Goal: Task Accomplishment & Management: Manage account settings

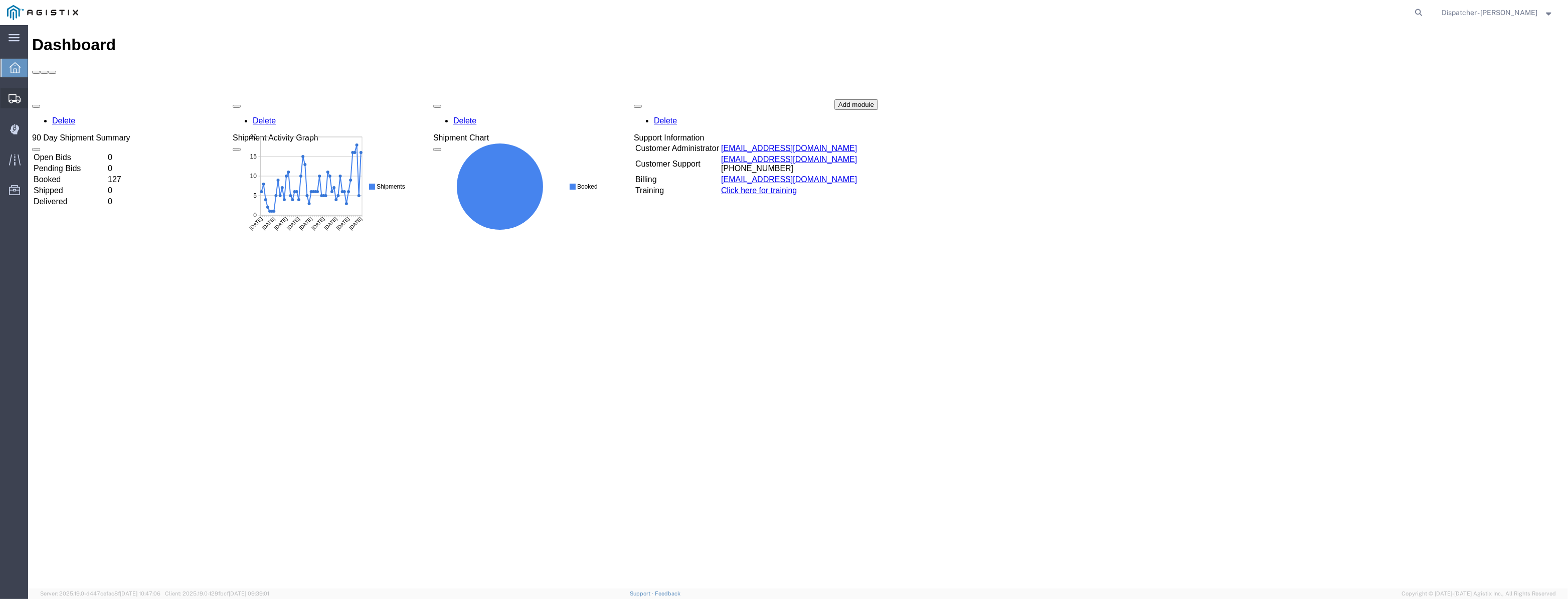
click at [7, 96] on div at bounding box center [15, 98] width 28 height 20
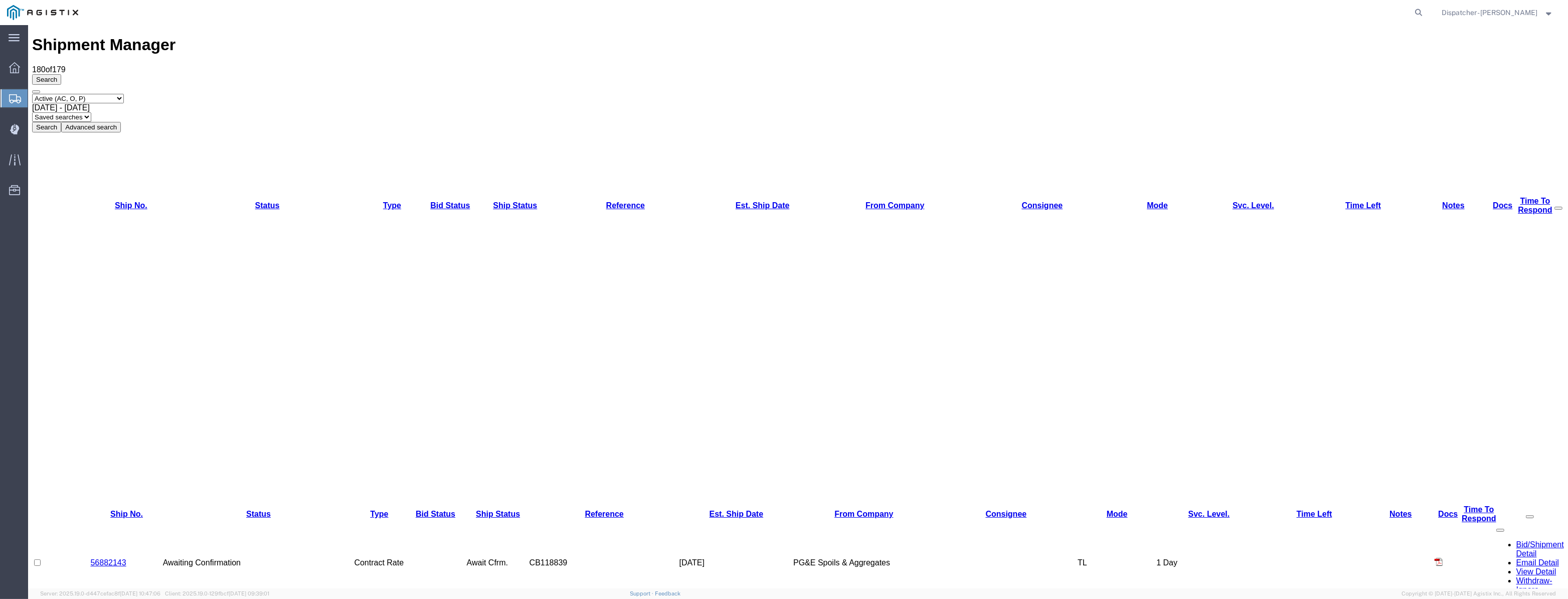
click at [114, 94] on select "Select status Active (AC, O, P) All Approved Awaiting Confirmation (AC) Booked …" at bounding box center [78, 99] width 92 height 10
click at [98, 94] on select "Select status Active (AC, O, P) All Approved Awaiting Confirmation (AC) Booked …" at bounding box center [78, 99] width 92 height 10
click at [99, 94] on select "Select status Active (AC, O, P) All Approved Awaiting Confirmation (AC) Booked …" at bounding box center [78, 99] width 92 height 10
click at [91, 94] on select "Select status Active (AC, O, P) All Approved Awaiting Confirmation (AC) Booked …" at bounding box center [78, 99] width 92 height 10
select select "ALL"
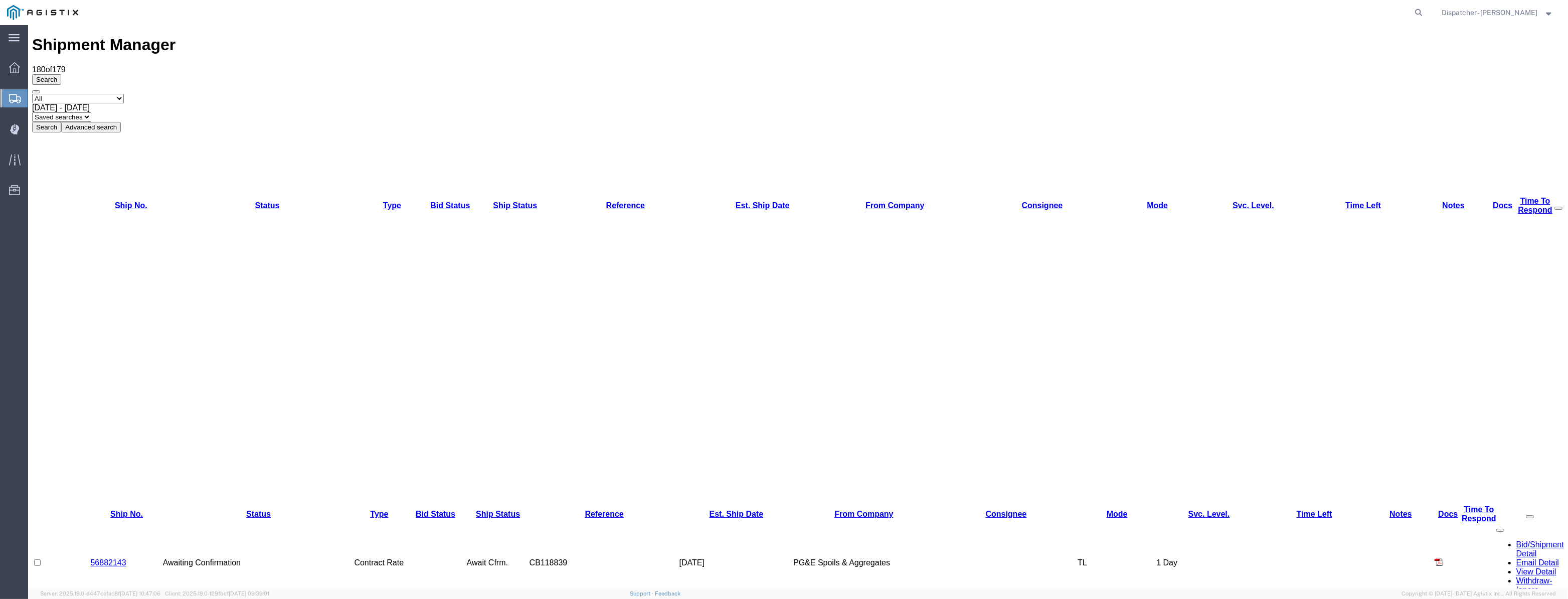
click at [32, 94] on select "Select status Active (AC, O, P) All Approved Awaiting Confirmation (AC) Booked …" at bounding box center [78, 99] width 92 height 10
click at [61, 122] on button "Search" at bounding box center [47, 127] width 29 height 10
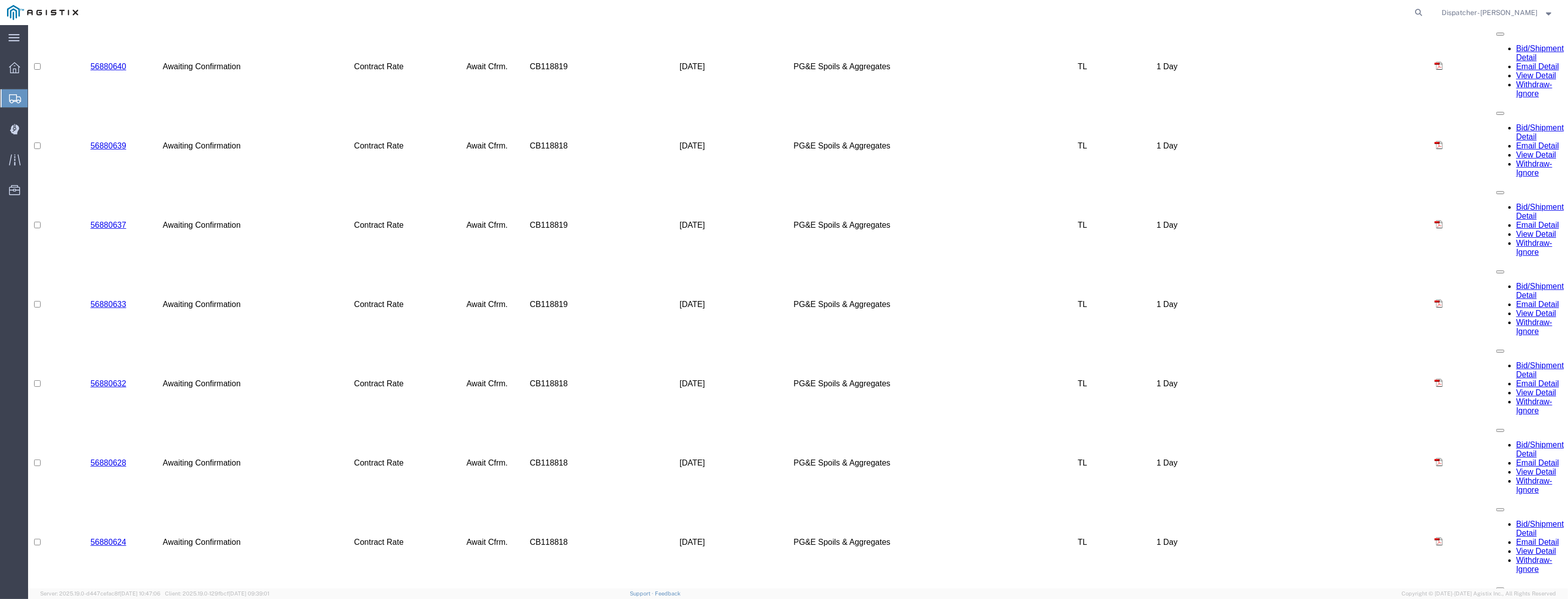
scroll to position [1003, 0]
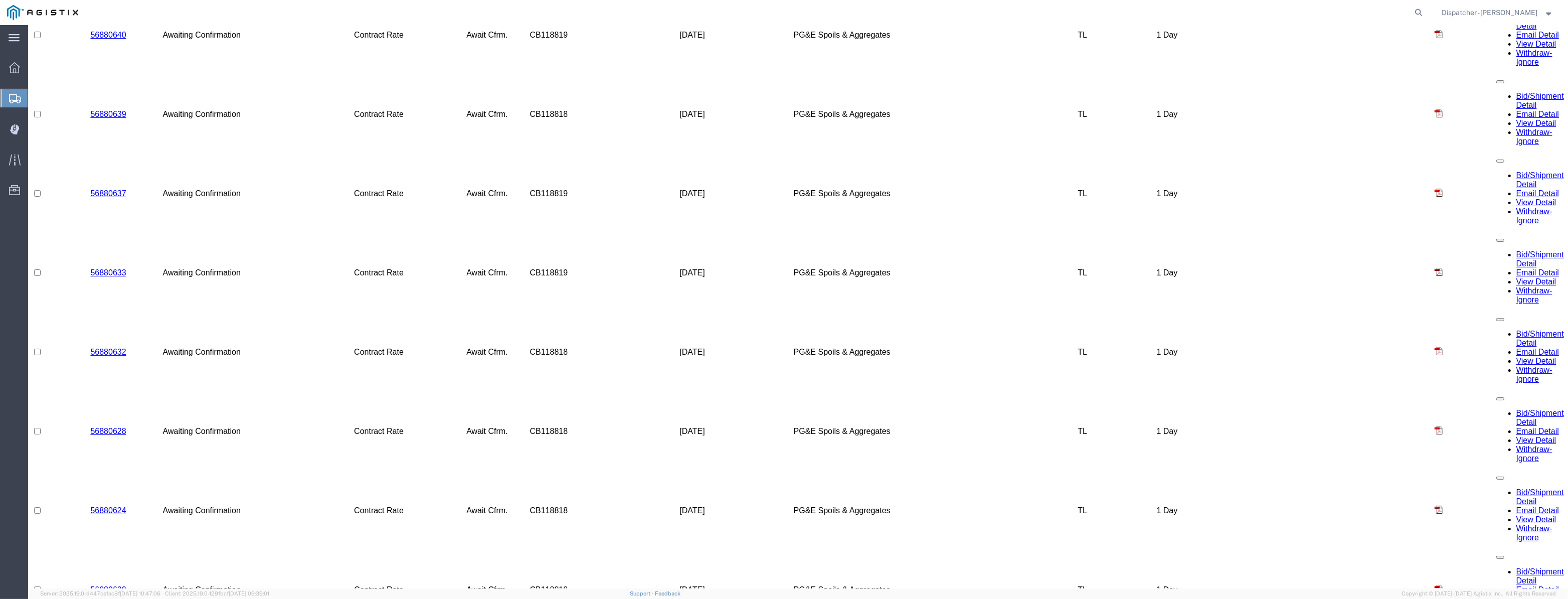
click at [495, 16] on div at bounding box center [756, 12] width 1342 height 25
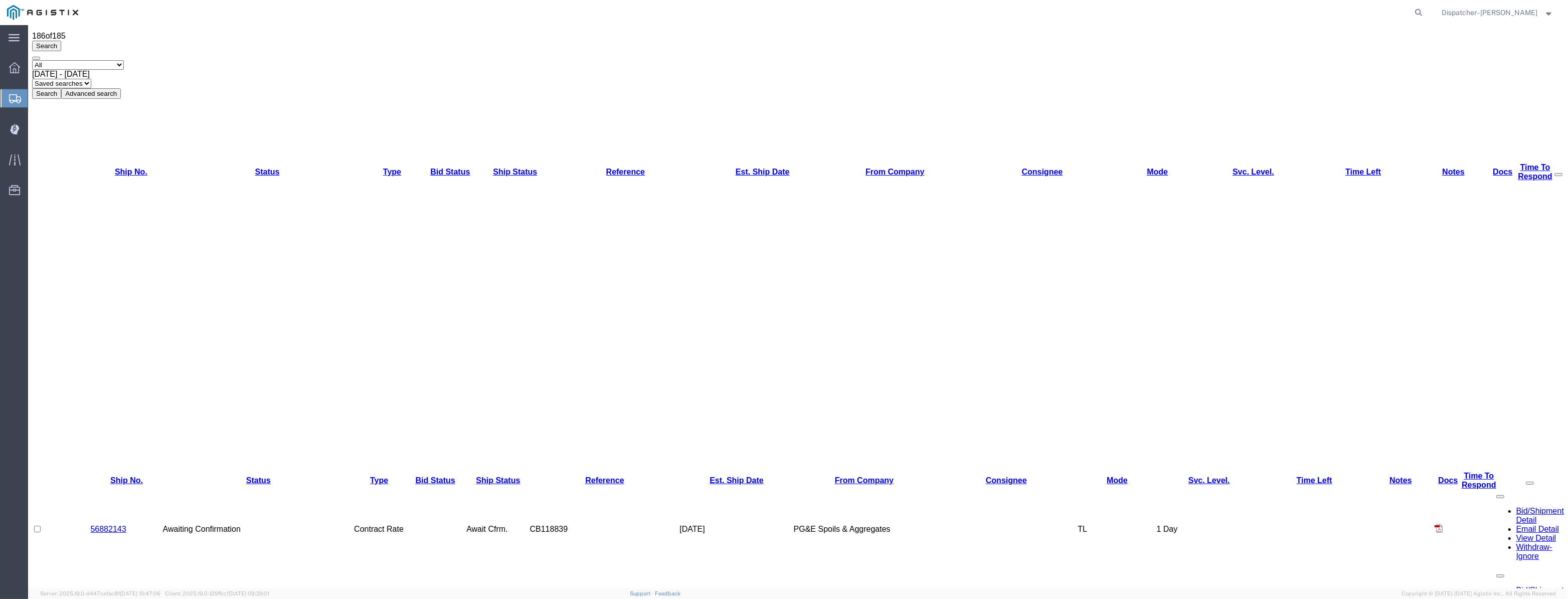
scroll to position [0, 0]
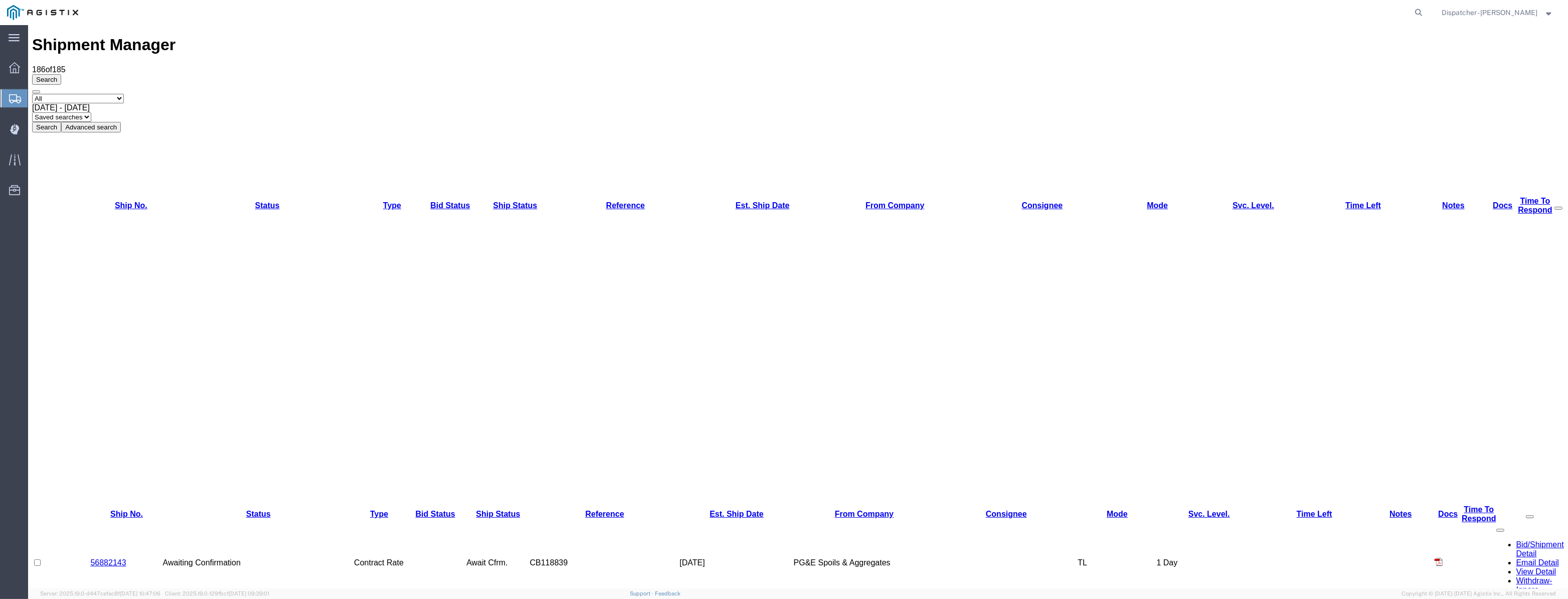
click at [94, 94] on select "Select status Active (AC, O, P) All Approved Awaiting Confirmation (AC) Booked …" at bounding box center [78, 99] width 92 height 10
select select "ACTIVE"
click at [32, 94] on select "Select status Active (AC, O, P) All Approved Awaiting Confirmation (AC) Booked …" at bounding box center [78, 99] width 92 height 10
click at [61, 122] on button "Search" at bounding box center [47, 127] width 29 height 10
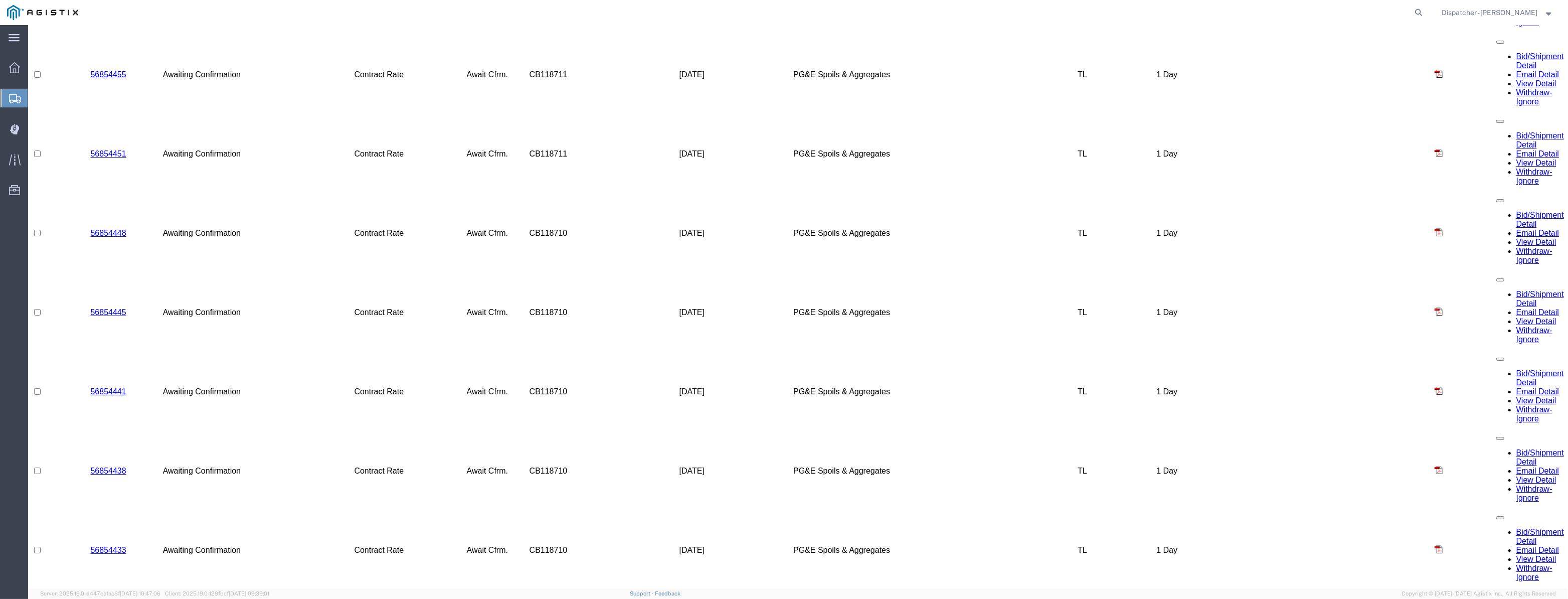
scroll to position [2538, 0]
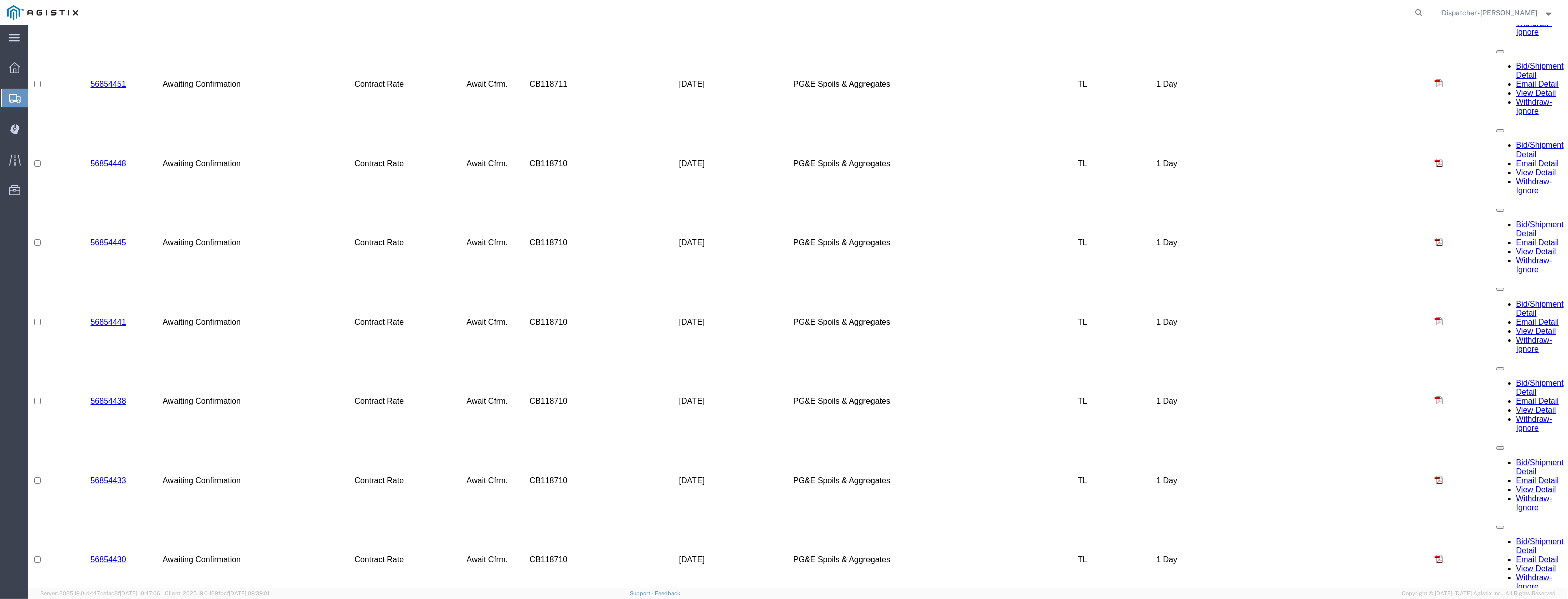
select select "ALL"
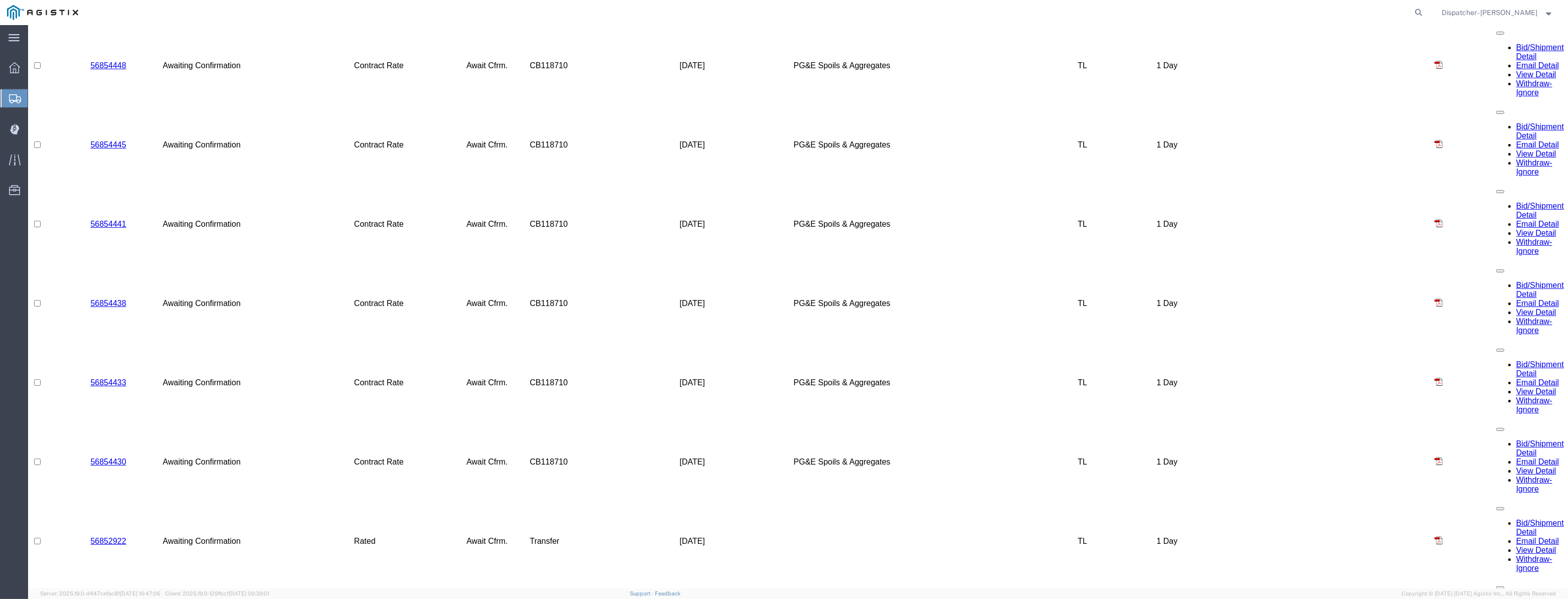
scroll to position [2639, 0]
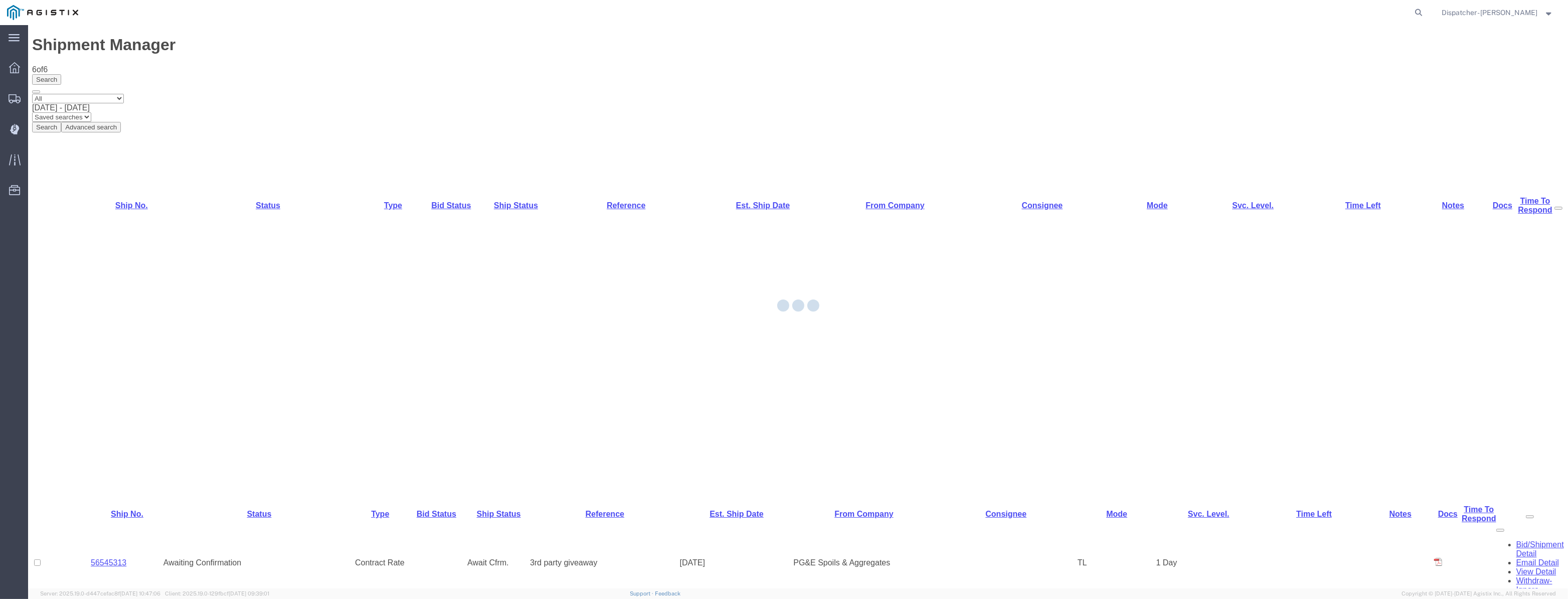
click at [112, 132] on div at bounding box center [798, 306] width 1540 height 563
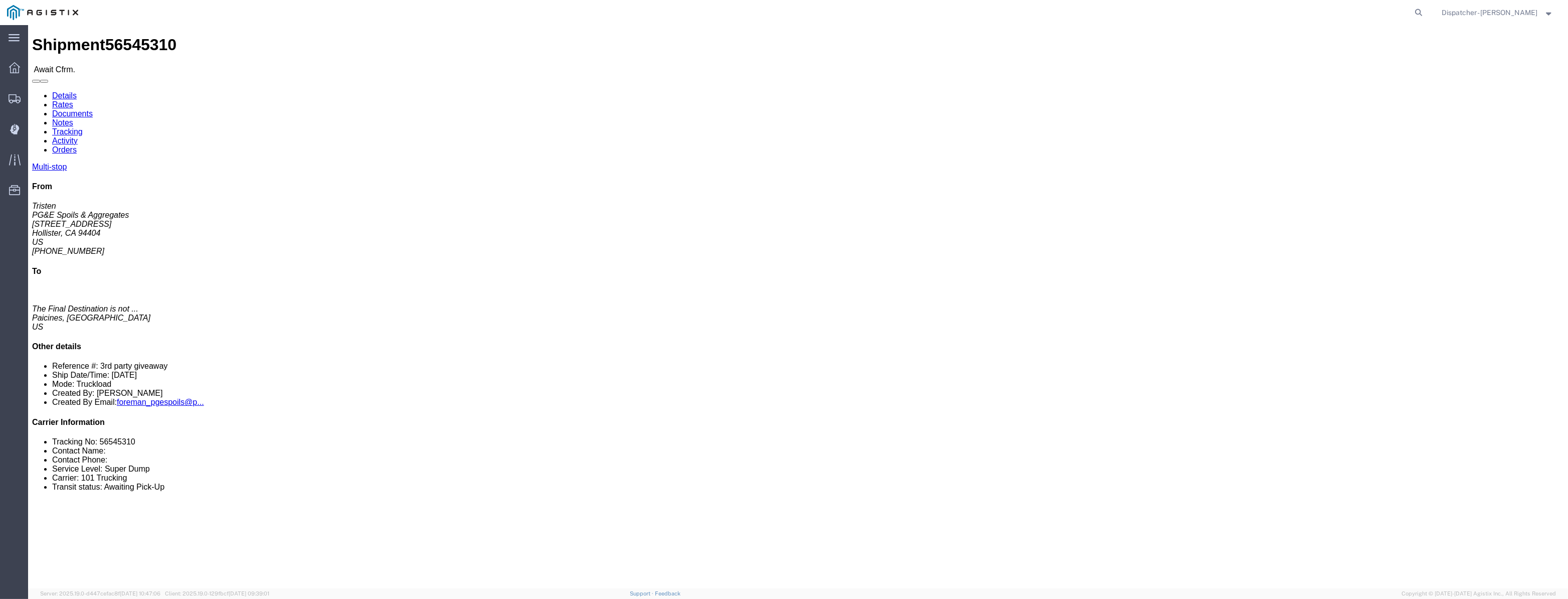
click link "Tracking"
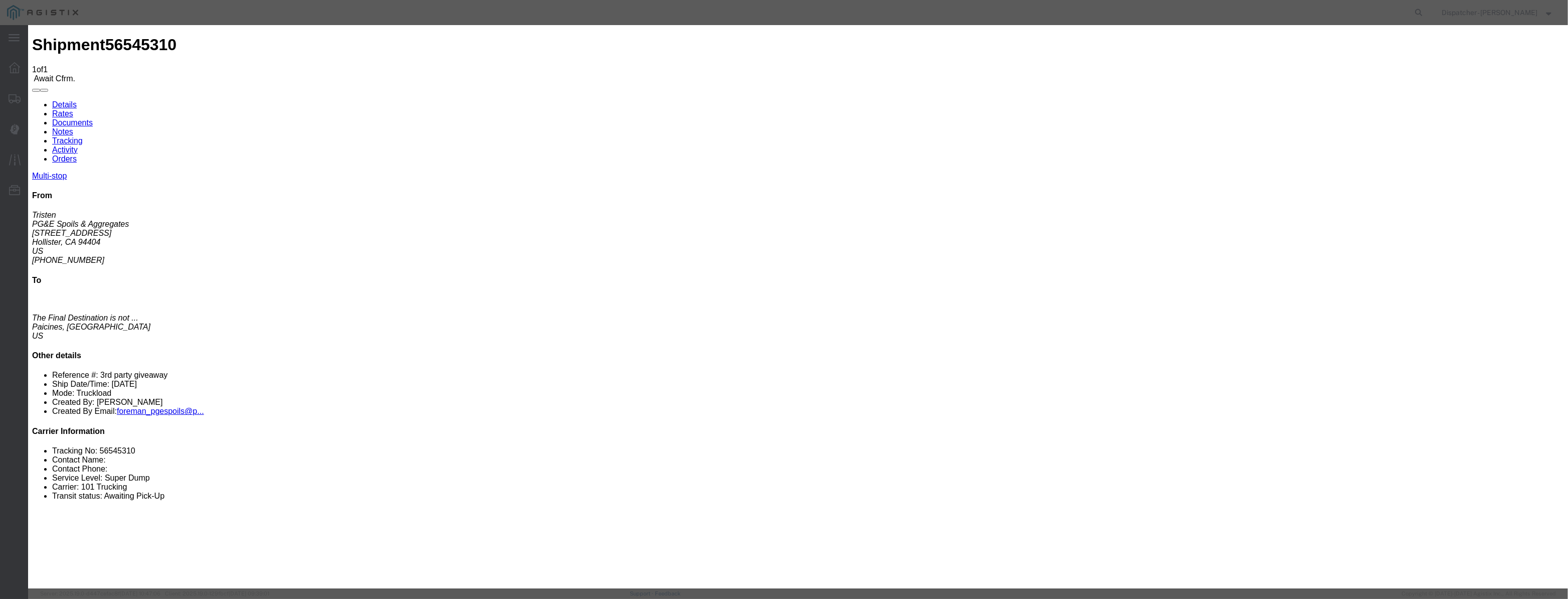
type input "[DATE]"
type input "12:00 PM"
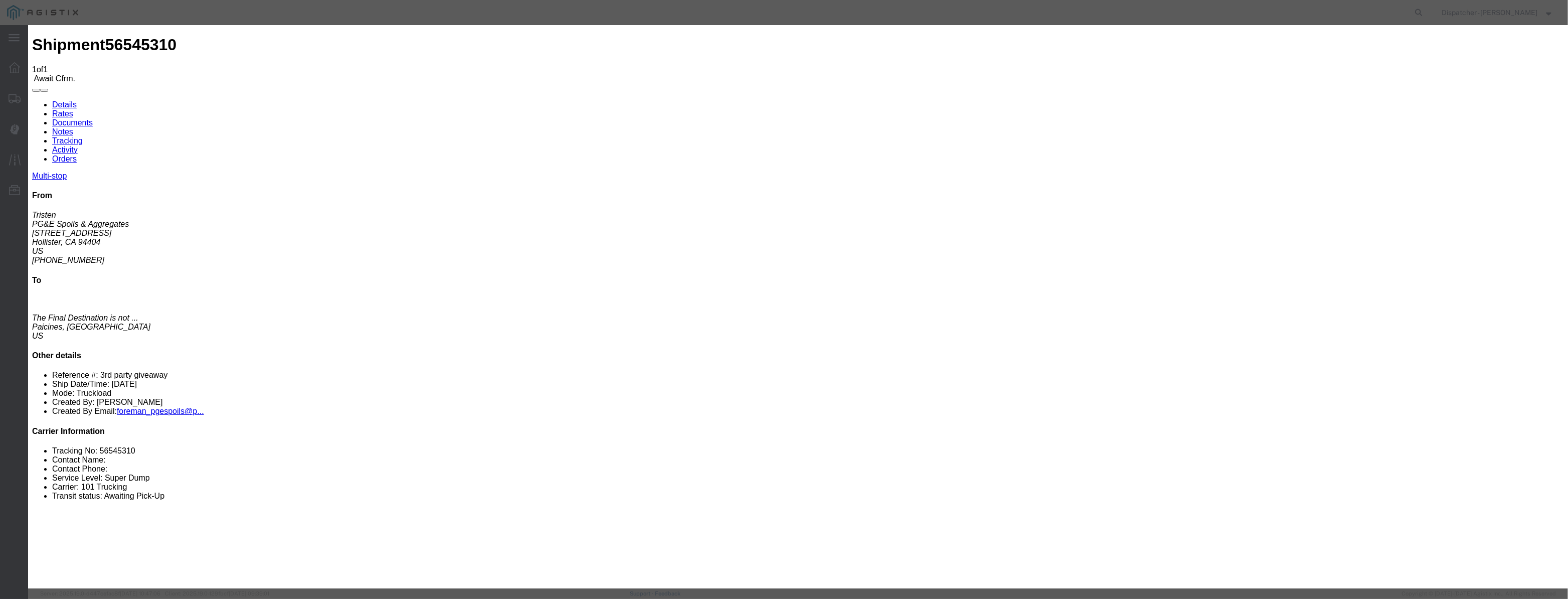
type input "[DATE]"
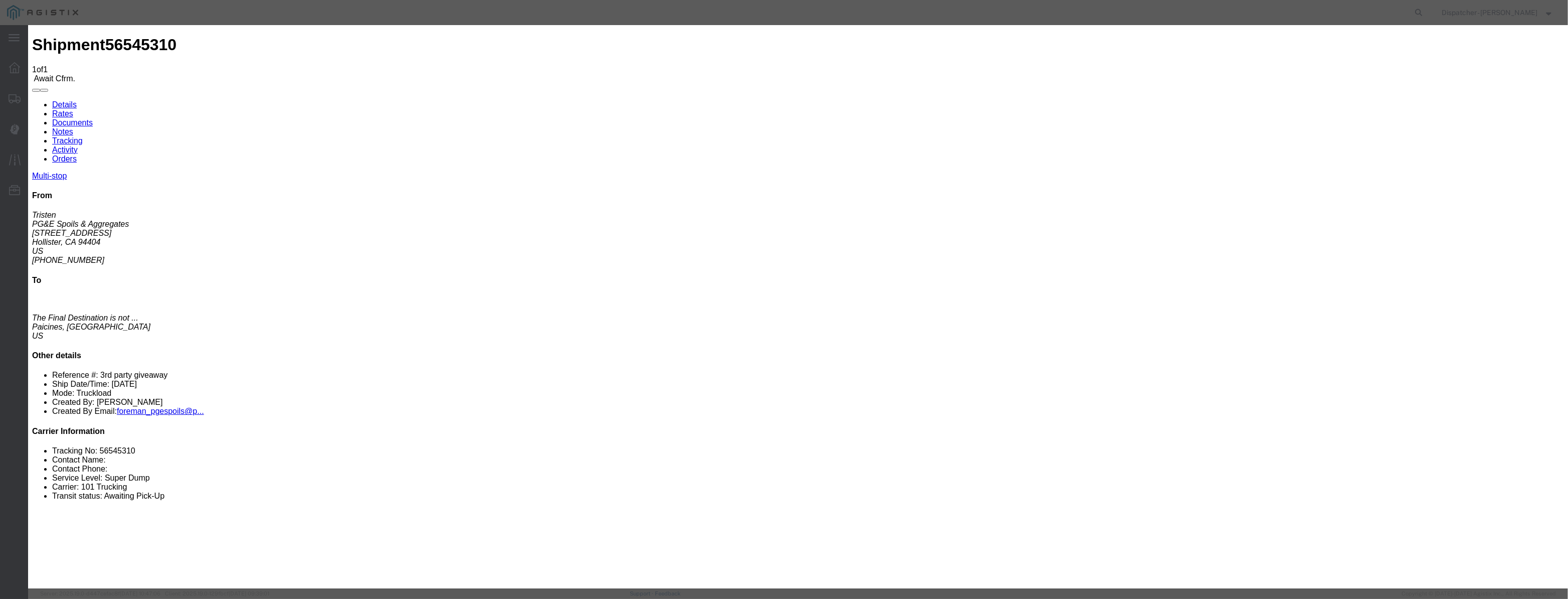
select select "ARVPULOC"
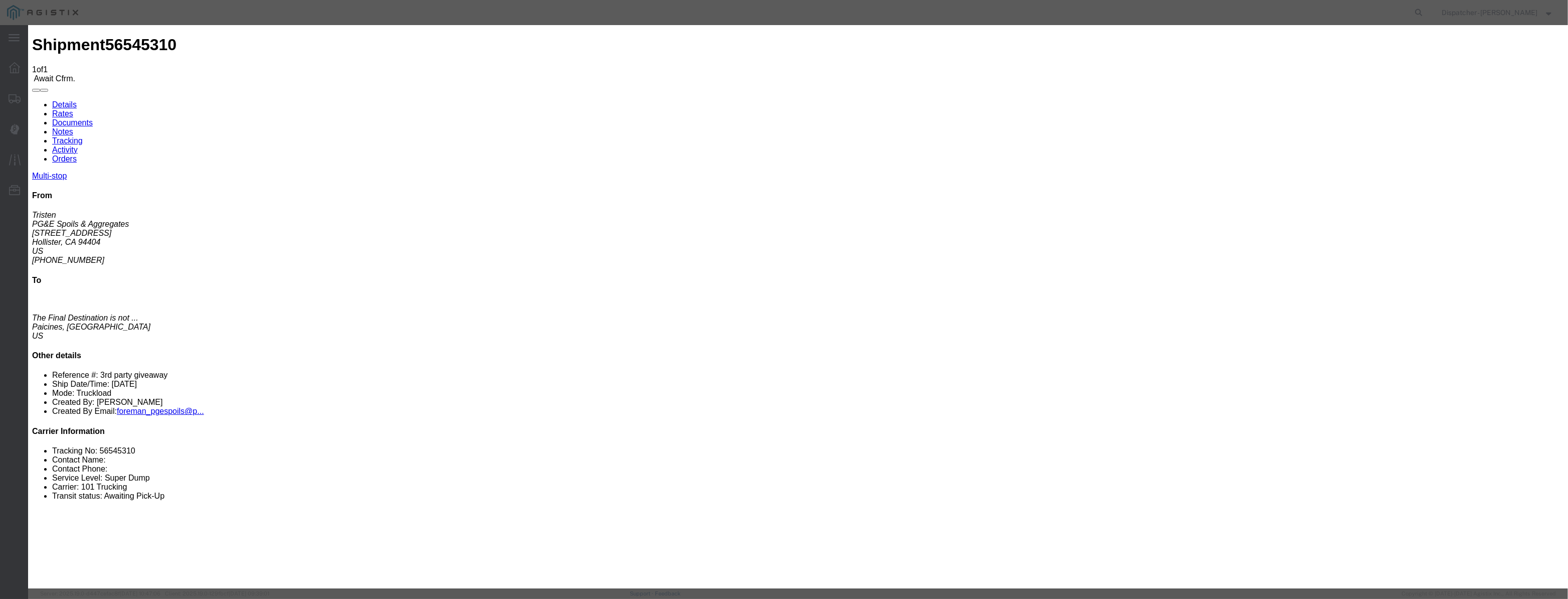
select select "{"pickupDeliveryInfoId": "122380232","pickupOrDelivery": "P","stopNum": "1","lo…"
select select "CA"
type input "Hollister"
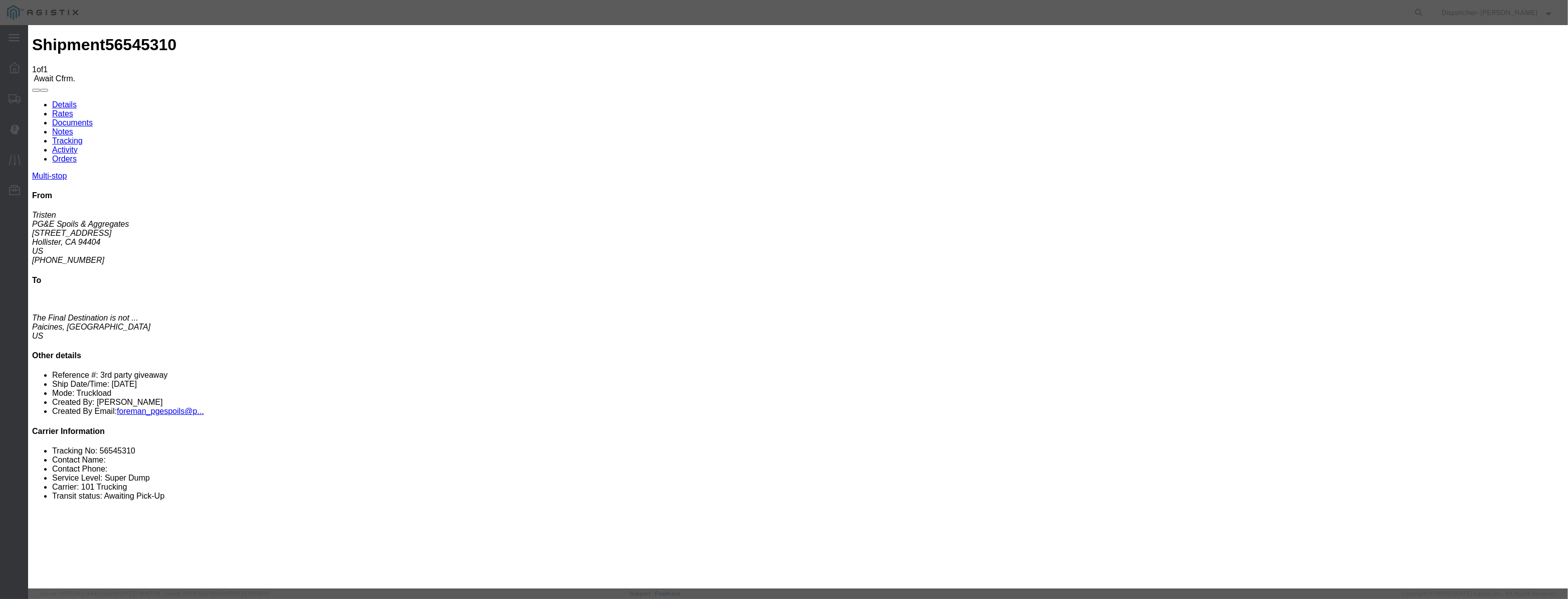
drag, startPoint x: 775, startPoint y: 129, endPoint x: 508, endPoint y: 149, distance: 267.7
type input "6:15 AM"
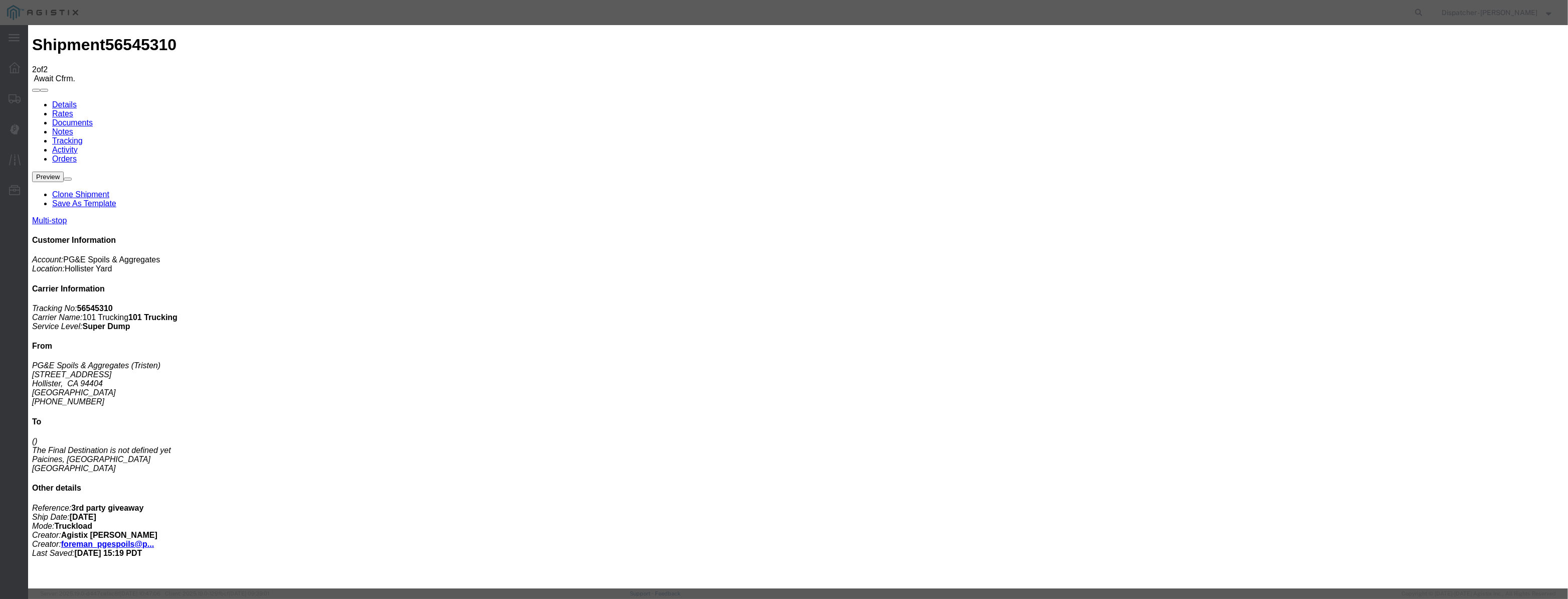
type input "[DATE]"
type input "12:00 PM"
drag, startPoint x: 637, startPoint y: 124, endPoint x: 637, endPoint y: 117, distance: 7.0
drag, startPoint x: 642, startPoint y: 114, endPoint x: 642, endPoint y: 123, distance: 9.0
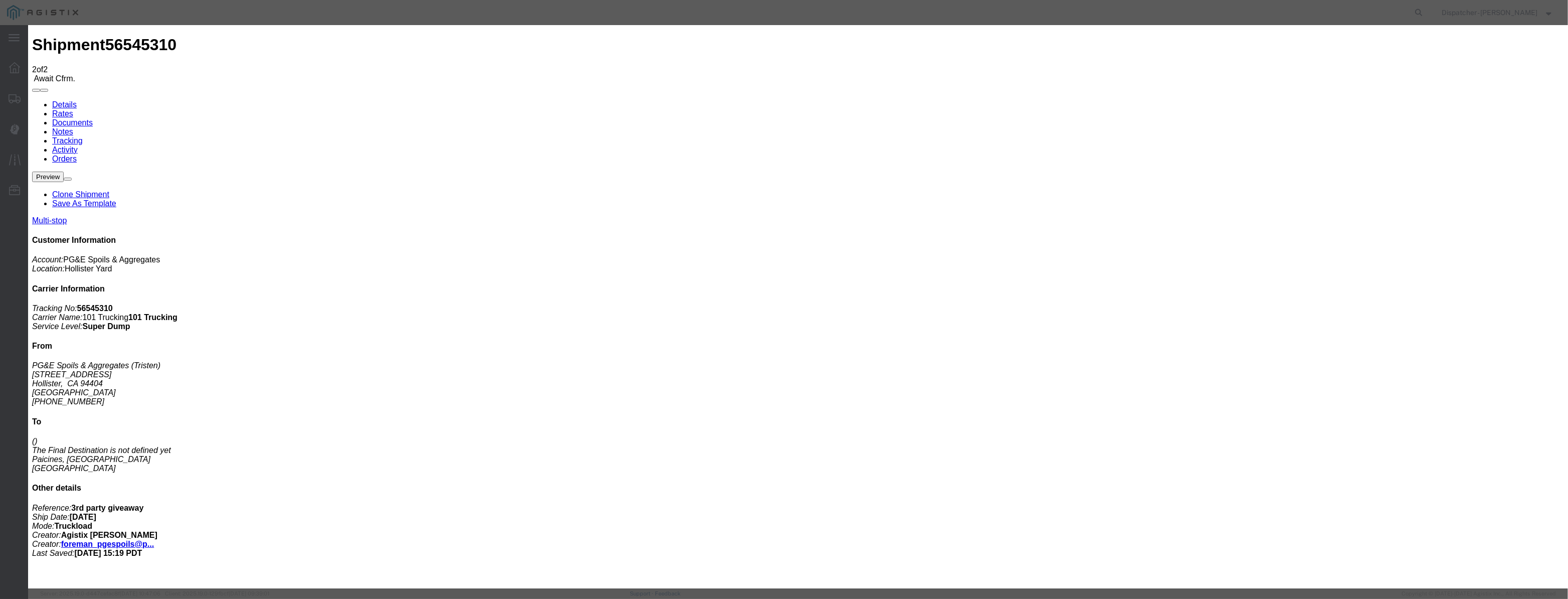
drag, startPoint x: 642, startPoint y: 123, endPoint x: 694, endPoint y: 138, distance: 54.1
paste input "[DATE]"
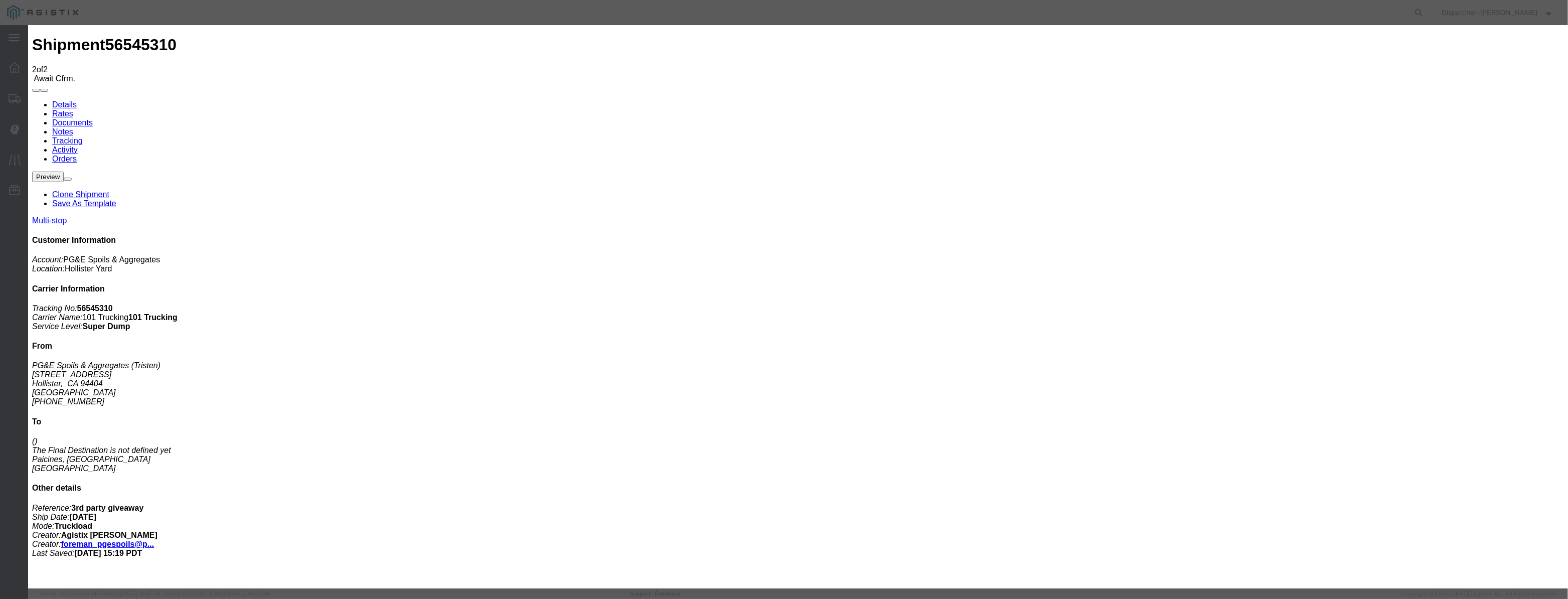
type input "[DATE]"
drag, startPoint x: 724, startPoint y: 145, endPoint x: 729, endPoint y: 152, distance: 8.6
select select "DPTPULOC"
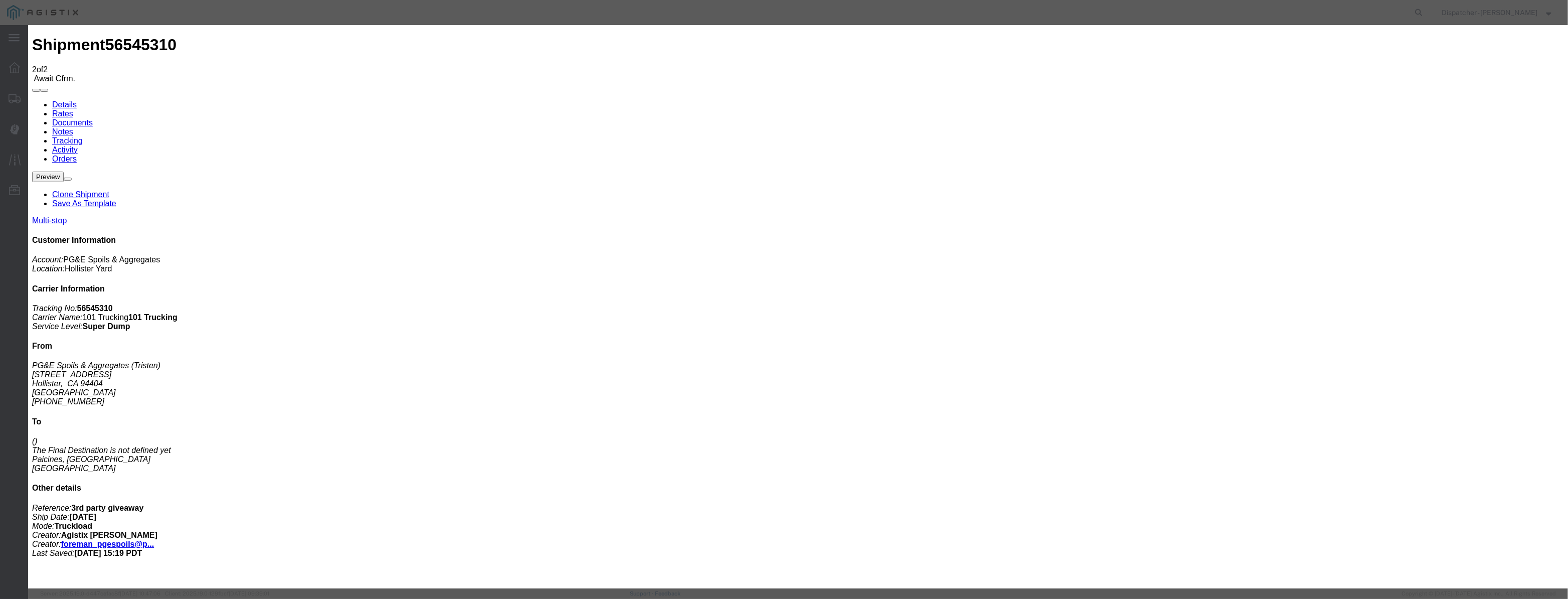
drag, startPoint x: 922, startPoint y: 125, endPoint x: 923, endPoint y: 133, distance: 8.1
select select "{"pickupDeliveryInfoId": "122380232","pickupOrDelivery": "P","stopNum": "1","lo…"
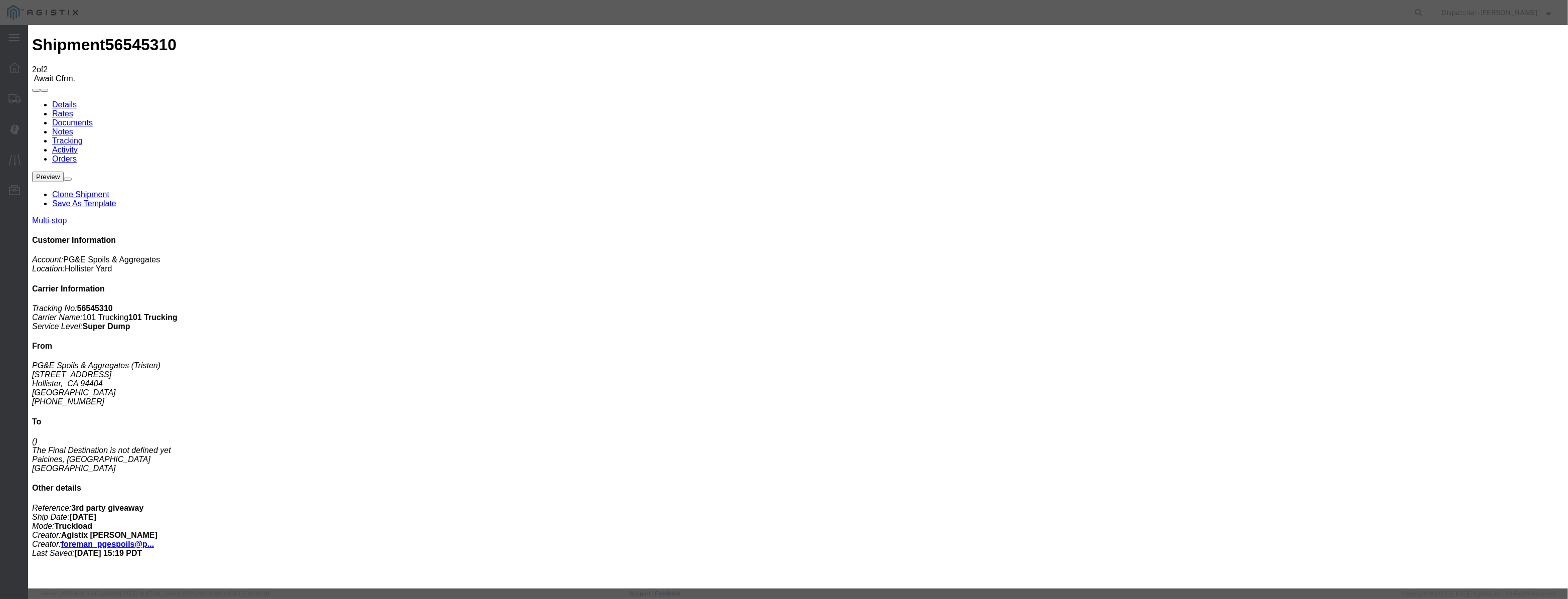
select select "CA"
type input "Hollister"
drag, startPoint x: 783, startPoint y: 128, endPoint x: 628, endPoint y: 158, distance: 157.9
type input "6:25 AM"
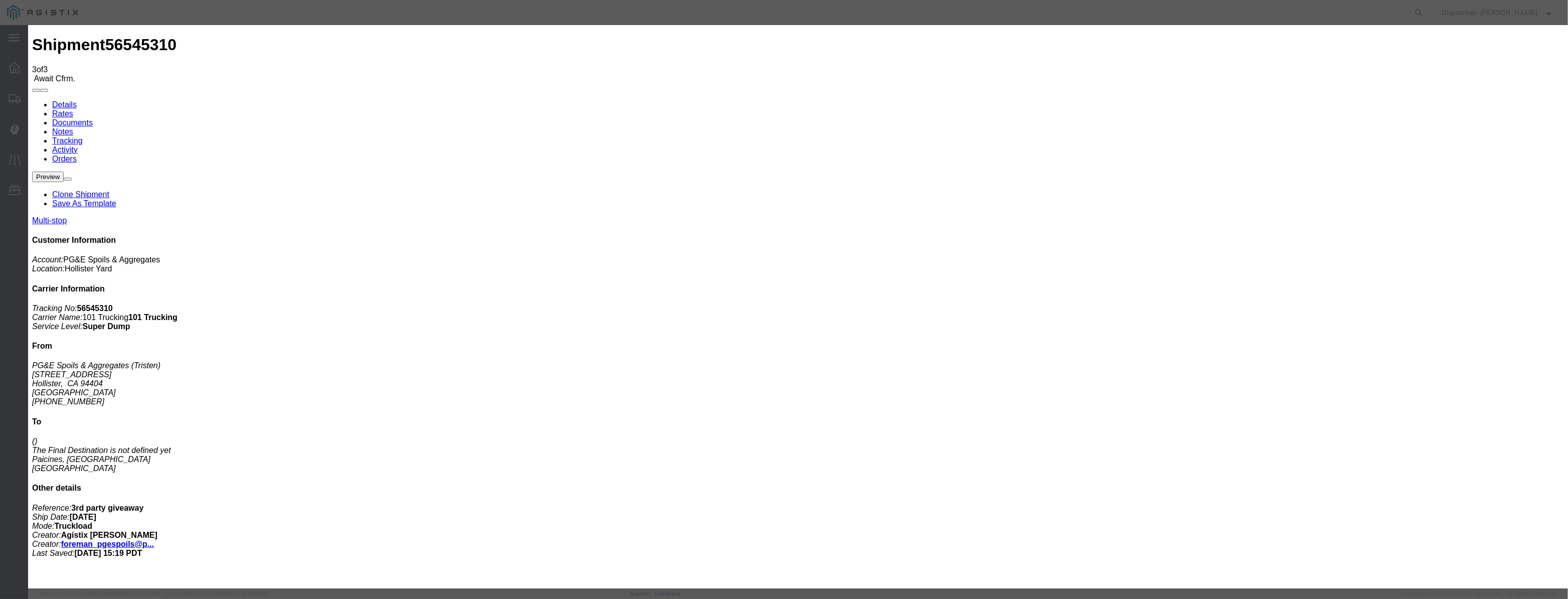
type input "[DATE]"
type input "12:00 PM"
drag, startPoint x: 656, startPoint y: 115, endPoint x: 643, endPoint y: 121, distance: 14.3
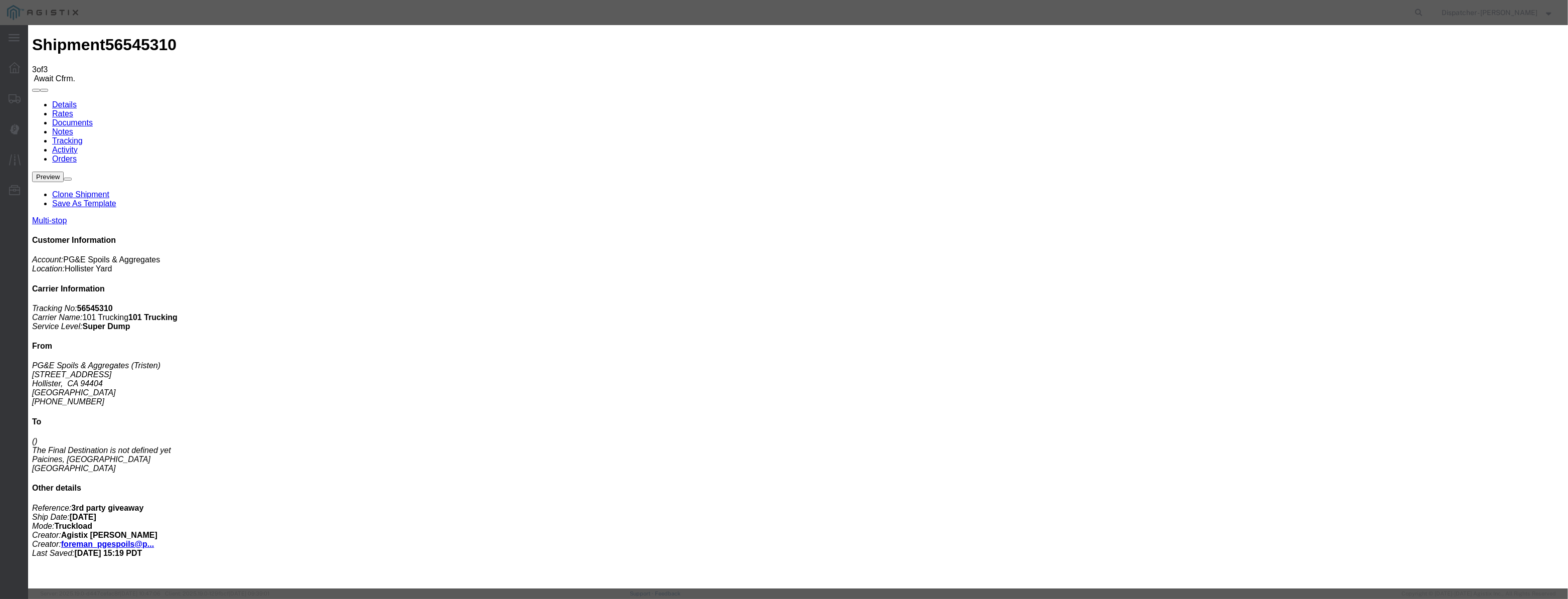
drag, startPoint x: 642, startPoint y: 122, endPoint x: 657, endPoint y: 122, distance: 15.0
paste input "[DATE]"
type input "[DATE]"
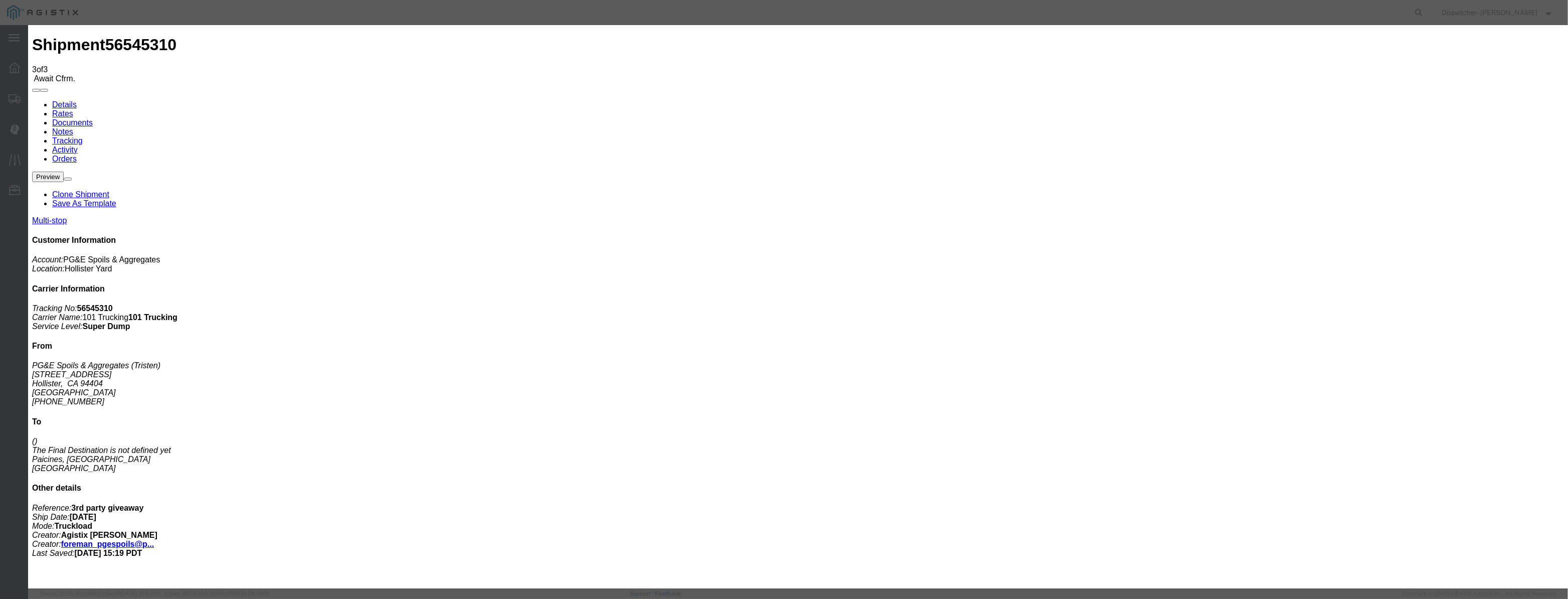
select select "ARVDLVLOC"
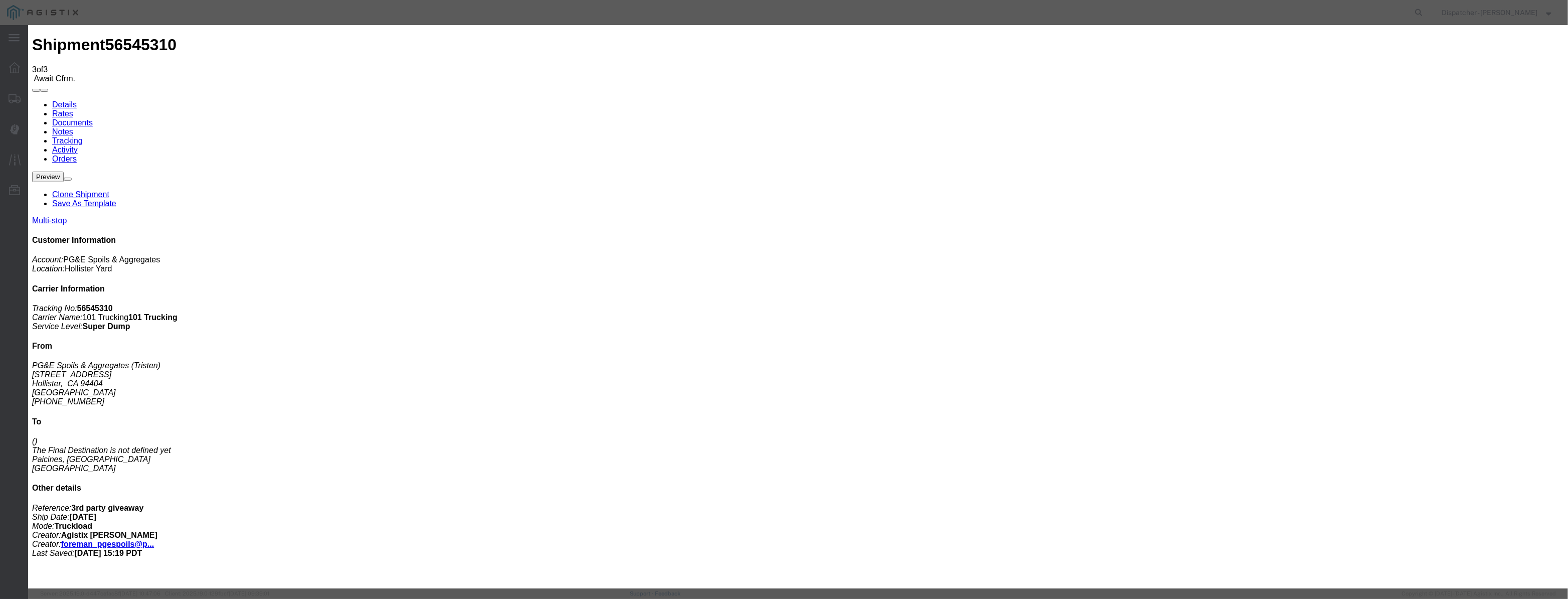
select select "{"pickupDeliveryInfoId": "122380233","pickupOrDelivery": "D","stopNum": "2","lo…"
select select "CA"
type input "Paicines"
drag, startPoint x: 777, startPoint y: 133, endPoint x: 648, endPoint y: 166, distance: 133.2
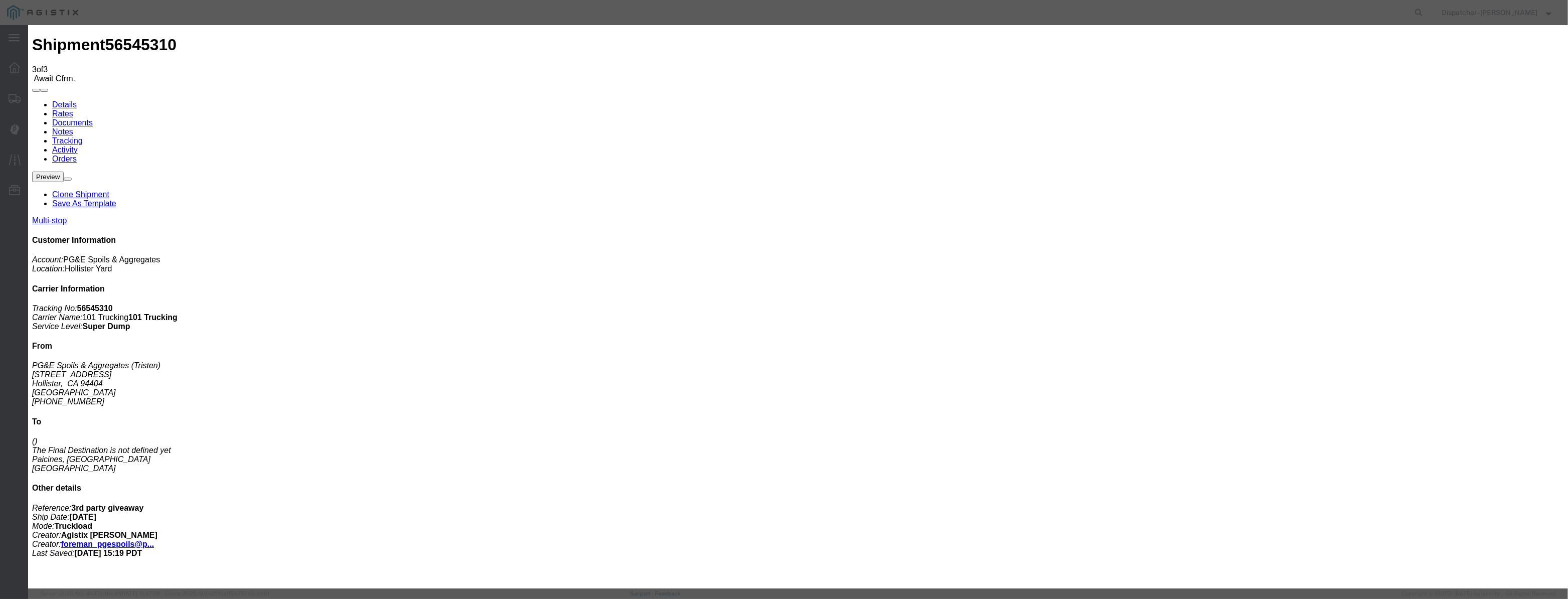
type input "7:25 AM"
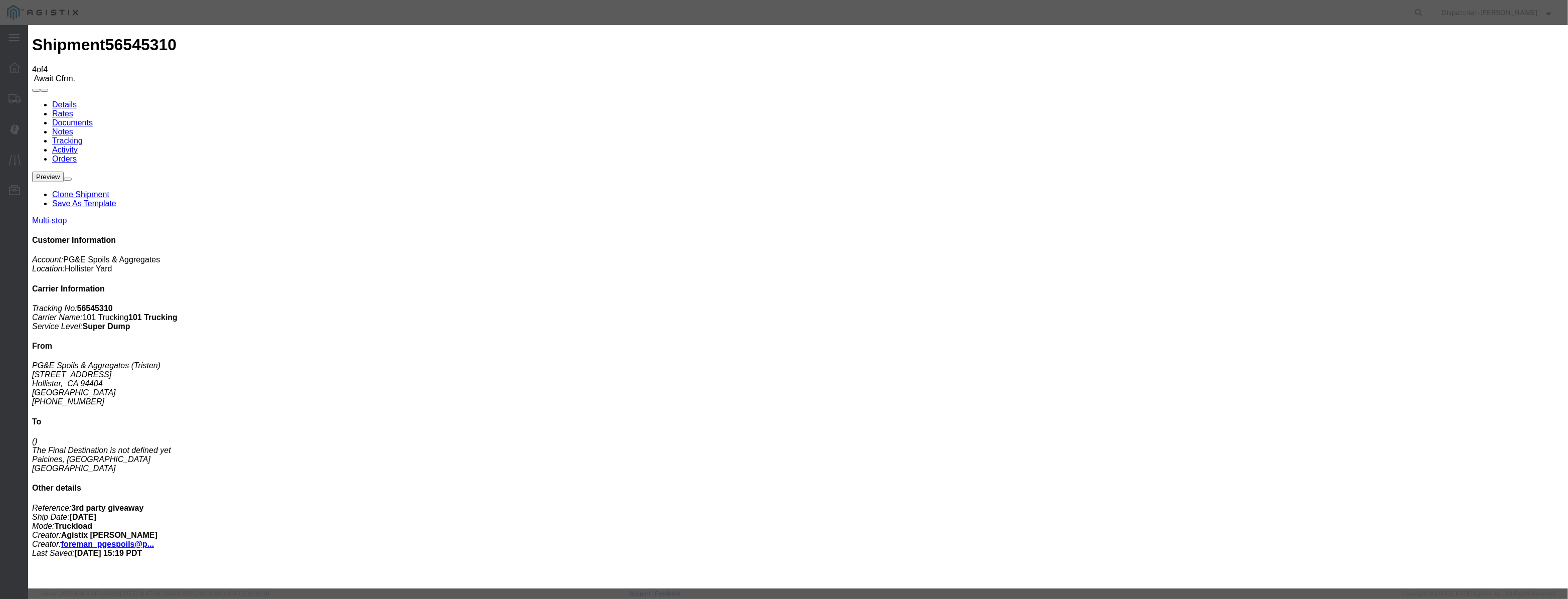
type input "[DATE]"
type input "12:00 PM"
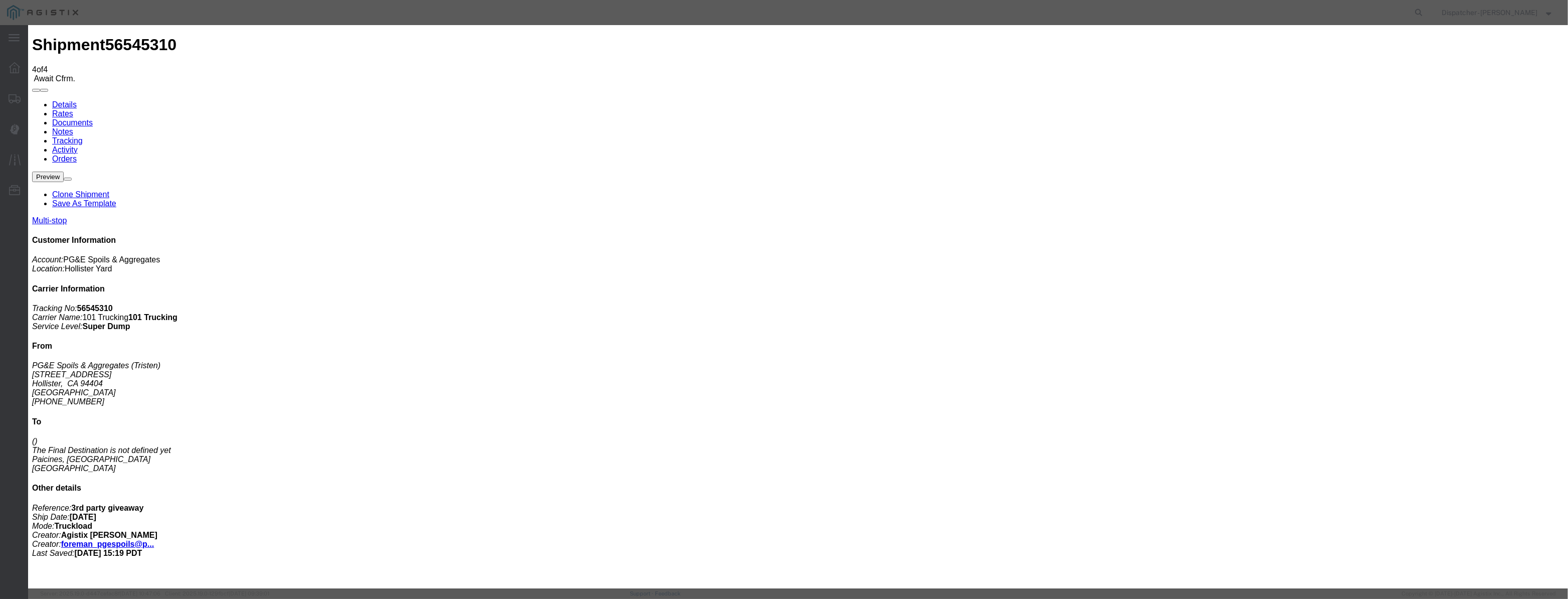
drag, startPoint x: 657, startPoint y: 117, endPoint x: 653, endPoint y: 124, distance: 8.1
paste input "[DATE]"
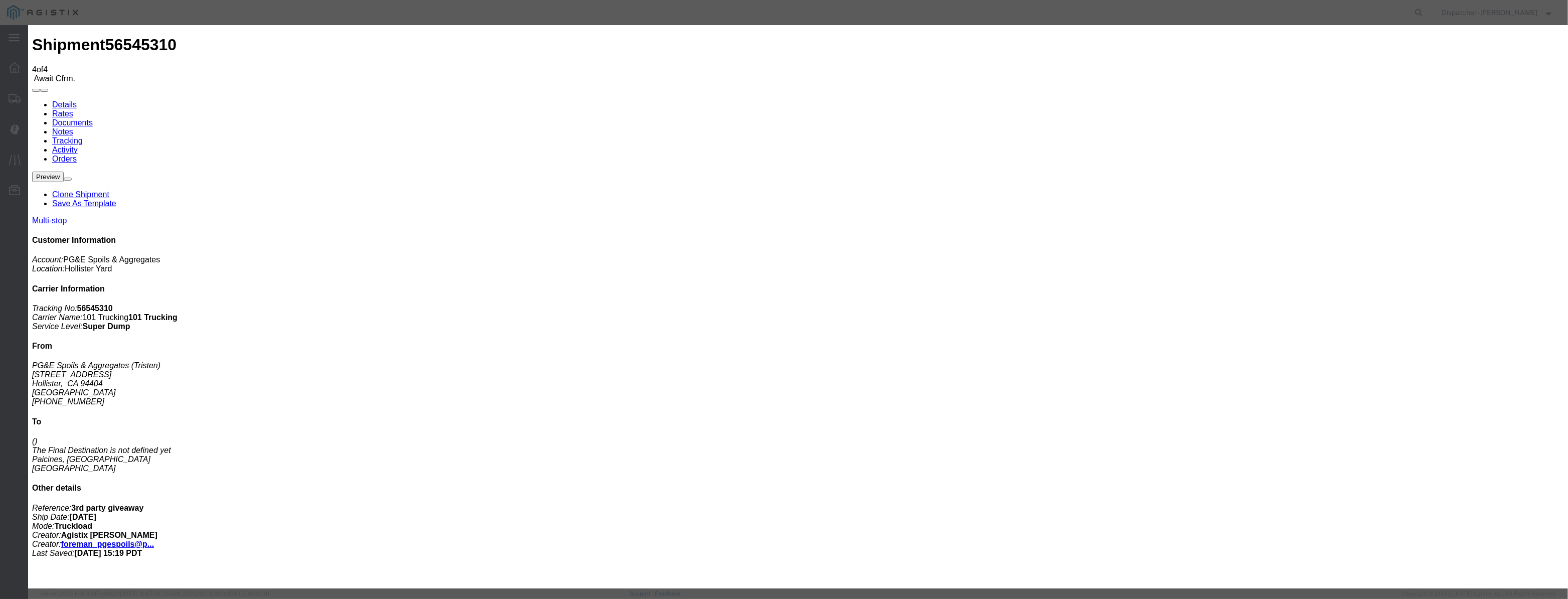
type input "[DATE]"
select select "DLREFUSE"
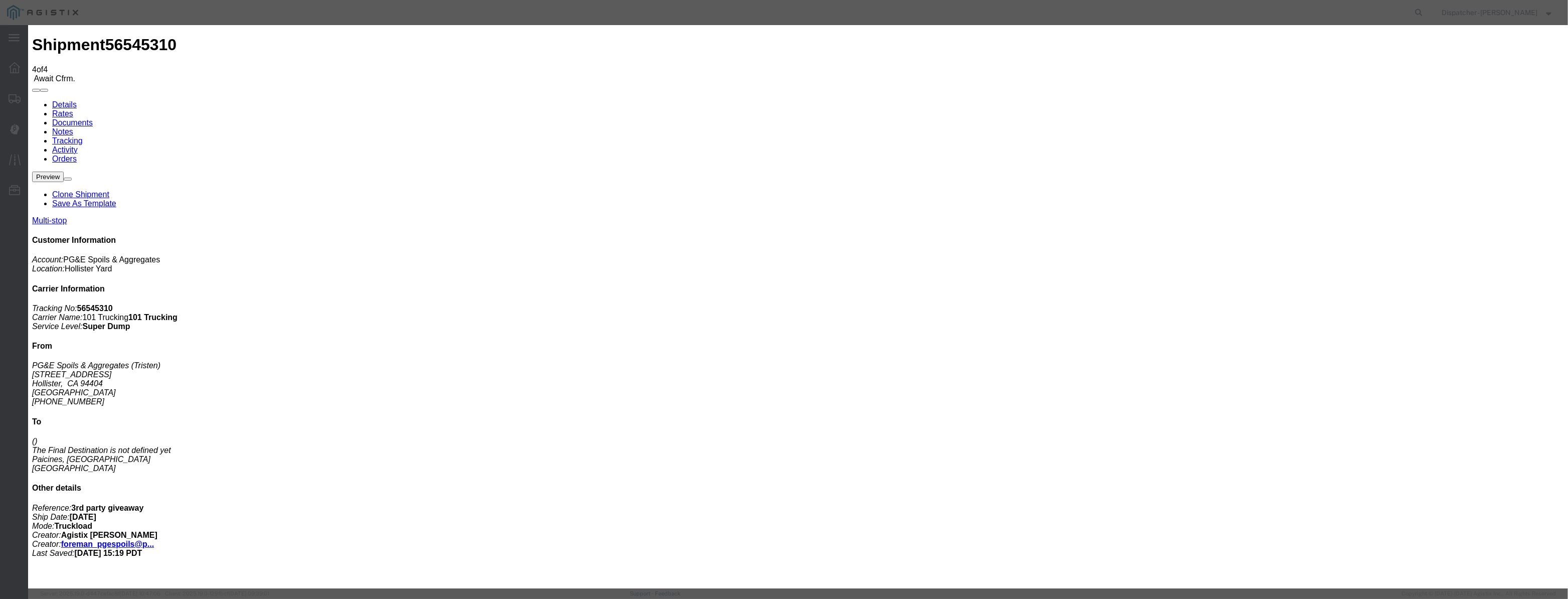
drag, startPoint x: 919, startPoint y: 139, endPoint x: 926, endPoint y: 130, distance: 11.4
drag, startPoint x: 926, startPoint y: 130, endPoint x: 928, endPoint y: 136, distance: 6.3
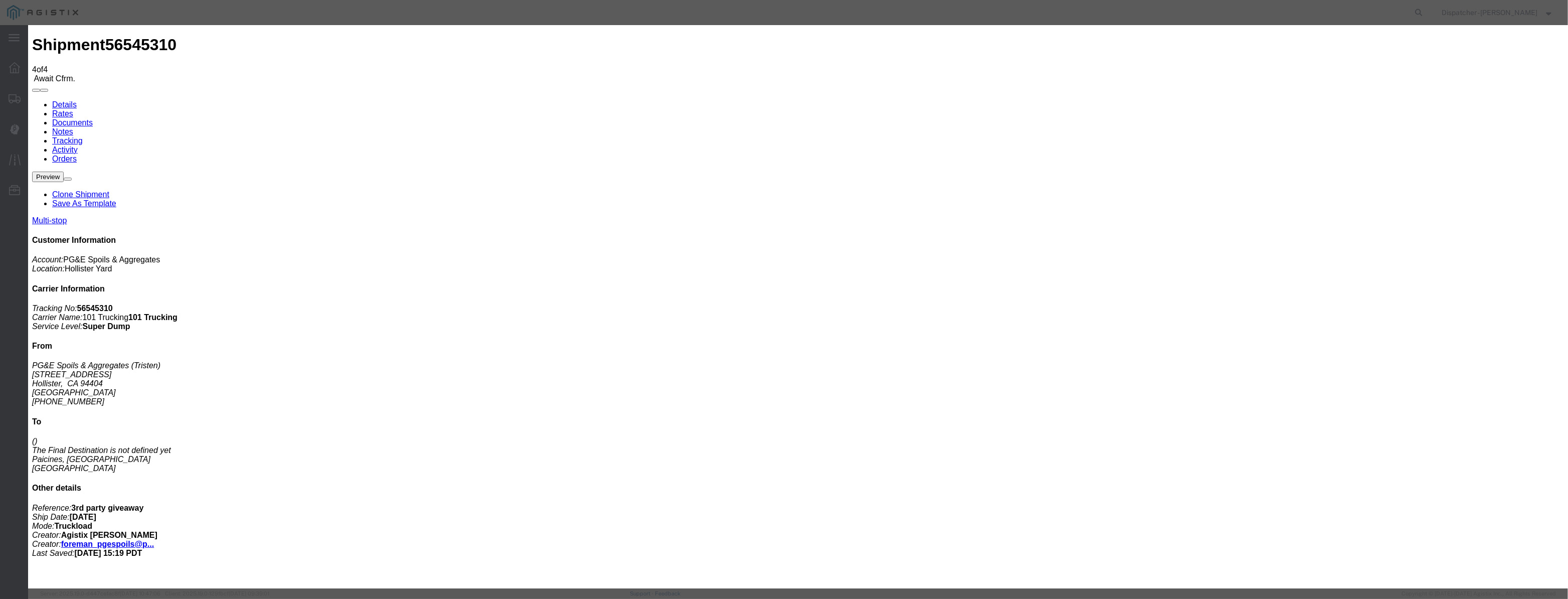
select select "{"pickupDeliveryInfoId": "122380233","pickupOrDelivery": "D","stopNum": "2","lo…"
select select "CA"
type input "Paicines"
drag, startPoint x: 785, startPoint y: 130, endPoint x: 491, endPoint y: 167, distance: 296.3
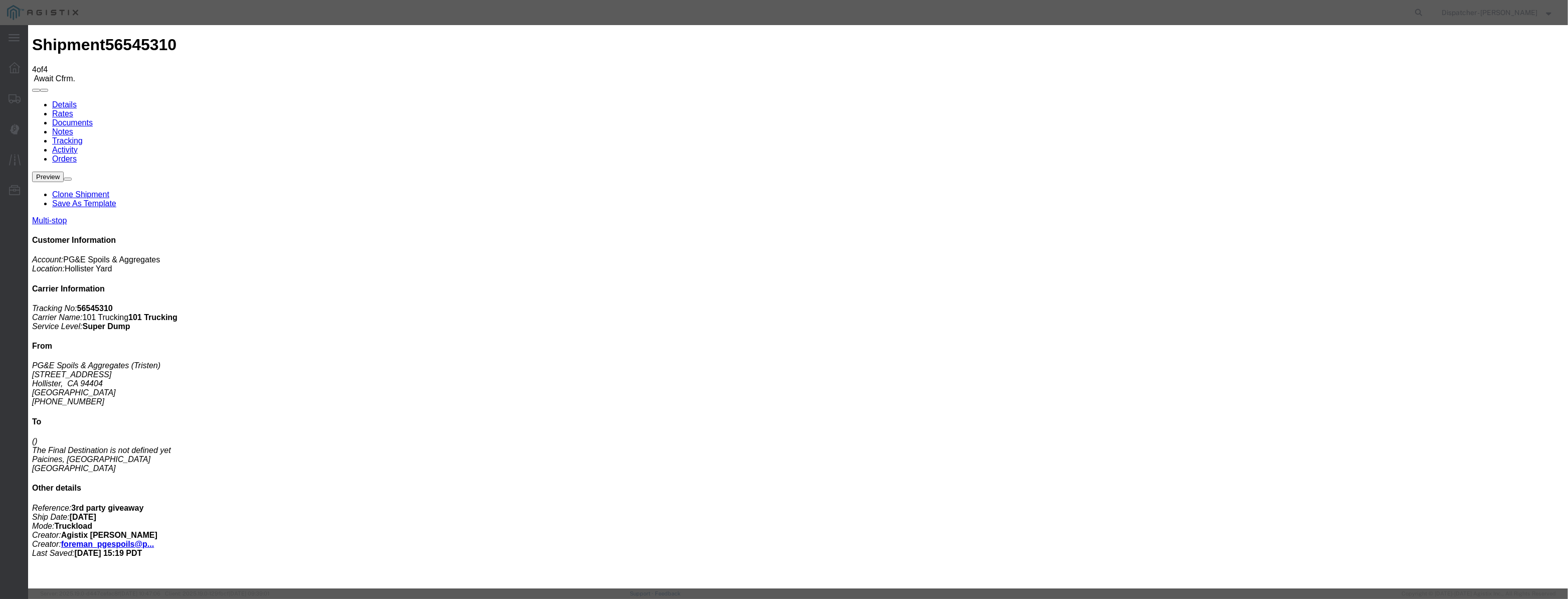
type input "7:40 AM"
select select "DPTDLVLOC"
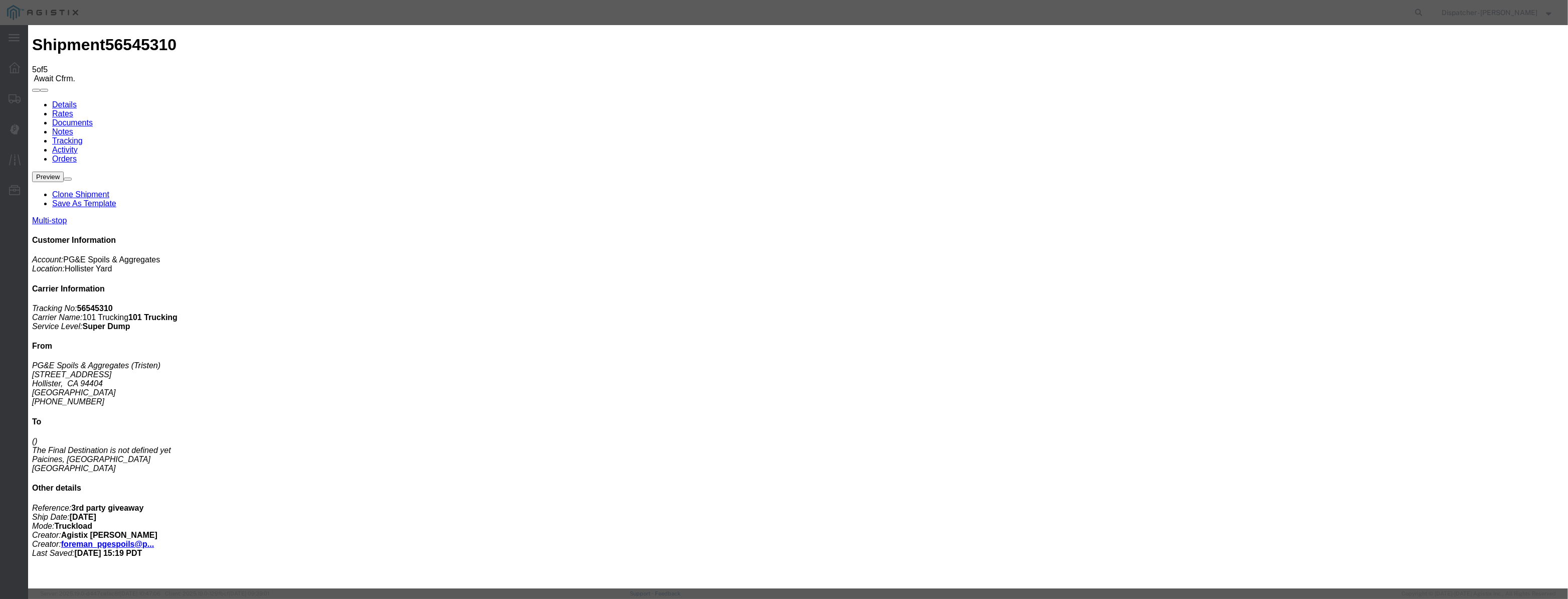
type input "[DATE]"
type input "12:00 PM"
drag, startPoint x: 647, startPoint y: 118, endPoint x: 642, endPoint y: 127, distance: 10.3
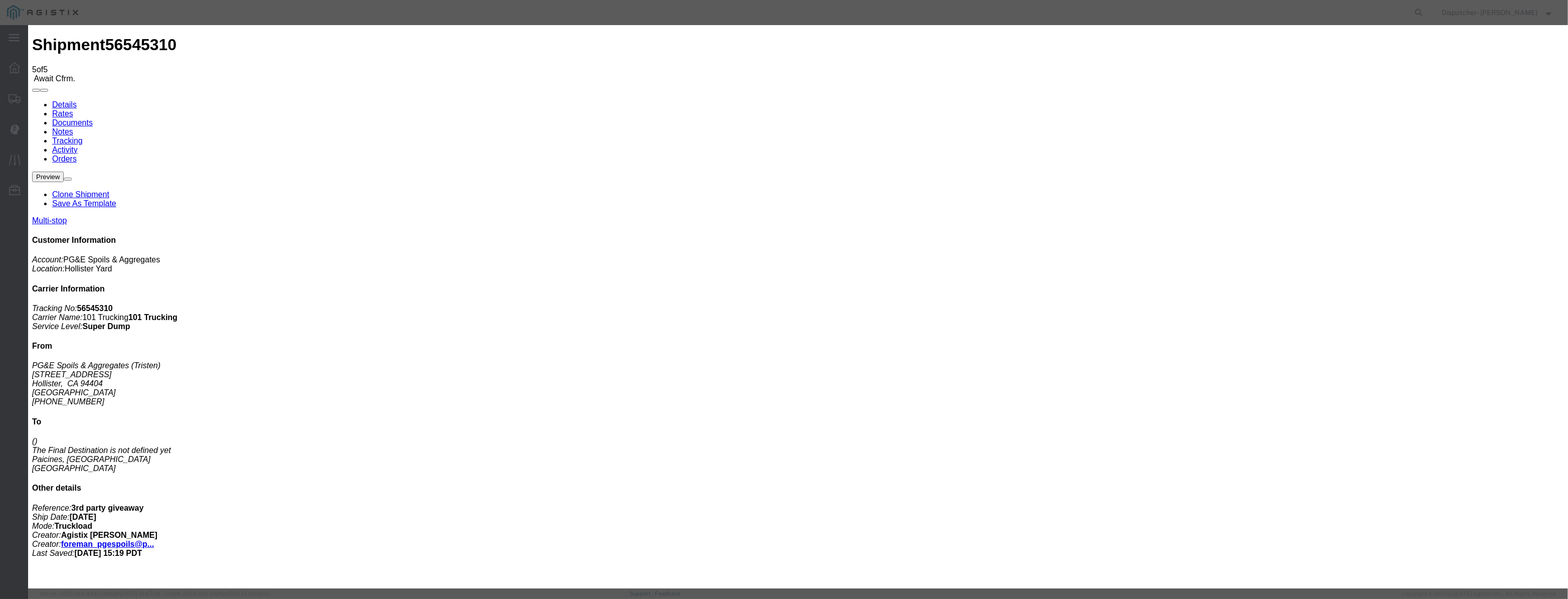
drag, startPoint x: 642, startPoint y: 127, endPoint x: 657, endPoint y: 131, distance: 15.5
paste input "[DATE]"
type input "[DATE]"
drag, startPoint x: 707, startPoint y: 142, endPoint x: 707, endPoint y: 152, distance: 10.0
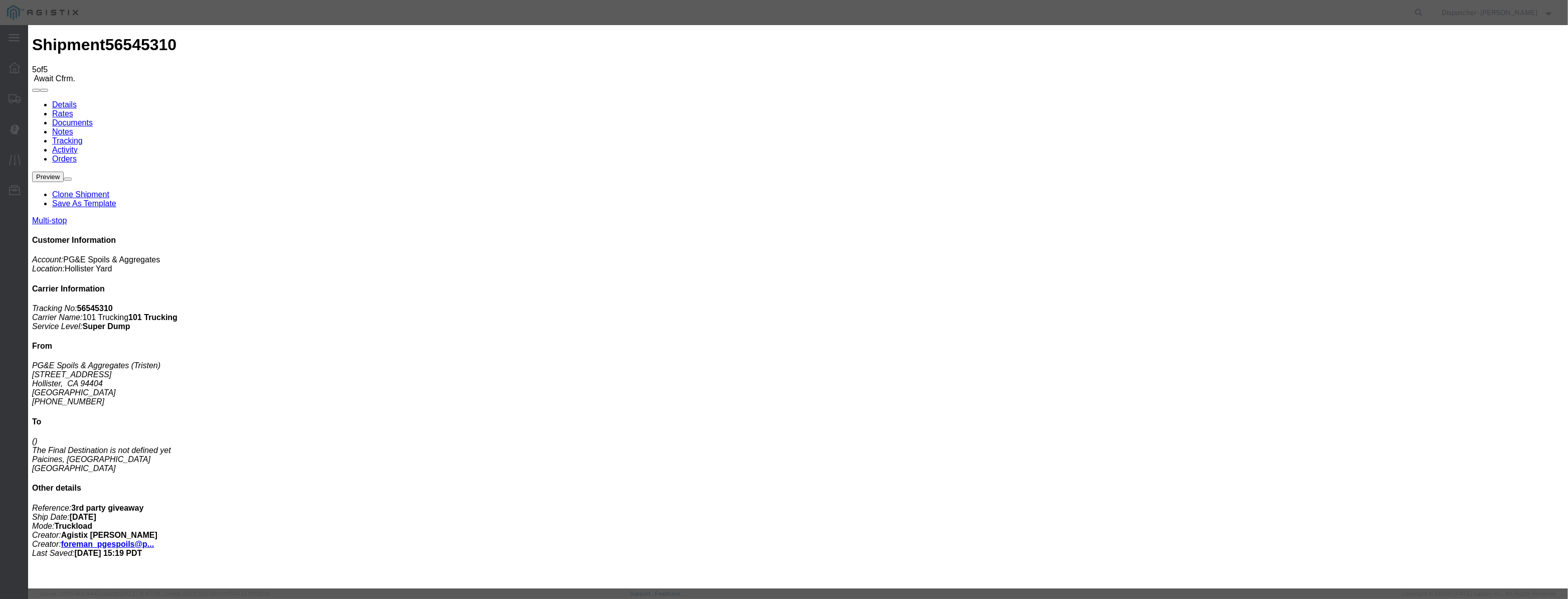
select select "ARVPULOC"
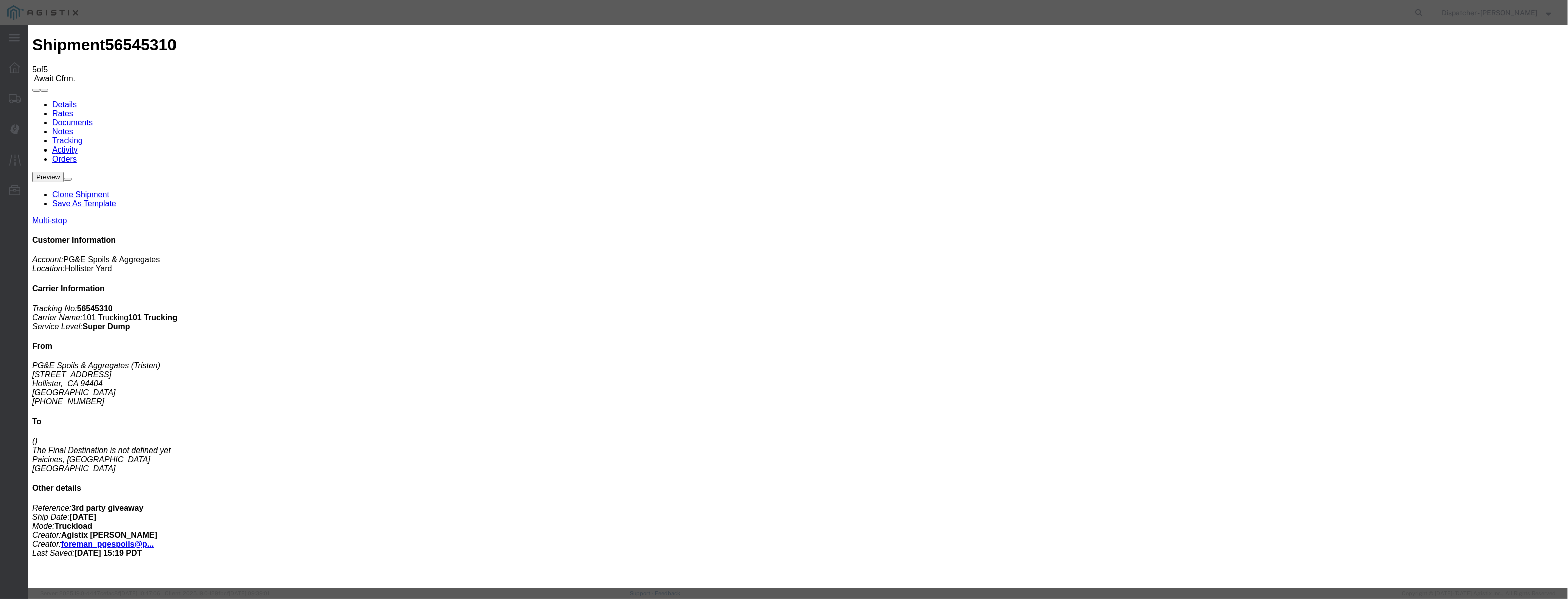
select select "{"pickupDeliveryInfoId": "122380232","pickupOrDelivery": "P","stopNum": "1","lo…"
select select "CA"
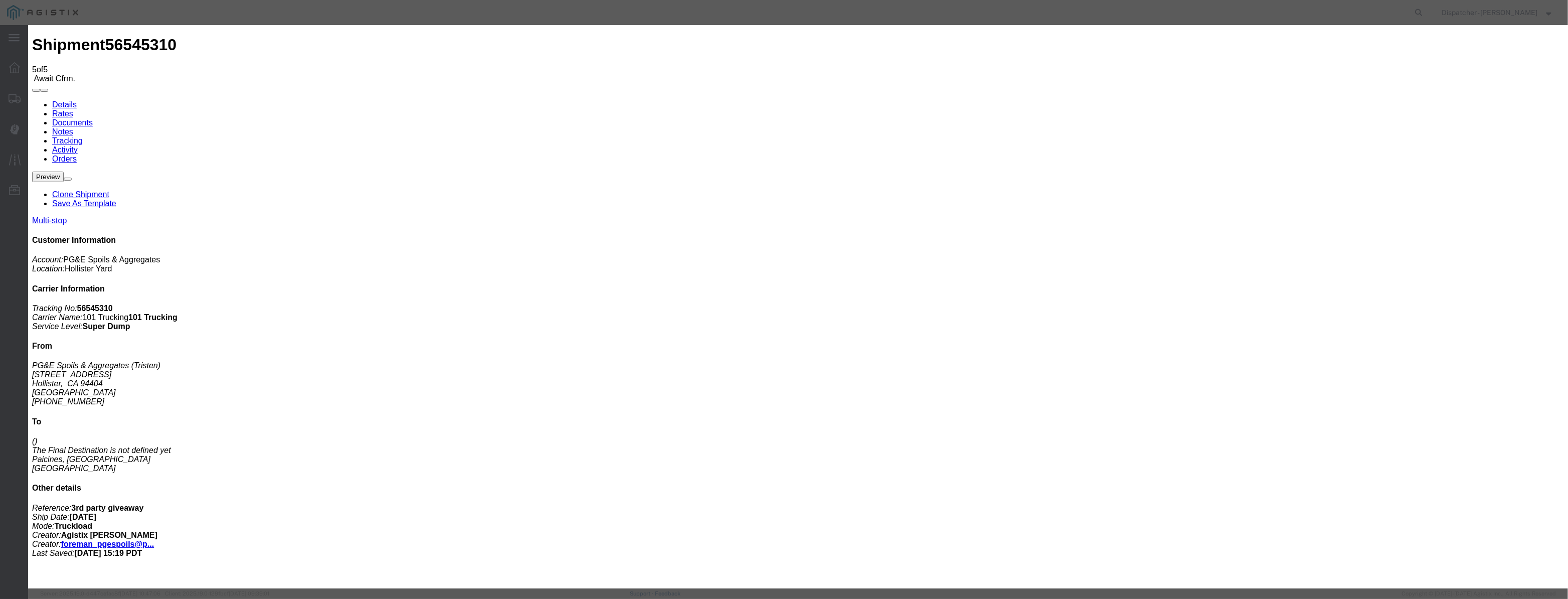
type input "Hollister"
drag, startPoint x: 782, startPoint y: 124, endPoint x: 374, endPoint y: 125, distance: 408.0
type input "1:15 PM"
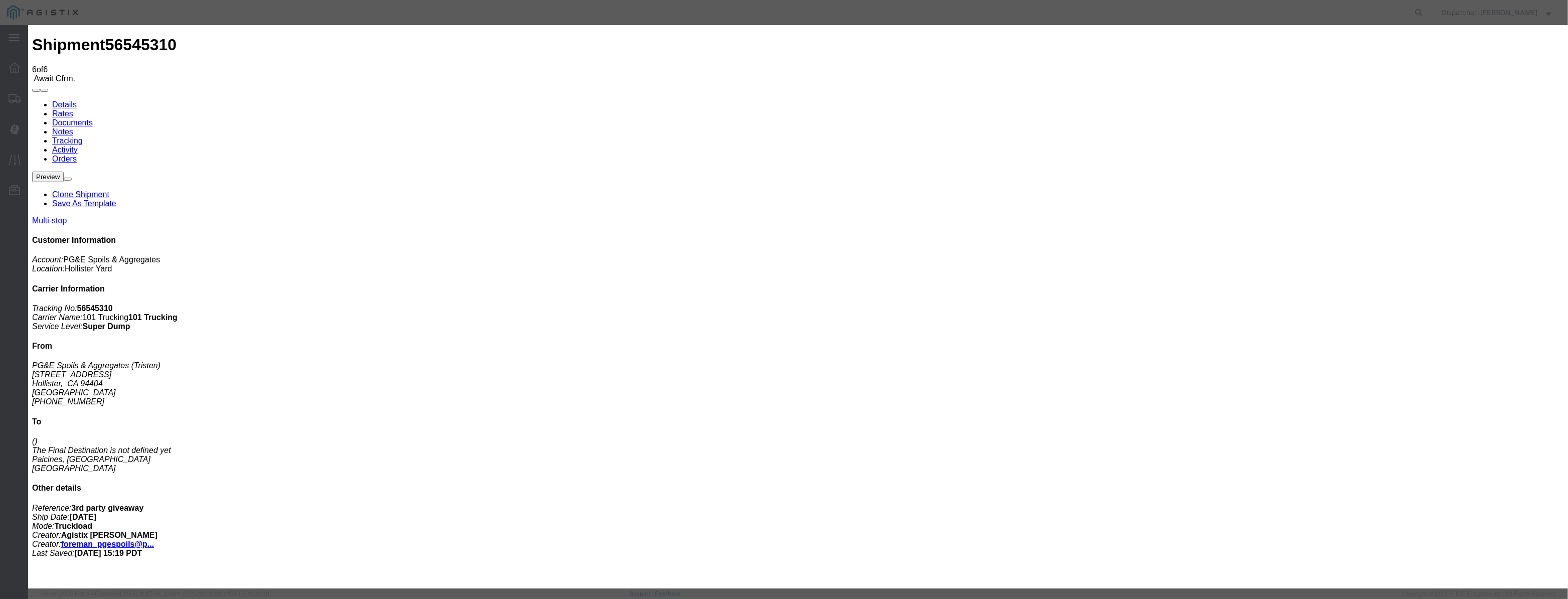
type input "[DATE]"
type input "12:00 PM"
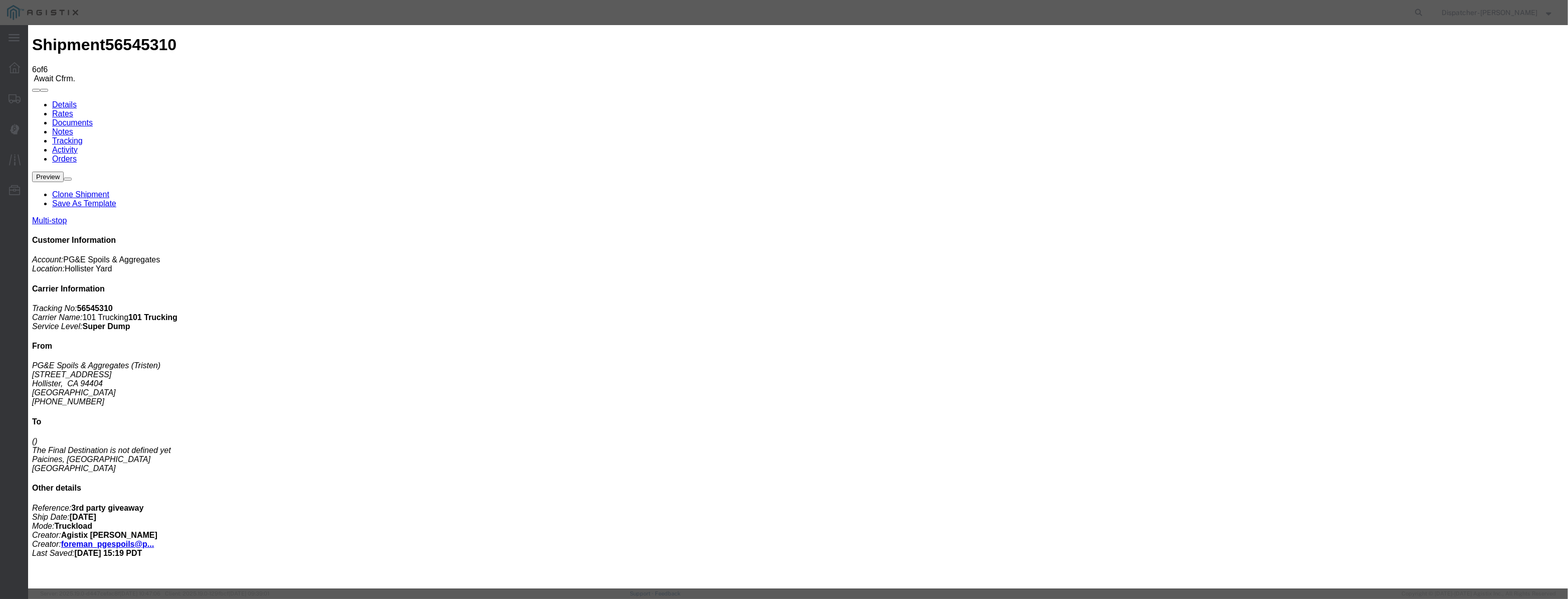
drag, startPoint x: 650, startPoint y: 115, endPoint x: 645, endPoint y: 121, distance: 7.8
drag, startPoint x: 645, startPoint y: 121, endPoint x: 653, endPoint y: 121, distance: 8.0
paste input "[DATE]"
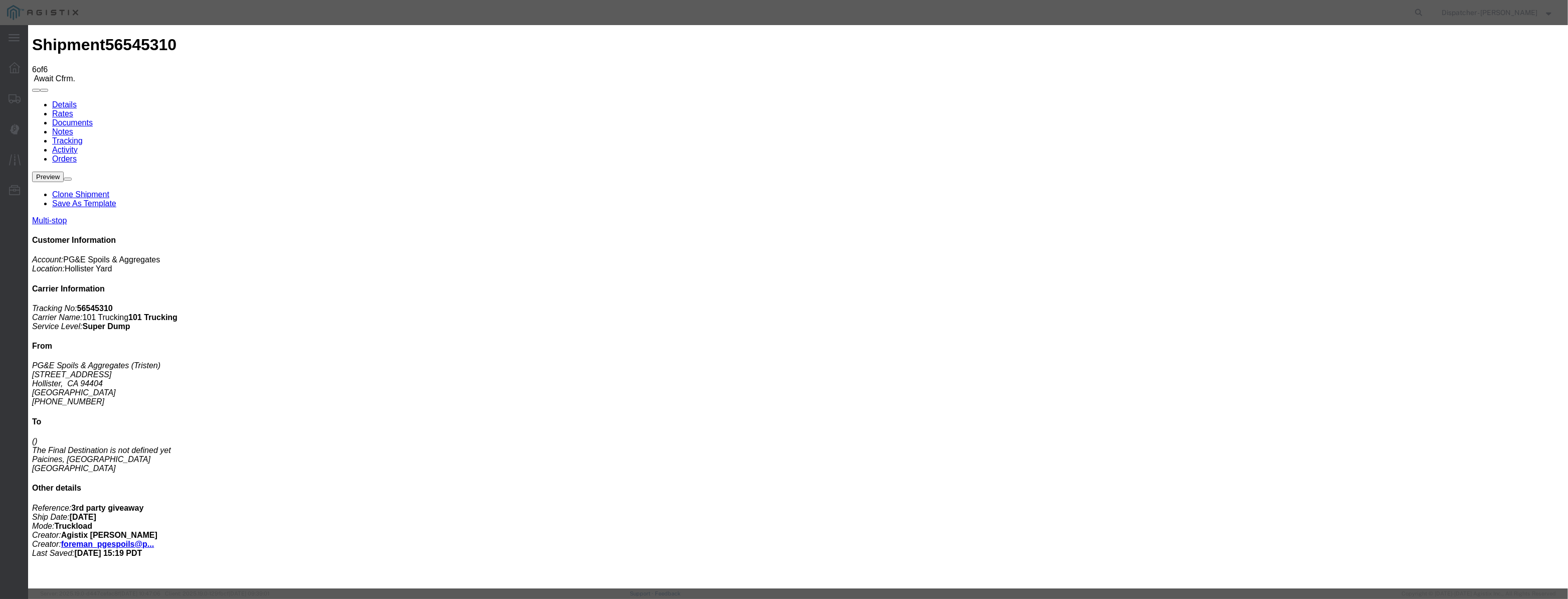
scroll to position [0, 2]
type input "[DATE]"
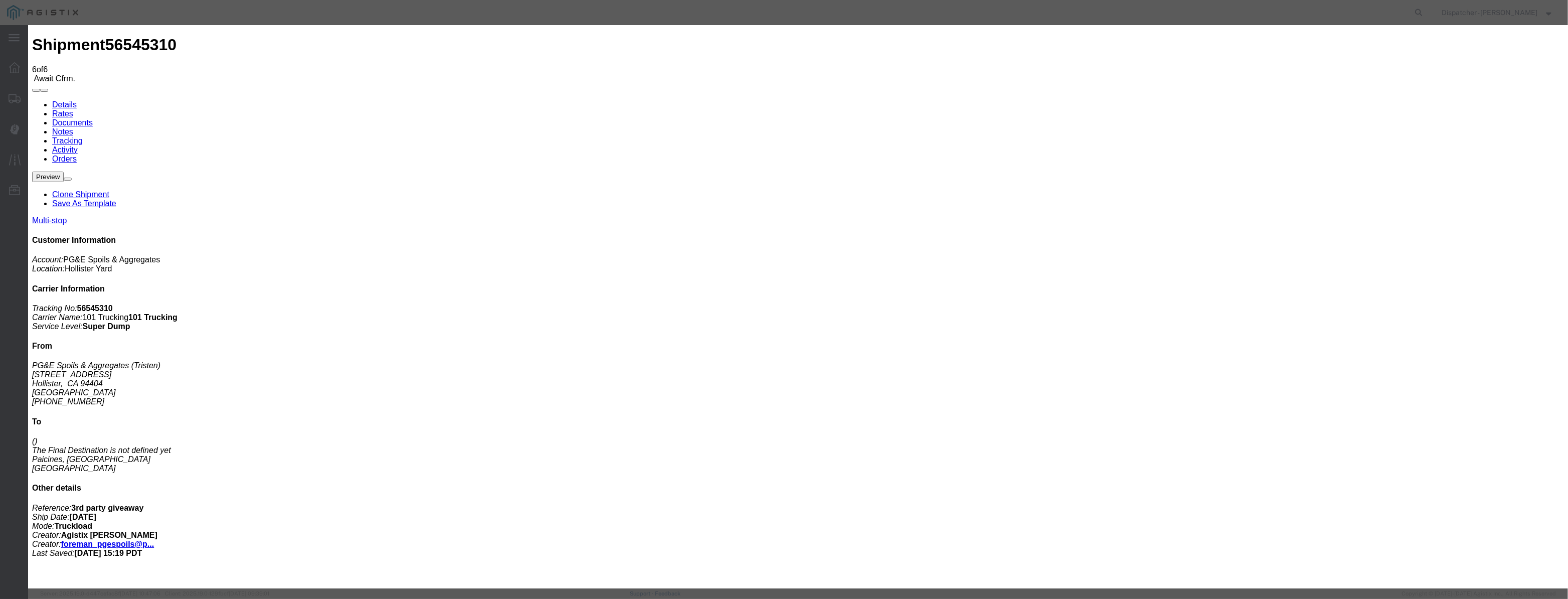
select select "DPTDLVLOC"
drag, startPoint x: 928, startPoint y: 132, endPoint x: 927, endPoint y: 139, distance: 7.1
select select "{"pickupDeliveryInfoId": "122380232","pickupOrDelivery": "P","stopNum": "1","lo…"
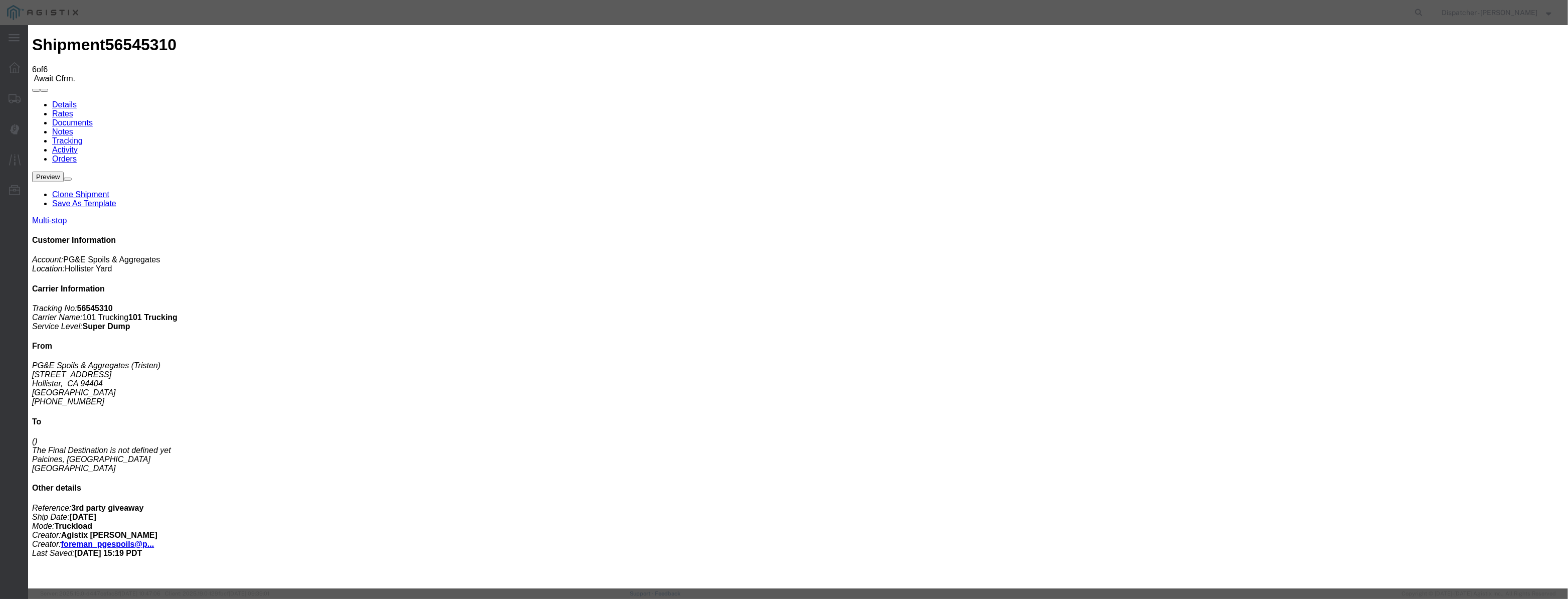
select select "CA"
type input "Hollister"
drag, startPoint x: 784, startPoint y: 131, endPoint x: 430, endPoint y: 194, distance: 359.6
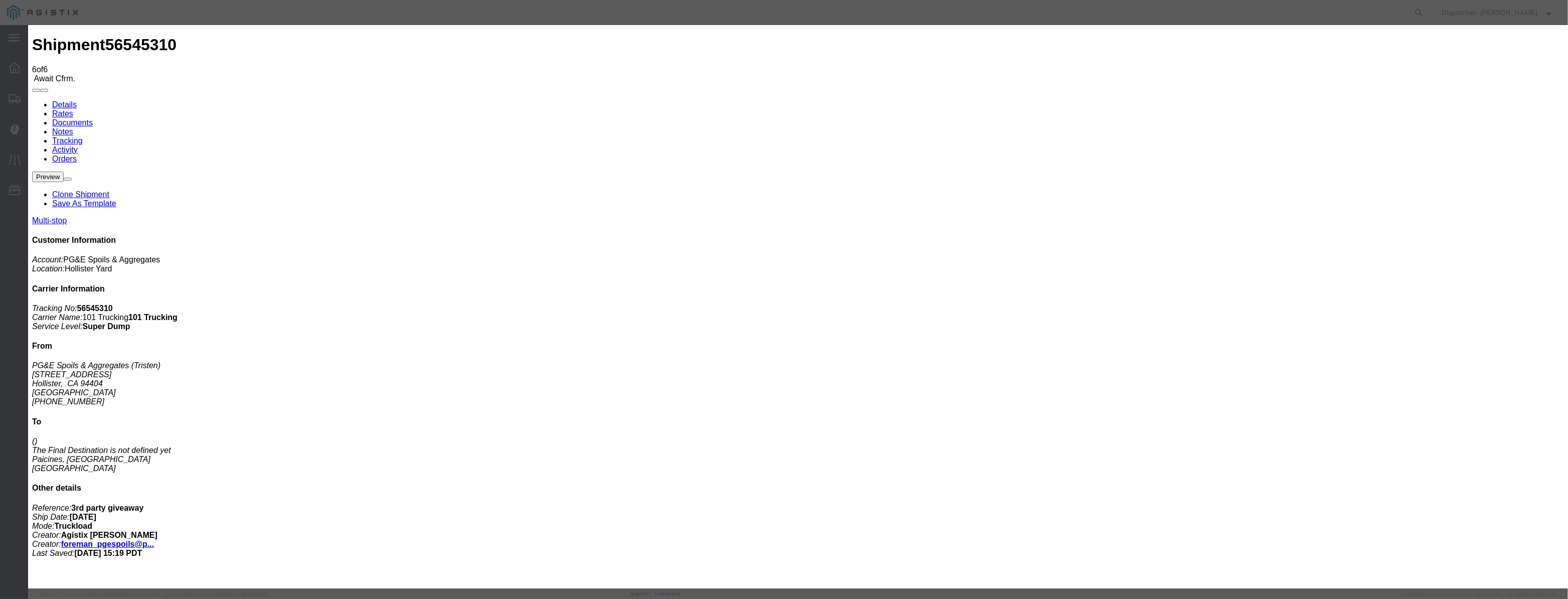
type input "1:25 PM"
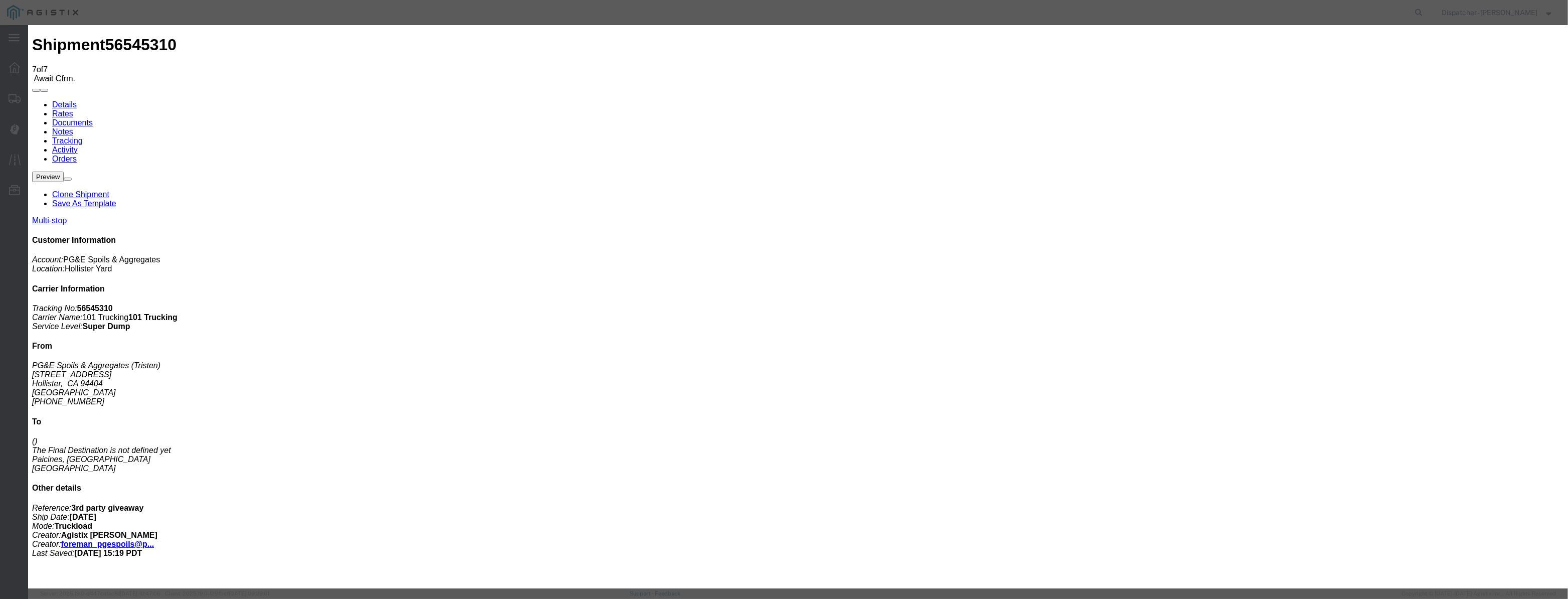
select select "DPTPULOC"
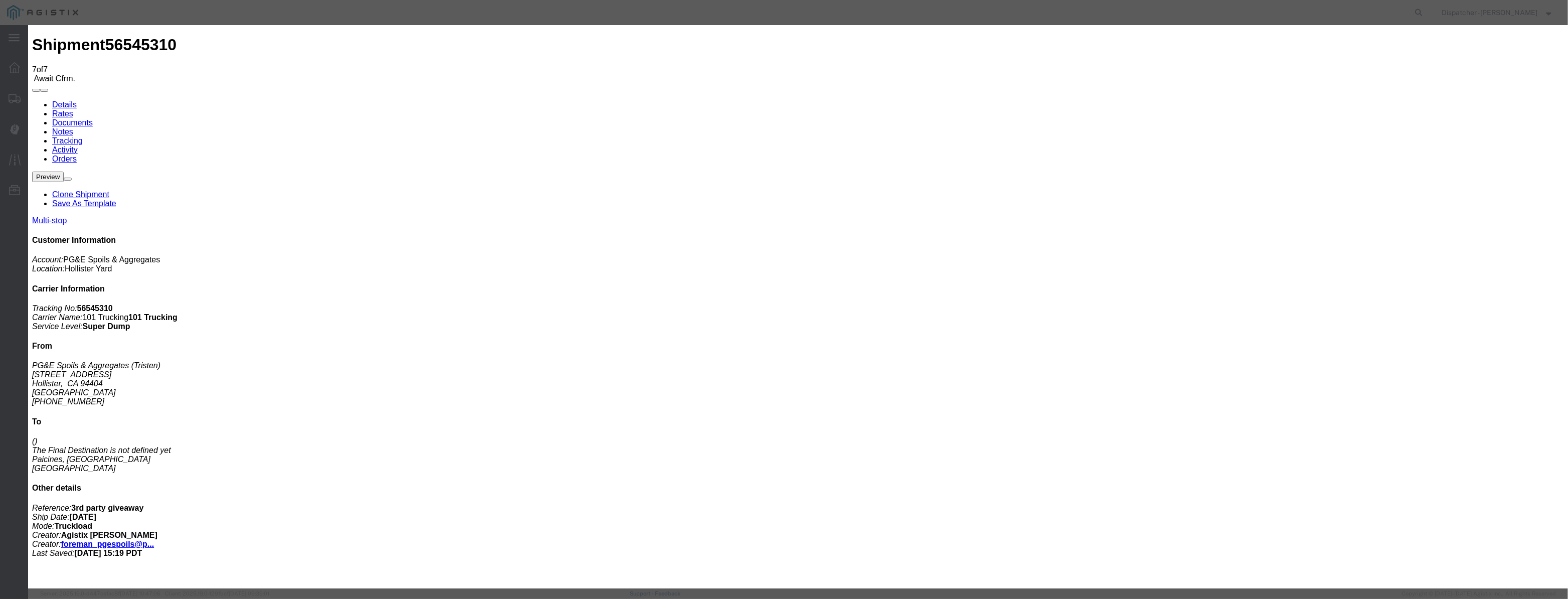
type input "[DATE]"
type input "12:00 PM"
drag, startPoint x: 653, startPoint y: 114, endPoint x: 649, endPoint y: 121, distance: 8.1
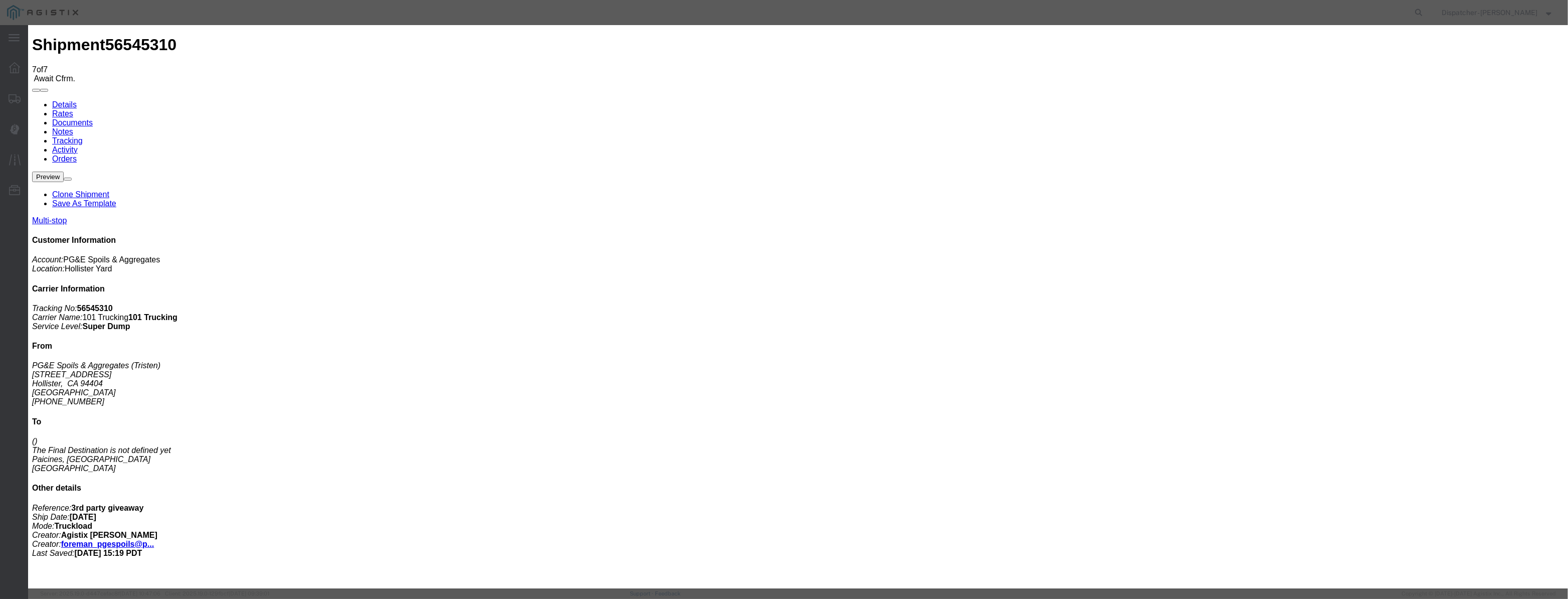
drag, startPoint x: 649, startPoint y: 121, endPoint x: 674, endPoint y: 125, distance: 25.3
paste input "[DATE]"
type input "[DATE]"
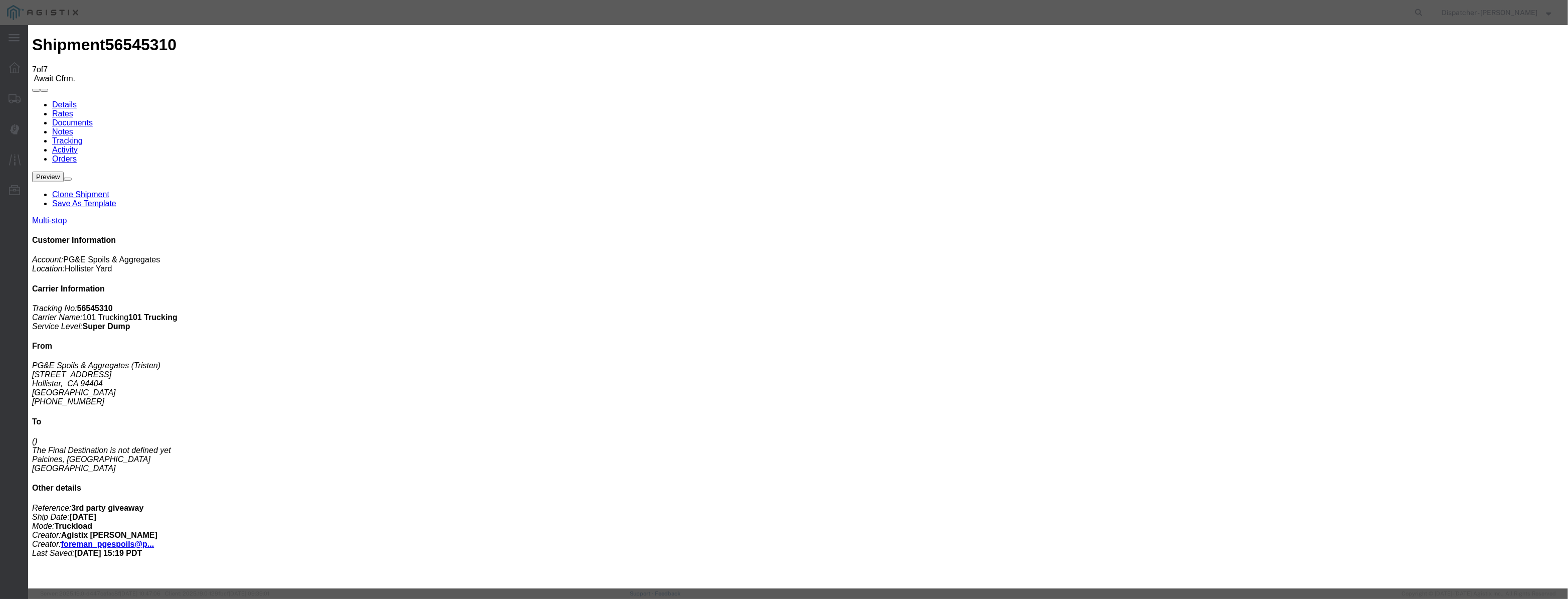
scroll to position [0, 0]
select select "ARVDLVLOC"
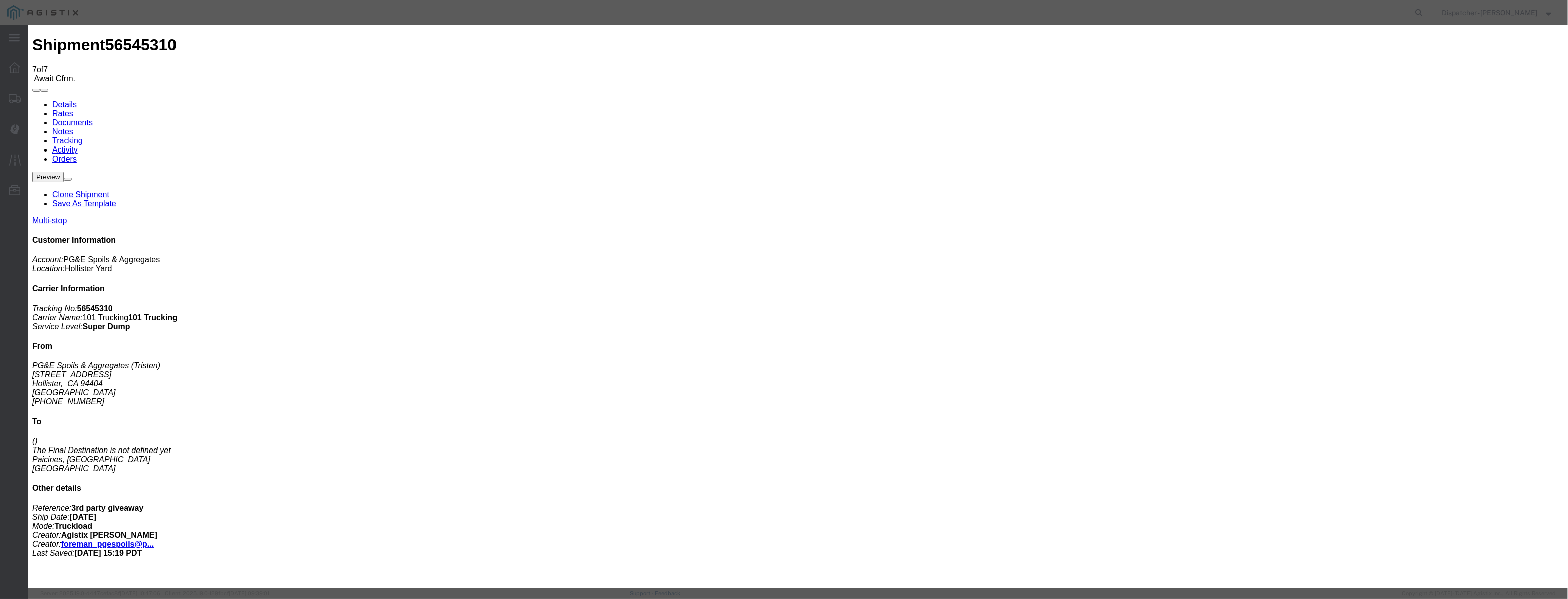
select select "{"pickupDeliveryInfoId": "122380233","pickupOrDelivery": "D","stopNum": "2","lo…"
select select "CA"
type input "Paicines"
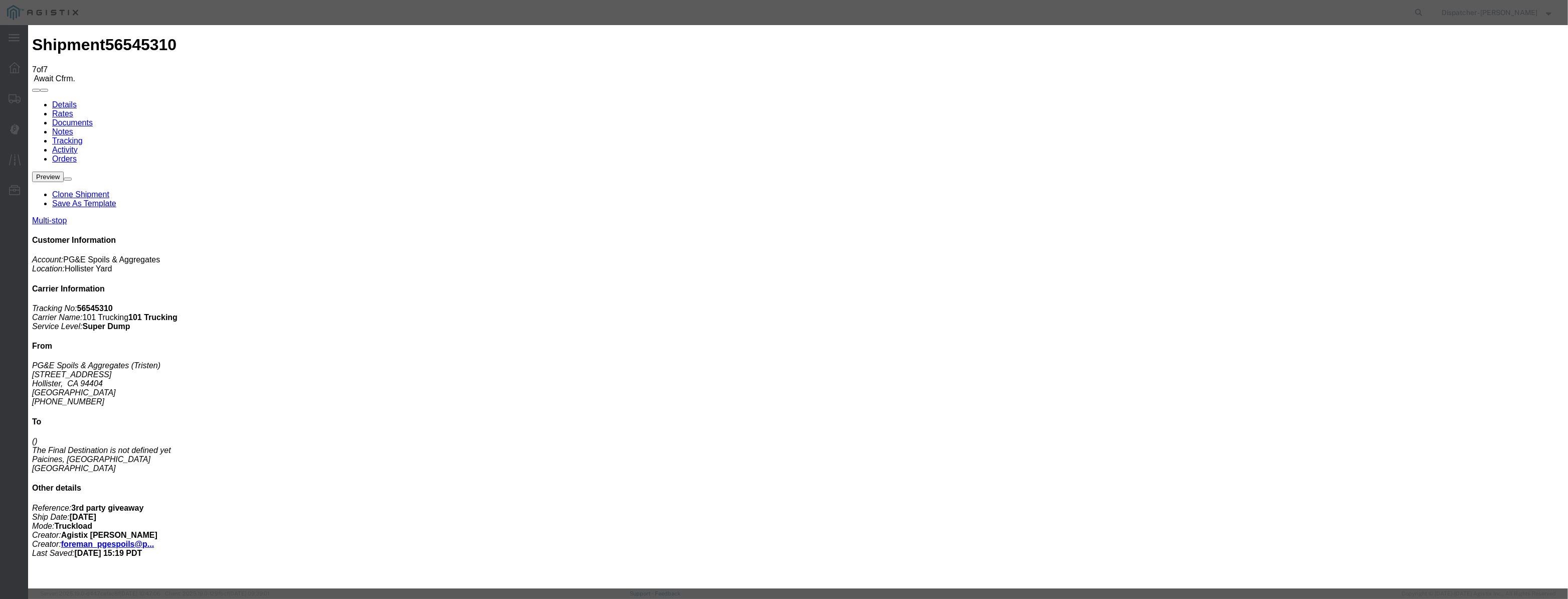
drag, startPoint x: 762, startPoint y: 125, endPoint x: 576, endPoint y: 144, distance: 187.0
type input "2:25 PM"
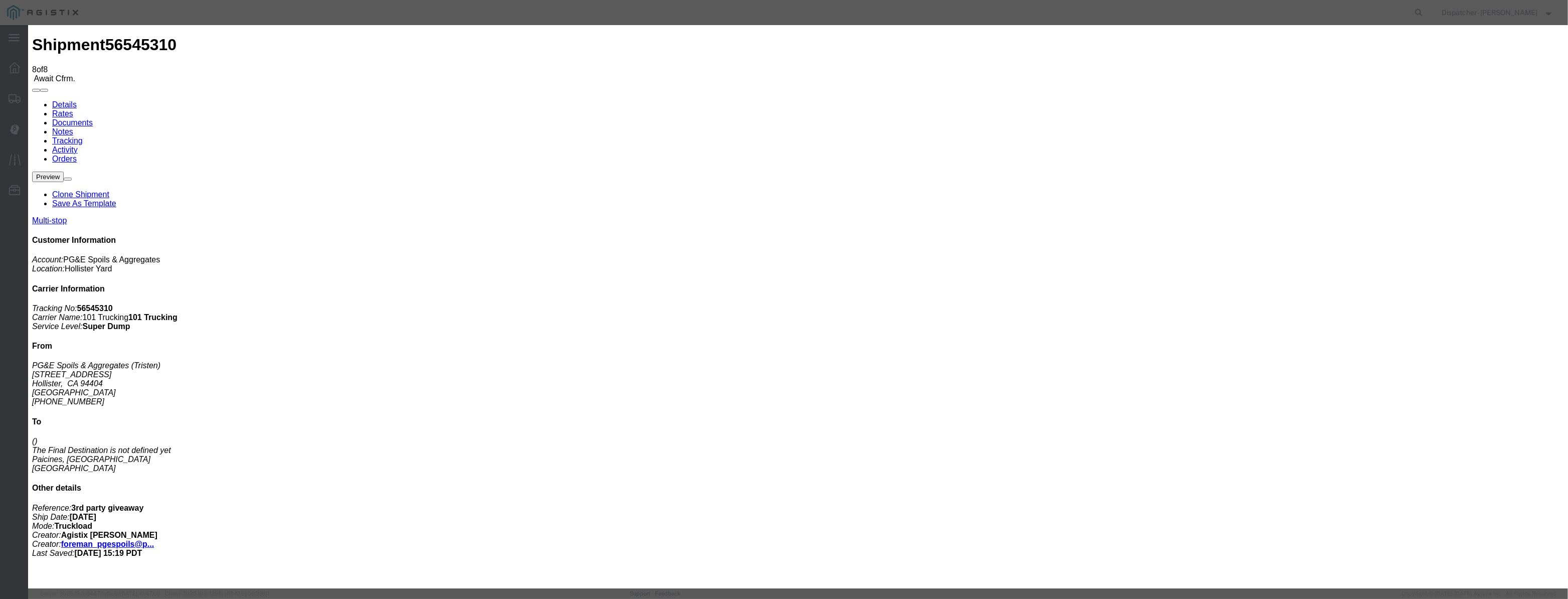
type input "[DATE]"
type input "12:00 PM"
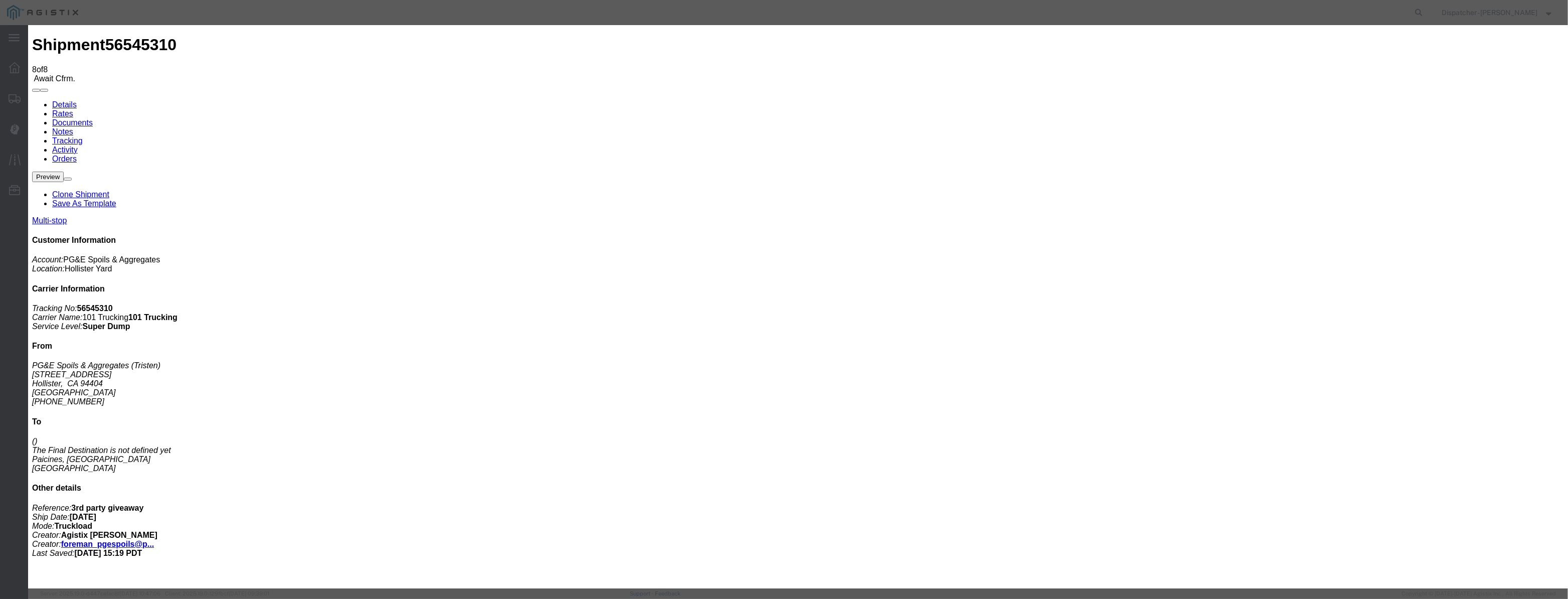
paste input "[DATE]"
type input "[DATE]"
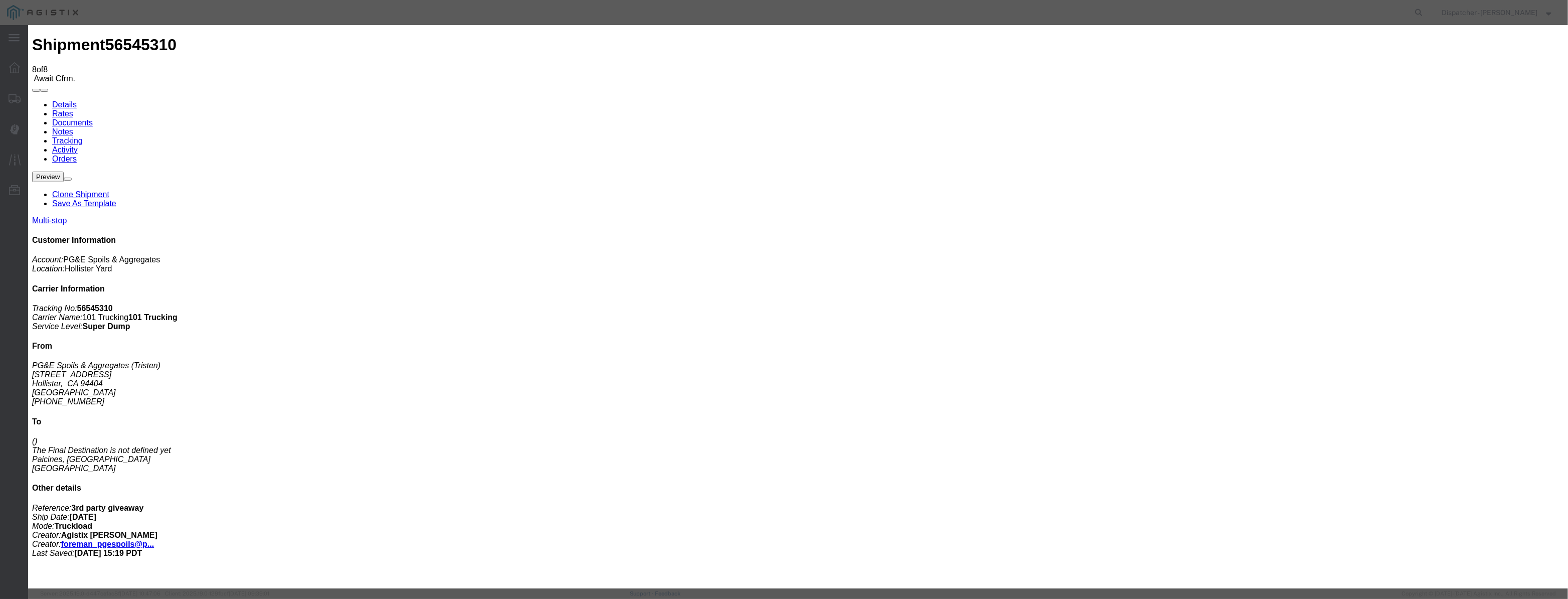
select select "DLREFUSE"
select select "{"pickupDeliveryInfoId": "122380233","pickupOrDelivery": "D","stopNum": "2","lo…"
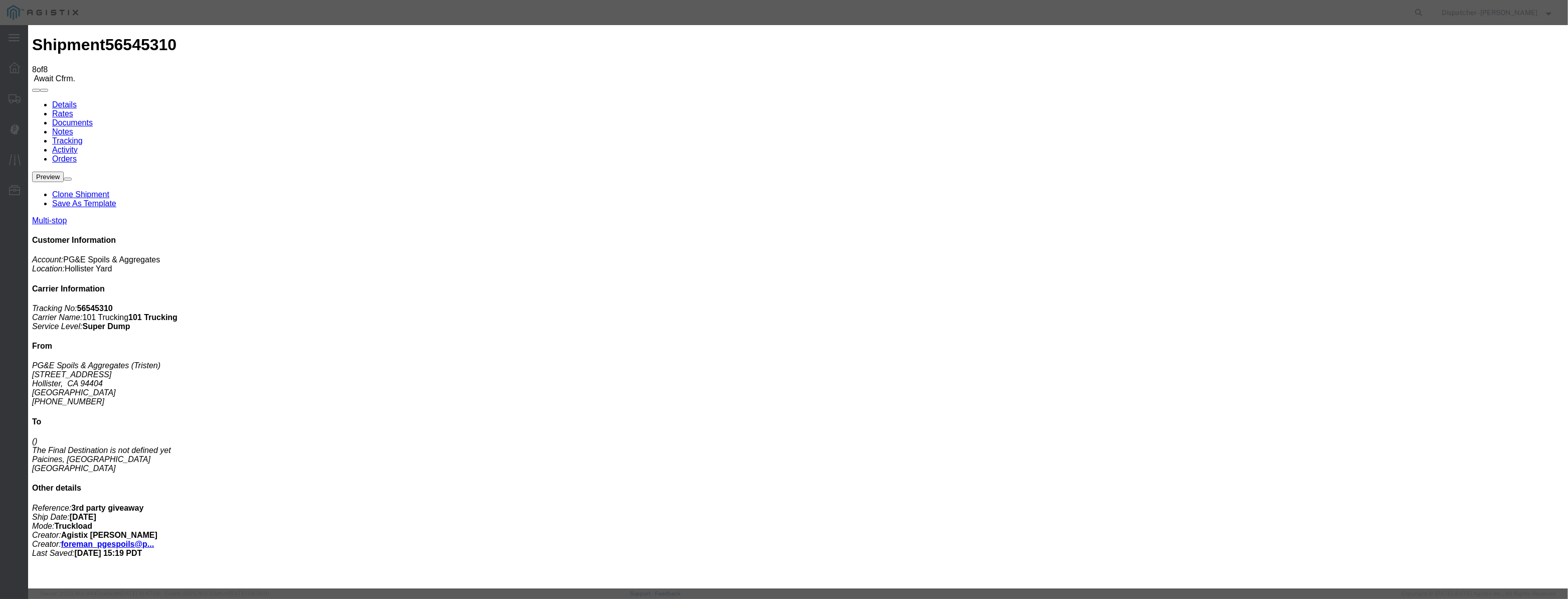
select select "CA"
type input "Paicines"
drag, startPoint x: 776, startPoint y: 130, endPoint x: 406, endPoint y: 175, distance: 372.7
type input "2:45 PM"
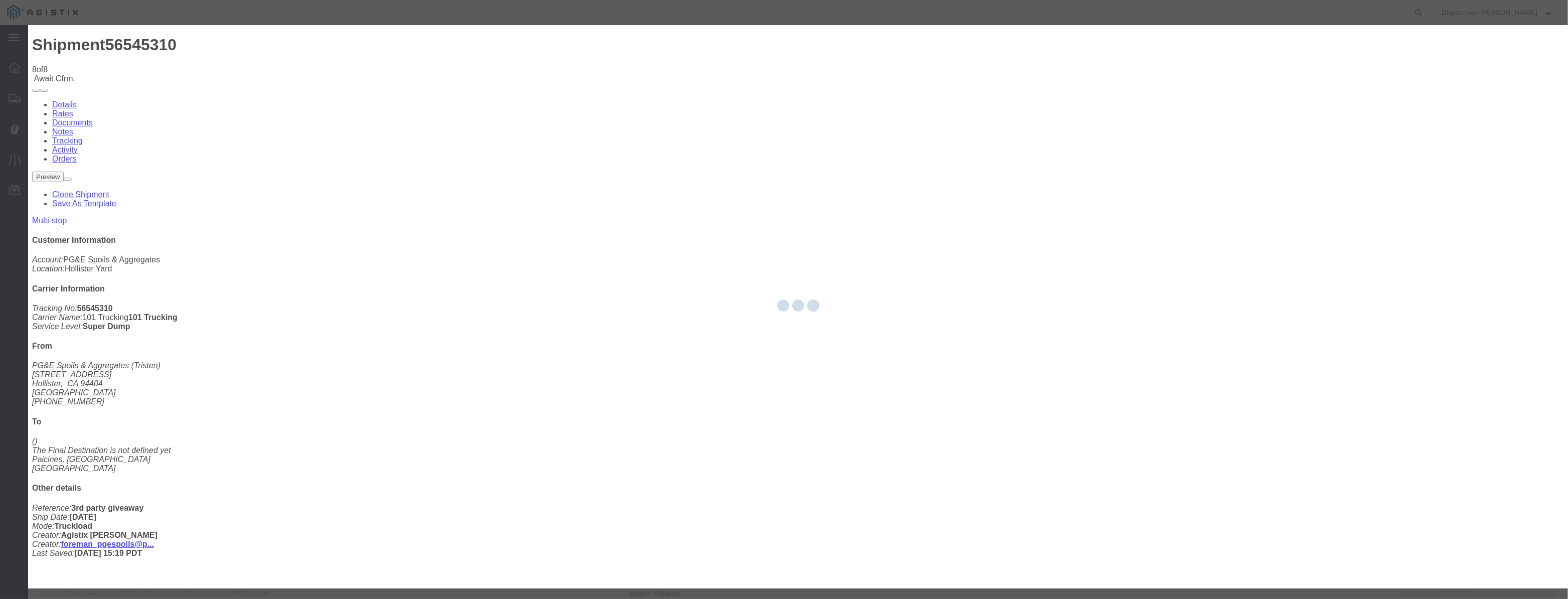
click at [680, 141] on div at bounding box center [798, 306] width 1540 height 563
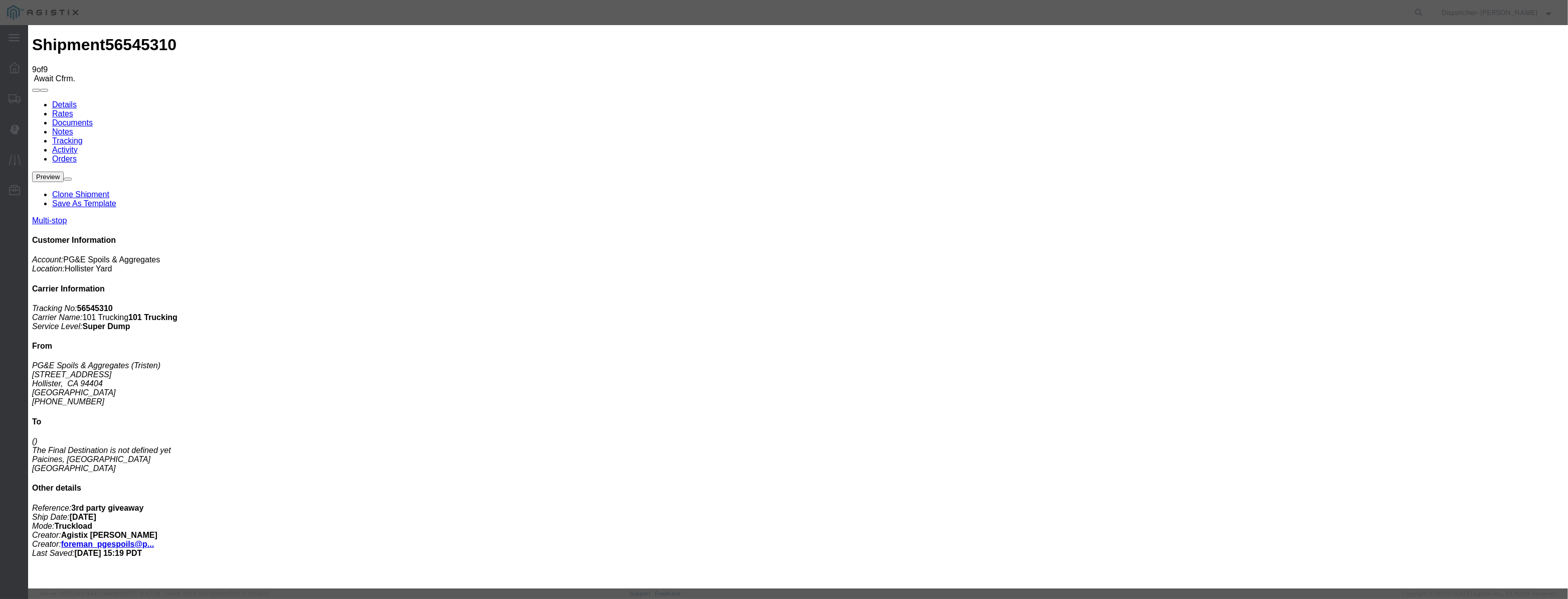
select select "DPTDLVLOC"
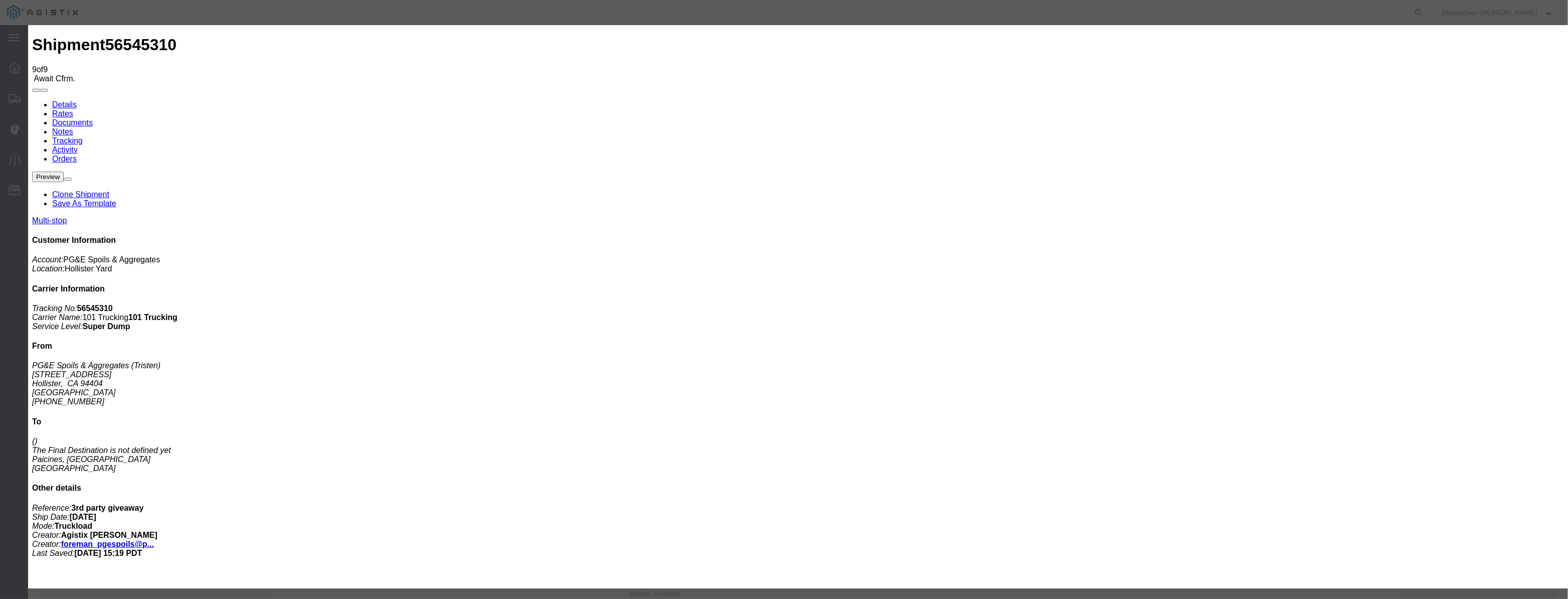
type input "[DATE]"
type input "12:00 PM"
drag, startPoint x: 649, startPoint y: 125, endPoint x: 657, endPoint y: 128, distance: 8.5
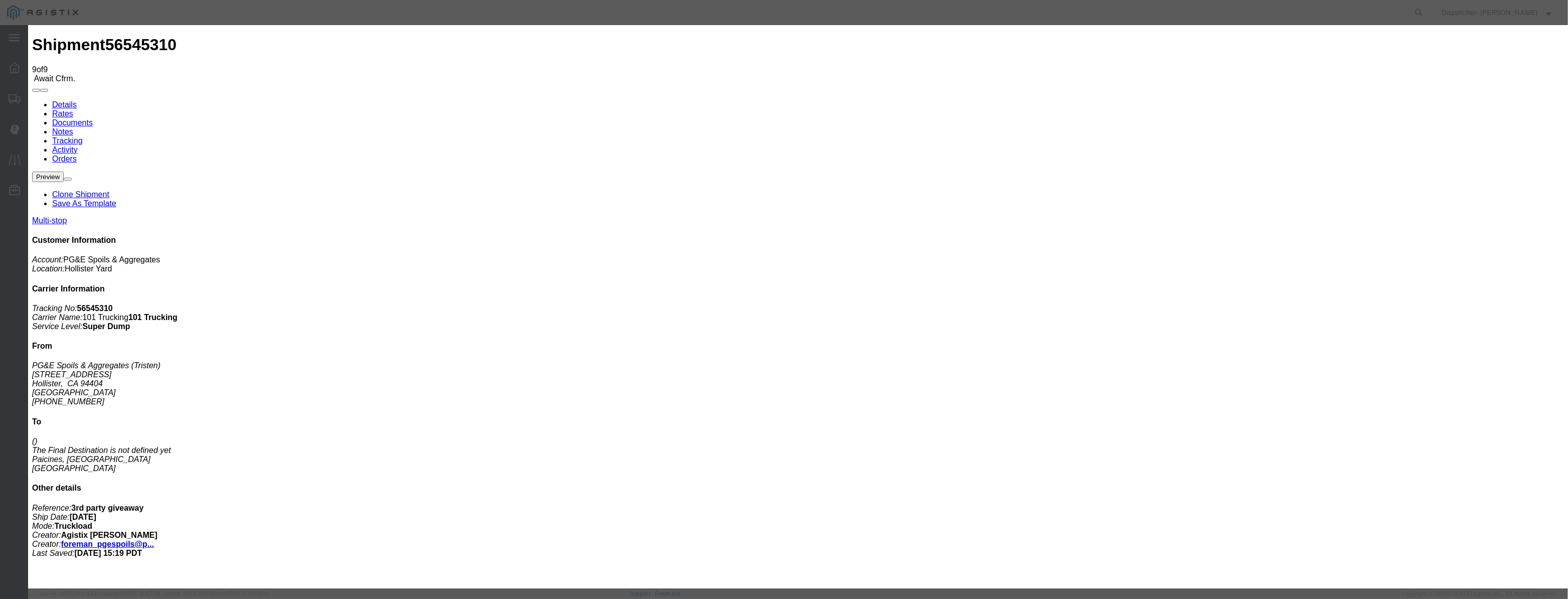
drag, startPoint x: 651, startPoint y: 113, endPoint x: 650, endPoint y: 117, distance: 4.1
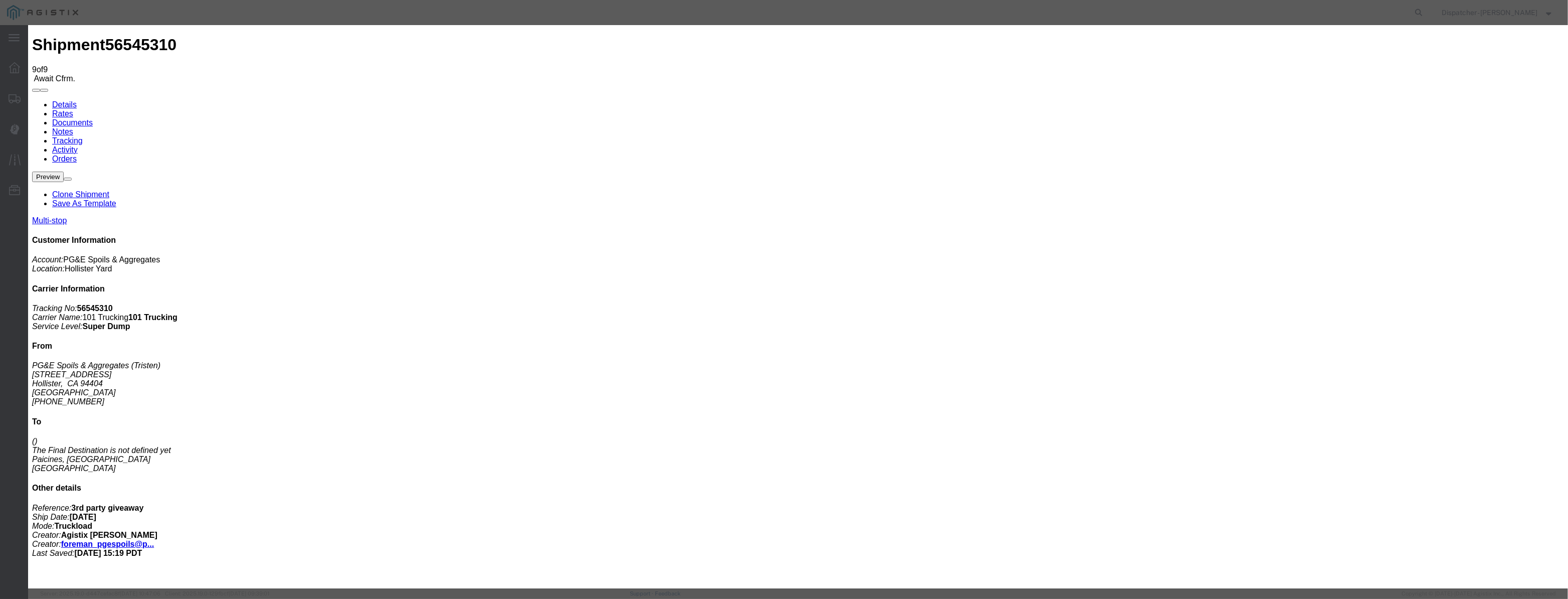
paste input "8/20"
type input "[DATE]"
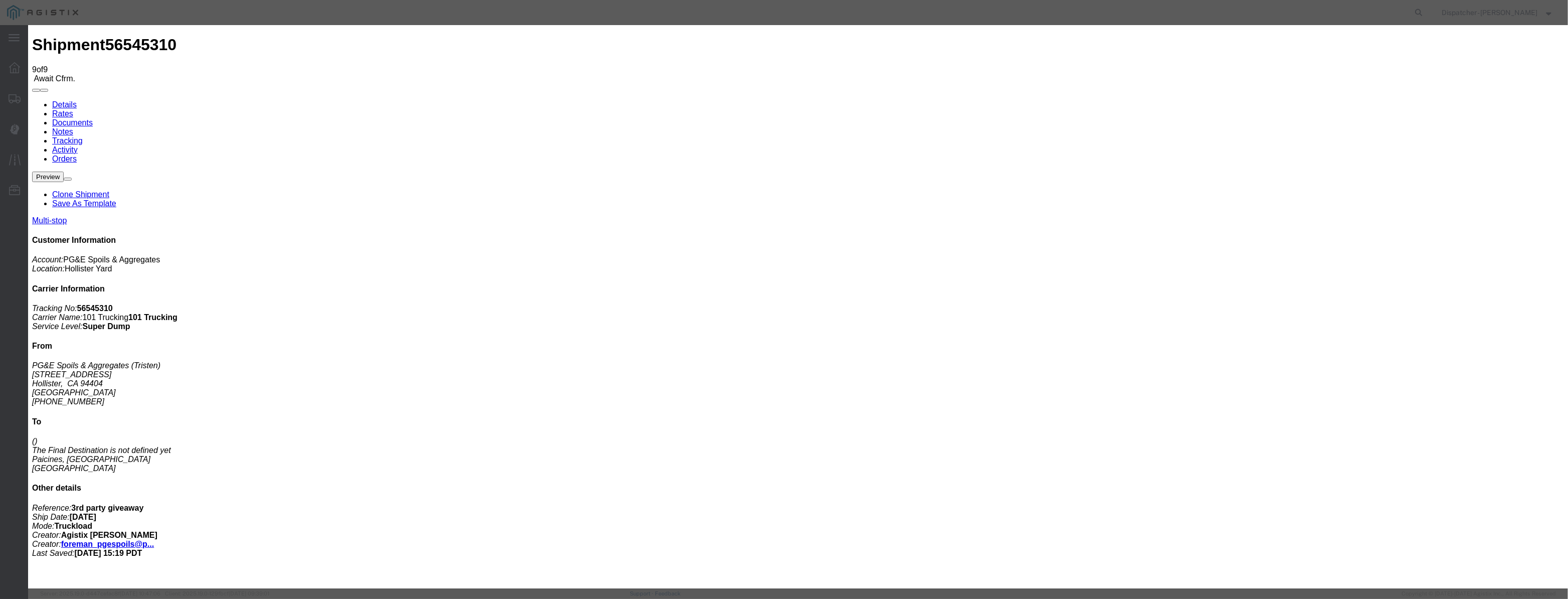
select select "ARVPULOC"
select select "{"pickupDeliveryInfoId": "122380232","pickupOrDelivery": "P","stopNum": "1","lo…"
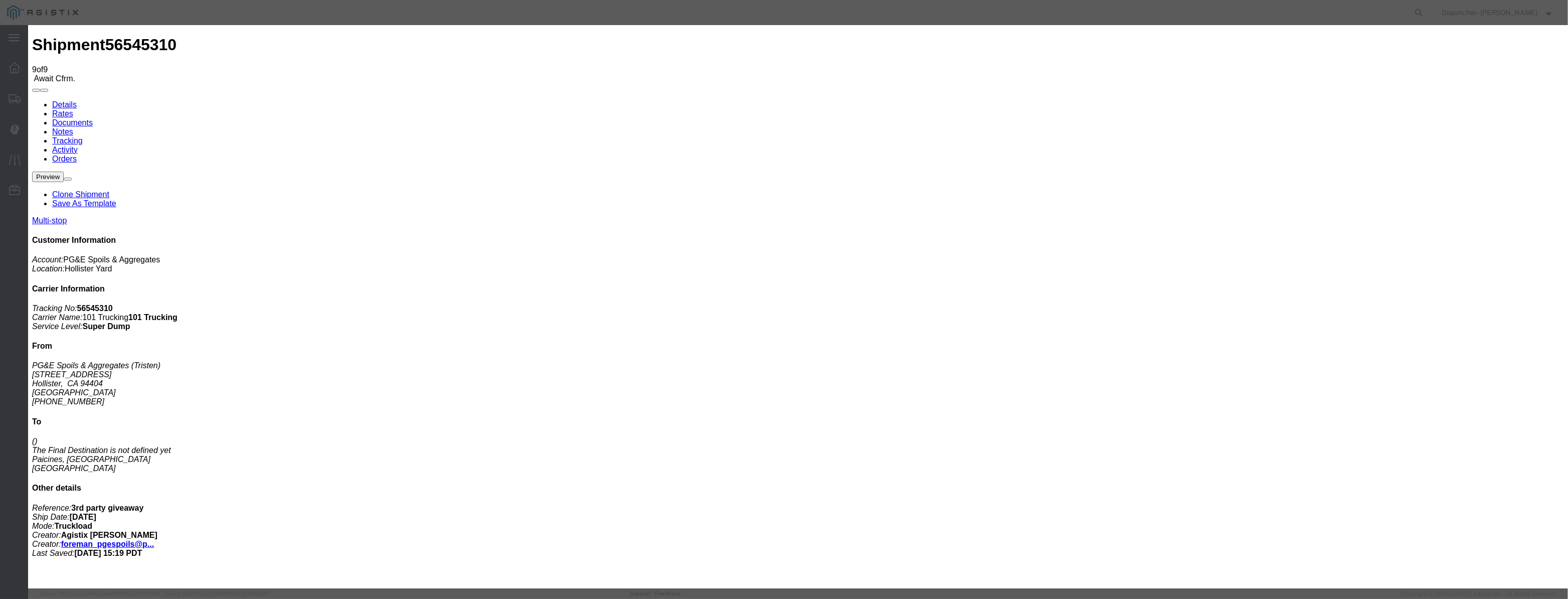
select select "CA"
type input "Hollister"
drag, startPoint x: 779, startPoint y: 135, endPoint x: 416, endPoint y: 161, distance: 363.9
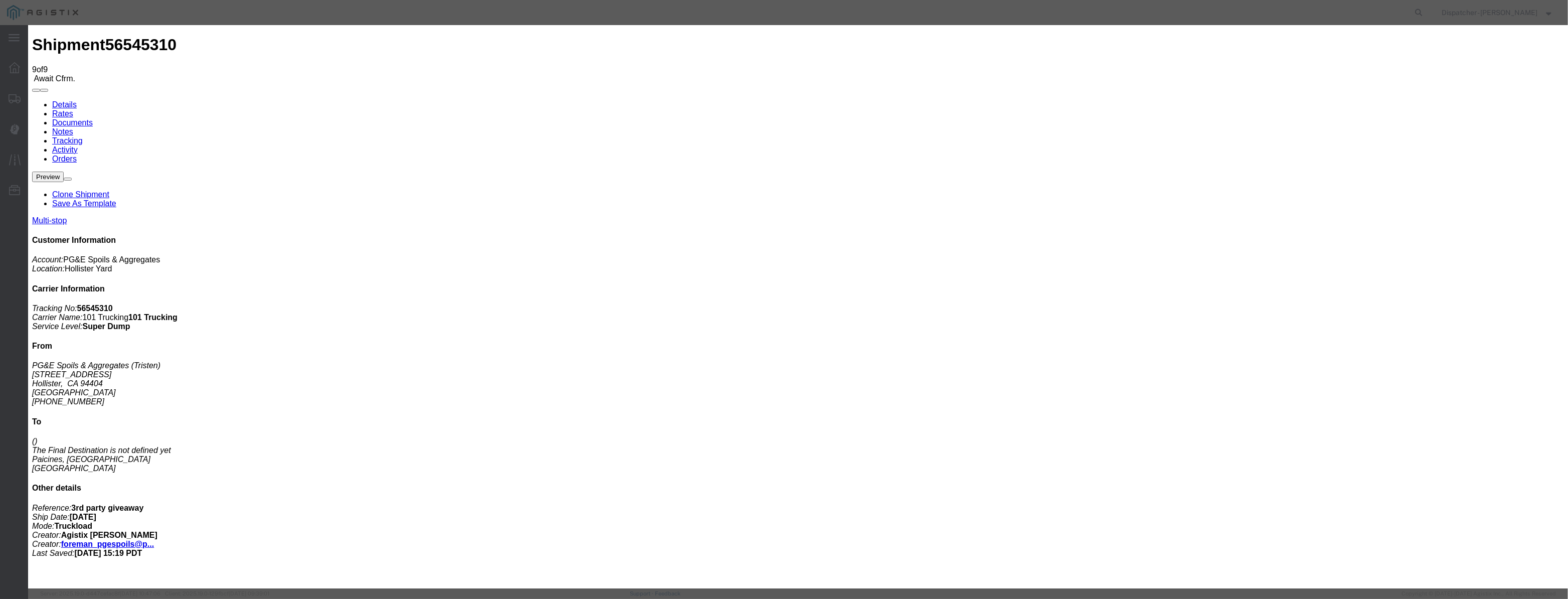
drag, startPoint x: 722, startPoint y: 147, endPoint x: 726, endPoint y: 142, distance: 6.4
drag, startPoint x: 765, startPoint y: 127, endPoint x: 553, endPoint y: 153, distance: 213.6
drag, startPoint x: 768, startPoint y: 131, endPoint x: 581, endPoint y: 147, distance: 187.7
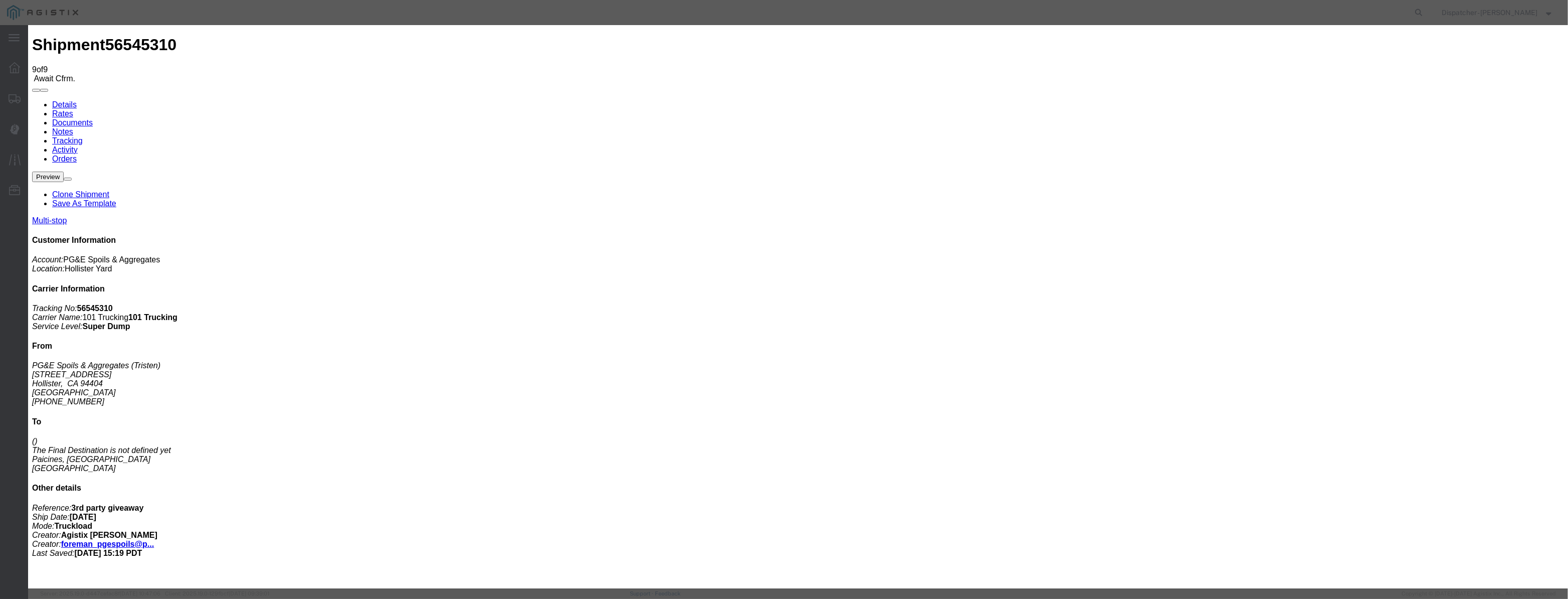
type input "3:45 PM"
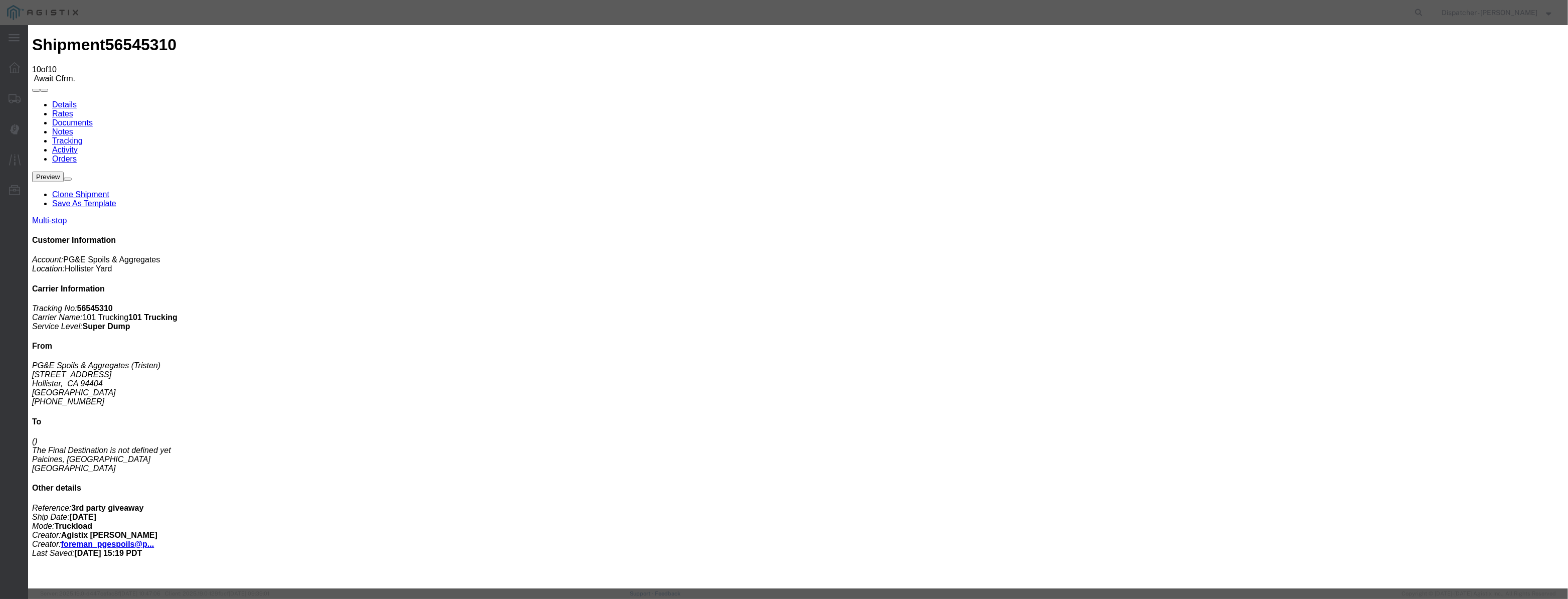
type input "[DATE]"
type input "12:00 PM"
drag, startPoint x: 645, startPoint y: 116, endPoint x: 641, endPoint y: 124, distance: 8.9
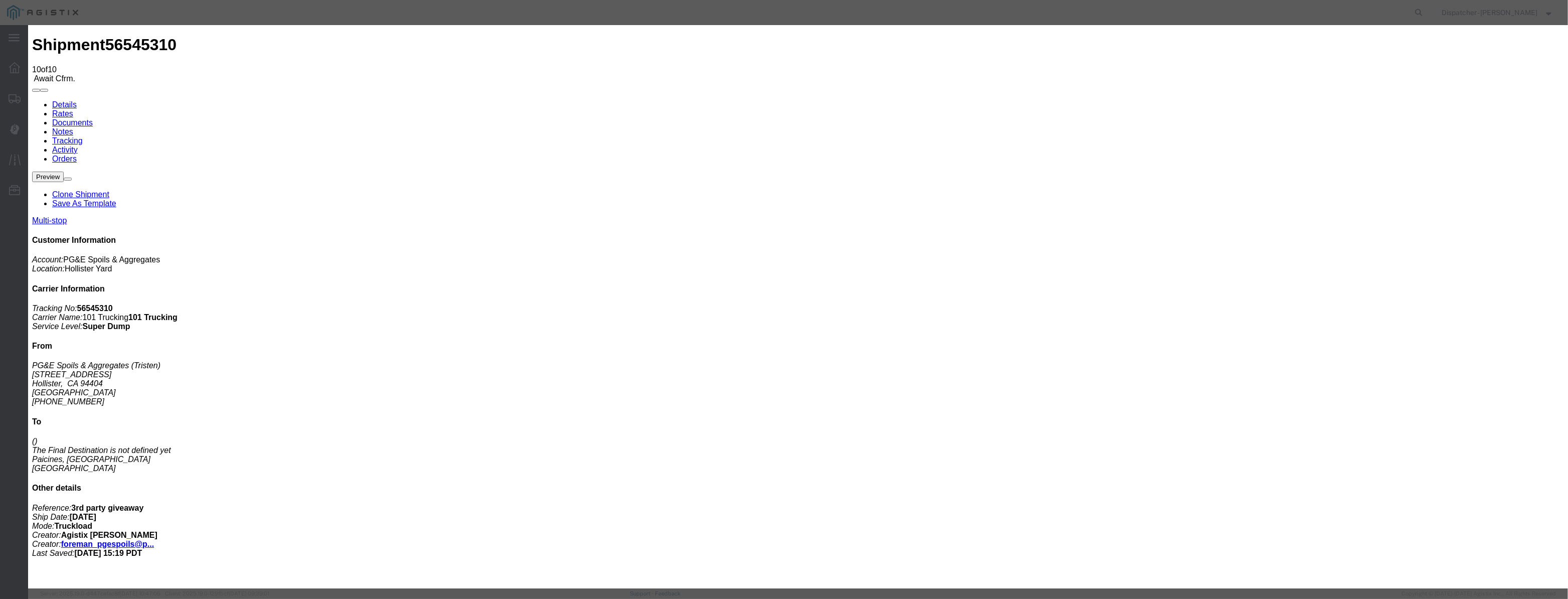
paste input "[DATE]"
type input "[DATE]"
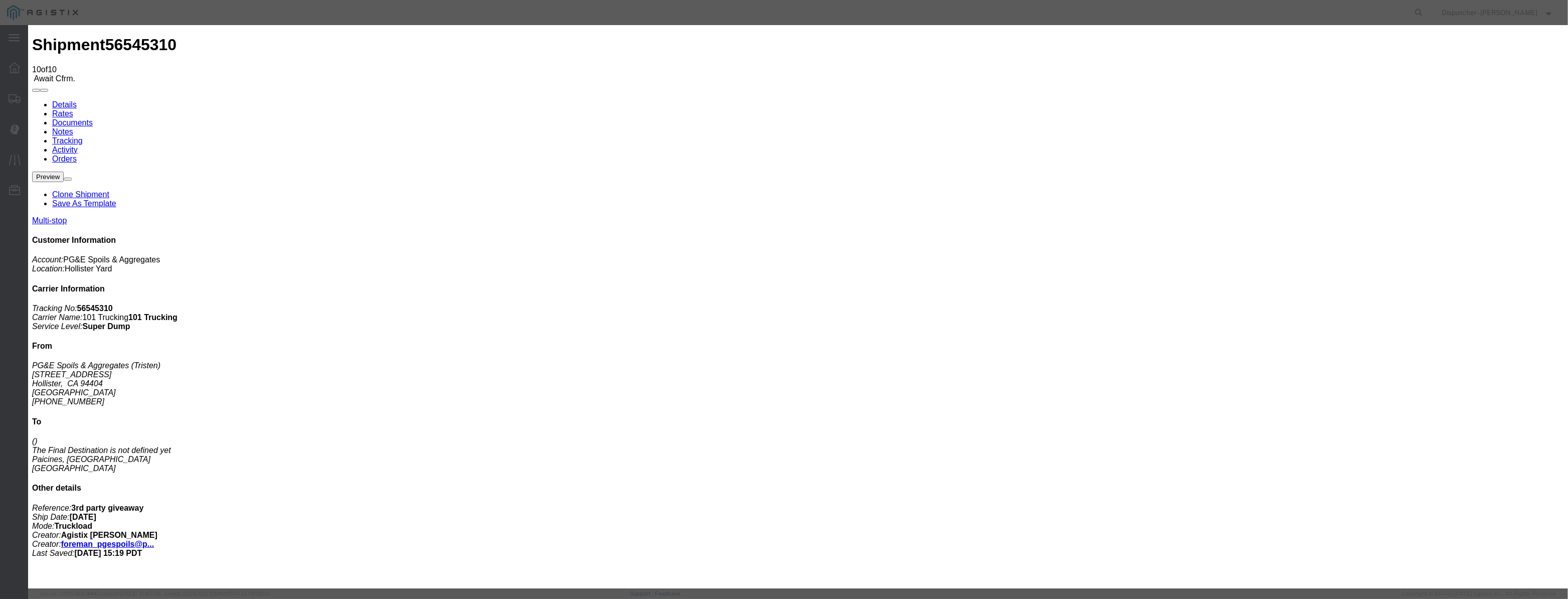
scroll to position [0, 0]
select select "BREAKSTART"
select select "{"pickupDeliveryInfoId": "122380232","pickupOrDelivery": "P","stopNum": "1","lo…"
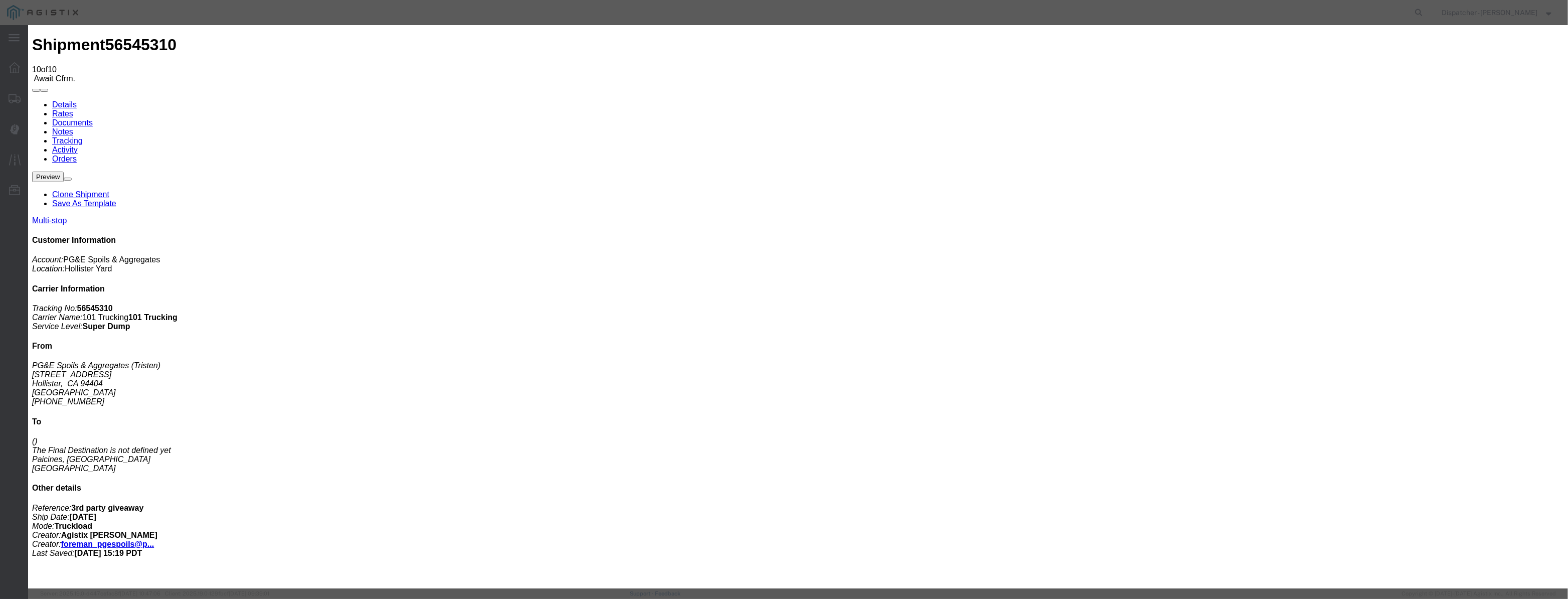
select select "CA"
type input "Hollister"
drag, startPoint x: 786, startPoint y: 127, endPoint x: 592, endPoint y: 144, distance: 194.7
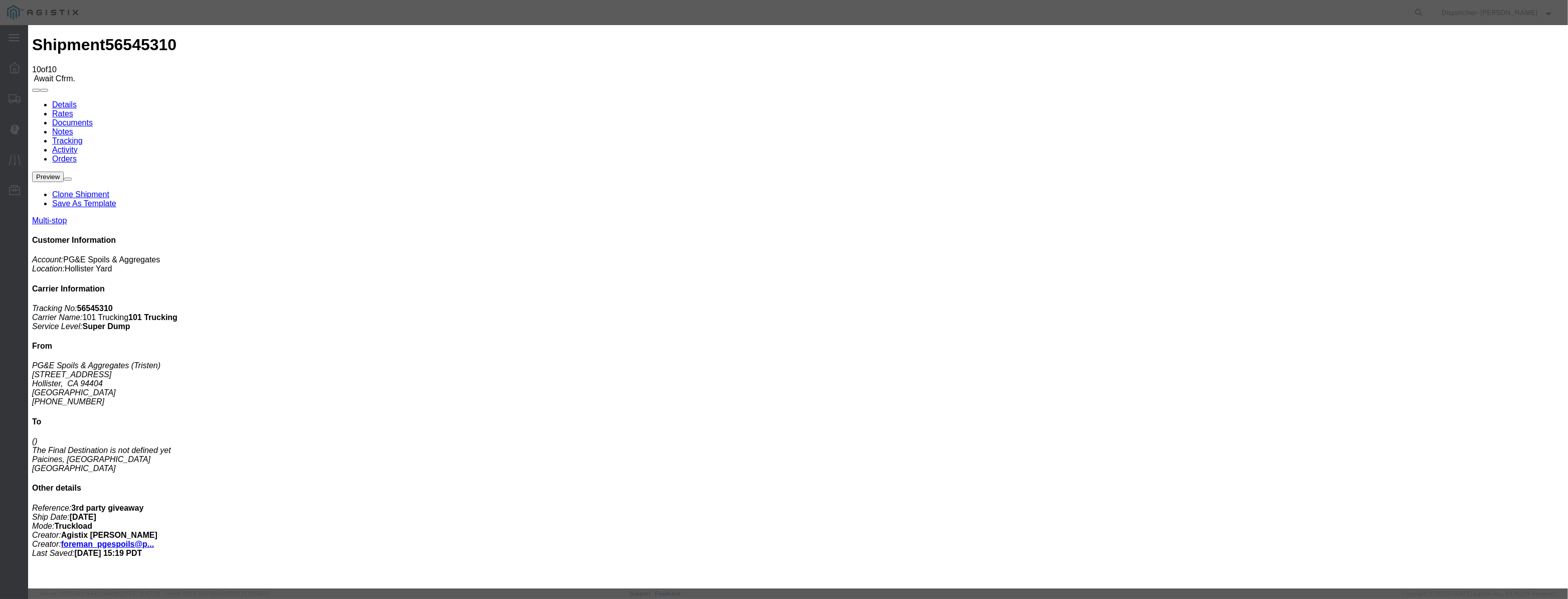
type input "3:45 PM"
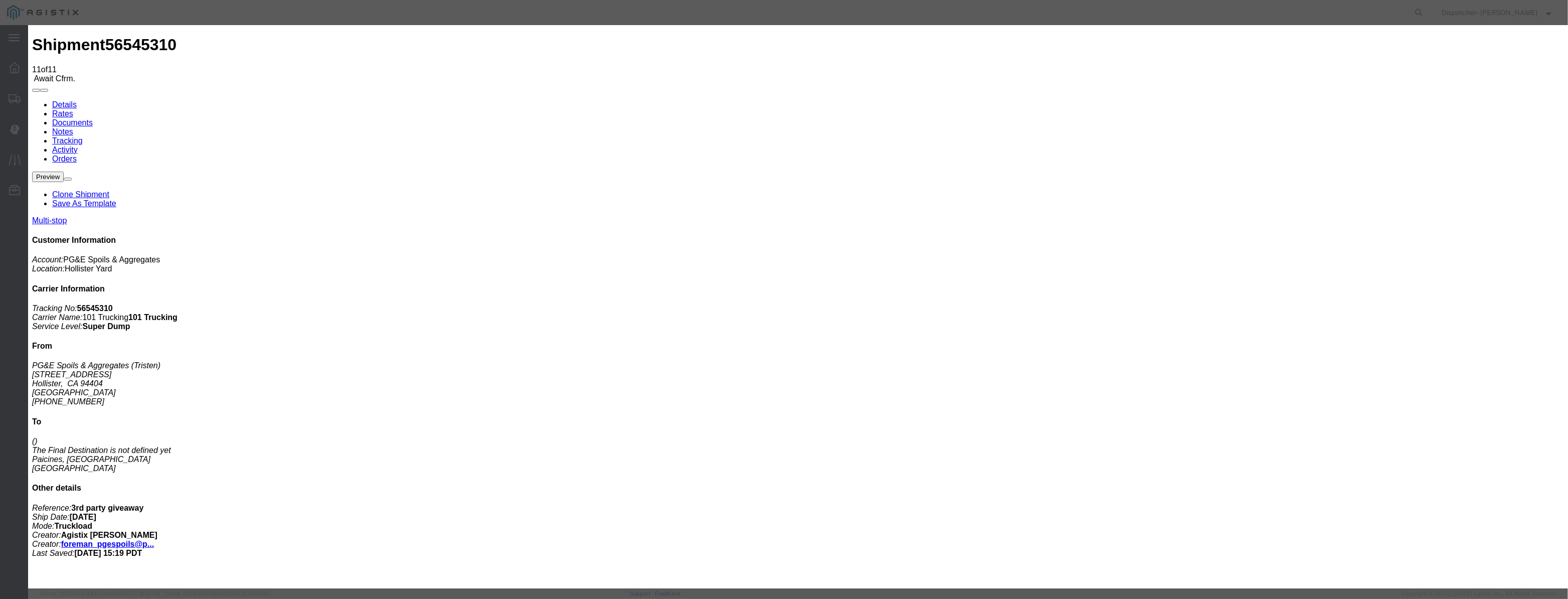
type input "[DATE]"
type input "12:00 PM"
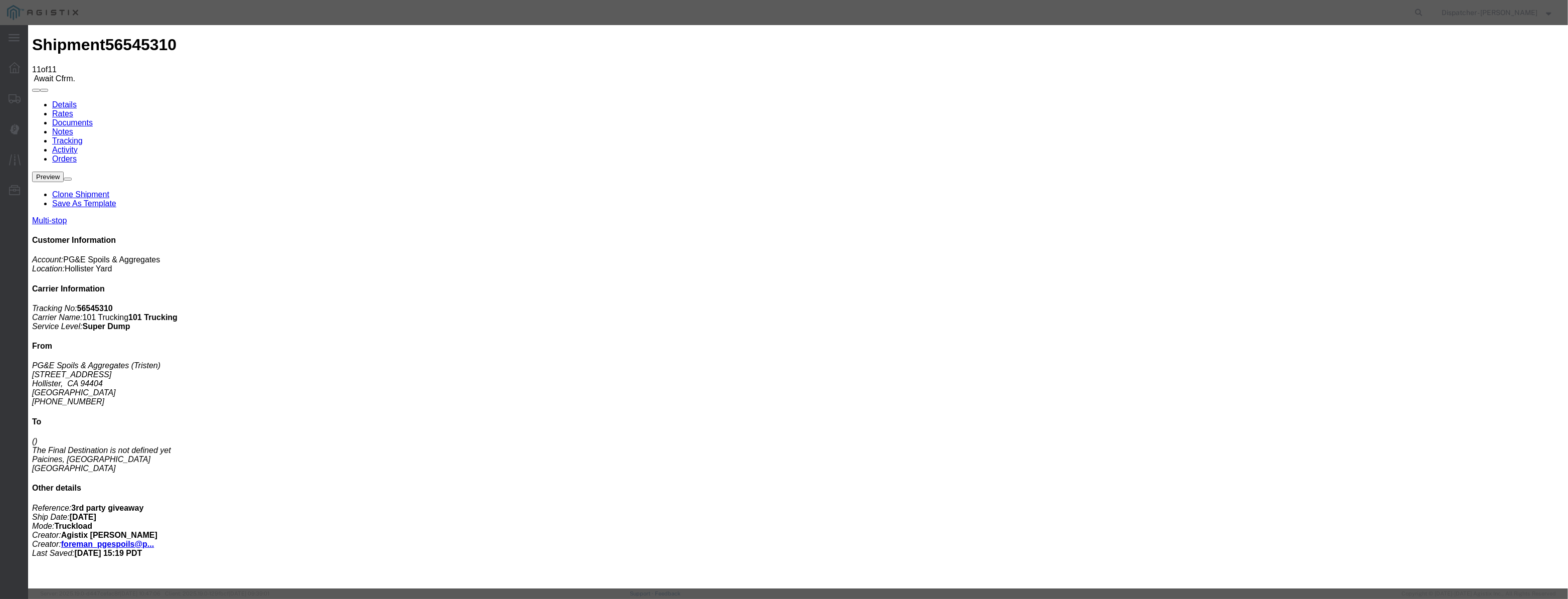
drag, startPoint x: 649, startPoint y: 124, endPoint x: 690, endPoint y: 130, distance: 41.4
paste input "[DATE]"
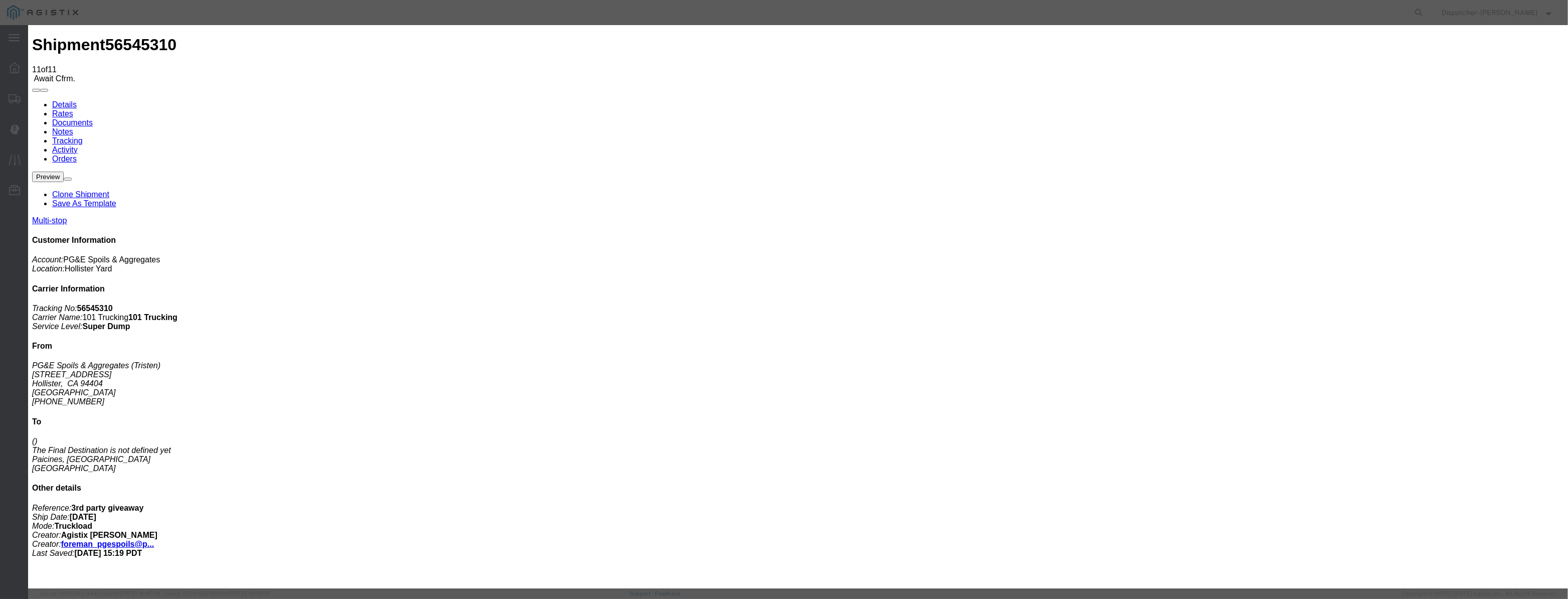
type input "[DATE]"
drag, startPoint x: 734, startPoint y: 142, endPoint x: 735, endPoint y: 152, distance: 10.0
select select "BREAKSTART"
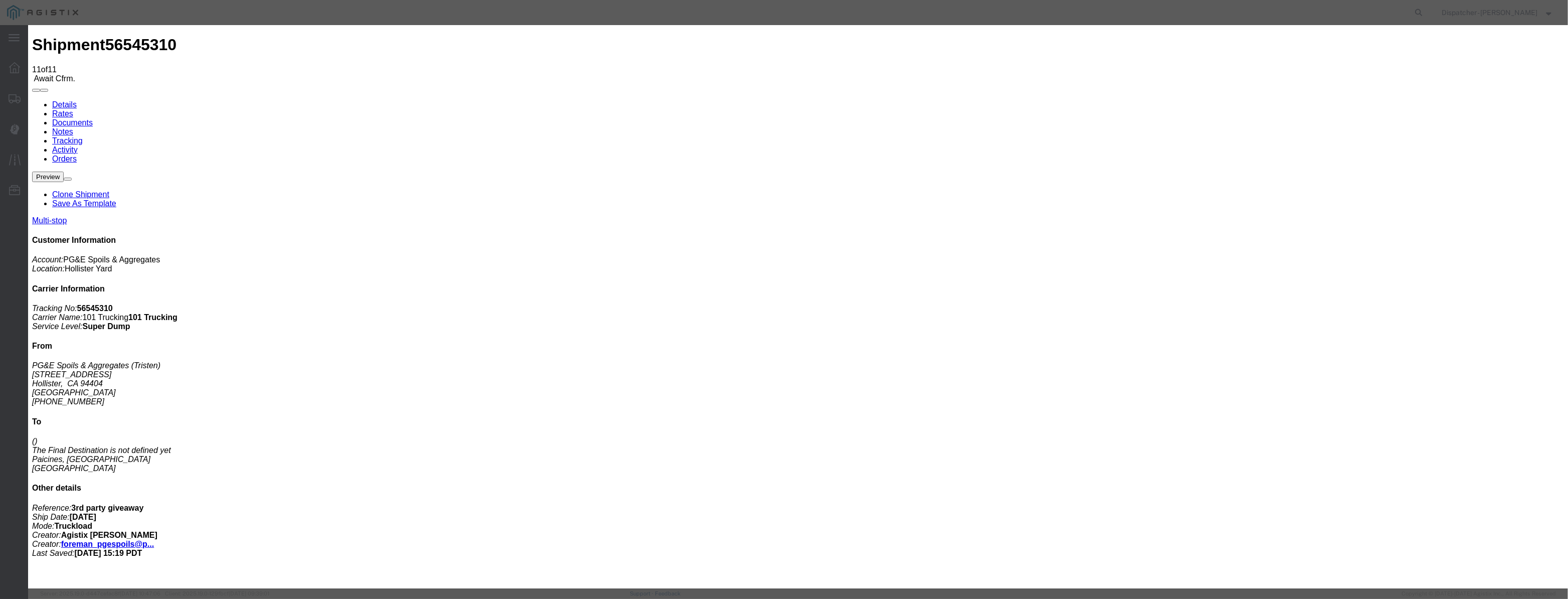
select select "{"pickupDeliveryInfoId": "122380232","pickupOrDelivery": "P","stopNum": "1","lo…"
select select "CA"
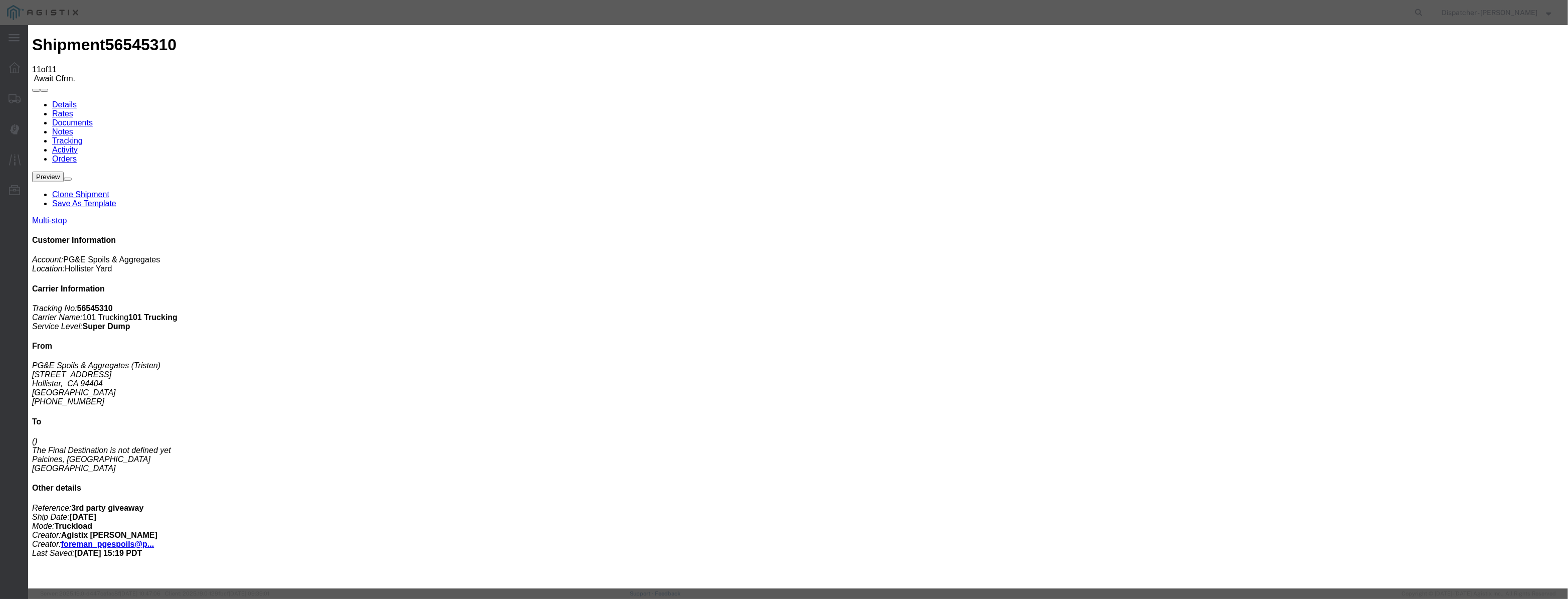
type input "Hollister"
drag, startPoint x: 782, startPoint y: 132, endPoint x: 601, endPoint y: 181, distance: 187.5
type input "4:15 PM"
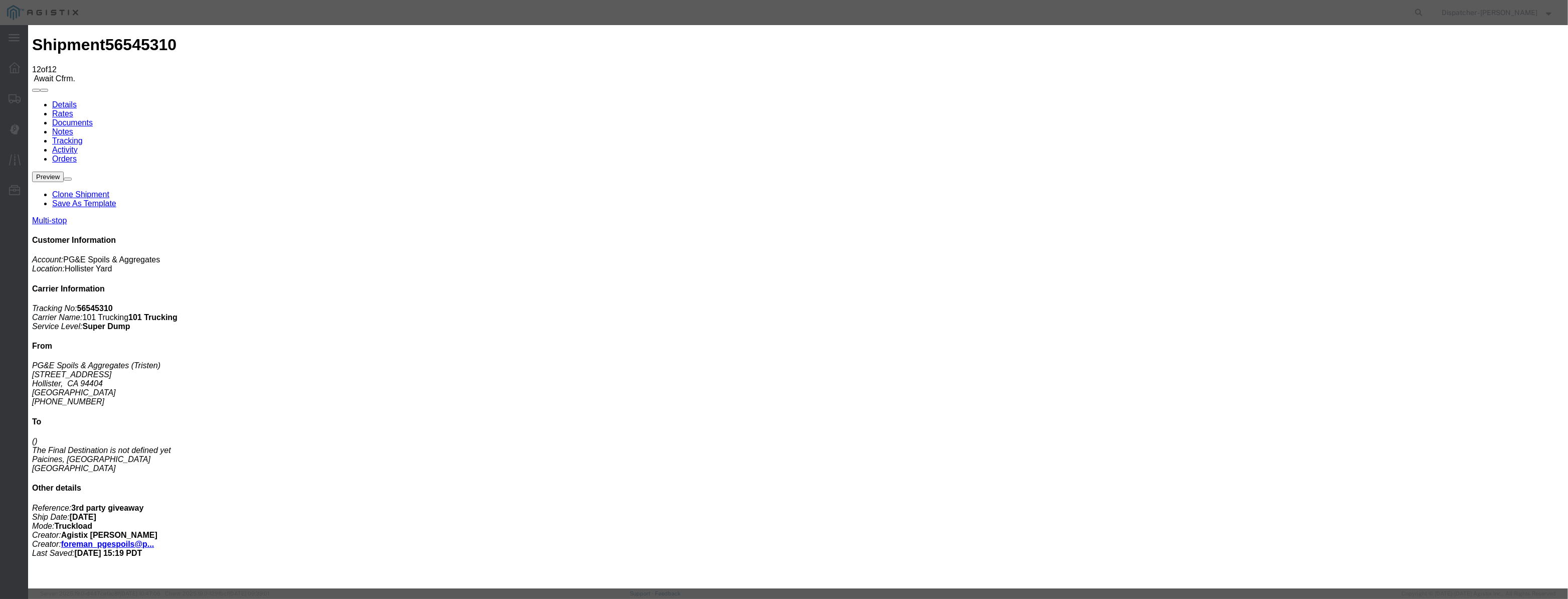
select select "BREAKSTOP"
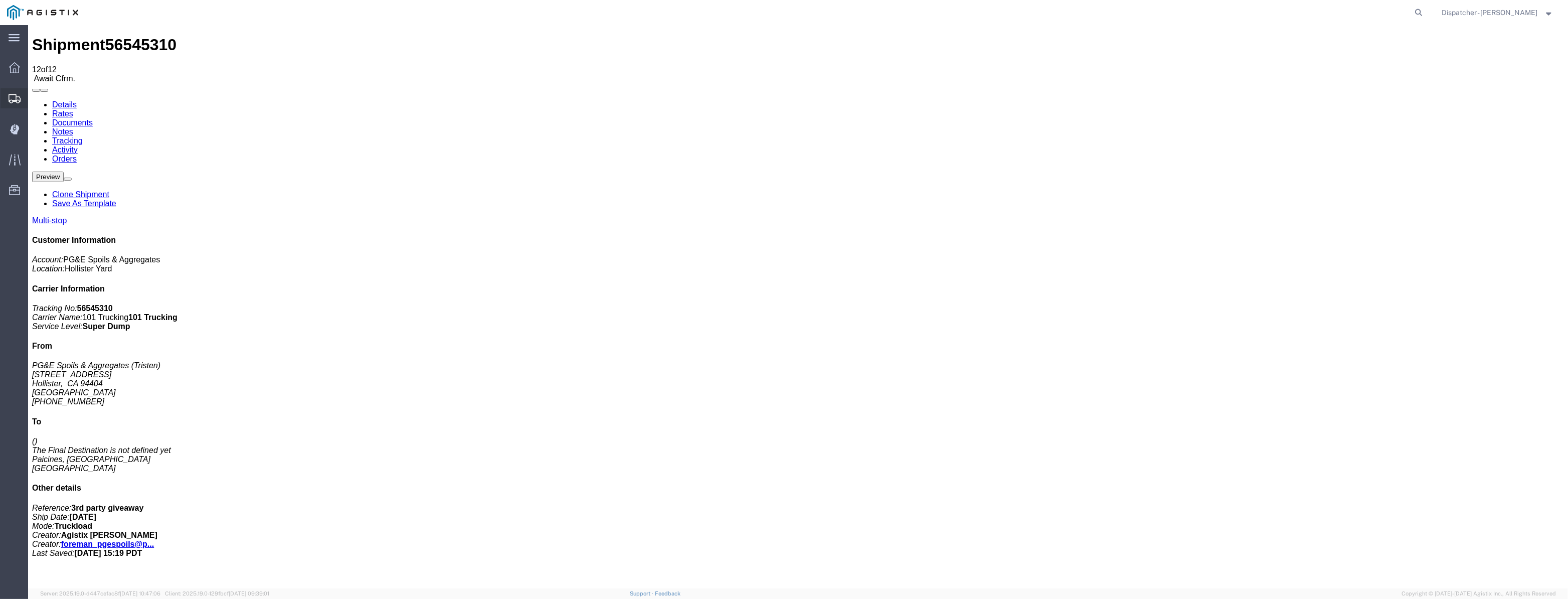
click at [13, 105] on div at bounding box center [15, 98] width 28 height 20
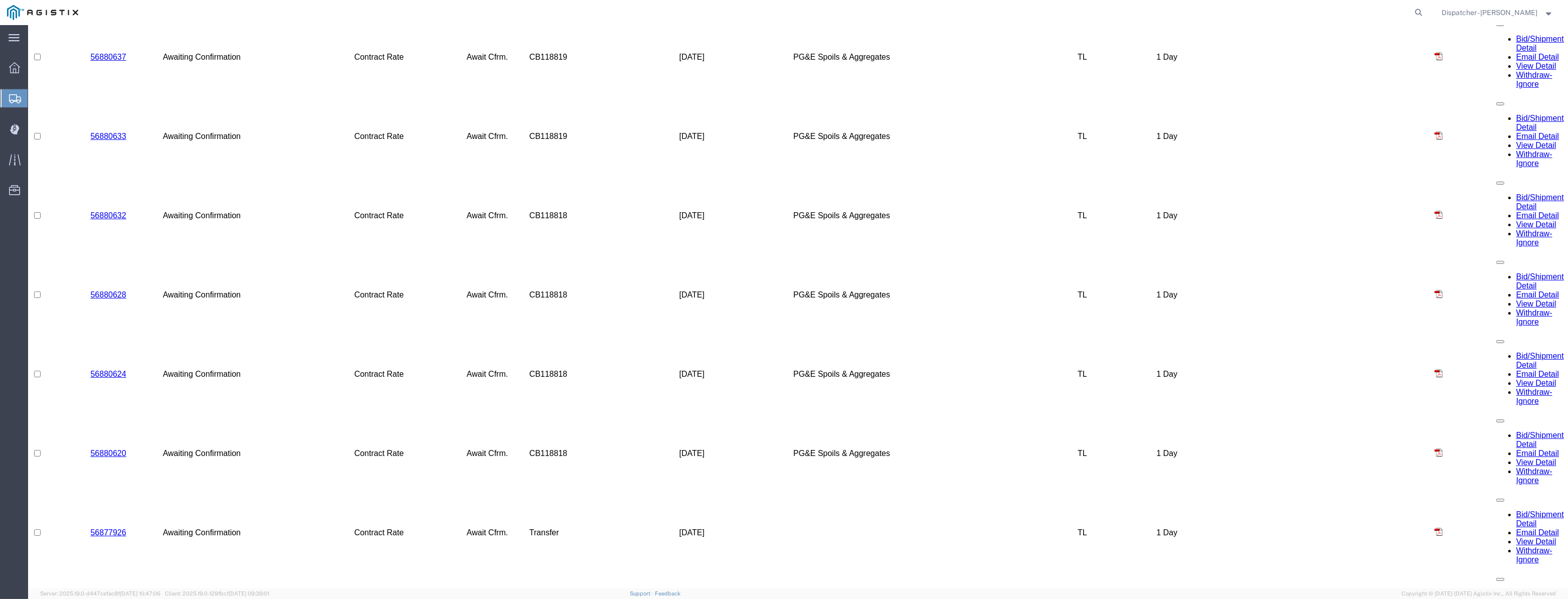
scroll to position [1217, 0]
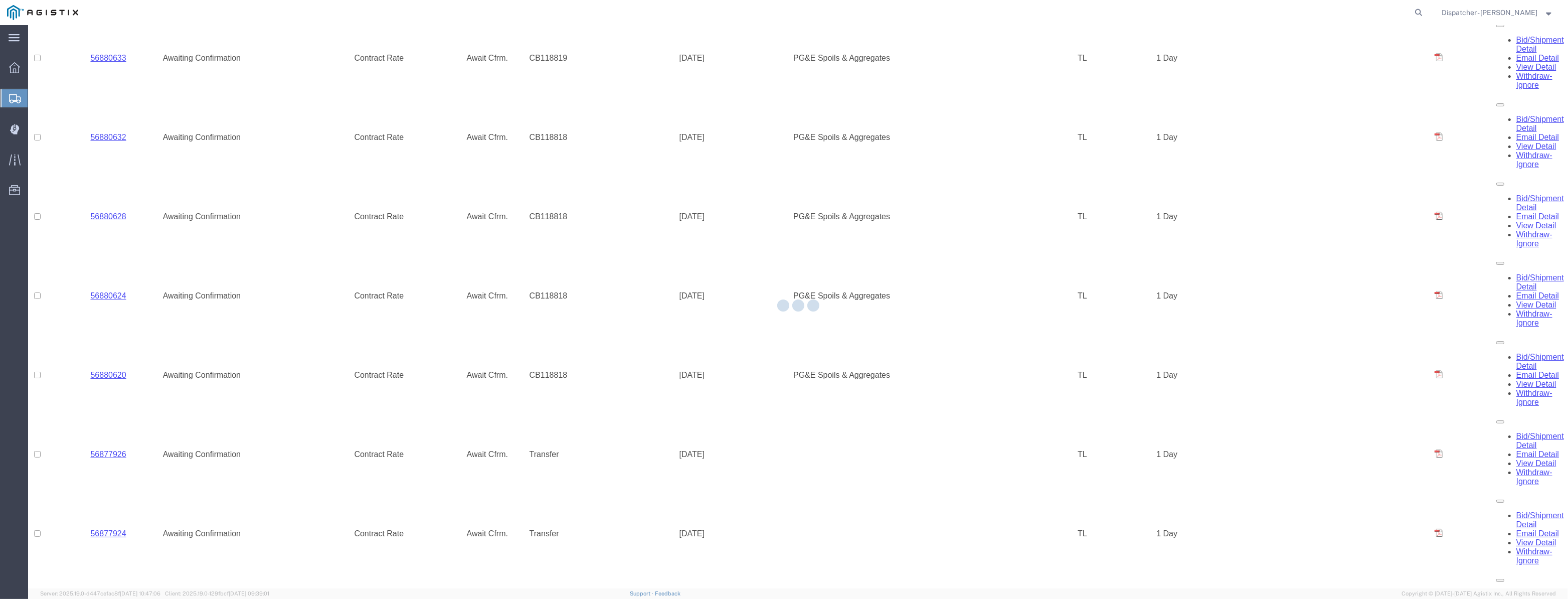
click at [212, 70] on div at bounding box center [798, 306] width 1540 height 563
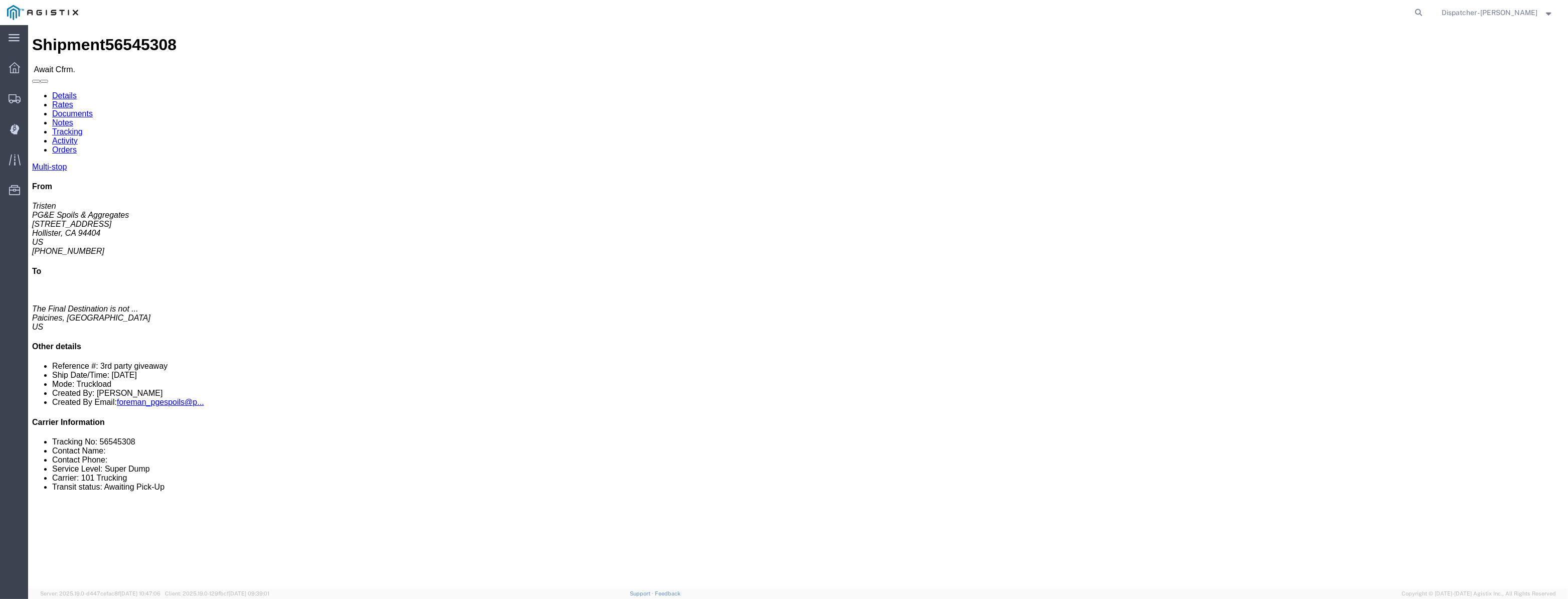
click link "Tracking"
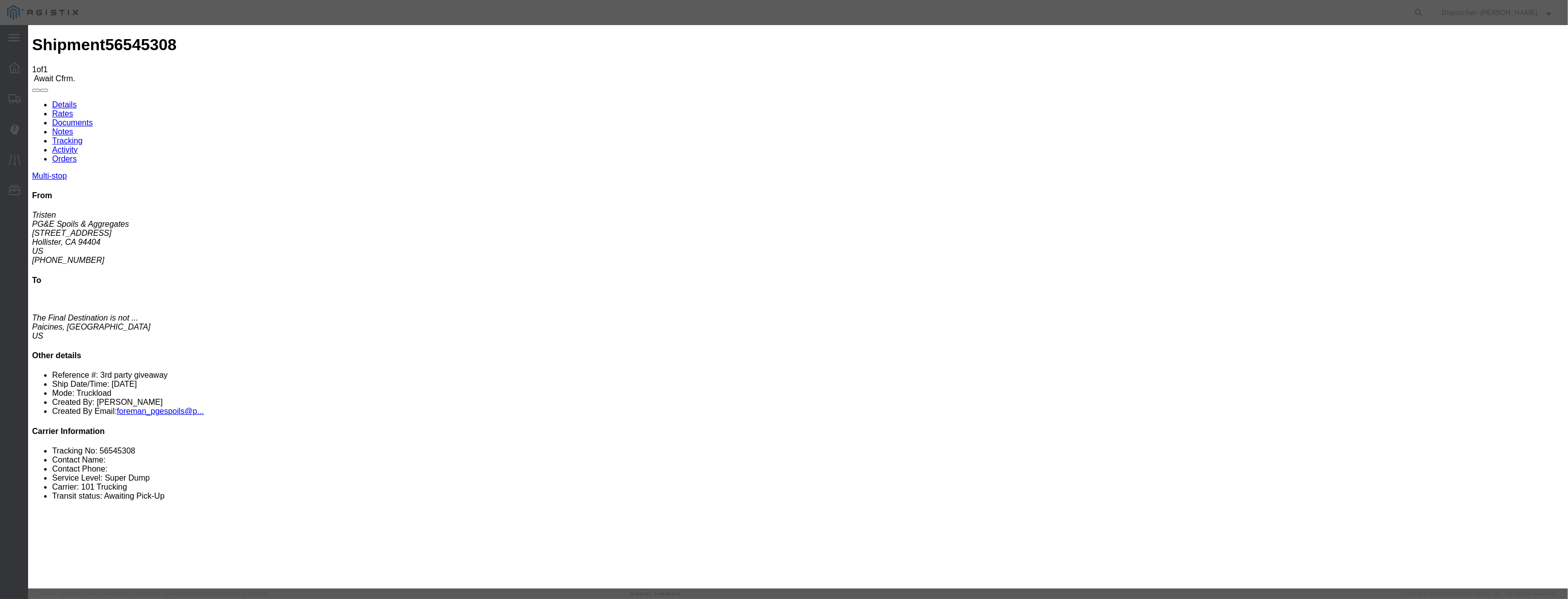
type input "[DATE]"
type input "12:00 PM"
drag, startPoint x: 648, startPoint y: 124, endPoint x: 684, endPoint y: 131, distance: 36.7
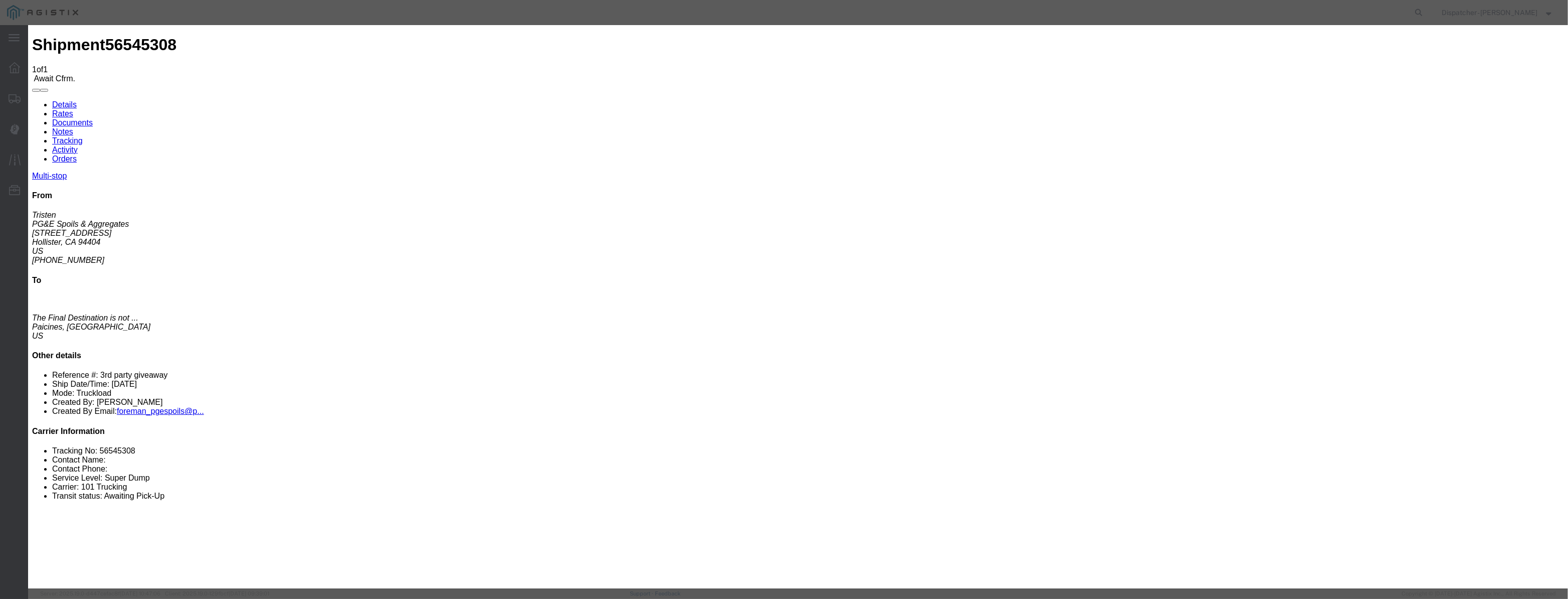
paste input "[DATE]"
type input "[DATE]"
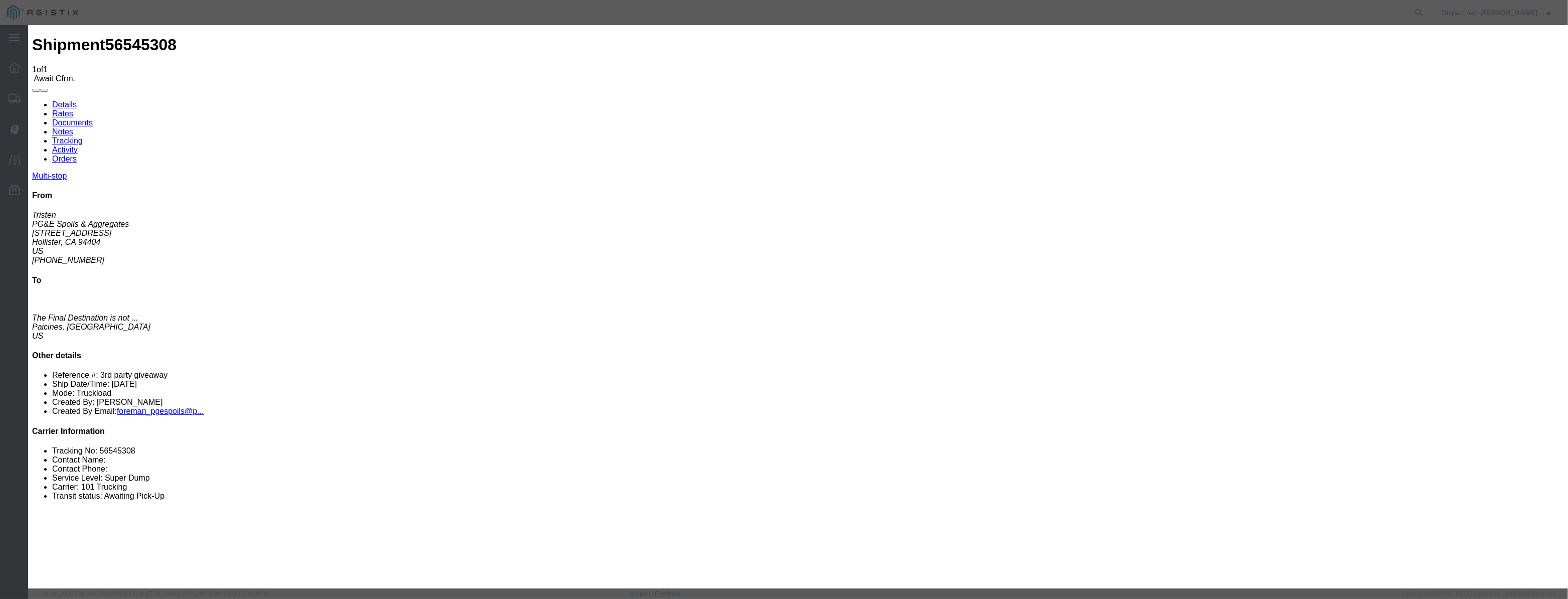
scroll to position [0, 0]
select select "ARVPULOC"
drag, startPoint x: 933, startPoint y: 135, endPoint x: 940, endPoint y: 133, distance: 7.3
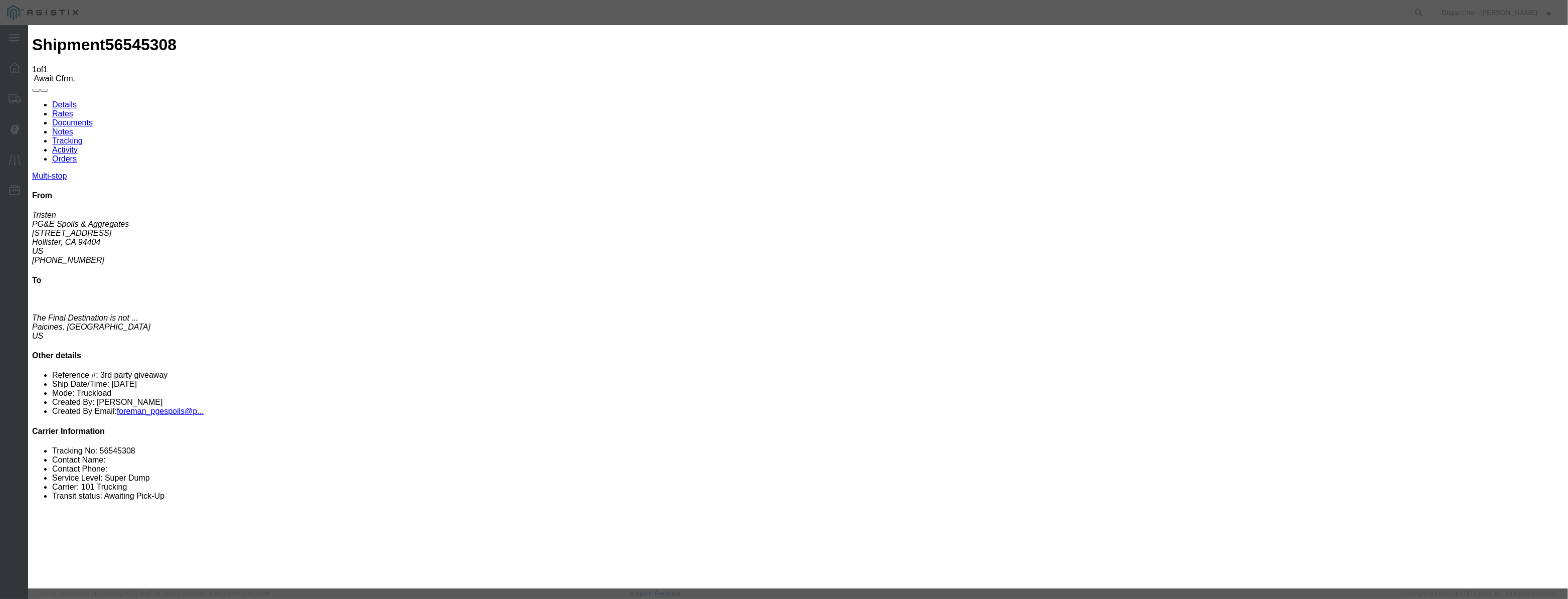
drag, startPoint x: 940, startPoint y: 133, endPoint x: 943, endPoint y: 138, distance: 5.8
select select "{"pickupDeliveryInfoId": "122380227","pickupOrDelivery": "P","stopNum": "1","lo…"
select select "CA"
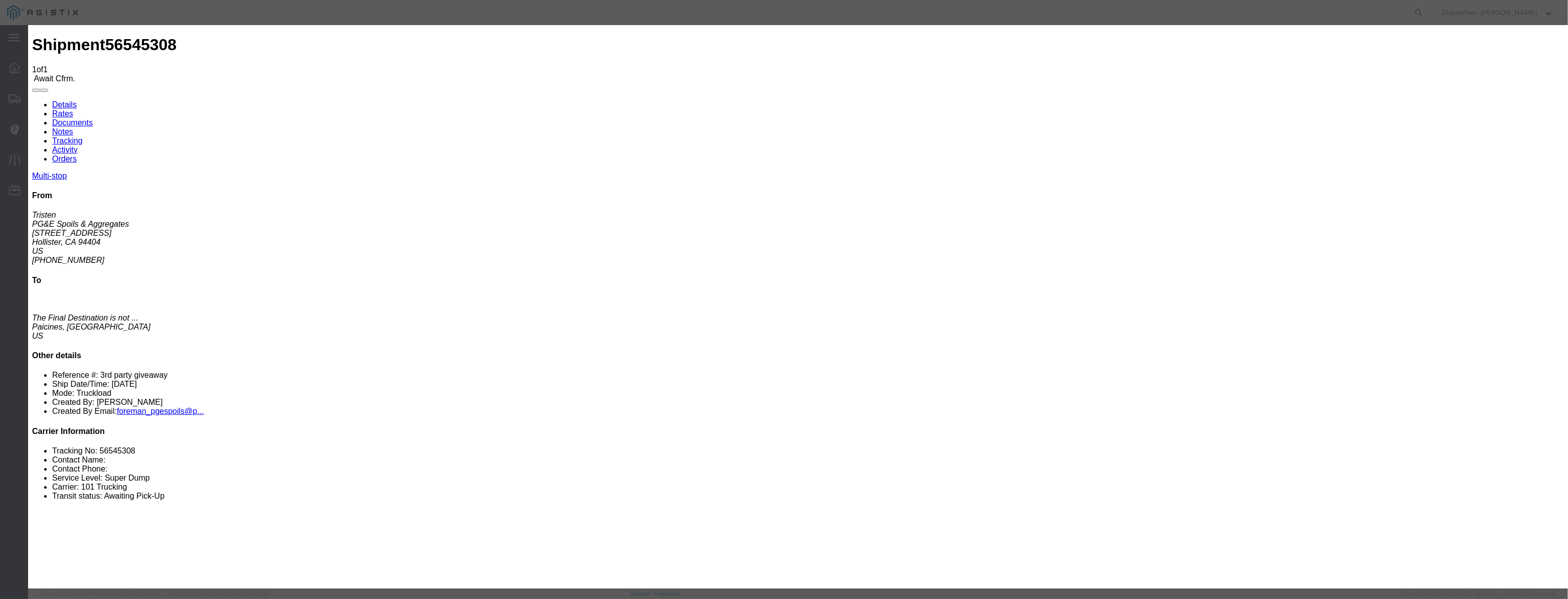
type input "Hollister"
drag, startPoint x: 788, startPoint y: 127, endPoint x: 428, endPoint y: 136, distance: 360.1
type input "6:30 AM"
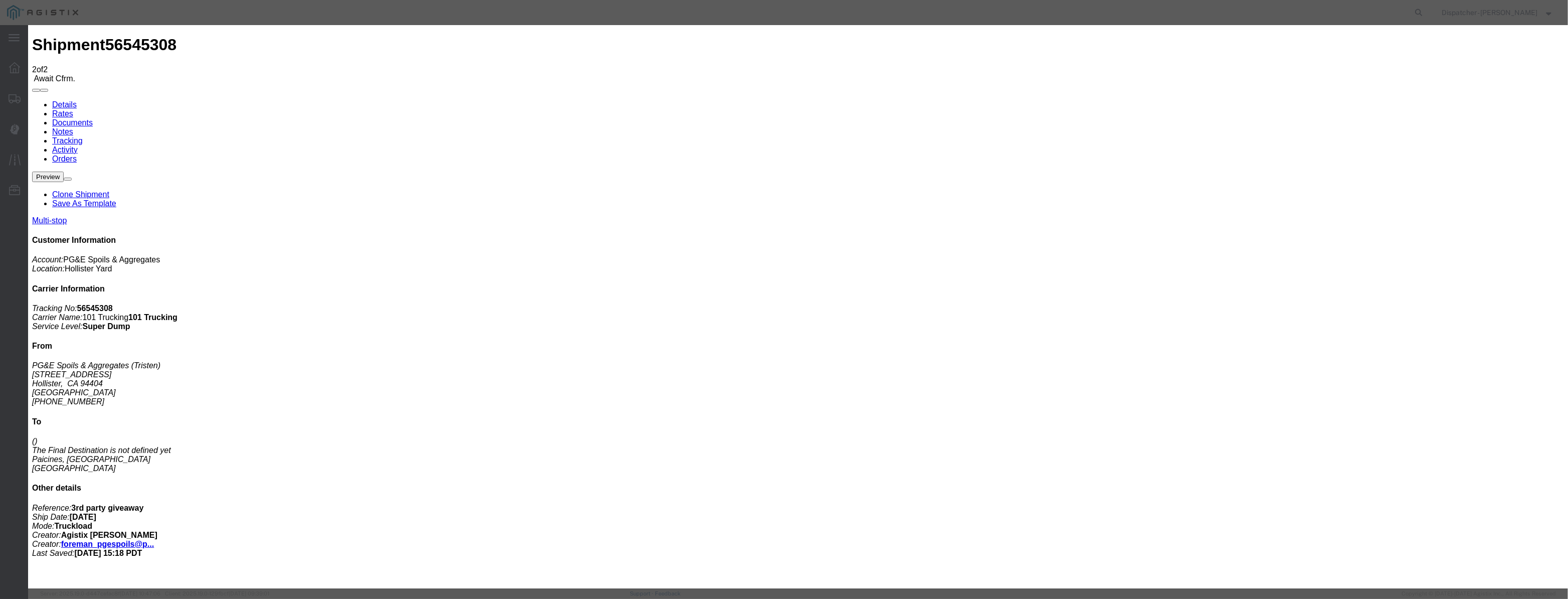
type input "[DATE]"
type input "12:00 PM"
drag, startPoint x: 635, startPoint y: 121, endPoint x: 645, endPoint y: 121, distance: 10.0
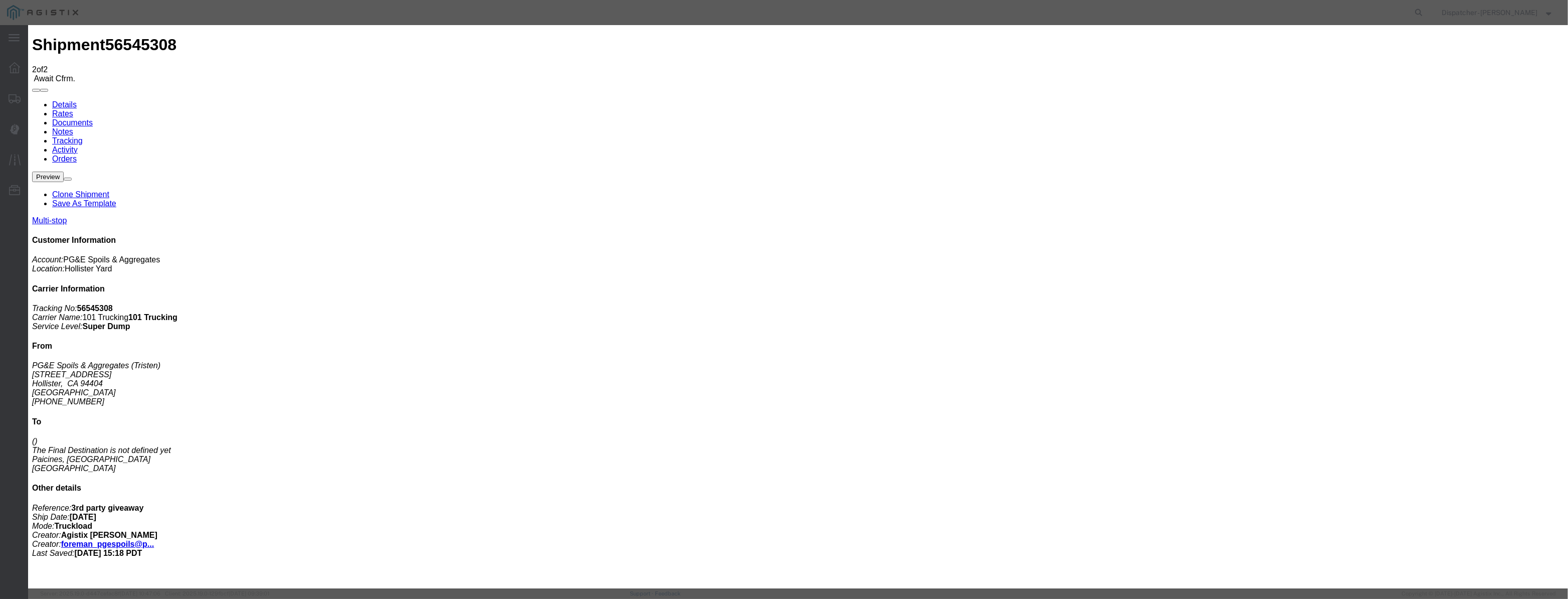
paste input "[DATE]"
type input "[DATE]"
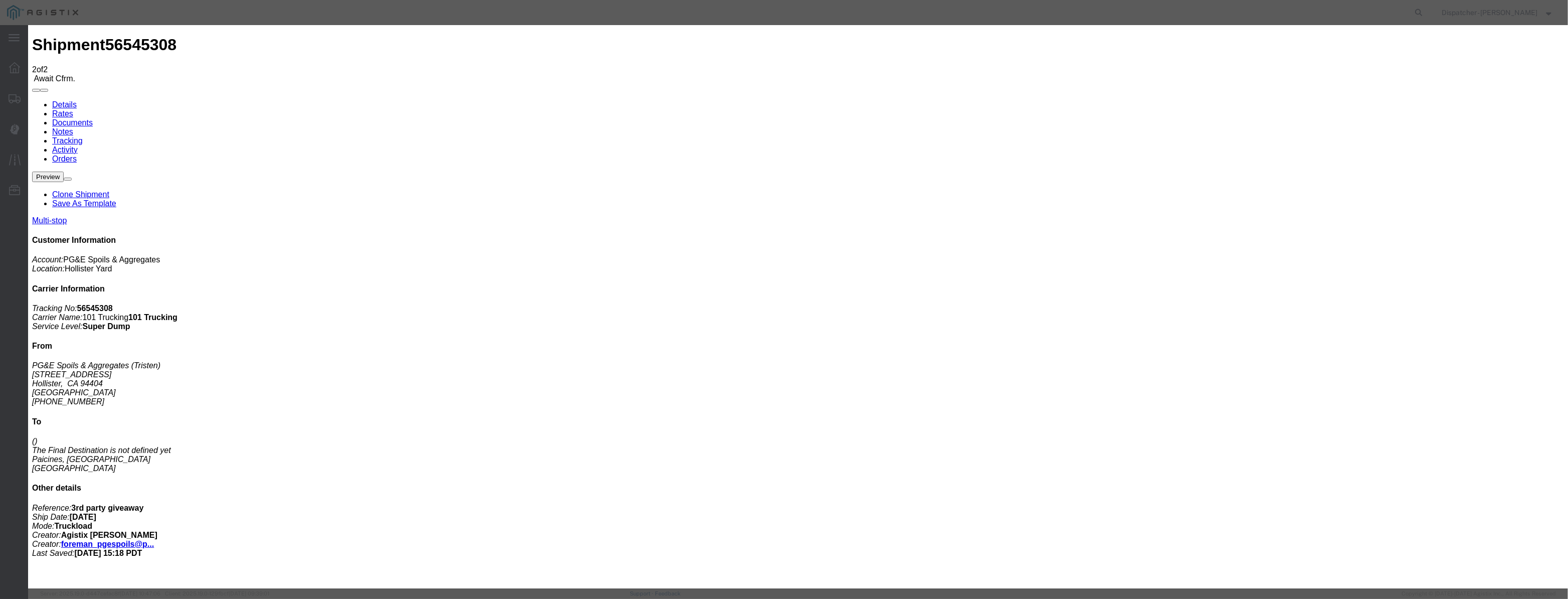
scroll to position [0, 0]
select select "DPTPULOC"
select select "{"pickupDeliveryInfoId": "122380227","pickupOrDelivery": "P","stopNum": "1","lo…"
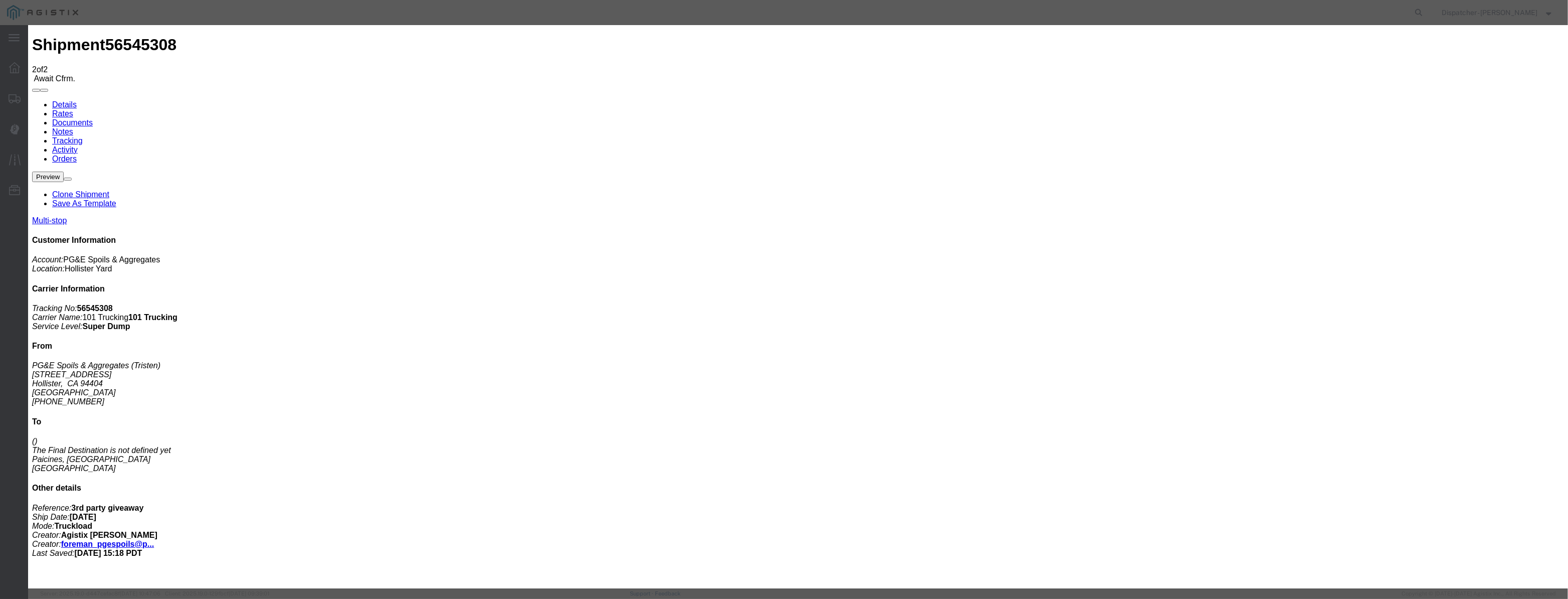
select select "CA"
type input "Hollister"
drag, startPoint x: 777, startPoint y: 127, endPoint x: 576, endPoint y: 164, distance: 204.4
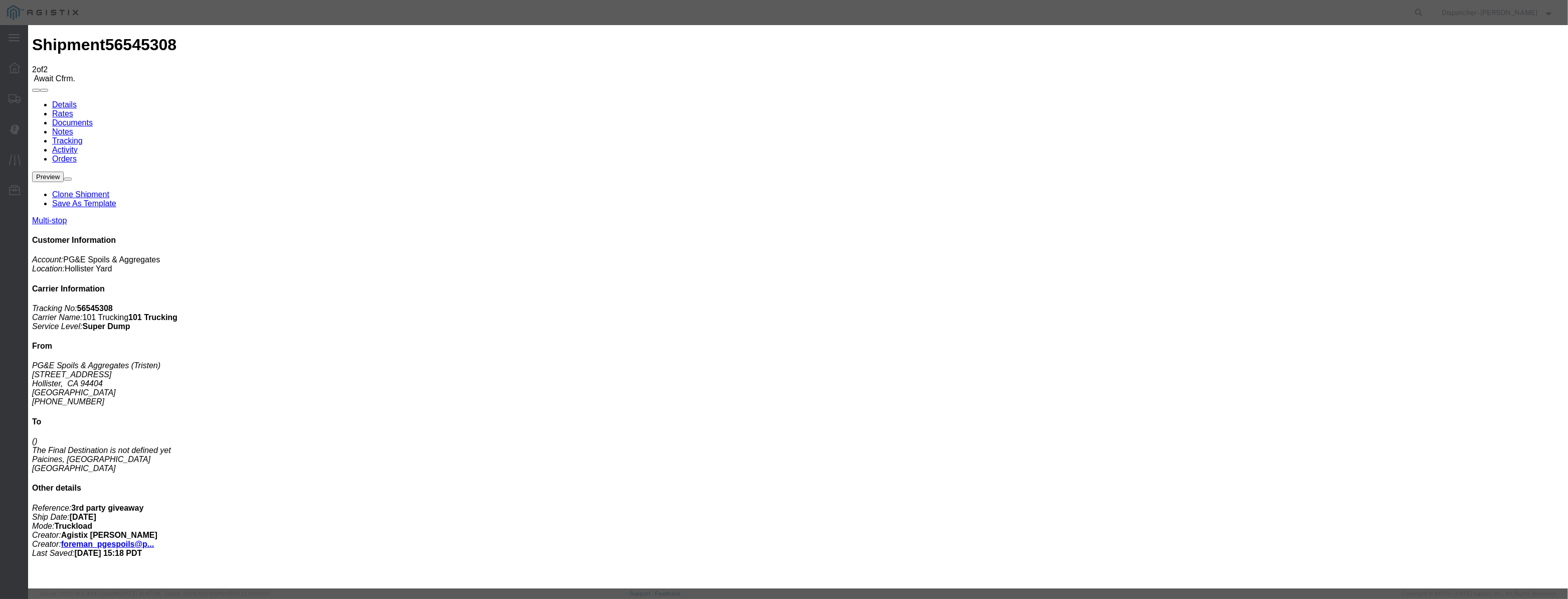
type input "6:35 AM"
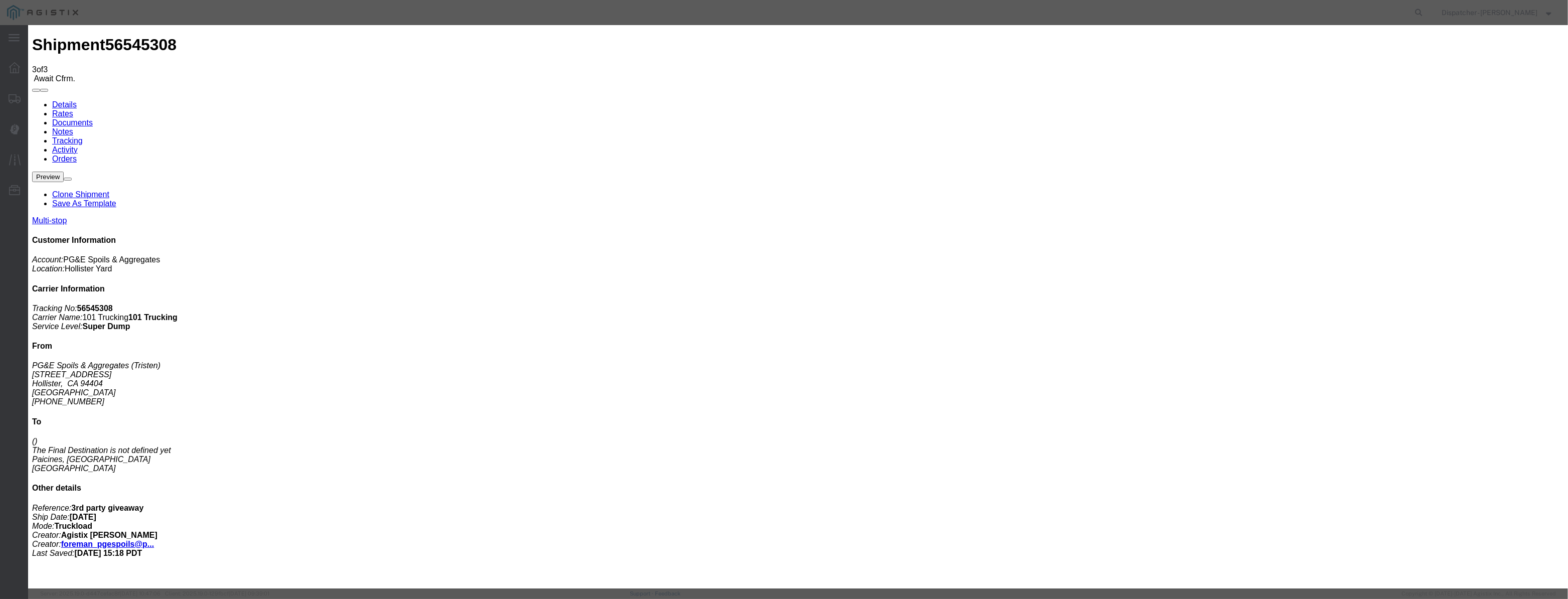
type input "[DATE]"
type input "12:00 PM"
drag, startPoint x: 633, startPoint y: 125, endPoint x: 636, endPoint y: 116, distance: 9.5
drag, startPoint x: 637, startPoint y: 113, endPoint x: 636, endPoint y: 121, distance: 8.1
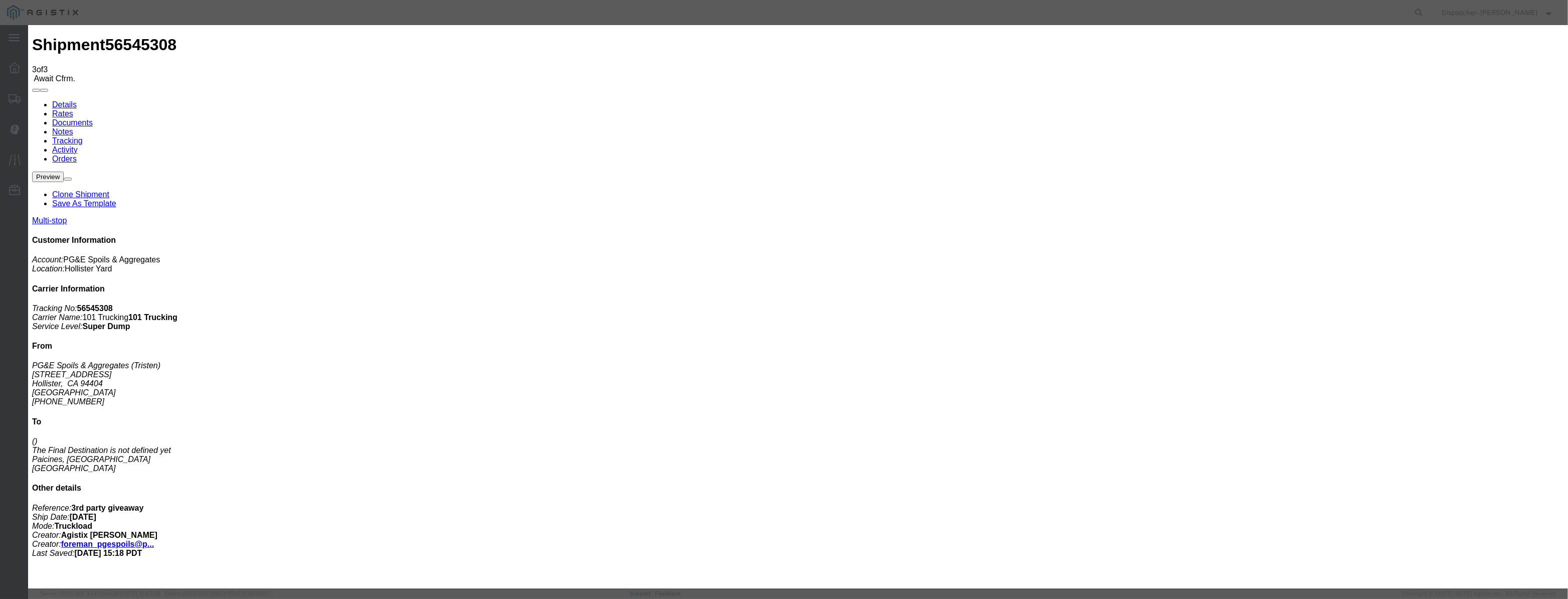
paste input "[DATE]"
type input "[DATE]"
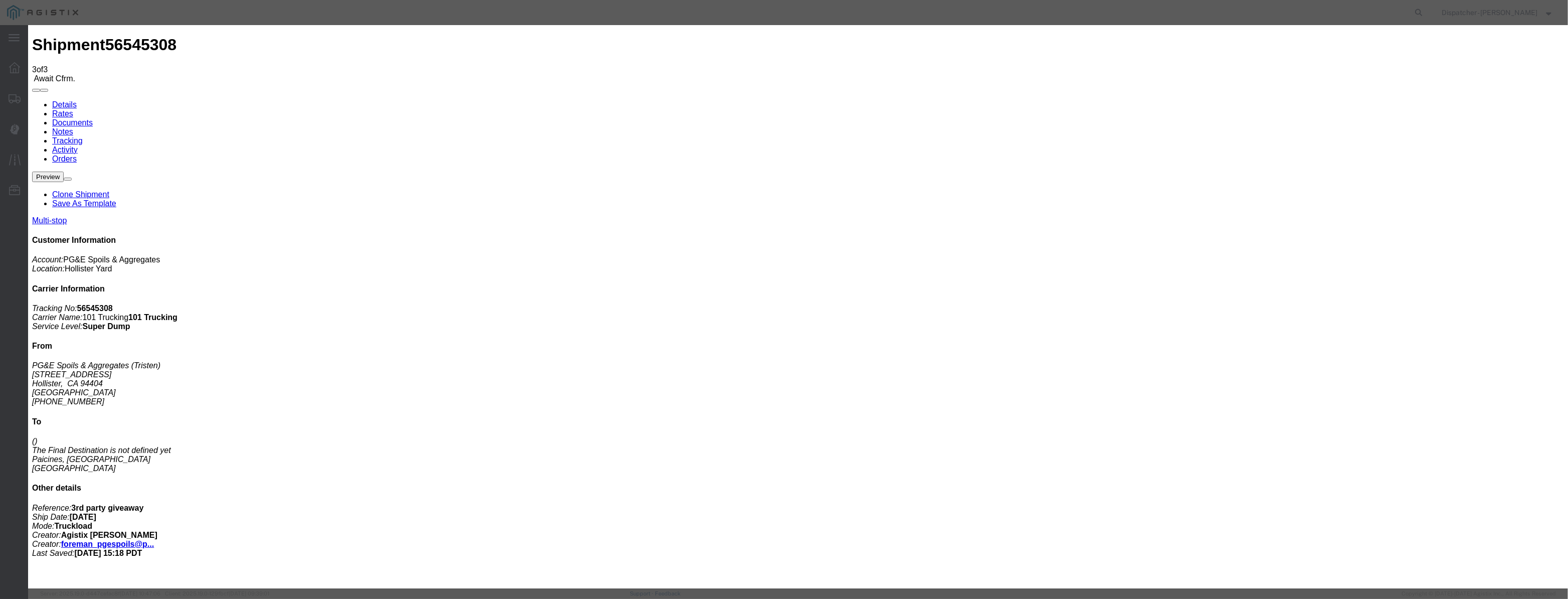
drag, startPoint x: 738, startPoint y: 144, endPoint x: 740, endPoint y: 148, distance: 4.5
select select "ARVDLVLOC"
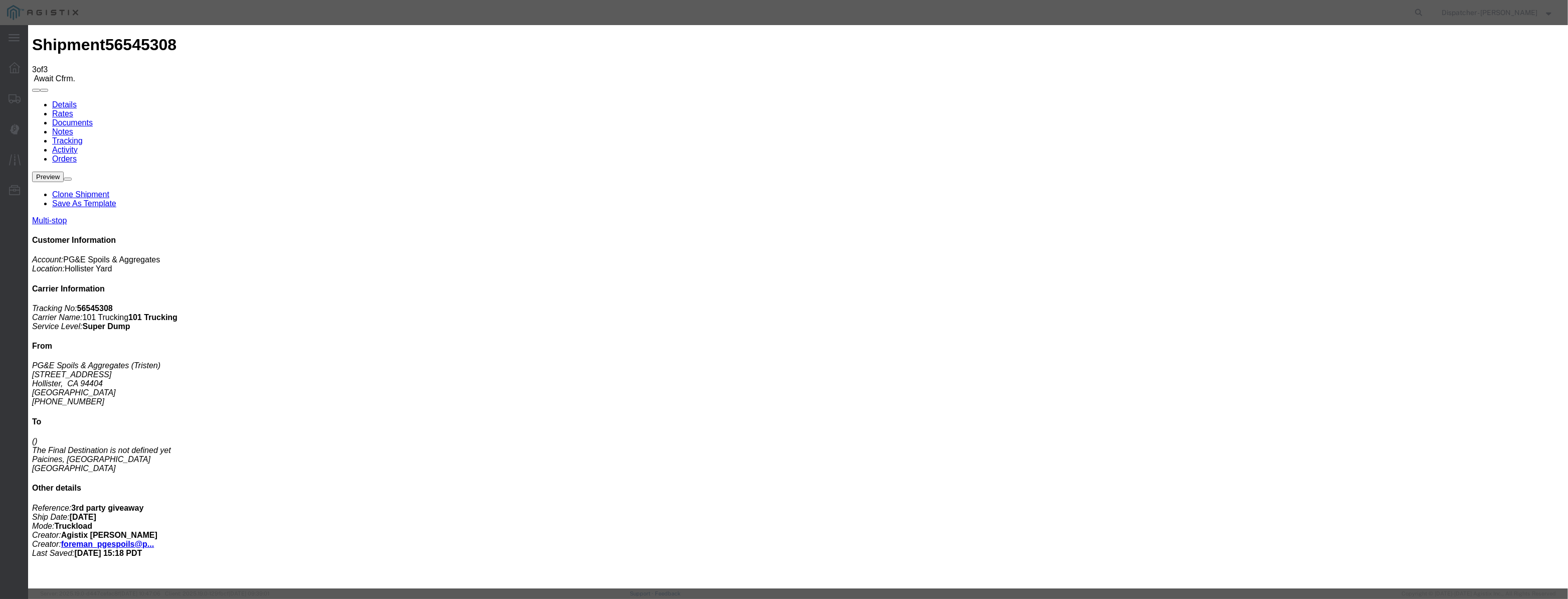
drag, startPoint x: 946, startPoint y: 125, endPoint x: 946, endPoint y: 133, distance: 8.0
select select "{"pickupDeliveryInfoId": "122380228","pickupOrDelivery": "D","stopNum": "2","lo…"
select select "CA"
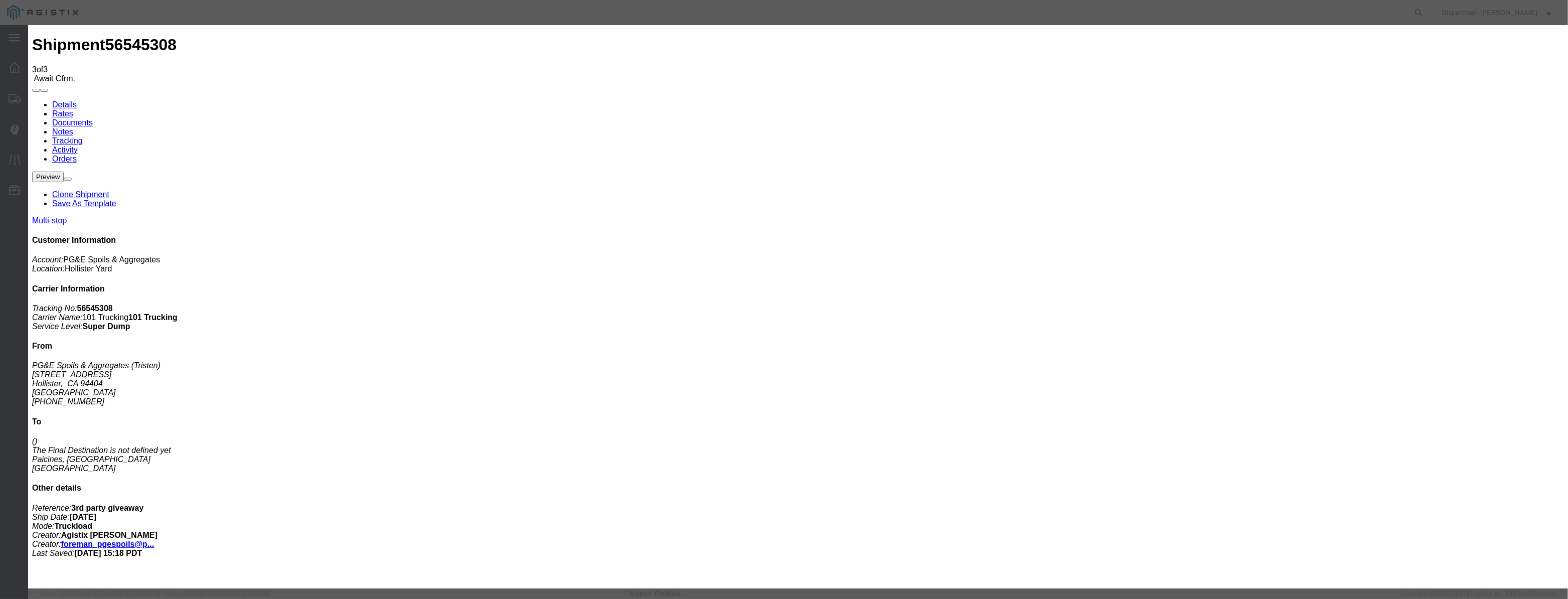
type input "Paicines"
drag, startPoint x: 761, startPoint y: 132, endPoint x: 560, endPoint y: 154, distance: 202.2
type input "7:30 AM"
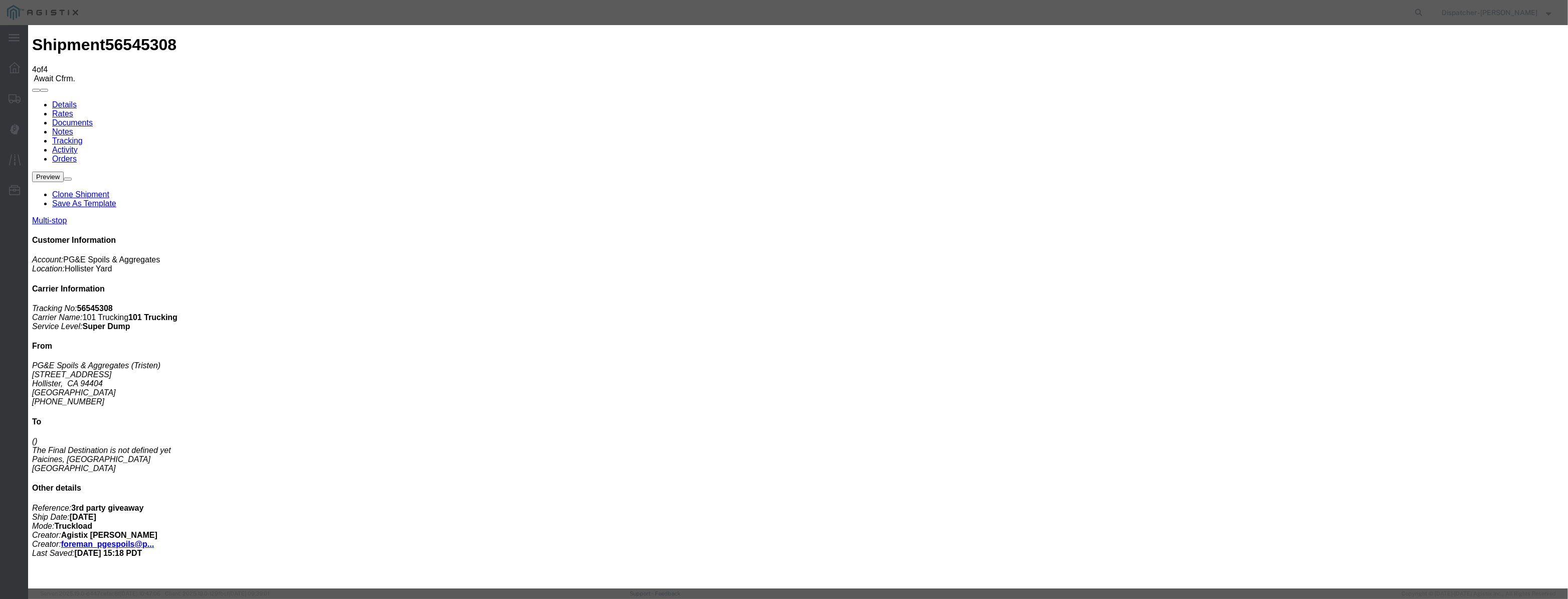
type input "[DATE]"
type input "12:00 PM"
drag, startPoint x: 642, startPoint y: 116, endPoint x: 638, endPoint y: 123, distance: 8.1
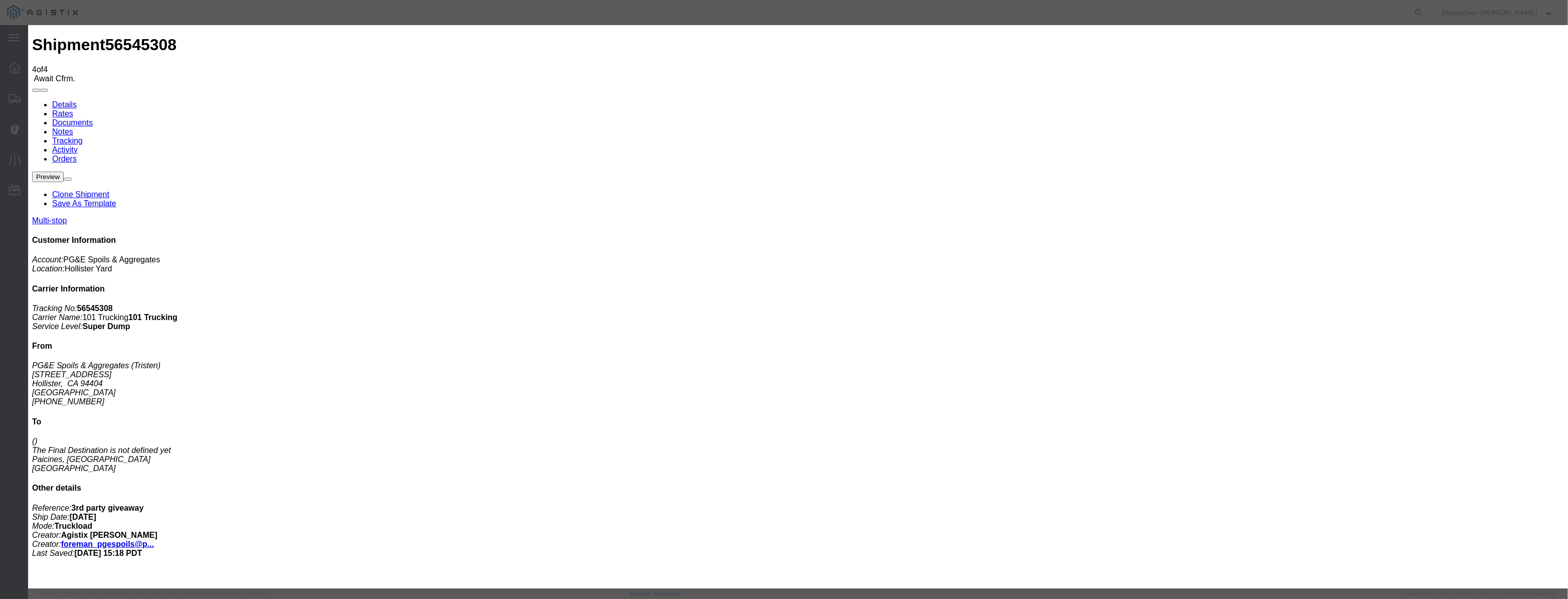
paste input "[DATE]"
type input "[DATE]"
drag, startPoint x: 727, startPoint y: 135, endPoint x: 730, endPoint y: 141, distance: 6.7
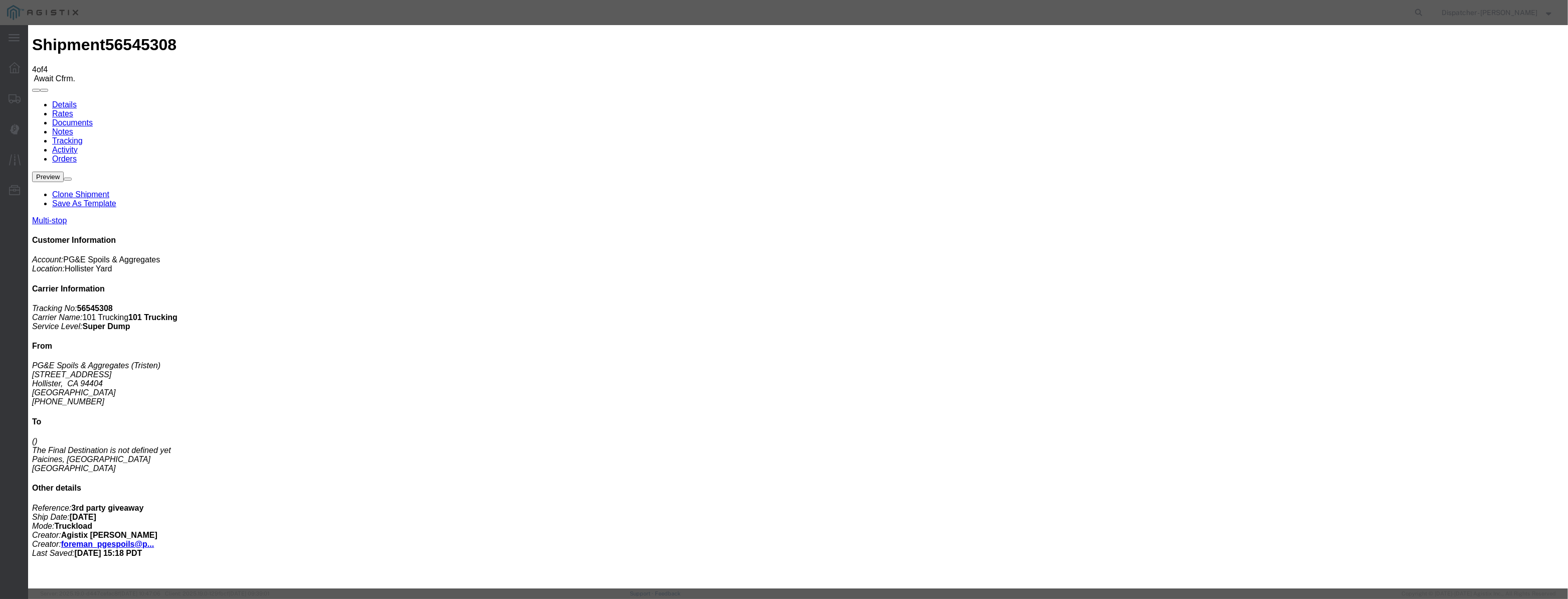
drag, startPoint x: 732, startPoint y: 144, endPoint x: 732, endPoint y: 150, distance: 6.0
select select "DPTDLVLOC"
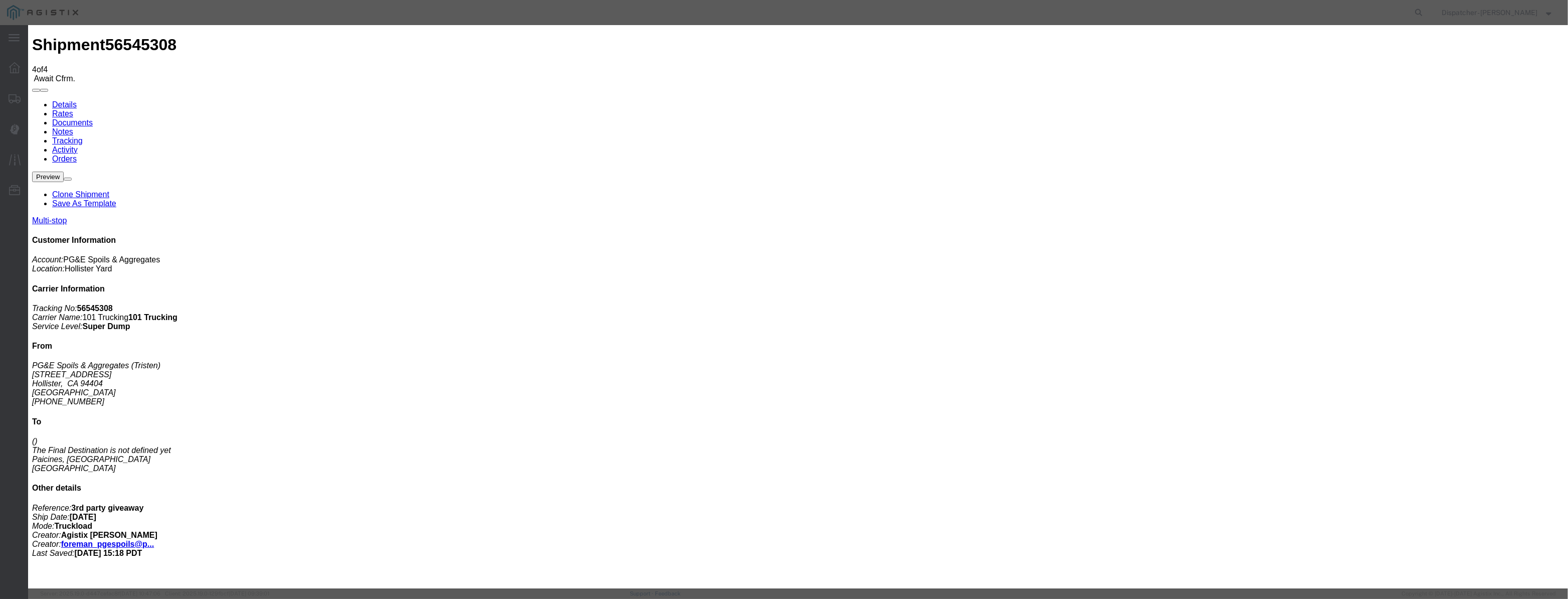
select select "{"pickupDeliveryInfoId": "122380227","pickupOrDelivery": "P","stopNum": "1","lo…"
select select "CA"
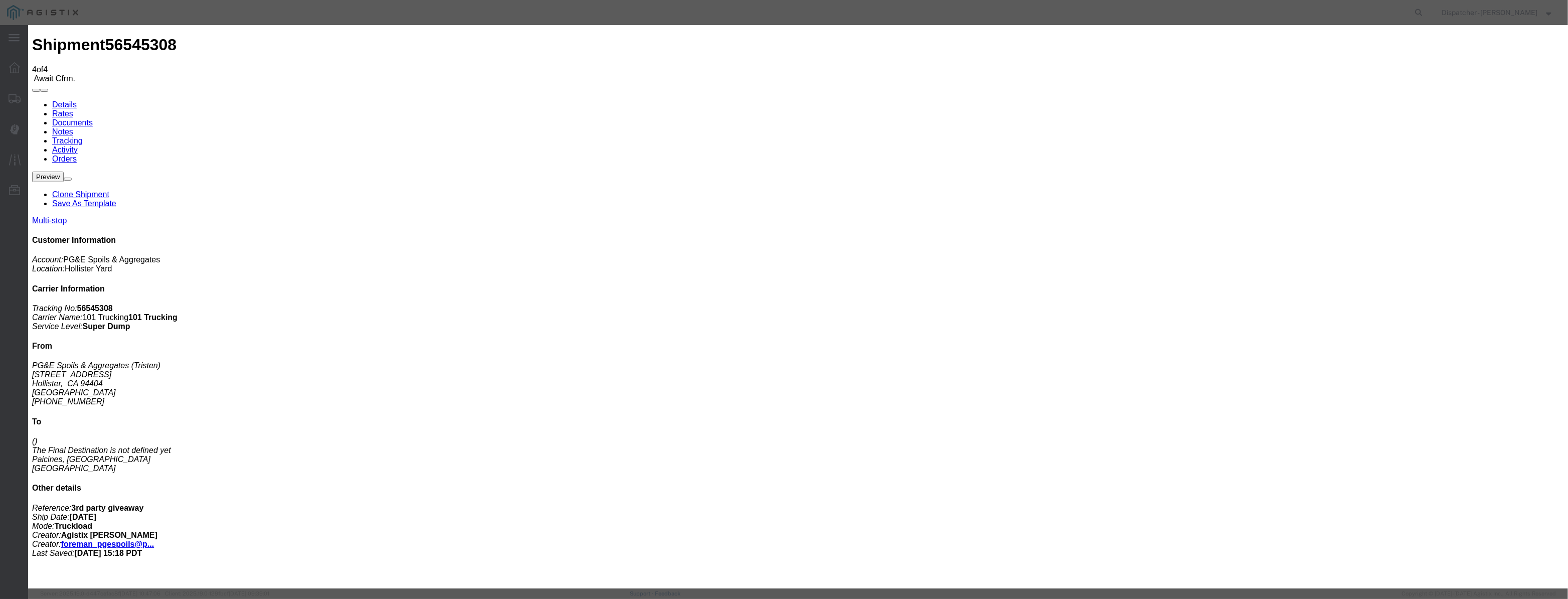
type input "Hollister"
select select "{"pickupDeliveryInfoId": "122380228","pickupOrDelivery": "D","stopNum": "2","lo…"
type input "Paicines"
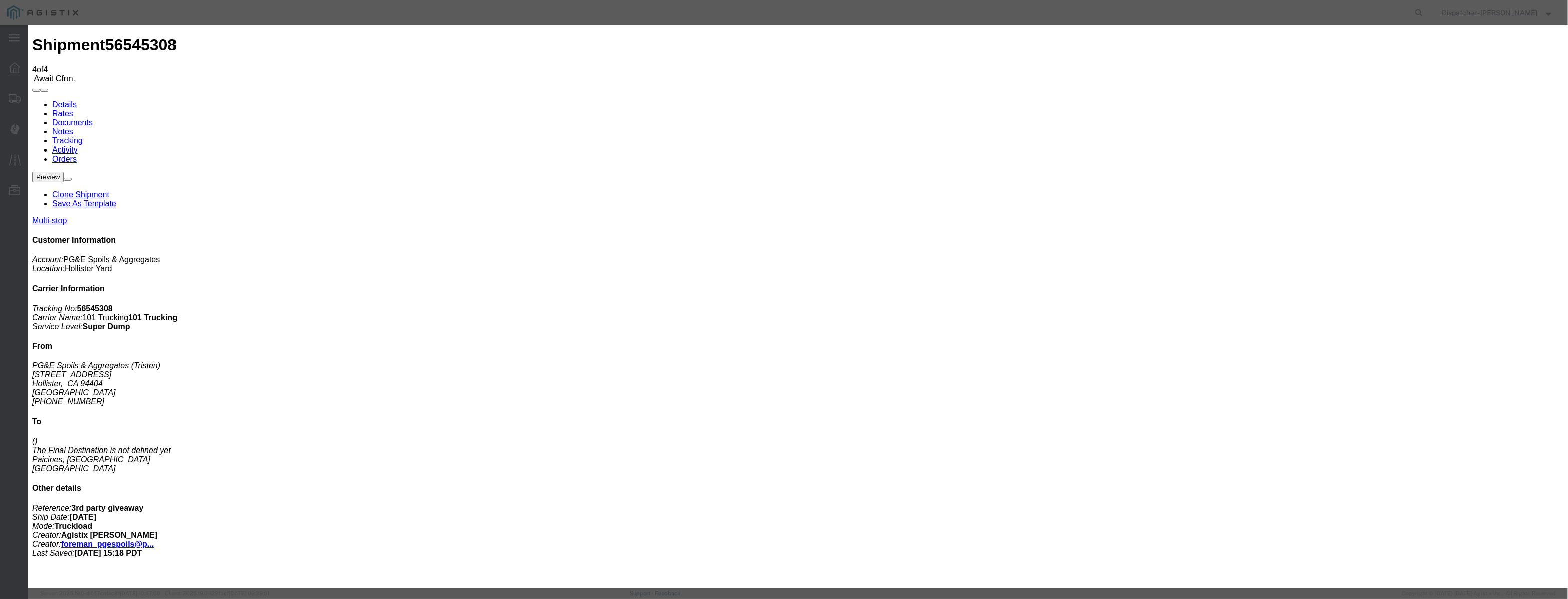
drag, startPoint x: 784, startPoint y: 130, endPoint x: 565, endPoint y: 158, distance: 220.8
type input "7:45 AM"
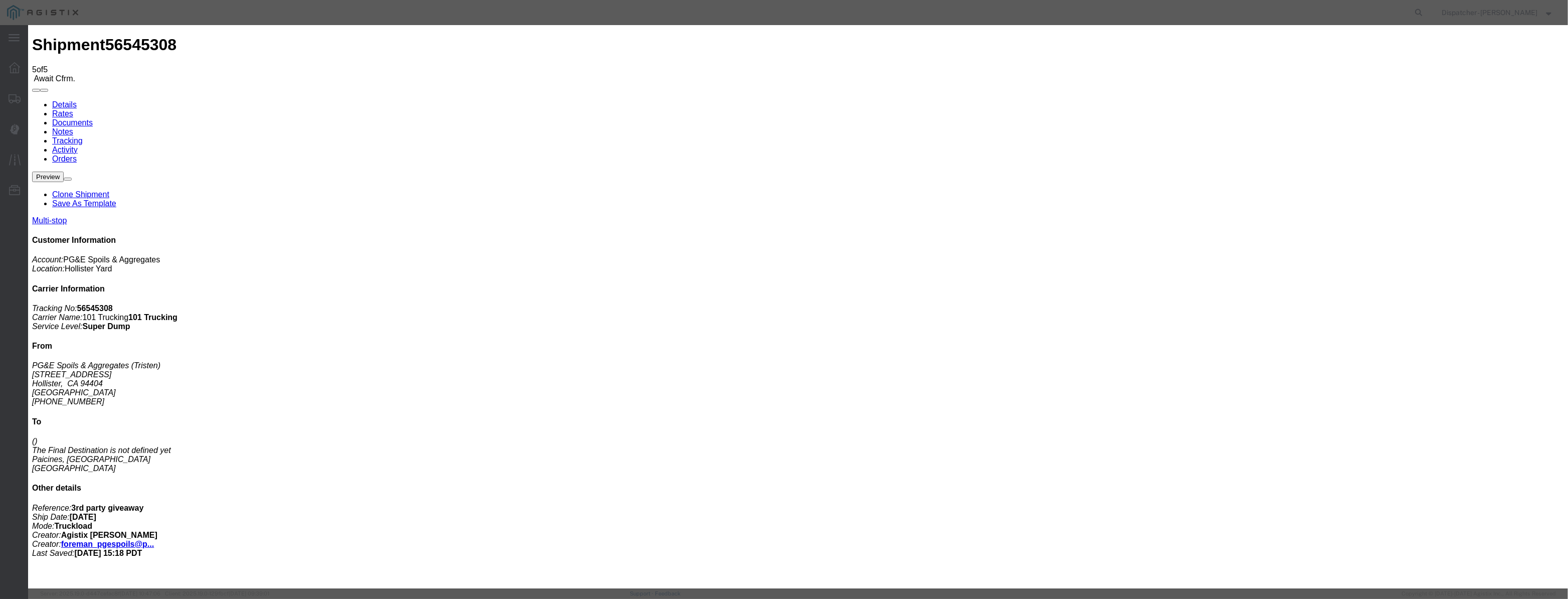
type input "[DATE]"
type input "12:00 PM"
drag, startPoint x: 652, startPoint y: 116, endPoint x: 649, endPoint y: 121, distance: 5.8
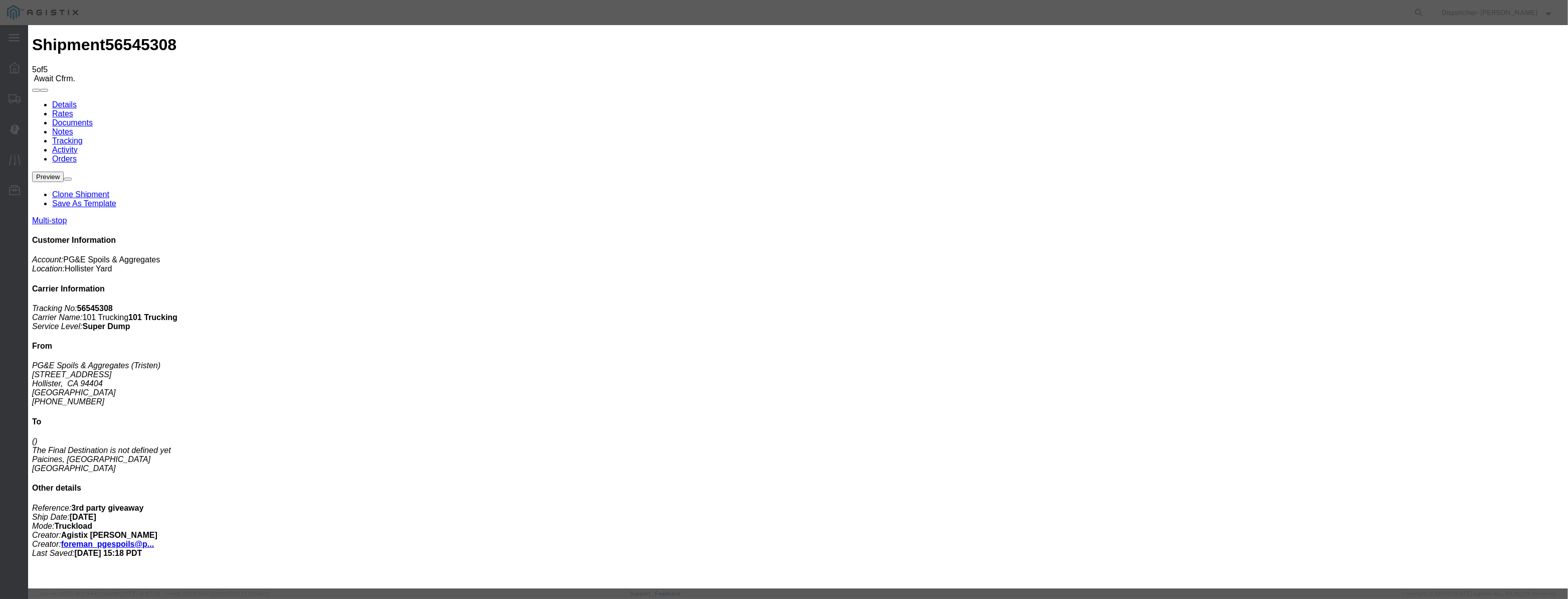
drag, startPoint x: 649, startPoint y: 121, endPoint x: 660, endPoint y: 122, distance: 11.0
paste input "[DATE]"
type input "[DATE]"
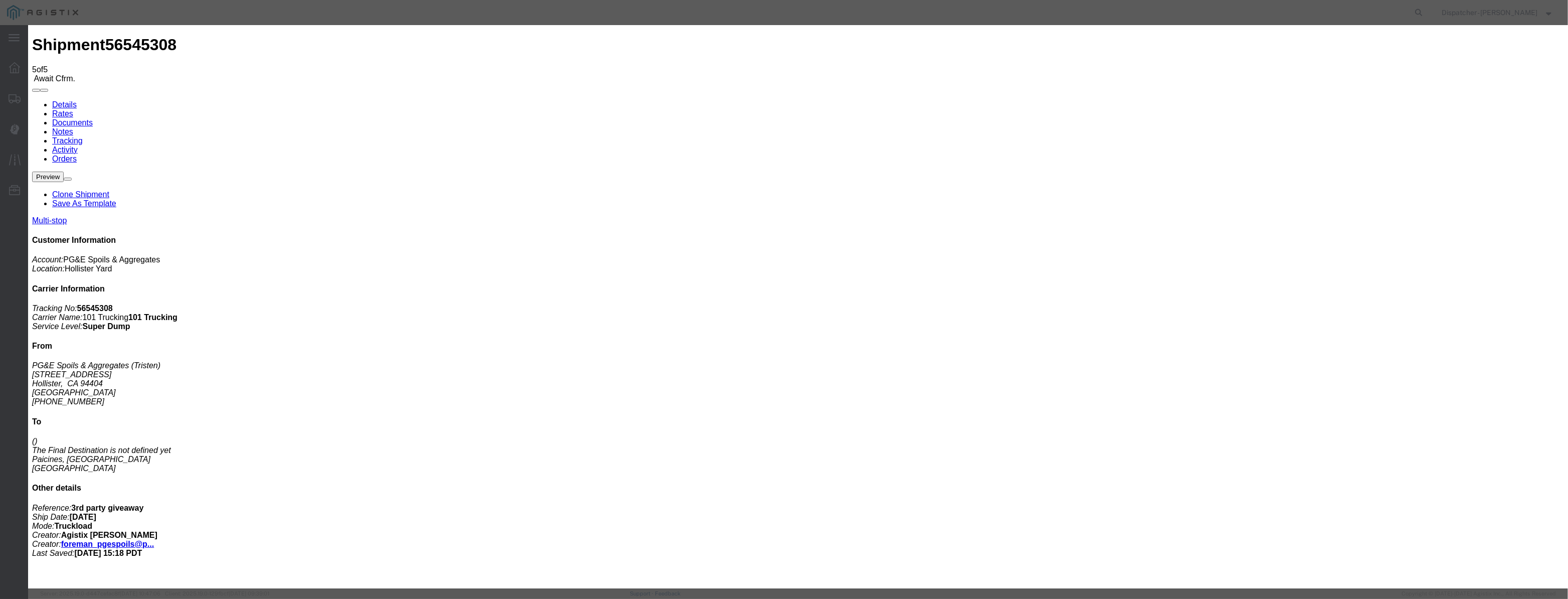
select select "ARVPULOC"
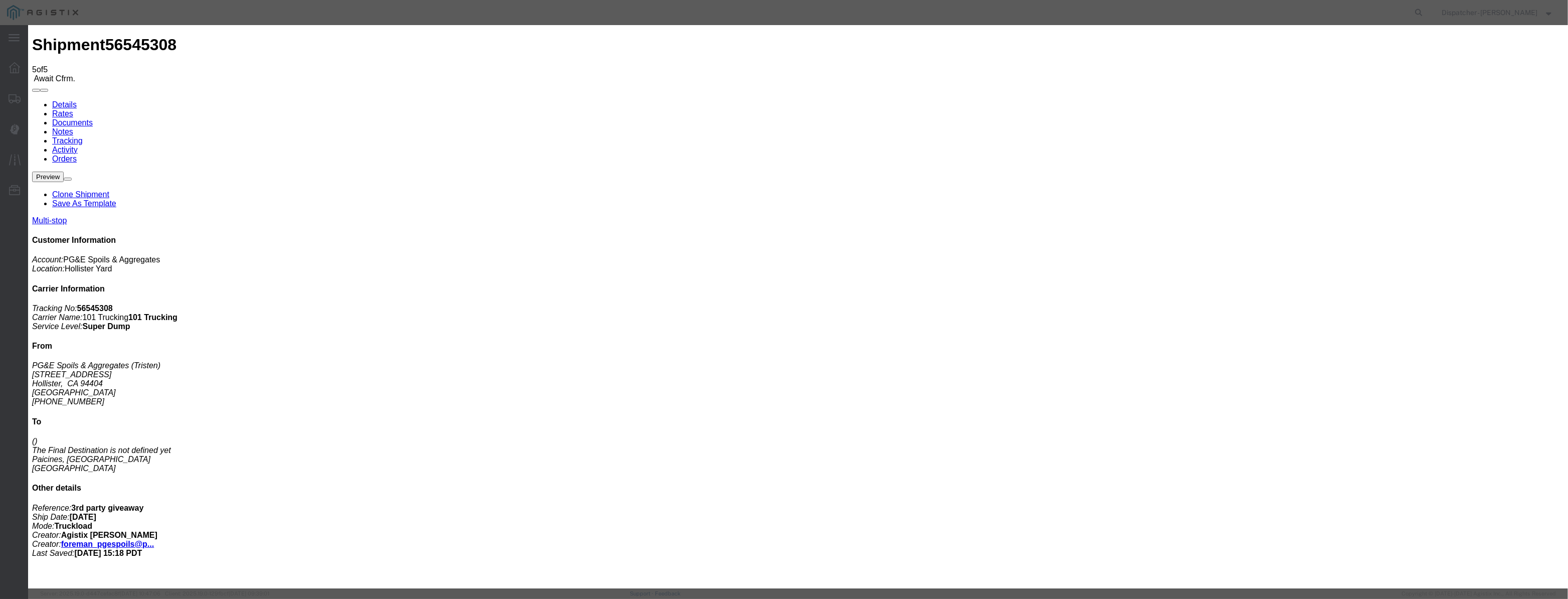
select select "{"pickupDeliveryInfoId": "122380227","pickupOrDelivery": "P","stopNum": "1","lo…"
select select "CA"
type input "Hollister"
drag, startPoint x: 772, startPoint y: 124, endPoint x: 526, endPoint y: 116, distance: 246.1
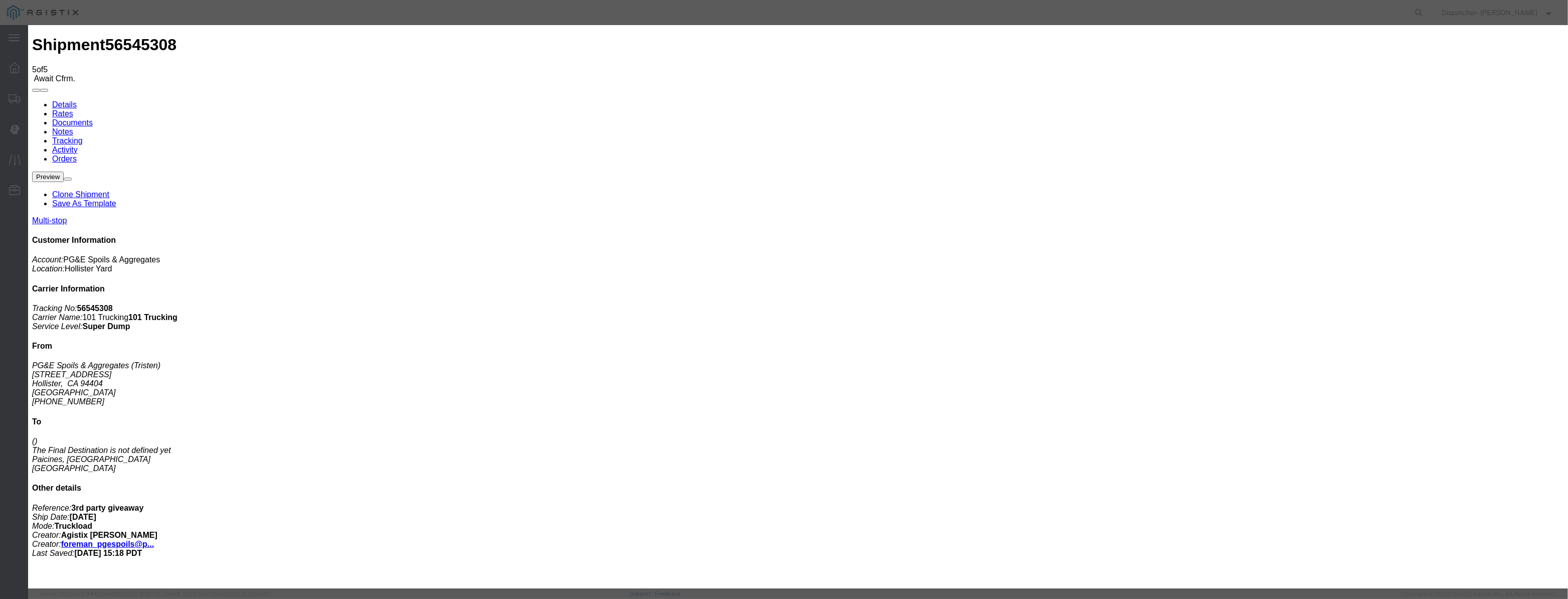
type input "1:20 PM"
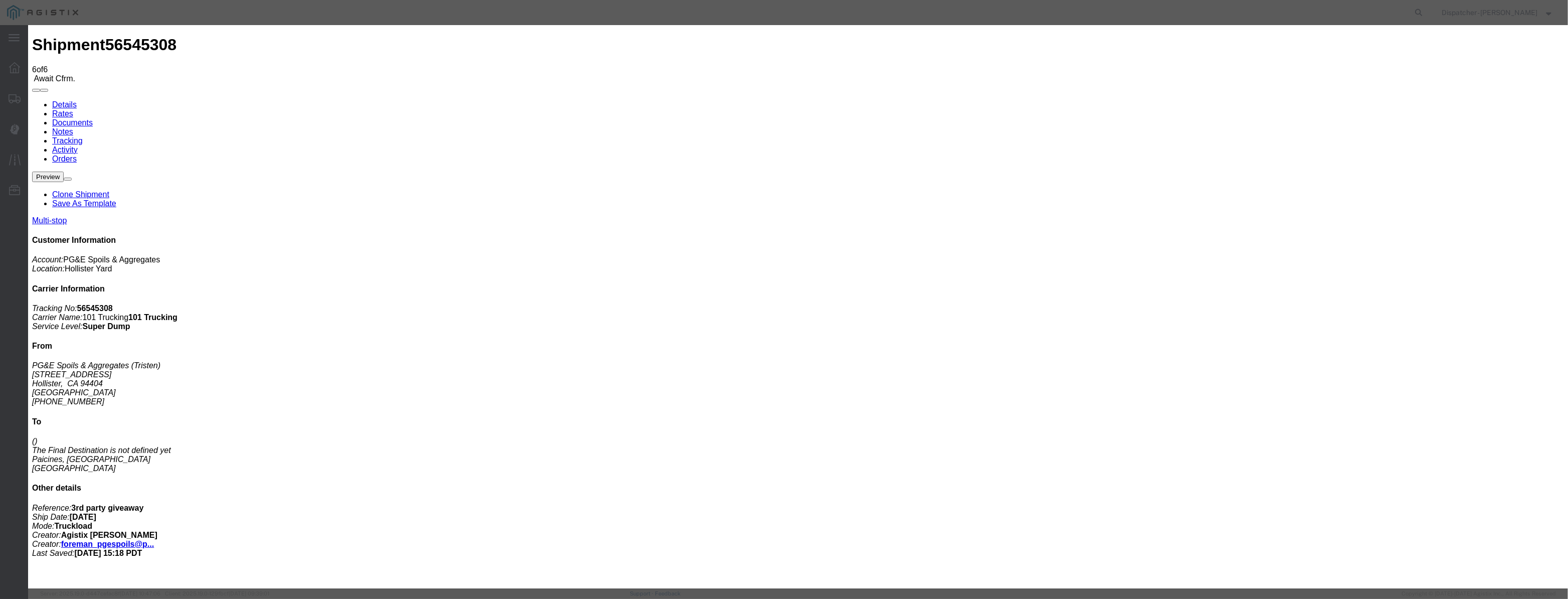
type input "[DATE]"
type input "12:00 PM"
drag, startPoint x: 634, startPoint y: 127, endPoint x: 642, endPoint y: 116, distance: 13.6
drag, startPoint x: 645, startPoint y: 111, endPoint x: 643, endPoint y: 121, distance: 10.2
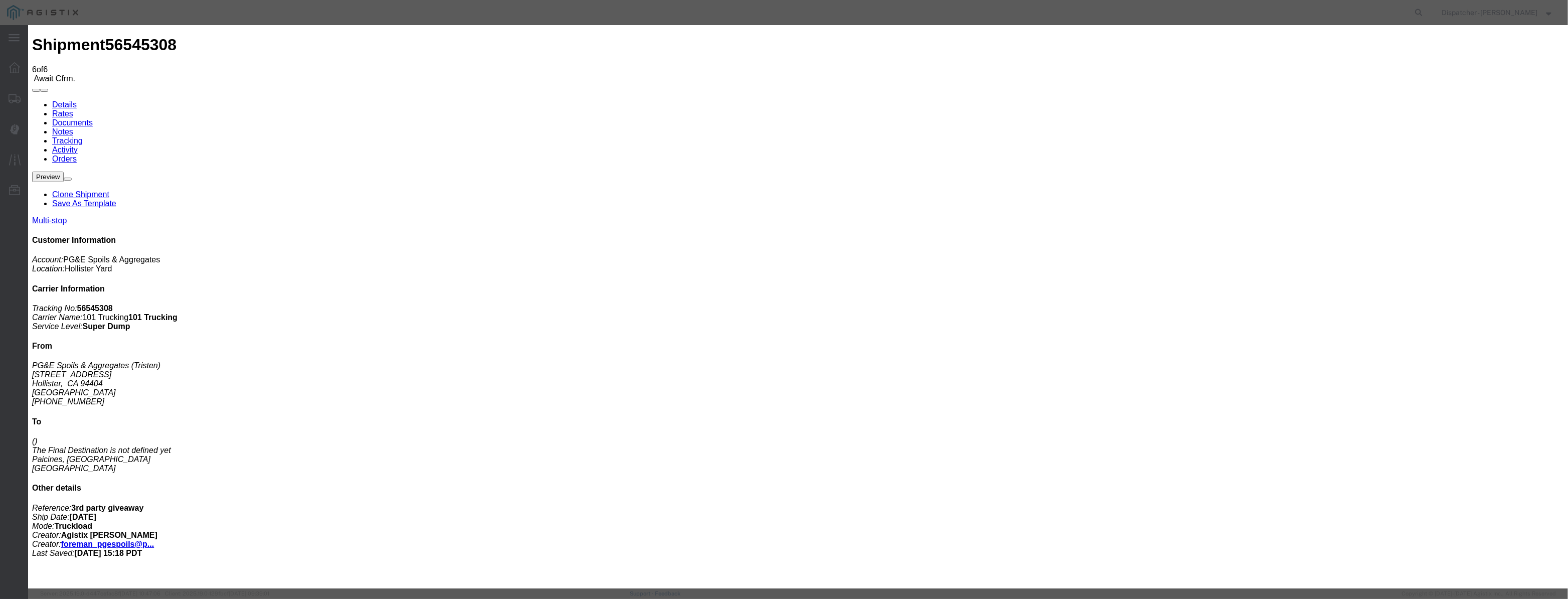
drag, startPoint x: 643, startPoint y: 123, endPoint x: 662, endPoint y: 125, distance: 19.1
paste input "[DATE]"
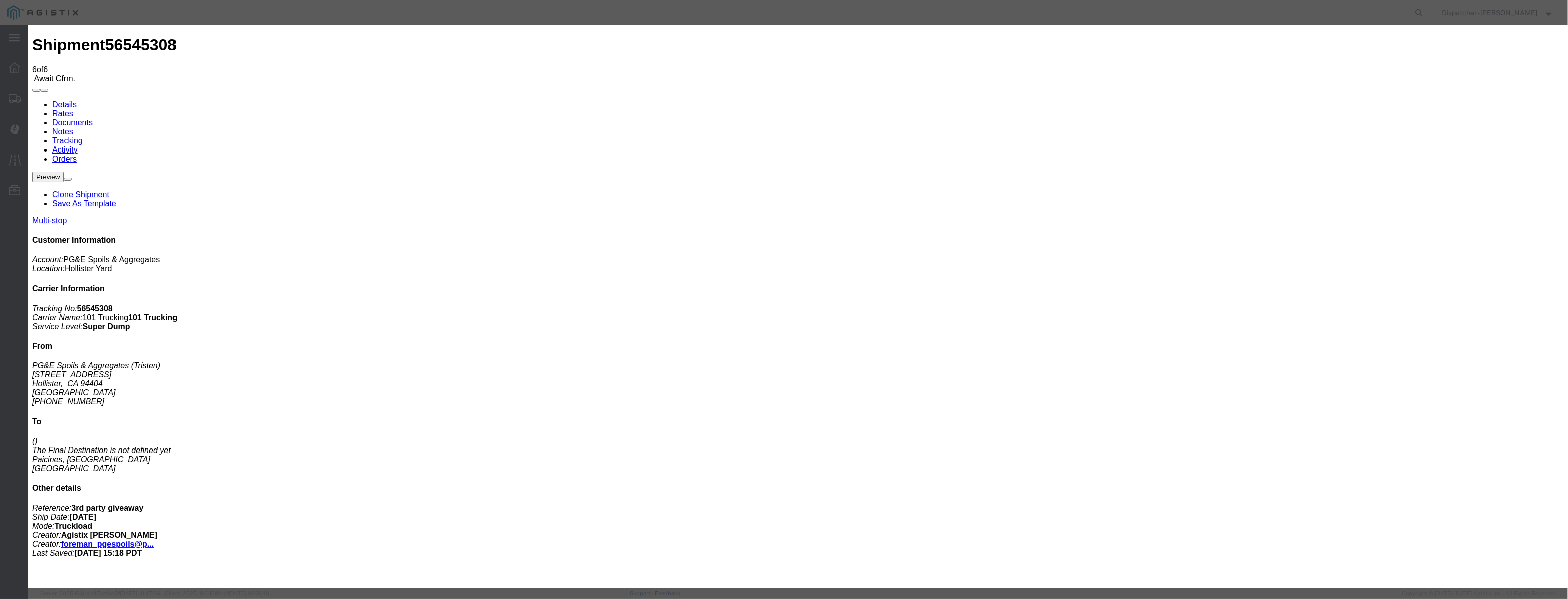
type input "[DATE]"
drag, startPoint x: 732, startPoint y: 144, endPoint x: 733, endPoint y: 152, distance: 8.1
select select "DPTPULOC"
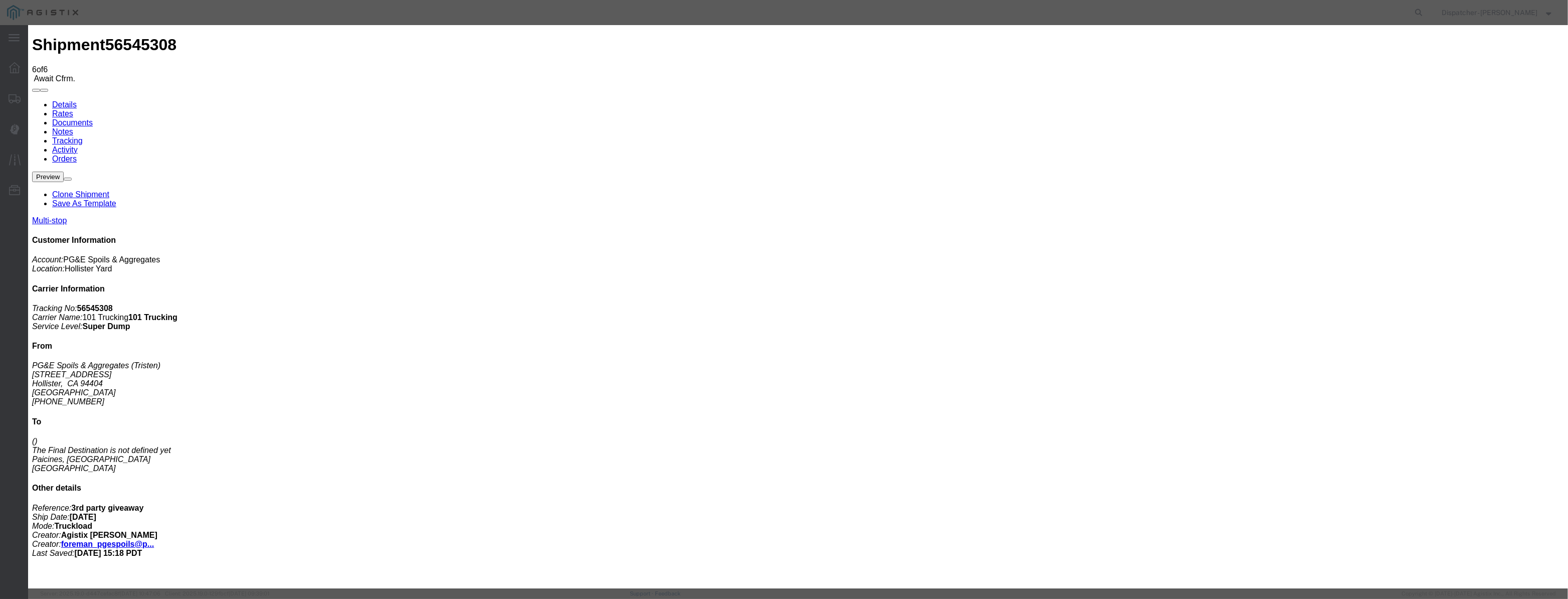
select select "{"pickupDeliveryInfoId": "122380227","pickupOrDelivery": "P","stopNum": "1","lo…"
select select "CA"
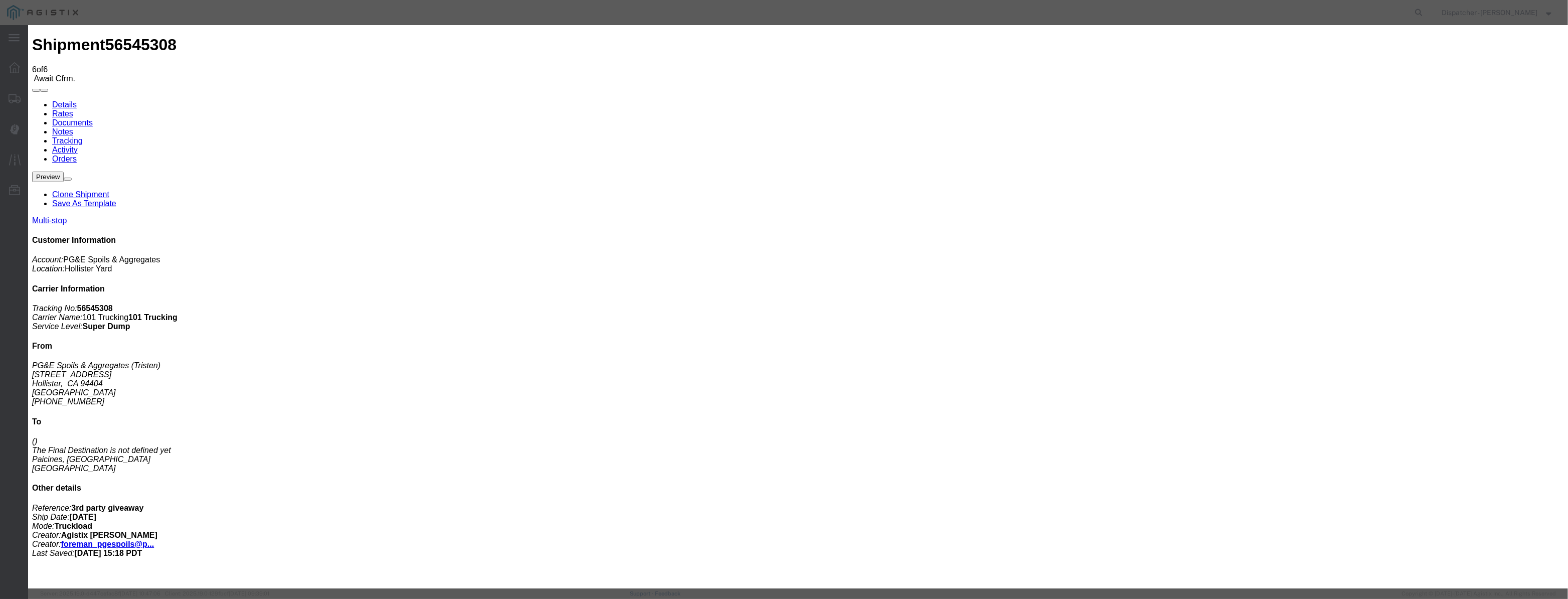
type input "Hollister"
drag, startPoint x: 789, startPoint y: 124, endPoint x: 780, endPoint y: 126, distance: 9.2
drag, startPoint x: 779, startPoint y: 127, endPoint x: 586, endPoint y: 147, distance: 194.0
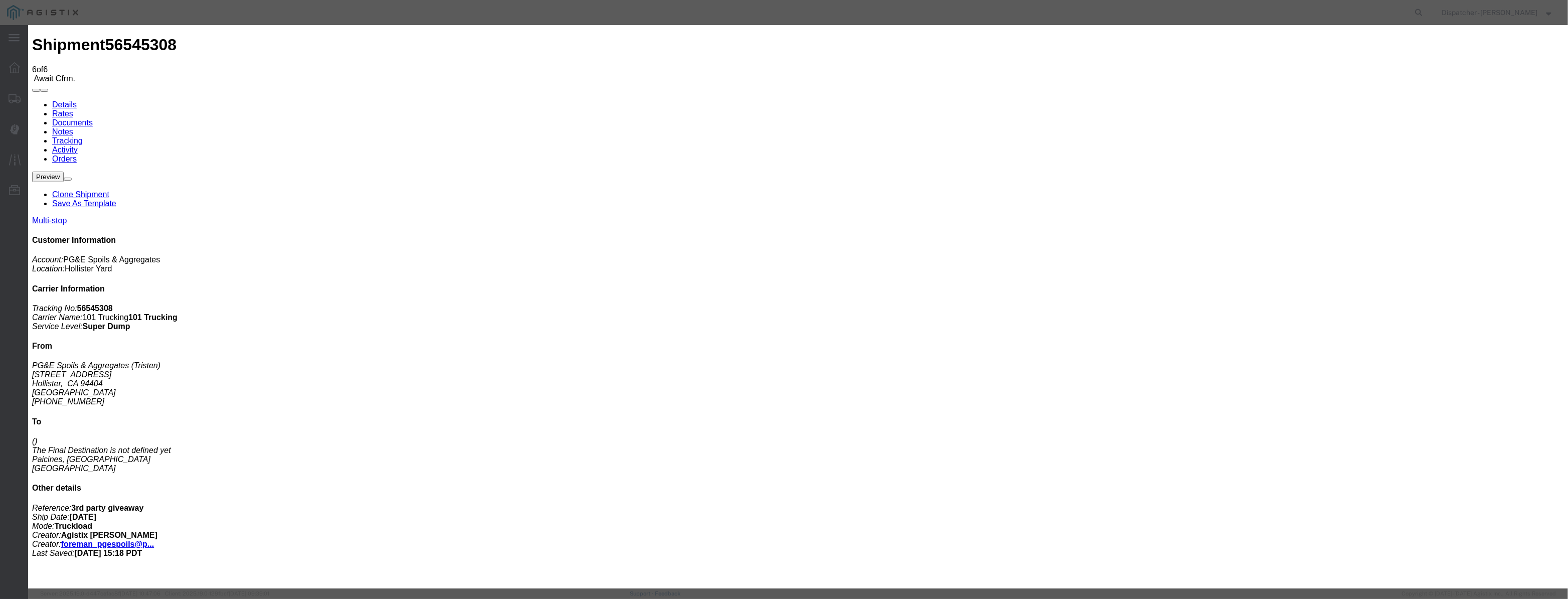
type input "1:25 PM"
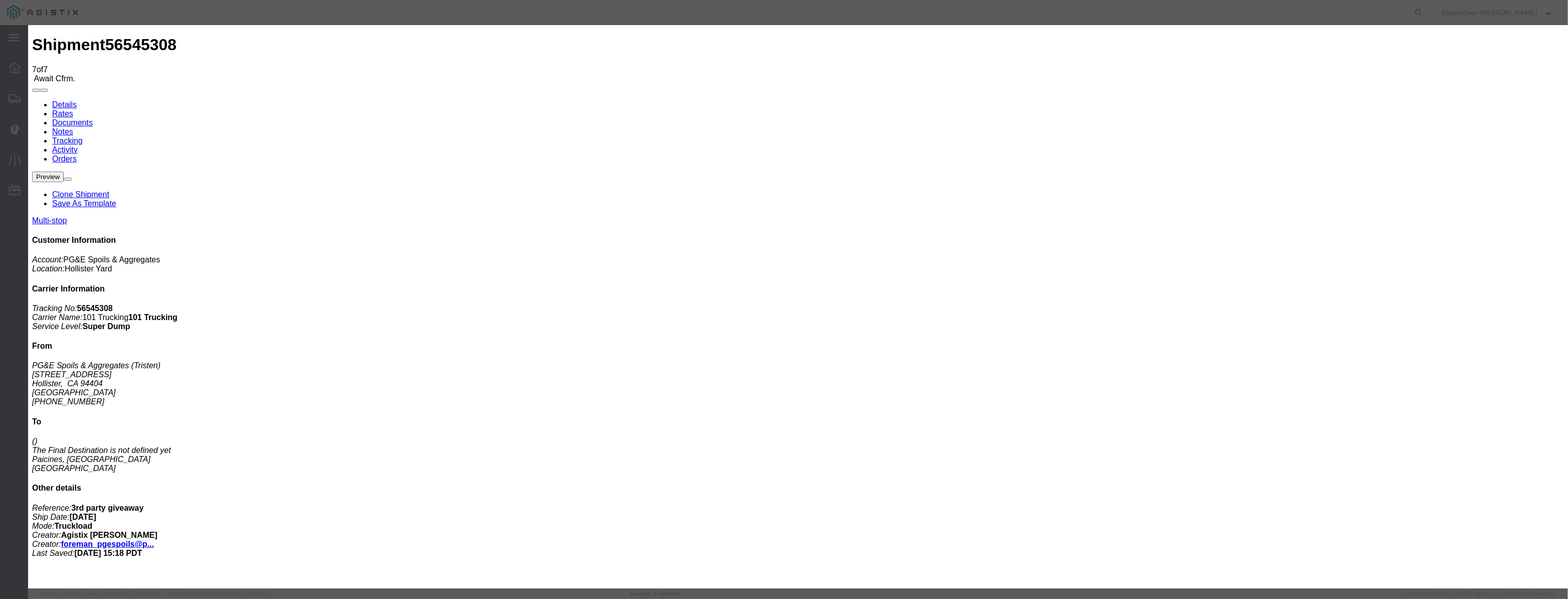
type input "[DATE]"
type input "12:00 PM"
drag, startPoint x: 639, startPoint y: 121, endPoint x: 645, endPoint y: 110, distance: 12.5
drag, startPoint x: 648, startPoint y: 109, endPoint x: 640, endPoint y: 124, distance: 17.0
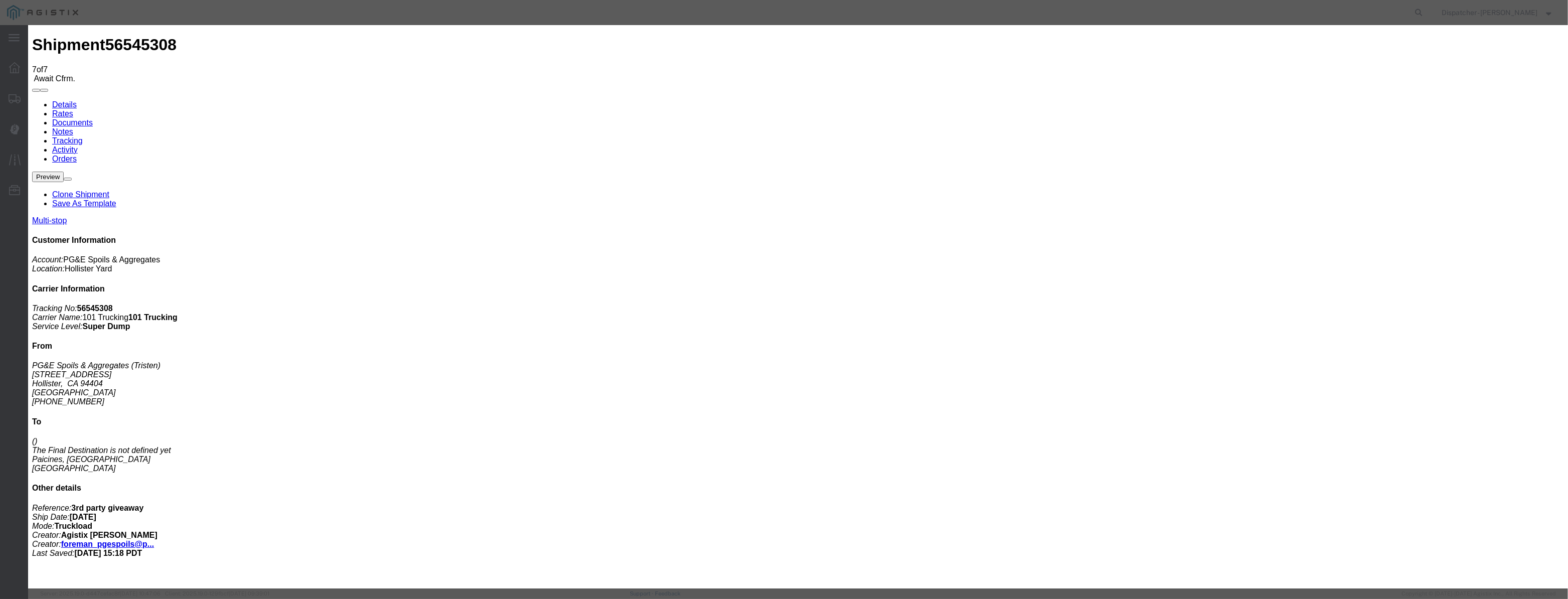
paste input "[DATE]"
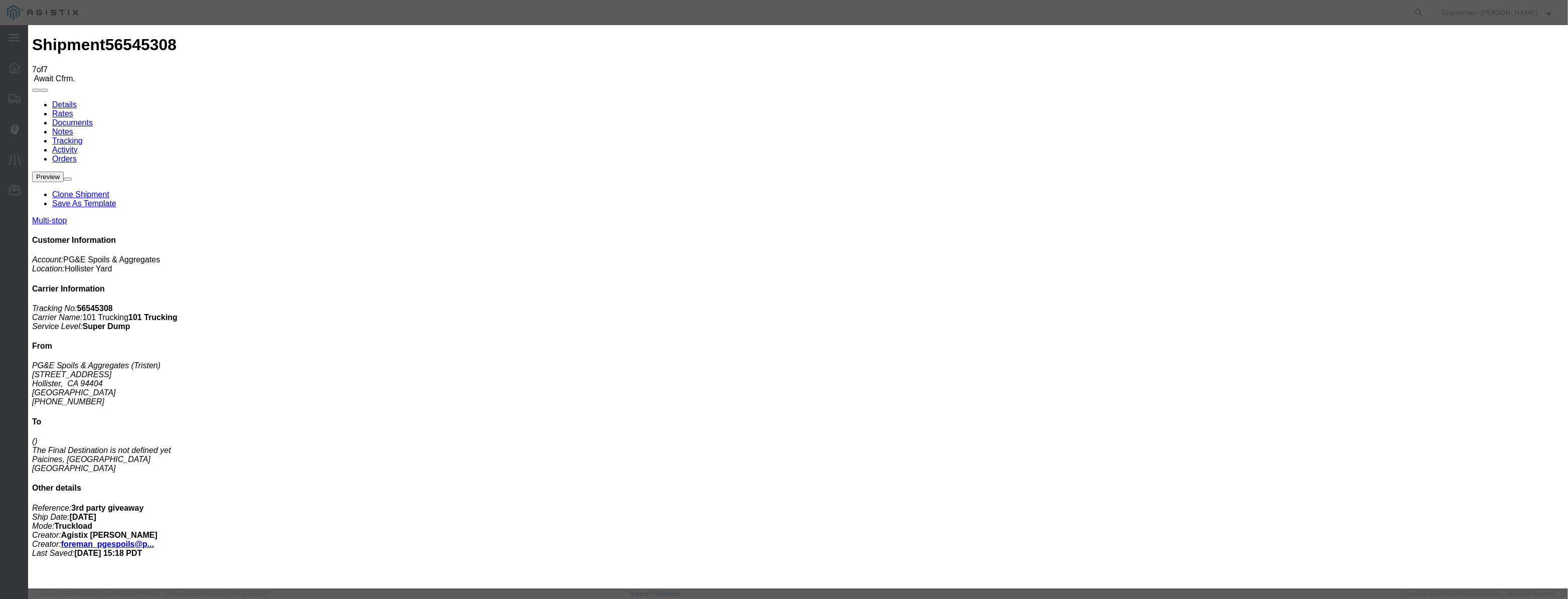
type input "[DATE]"
select select "ARVDLVLOC"
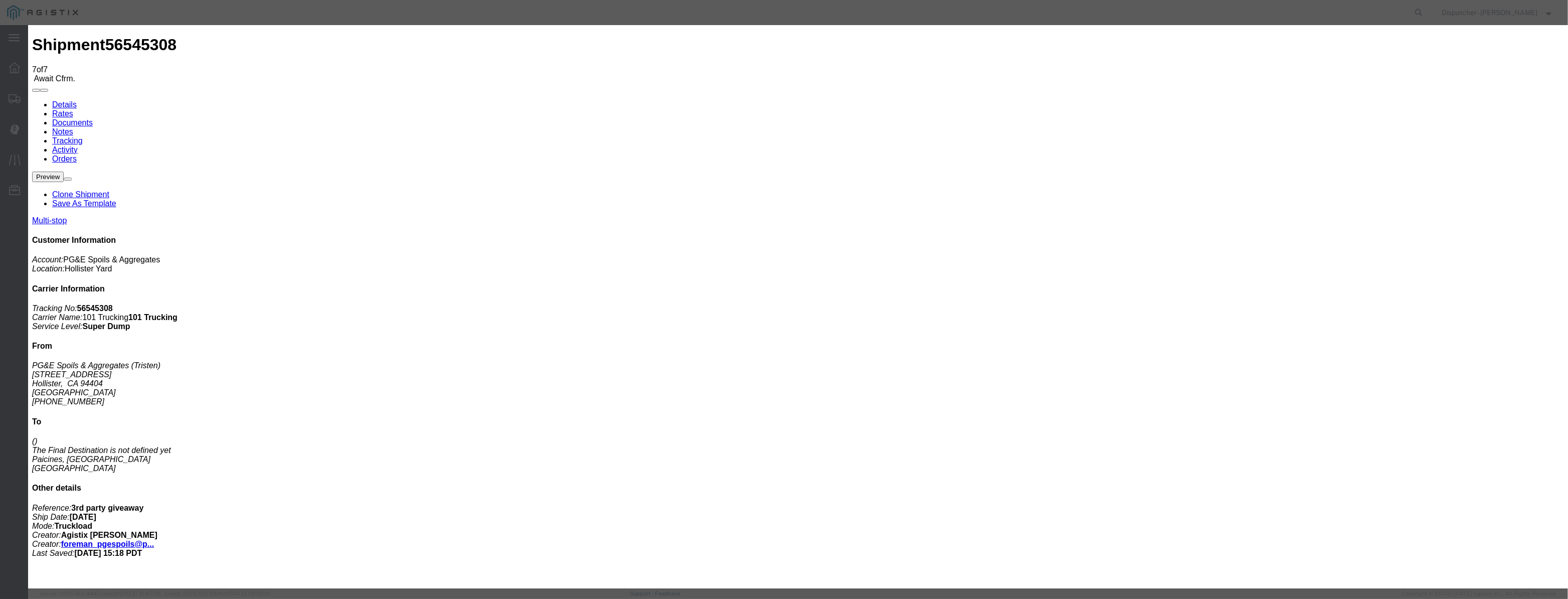
drag, startPoint x: 922, startPoint y: 131, endPoint x: 923, endPoint y: 136, distance: 5.1
select select "{"pickupDeliveryInfoId": "122380228","pickupOrDelivery": "D","stopNum": "2","lo…"
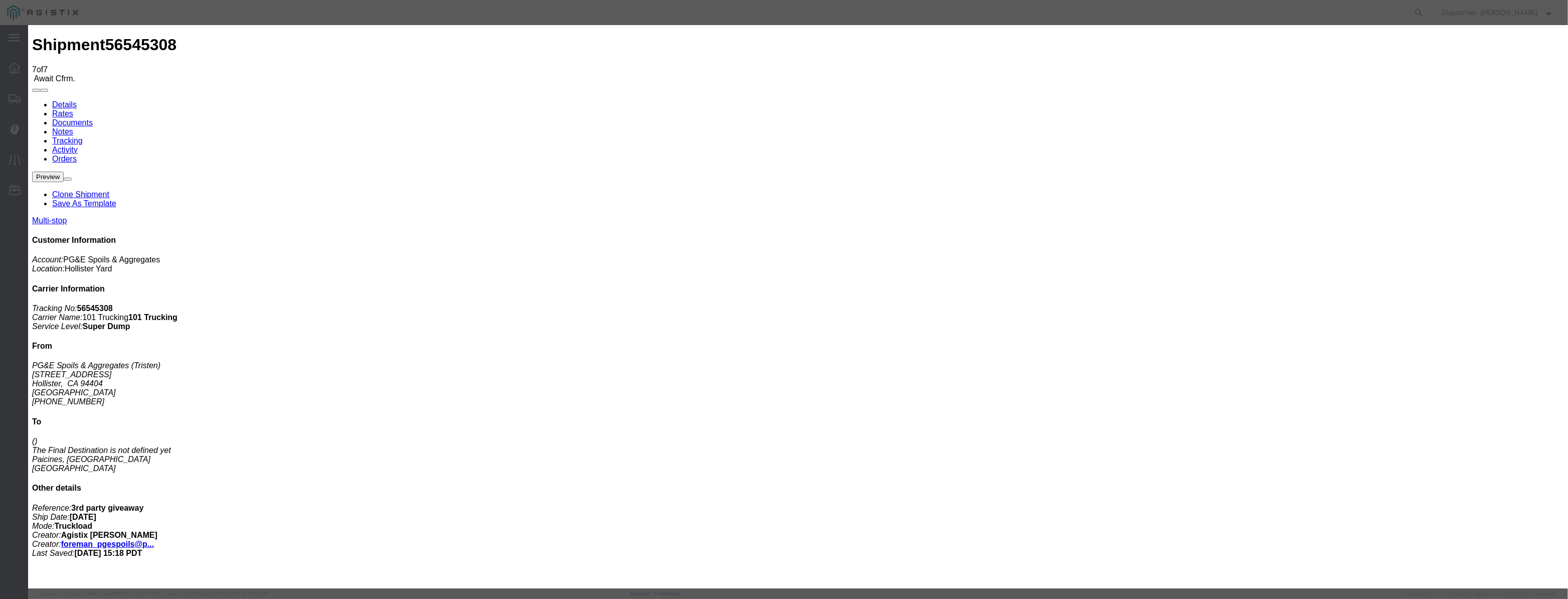
select select "CA"
type input "Paicines"
drag, startPoint x: 760, startPoint y: 103, endPoint x: 774, endPoint y: 125, distance: 26.1
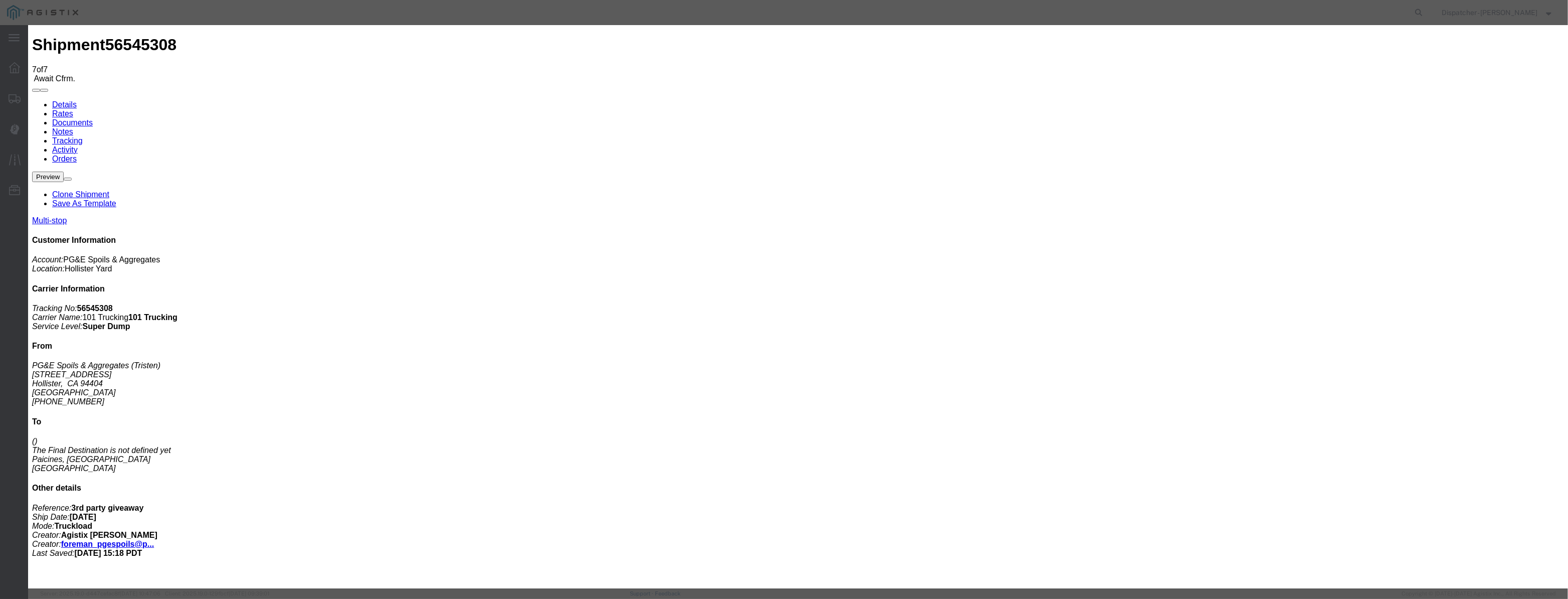
drag, startPoint x: 775, startPoint y: 126, endPoint x: 505, endPoint y: 178, distance: 275.0
type input "2:25 PM"
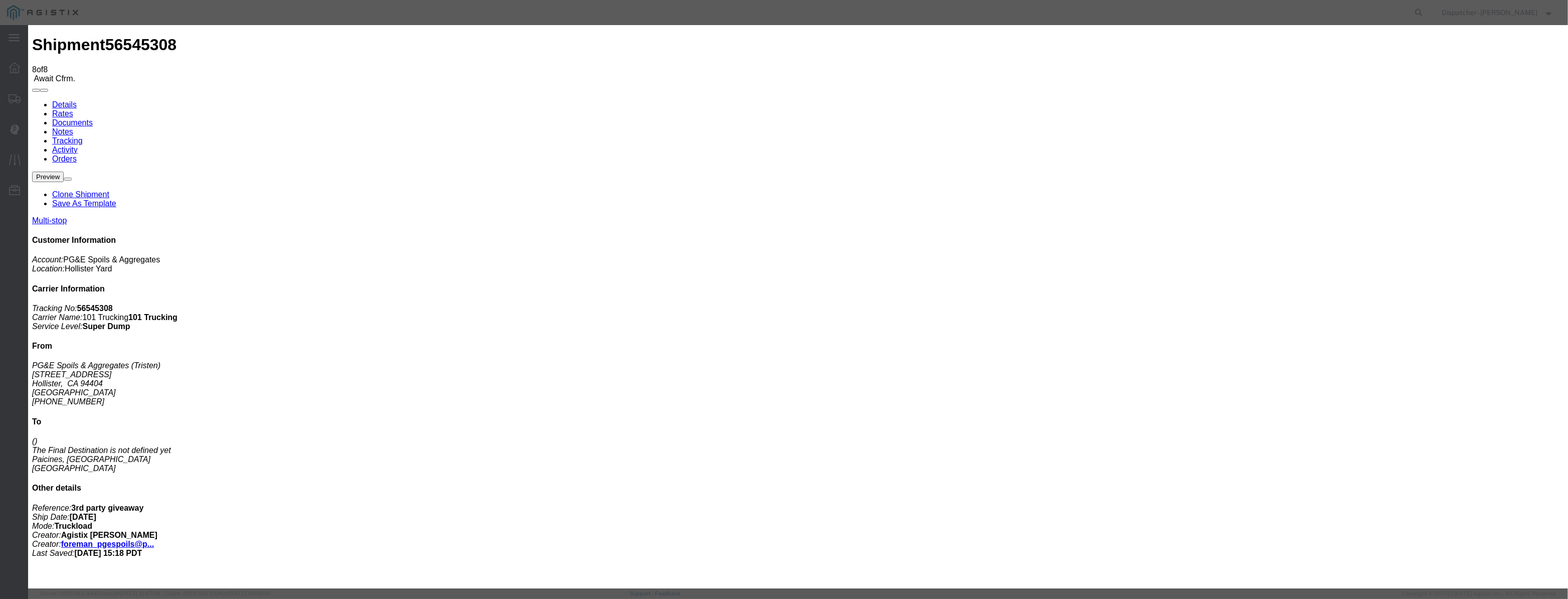
type input "[DATE]"
type input "12:00 PM"
drag, startPoint x: 631, startPoint y: 125, endPoint x: 637, endPoint y: 111, distance: 15.2
drag, startPoint x: 639, startPoint y: 110, endPoint x: 640, endPoint y: 121, distance: 11.0
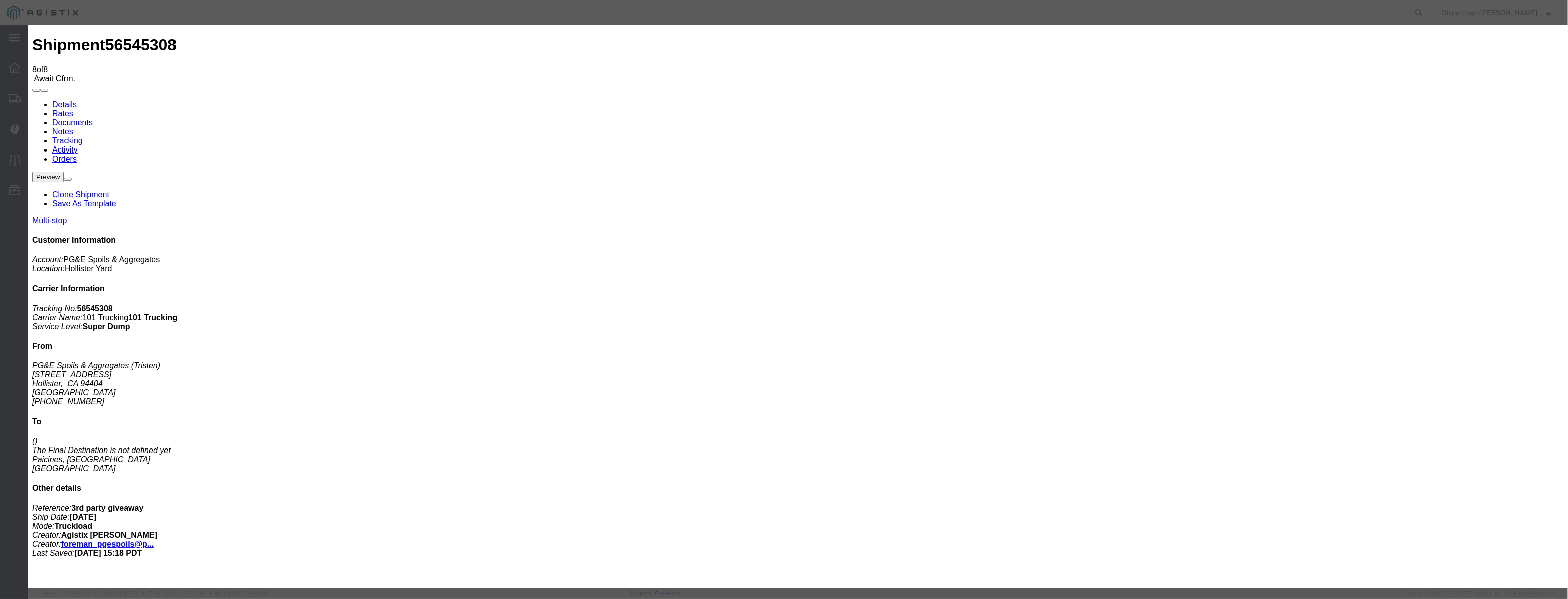
drag, startPoint x: 640, startPoint y: 121, endPoint x: 657, endPoint y: 126, distance: 17.7
paste input "[DATE]"
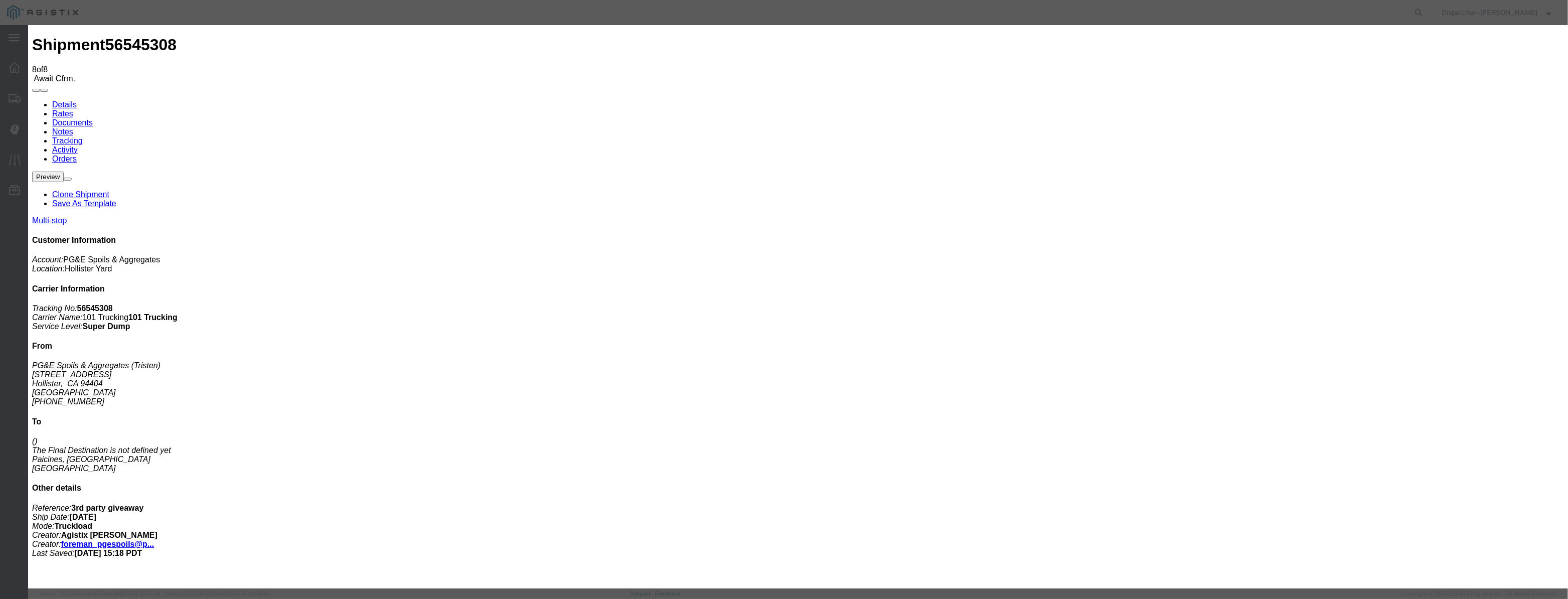
type input "[DATE]"
drag, startPoint x: 737, startPoint y: 141, endPoint x: 742, endPoint y: 152, distance: 12.1
select select "DPTDLVLOC"
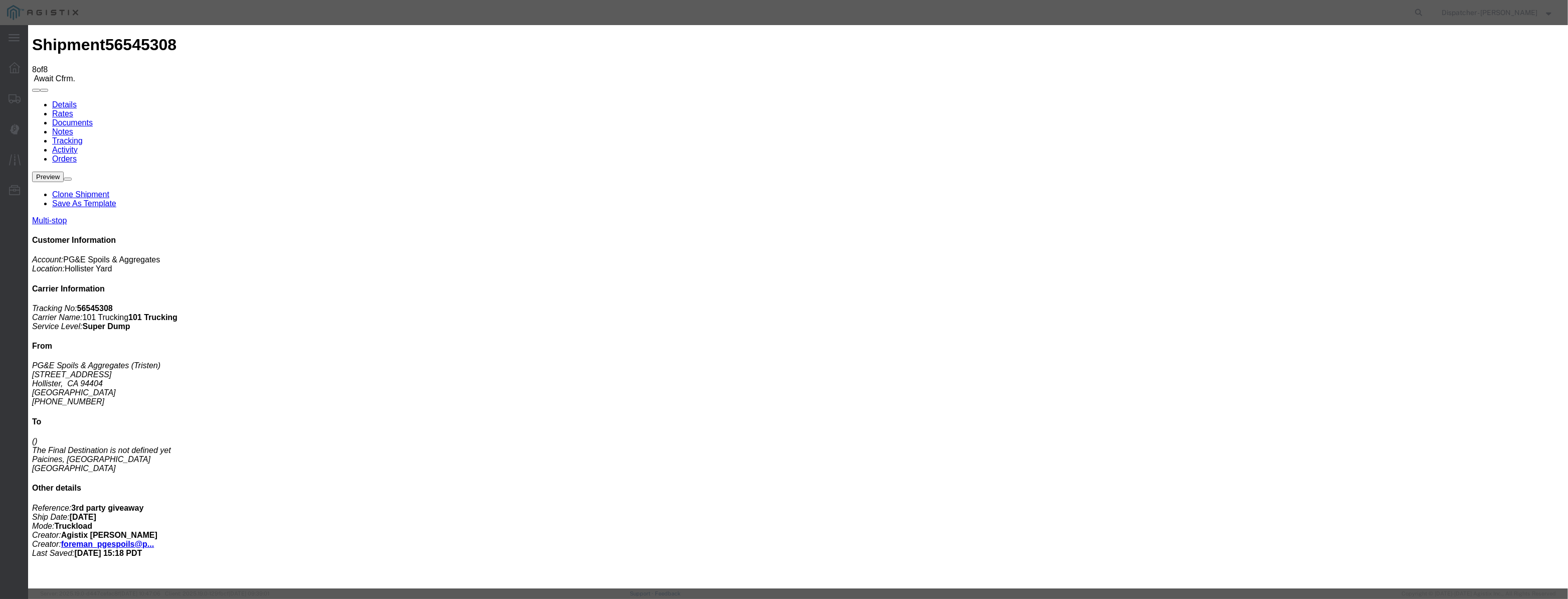
select select "{"pickupDeliveryInfoId": "122380228","pickupOrDelivery": "D","stopNum": "2","lo…"
select select "CA"
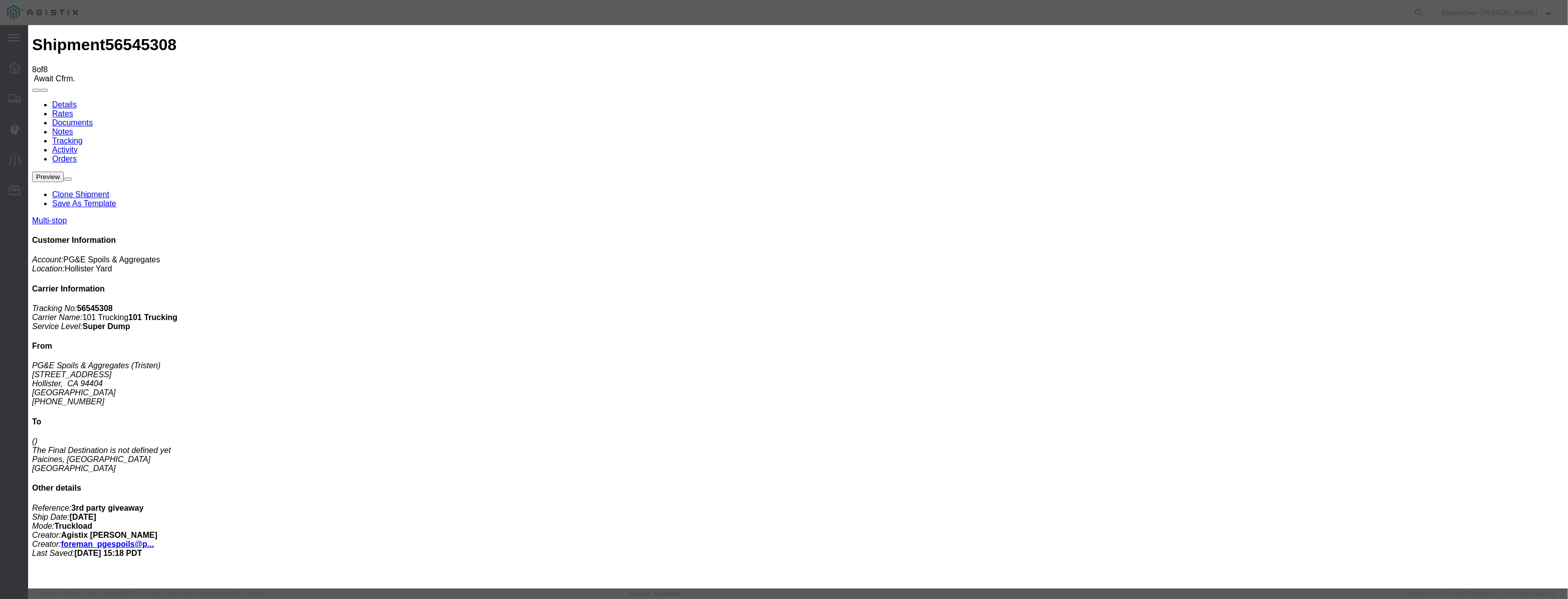
type input "Paicines"
drag, startPoint x: 785, startPoint y: 131, endPoint x: 405, endPoint y: 144, distance: 380.2
type input "2:50 PM"
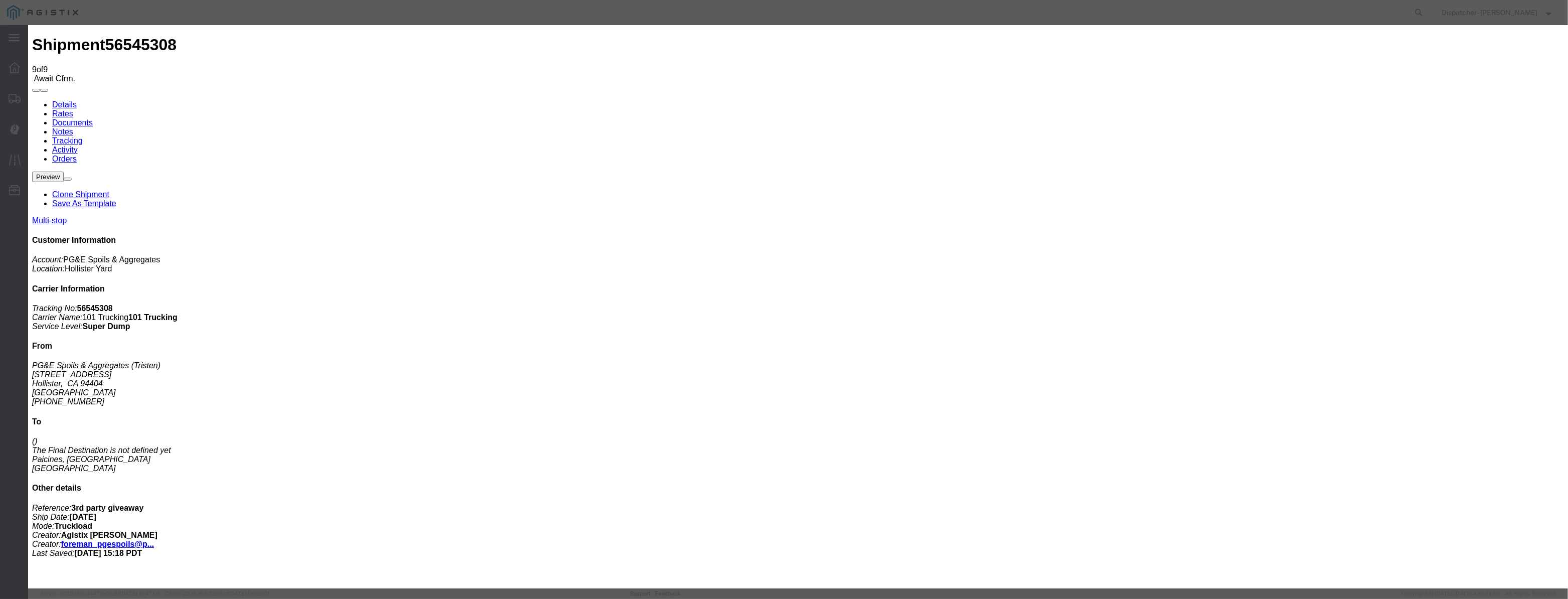
type input "[DATE]"
type input "12:00 PM"
drag, startPoint x: 633, startPoint y: 135, endPoint x: 632, endPoint y: 130, distance: 5.1
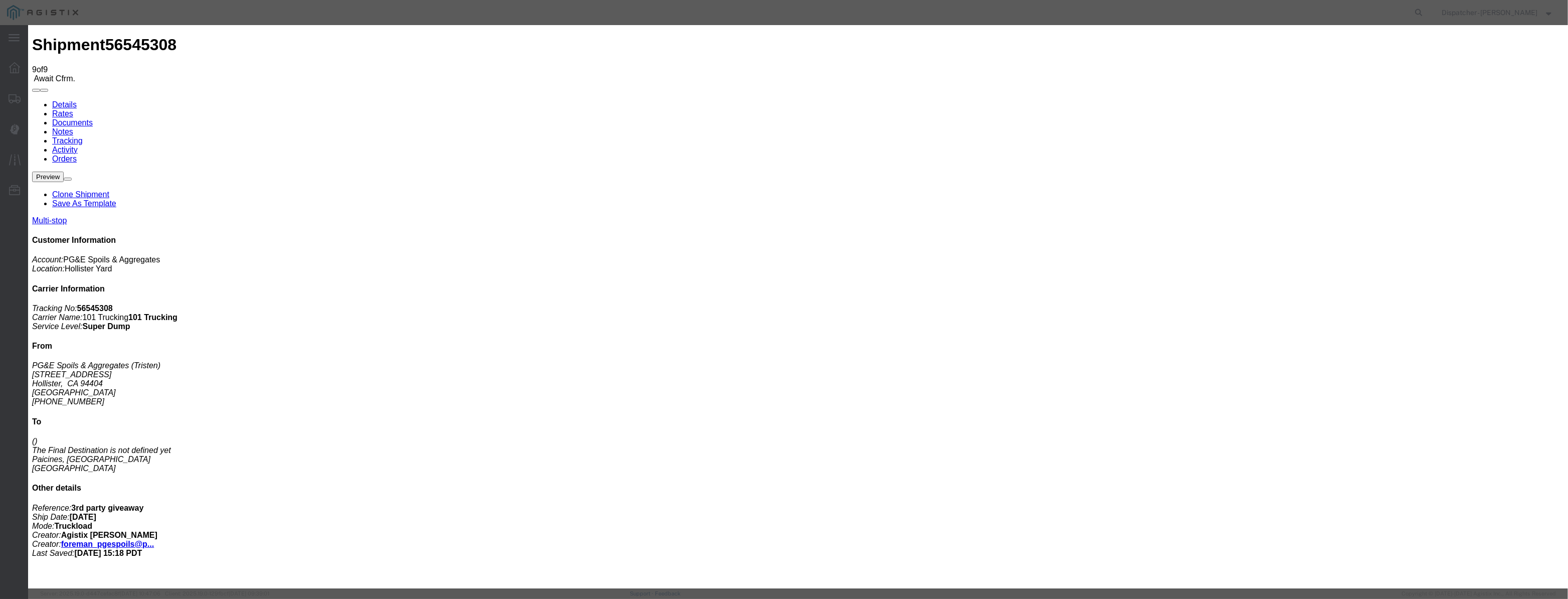
drag, startPoint x: 637, startPoint y: 121, endPoint x: 642, endPoint y: 110, distance: 12.1
drag, startPoint x: 643, startPoint y: 110, endPoint x: 644, endPoint y: 120, distance: 10.0
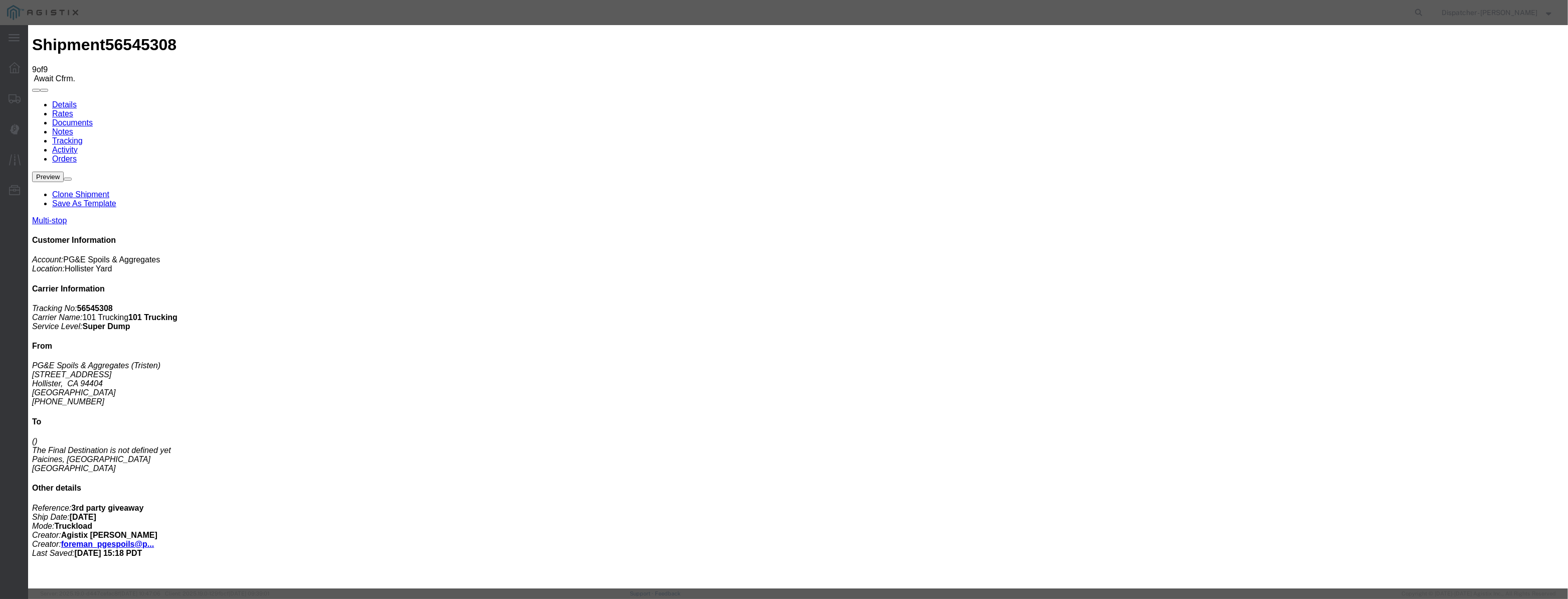
drag, startPoint x: 644, startPoint y: 120, endPoint x: 679, endPoint y: 130, distance: 36.4
paste input "[DATE]"
type input "[DATE]"
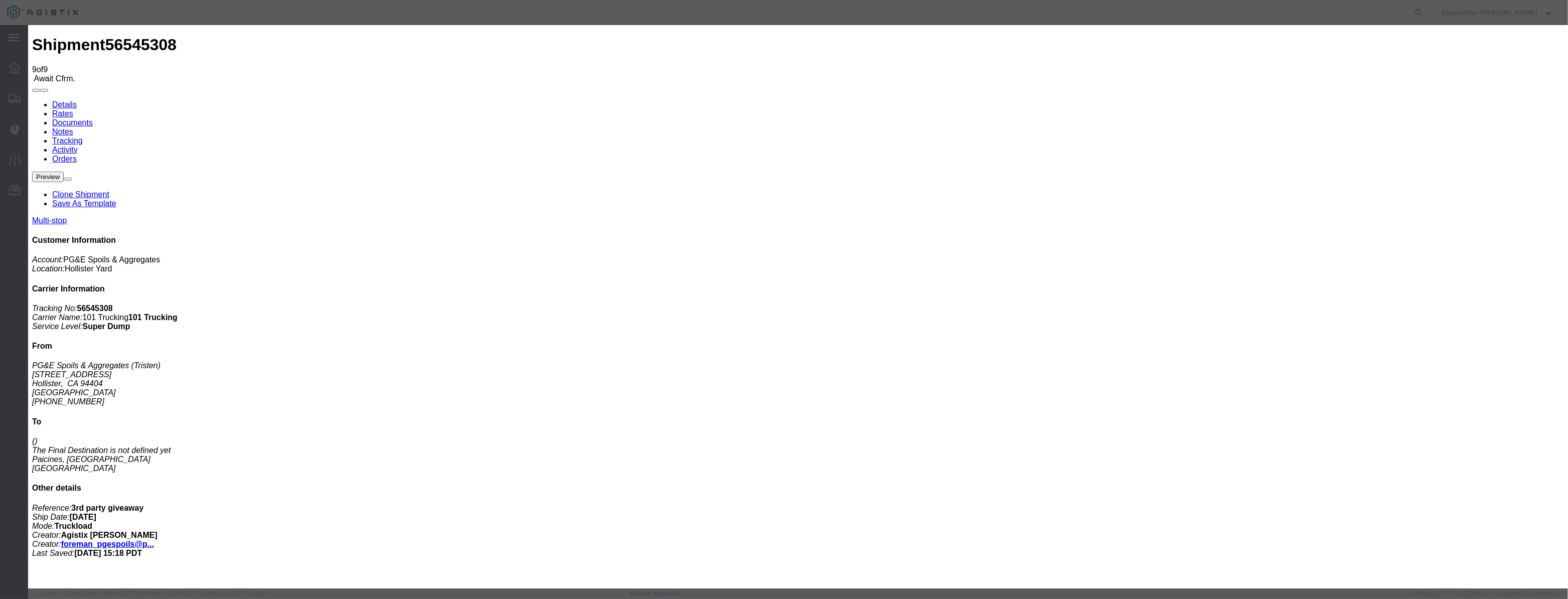
drag, startPoint x: 736, startPoint y: 145, endPoint x: 737, endPoint y: 152, distance: 7.1
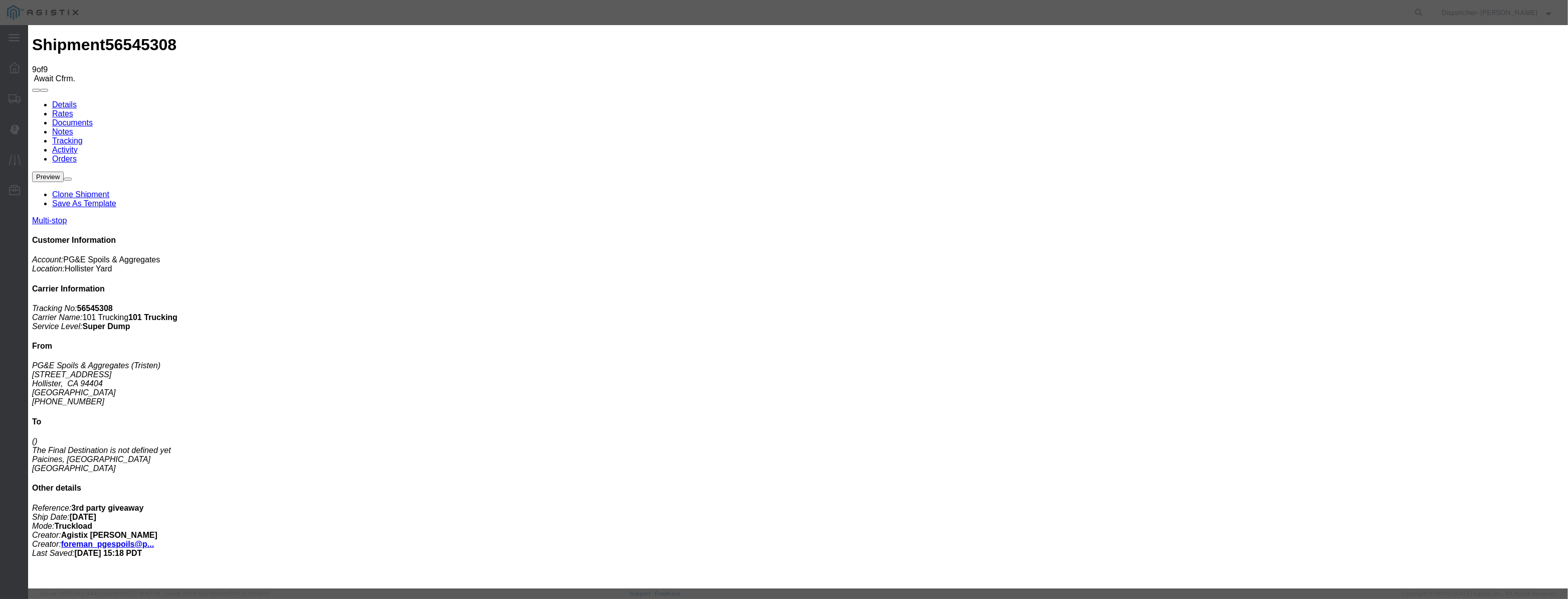
select select "ARVPULOC"
drag, startPoint x: 943, startPoint y: 127, endPoint x: 943, endPoint y: 133, distance: 6.0
select select "{"pickupDeliveryInfoId": "122380227","pickupOrDelivery": "P","stopNum": "1","lo…"
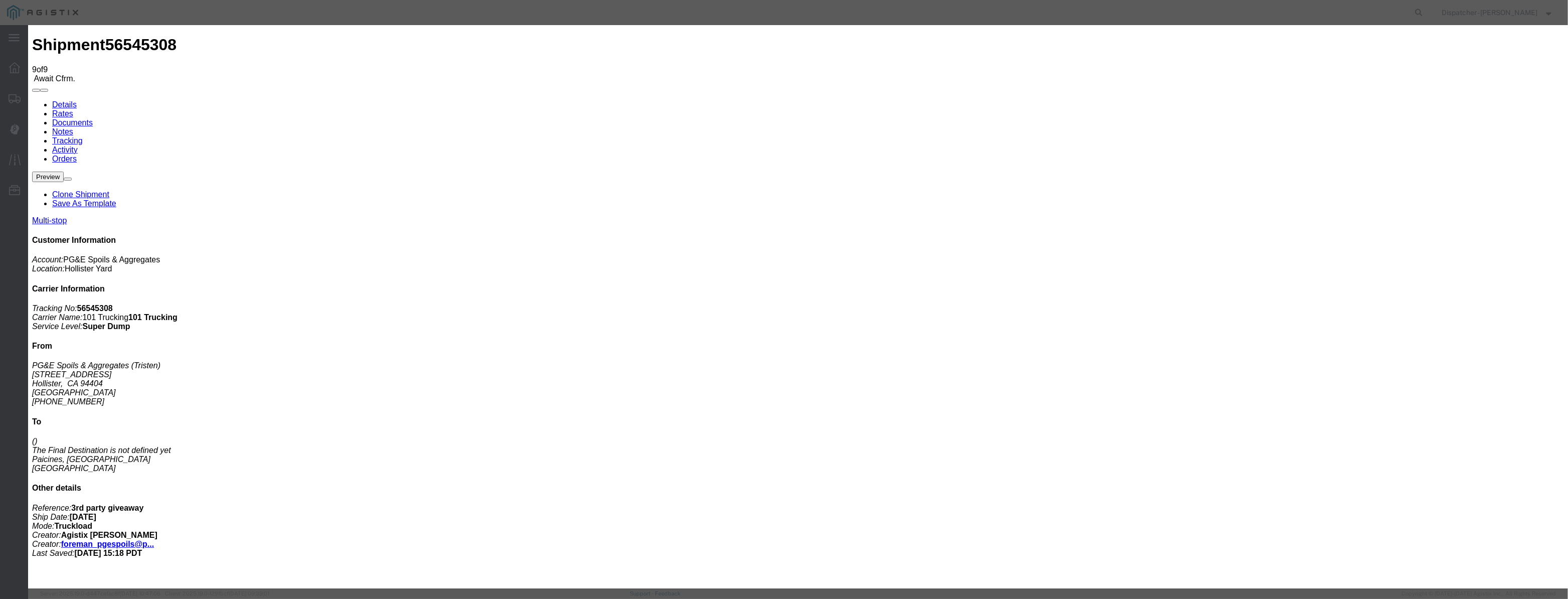
select select "CA"
type input "Hollister"
drag, startPoint x: 780, startPoint y: 130, endPoint x: 497, endPoint y: 131, distance: 283.0
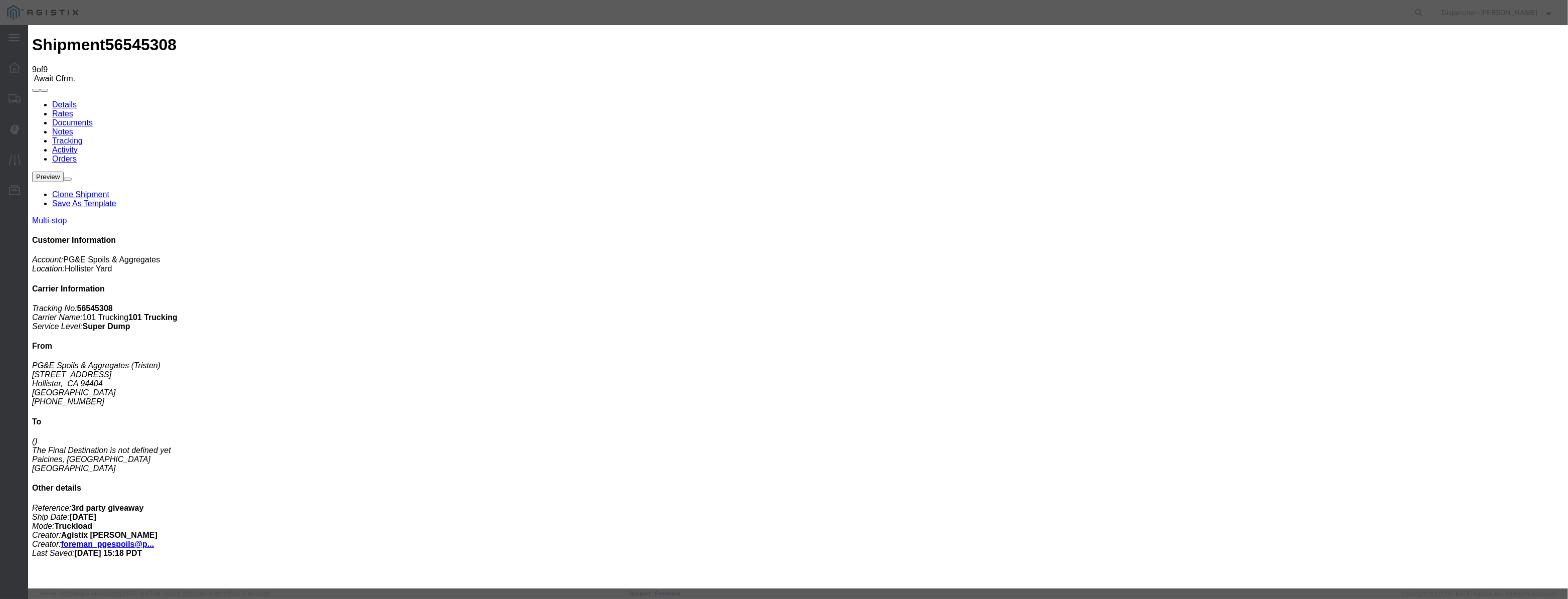
type input "3:50 PM"
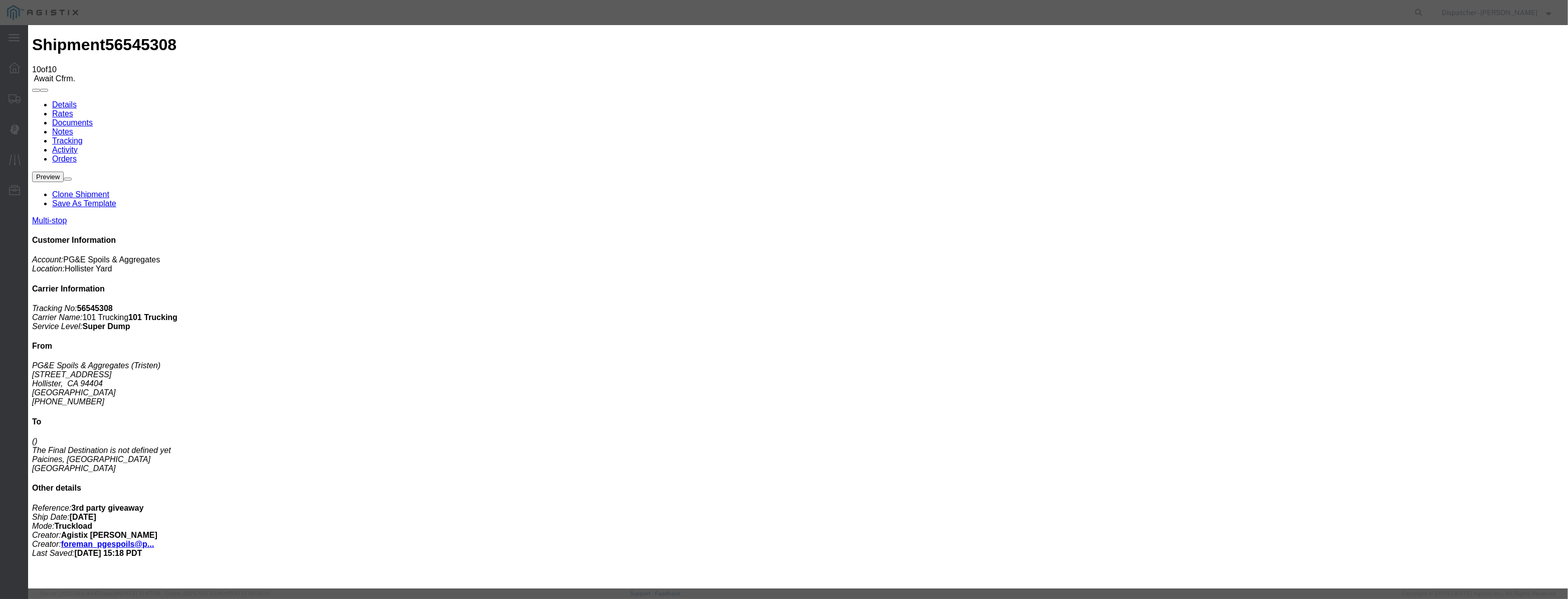
type input "[DATE]"
type input "12:00 PM"
drag, startPoint x: 653, startPoint y: 115, endPoint x: 645, endPoint y: 122, distance: 10.6
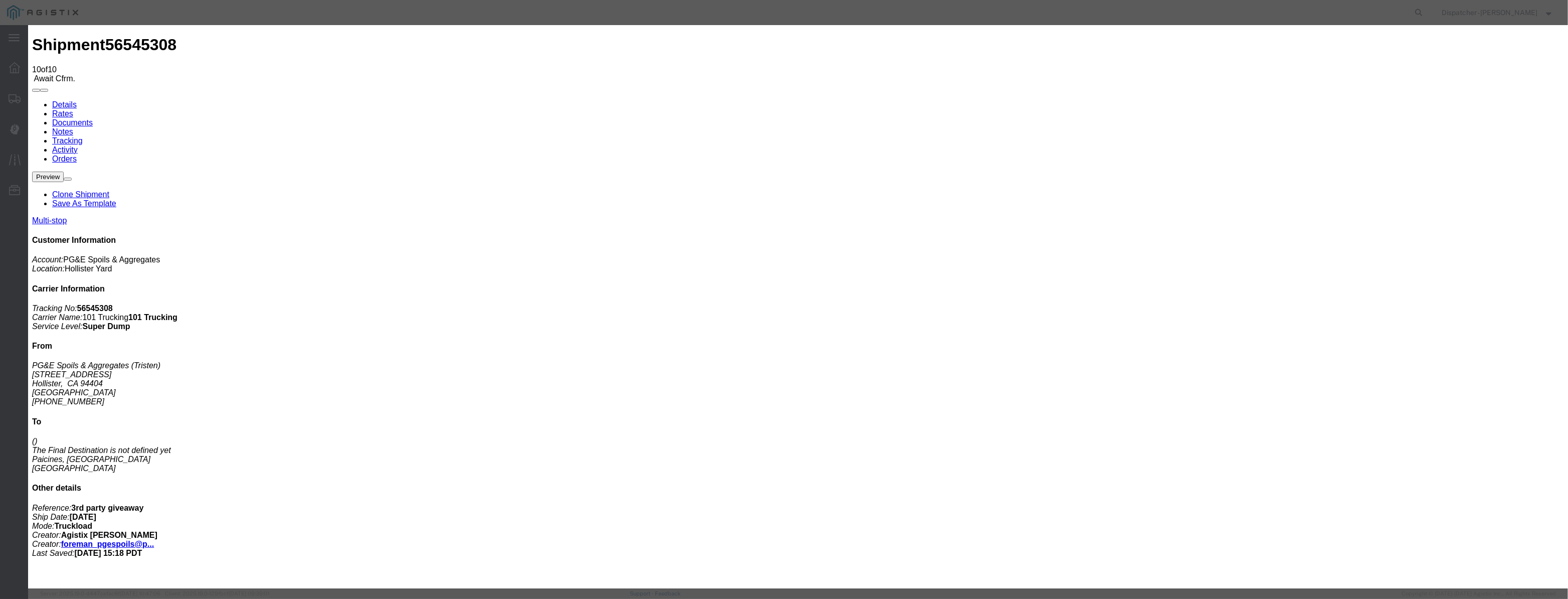
paste input "[DATE]"
type input "[DATE]"
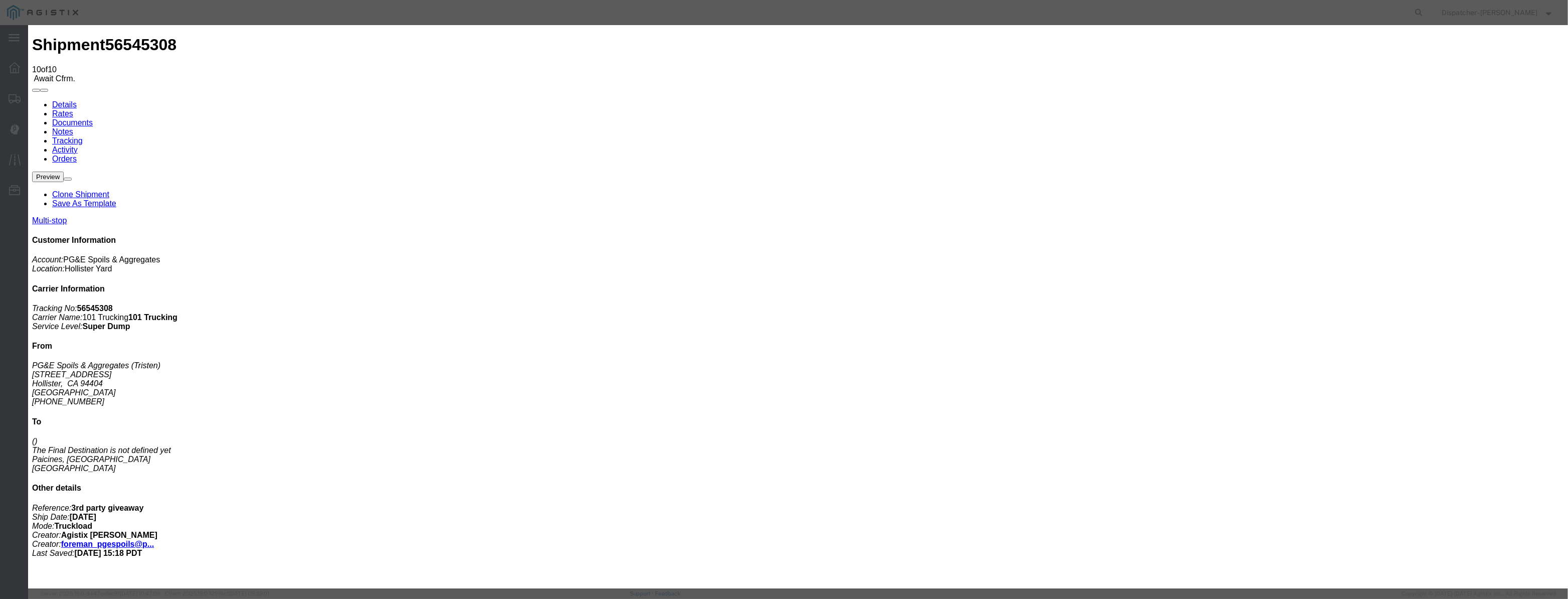
select select "BREAKSTART"
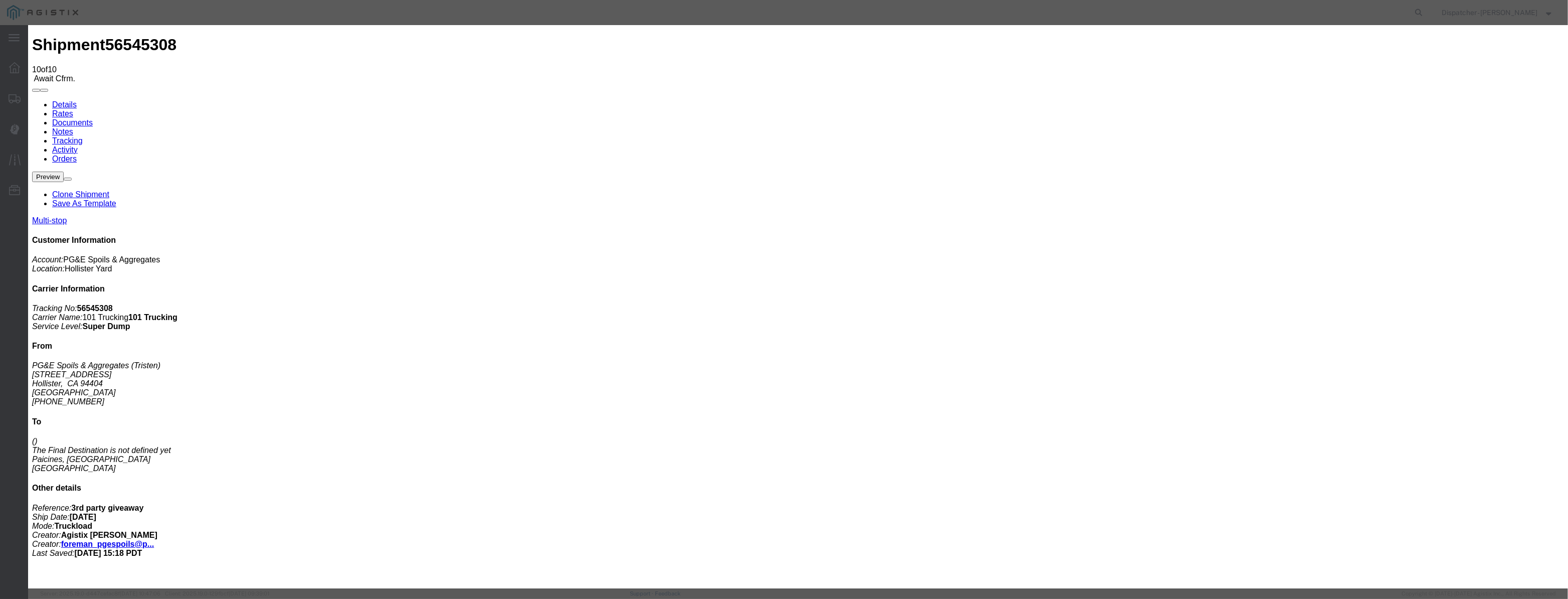
select select "{"pickupDeliveryInfoId": "122380227","pickupOrDelivery": "P","stopNum": "1","lo…"
select select "CA"
type input "Hollister"
drag, startPoint x: 765, startPoint y: 125, endPoint x: 513, endPoint y: 147, distance: 253.0
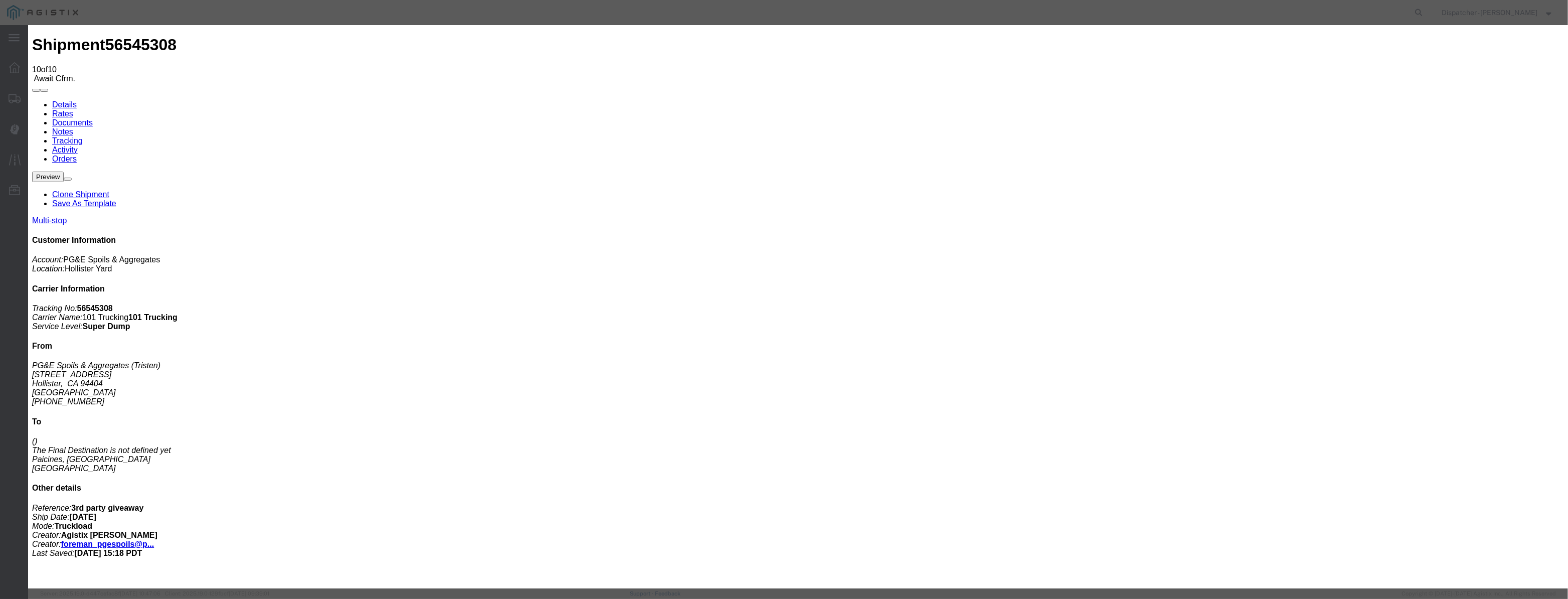
type input "3:50 PM"
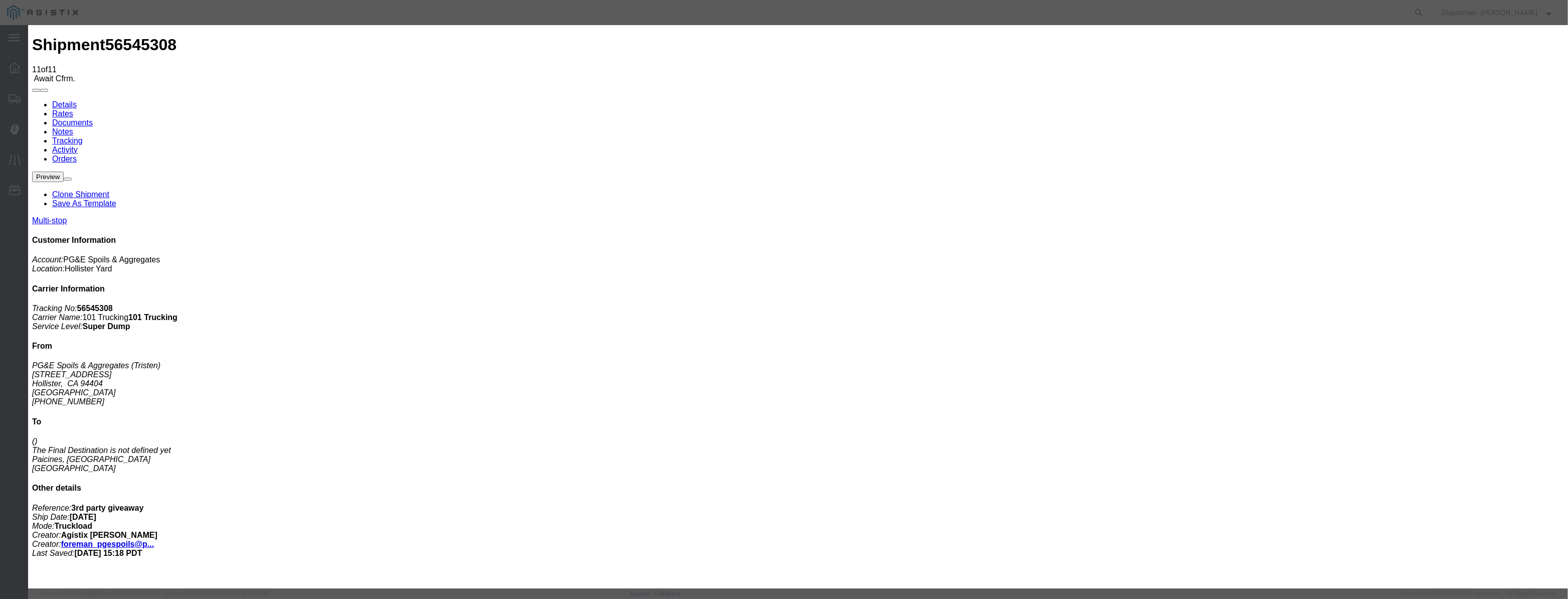
type input "[DATE]"
type input "12:00 PM"
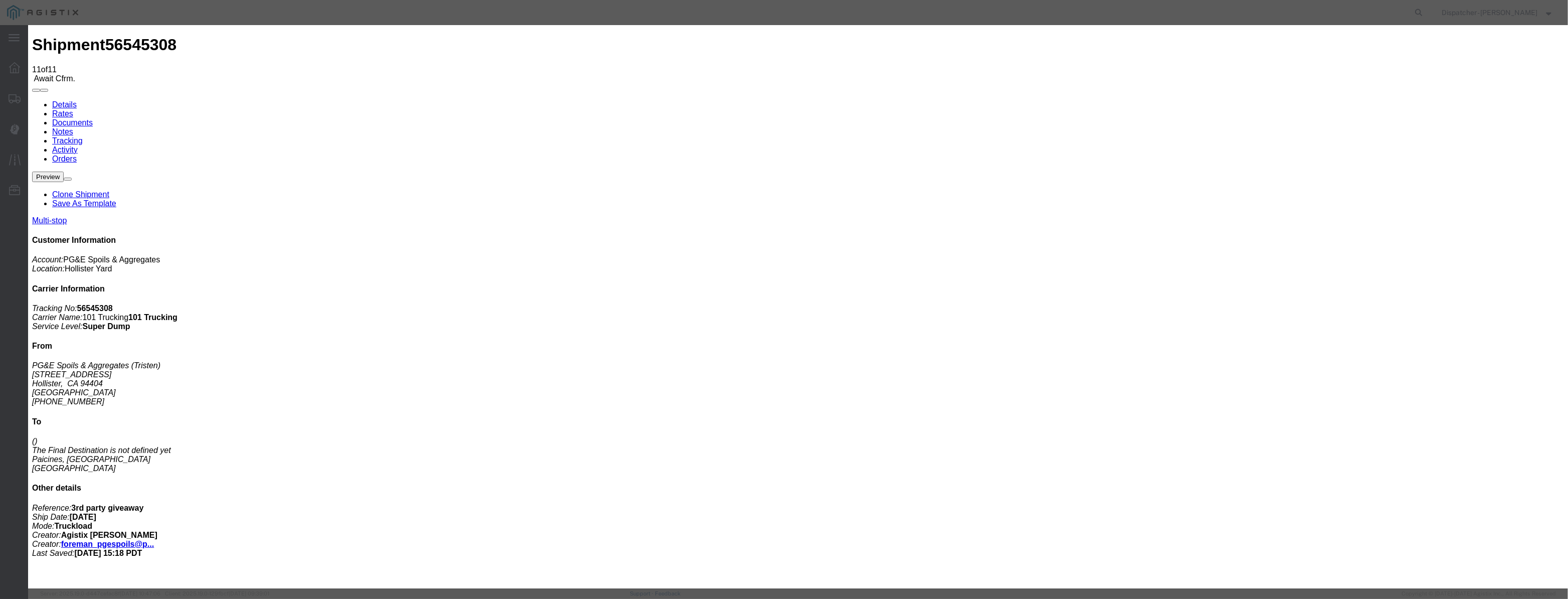
paste input "[DATE]"
type input "[DATE]"
drag, startPoint x: 749, startPoint y: 145, endPoint x: 749, endPoint y: 152, distance: 7.0
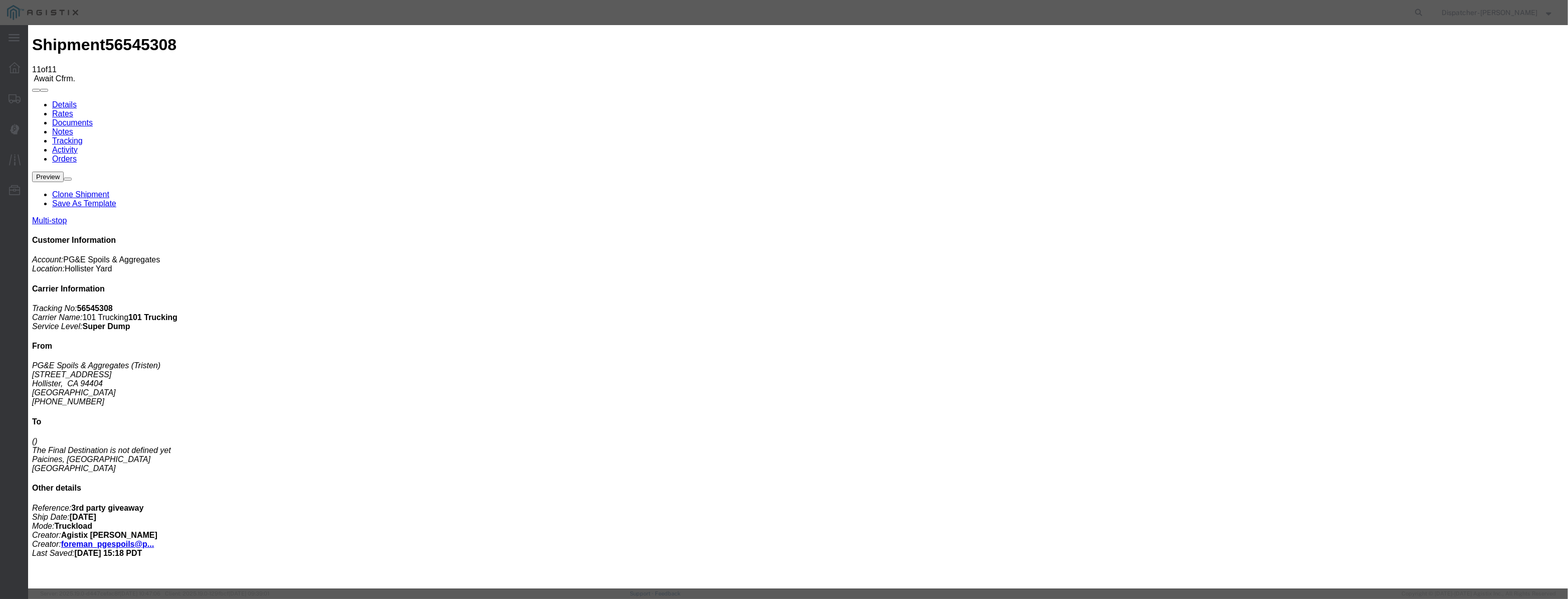
select select "BREAKSTOP"
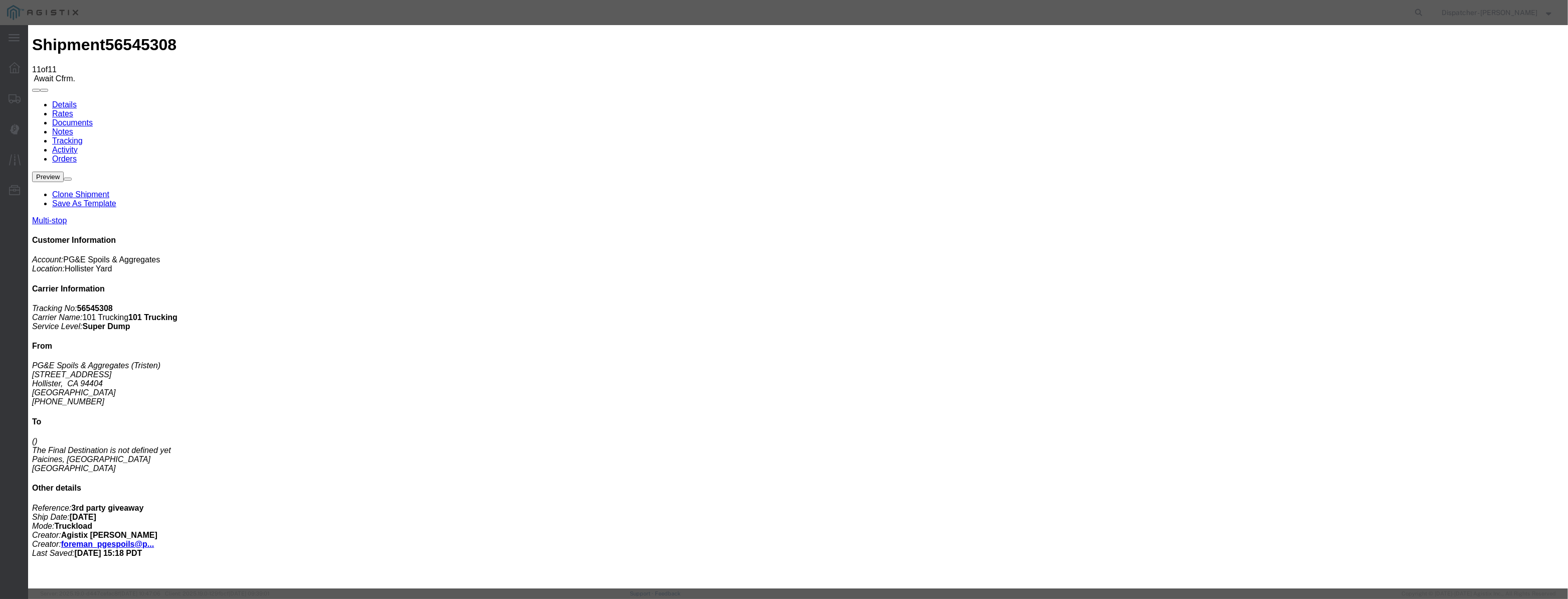
select select "{"pickupDeliveryInfoId": "122380227","pickupOrDelivery": "P","stopNum": "1","lo…"
select select "CA"
type input "Hollister"
drag, startPoint x: 784, startPoint y: 128, endPoint x: 525, endPoint y: 141, distance: 259.3
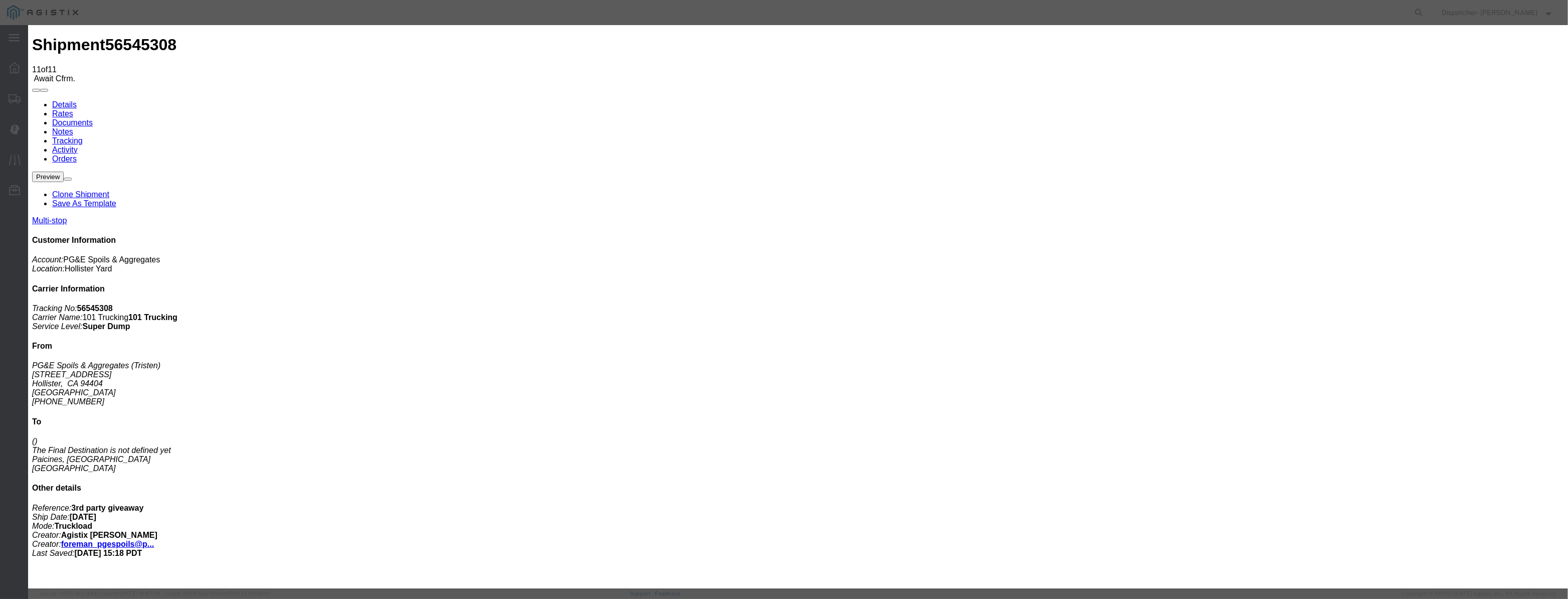
type input "4:20 PM"
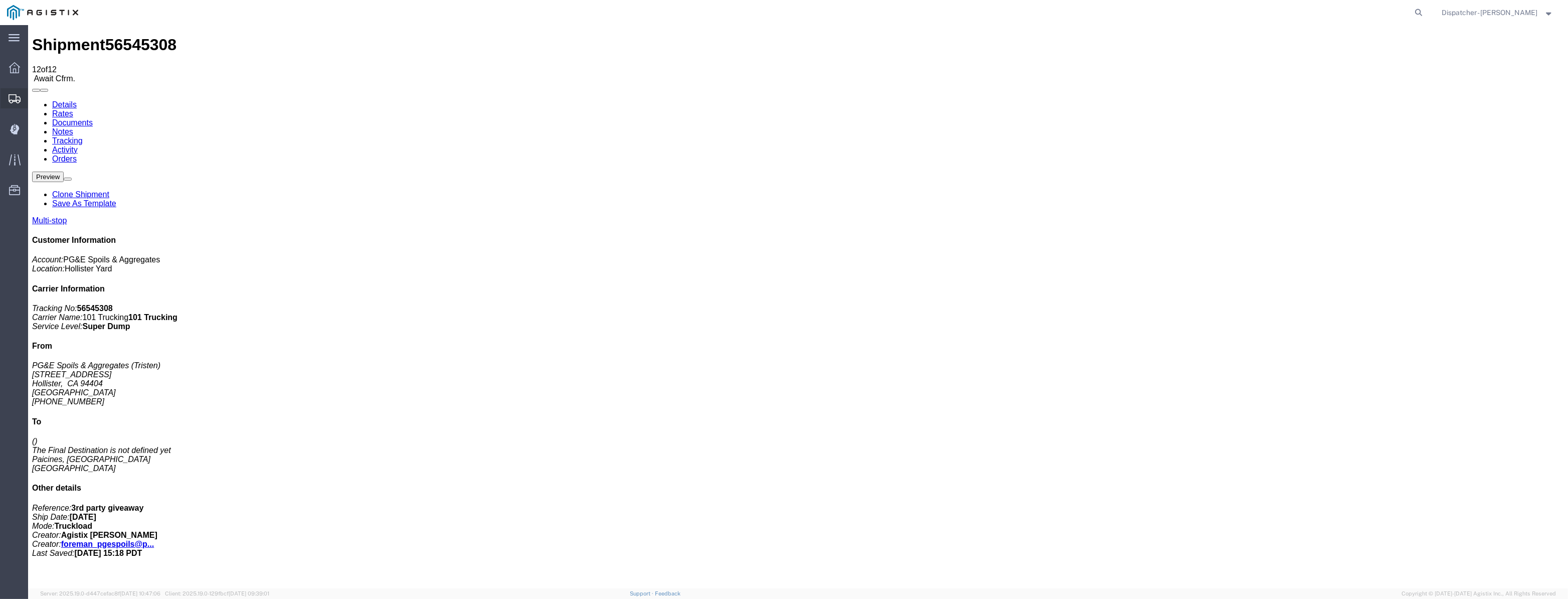
click at [16, 99] on icon at bounding box center [15, 99] width 12 height 9
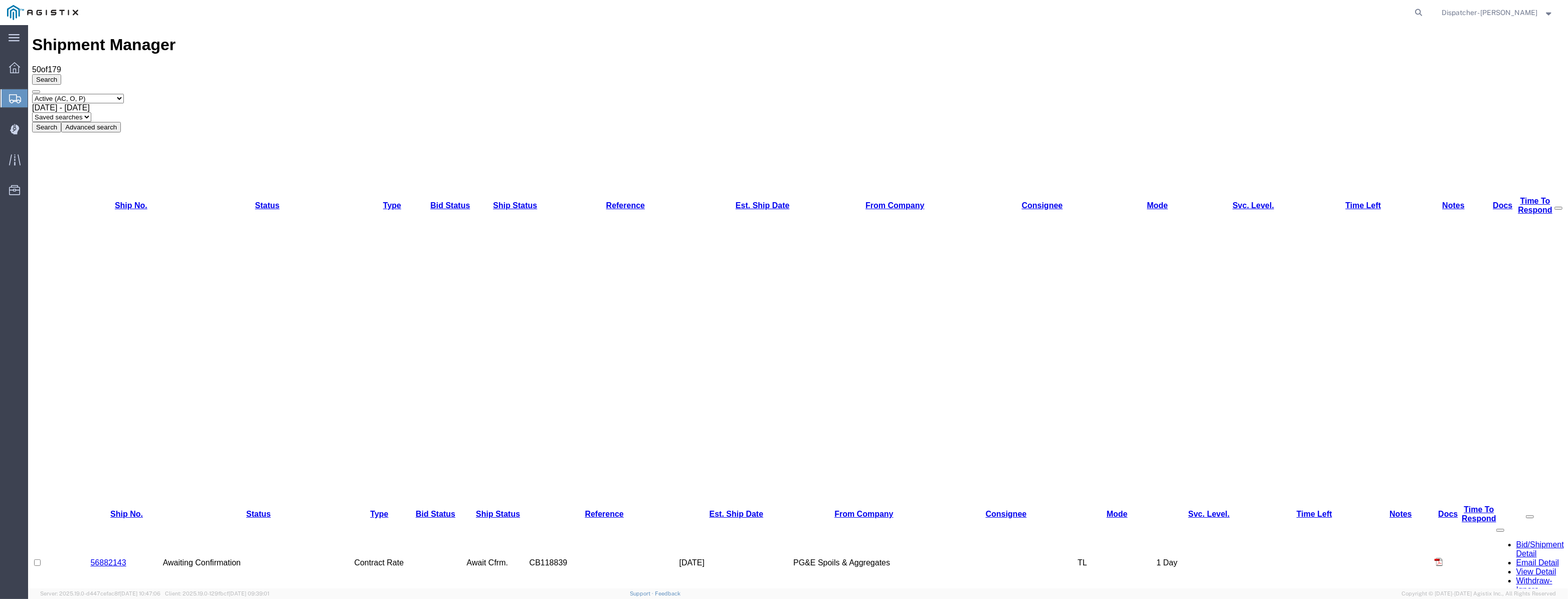
click at [87, 94] on select "Select status Active (AC, O, P) All Approved Awaiting Confirmation (AC) Booked …" at bounding box center [78, 99] width 92 height 10
click at [89, 103] on span "[DATE] - [DATE]" at bounding box center [61, 108] width 58 height 9
click at [61, 122] on button "Search" at bounding box center [47, 127] width 29 height 10
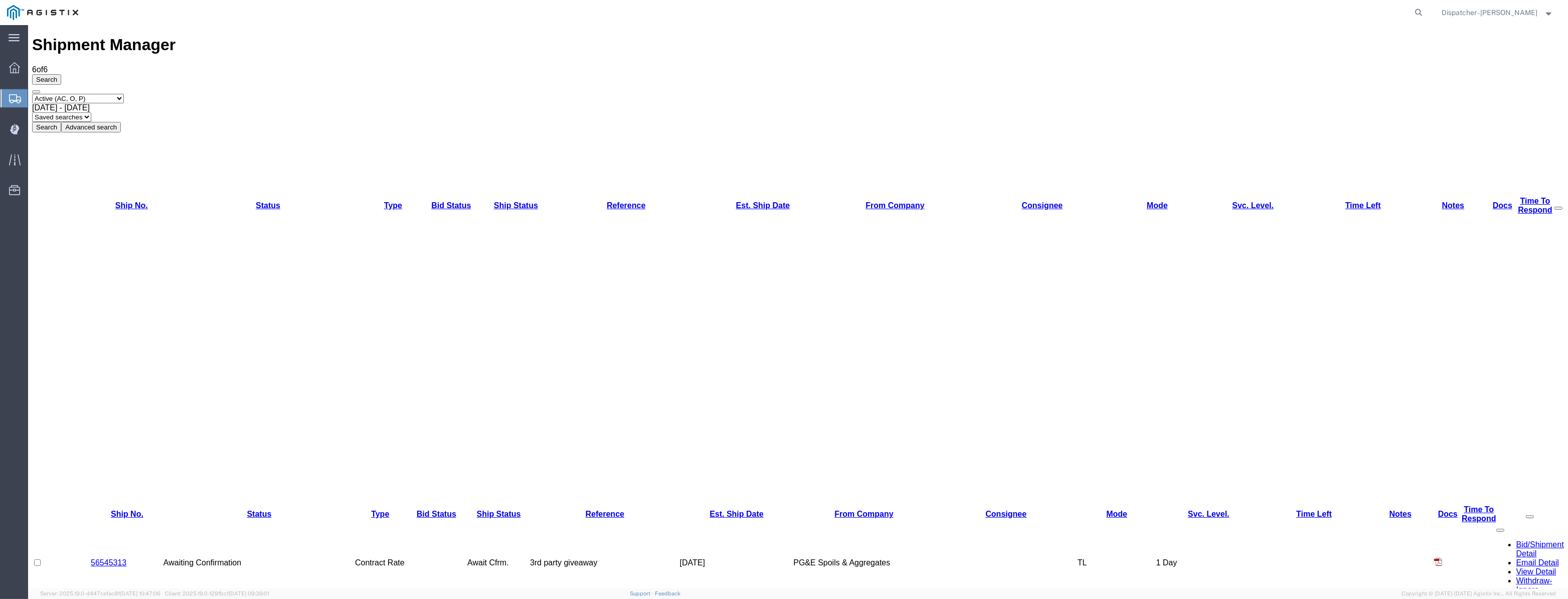
click at [107, 558] on link "56545313" at bounding box center [108, 562] width 35 height 9
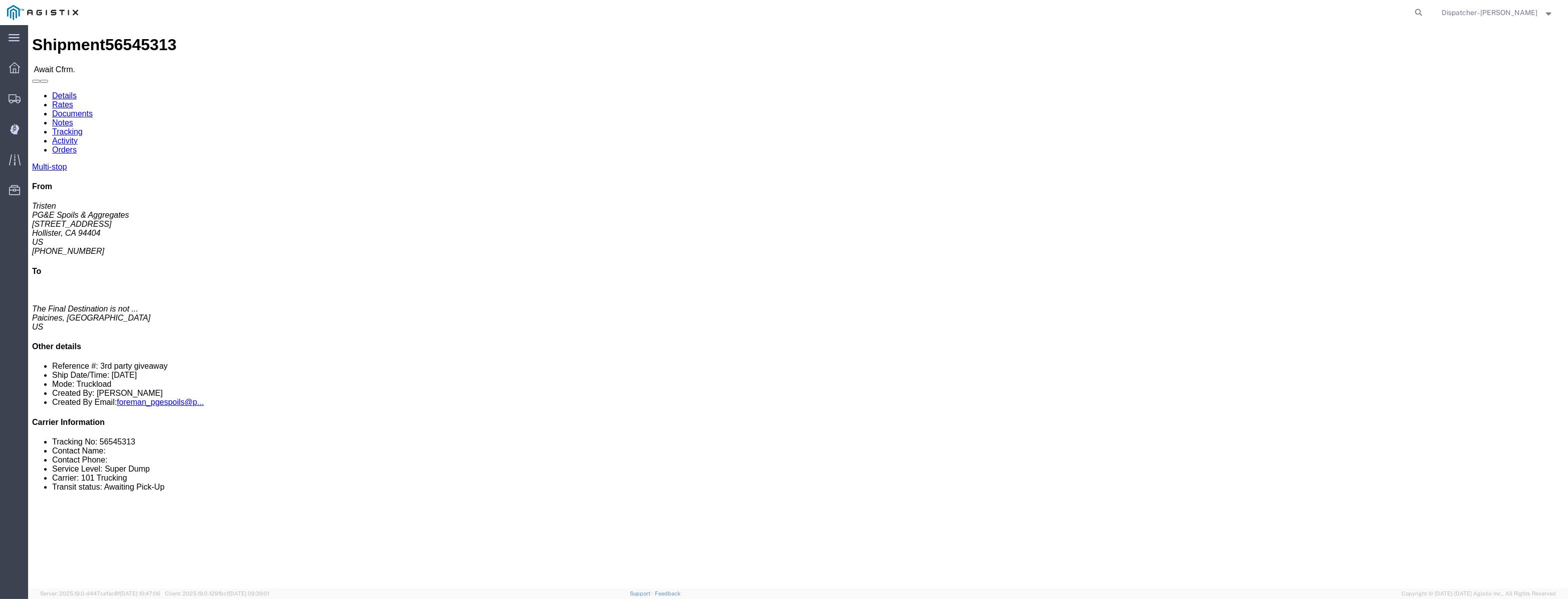
click link "Tracking"
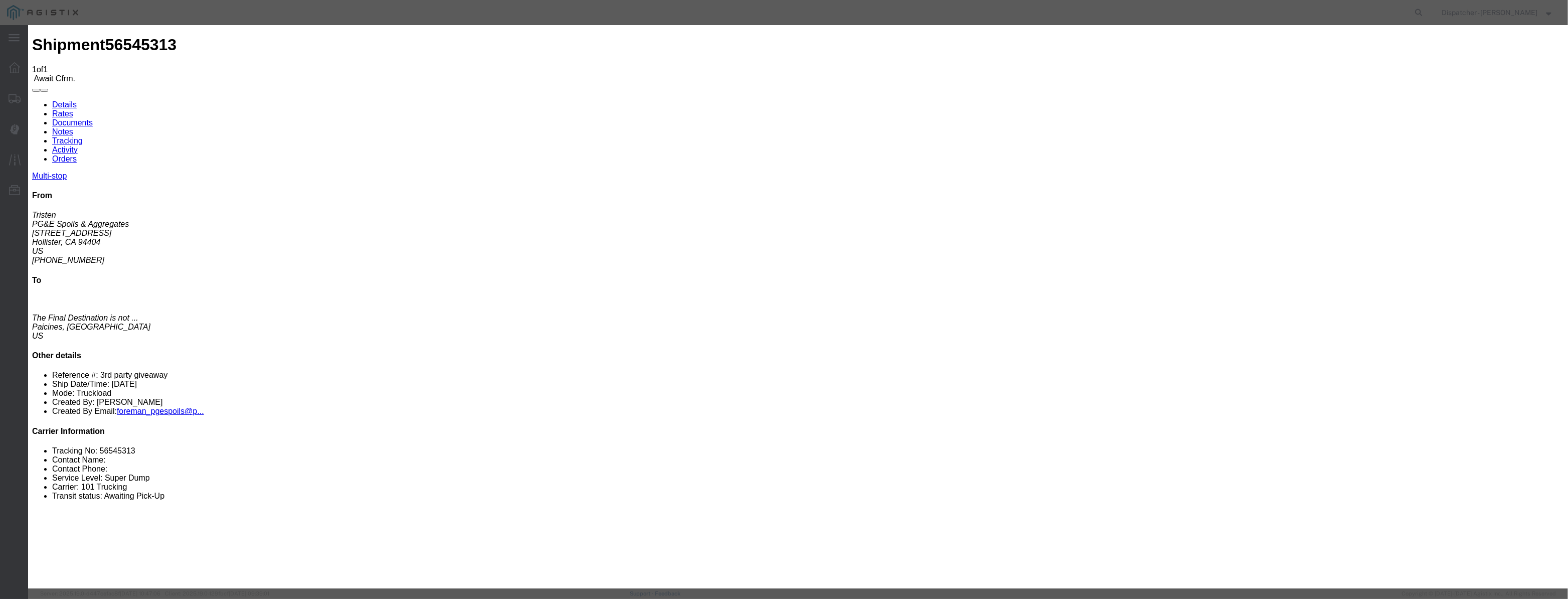
type input "[DATE]"
type input "12:00 PM"
drag, startPoint x: 637, startPoint y: 128, endPoint x: 637, endPoint y: 115, distance: 13.0
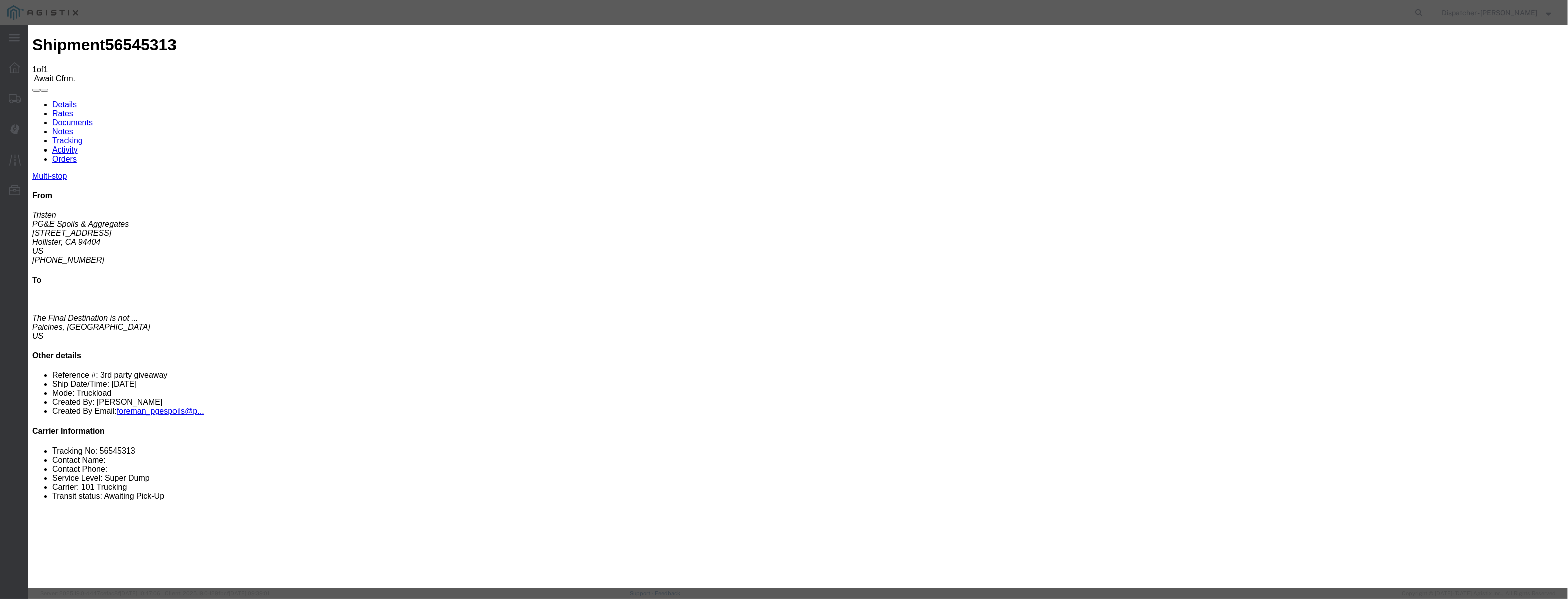
paste input "[DATE]"
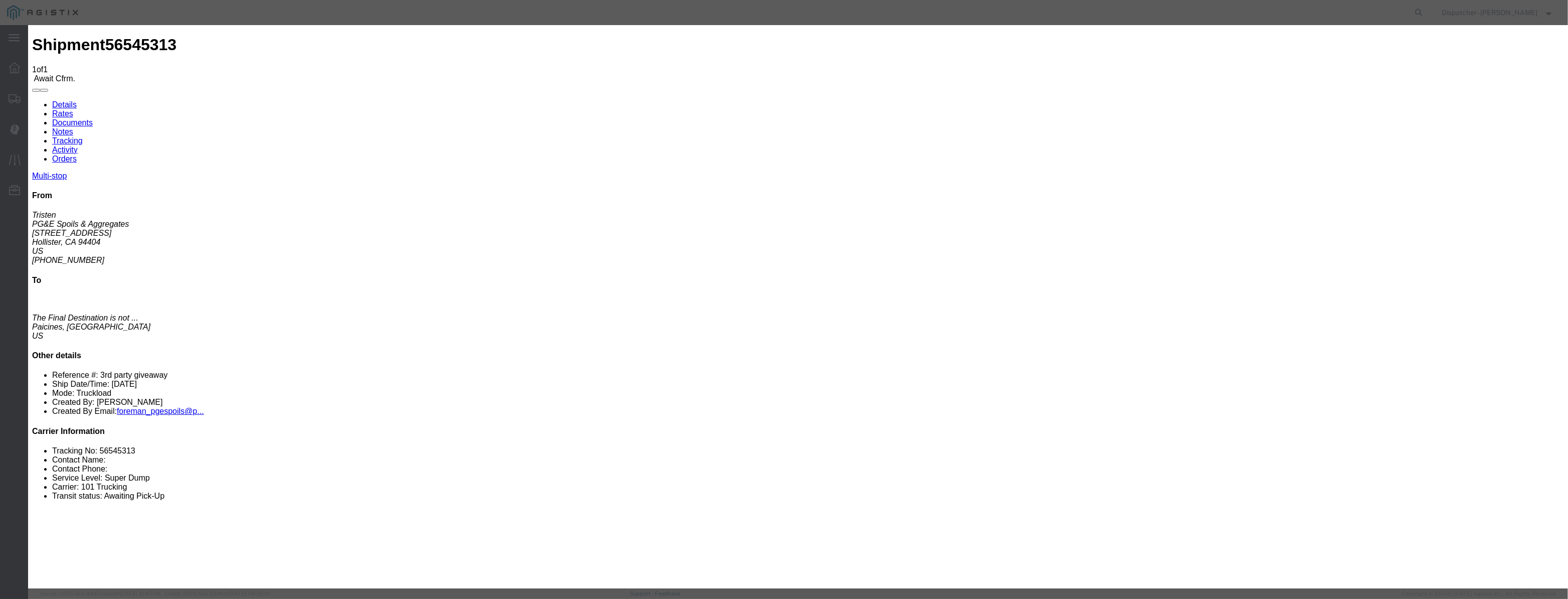
type input "[DATE]"
drag, startPoint x: 736, startPoint y: 144, endPoint x: 739, endPoint y: 152, distance: 8.5
select select "ARVPULOC"
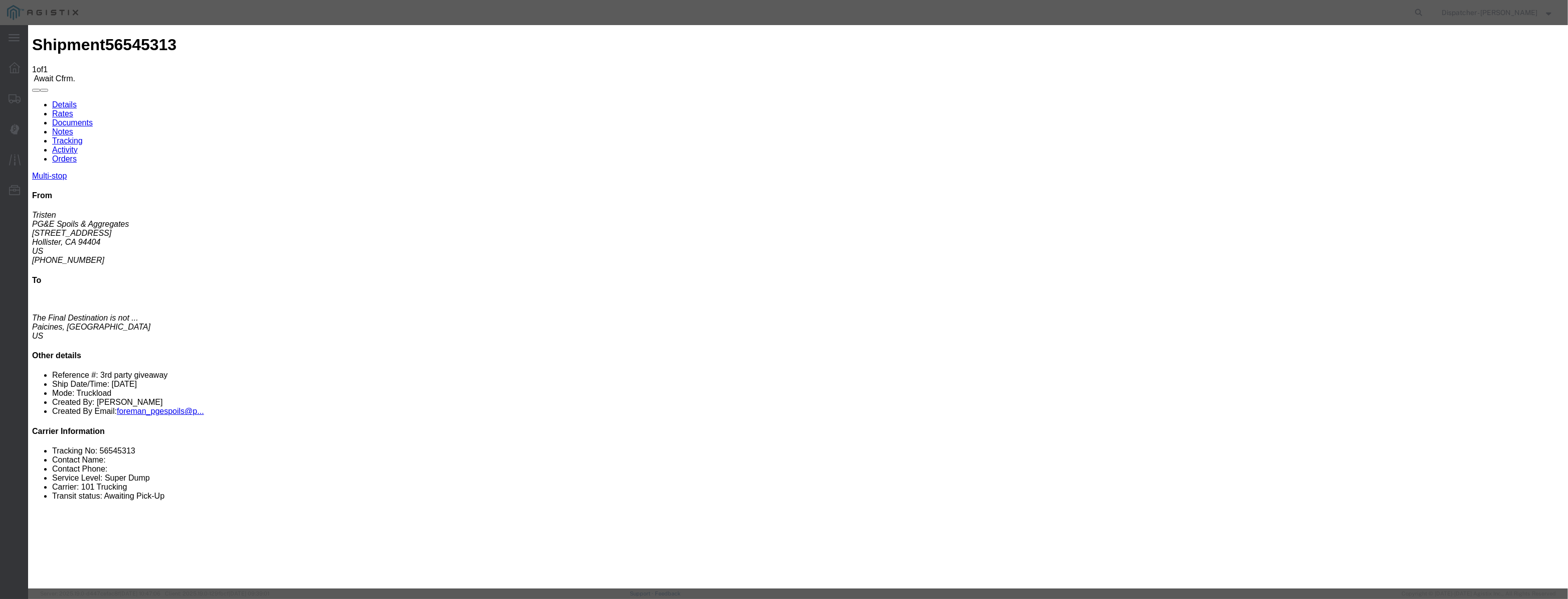
select select "{"pickupDeliveryInfoId": "122380239","pickupOrDelivery": "P","stopNum": "1","lo…"
select select "CA"
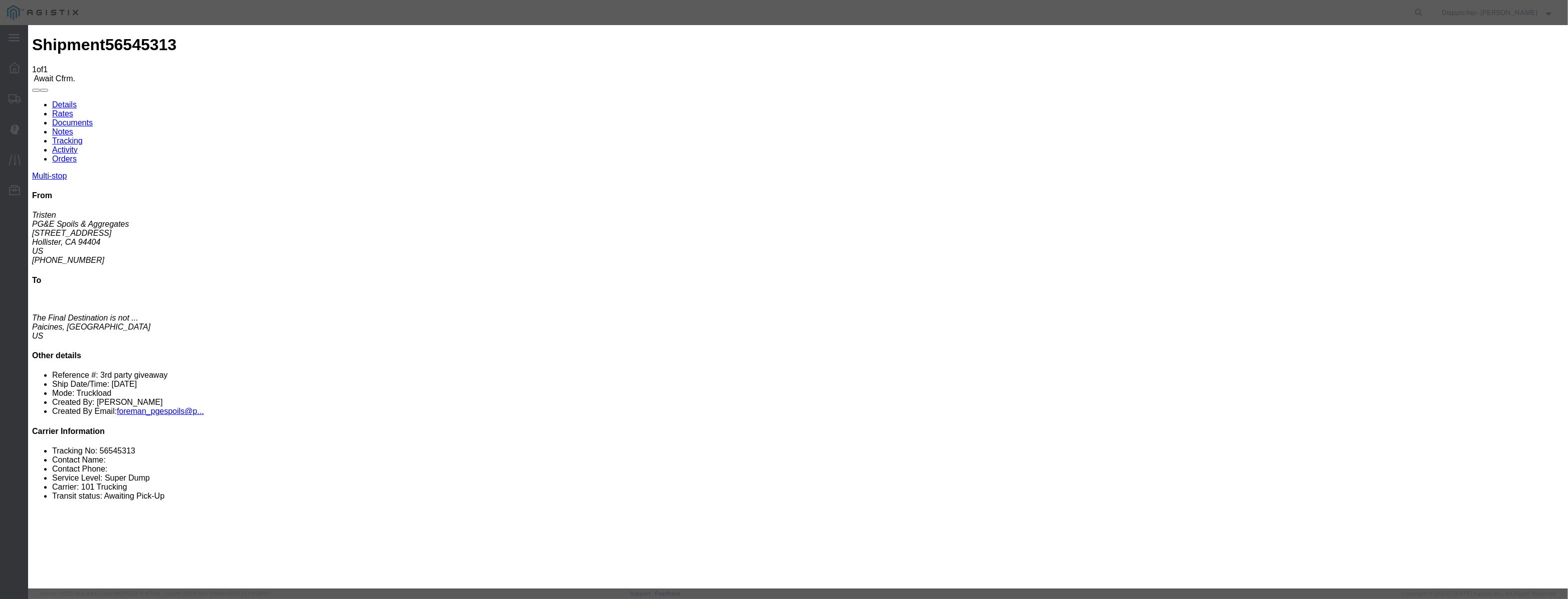
type input "Hollister"
drag, startPoint x: 785, startPoint y: 125, endPoint x: 528, endPoint y: 154, distance: 258.6
type input "6:30 AM"
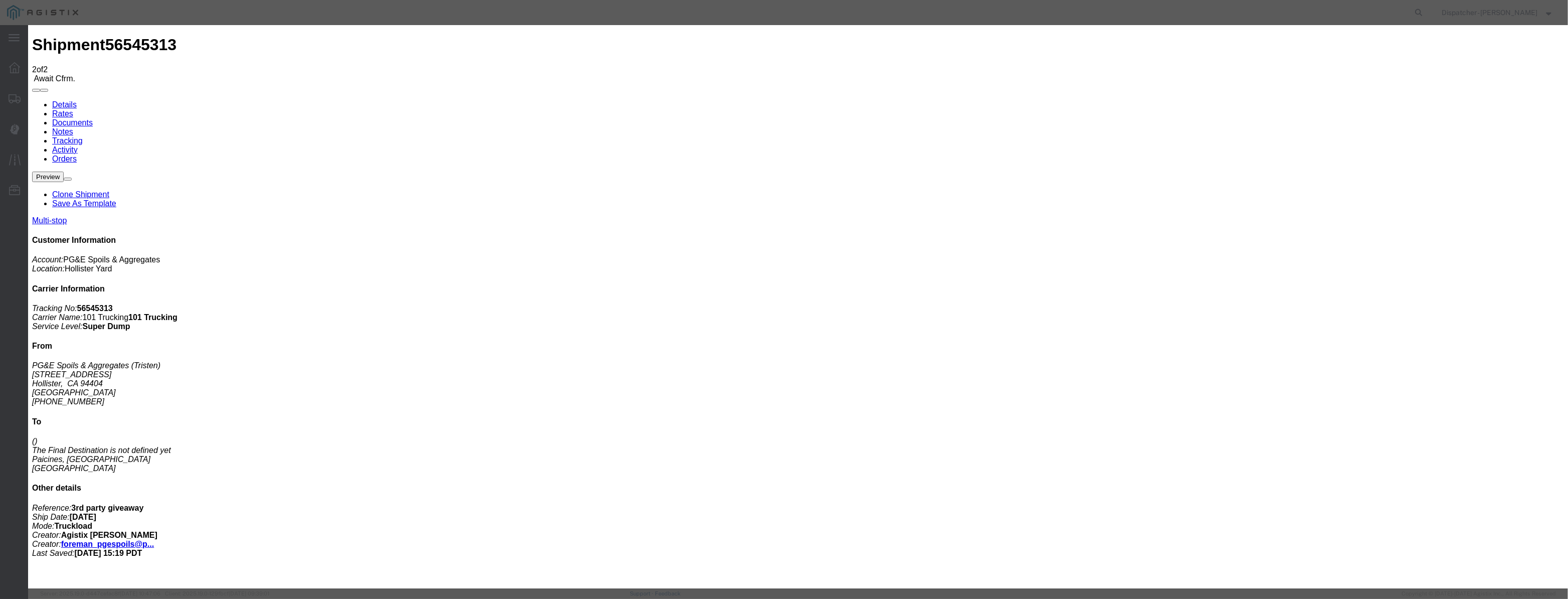
type input "[DATE]"
type input "12:00 PM"
drag, startPoint x: 639, startPoint y: 115, endPoint x: 639, endPoint y: 124, distance: 9.0
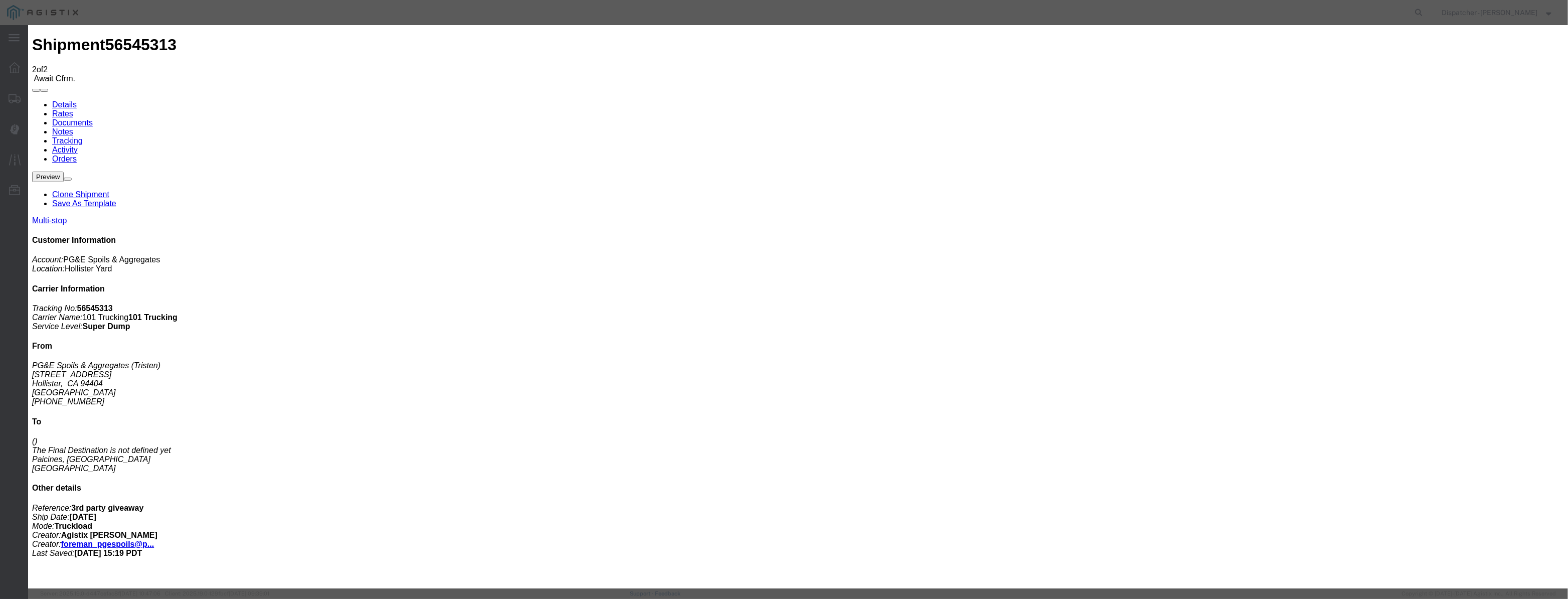
drag, startPoint x: 639, startPoint y: 124, endPoint x: 657, endPoint y: 129, distance: 18.7
paste input "[DATE]"
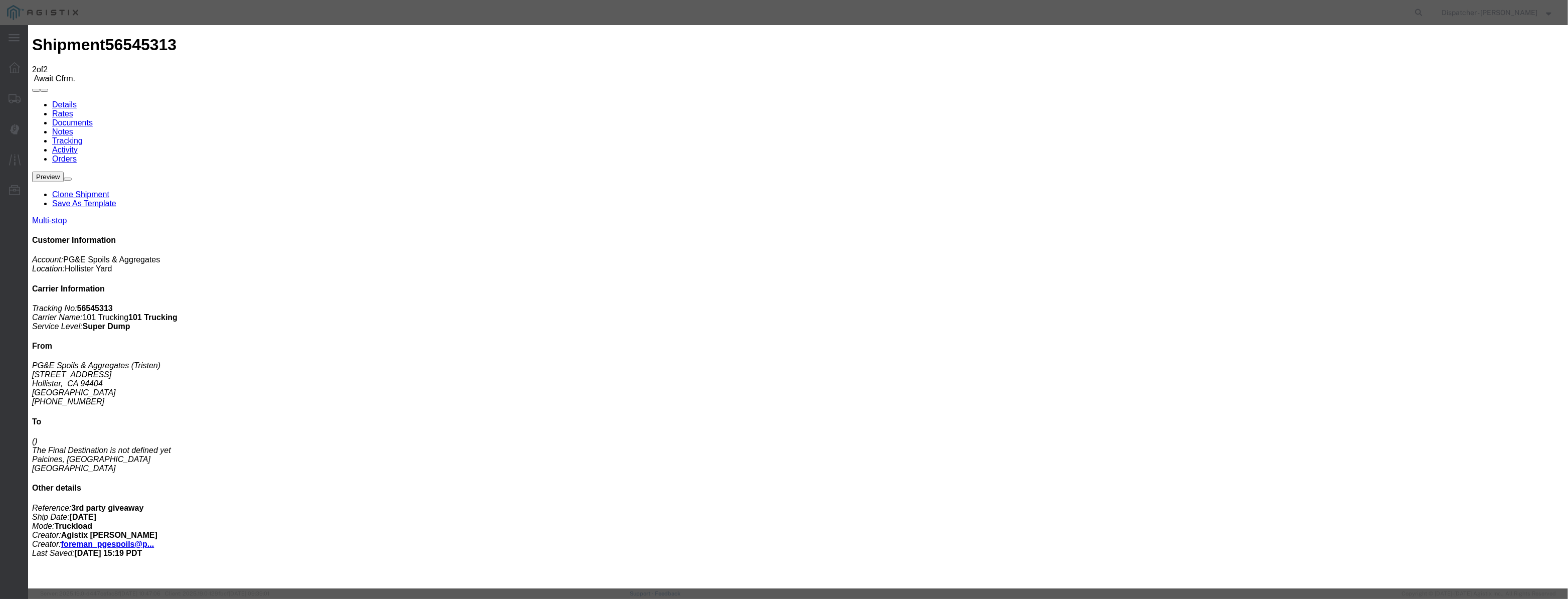
type input "[DATE]"
drag, startPoint x: 747, startPoint y: 144, endPoint x: 748, endPoint y: 149, distance: 5.1
select select "DPTPULOC"
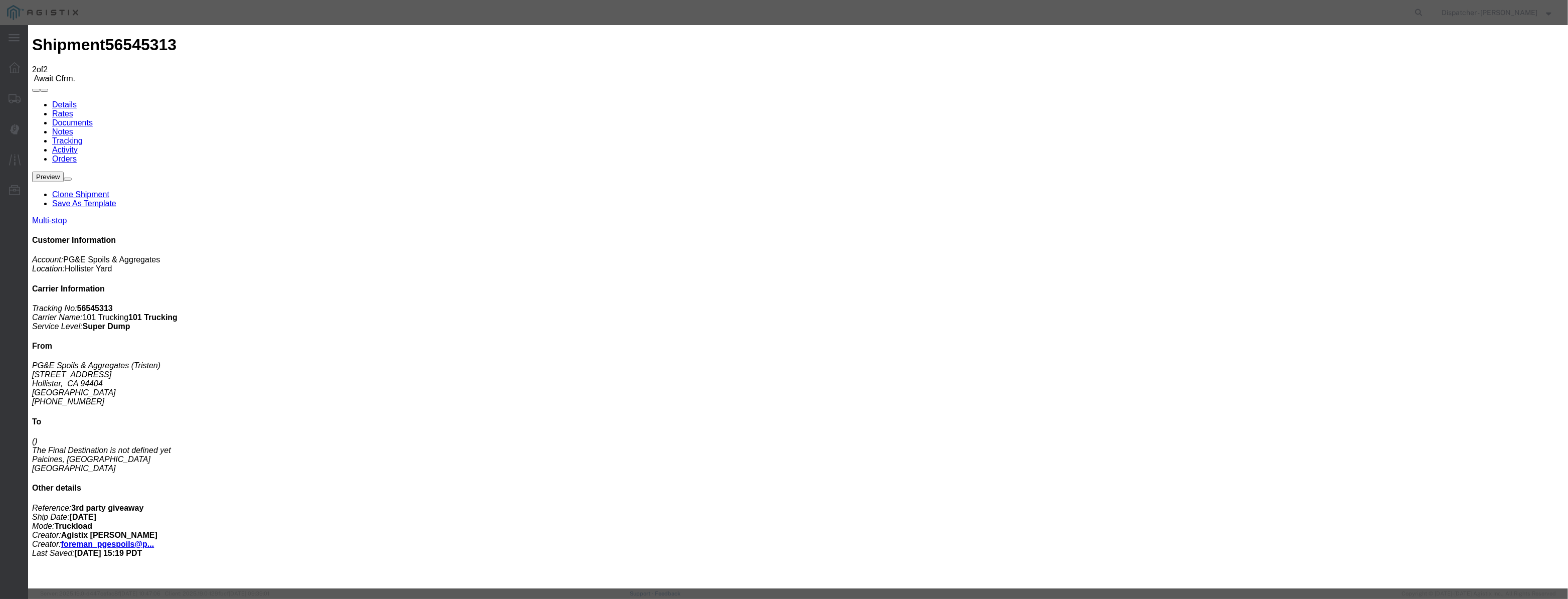
drag, startPoint x: 953, startPoint y: 124, endPoint x: 953, endPoint y: 137, distance: 13.0
select select "{"pickupDeliveryInfoId": "122380239","pickupOrDelivery": "P","stopNum": "1","lo…"
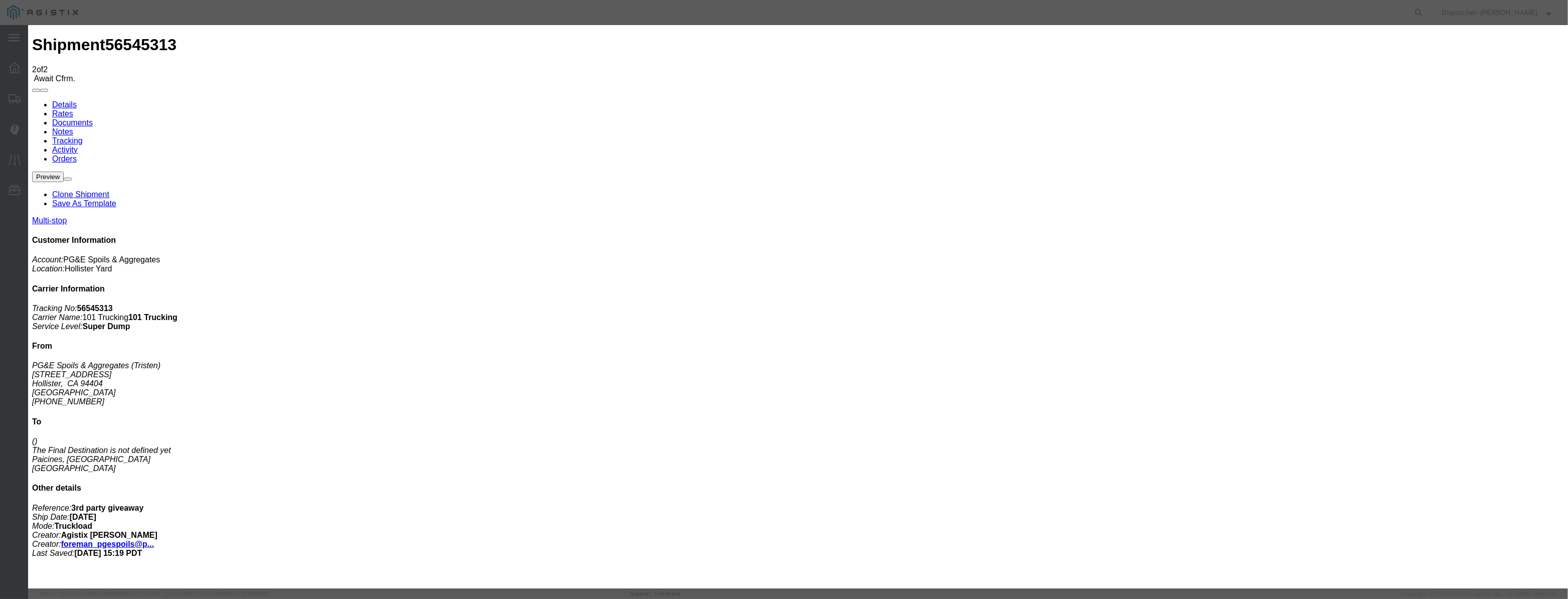
select select "CA"
type input "Hollister"
drag, startPoint x: 778, startPoint y: 127, endPoint x: 528, endPoint y: 149, distance: 251.0
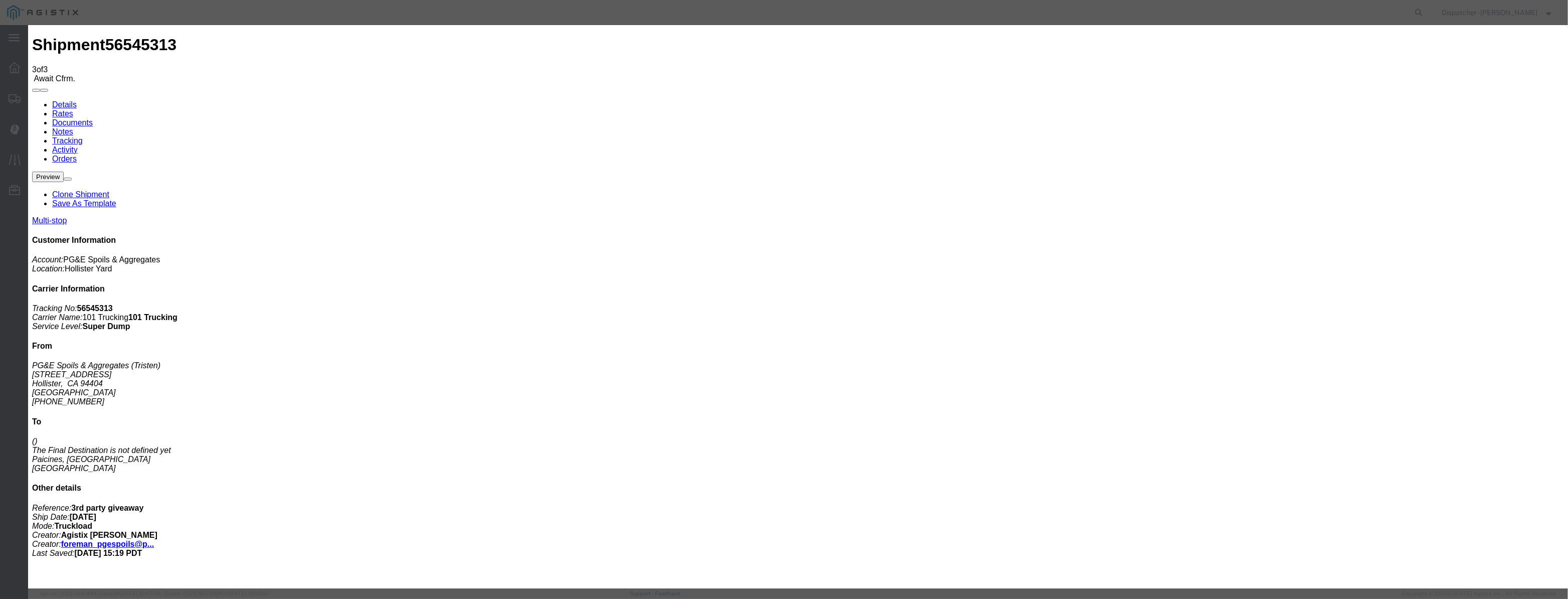
drag, startPoint x: 633, startPoint y: 121, endPoint x: 632, endPoint y: 113, distance: 8.1
drag, startPoint x: 635, startPoint y: 112, endPoint x: 639, endPoint y: 124, distance: 12.6
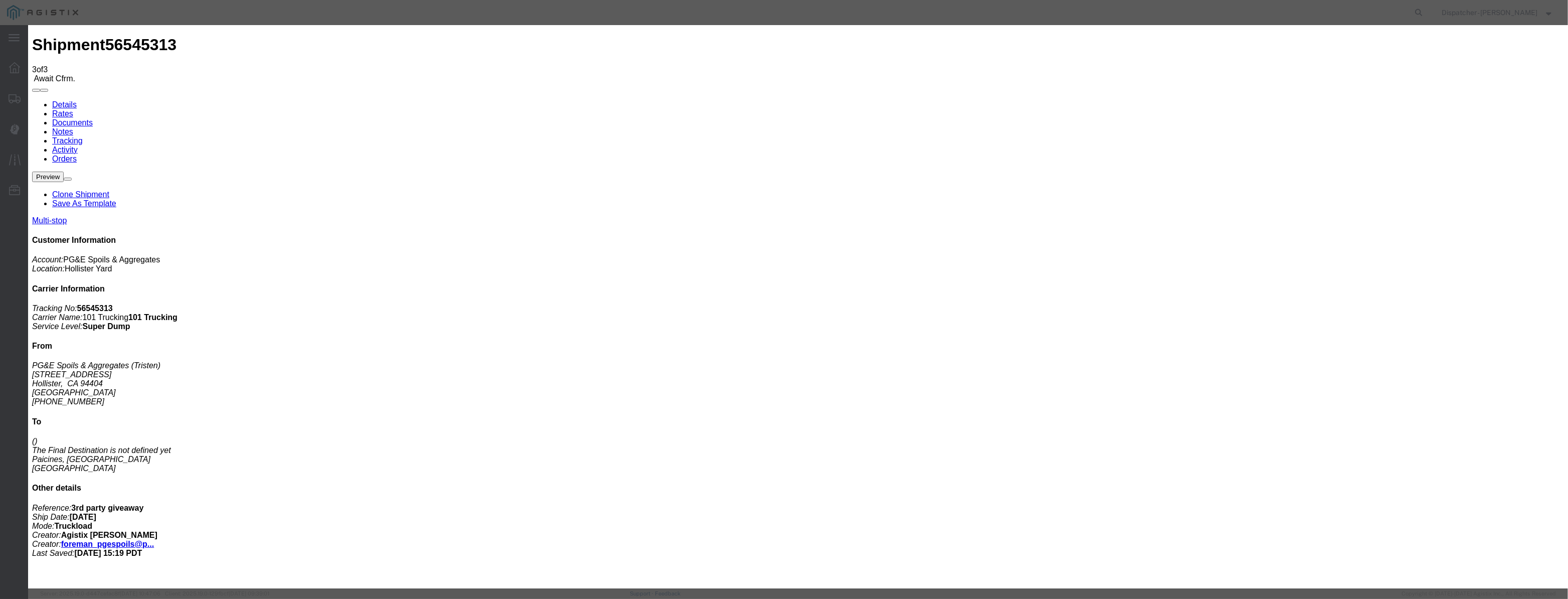
paste input "[DATE]"
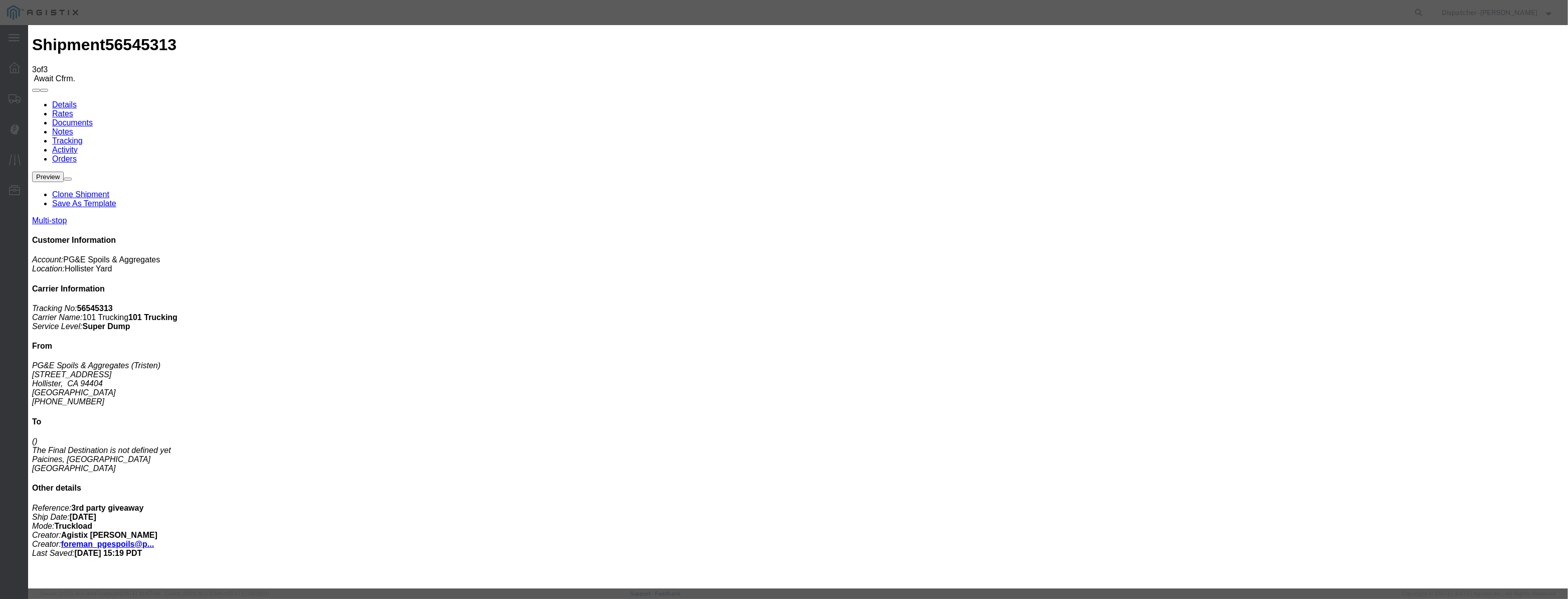
drag, startPoint x: 780, startPoint y: 127, endPoint x: 402, endPoint y: 113, distance: 378.3
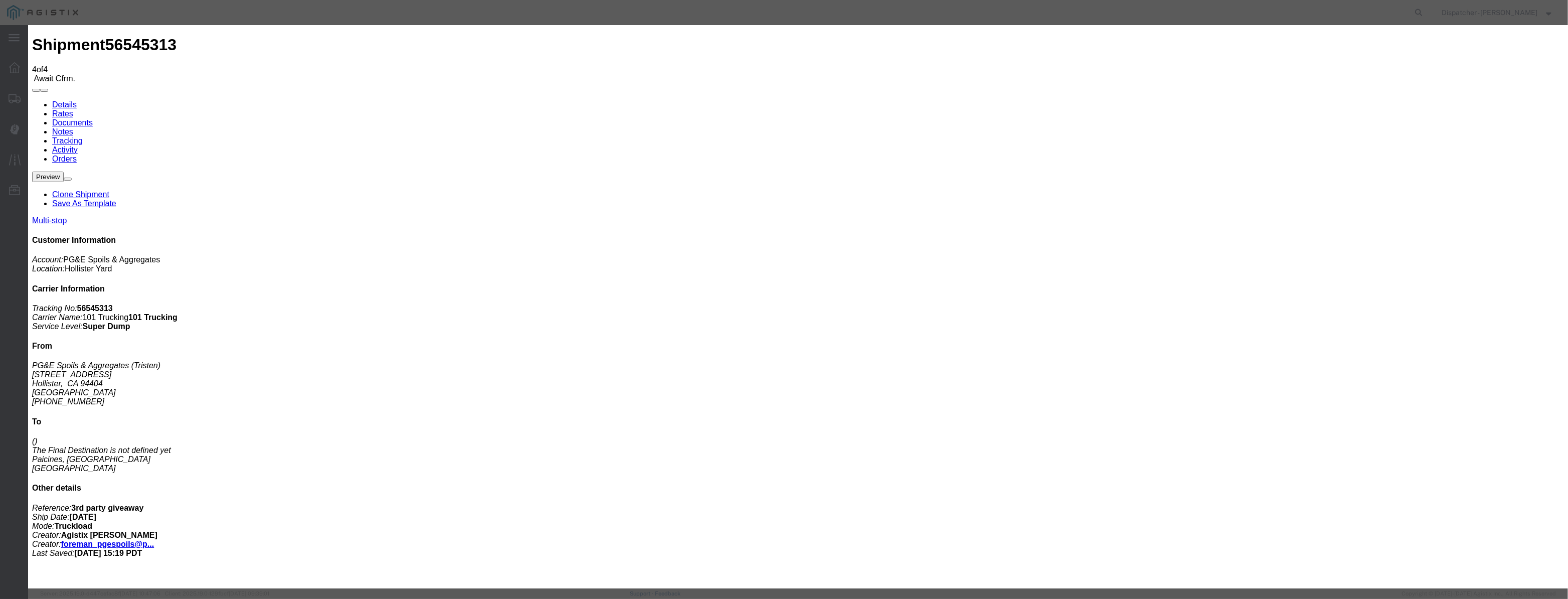
drag, startPoint x: 637, startPoint y: 115, endPoint x: 639, endPoint y: 122, distance: 7.3
drag, startPoint x: 639, startPoint y: 122, endPoint x: 688, endPoint y: 132, distance: 50.0
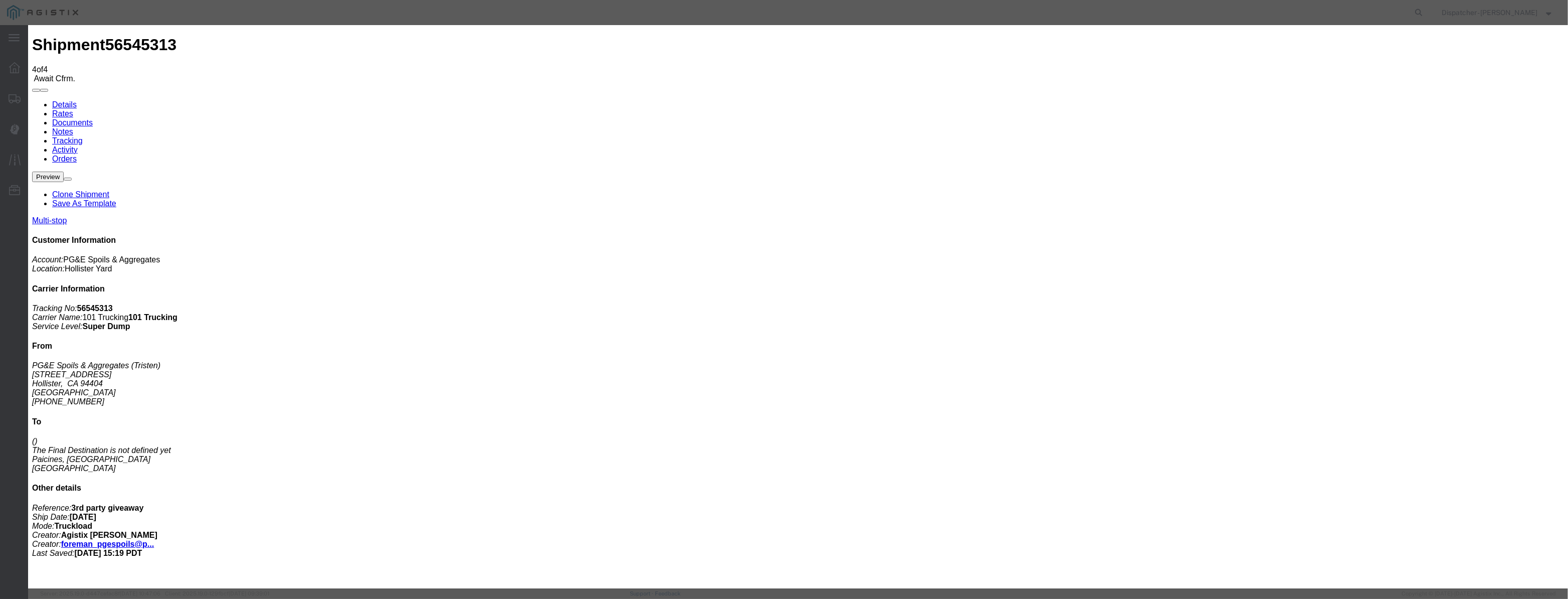
paste input "[DATE]"
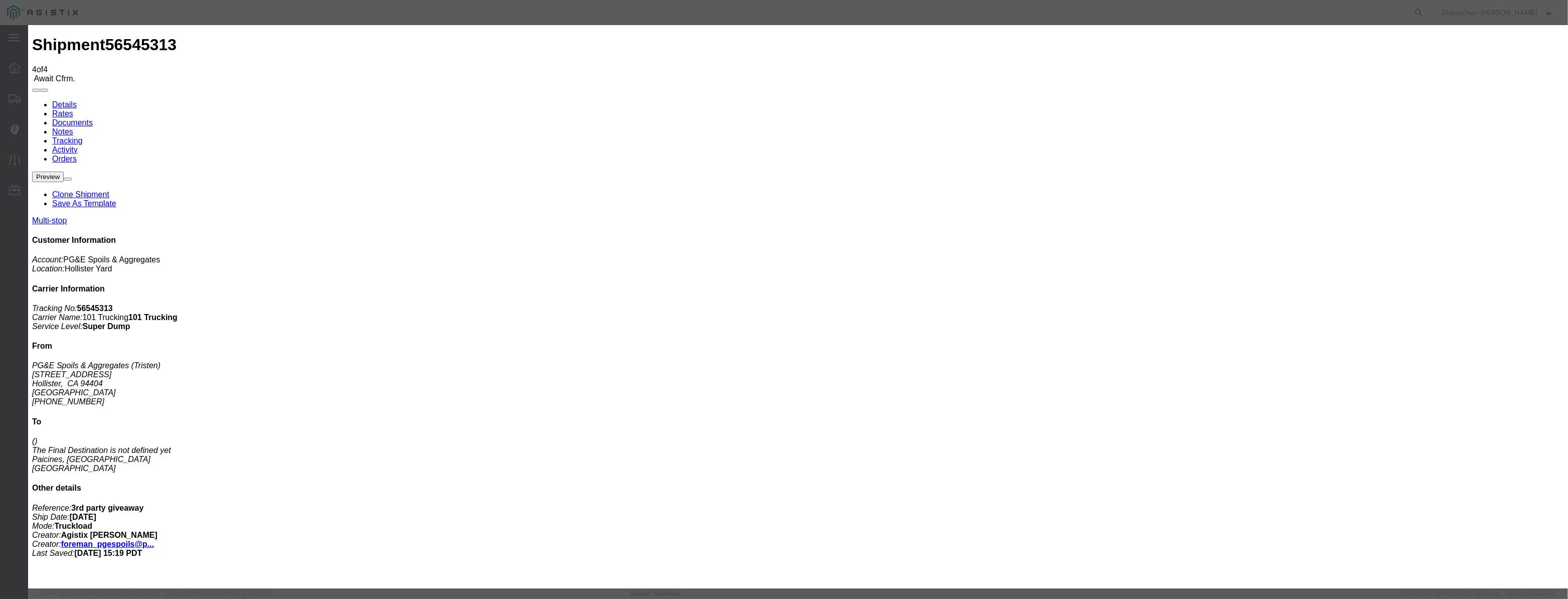
drag, startPoint x: 965, startPoint y: 132, endPoint x: 961, endPoint y: 138, distance: 7.2
drag, startPoint x: 782, startPoint y: 130, endPoint x: 422, endPoint y: 117, distance: 360.2
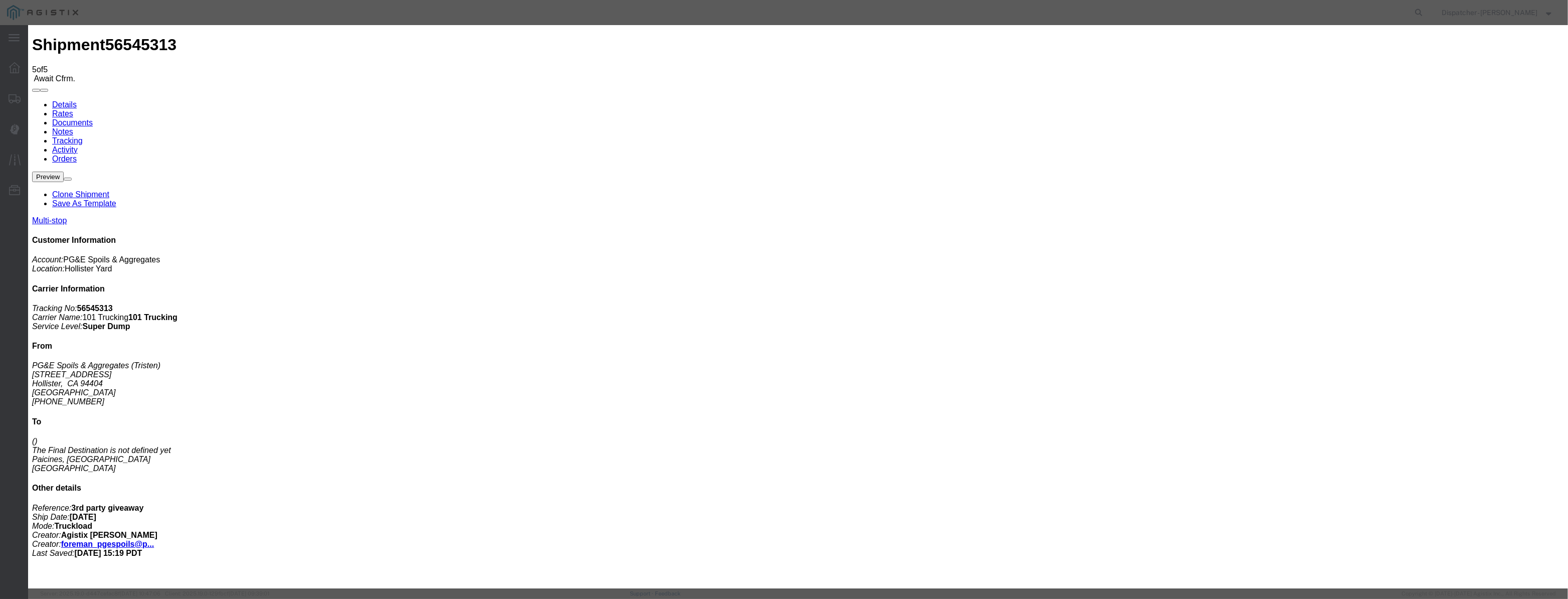
drag, startPoint x: 638, startPoint y: 114, endPoint x: 636, endPoint y: 127, distance: 13.2
drag, startPoint x: 636, startPoint y: 127, endPoint x: 670, endPoint y: 131, distance: 34.2
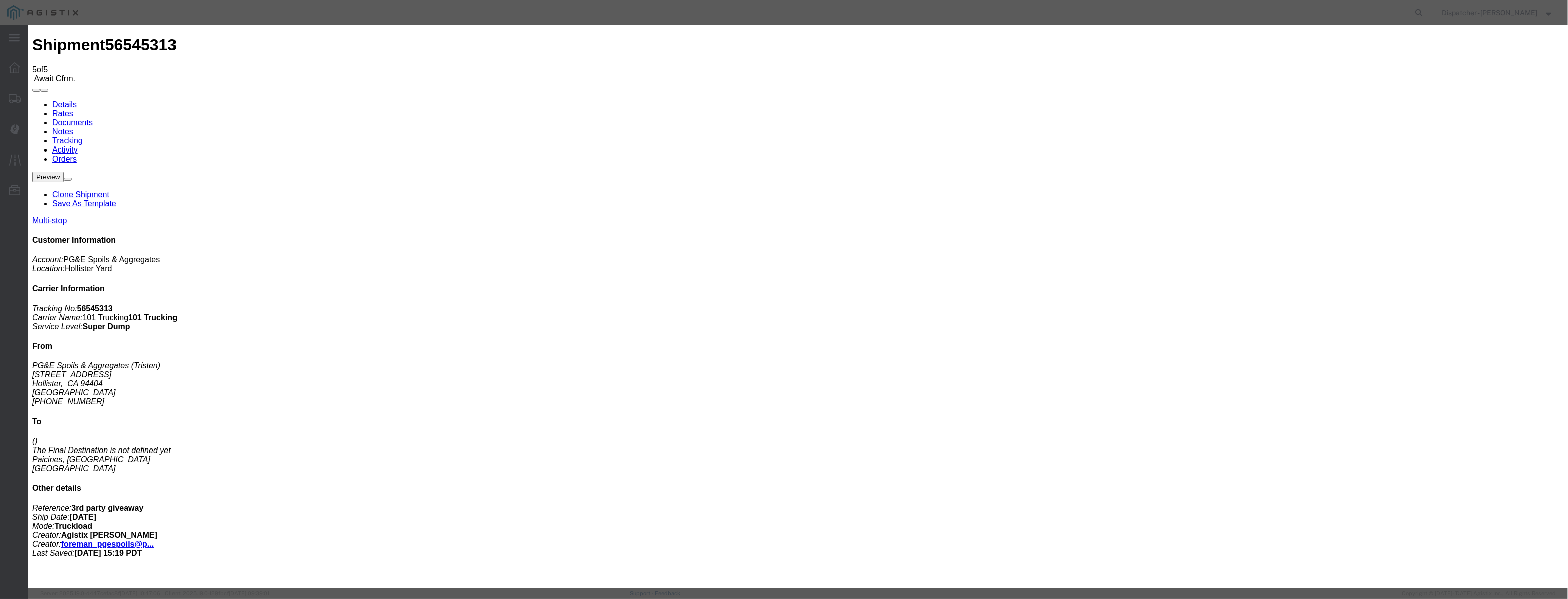
paste input "[DATE]"
drag, startPoint x: 727, startPoint y: 141, endPoint x: 733, endPoint y: 149, distance: 10.0
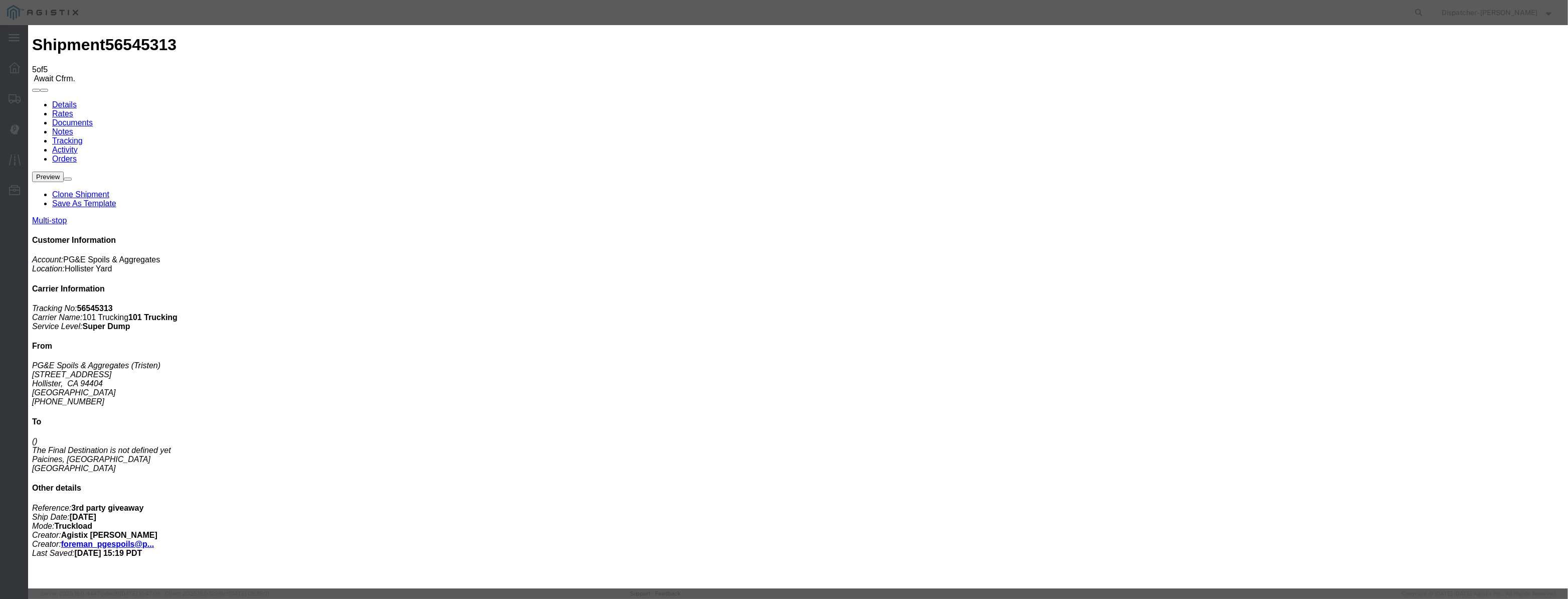
drag, startPoint x: 779, startPoint y: 130, endPoint x: 567, endPoint y: 155, distance: 213.5
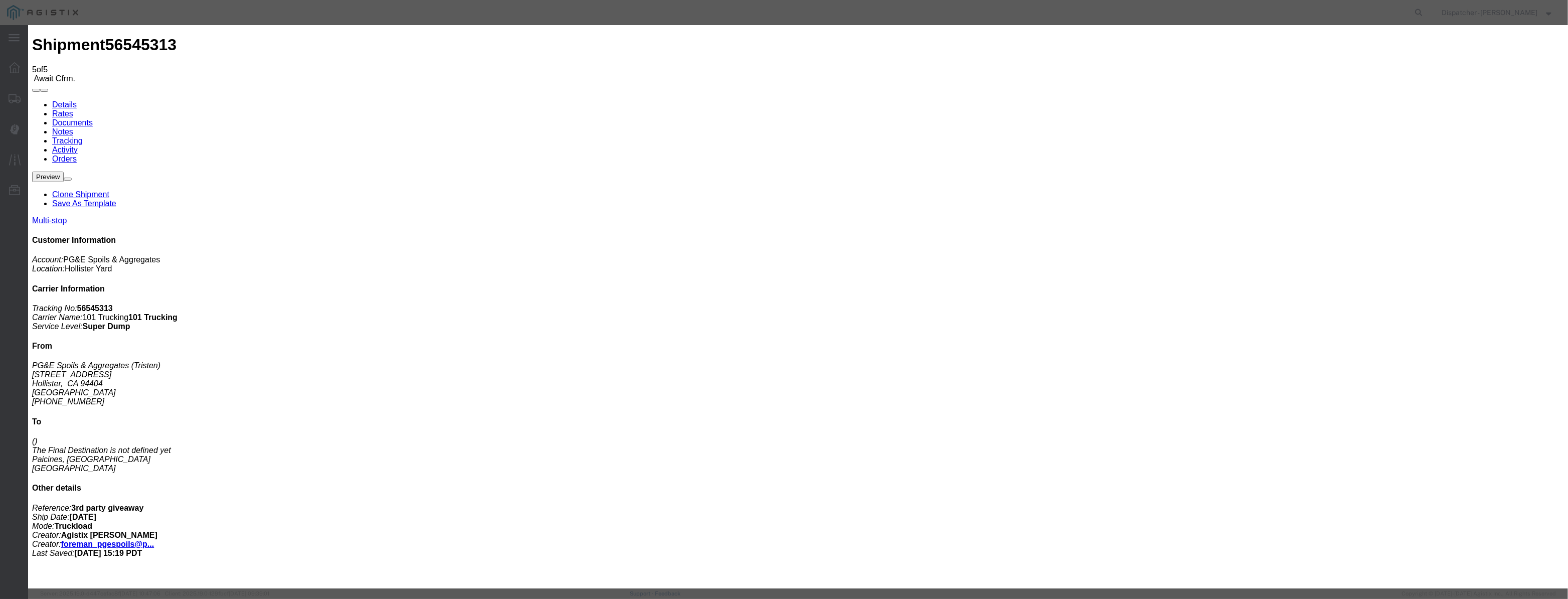
drag, startPoint x: 567, startPoint y: 155, endPoint x: 623, endPoint y: 124, distance: 64.0
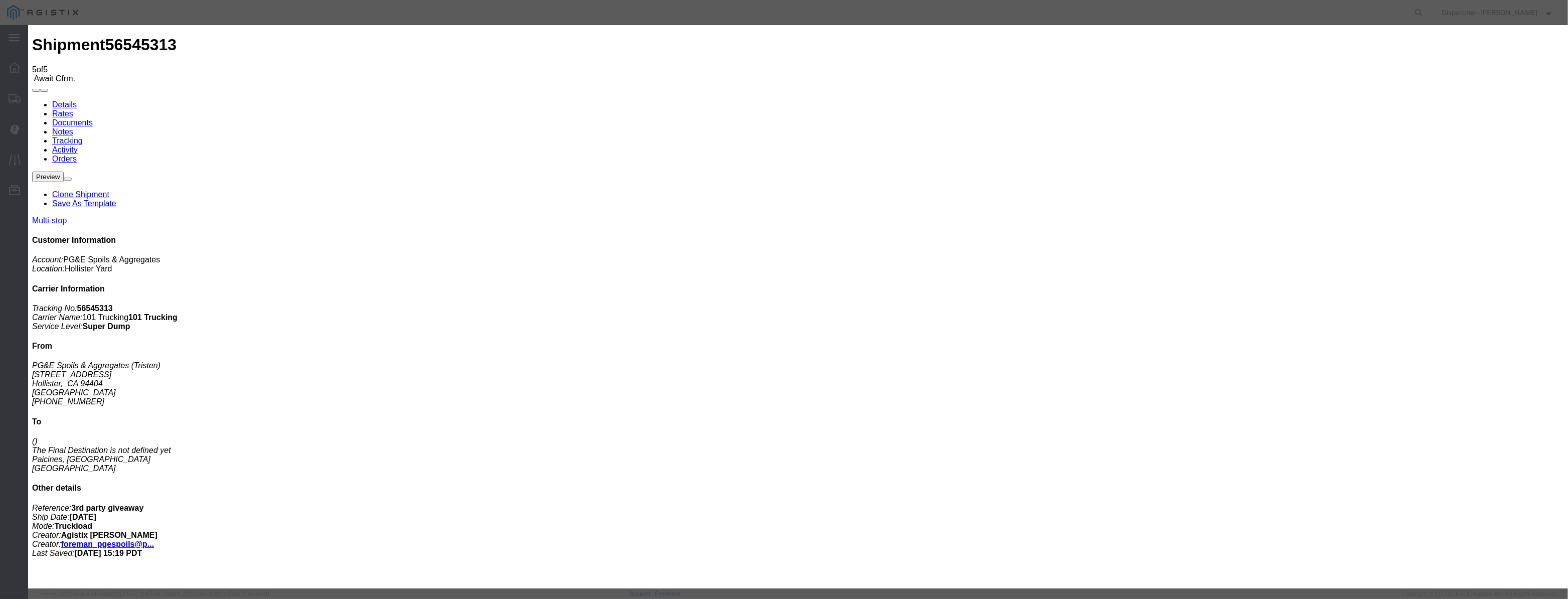
drag, startPoint x: 772, startPoint y: 128, endPoint x: 151, endPoint y: 132, distance: 621.0
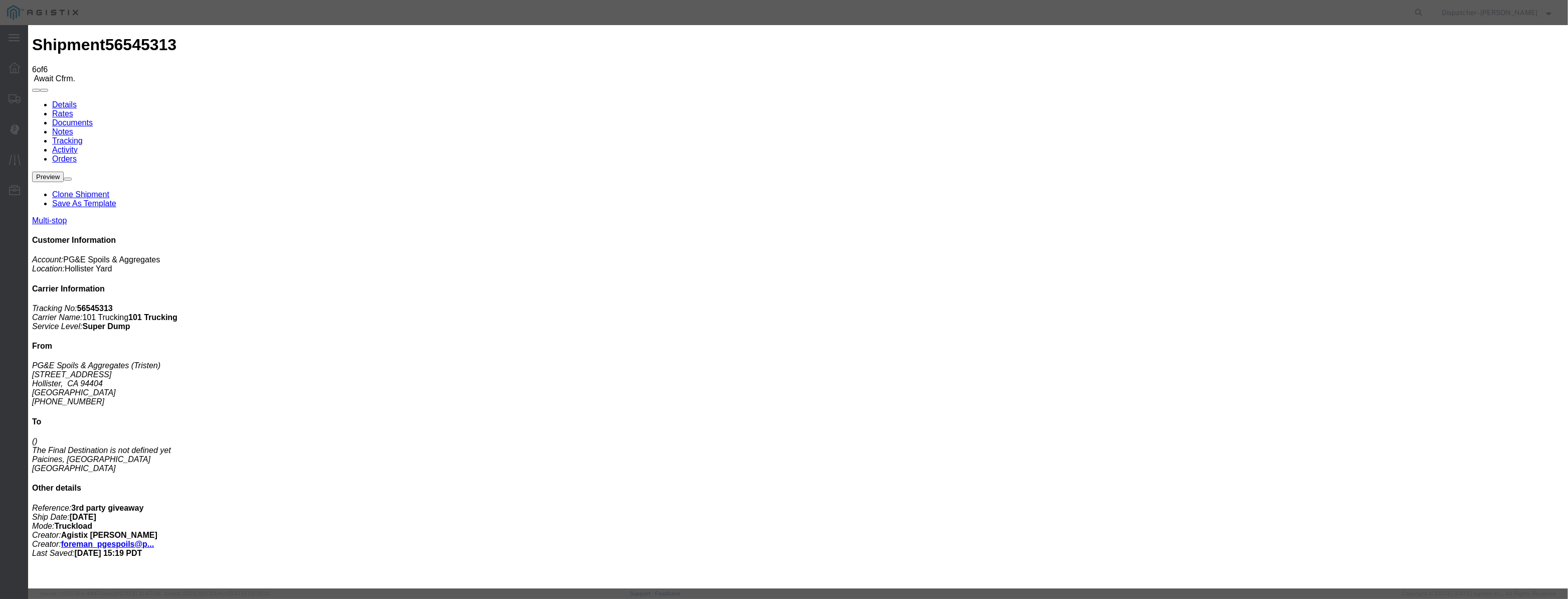
drag, startPoint x: 651, startPoint y: 116, endPoint x: 645, endPoint y: 121, distance: 7.8
drag, startPoint x: 645, startPoint y: 121, endPoint x: 669, endPoint y: 125, distance: 24.3
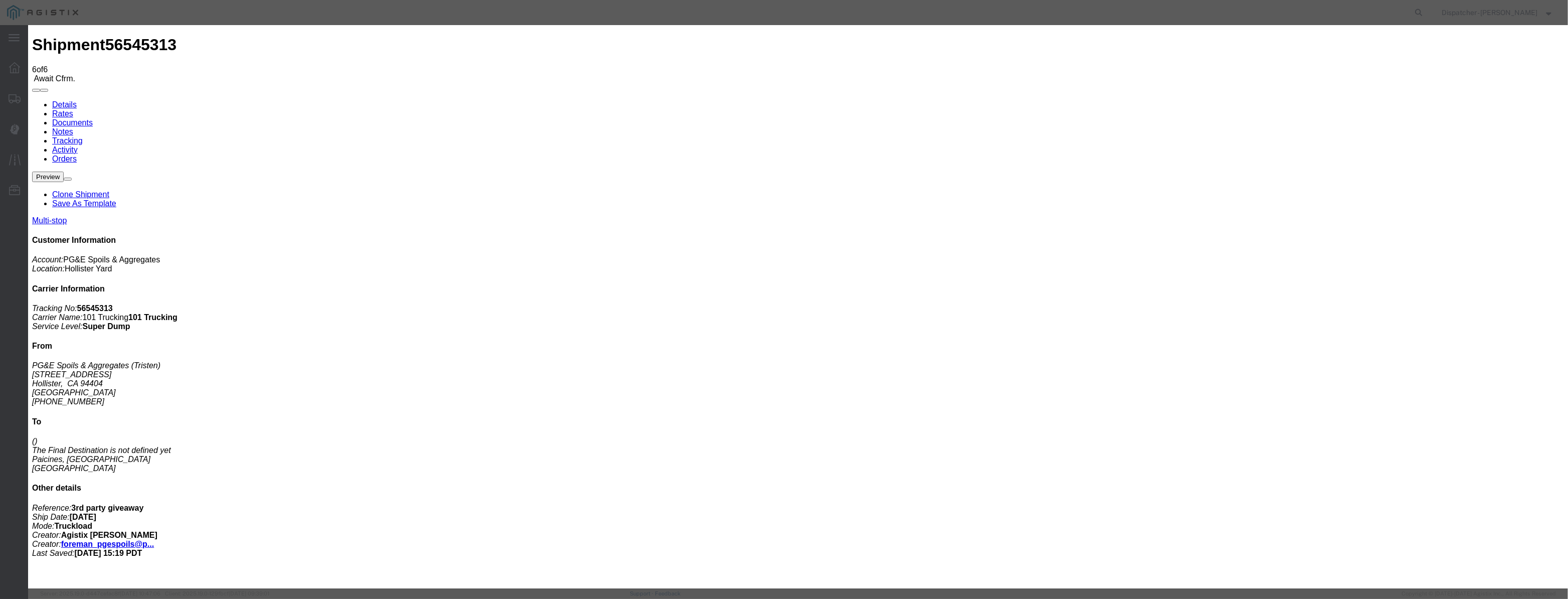
paste input "[DATE]"
drag, startPoint x: 721, startPoint y: 136, endPoint x: 727, endPoint y: 153, distance: 18.0
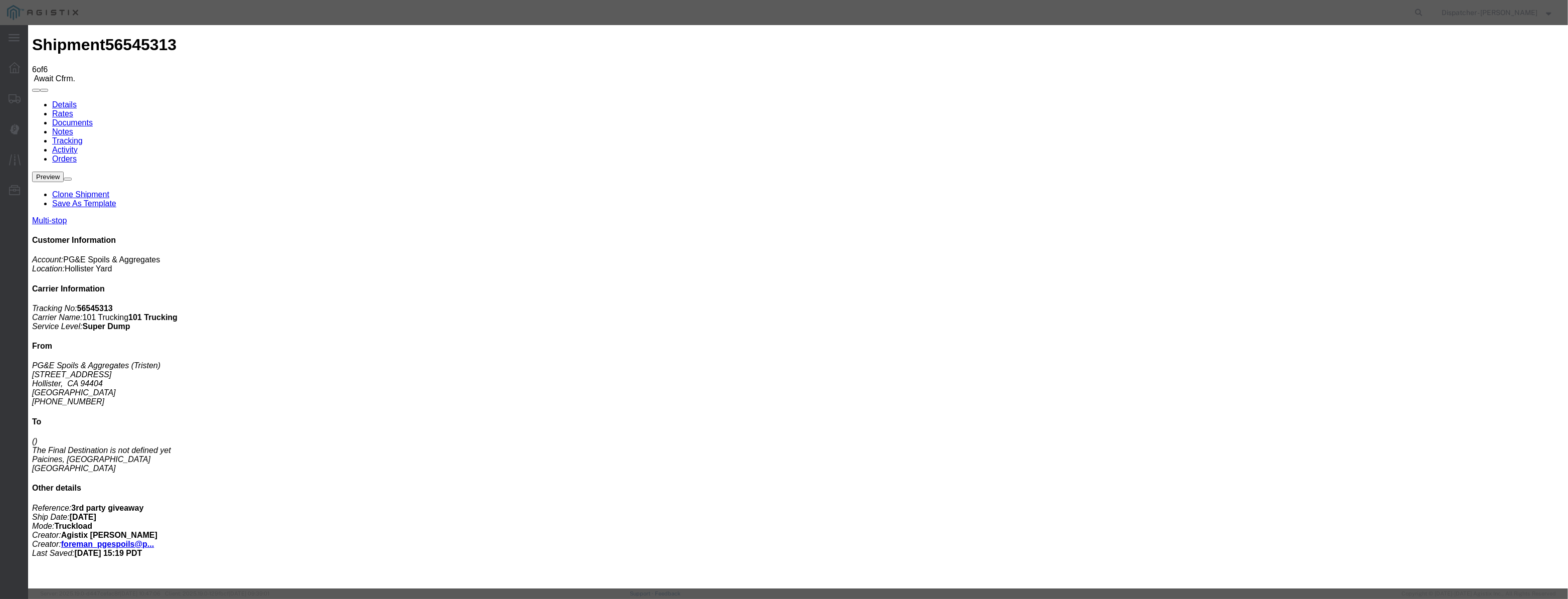
drag, startPoint x: 900, startPoint y: 123, endPoint x: 908, endPoint y: 133, distance: 12.8
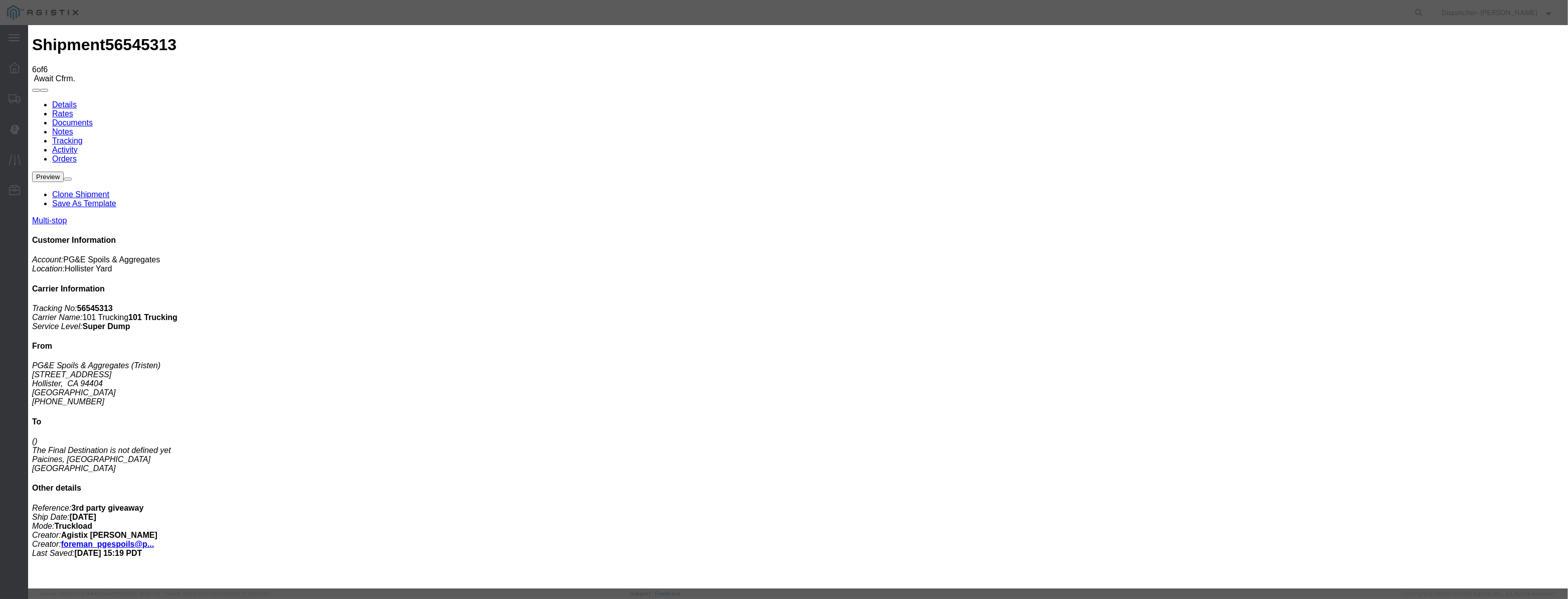
drag, startPoint x: 777, startPoint y: 132, endPoint x: 533, endPoint y: 166, distance: 246.4
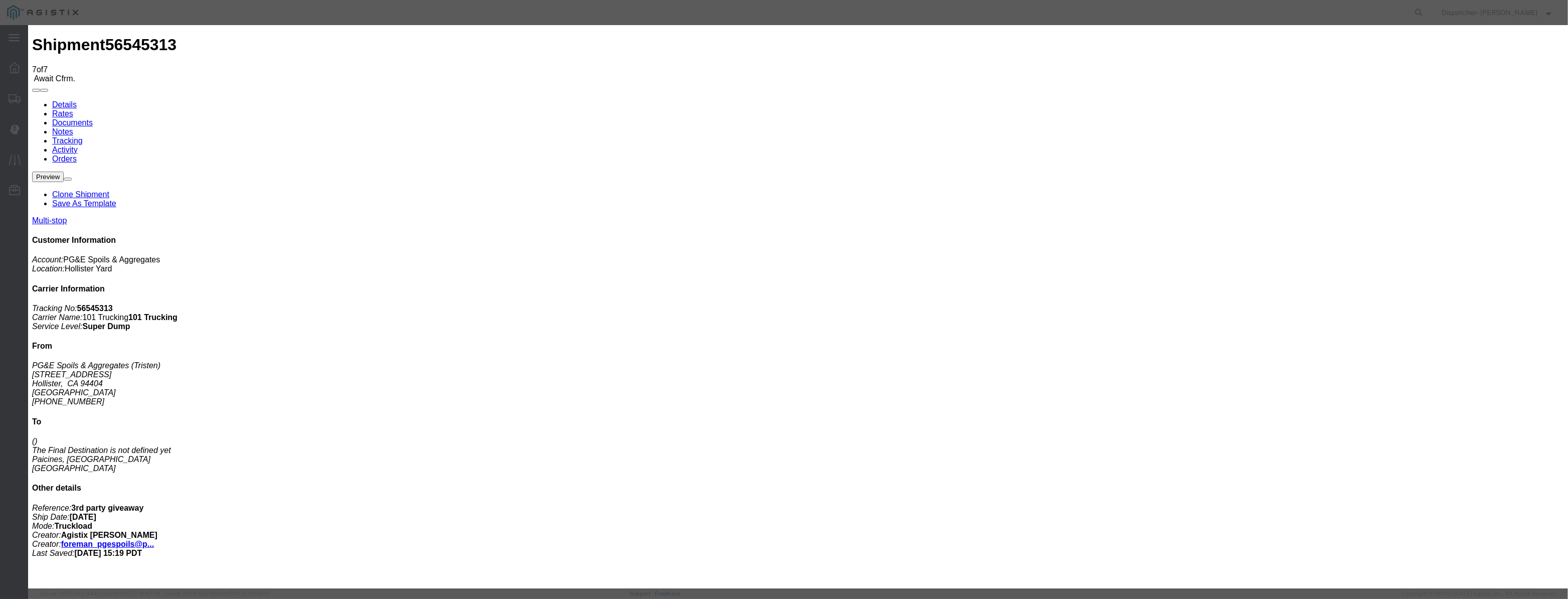
drag, startPoint x: 651, startPoint y: 111, endPoint x: 648, endPoint y: 118, distance: 7.6
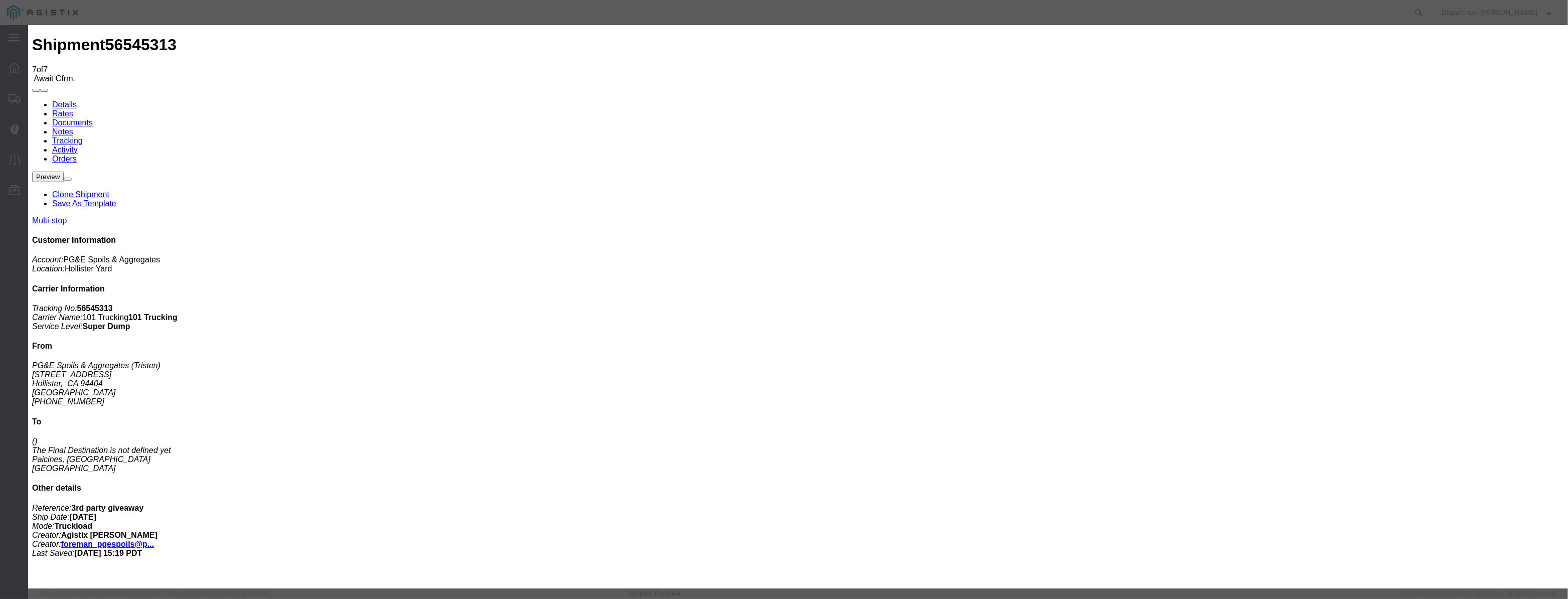
paste input "[DATE]"
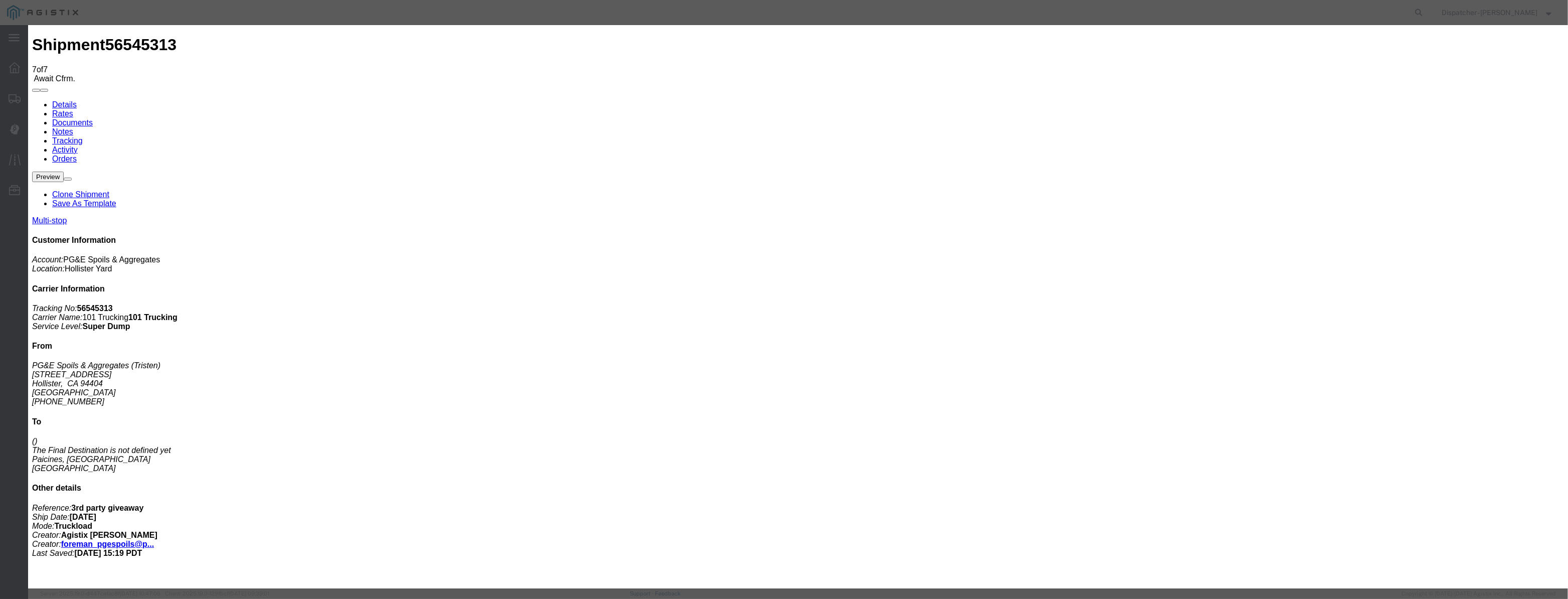
drag, startPoint x: 777, startPoint y: 124, endPoint x: 417, endPoint y: 155, distance: 361.3
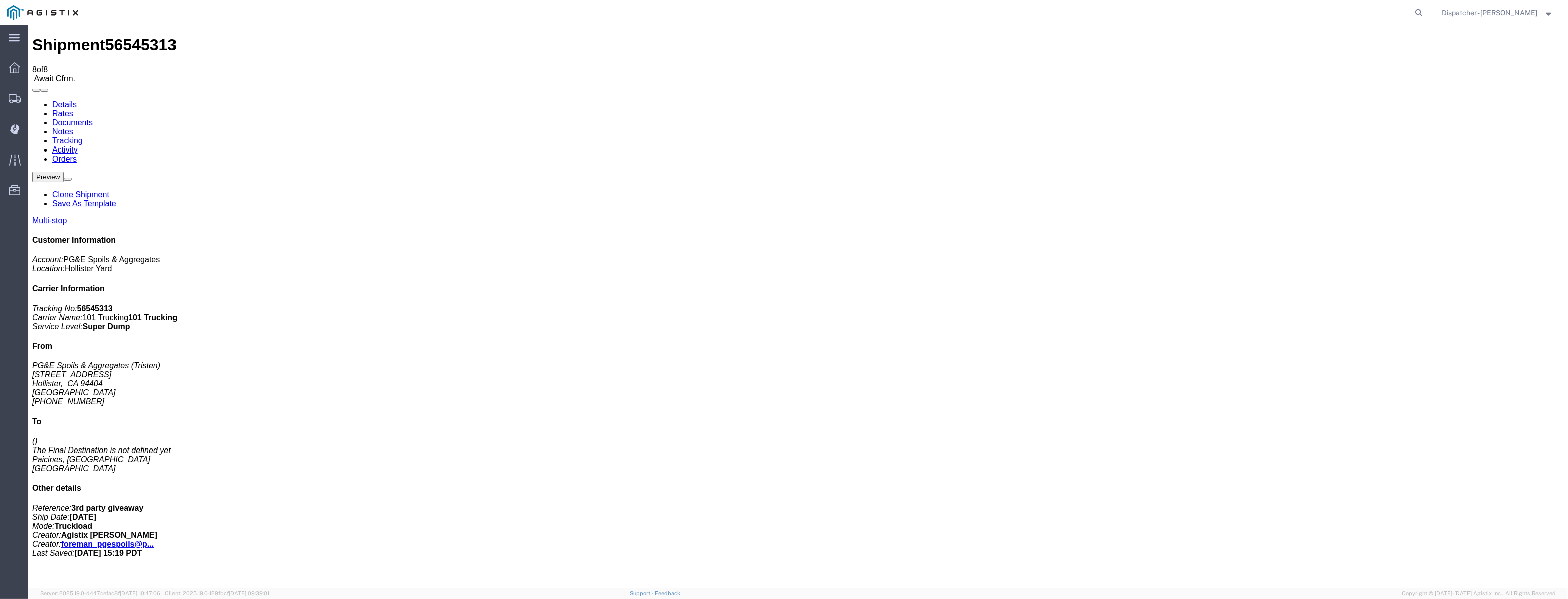
drag, startPoint x: 1334, startPoint y: 121, endPoint x: 1306, endPoint y: 96, distance: 37.5
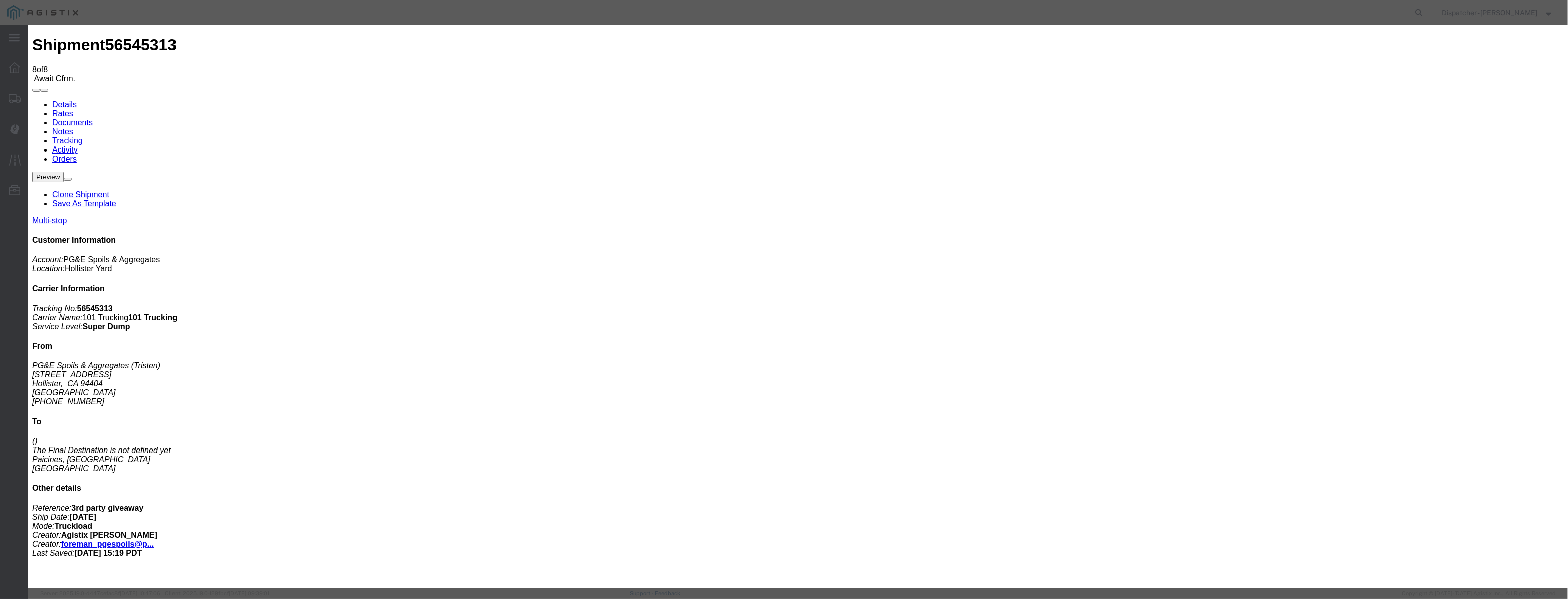
drag, startPoint x: 645, startPoint y: 121, endPoint x: 659, endPoint y: 124, distance: 14.3
paste input "[DATE]"
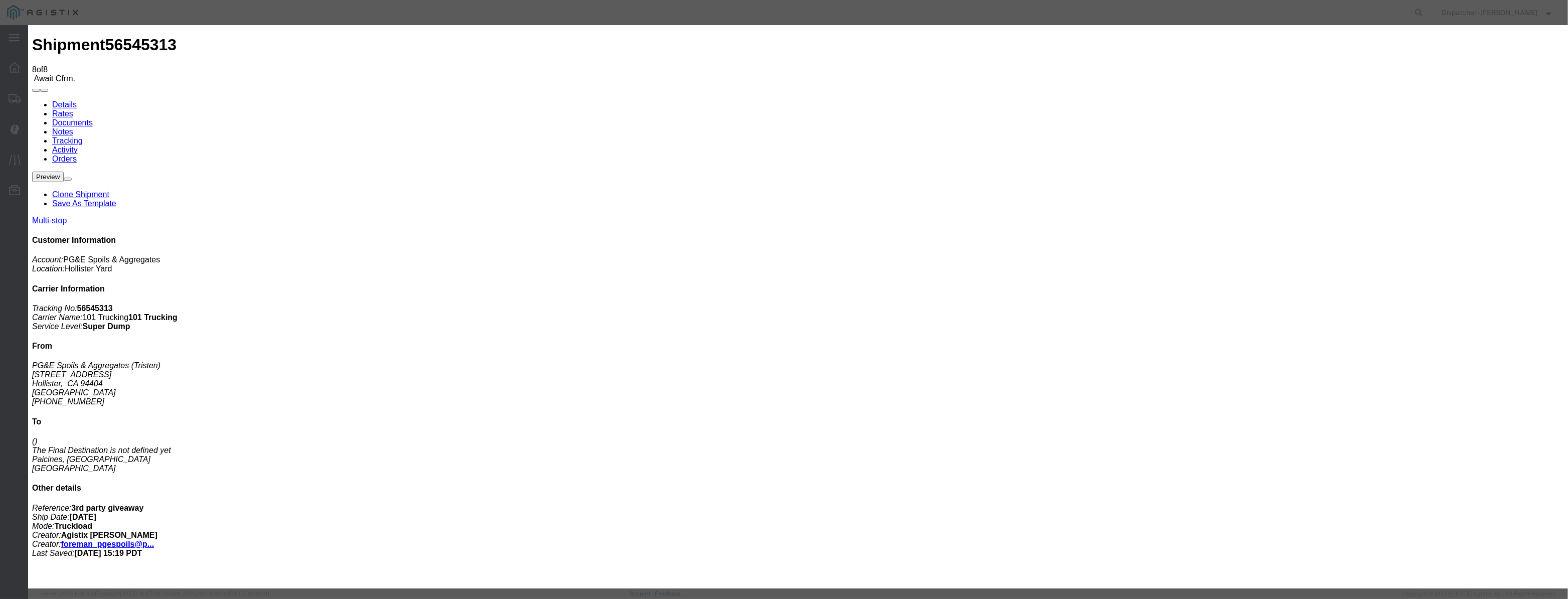
scroll to position [0, 2]
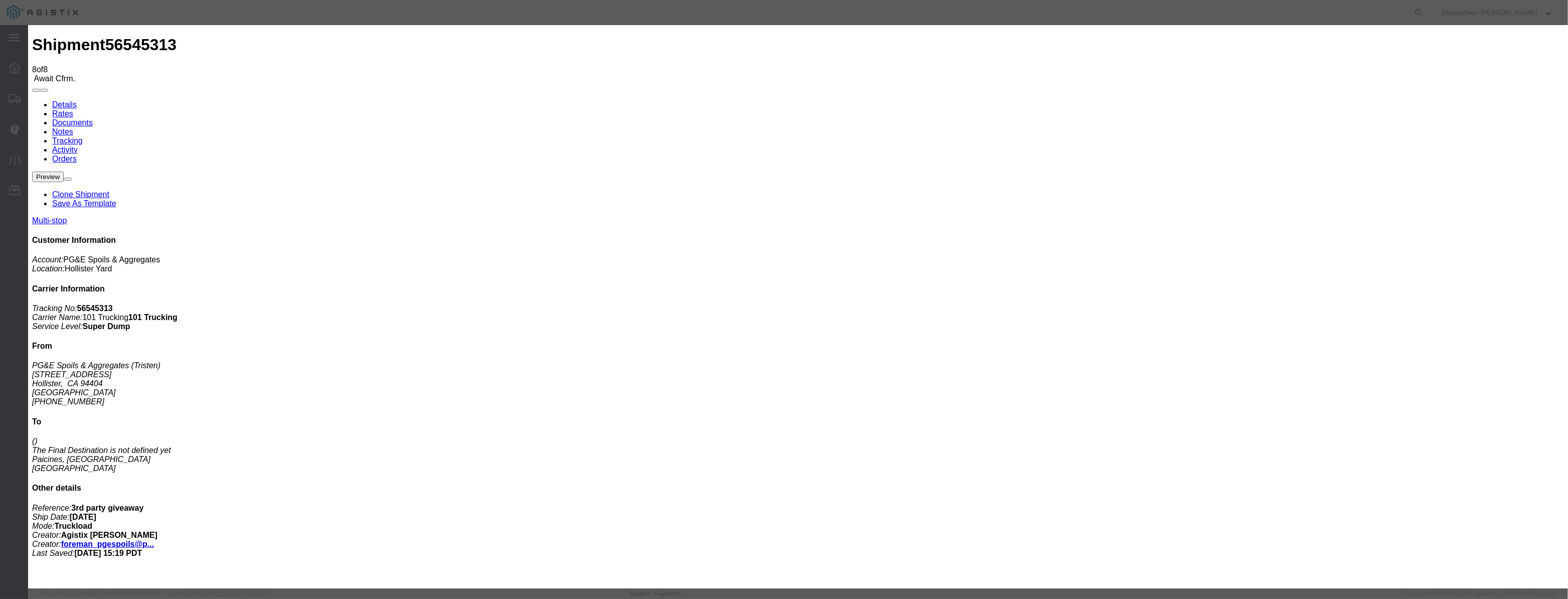
drag, startPoint x: 561, startPoint y: 135, endPoint x: 374, endPoint y: 158, distance: 188.4
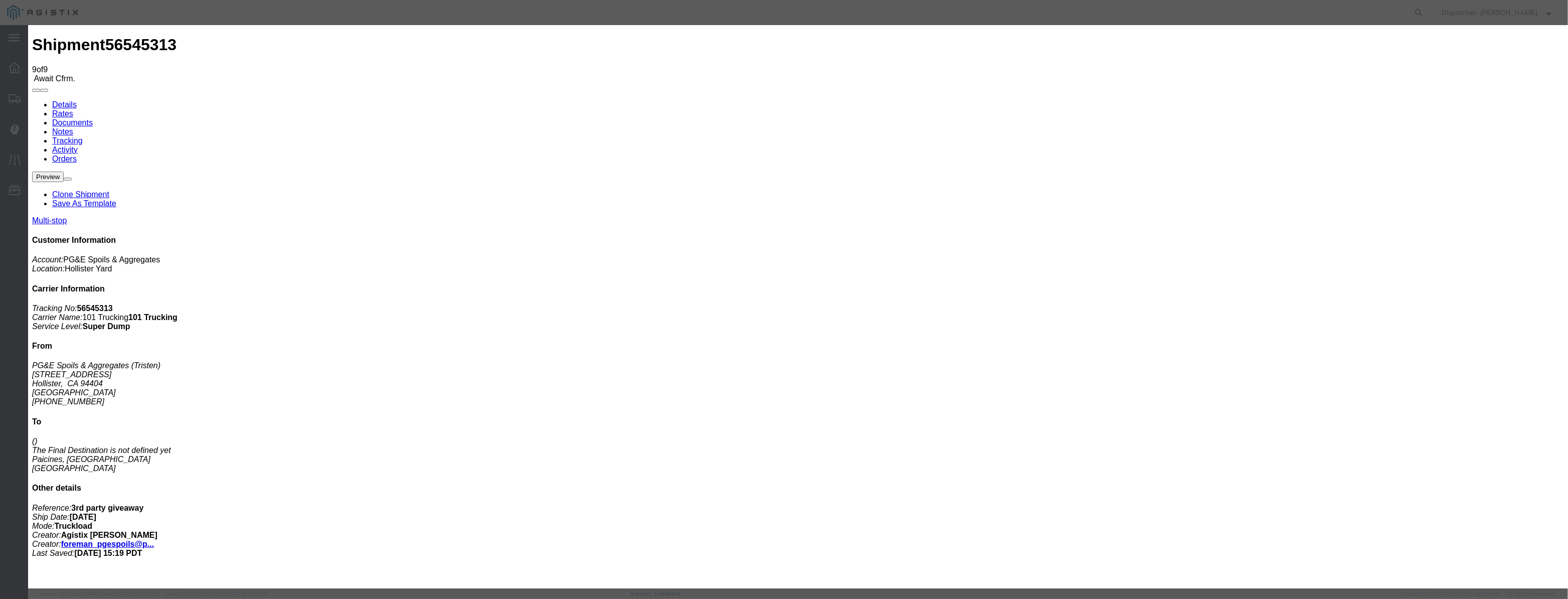
paste input "8/20"
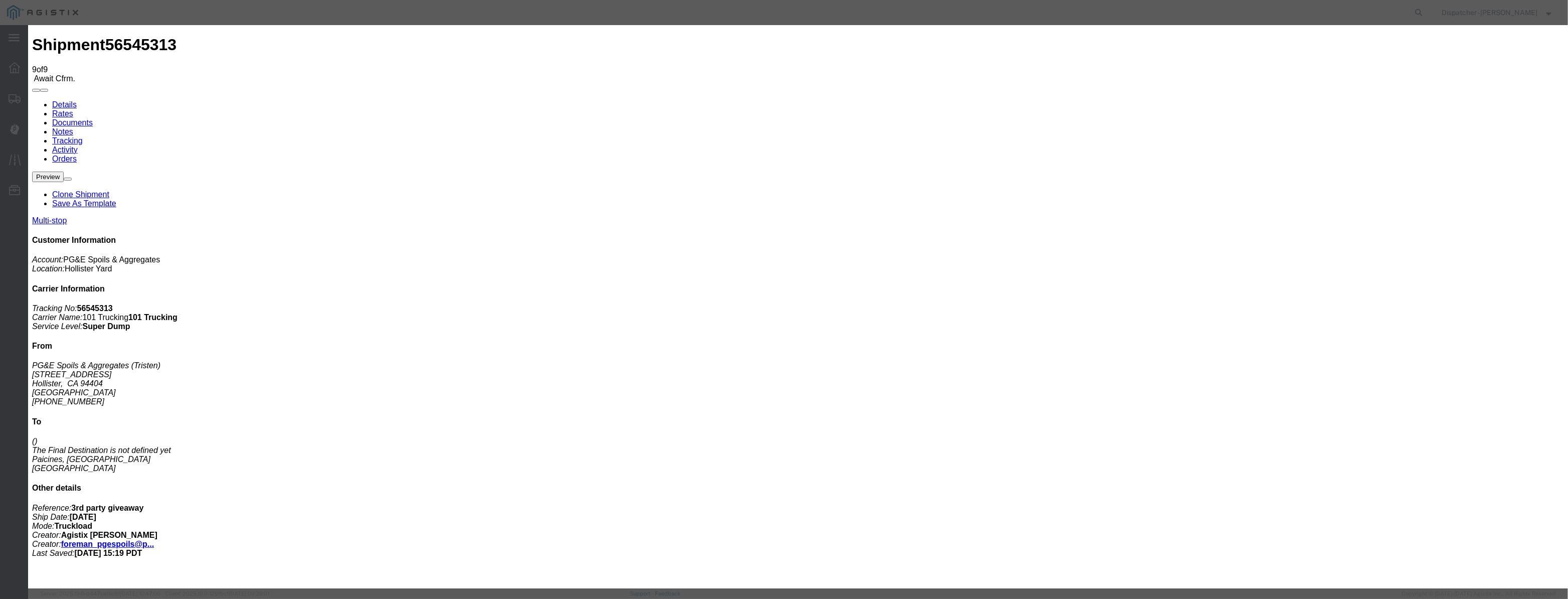
scroll to position [0, 0]
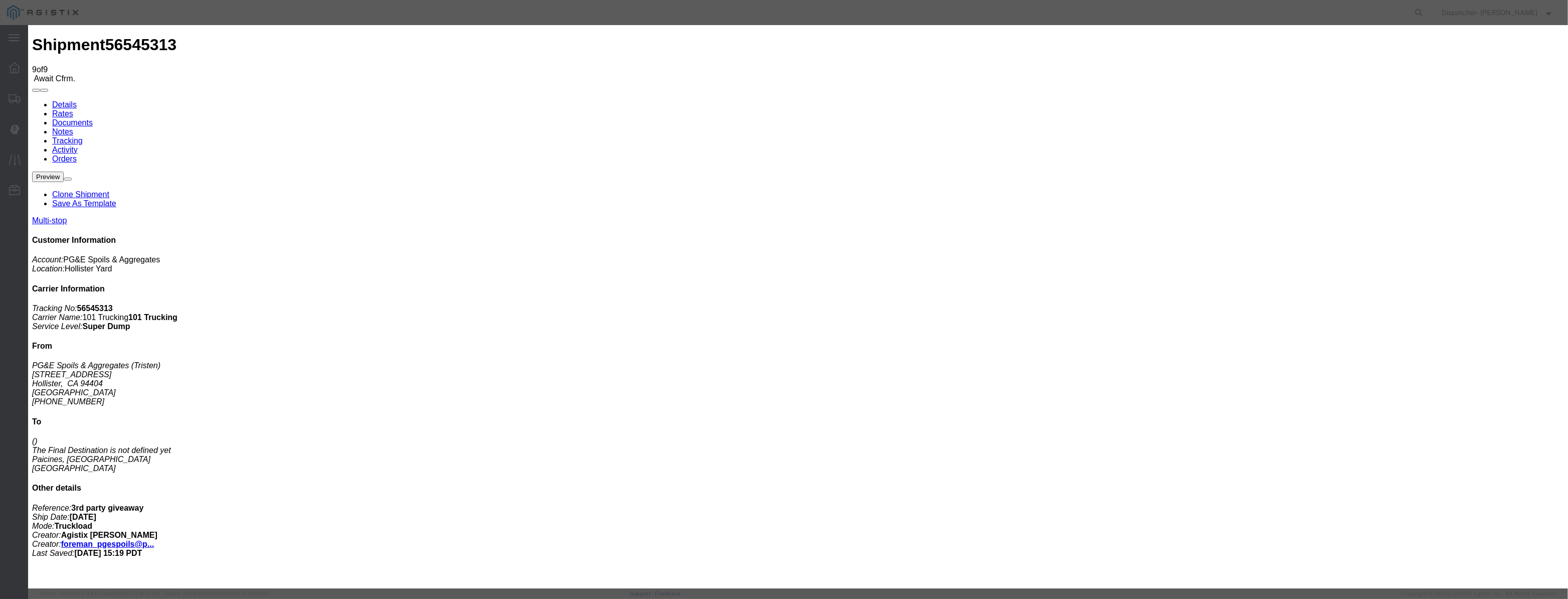
drag, startPoint x: 767, startPoint y: 129, endPoint x: 420, endPoint y: 164, distance: 348.8
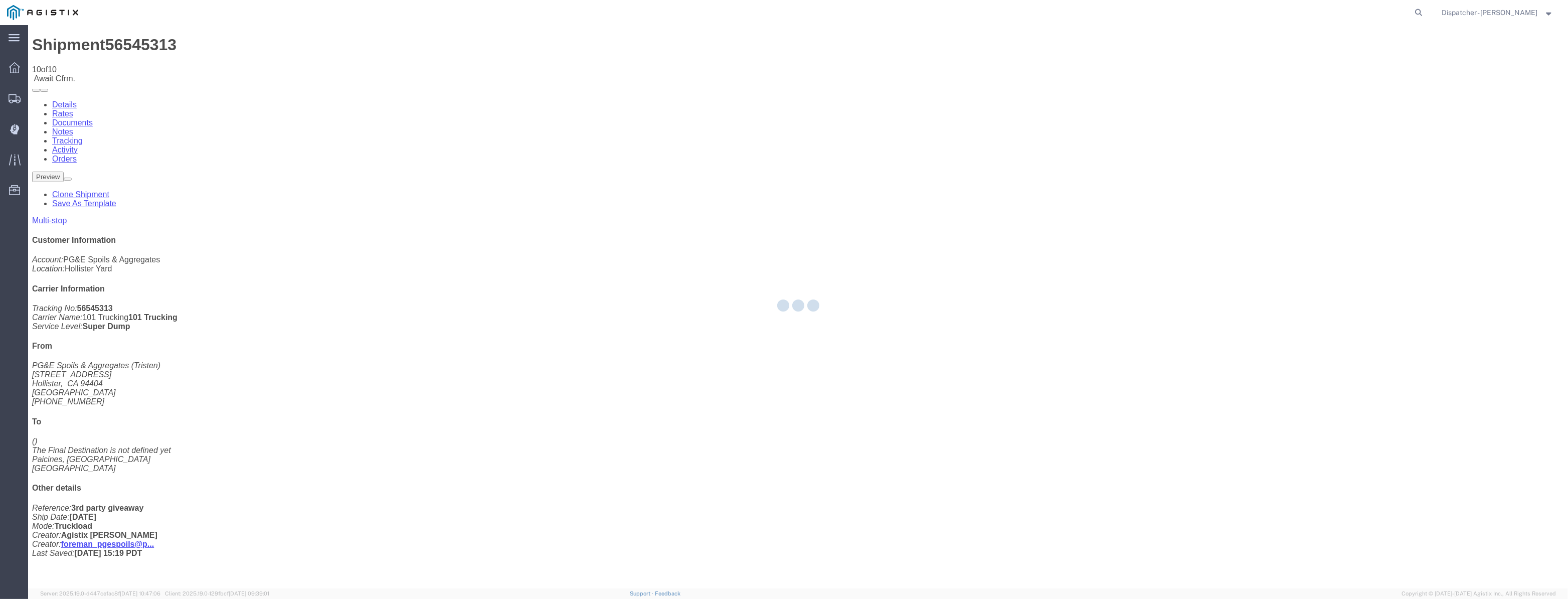
click at [1347, 96] on div at bounding box center [798, 306] width 1540 height 563
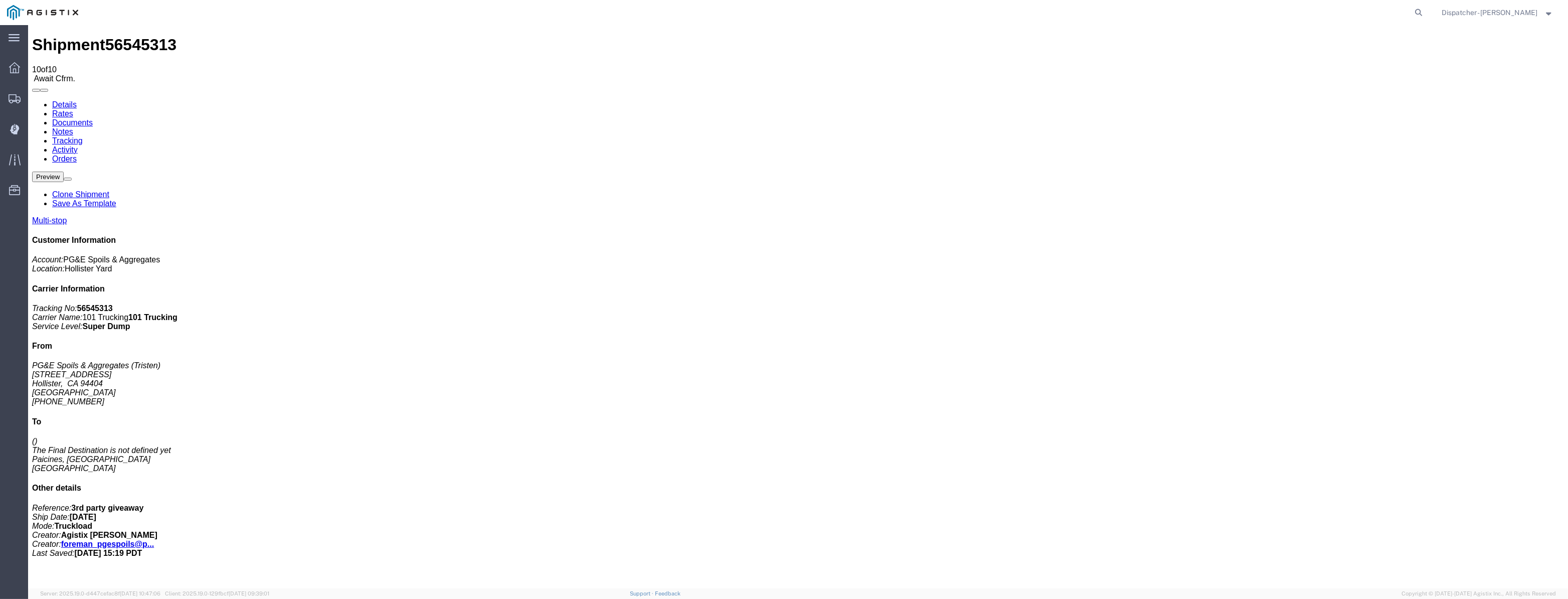
drag, startPoint x: 1375, startPoint y: 121, endPoint x: 1348, endPoint y: 96, distance: 36.8
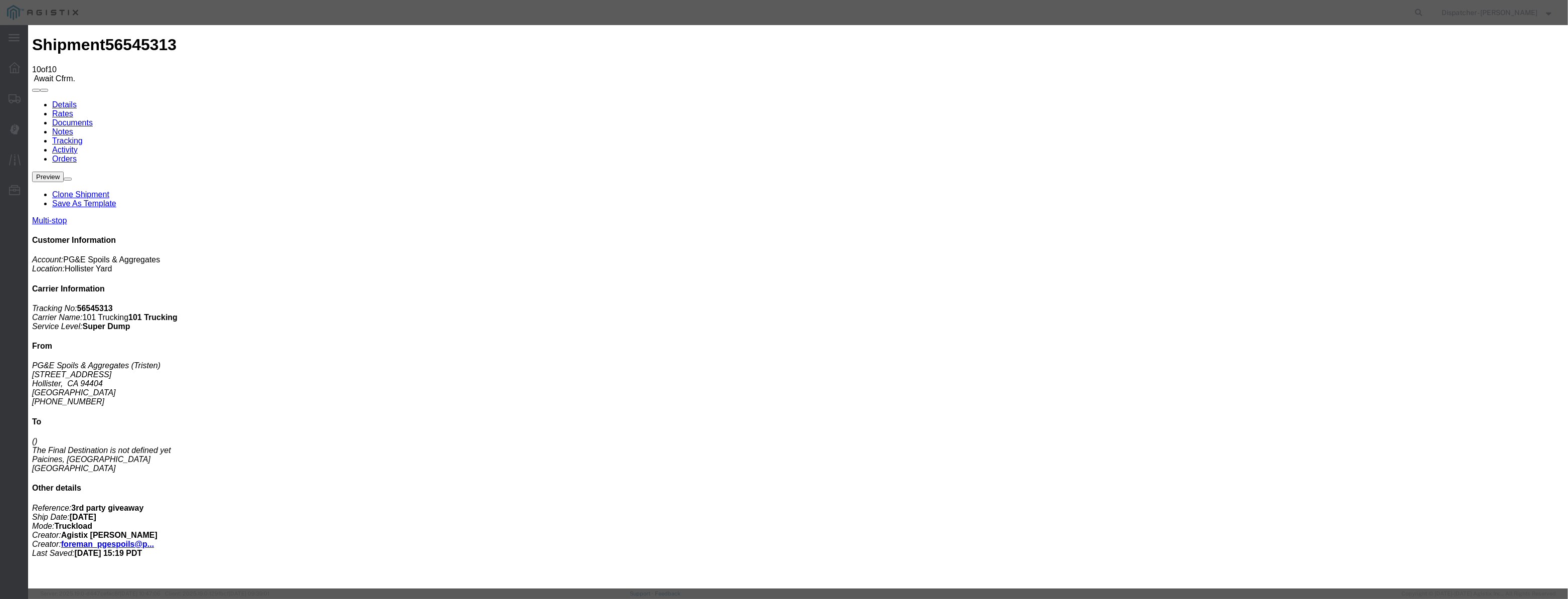
drag, startPoint x: 640, startPoint y: 115, endPoint x: 642, endPoint y: 122, distance: 7.3
drag, startPoint x: 642, startPoint y: 122, endPoint x: 662, endPoint y: 127, distance: 20.6
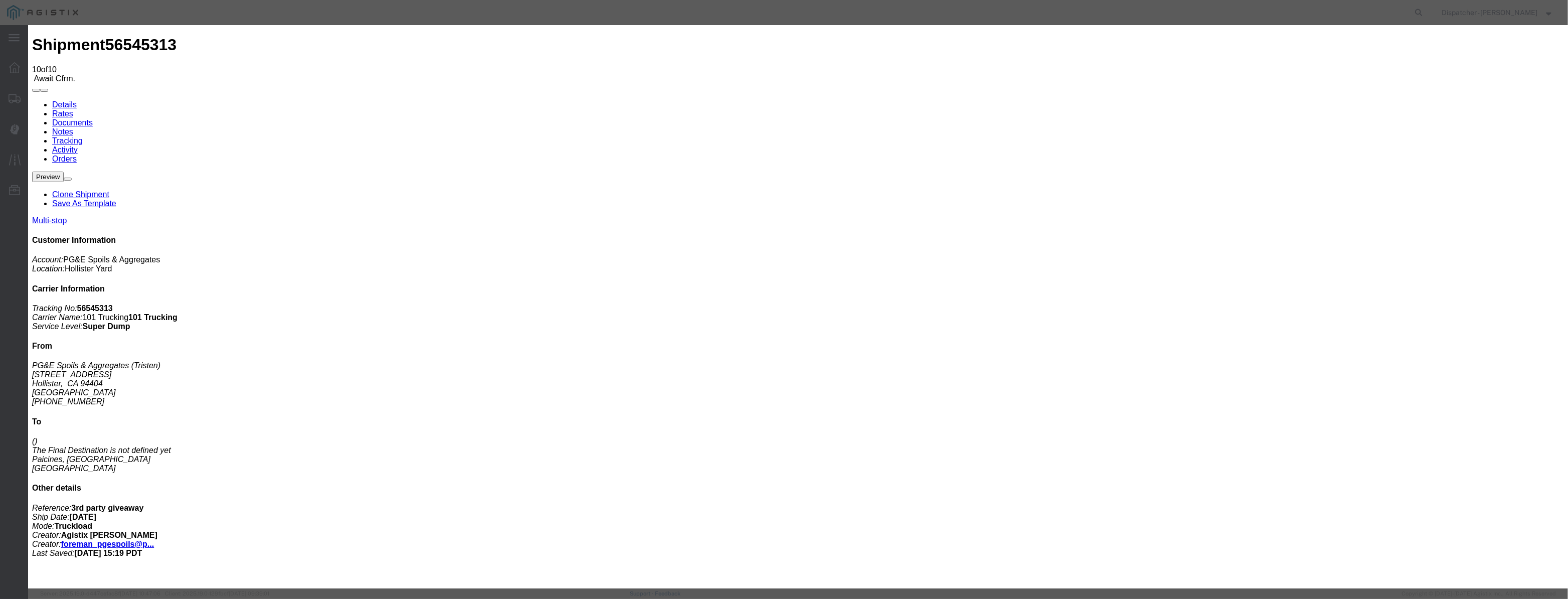
paste input "[DATE]"
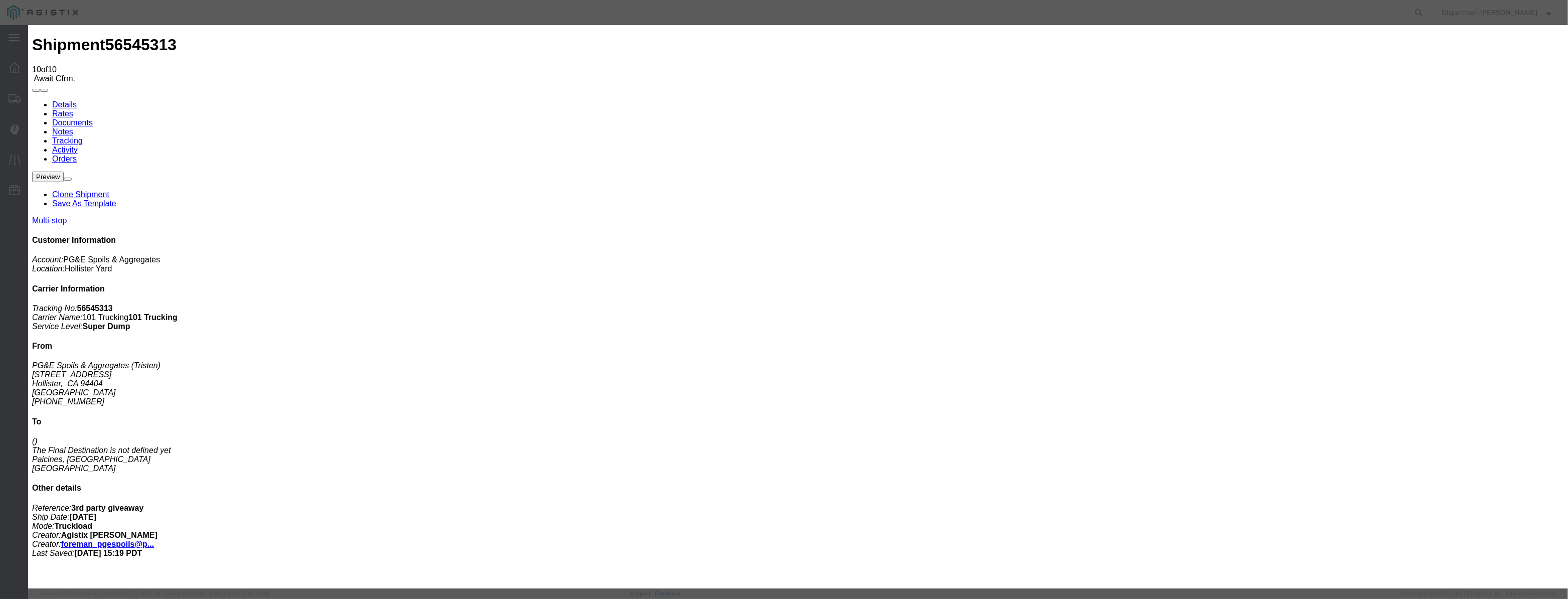
drag, startPoint x: 764, startPoint y: 132, endPoint x: 591, endPoint y: 155, distance: 174.5
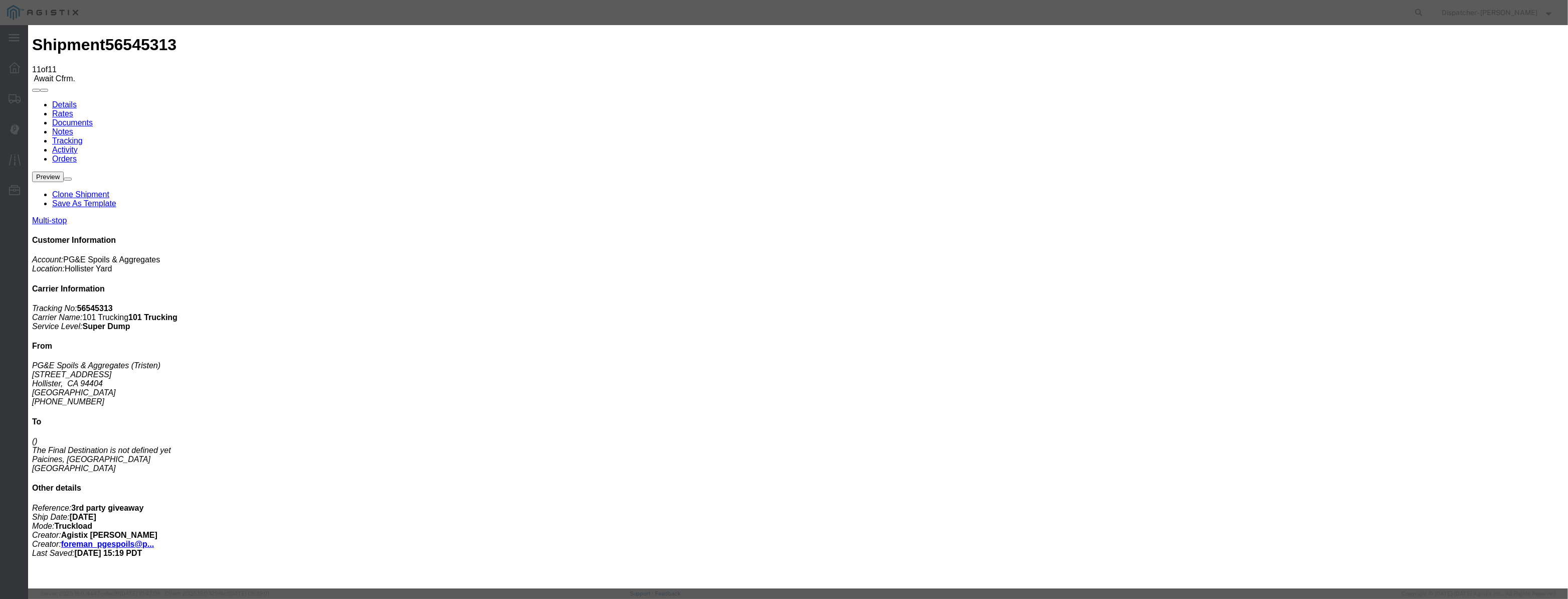
drag, startPoint x: 642, startPoint y: 124, endPoint x: 673, endPoint y: 132, distance: 32.0
paste input "[DATE]"
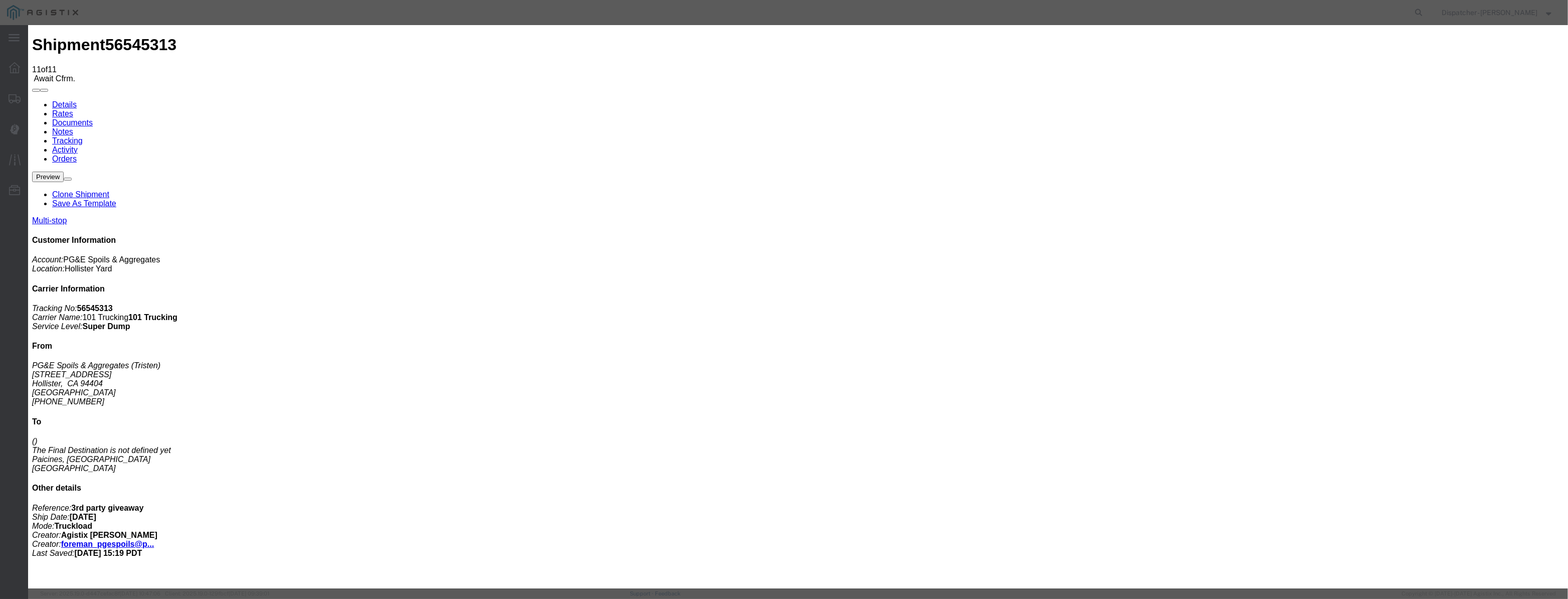
scroll to position [0, 2]
drag, startPoint x: 734, startPoint y: 145, endPoint x: 738, endPoint y: 149, distance: 5.7
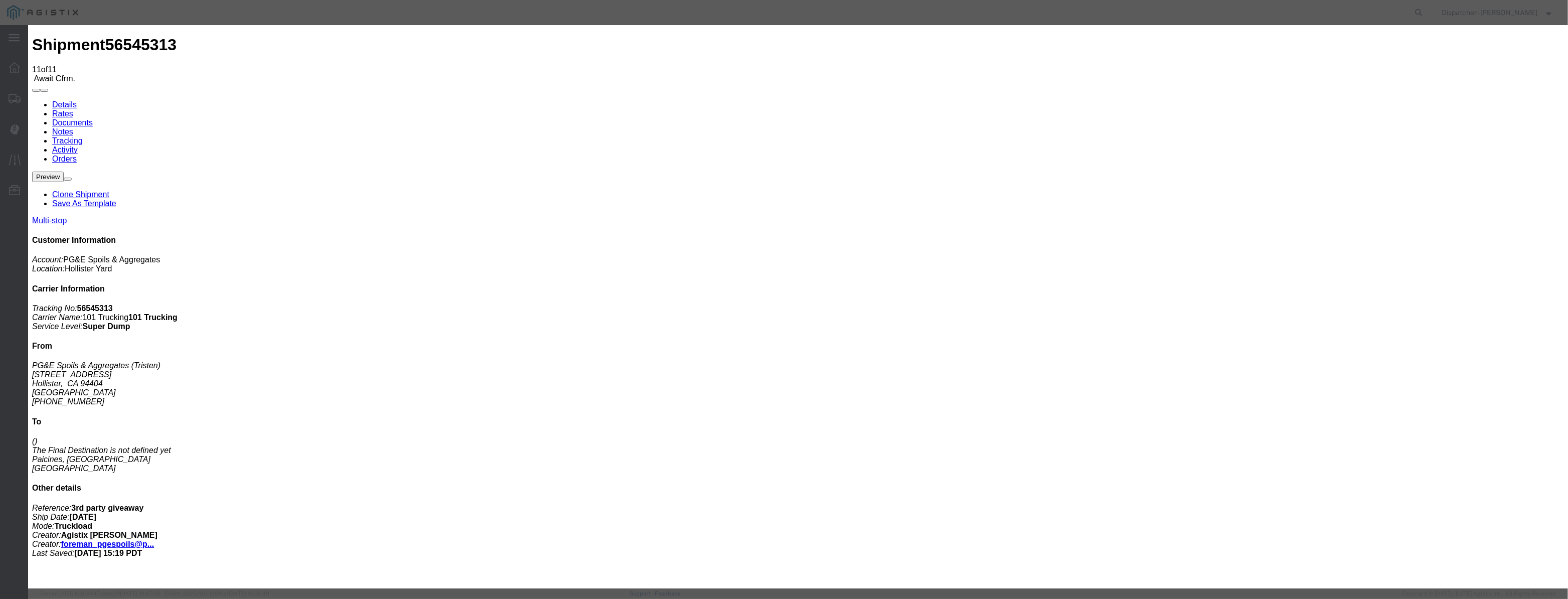
drag, startPoint x: 774, startPoint y: 130, endPoint x: 583, endPoint y: 147, distance: 191.8
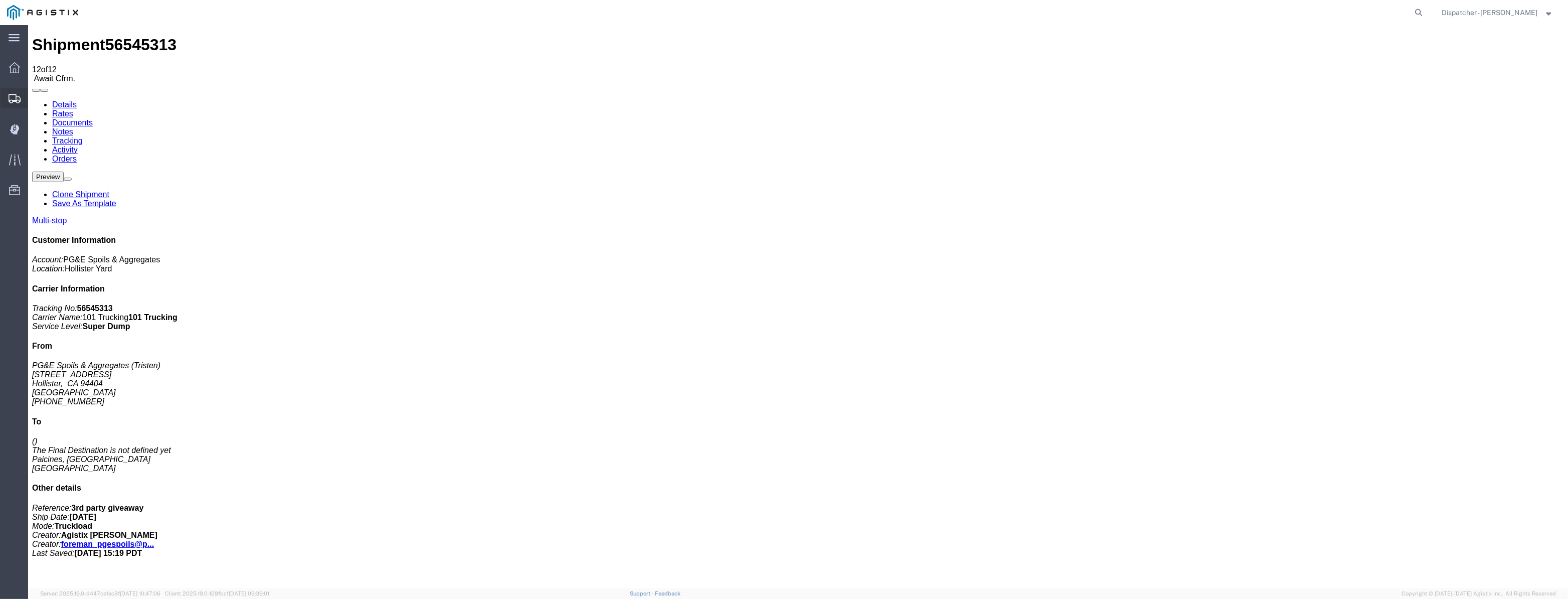
click at [21, 105] on div at bounding box center [15, 98] width 28 height 20
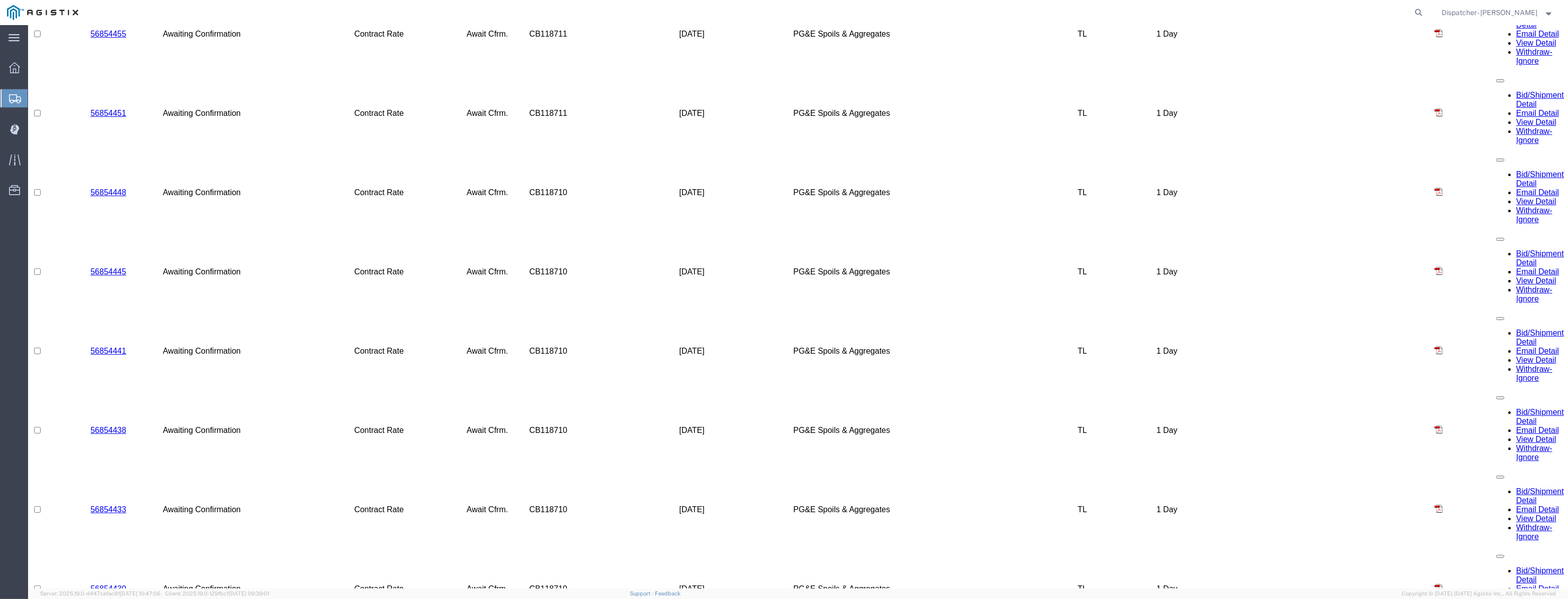
scroll to position [2538, 0]
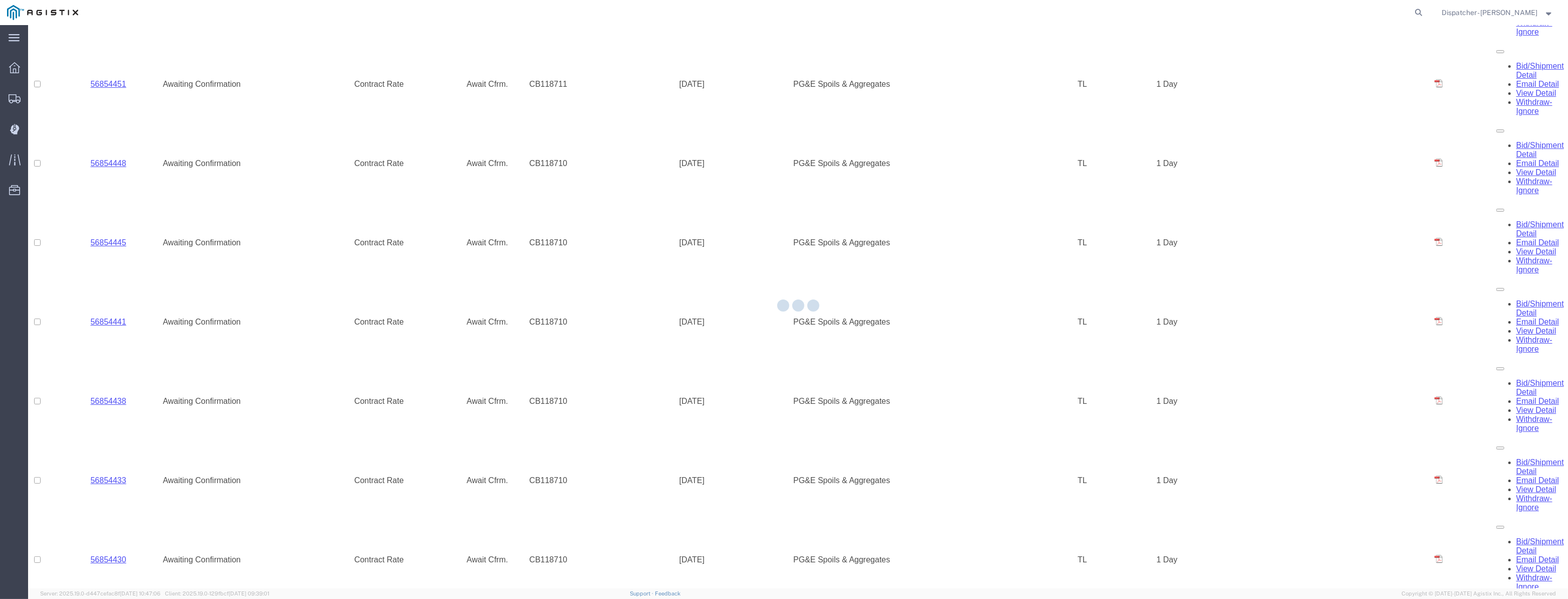
click at [116, 453] on div at bounding box center [798, 306] width 1540 height 563
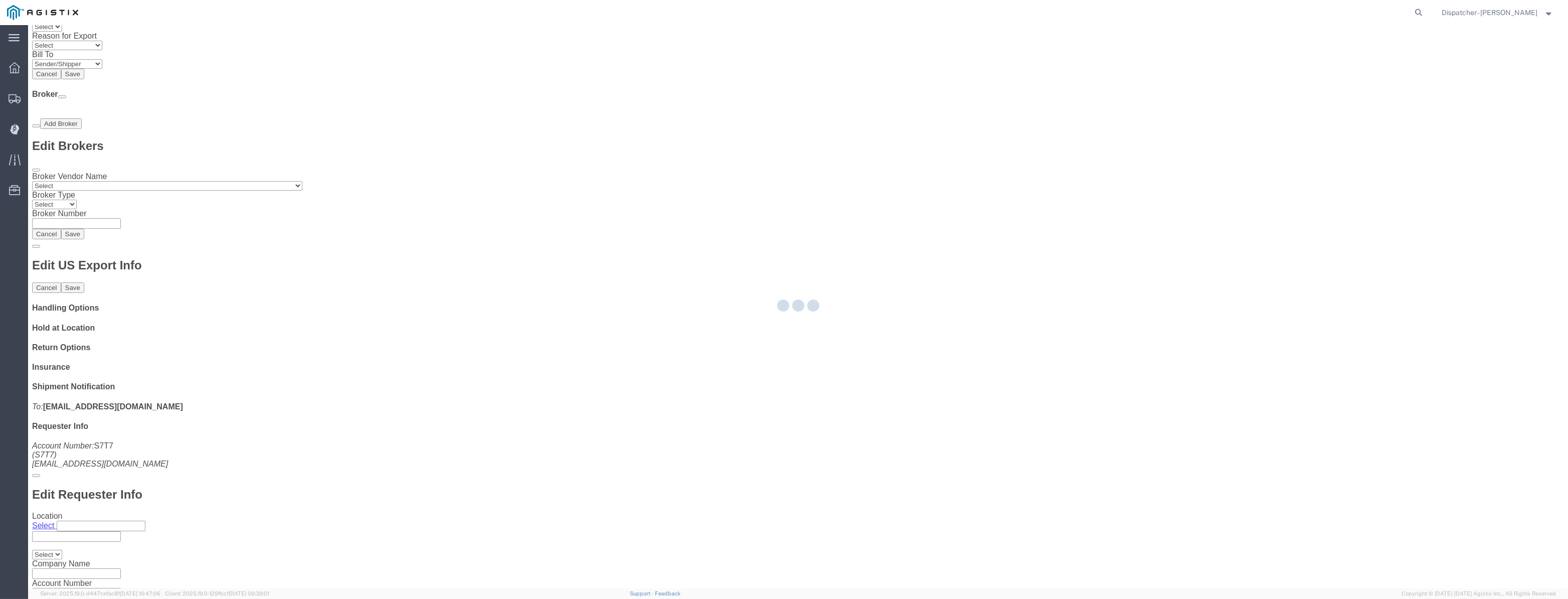
scroll to position [365, 0]
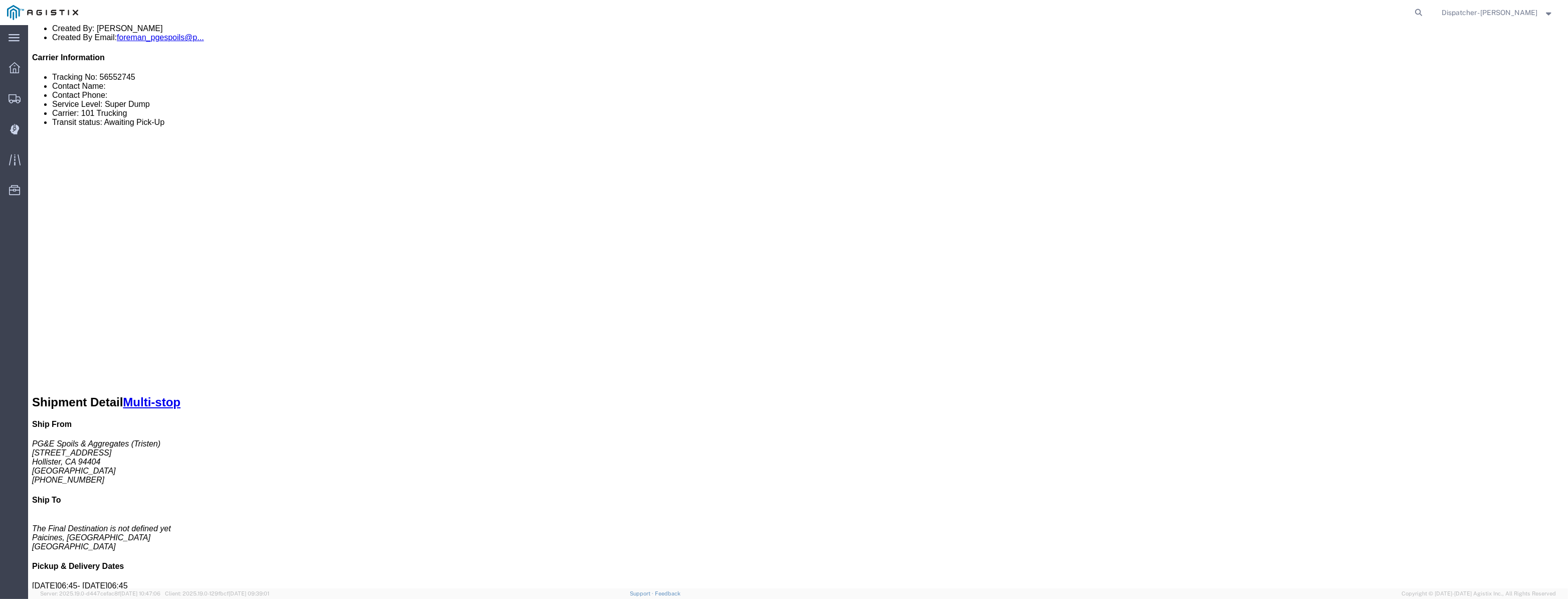
click link "Tracking"
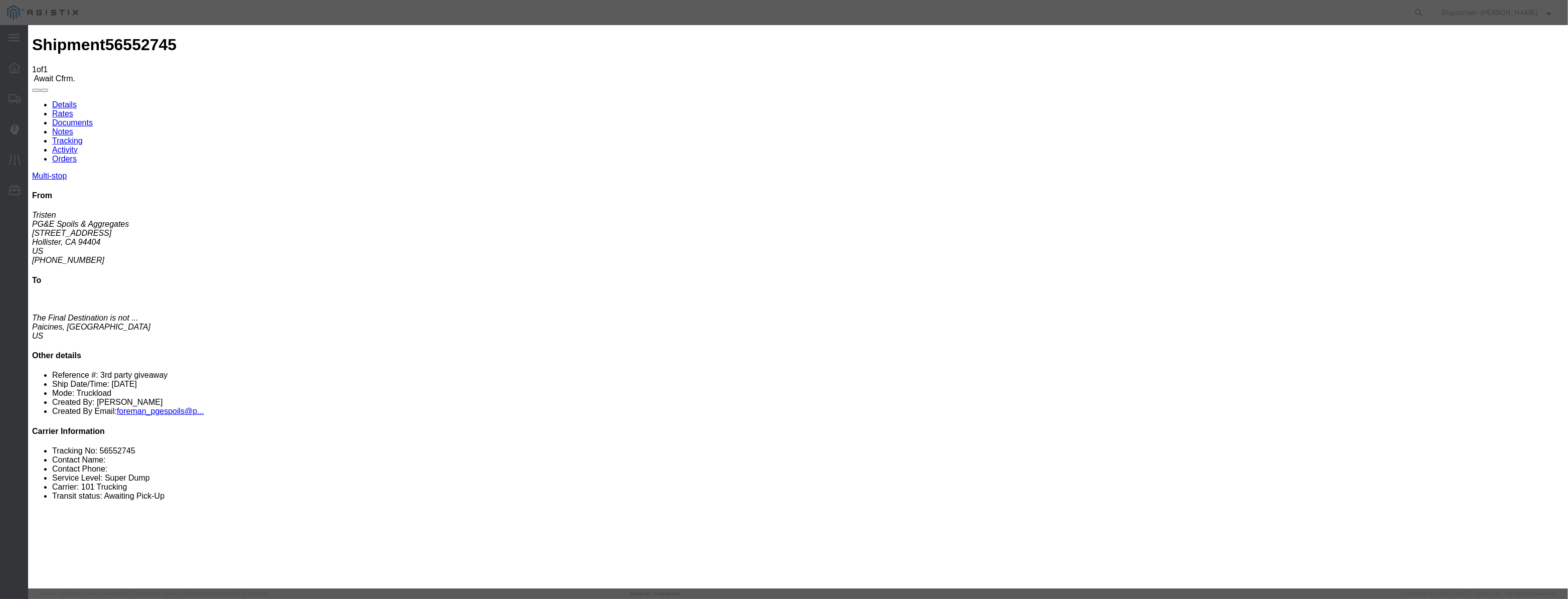
drag, startPoint x: 777, startPoint y: 130, endPoint x: 228, endPoint y: 225, distance: 557.2
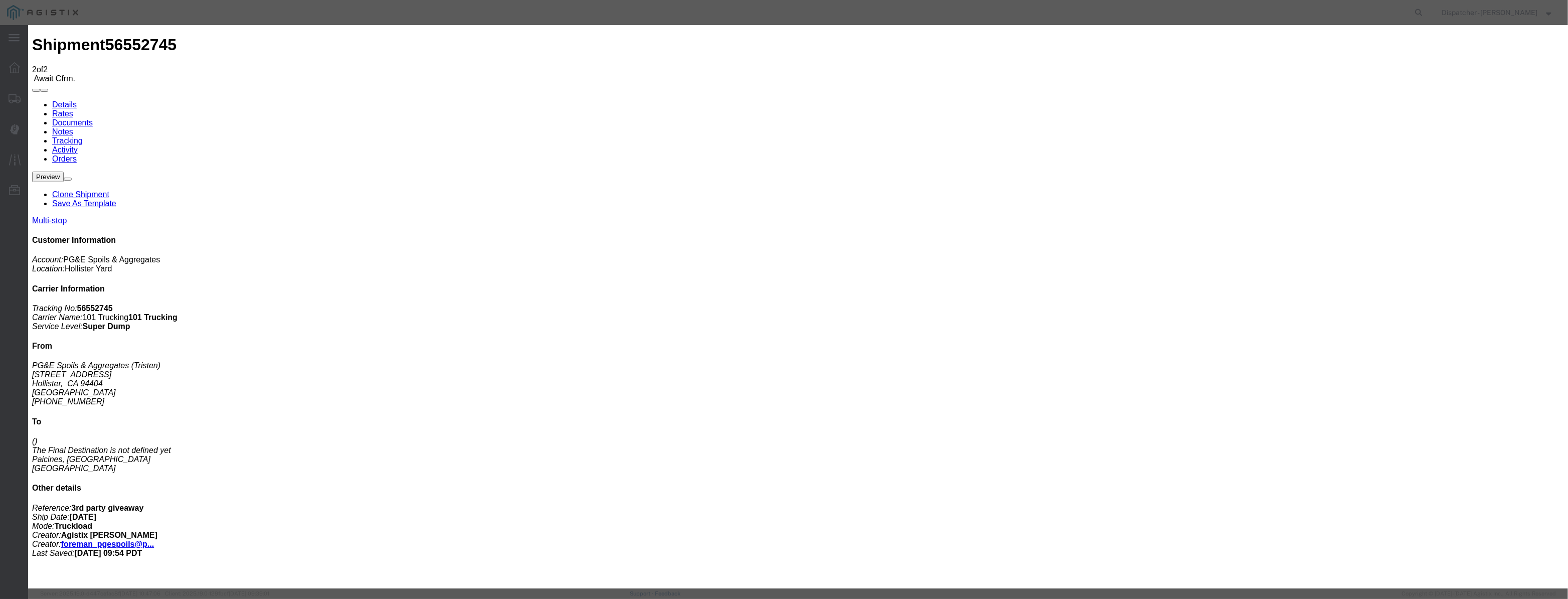
paste input "[DATE]"
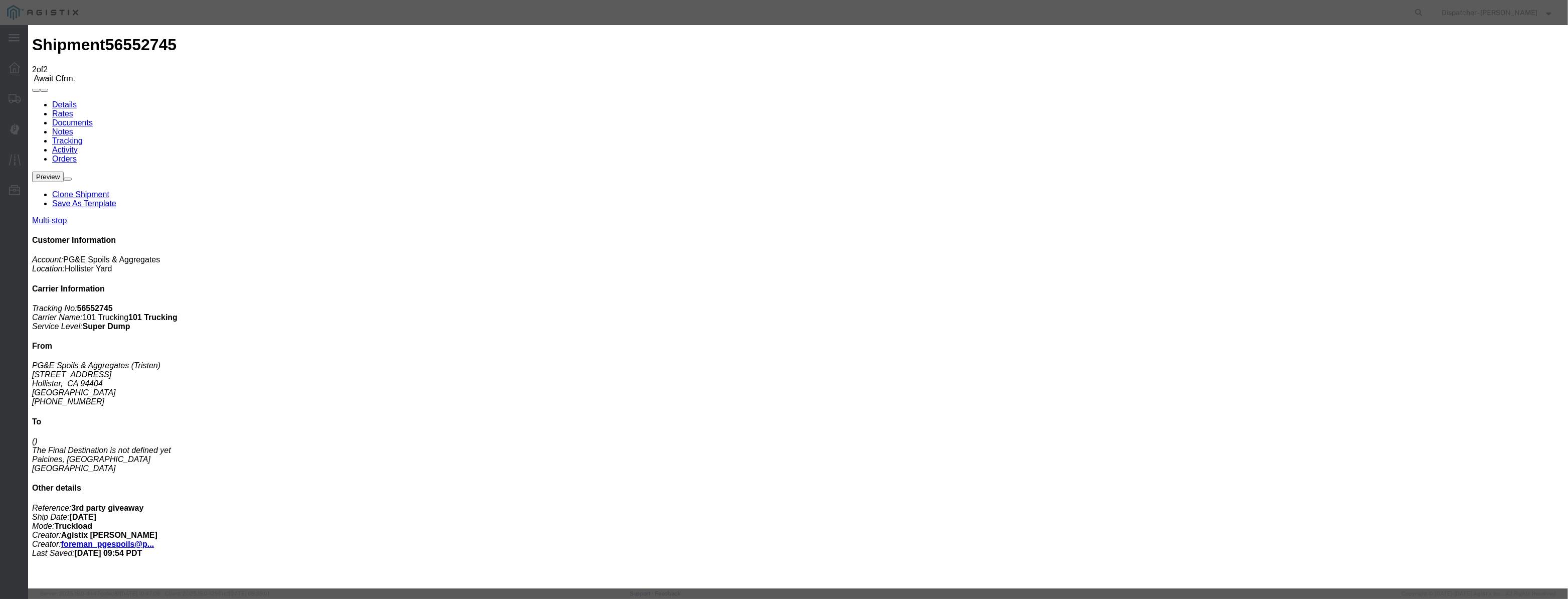
drag, startPoint x: 723, startPoint y: 139, endPoint x: 724, endPoint y: 147, distance: 8.1
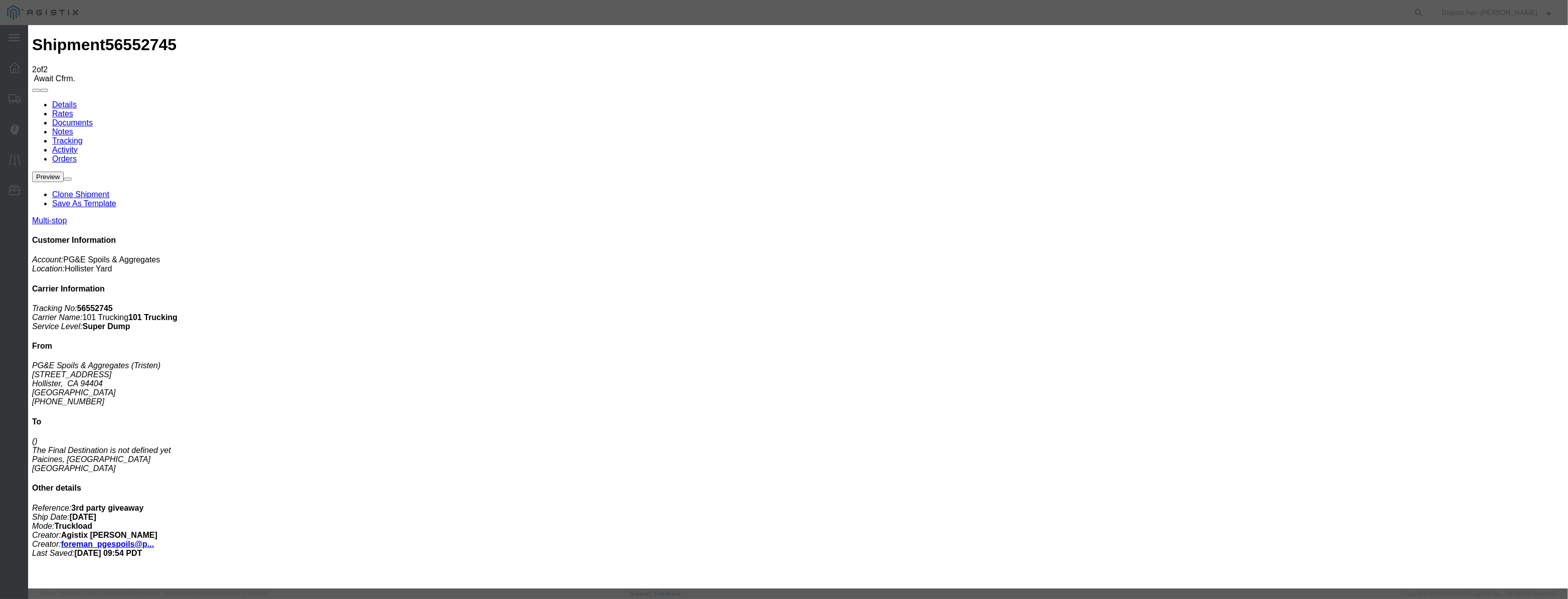
drag, startPoint x: 770, startPoint y: 124, endPoint x: 457, endPoint y: 122, distance: 313.0
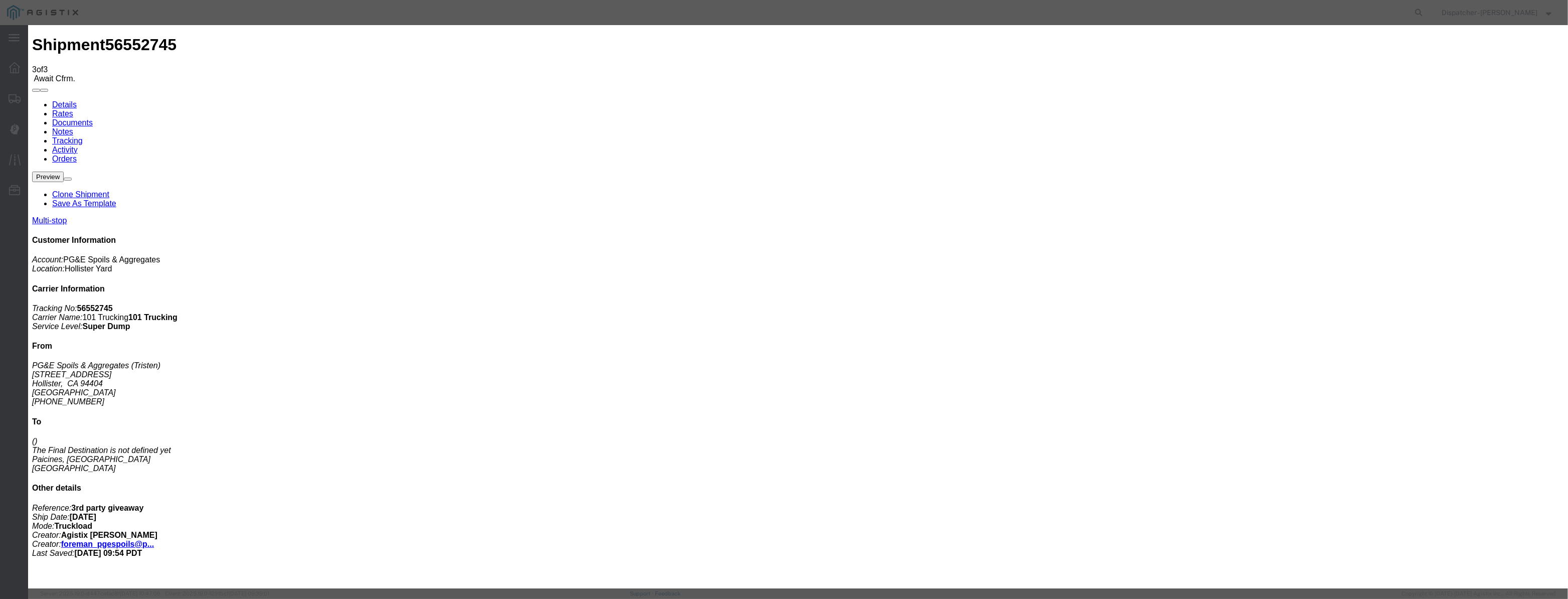
drag, startPoint x: 654, startPoint y: 114, endPoint x: 648, endPoint y: 121, distance: 9.2
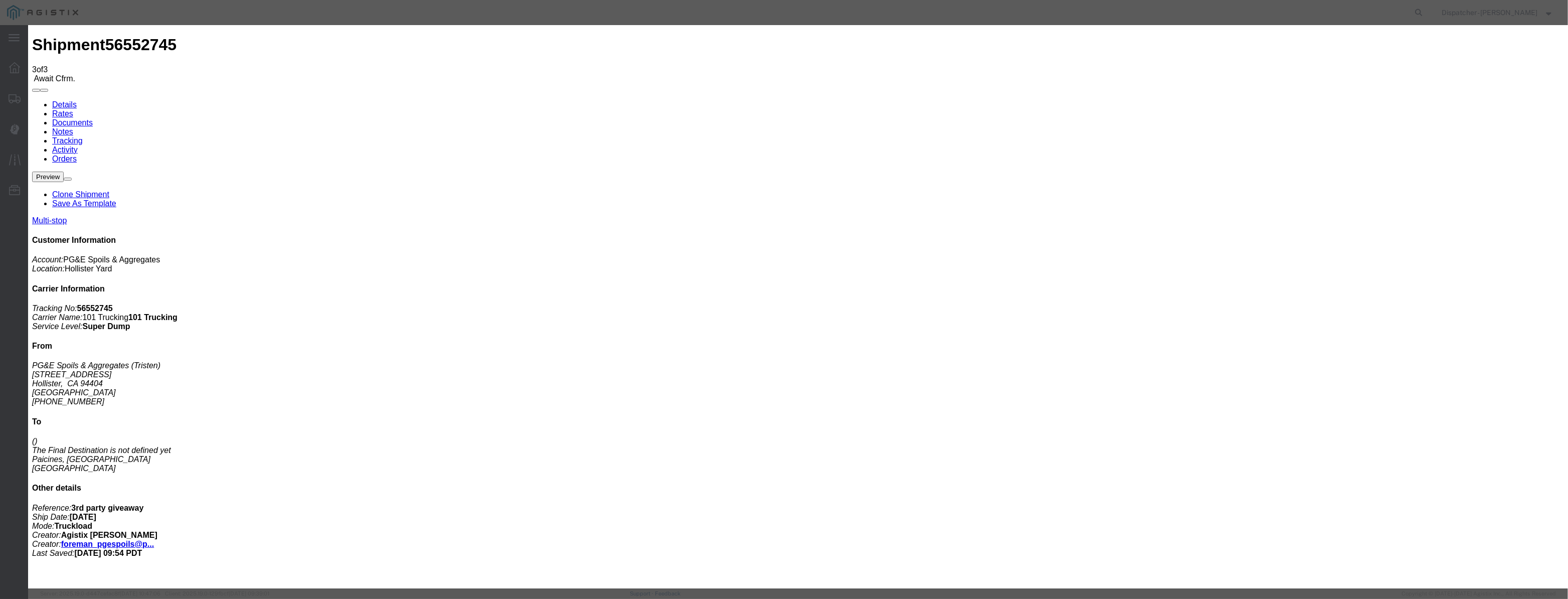
paste input "[DATE]"
drag, startPoint x: 743, startPoint y: 139, endPoint x: 747, endPoint y: 147, distance: 8.9
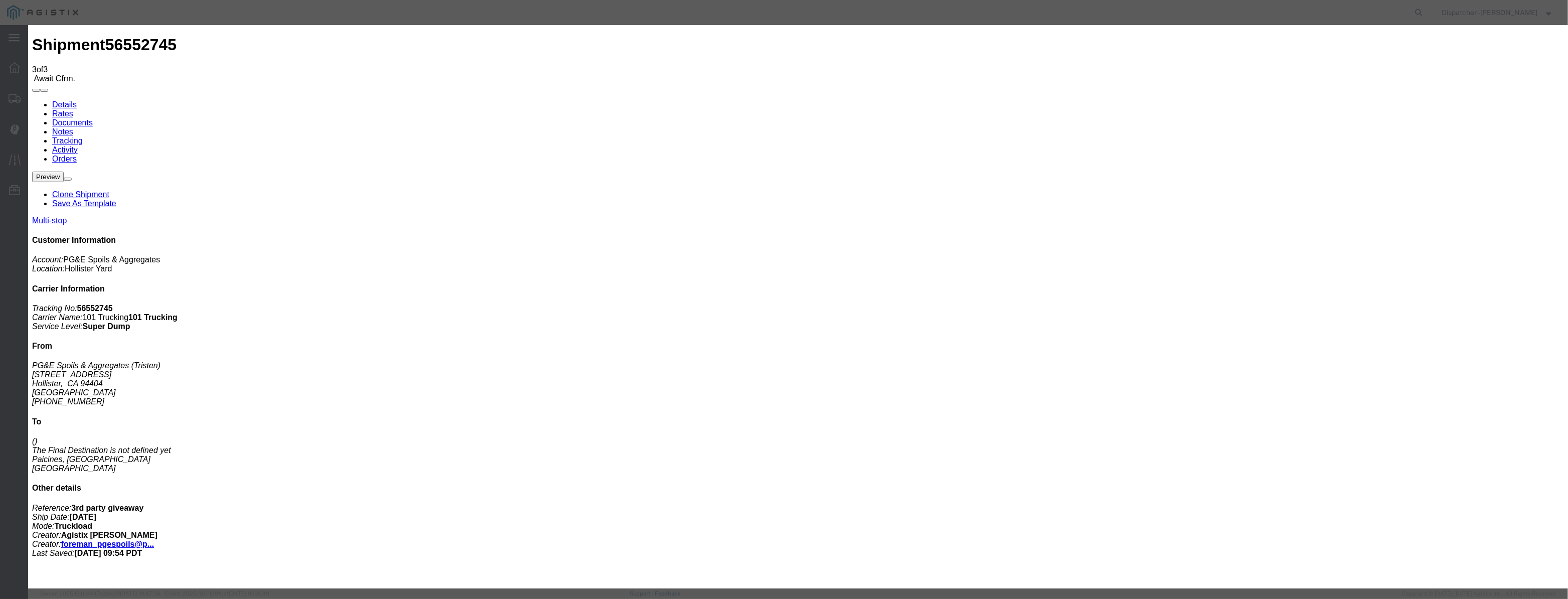
drag, startPoint x: 982, startPoint y: 139, endPoint x: 986, endPoint y: 130, distance: 9.8
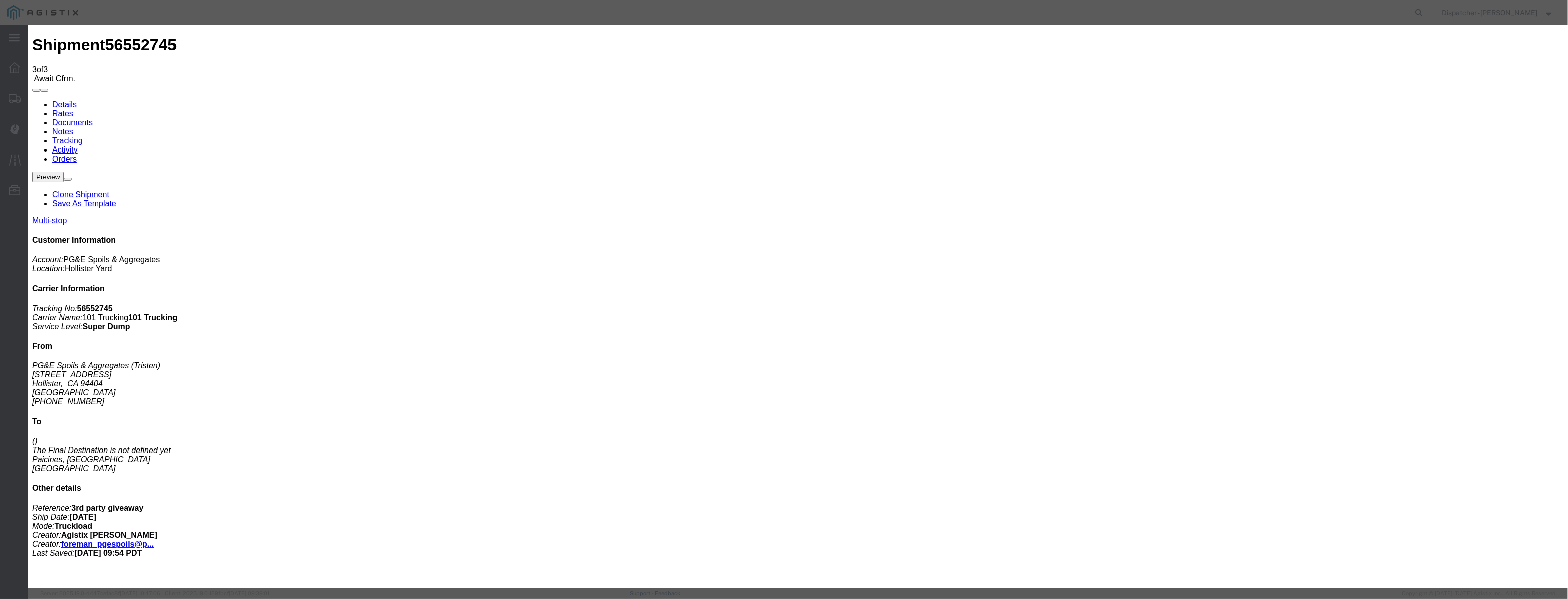
drag, startPoint x: 779, startPoint y: 126, endPoint x: 405, endPoint y: 125, distance: 374.0
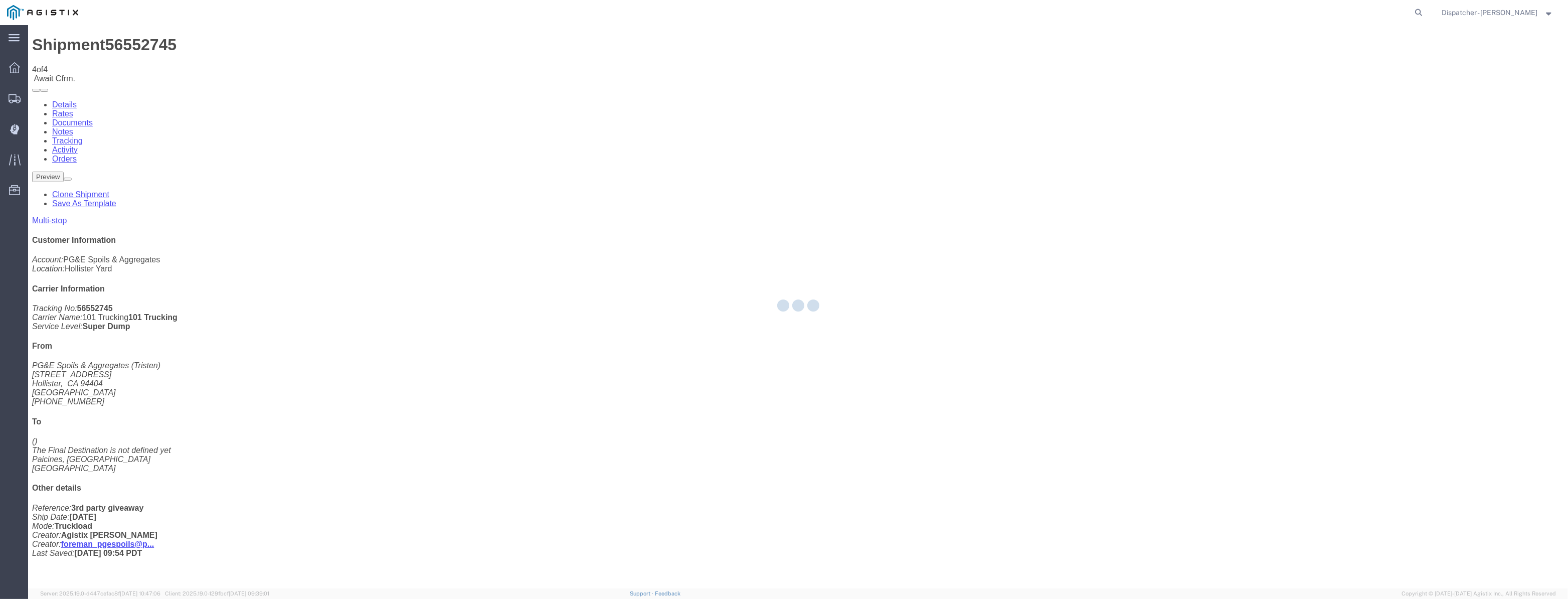
click at [1305, 93] on div at bounding box center [798, 306] width 1540 height 563
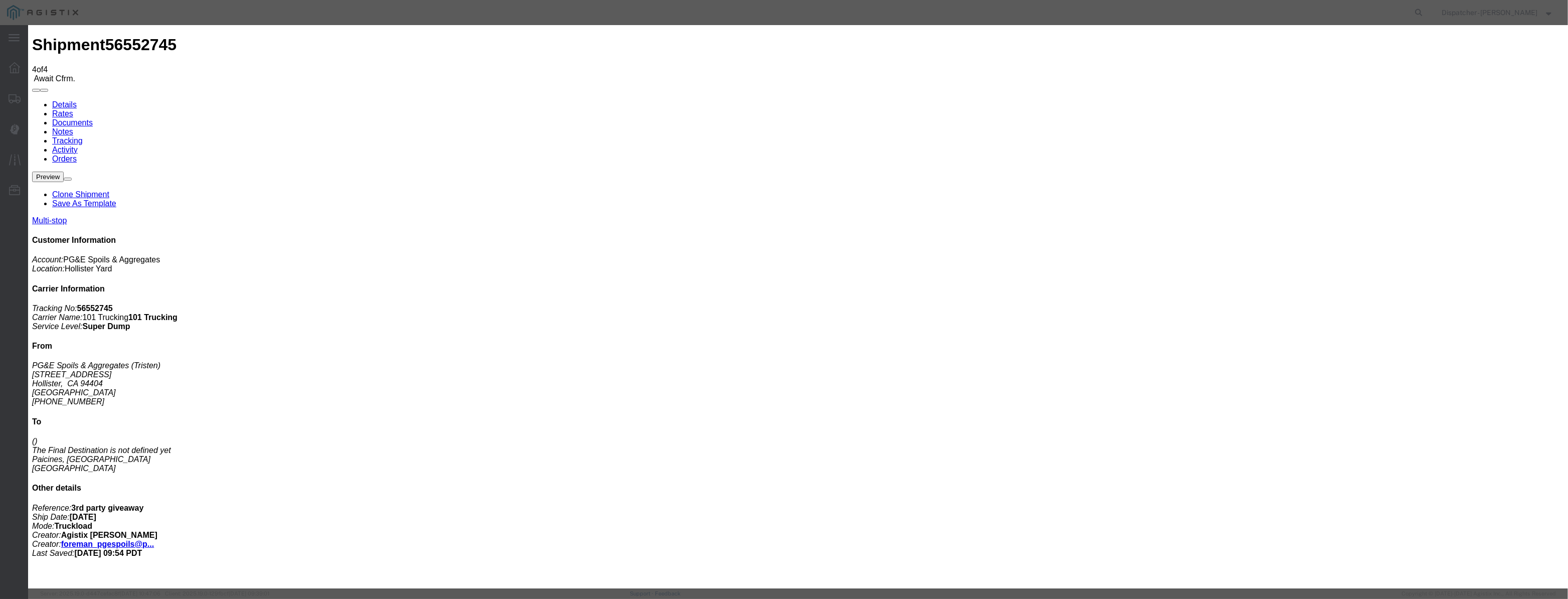
drag, startPoint x: 629, startPoint y: 128, endPoint x: 629, endPoint y: 117, distance: 11.0
drag, startPoint x: 631, startPoint y: 113, endPoint x: 631, endPoint y: 122, distance: 9.0
drag, startPoint x: 631, startPoint y: 122, endPoint x: 687, endPoint y: 134, distance: 57.3
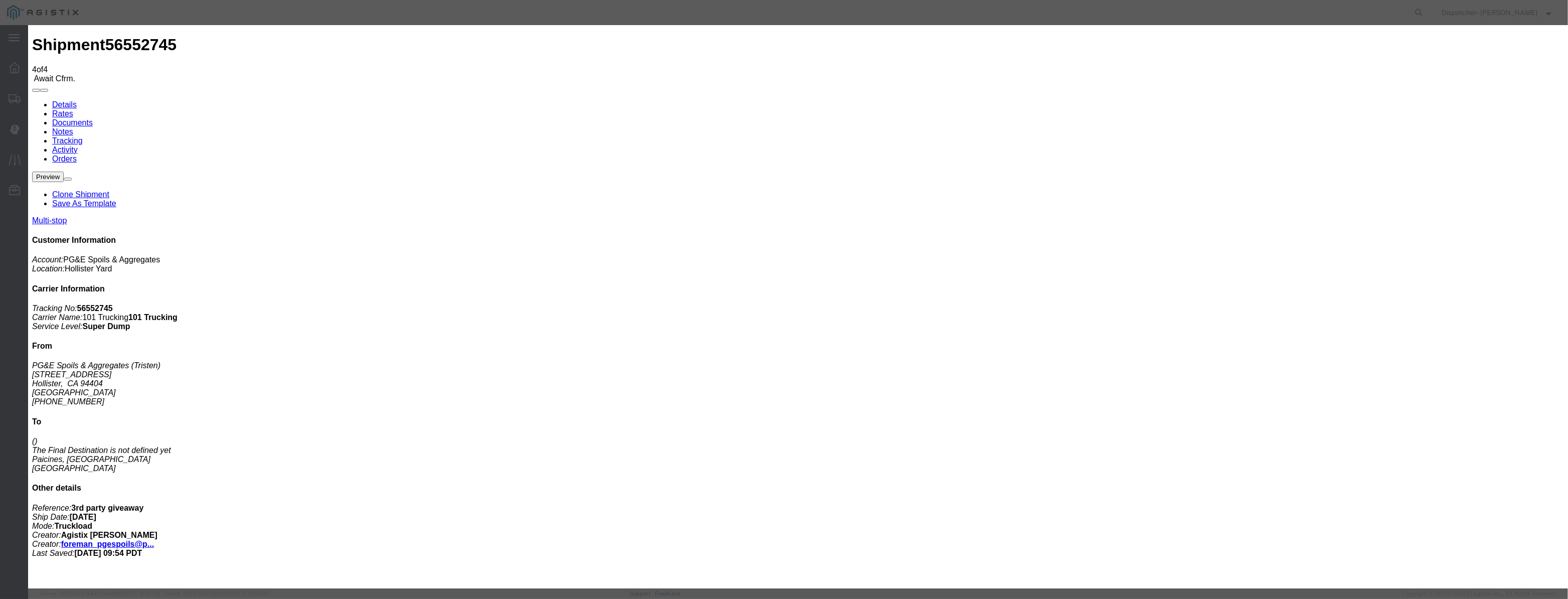
paste input "[DATE]"
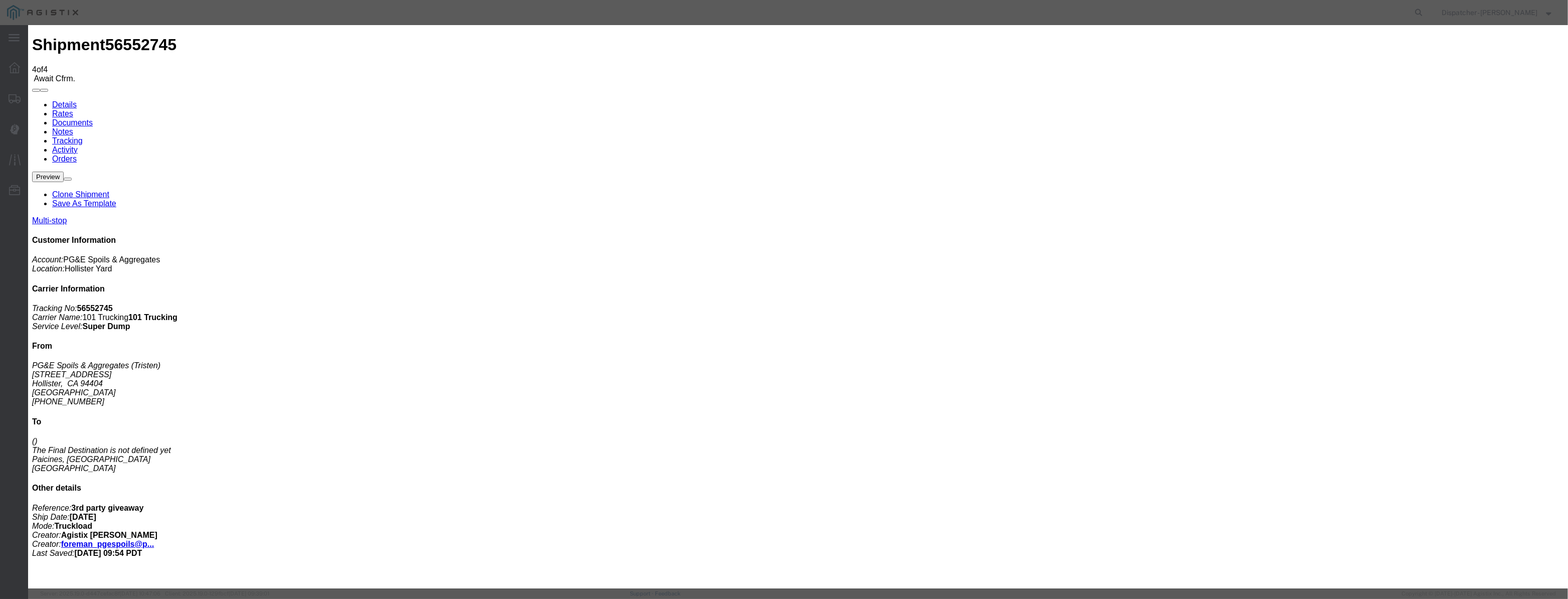
drag, startPoint x: 943, startPoint y: 131, endPoint x: 943, endPoint y: 139, distance: 8.0
drag, startPoint x: 769, startPoint y: 127, endPoint x: 423, endPoint y: 122, distance: 346.0
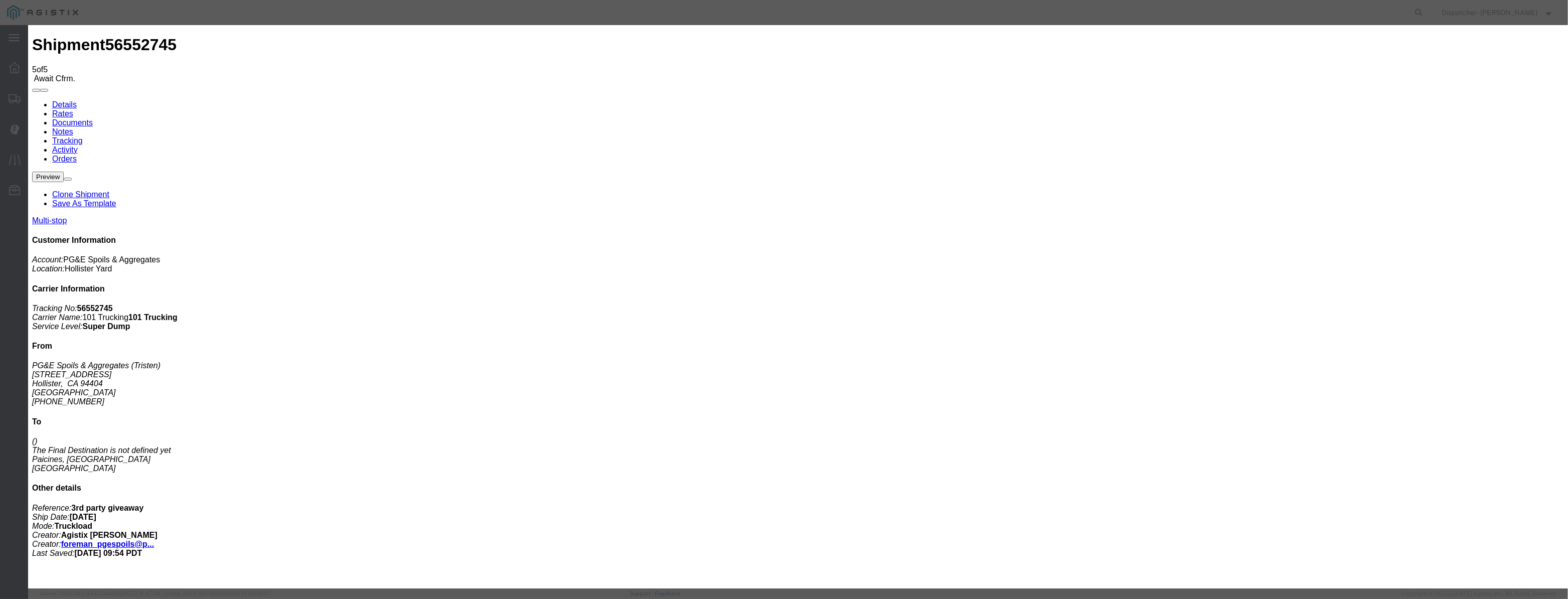
drag, startPoint x: 617, startPoint y: 126, endPoint x: 637, endPoint y: 113, distance: 23.9
drag, startPoint x: 639, startPoint y: 122, endPoint x: 648, endPoint y: 125, distance: 9.5
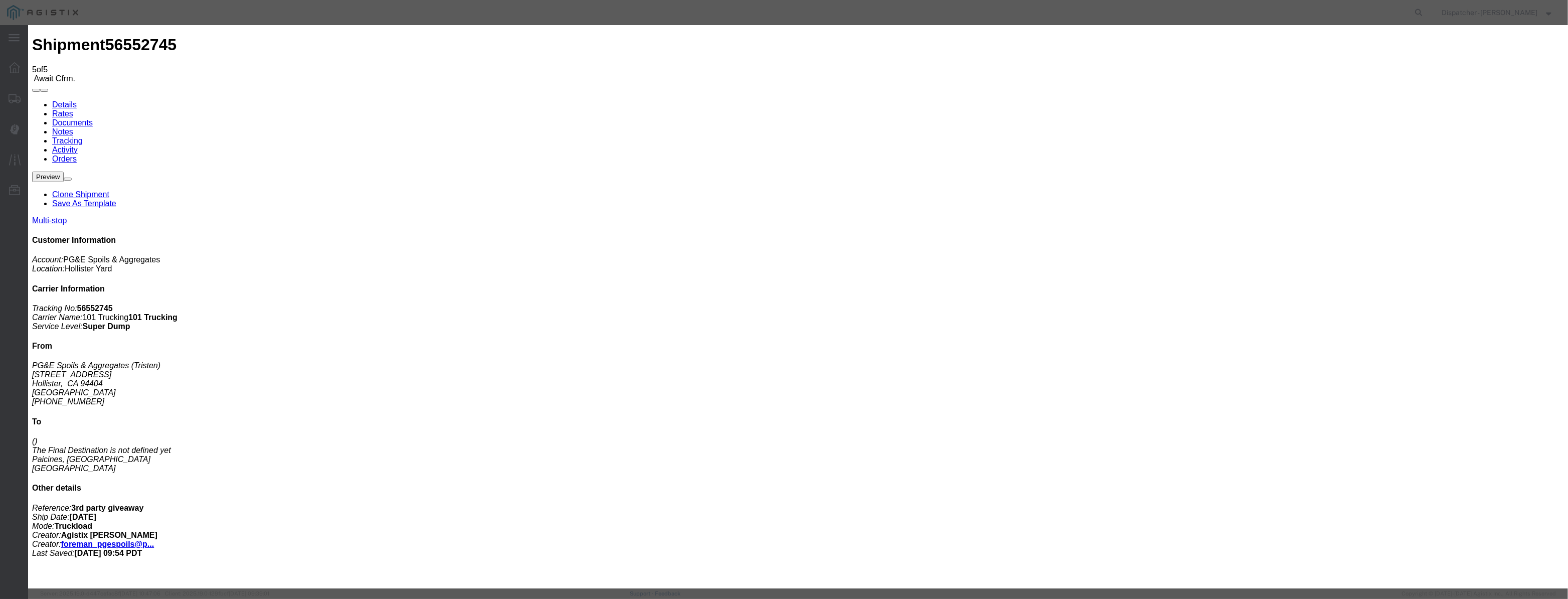
paste input "[DATE]"
drag, startPoint x: 765, startPoint y: 145, endPoint x: 763, endPoint y: 152, distance: 7.3
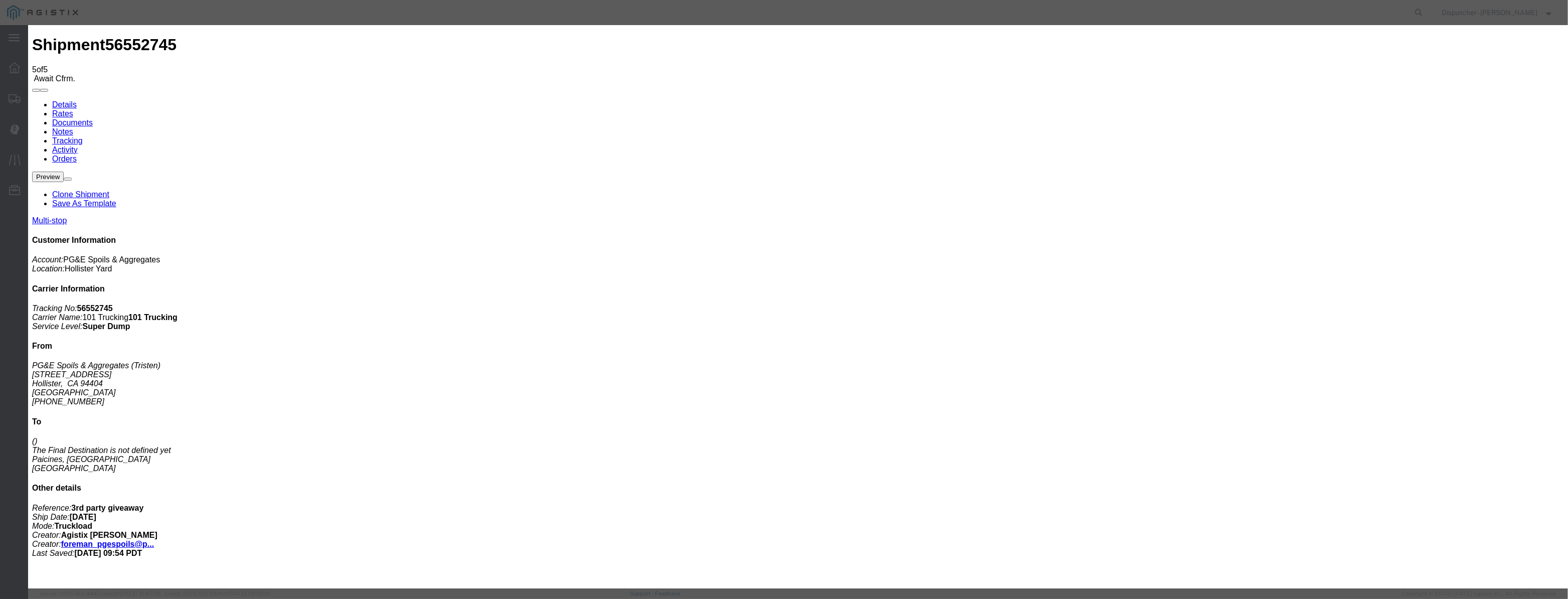
drag, startPoint x: 929, startPoint y: 136, endPoint x: 942, endPoint y: 131, distance: 13.9
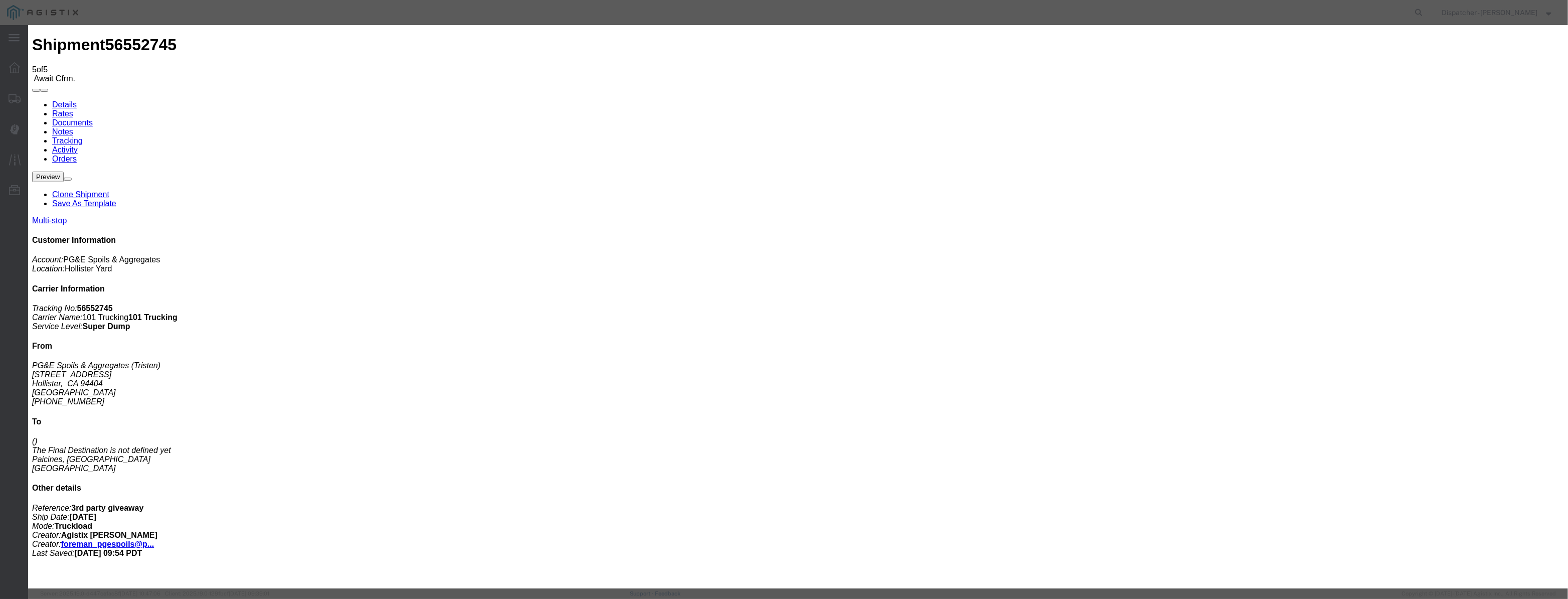
drag, startPoint x: 718, startPoint y: 135, endPoint x: 762, endPoint y: 110, distance: 50.6
drag, startPoint x: 775, startPoint y: 101, endPoint x: 827, endPoint y: 166, distance: 83.2
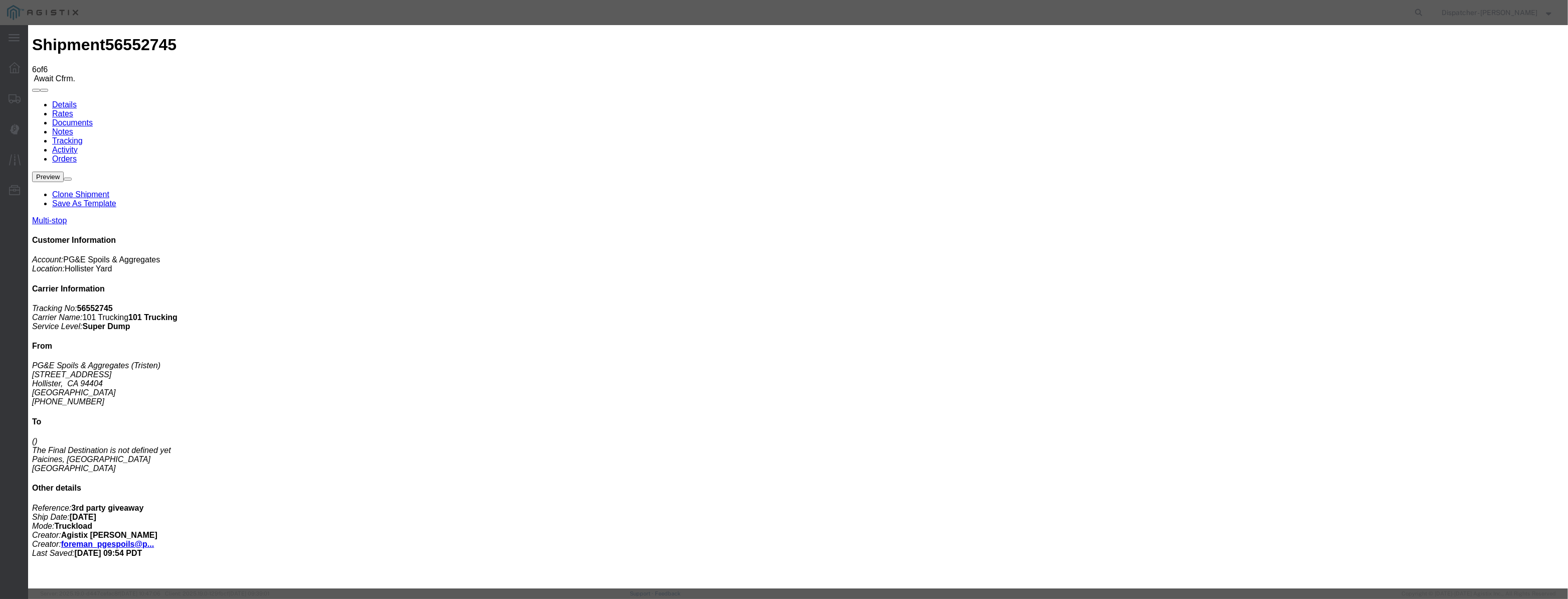
drag, startPoint x: 650, startPoint y: 127, endPoint x: 663, endPoint y: 128, distance: 13.0
paste input "[DATE]"
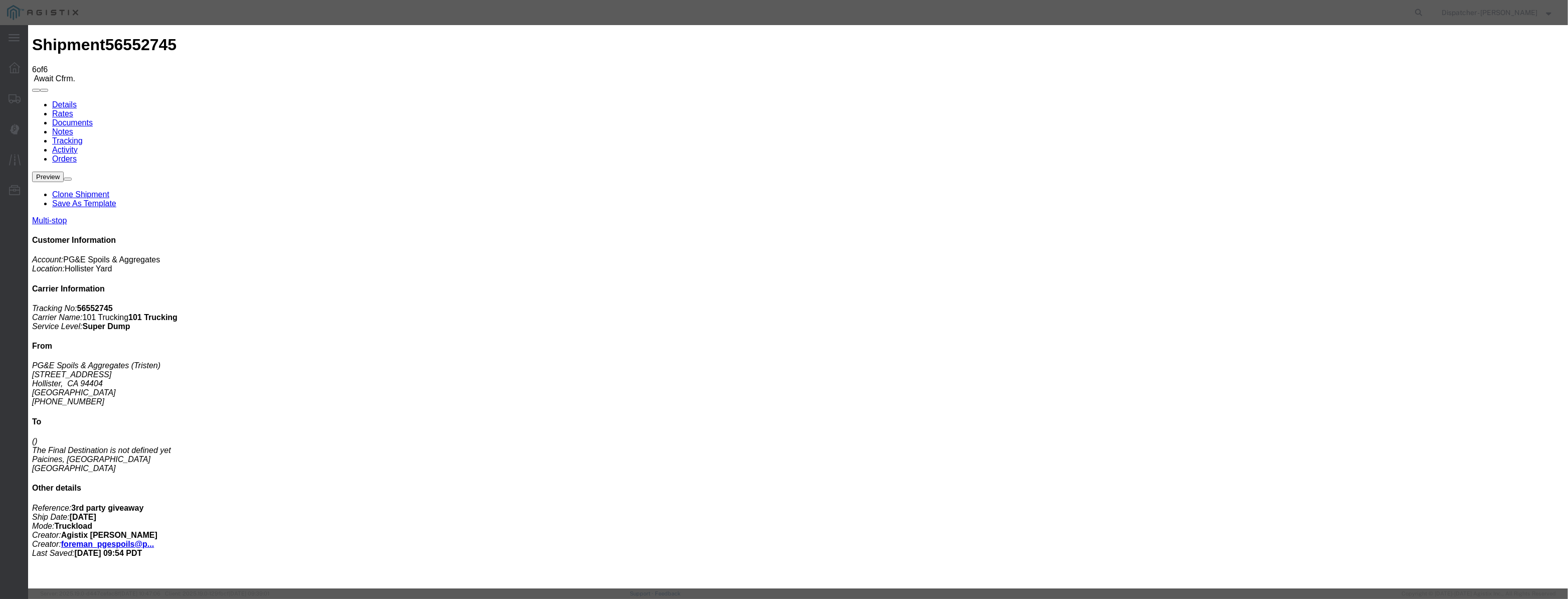
drag, startPoint x: 771, startPoint y: 130, endPoint x: 558, endPoint y: 145, distance: 213.5
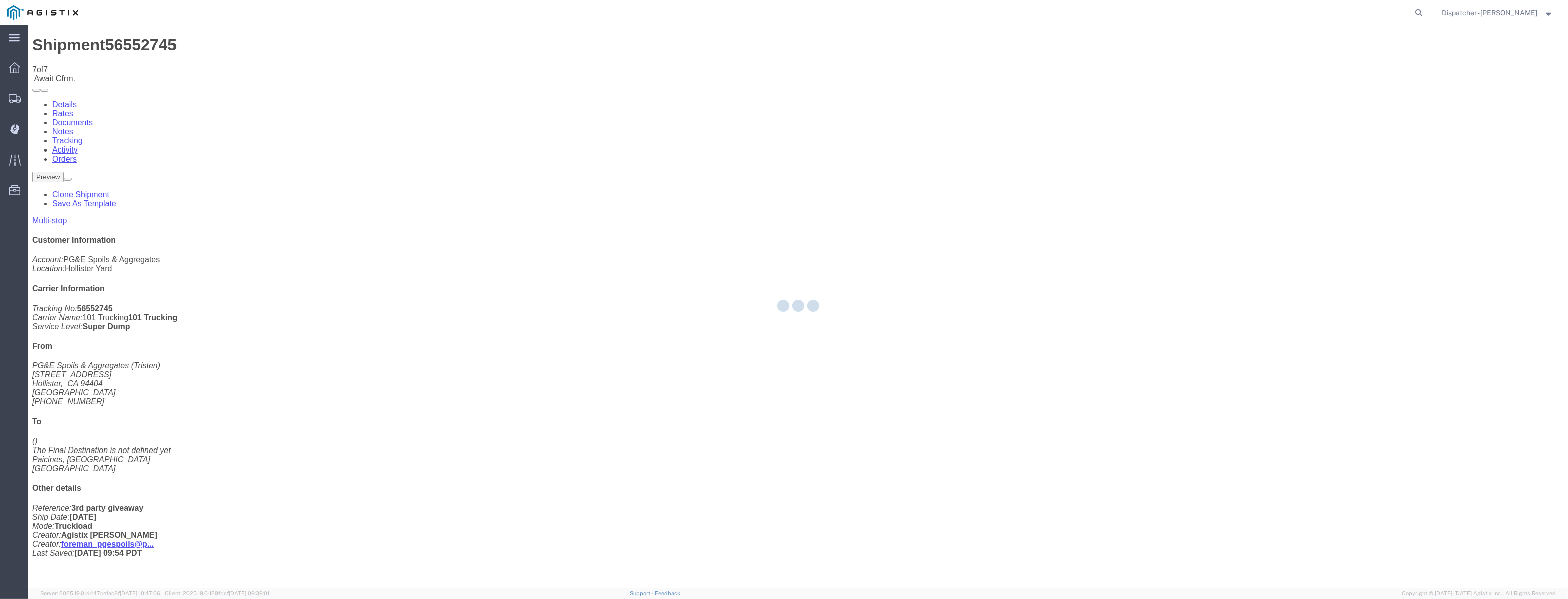
click at [1333, 90] on div at bounding box center [798, 306] width 1540 height 563
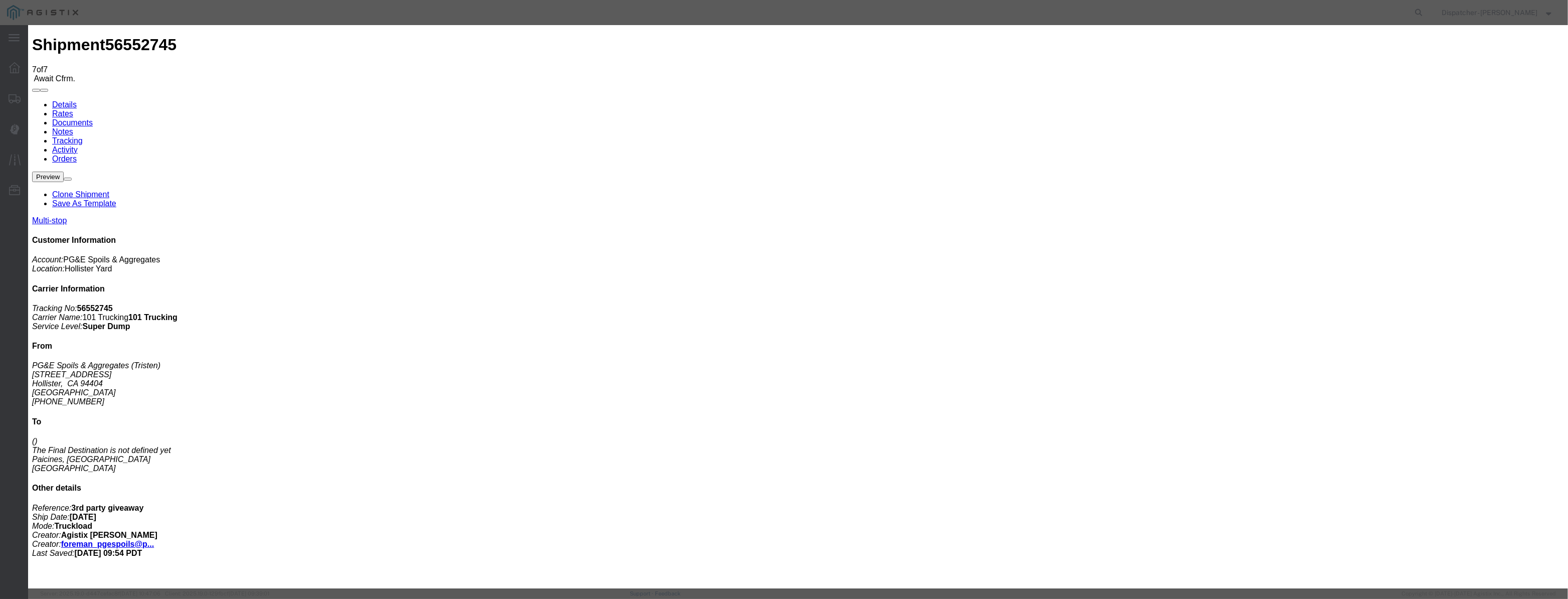
drag, startPoint x: 642, startPoint y: 107, endPoint x: 641, endPoint y: 121, distance: 14.0
drag, startPoint x: 641, startPoint y: 121, endPoint x: 684, endPoint y: 130, distance: 43.9
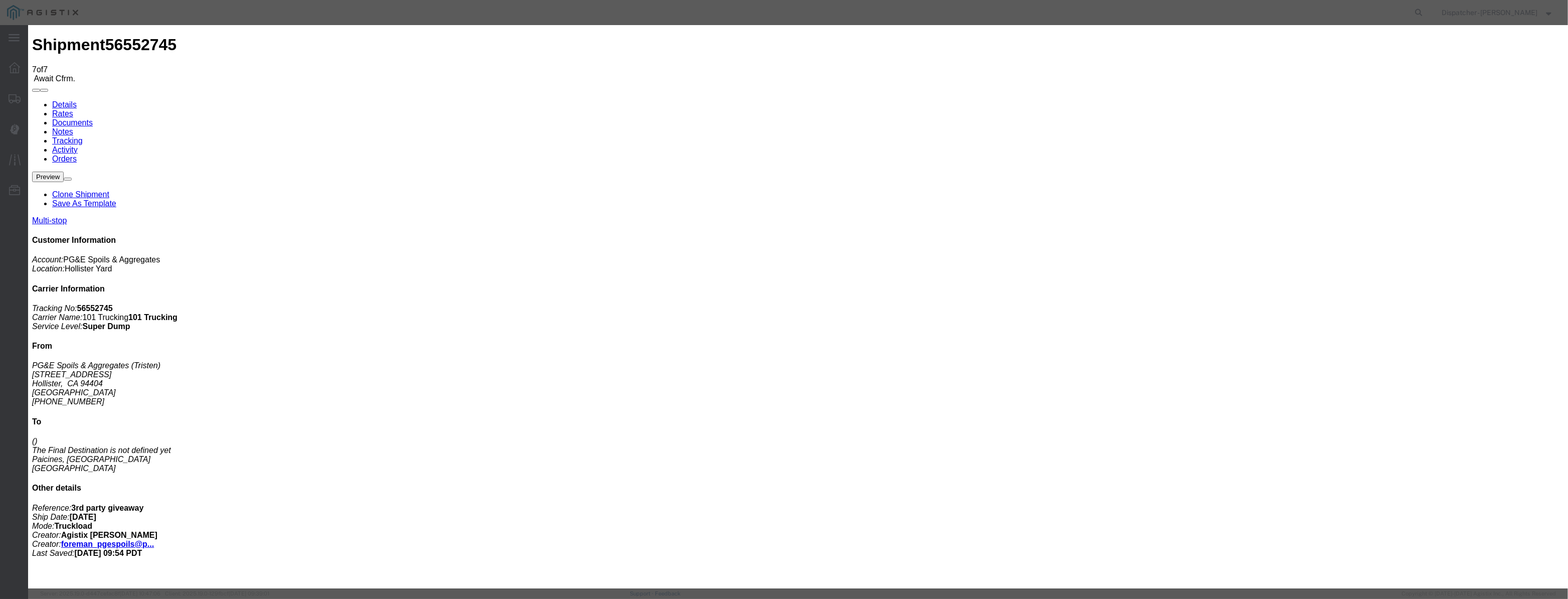
paste input "[DATE]"
drag, startPoint x: 744, startPoint y: 144, endPoint x: 743, endPoint y: 152, distance: 8.1
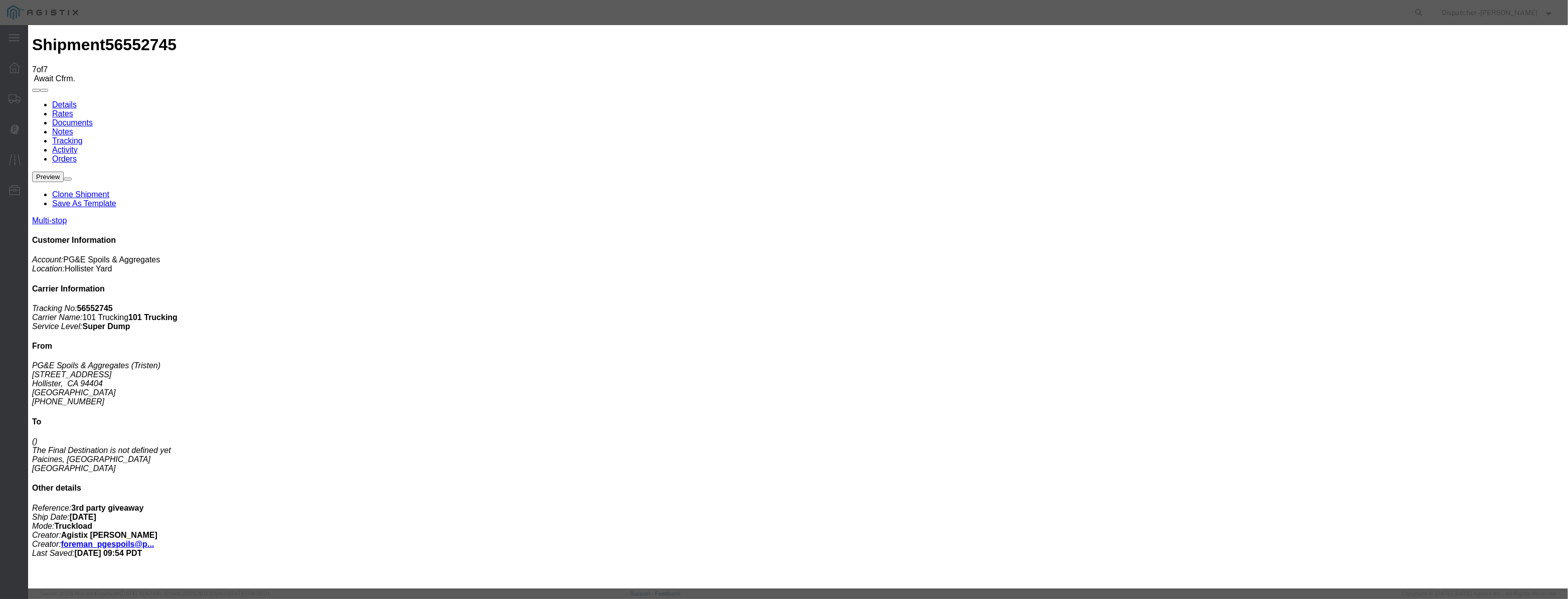
drag, startPoint x: 775, startPoint y: 128, endPoint x: 321, endPoint y: 130, distance: 454.0
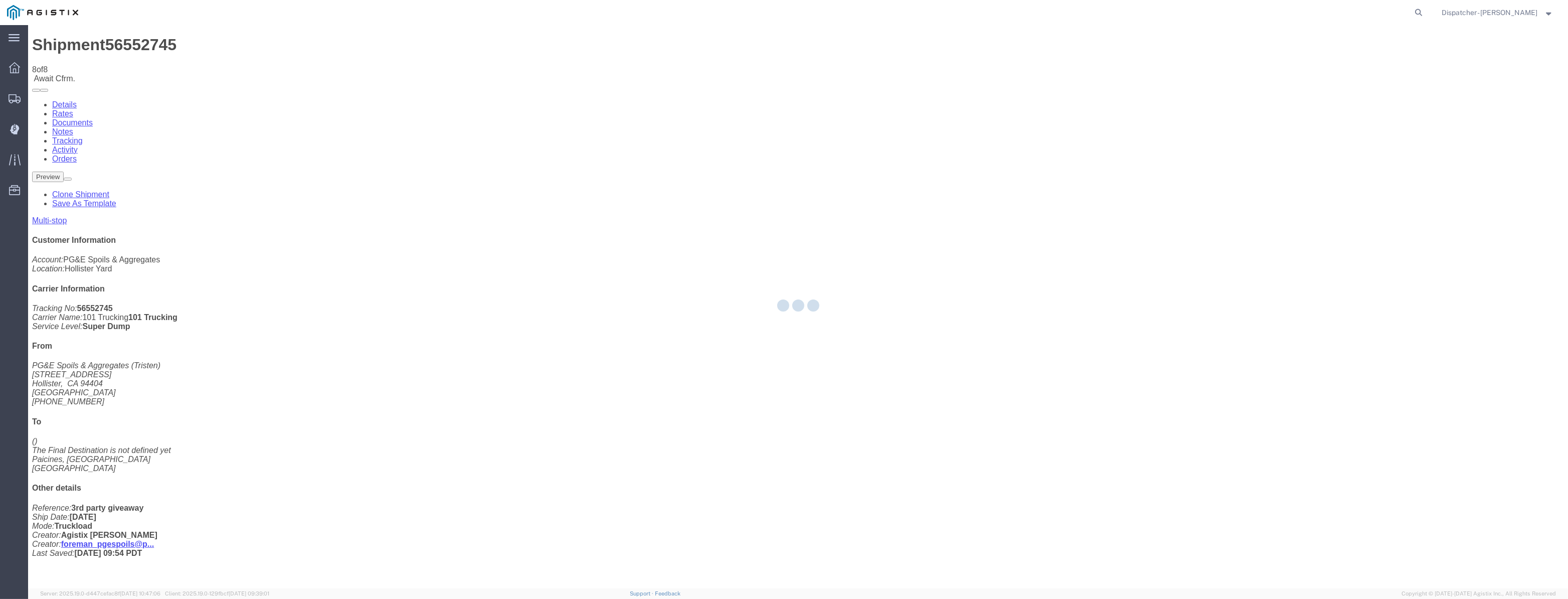
click at [1312, 100] on div at bounding box center [798, 306] width 1540 height 563
click at [1325, 94] on div at bounding box center [798, 306] width 1540 height 563
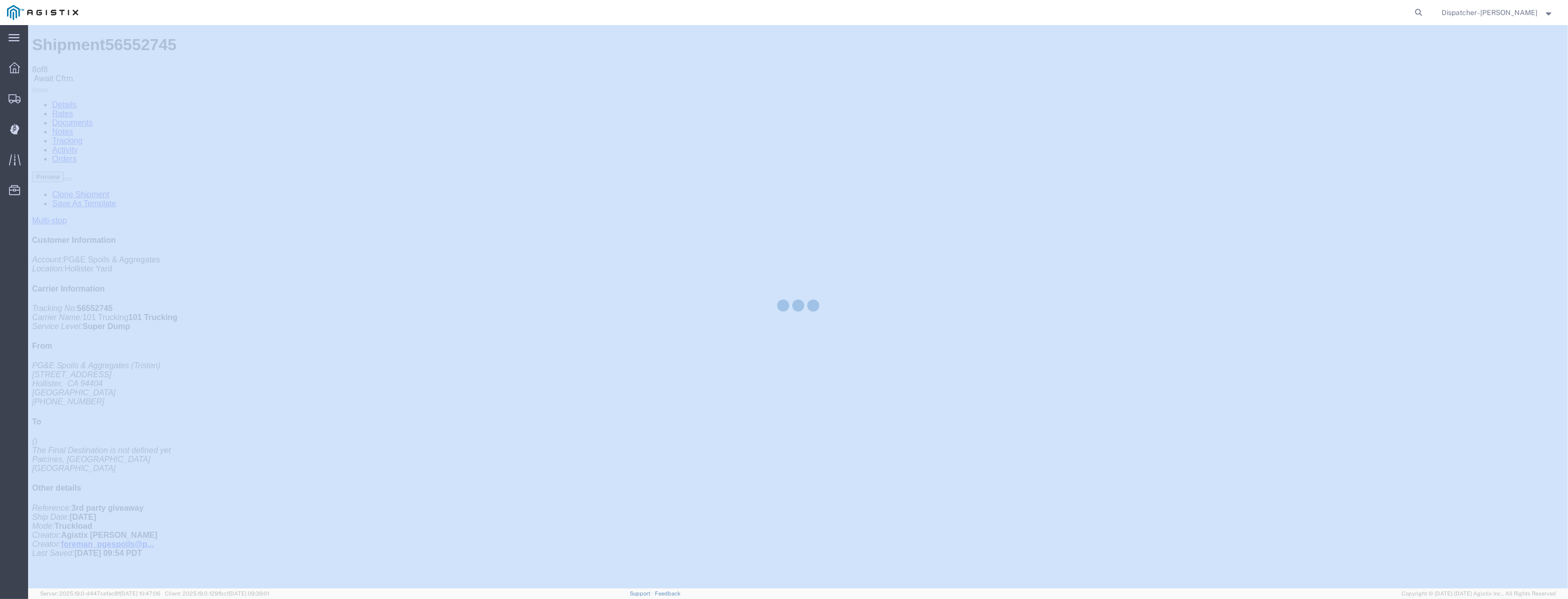
click at [1325, 94] on div at bounding box center [798, 306] width 1540 height 563
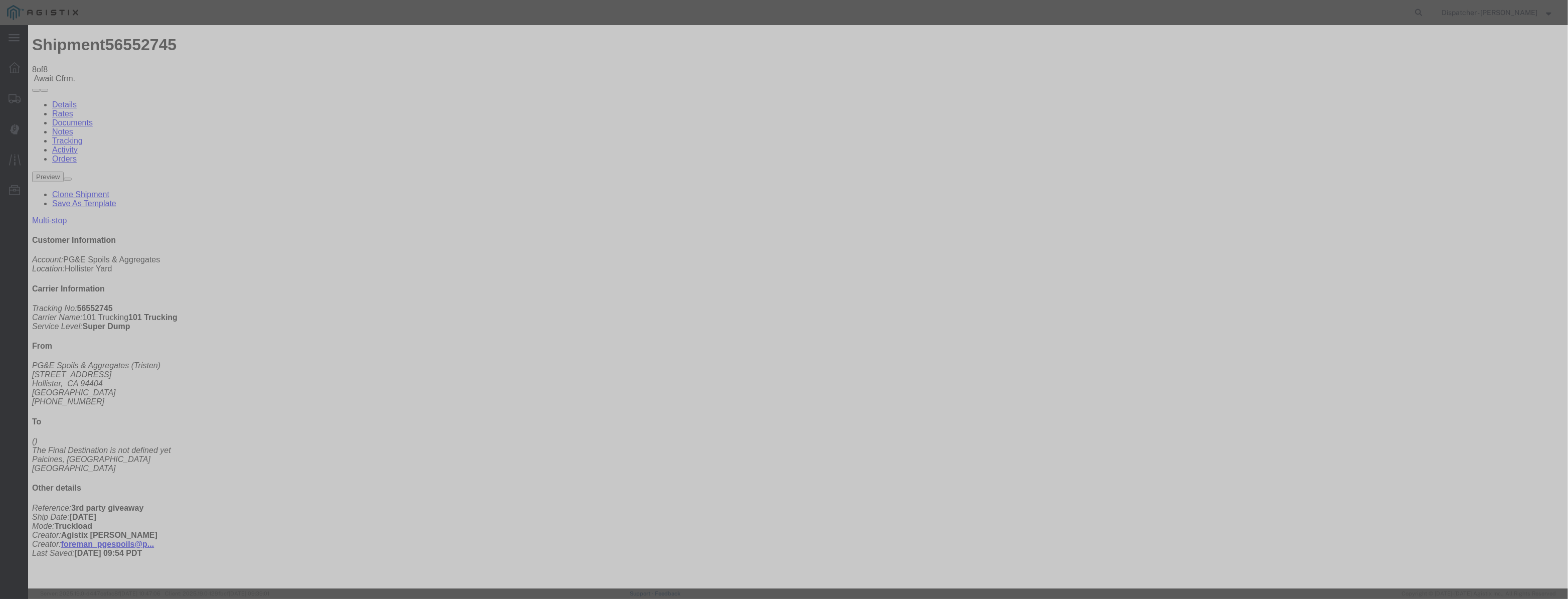
paste input "[DATE]"
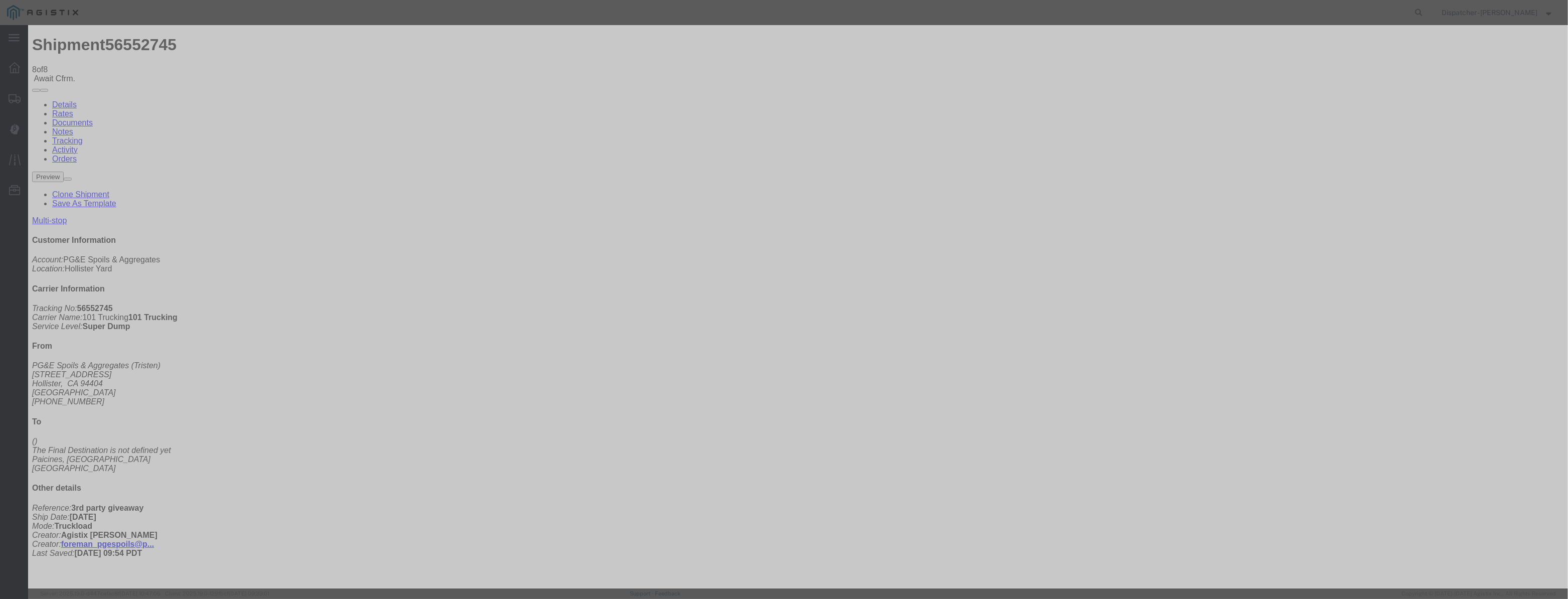
drag, startPoint x: 776, startPoint y: 129, endPoint x: 380, endPoint y: 138, distance: 396.1
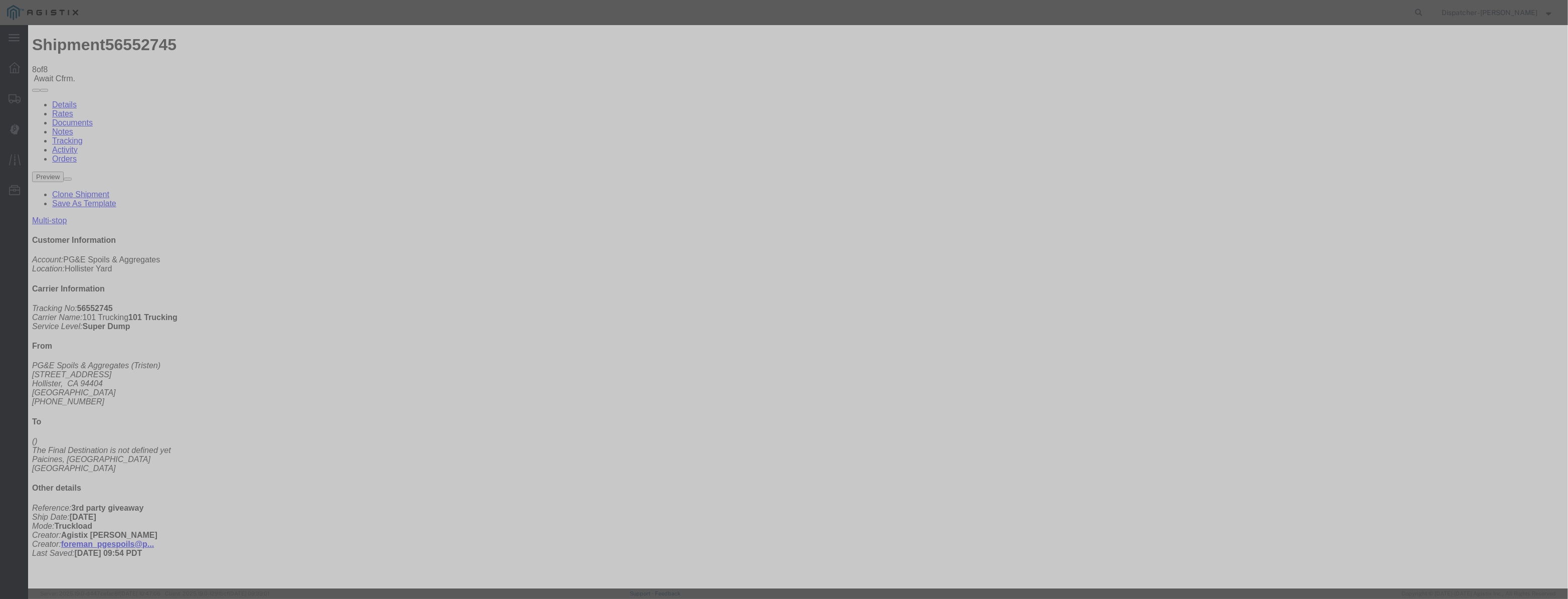
drag, startPoint x: 785, startPoint y: 126, endPoint x: 377, endPoint y: 135, distance: 408.1
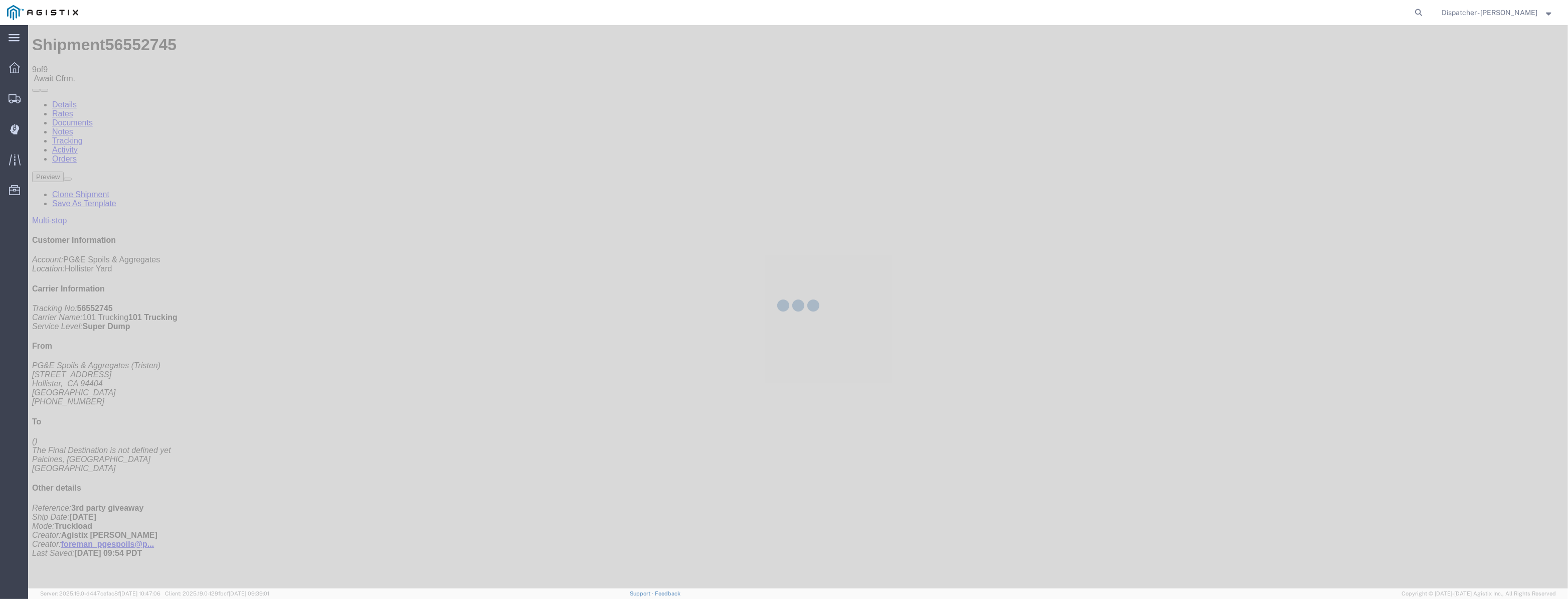
drag, startPoint x: 1361, startPoint y: 117, endPoint x: 1334, endPoint y: 92, distance: 36.8
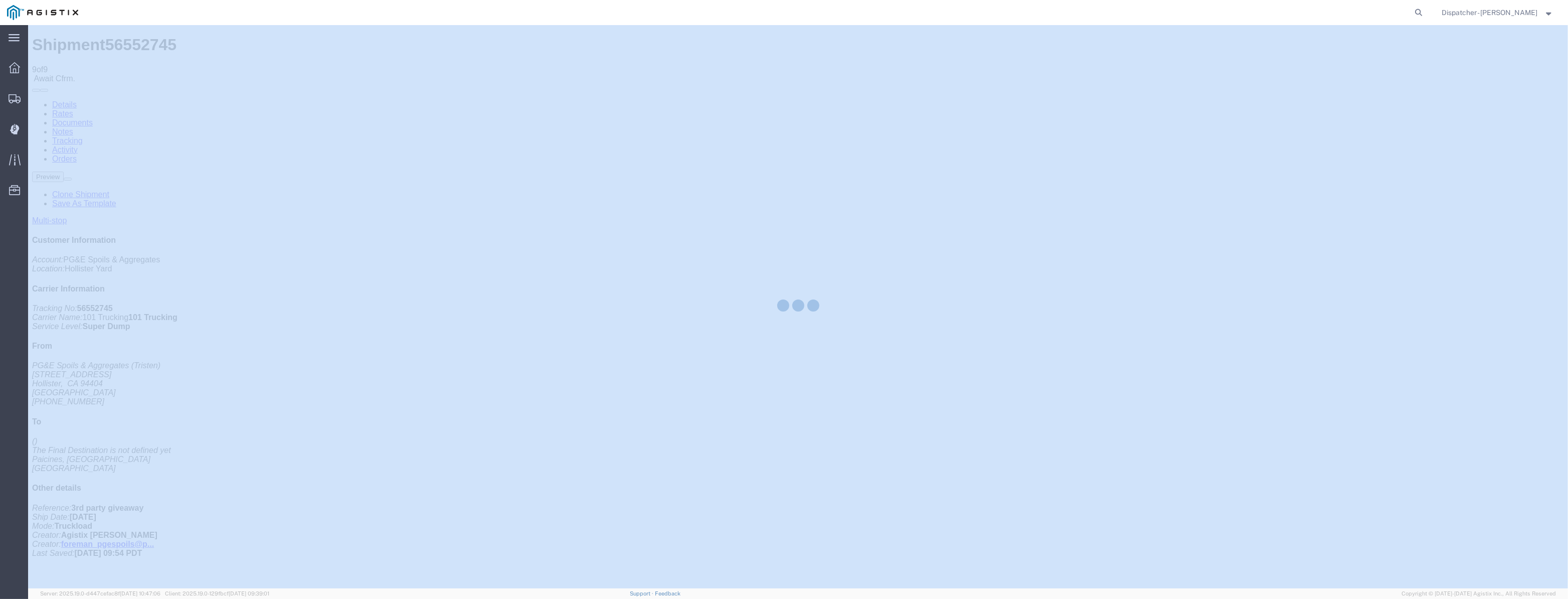
click at [1334, 92] on div at bounding box center [798, 306] width 1540 height 563
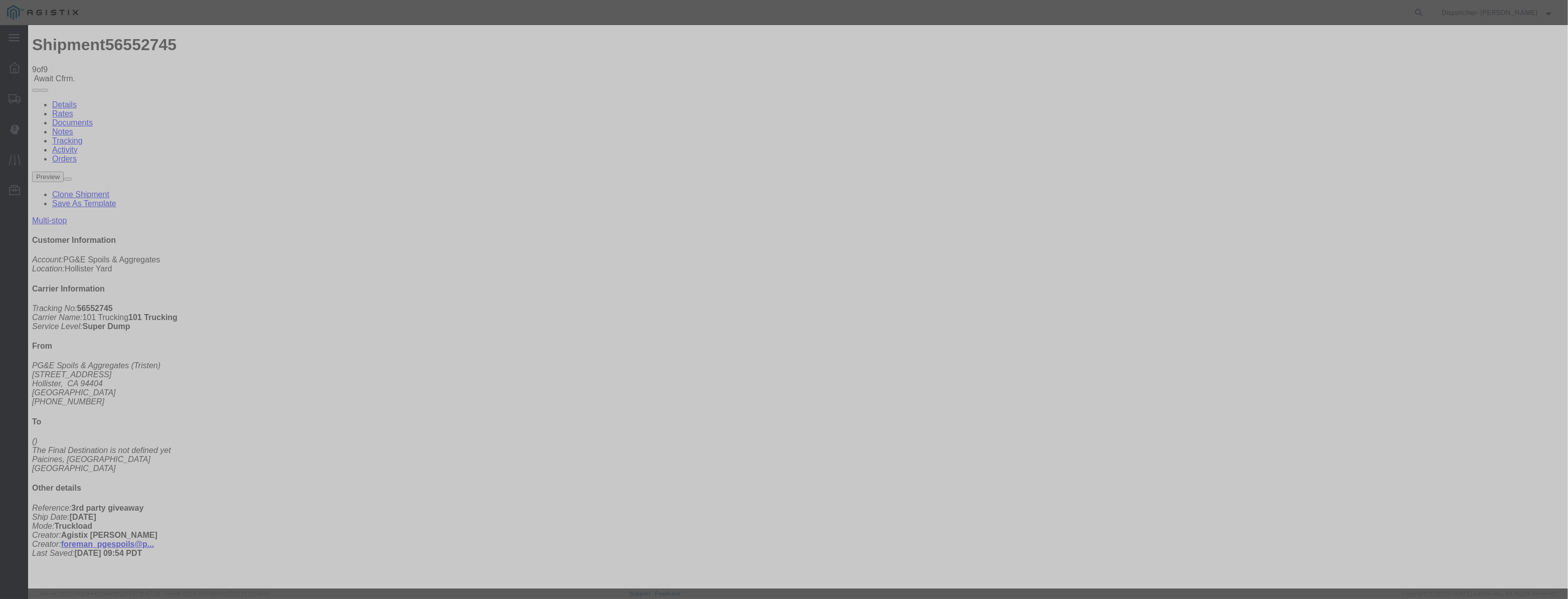
drag, startPoint x: 612, startPoint y: 125, endPoint x: 637, endPoint y: 111, distance: 28.7
drag, startPoint x: 637, startPoint y: 111, endPoint x: 633, endPoint y: 121, distance: 10.8
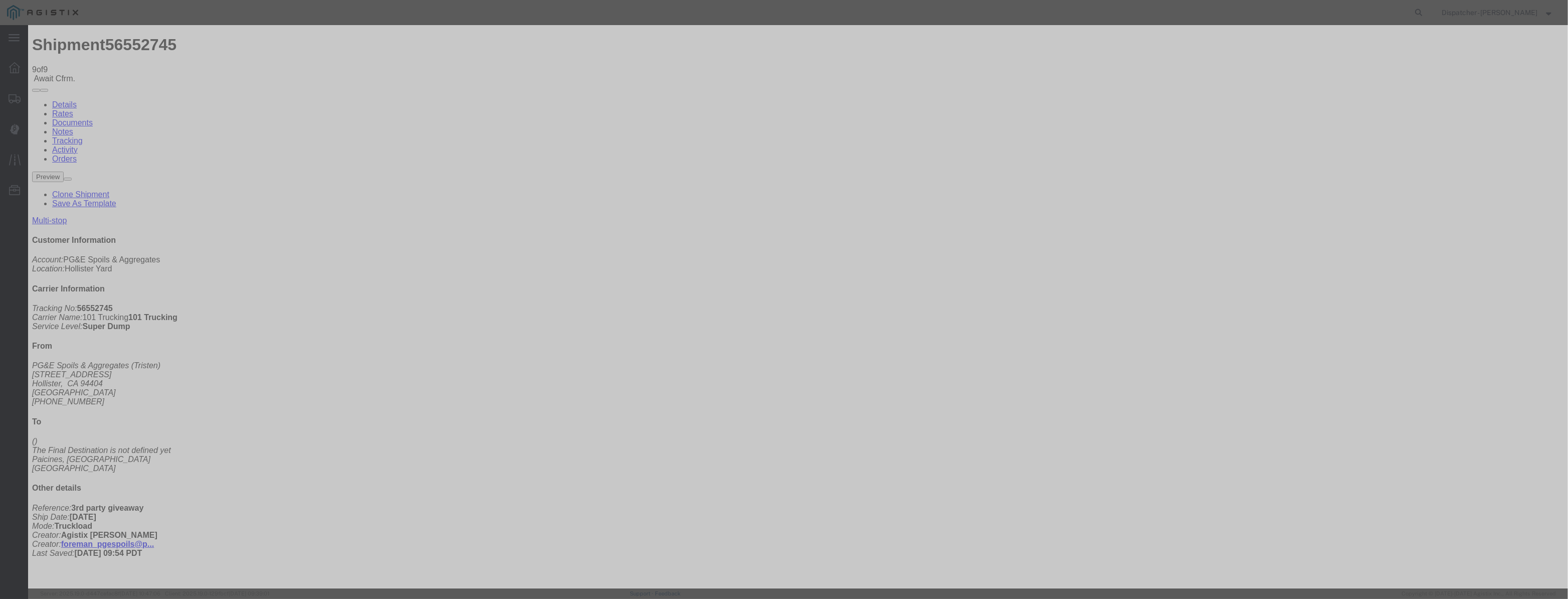
paste input "[DATE]"
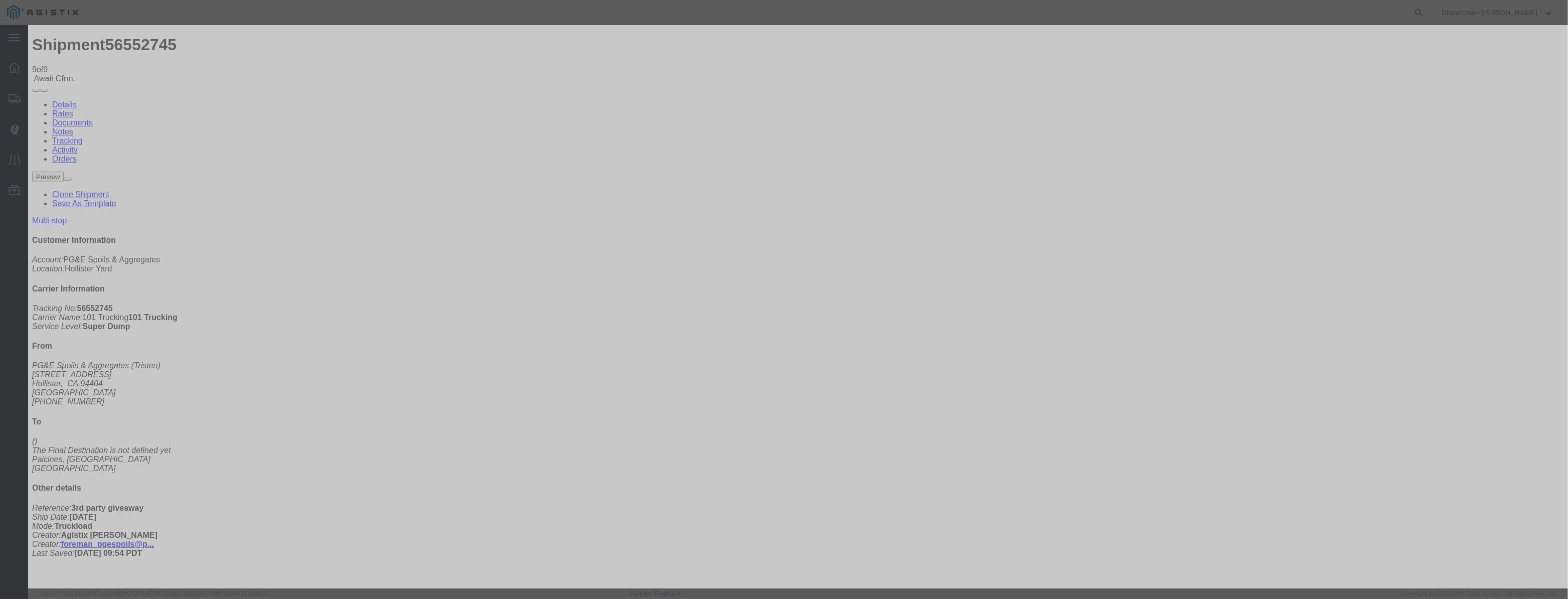
scroll to position [0, 0]
drag, startPoint x: 765, startPoint y: 128, endPoint x: 380, endPoint y: 164, distance: 386.7
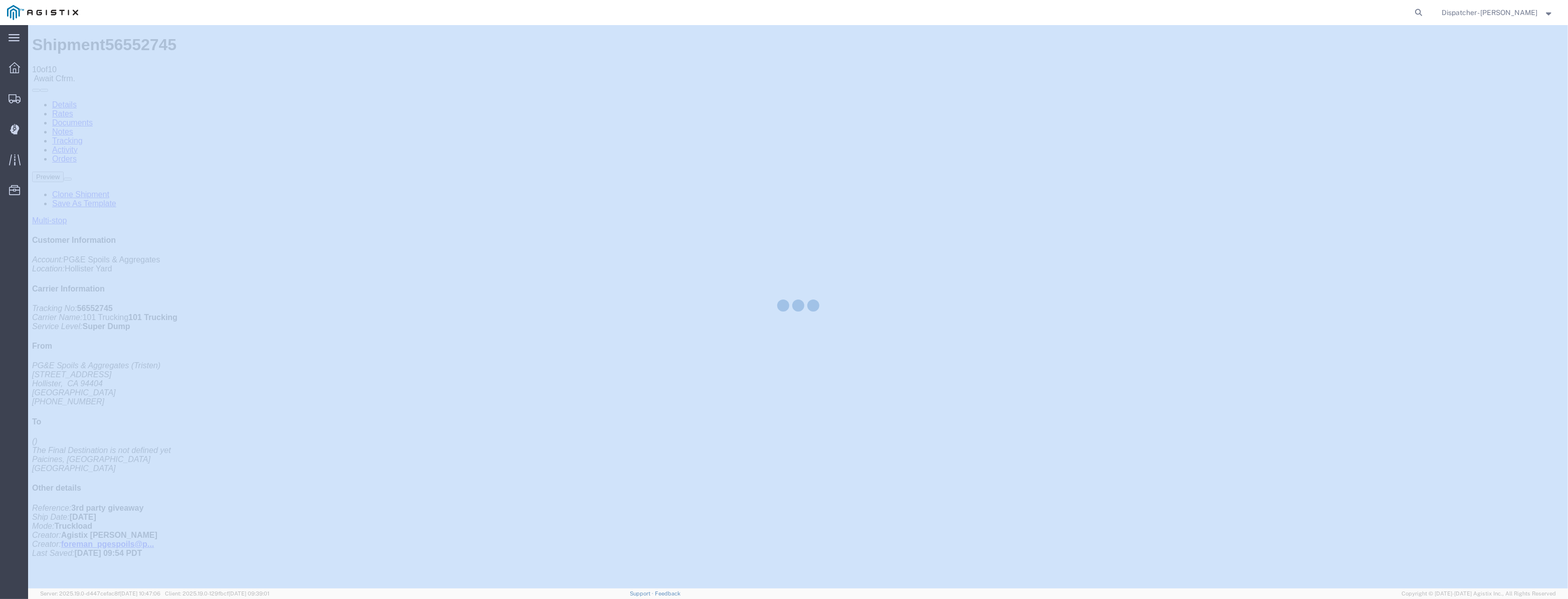
click at [1315, 97] on div at bounding box center [798, 306] width 1540 height 563
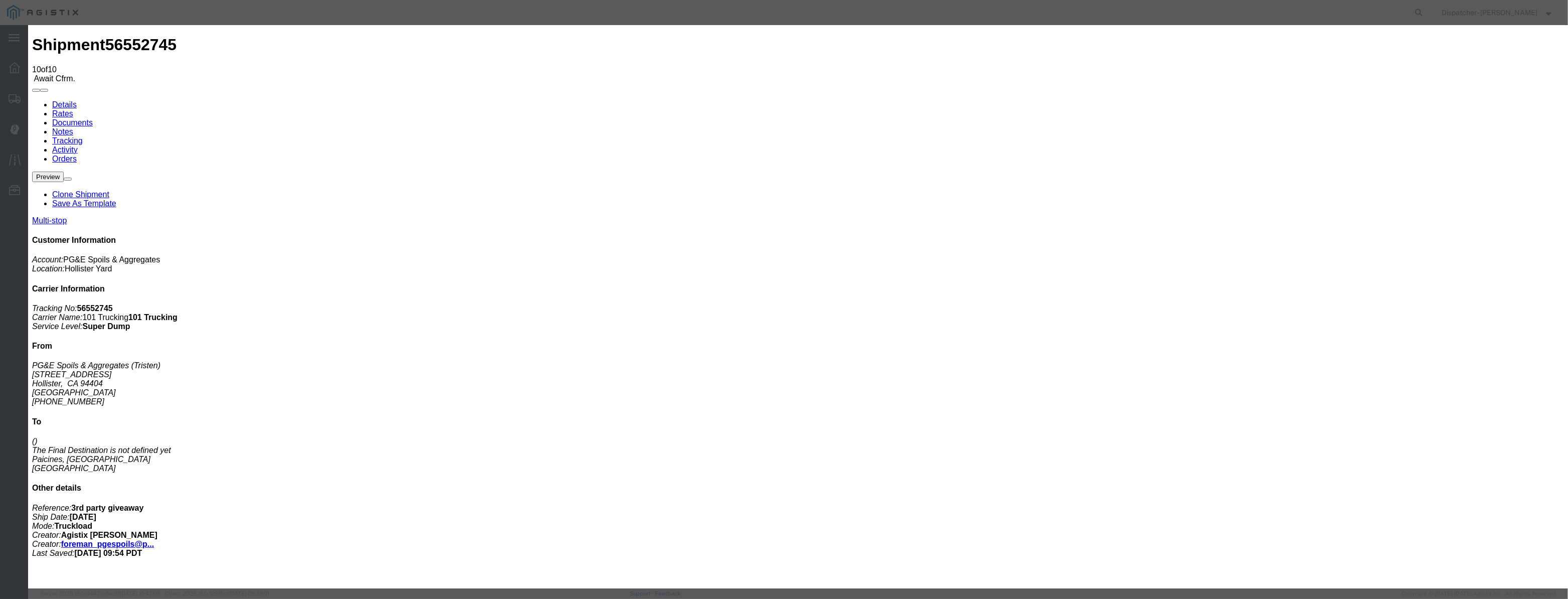
paste input "[DATE]"
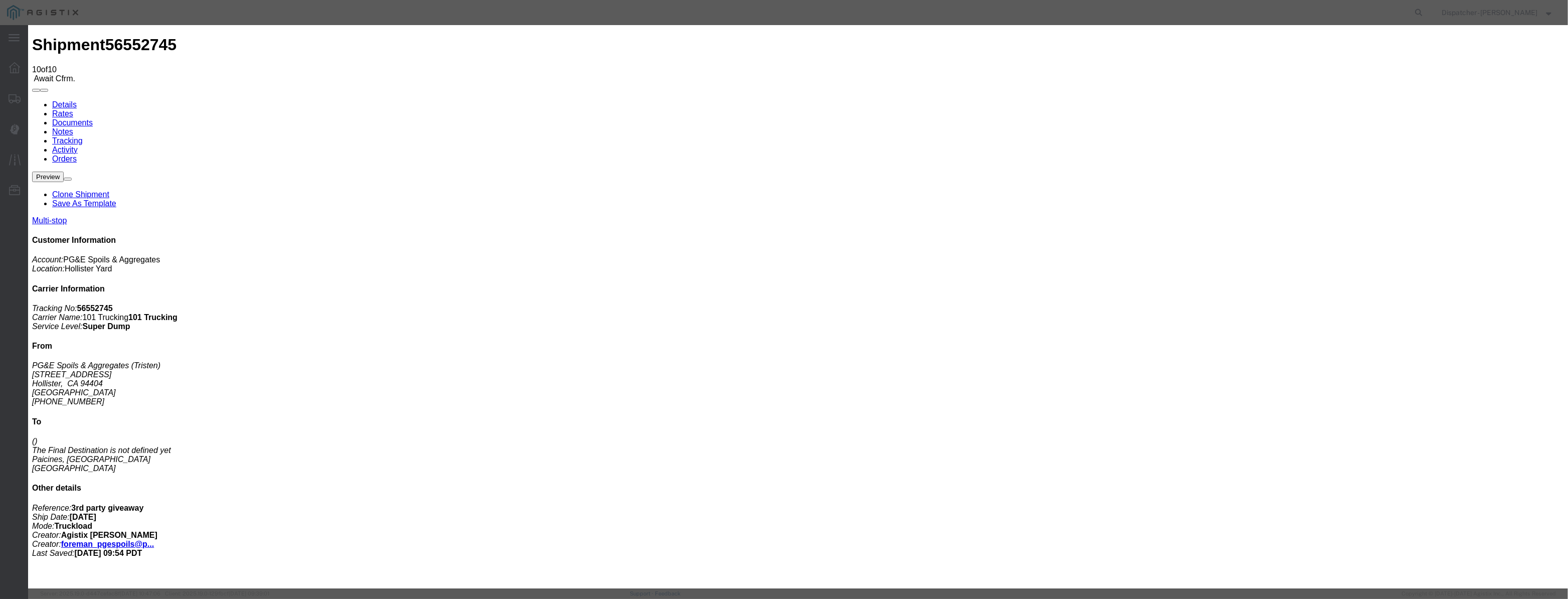
drag, startPoint x: 787, startPoint y: 127, endPoint x: 298, endPoint y: 192, distance: 493.3
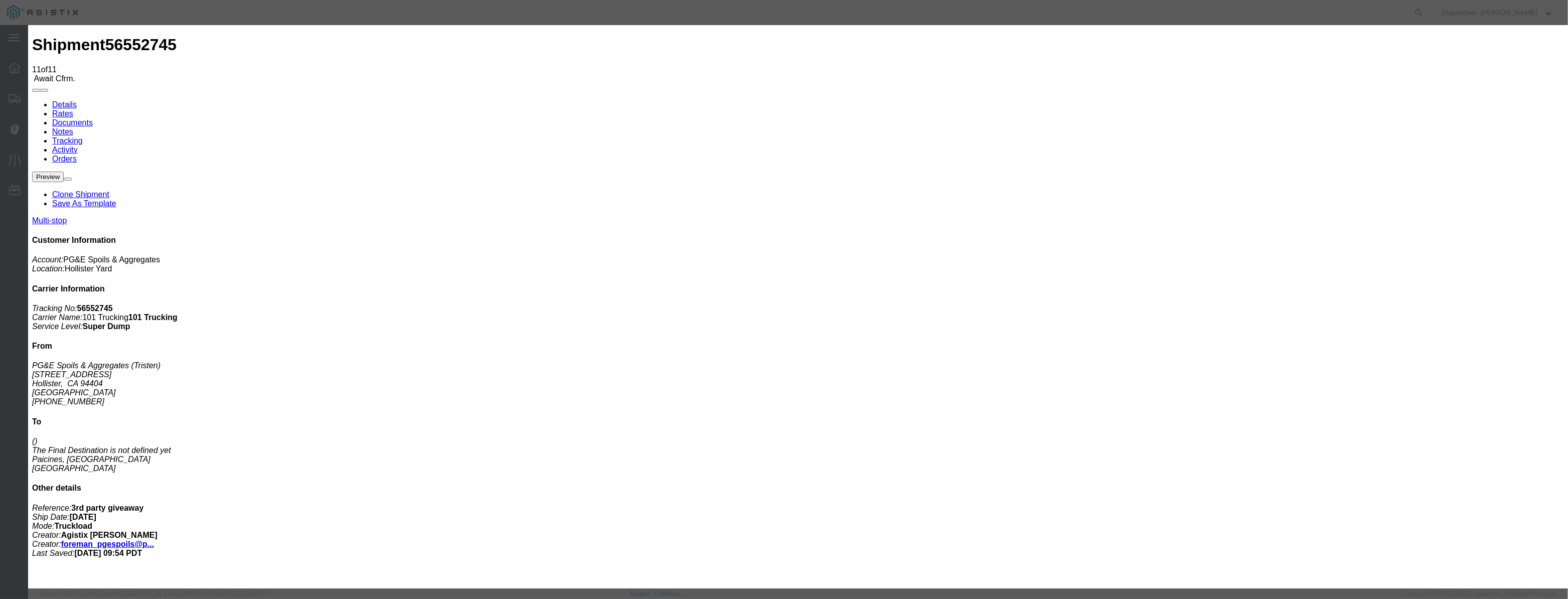
drag, startPoint x: 648, startPoint y: 115, endPoint x: 643, endPoint y: 124, distance: 10.3
drag, startPoint x: 643, startPoint y: 124, endPoint x: 665, endPoint y: 128, distance: 22.4
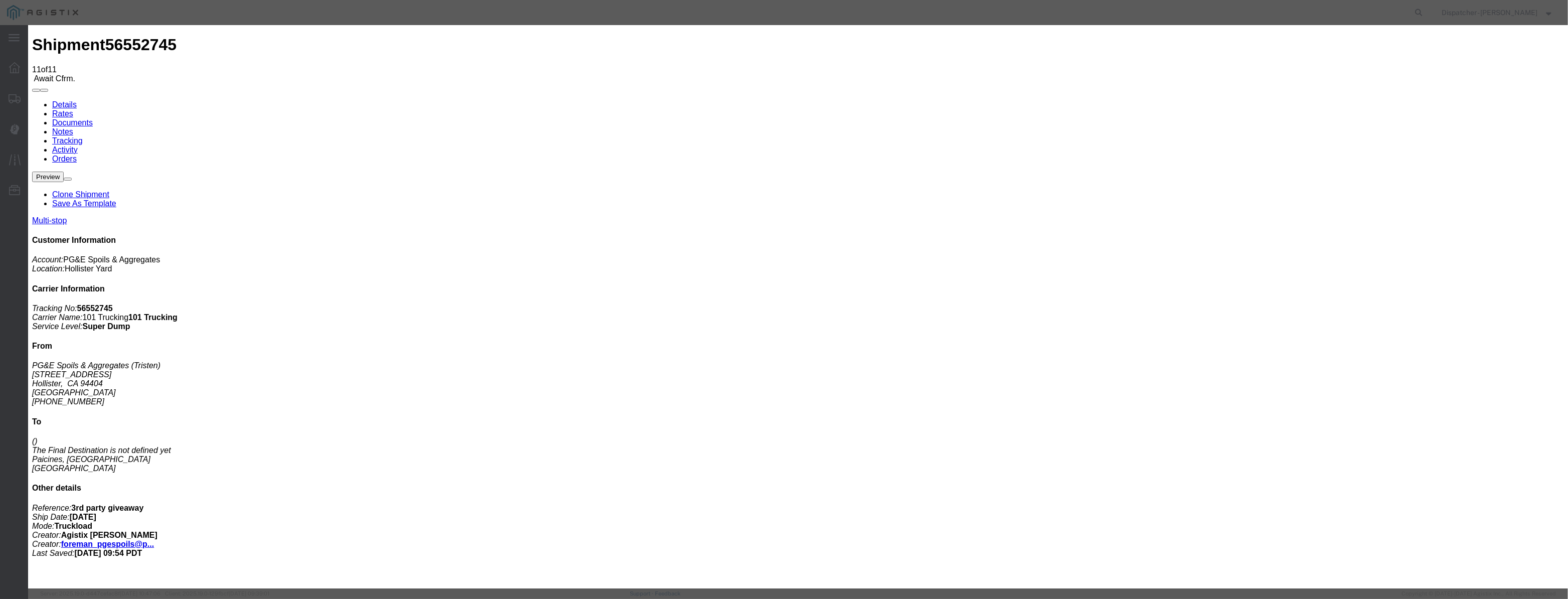
paste input "[DATE]"
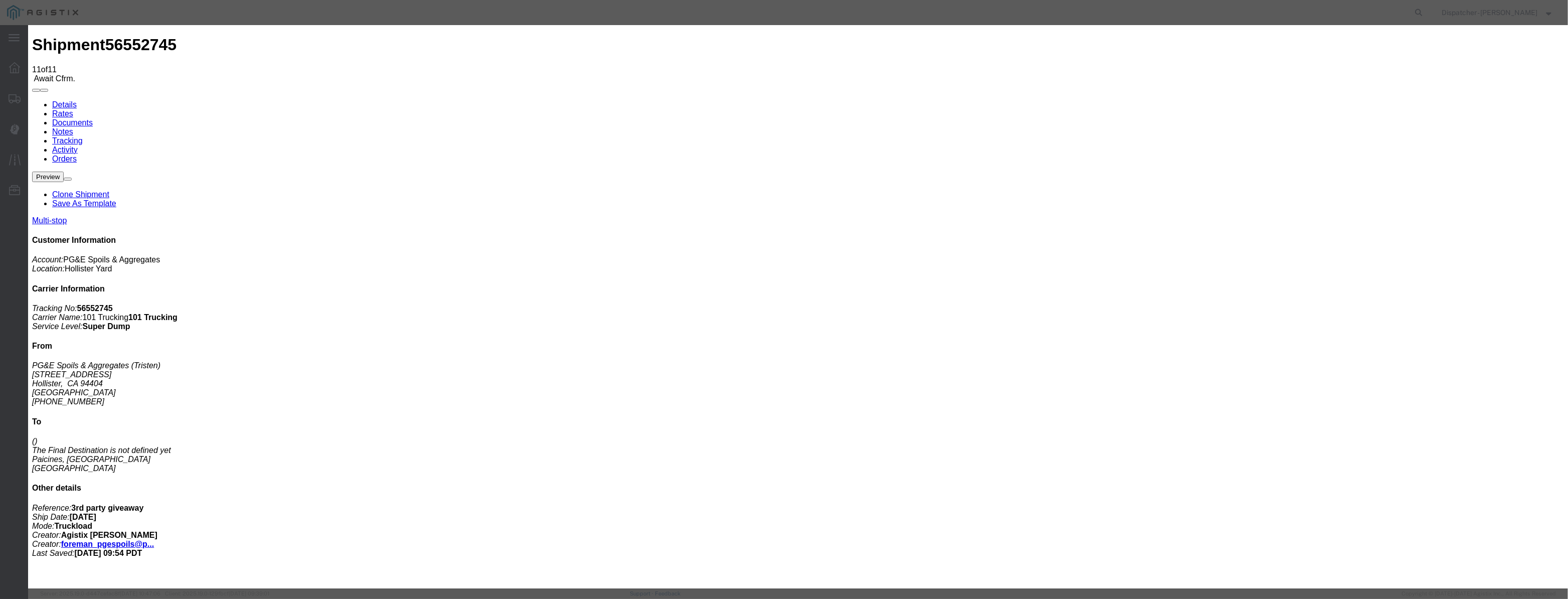
drag, startPoint x: 732, startPoint y: 134, endPoint x: 304, endPoint y: 153, distance: 428.4
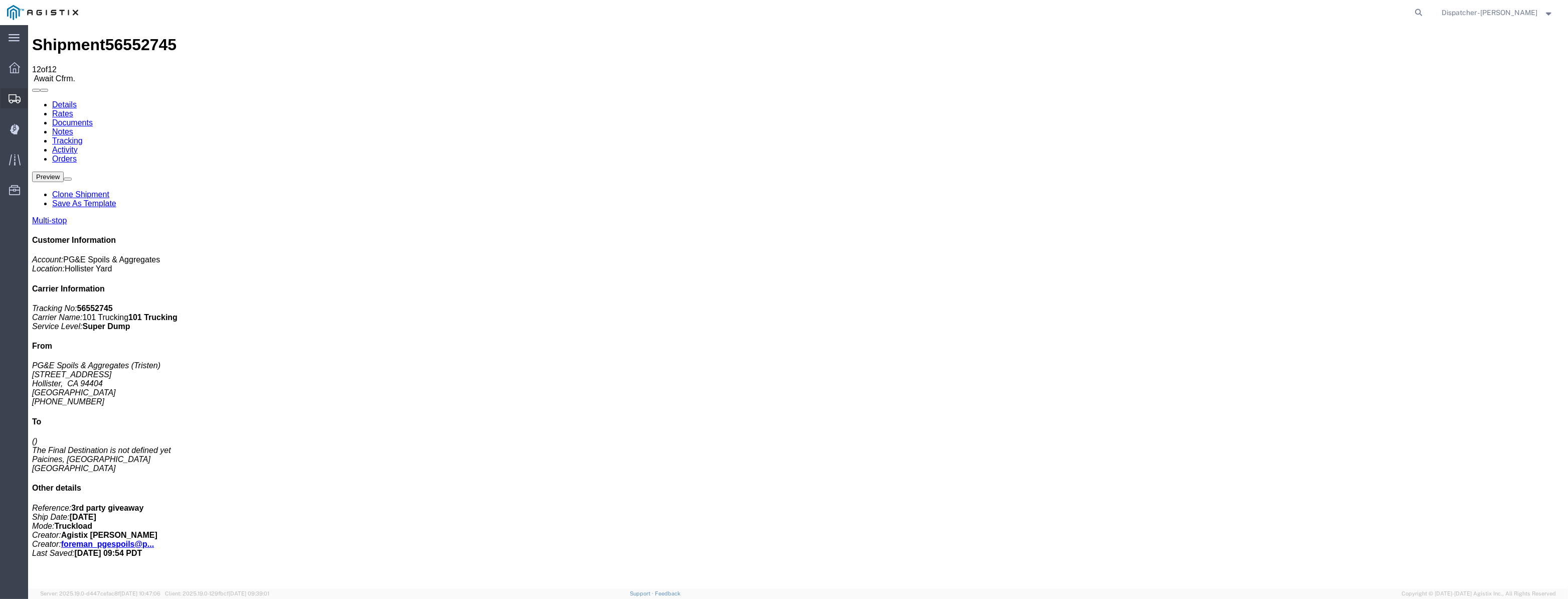
click at [4, 96] on div at bounding box center [15, 98] width 28 height 20
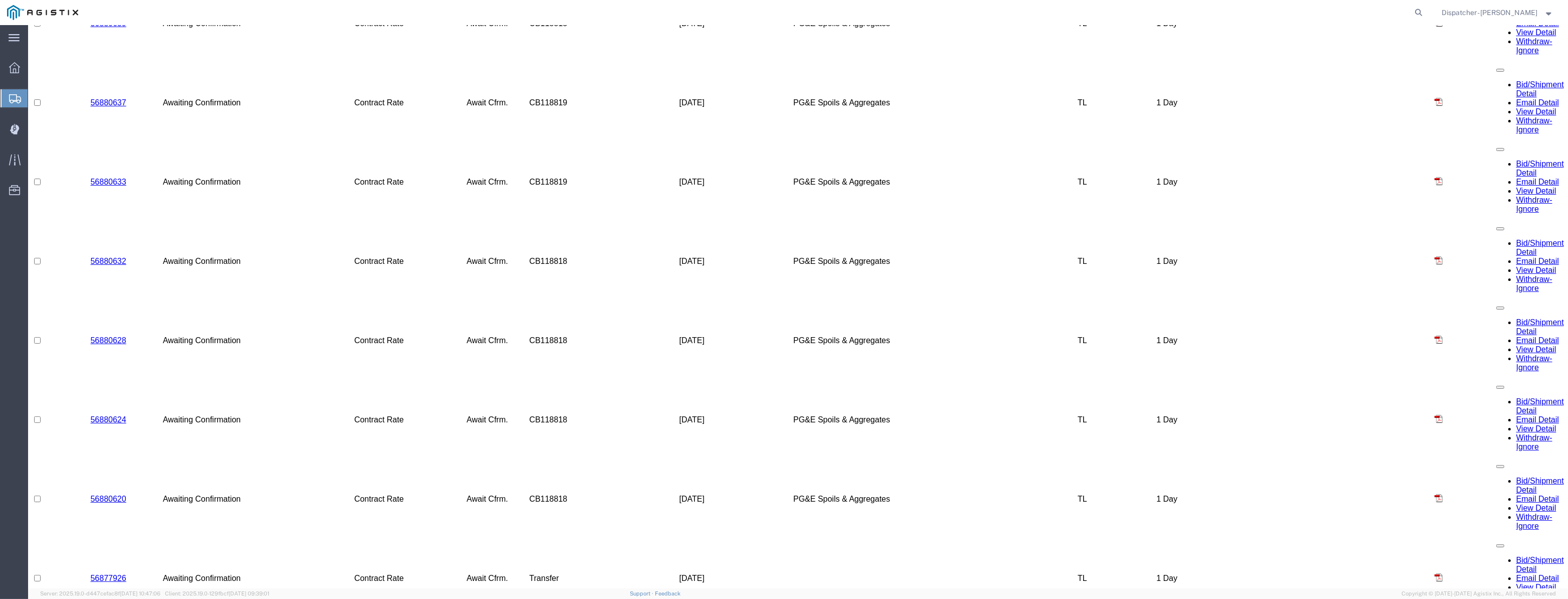
scroll to position [1217, 0]
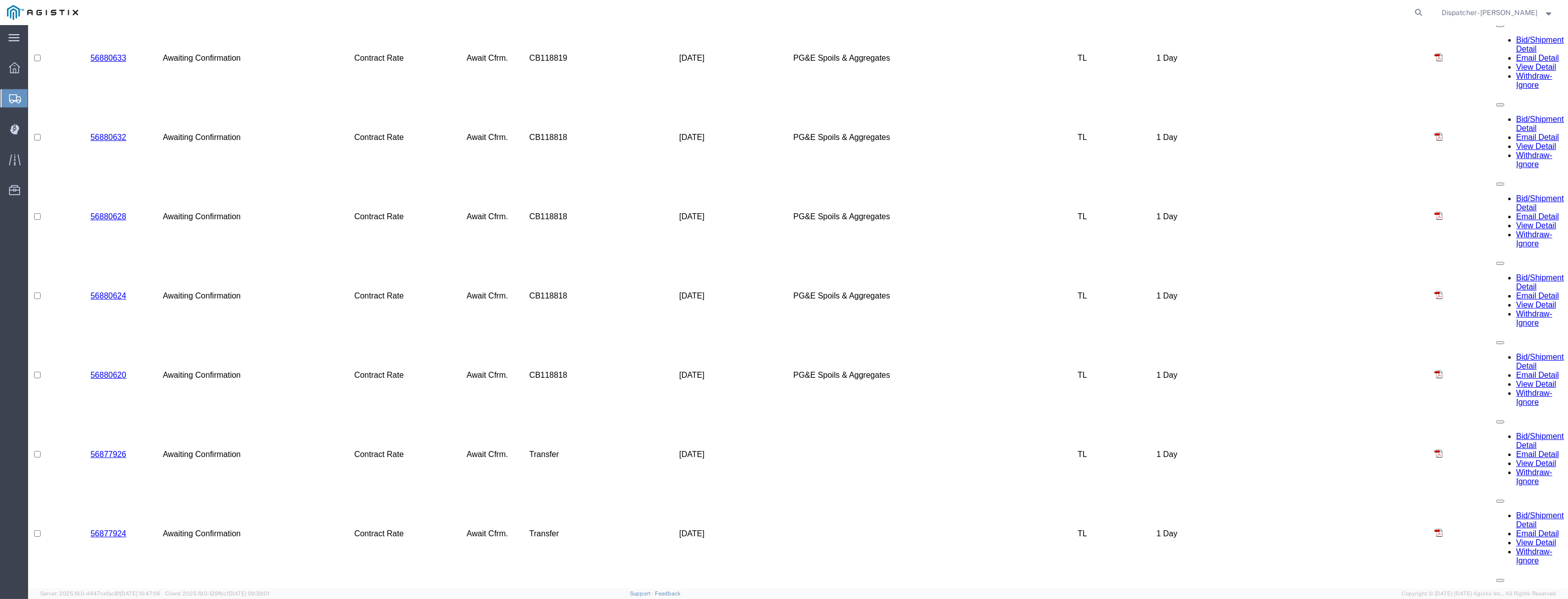
drag, startPoint x: 246, startPoint y: 93, endPoint x: 219, endPoint y: 68, distance: 36.8
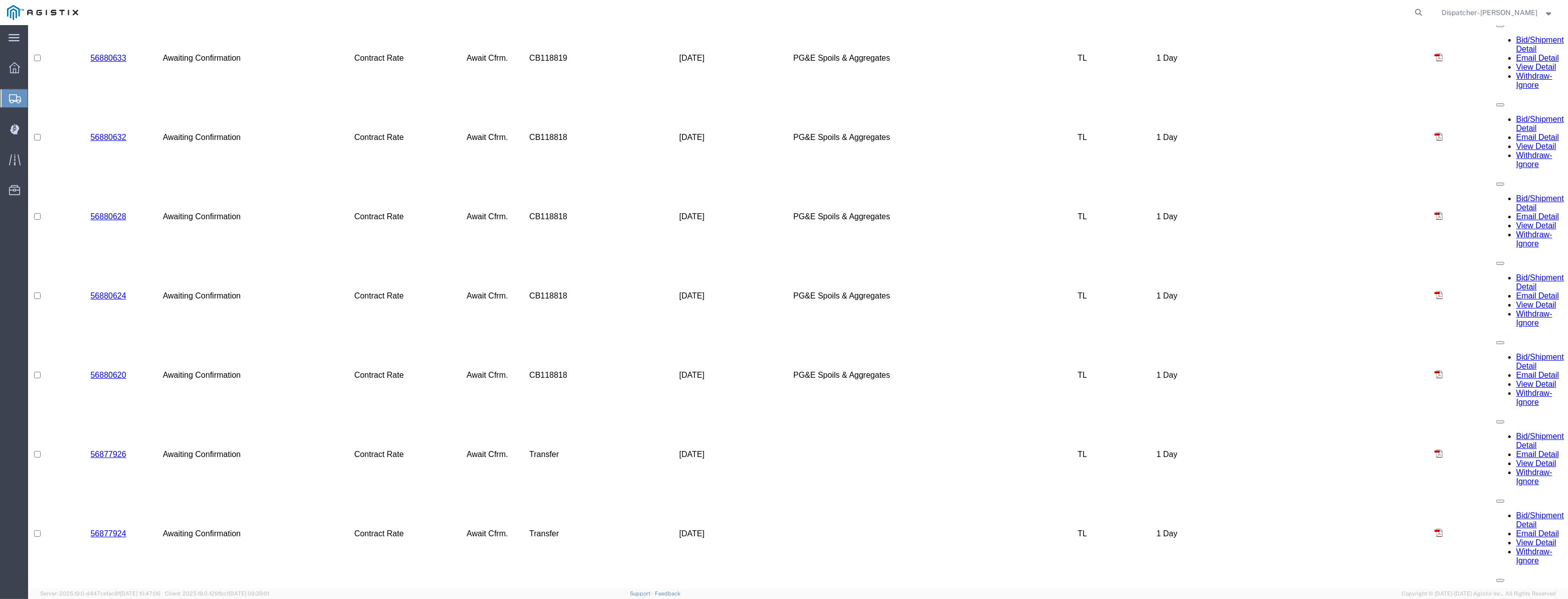
drag, startPoint x: 403, startPoint y: 241, endPoint x: 413, endPoint y: 217, distance: 26.0
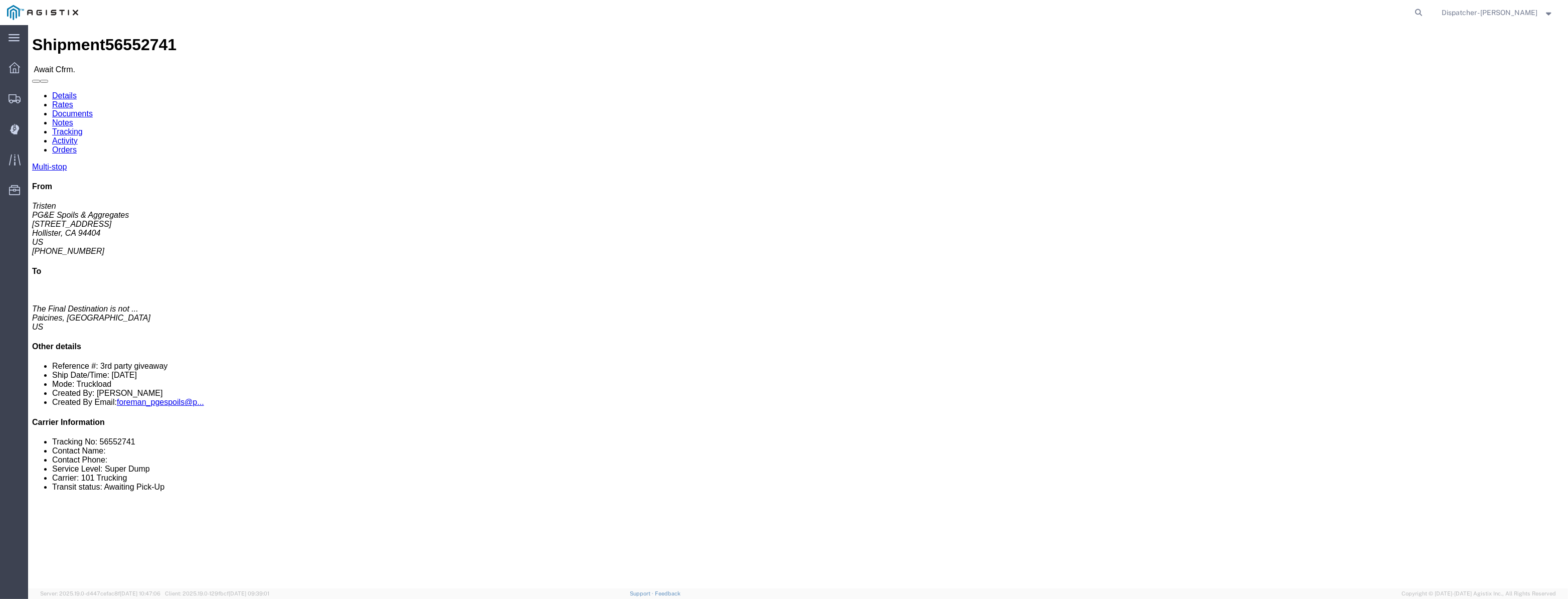
click link "Tracking"
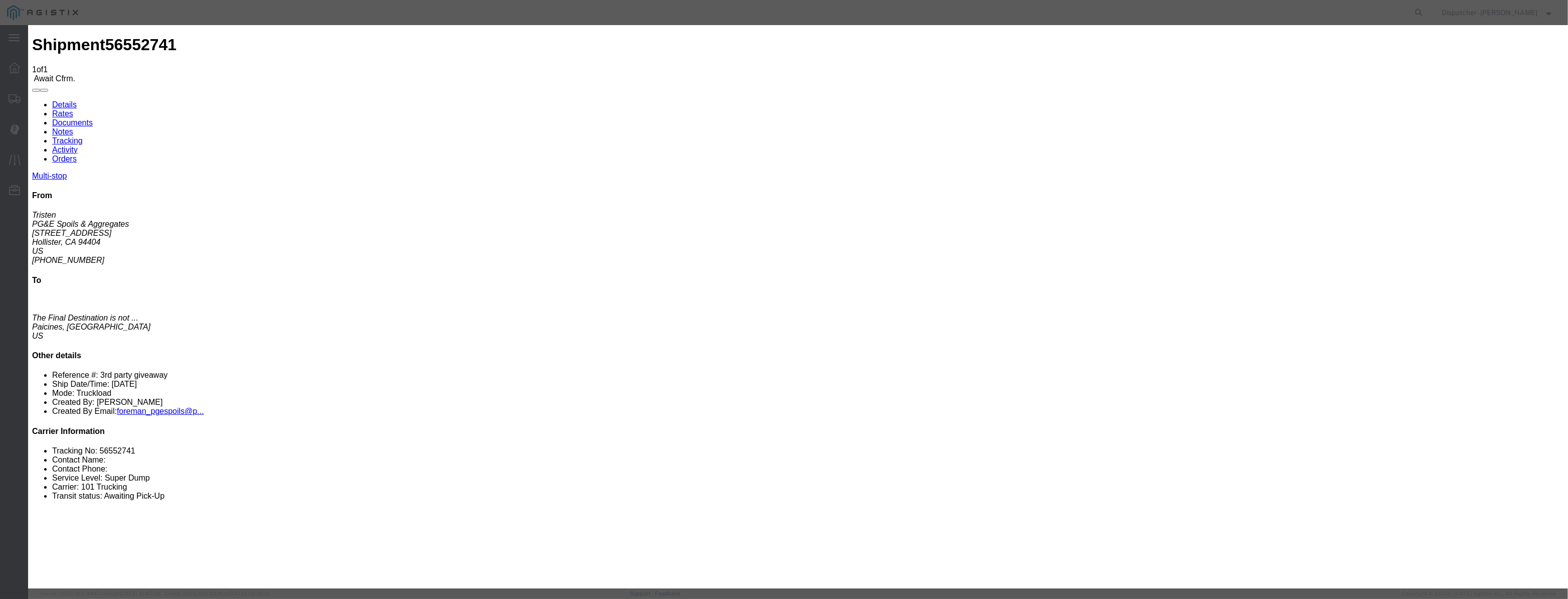
drag, startPoint x: 616, startPoint y: 124, endPoint x: 631, endPoint y: 118, distance: 16.2
drag, startPoint x: 637, startPoint y: 114, endPoint x: 641, endPoint y: 124, distance: 10.8
drag, startPoint x: 641, startPoint y: 124, endPoint x: 662, endPoint y: 131, distance: 22.1
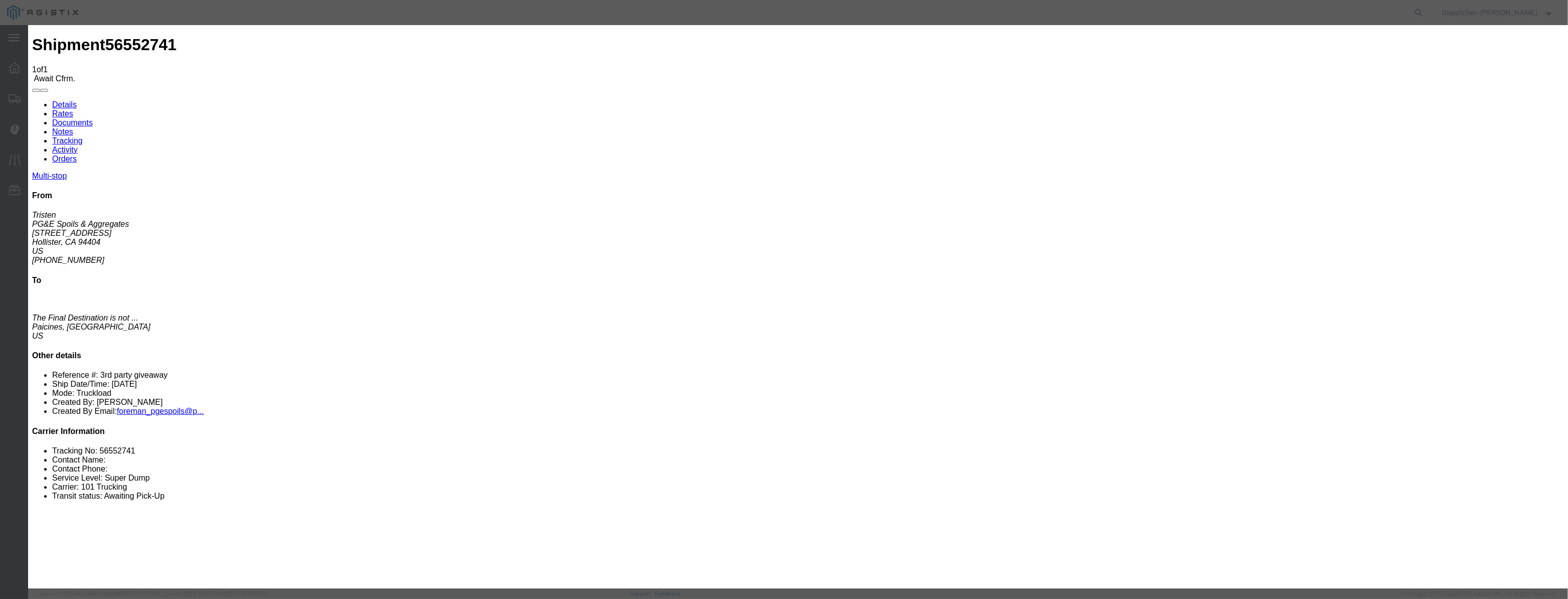
paste input "[DATE]"
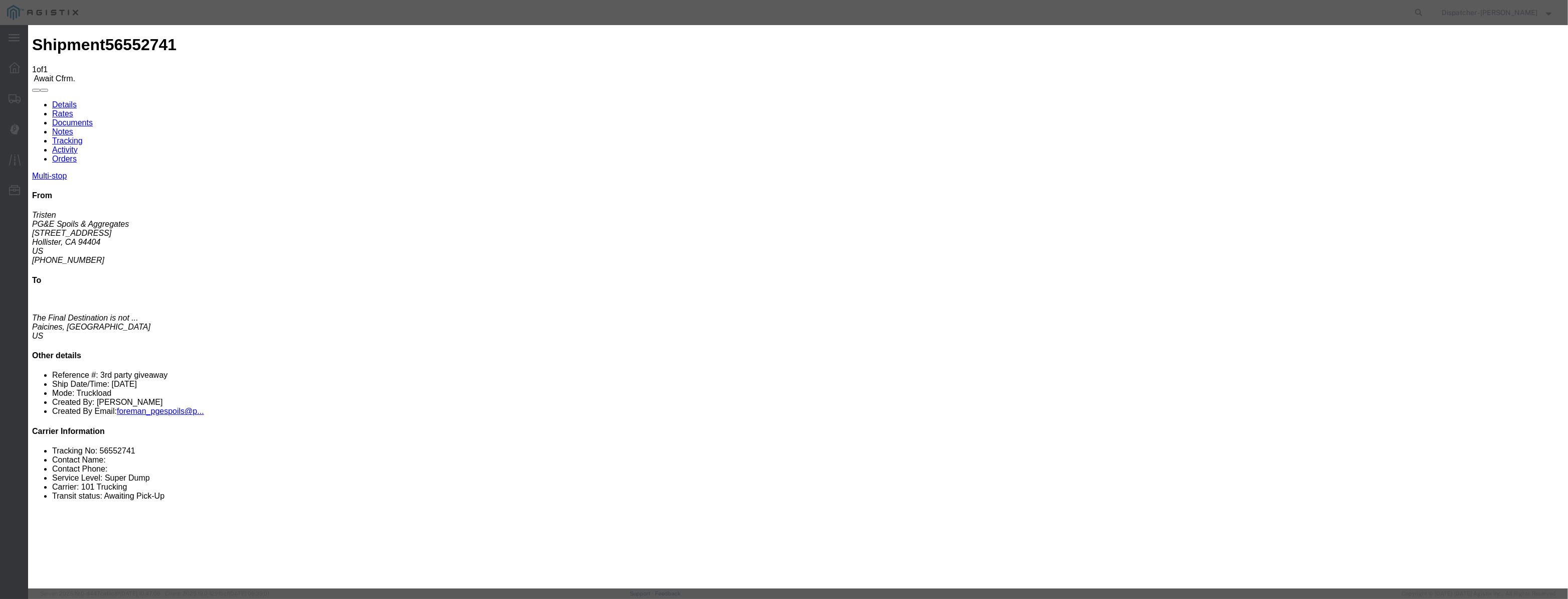
drag, startPoint x: 776, startPoint y: 130, endPoint x: 560, endPoint y: 154, distance: 217.3
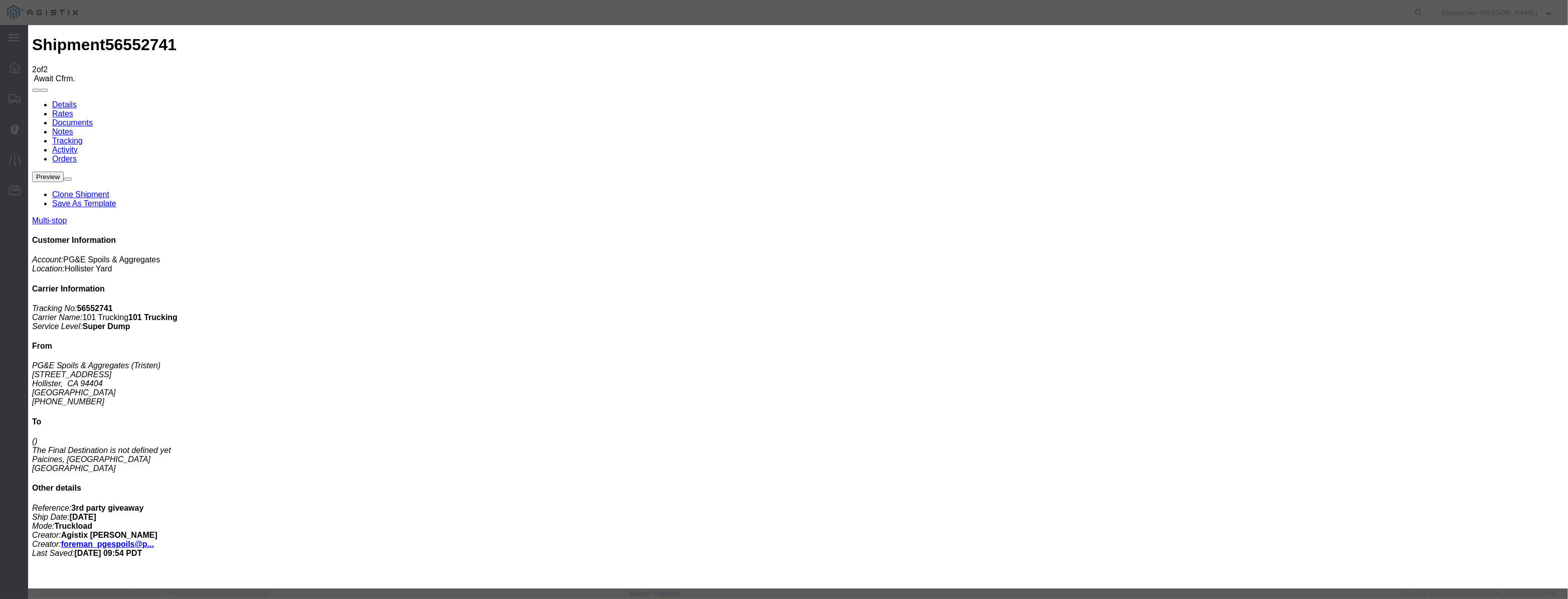
drag, startPoint x: 653, startPoint y: 133, endPoint x: 659, endPoint y: 116, distance: 18.0
drag, startPoint x: 659, startPoint y: 116, endPoint x: 646, endPoint y: 124, distance: 15.3
drag, startPoint x: 646, startPoint y: 124, endPoint x: 710, endPoint y: 135, distance: 64.9
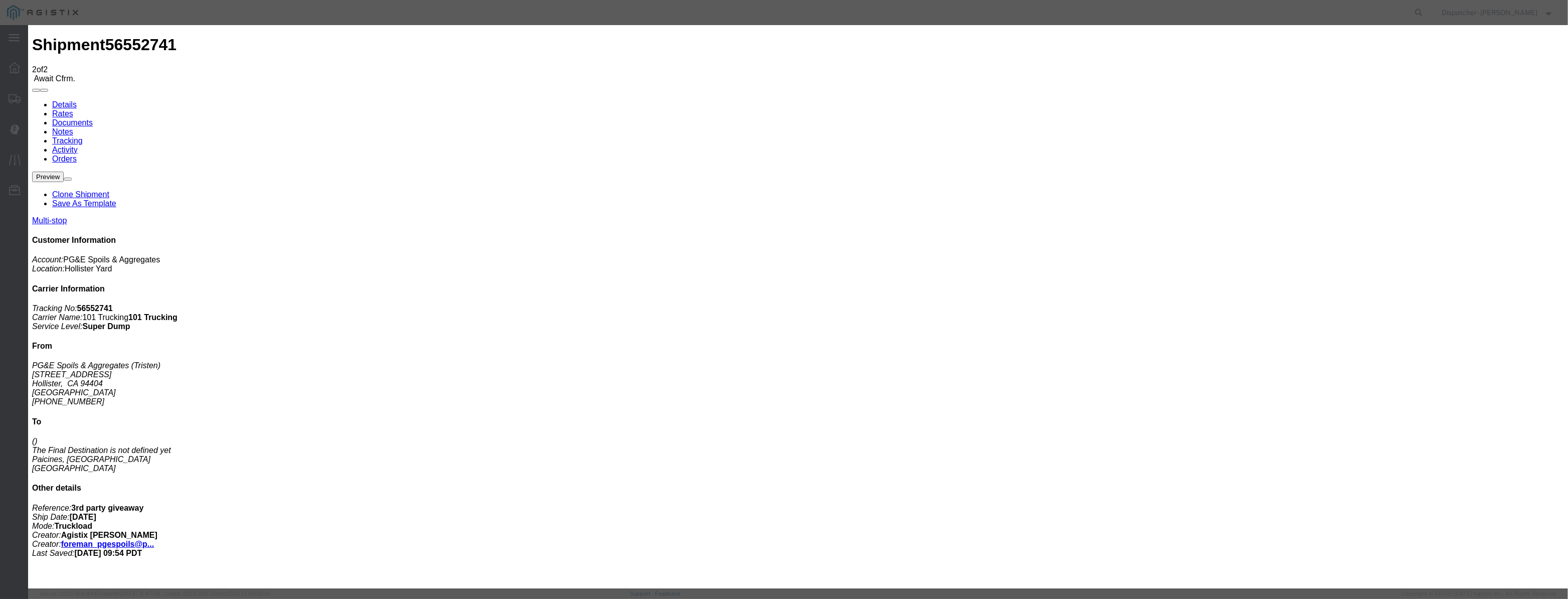
paste input "[DATE]"
drag, startPoint x: 729, startPoint y: 138, endPoint x: 726, endPoint y: 161, distance: 23.2
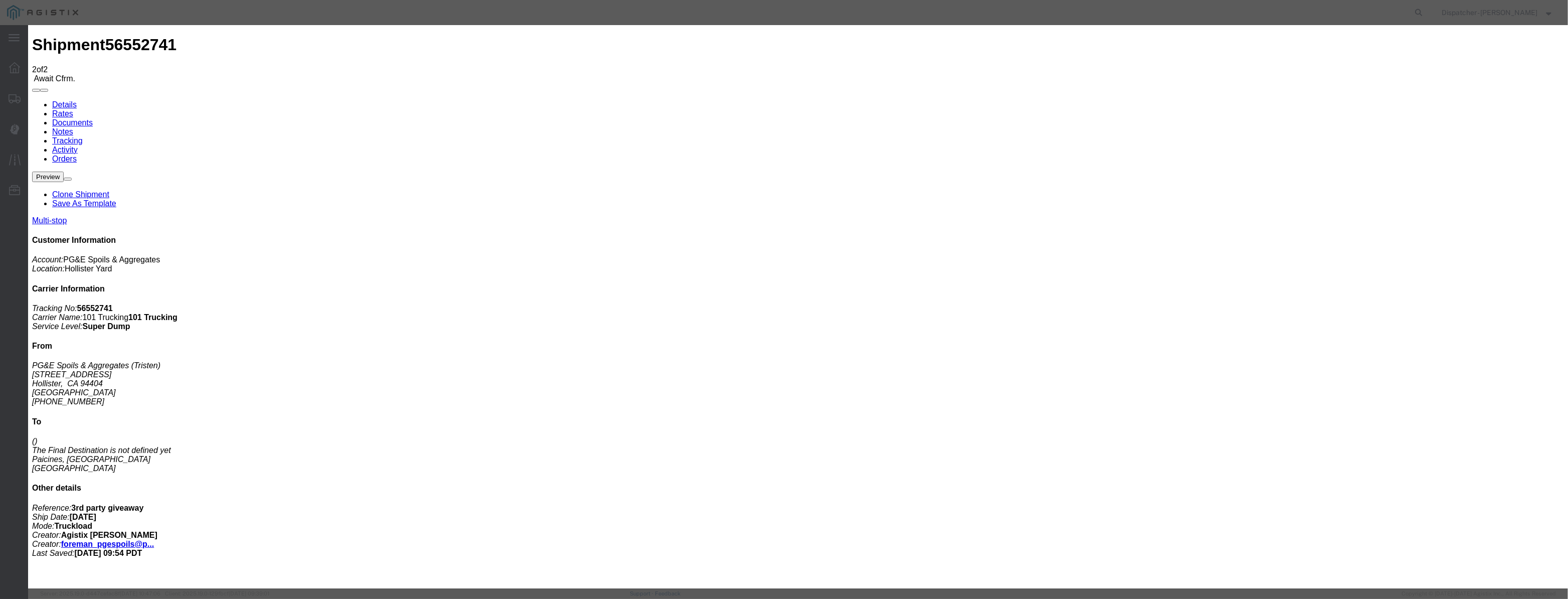
scroll to position [0, 0]
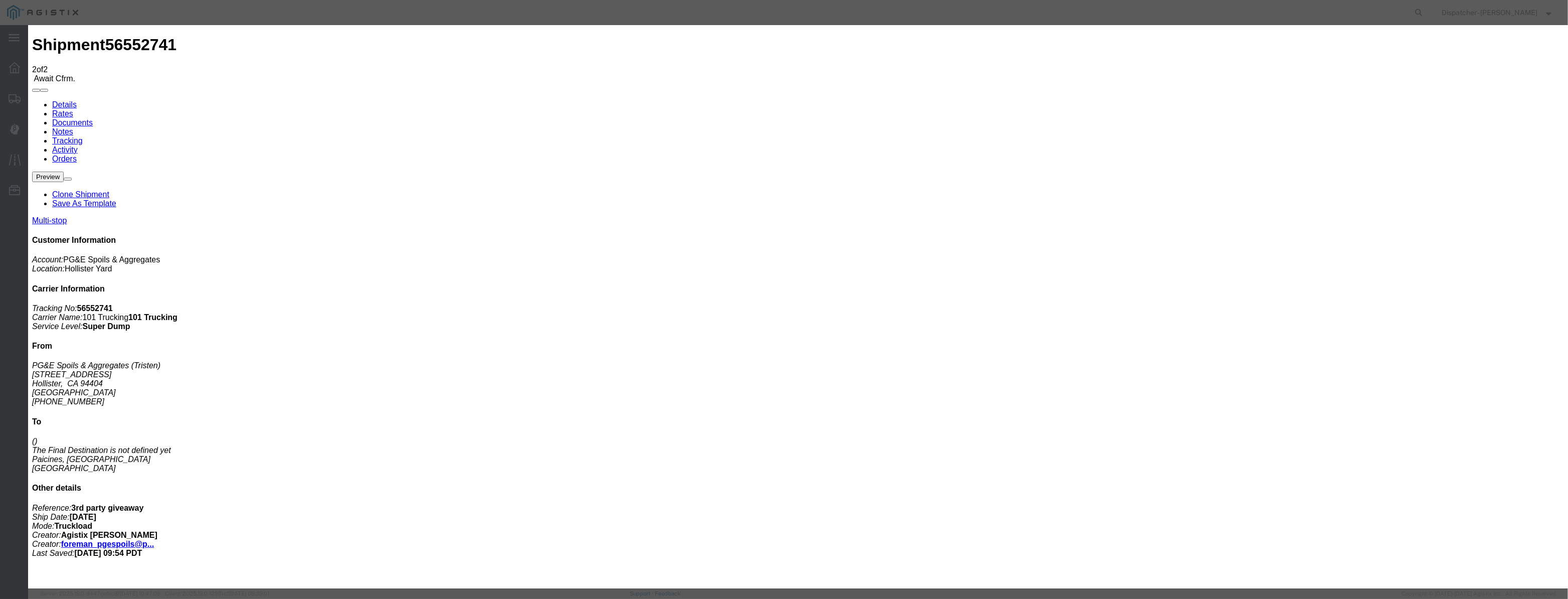
drag, startPoint x: 765, startPoint y: 125, endPoint x: 501, endPoint y: 150, distance: 265.2
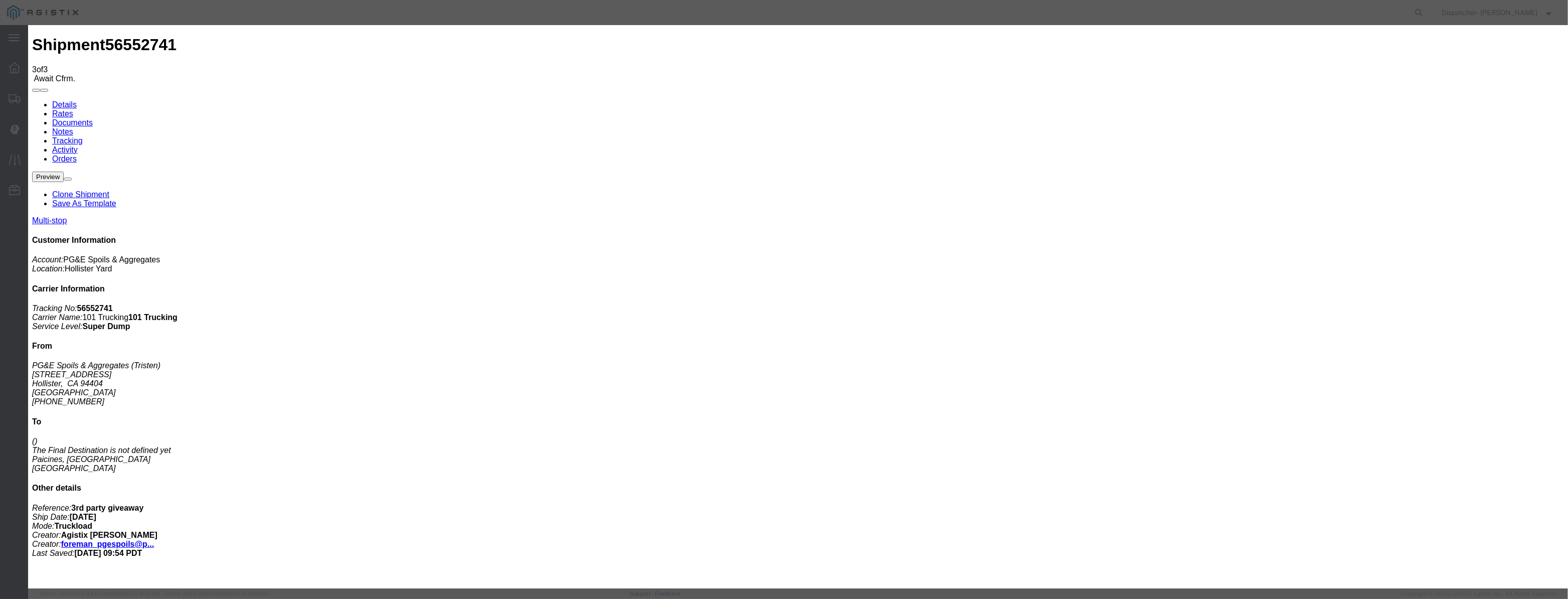
drag, startPoint x: 654, startPoint y: 111, endPoint x: 639, endPoint y: 121, distance: 18.0
drag, startPoint x: 639, startPoint y: 121, endPoint x: 679, endPoint y: 132, distance: 41.5
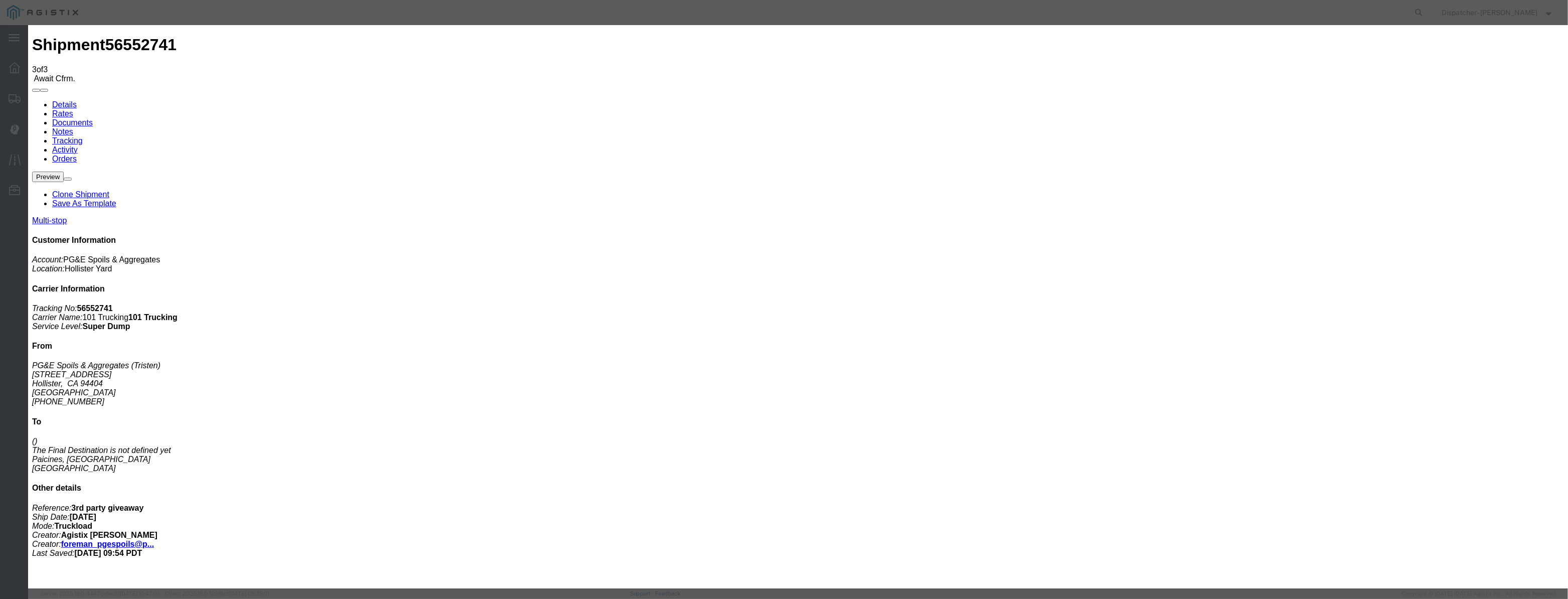
paste input "[DATE]"
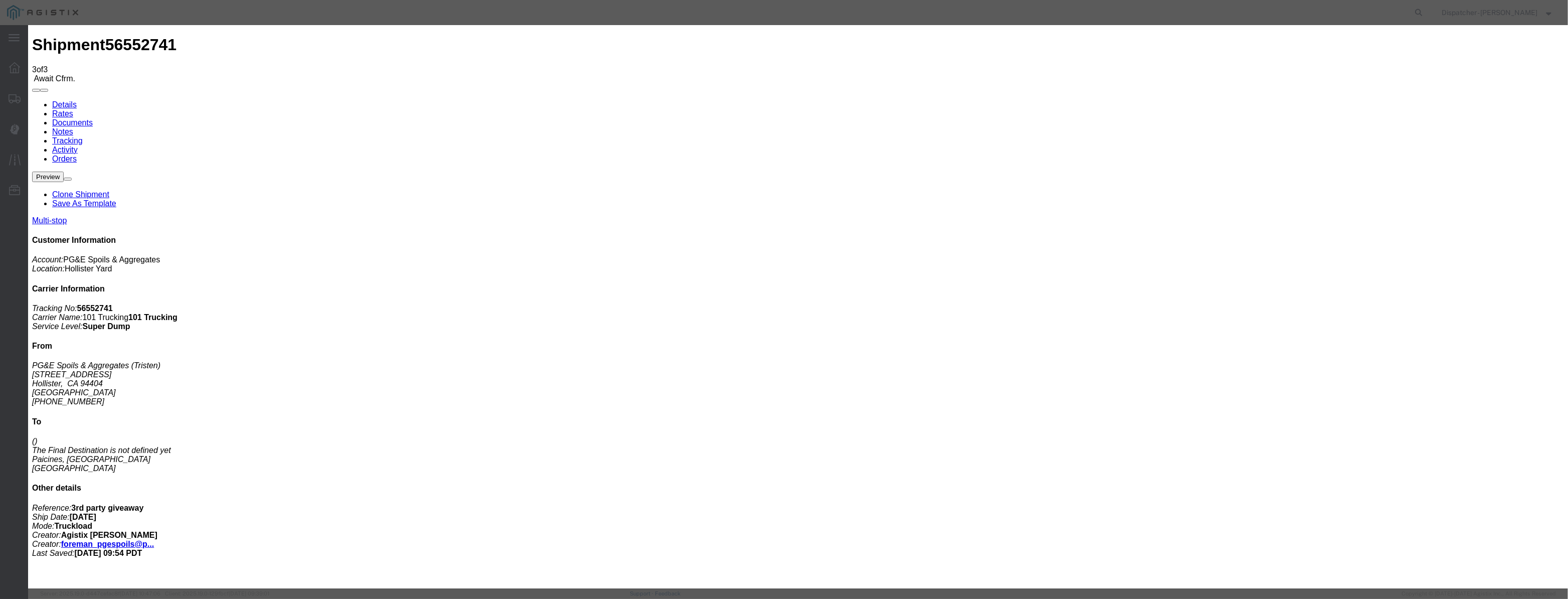
drag, startPoint x: 691, startPoint y: 135, endPoint x: 414, endPoint y: 149, distance: 277.4
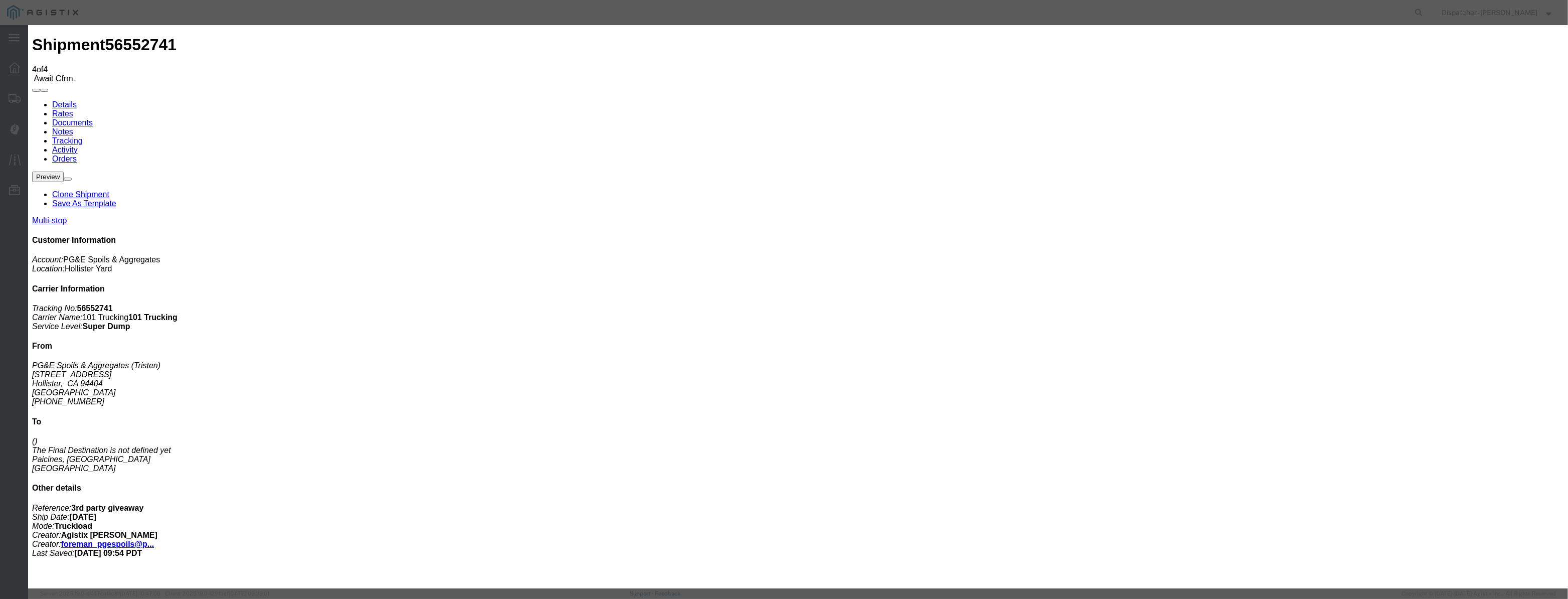
drag, startPoint x: 626, startPoint y: 130, endPoint x: 643, endPoint y: 111, distance: 25.5
drag, startPoint x: 639, startPoint y: 121, endPoint x: 653, endPoint y: 127, distance: 15.2
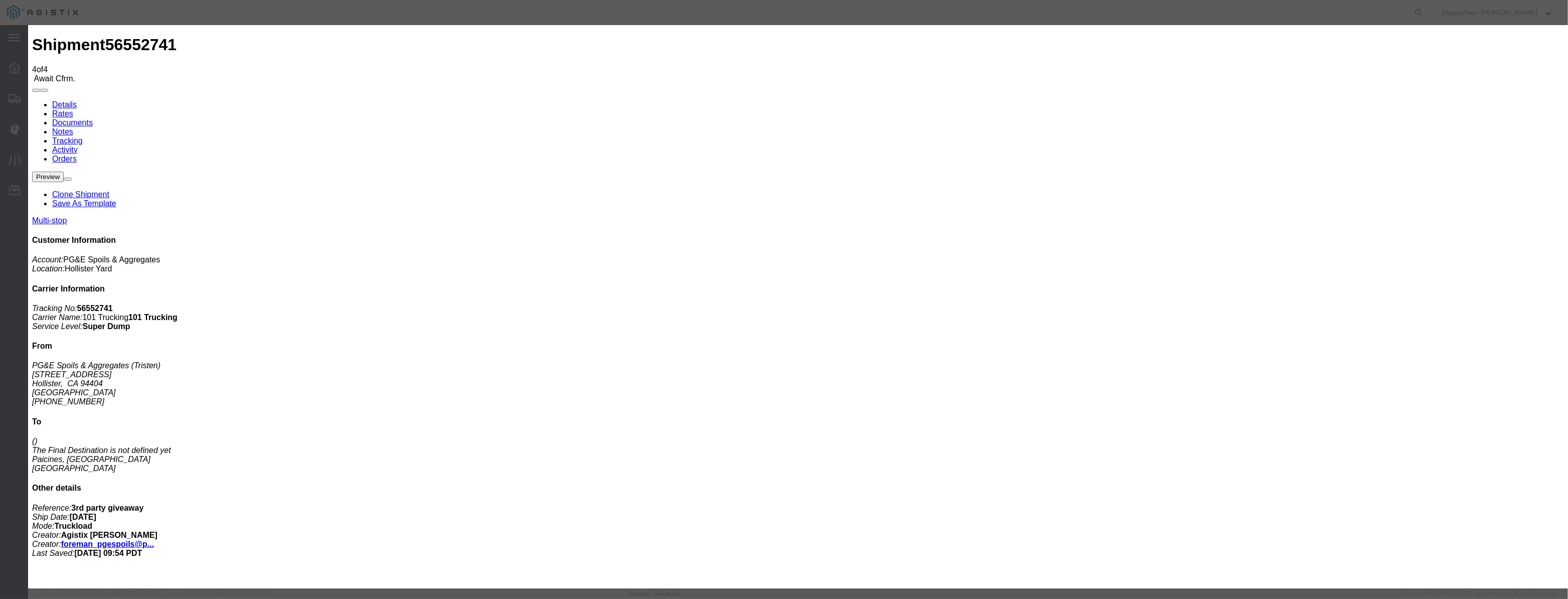
paste input "[DATE]"
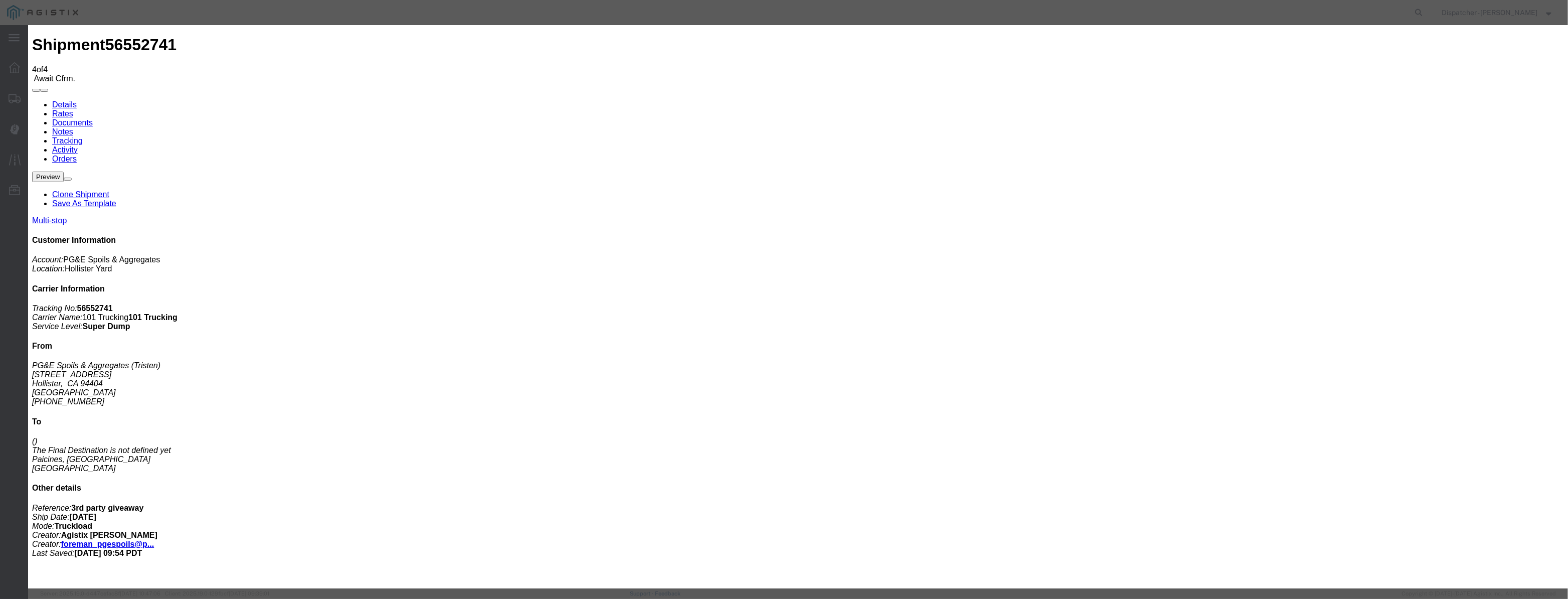
drag, startPoint x: 763, startPoint y: 121, endPoint x: 505, endPoint y: 131, distance: 258.2
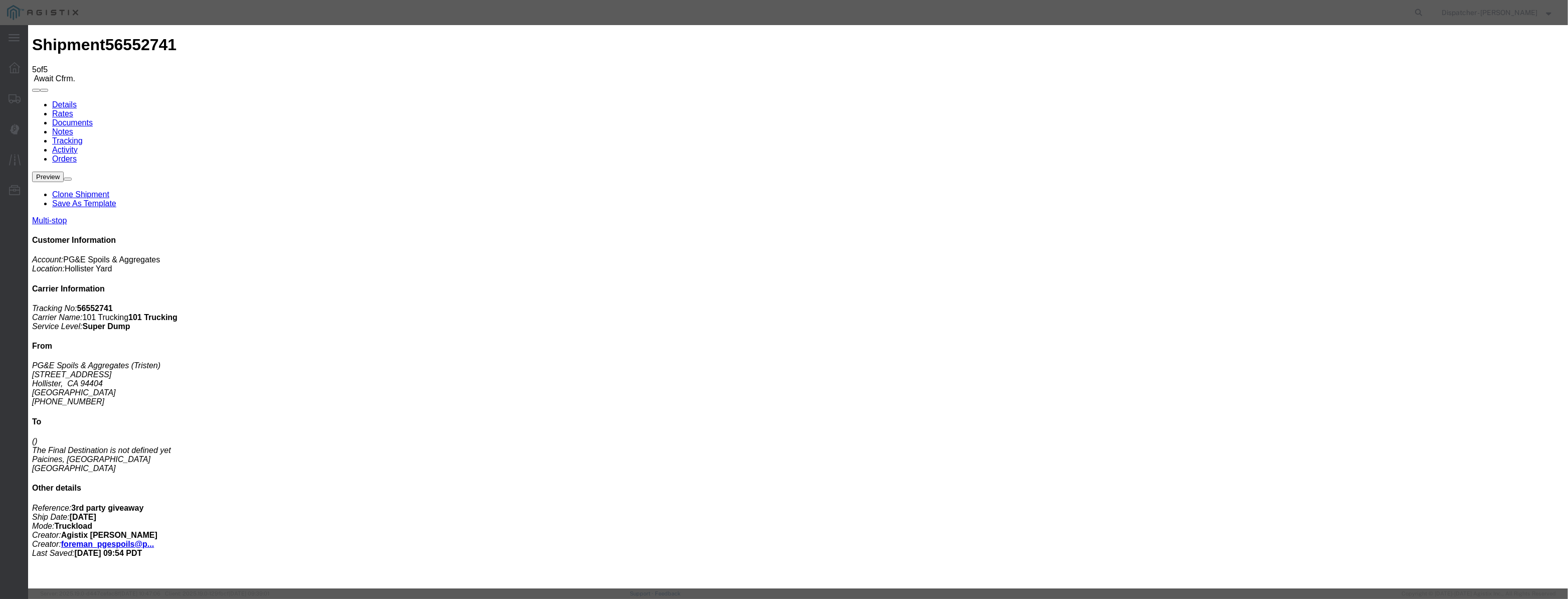
drag, startPoint x: 660, startPoint y: 117, endPoint x: 652, endPoint y: 121, distance: 8.9
drag, startPoint x: 651, startPoint y: 122, endPoint x: 682, endPoint y: 127, distance: 31.4
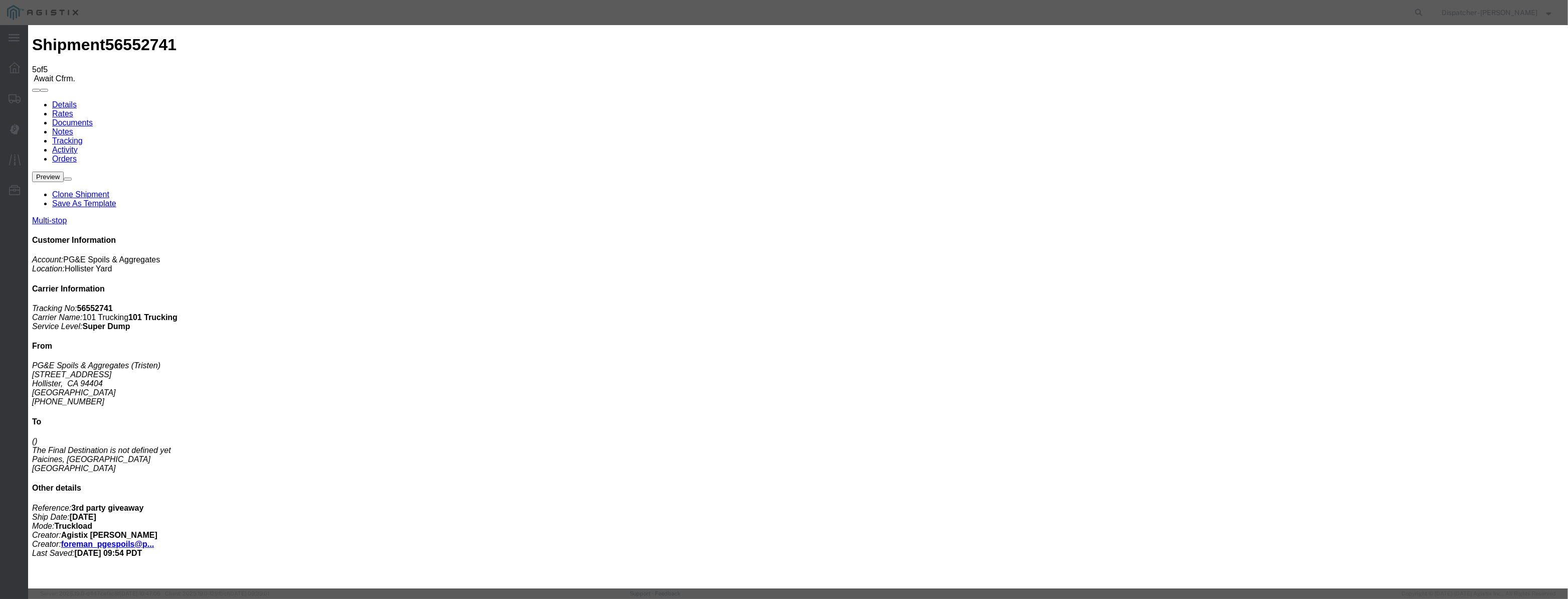
paste input "[DATE]"
drag, startPoint x: 741, startPoint y: 136, endPoint x: 745, endPoint y: 144, distance: 8.9
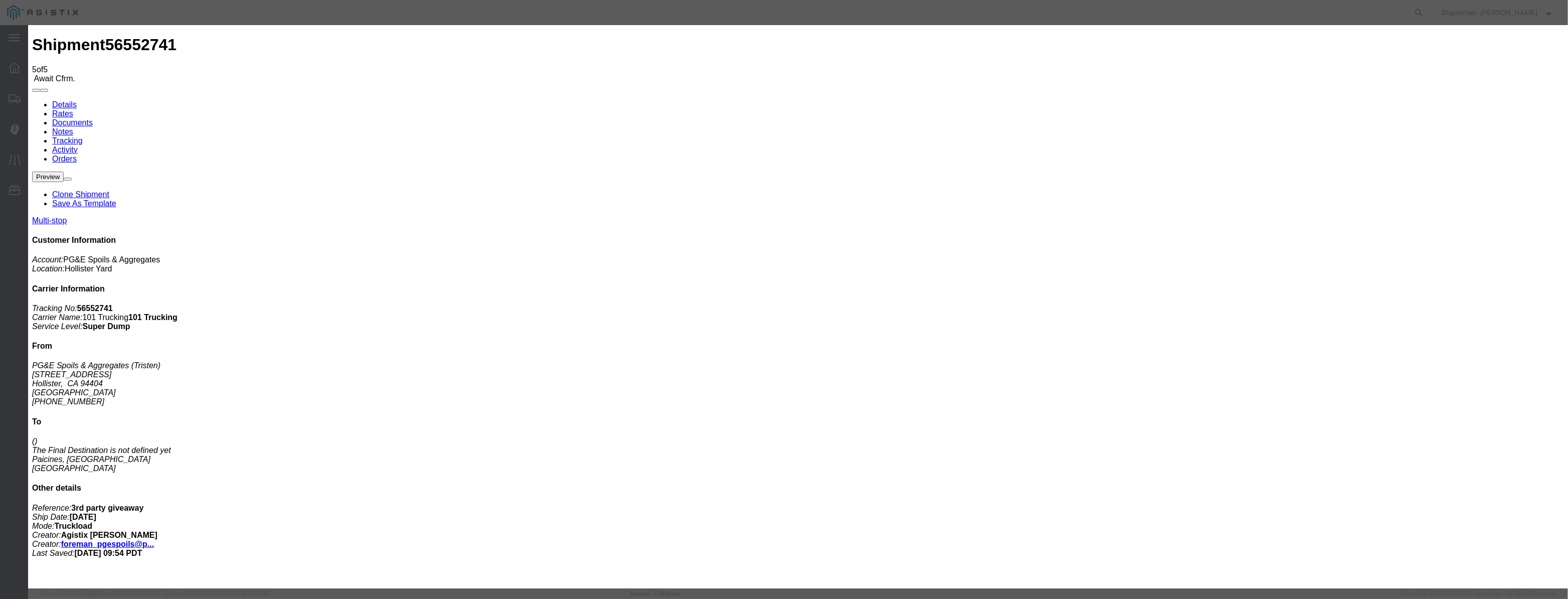
drag, startPoint x: 784, startPoint y: 127, endPoint x: 590, endPoint y: 130, distance: 194.0
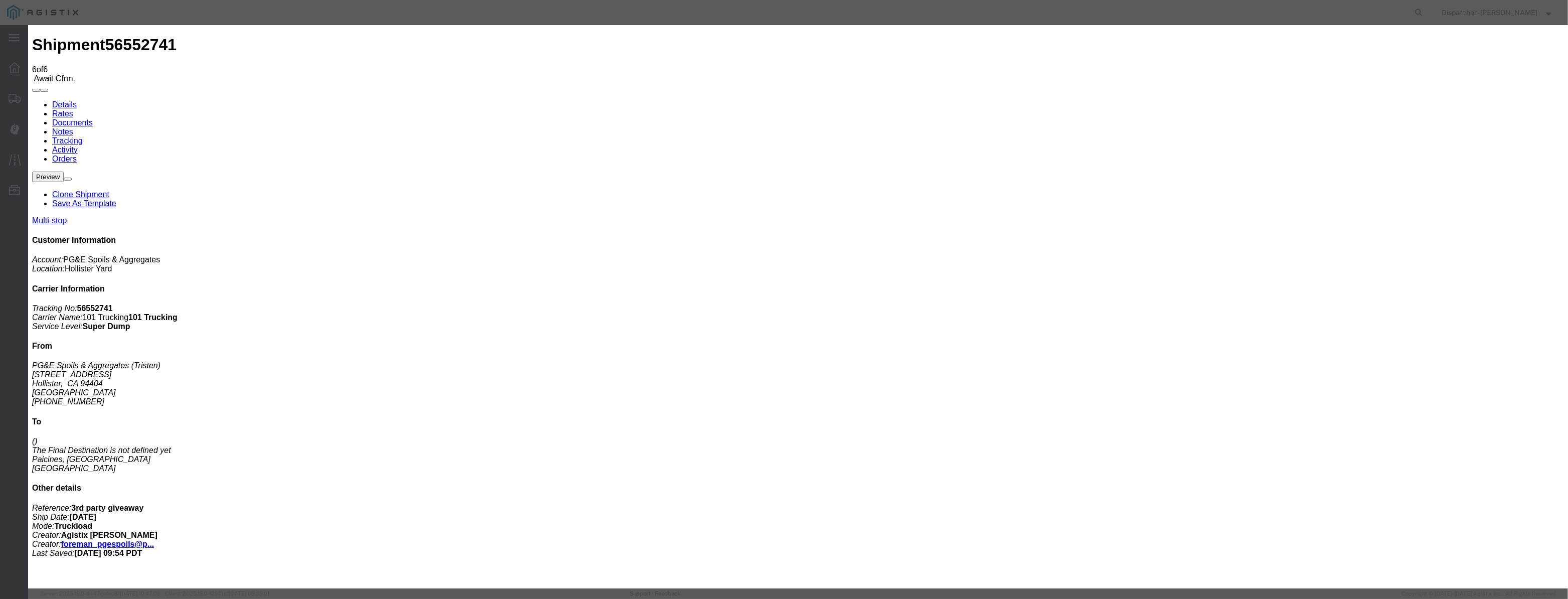
drag, startPoint x: 660, startPoint y: 114, endPoint x: 643, endPoint y: 120, distance: 18.0
drag, startPoint x: 637, startPoint y: 121, endPoint x: 659, endPoint y: 124, distance: 22.2
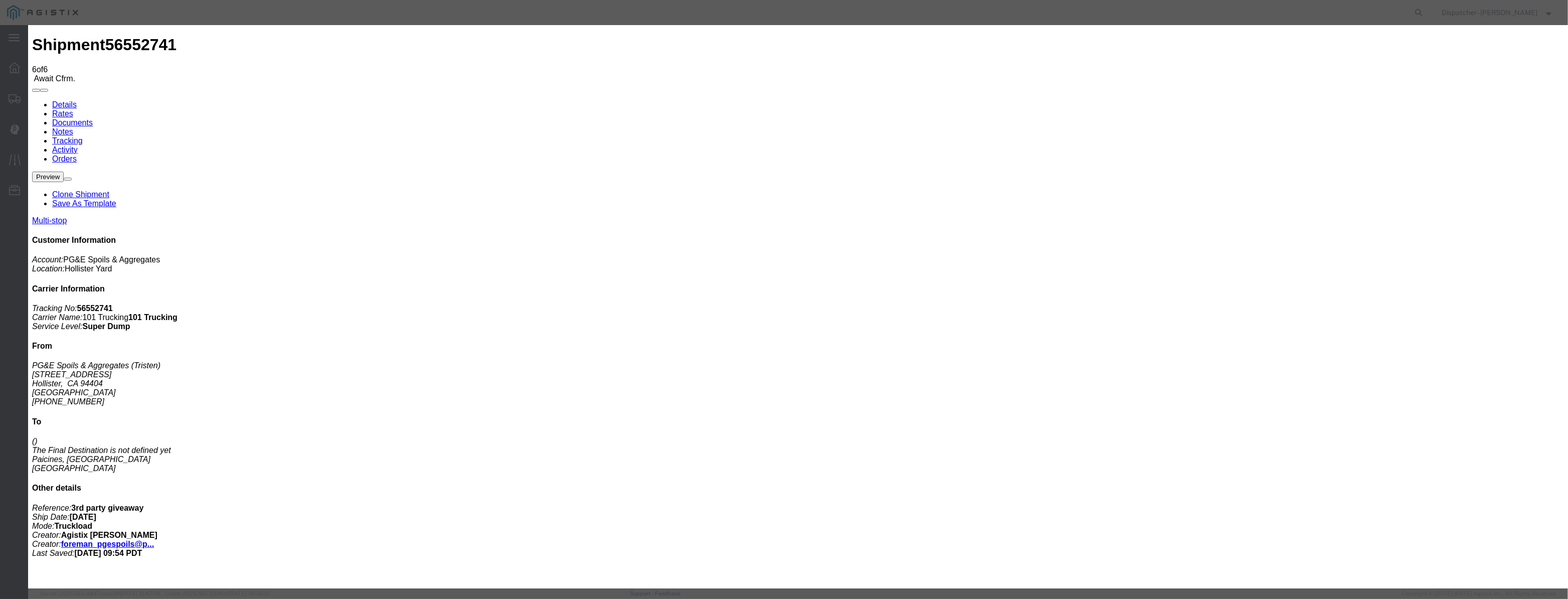
paste input "[DATE]"
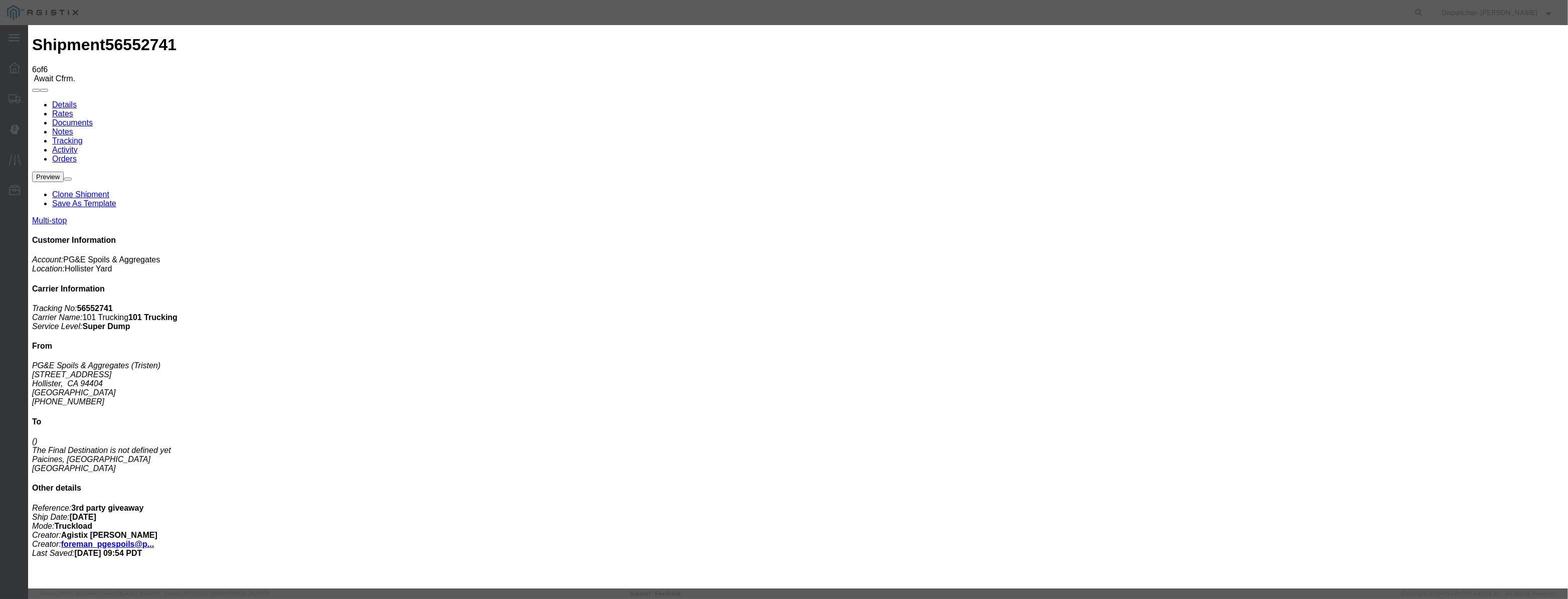
drag, startPoint x: 640, startPoint y: 129, endPoint x: 662, endPoint y: 121, distance: 23.4
drag, startPoint x: 662, startPoint y: 121, endPoint x: 657, endPoint y: 122, distance: 5.1
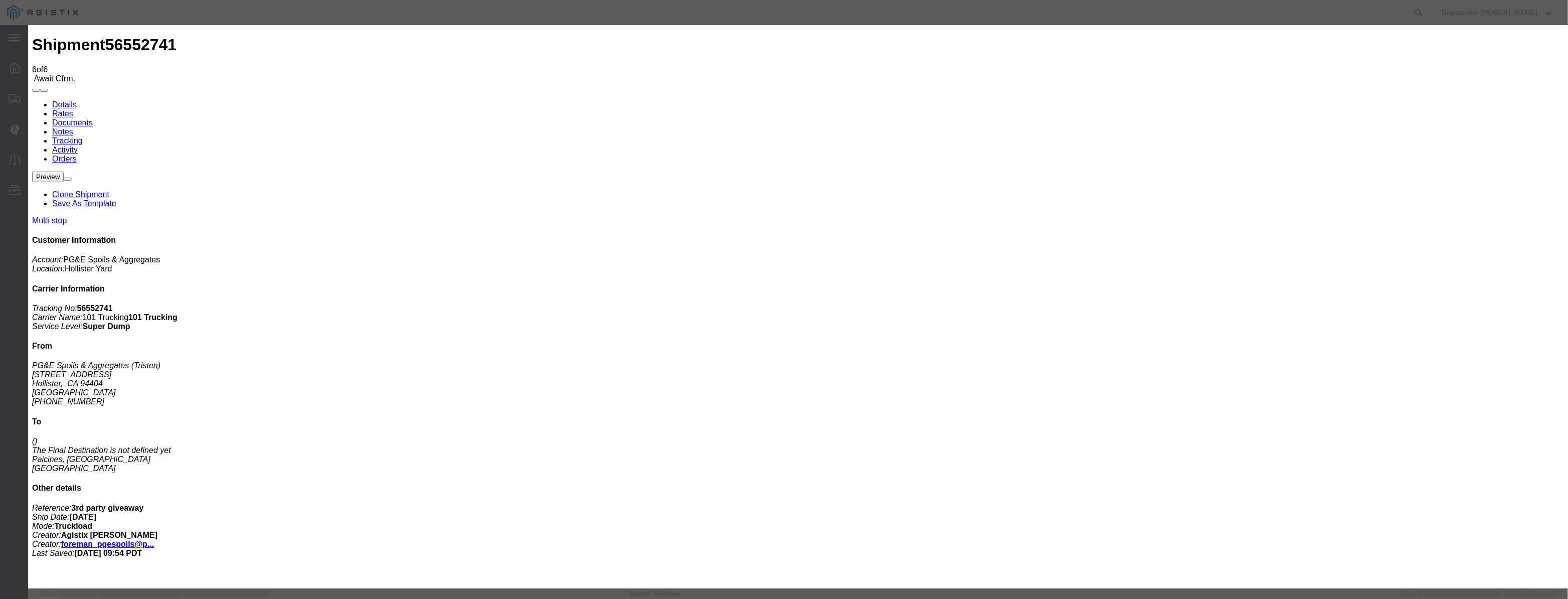
paste input "[DATE]"
drag, startPoint x: 752, startPoint y: 145, endPoint x: 750, endPoint y: 150, distance: 5.4
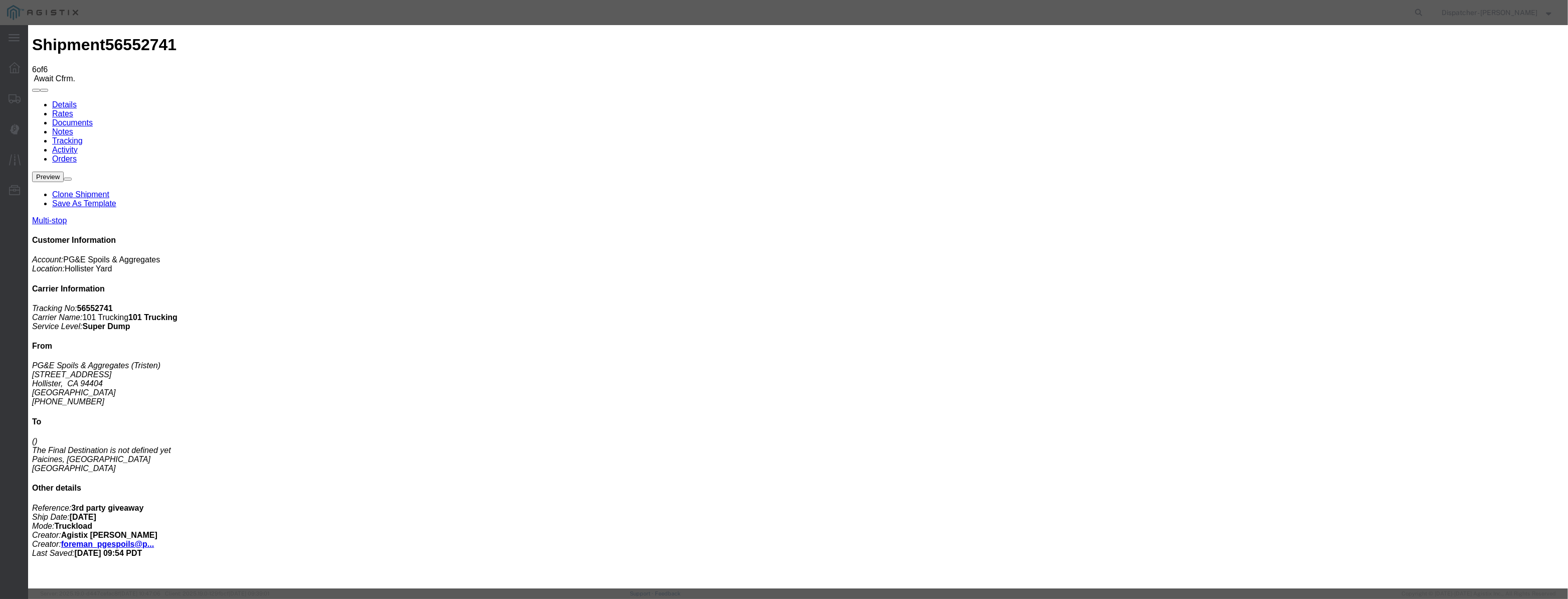
drag, startPoint x: 738, startPoint y: 366, endPoint x: 729, endPoint y: 352, distance: 16.6
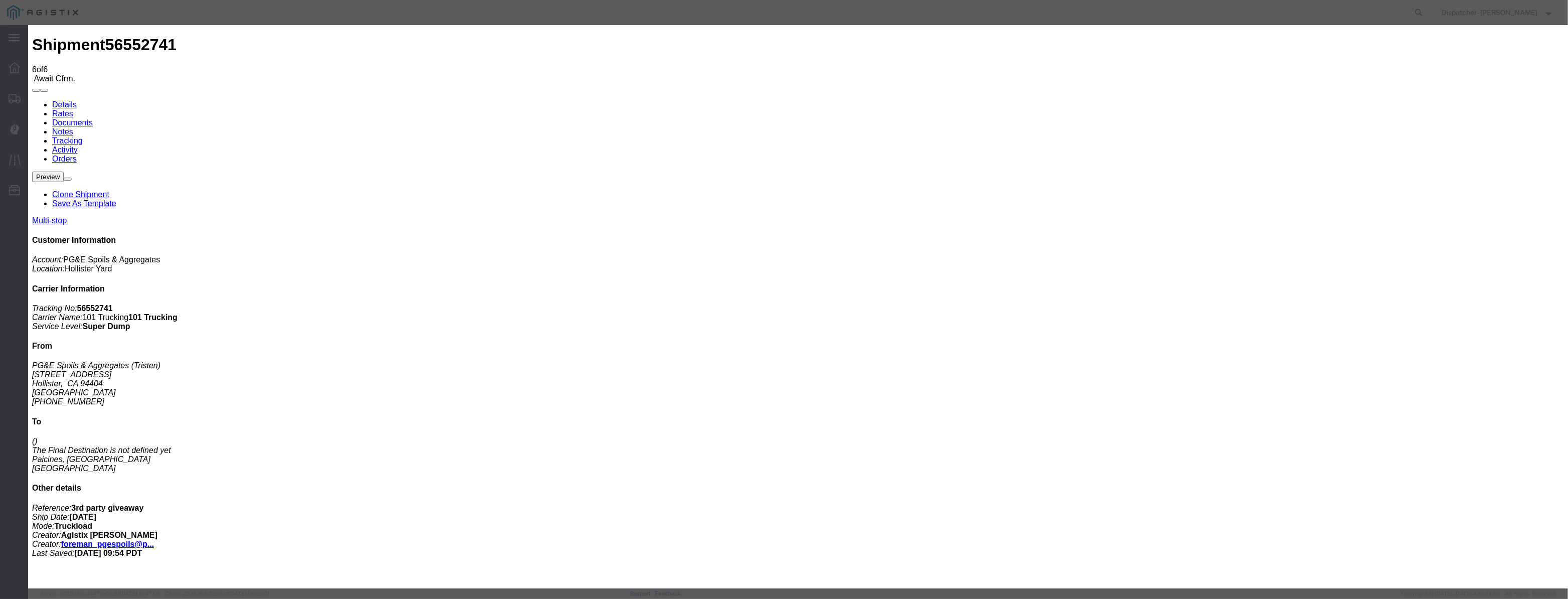
drag, startPoint x: 677, startPoint y: 141, endPoint x: 687, endPoint y: 152, distance: 14.9
drag, startPoint x: 923, startPoint y: 138, endPoint x: 928, endPoint y: 130, distance: 9.4
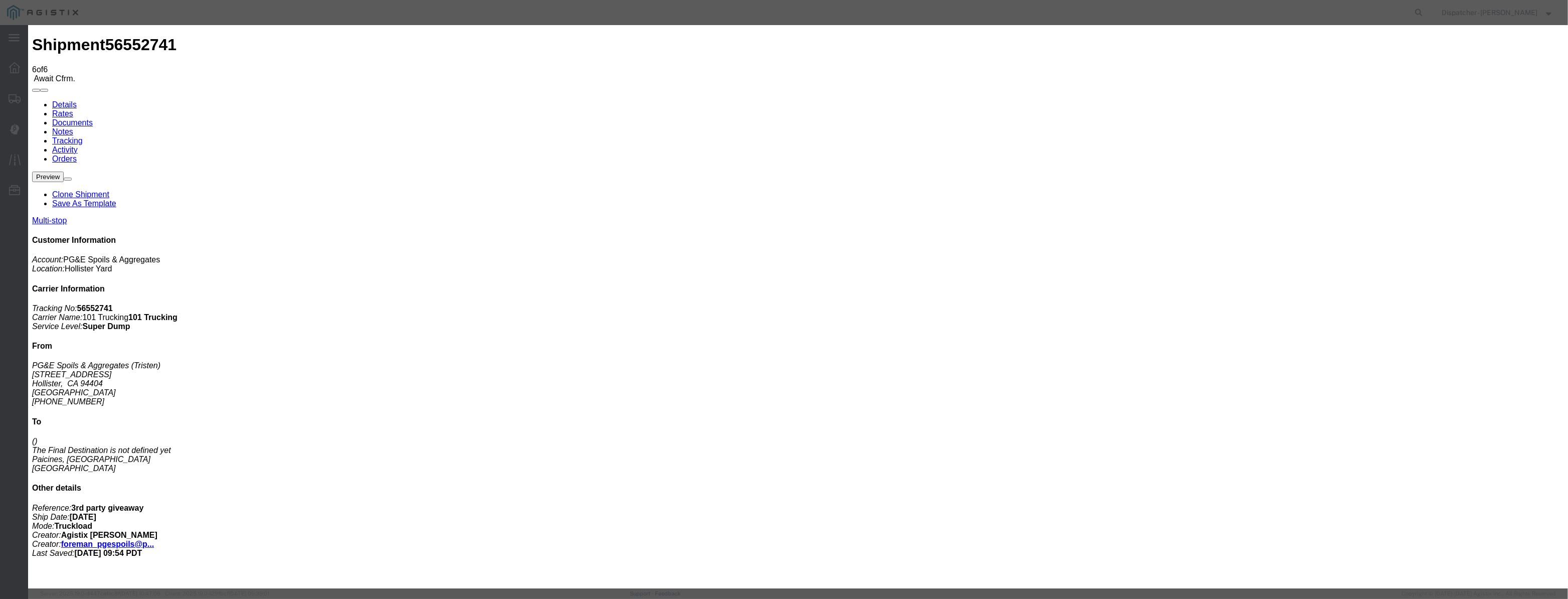
drag, startPoint x: 766, startPoint y: 124, endPoint x: 383, endPoint y: 121, distance: 383.0
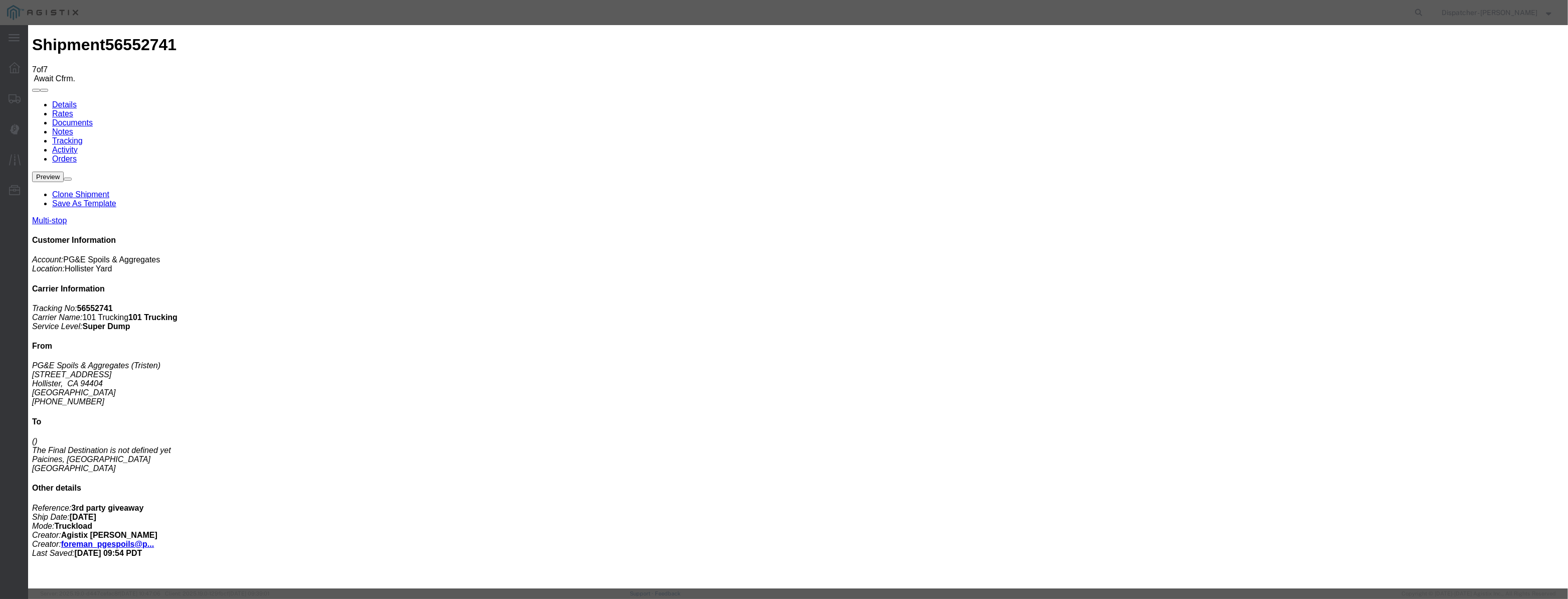
drag, startPoint x: 636, startPoint y: 131, endPoint x: 643, endPoint y: 114, distance: 18.4
drag, startPoint x: 643, startPoint y: 114, endPoint x: 639, endPoint y: 124, distance: 10.8
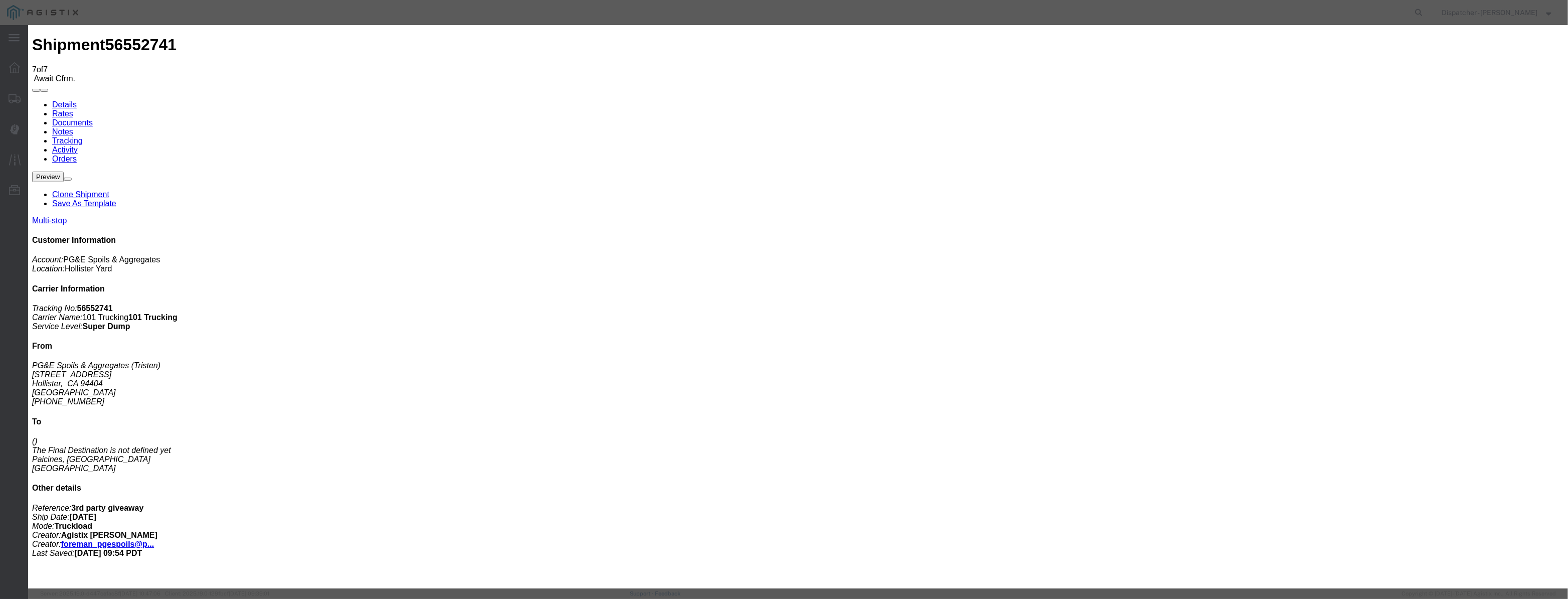
paste input "[DATE]"
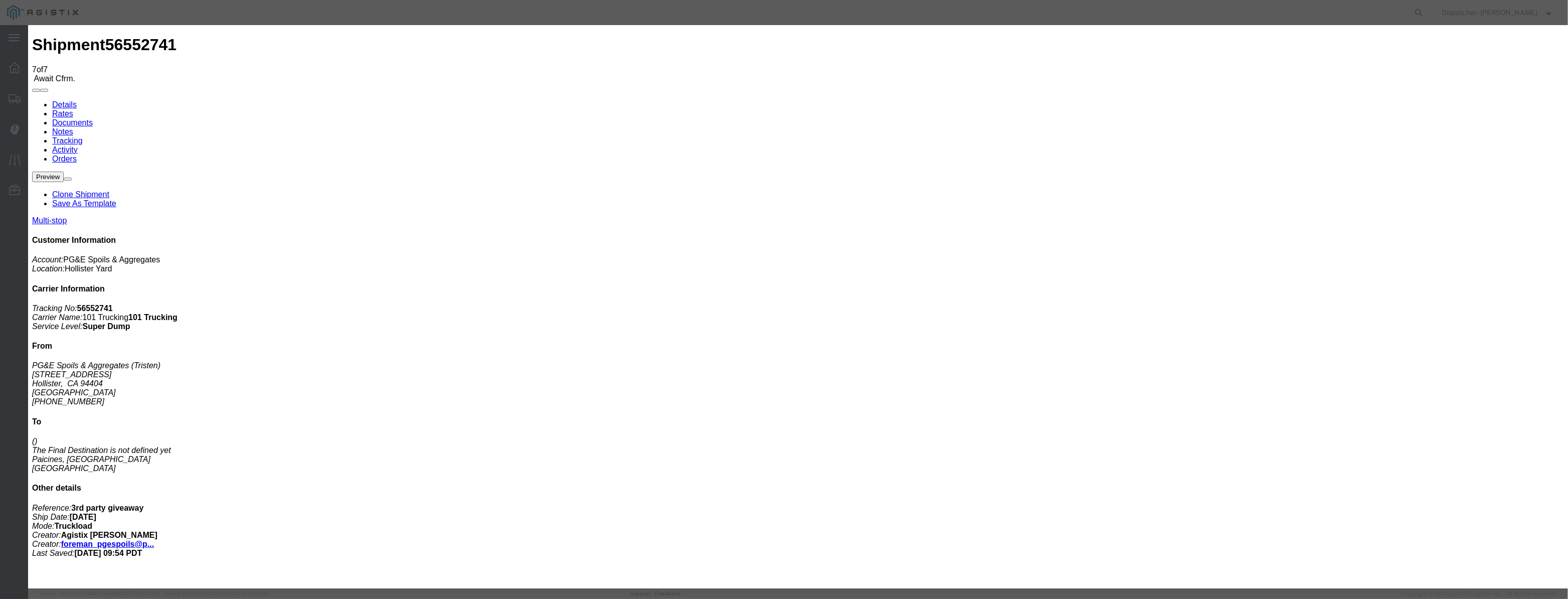
drag, startPoint x: 769, startPoint y: 125, endPoint x: 389, endPoint y: 155, distance: 381.2
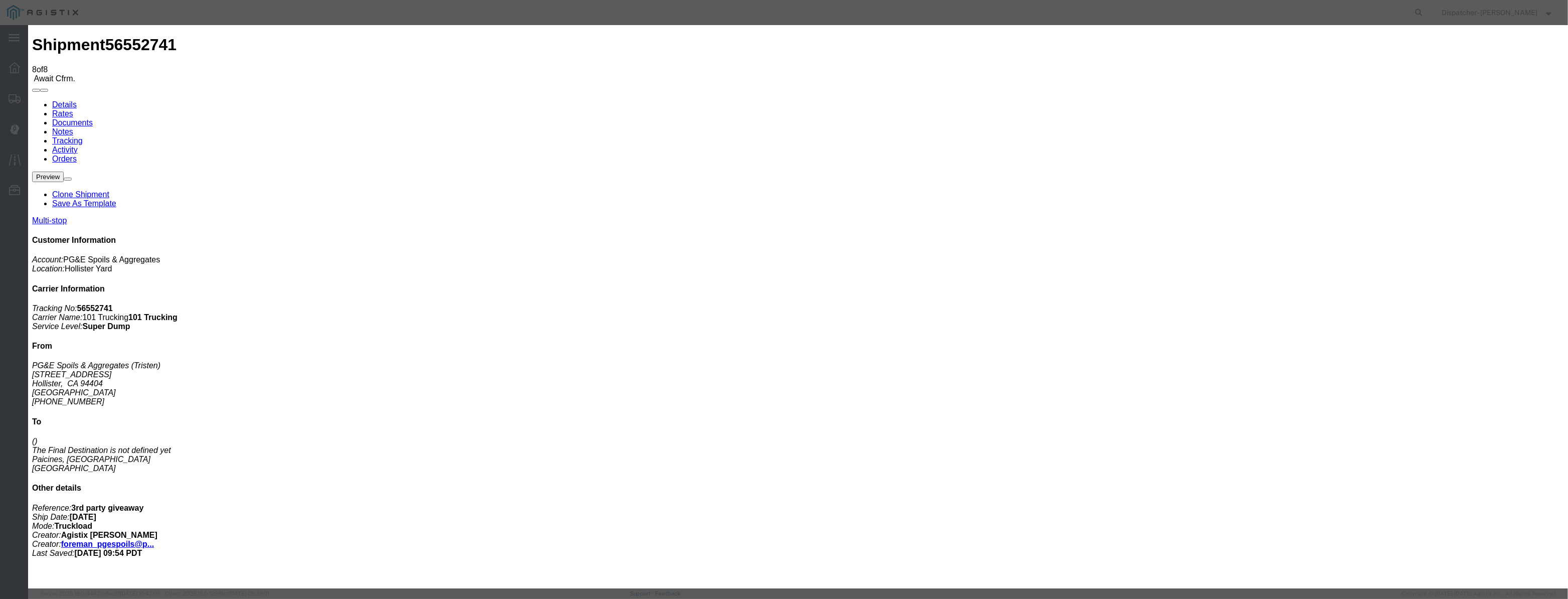
drag, startPoint x: 640, startPoint y: 128, endPoint x: 687, endPoint y: 134, distance: 47.4
paste input "[DATE]"
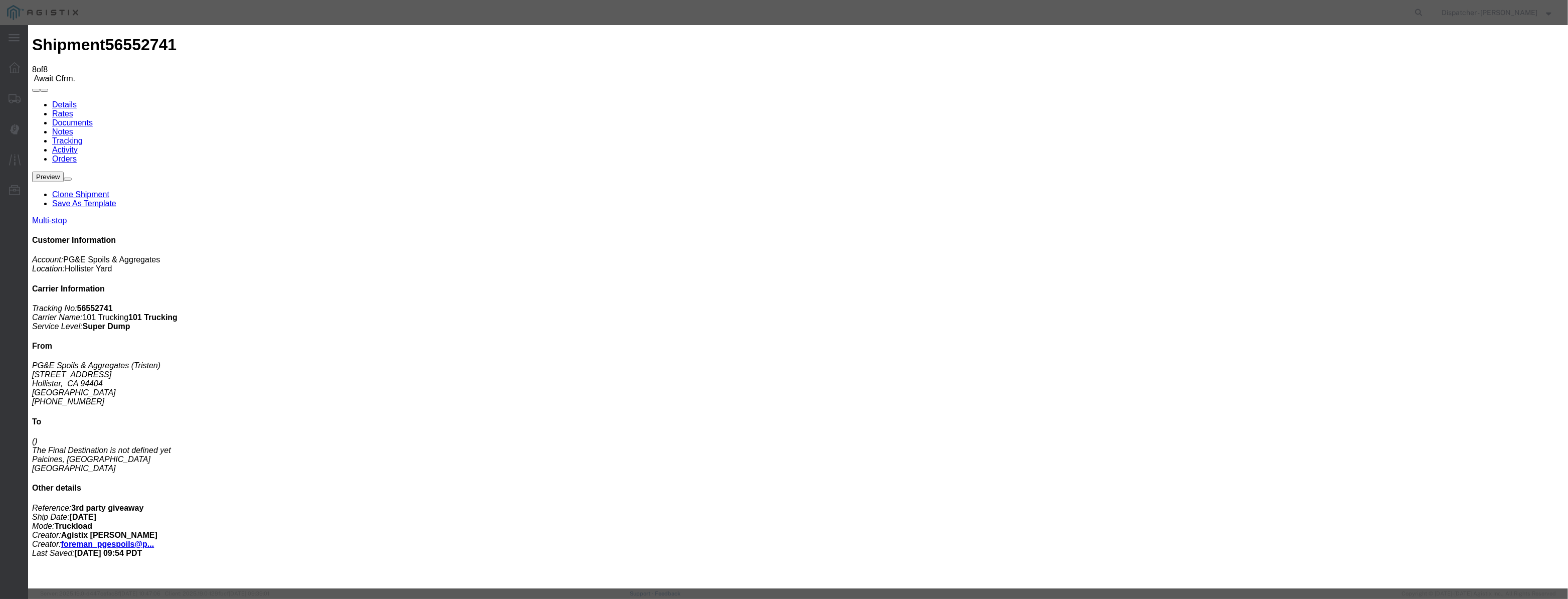
scroll to position [0, 2]
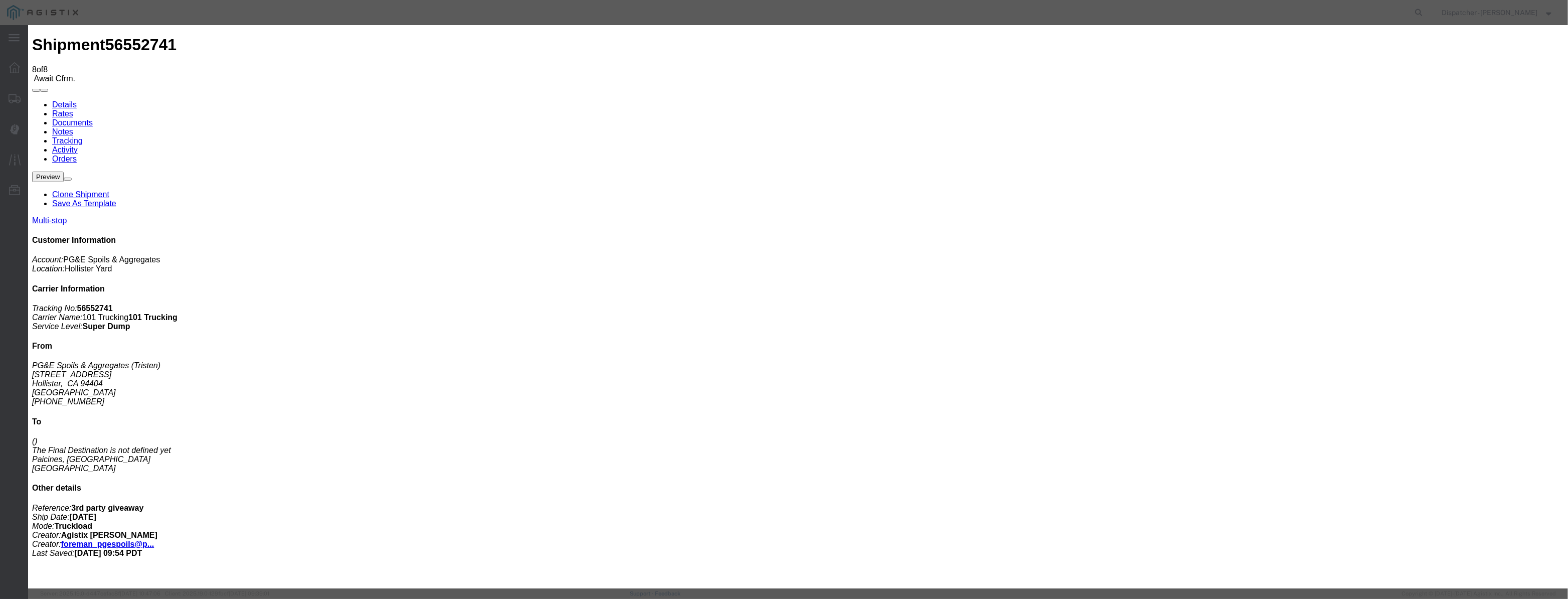
drag, startPoint x: 742, startPoint y: 133, endPoint x: 305, endPoint y: 139, distance: 437.0
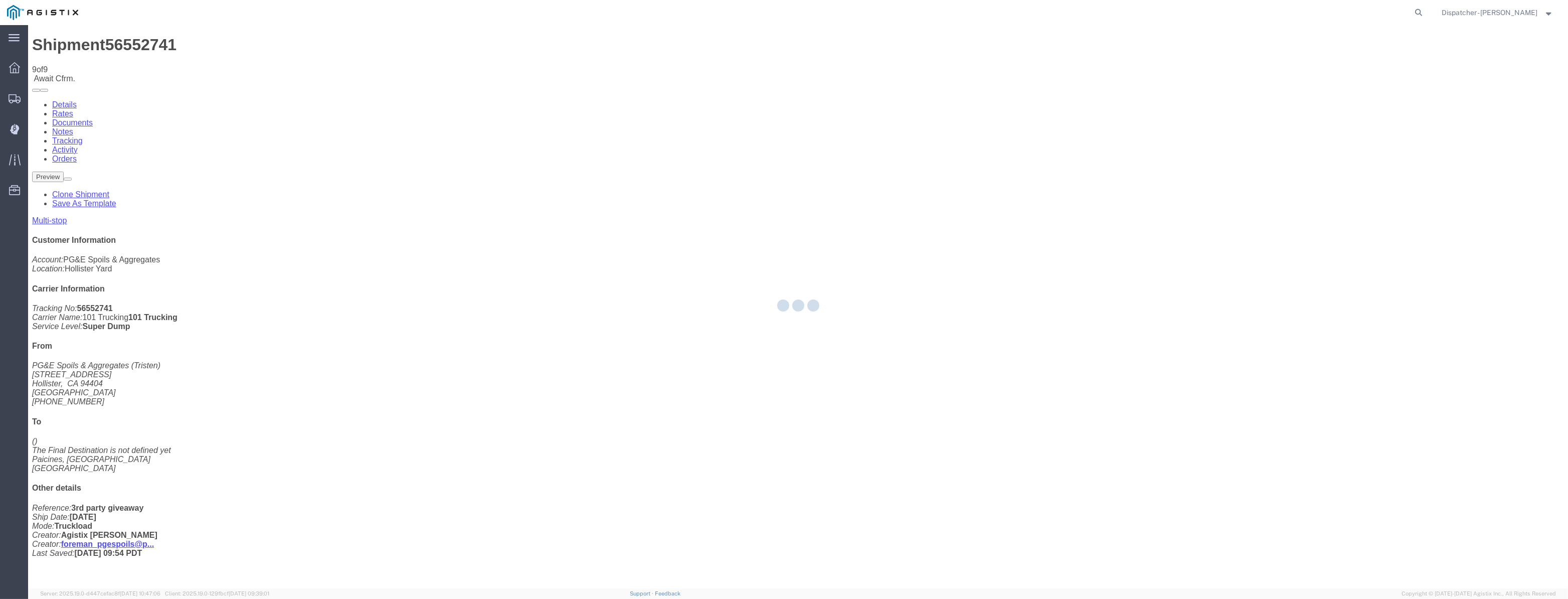
click at [1325, 99] on div at bounding box center [798, 306] width 1540 height 563
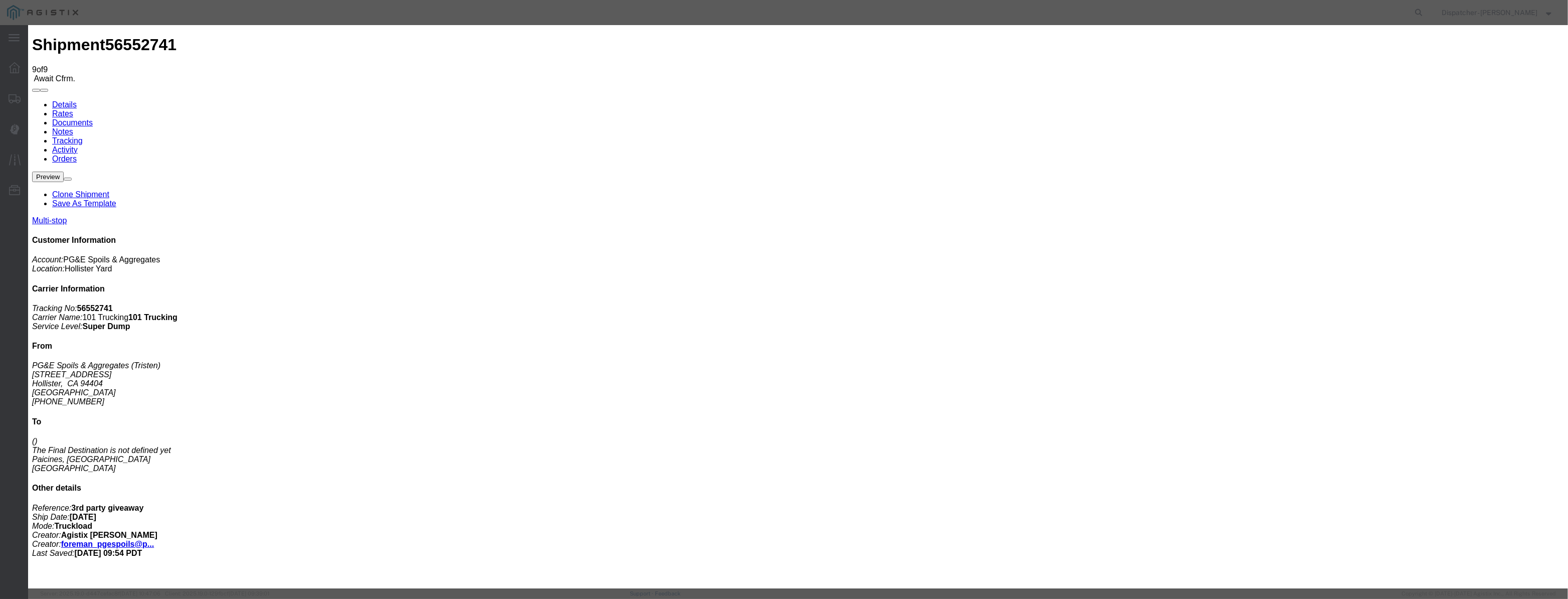
drag, startPoint x: 619, startPoint y: 118, endPoint x: 627, endPoint y: 117, distance: 8.1
drag, startPoint x: 639, startPoint y: 111, endPoint x: 642, endPoint y: 121, distance: 10.4
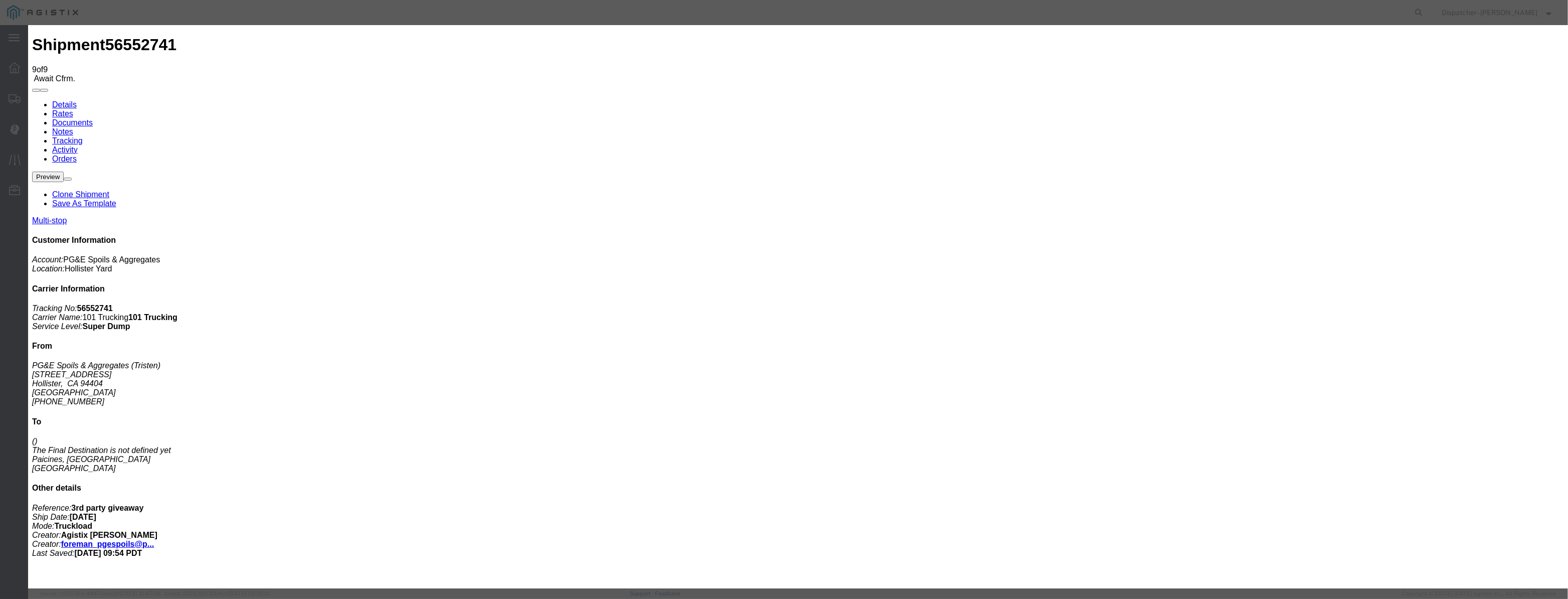
drag, startPoint x: 642, startPoint y: 121, endPoint x: 653, endPoint y: 122, distance: 11.0
paste input "[DATE]"
drag, startPoint x: 741, startPoint y: 139, endPoint x: 741, endPoint y: 144, distance: 5.0
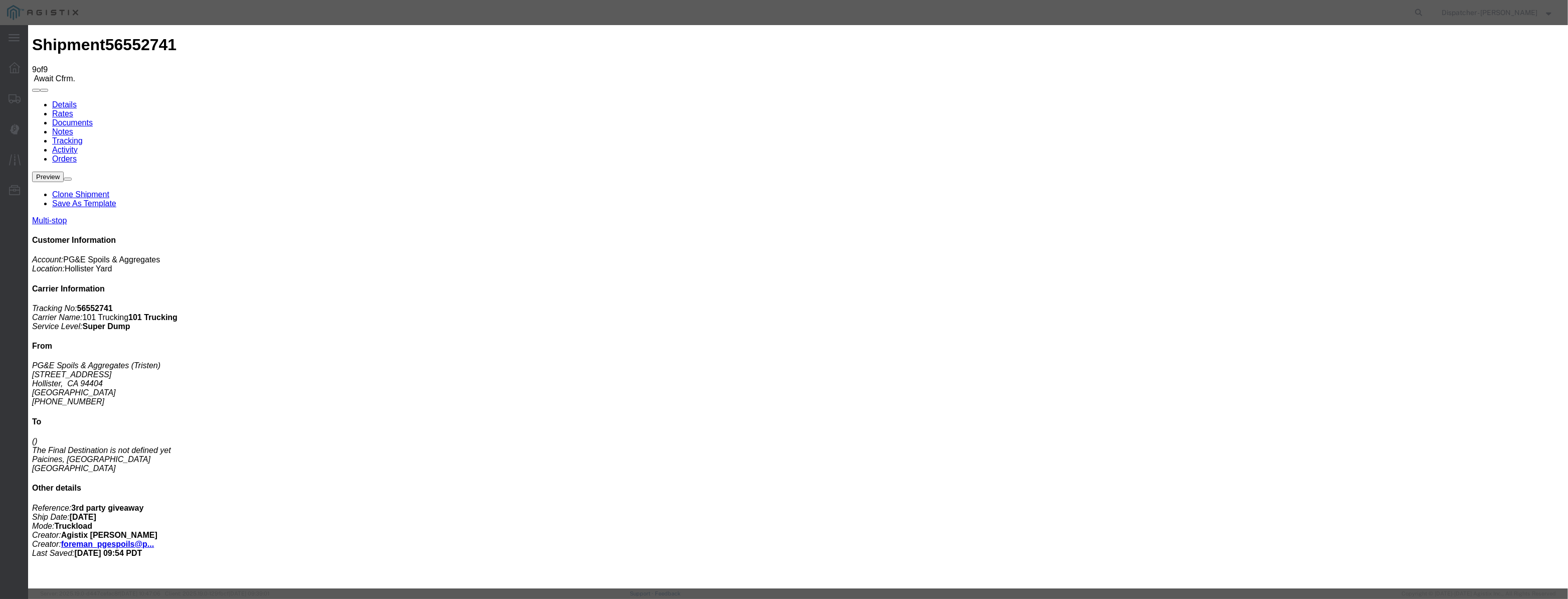
drag, startPoint x: 776, startPoint y: 130, endPoint x: 527, endPoint y: 156, distance: 250.4
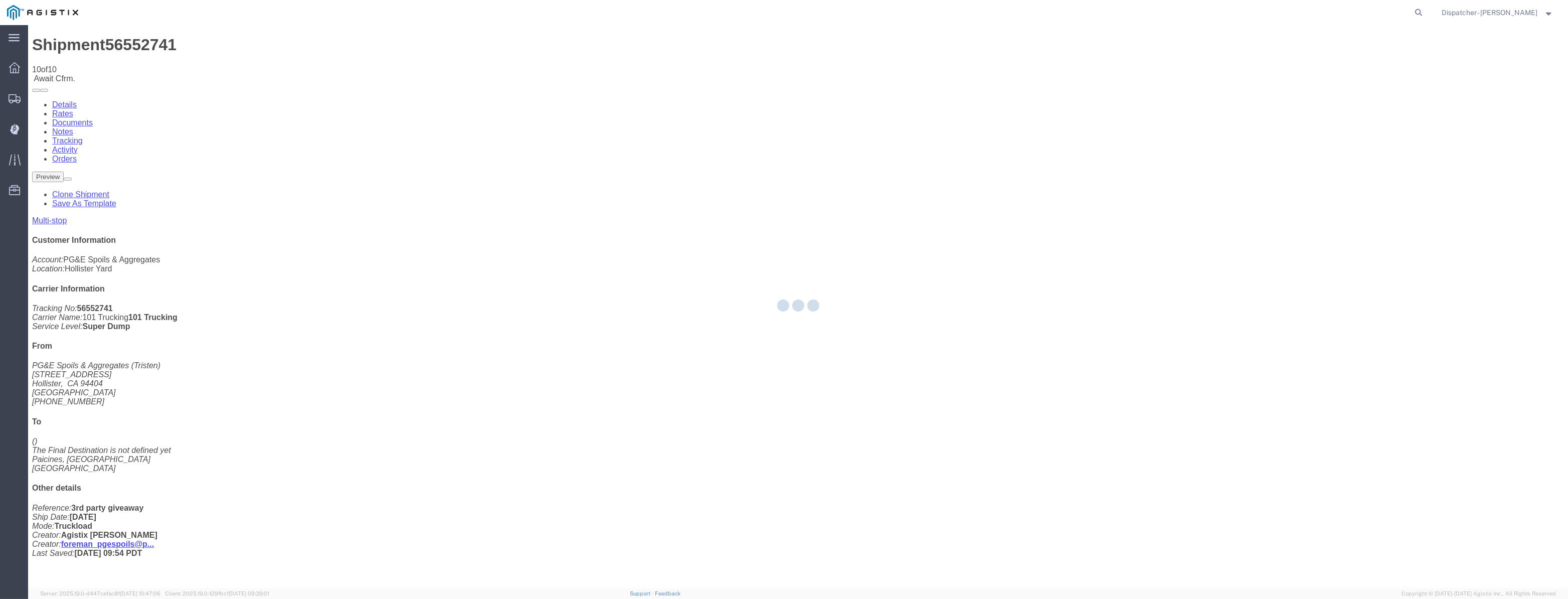
click at [1319, 97] on div at bounding box center [798, 306] width 1540 height 563
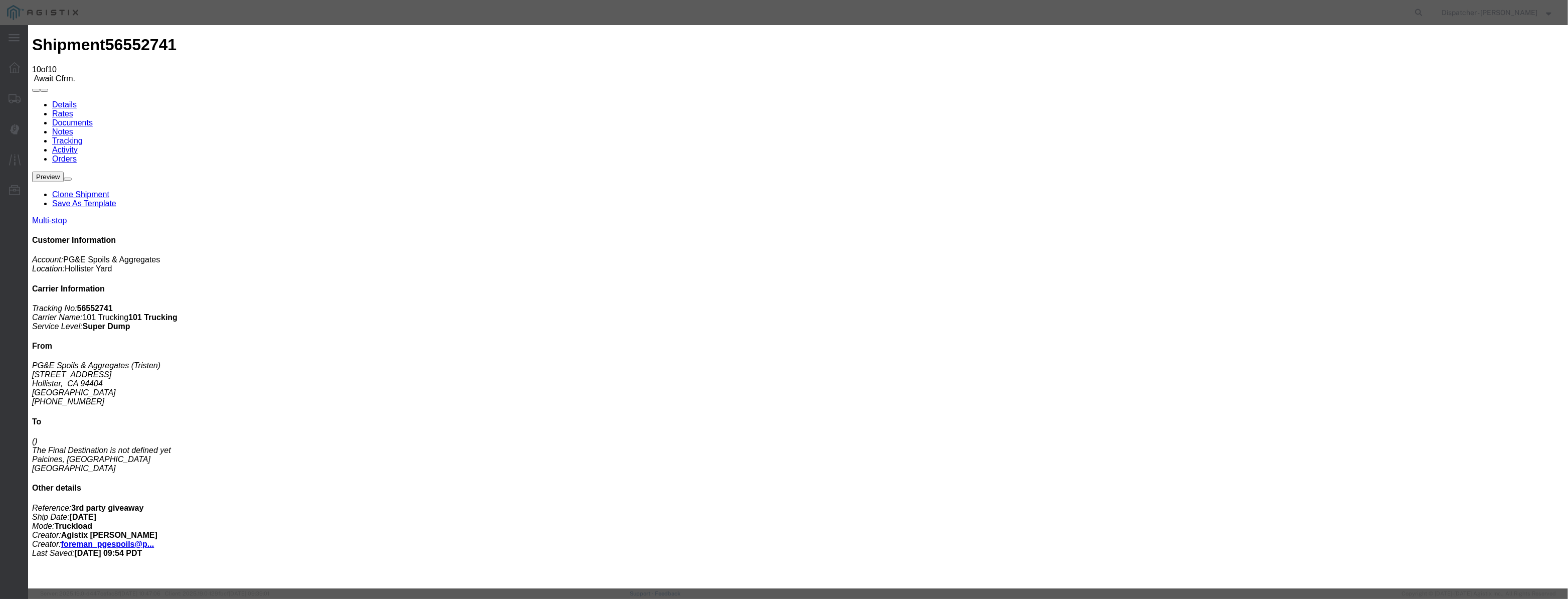
paste input "[DATE]"
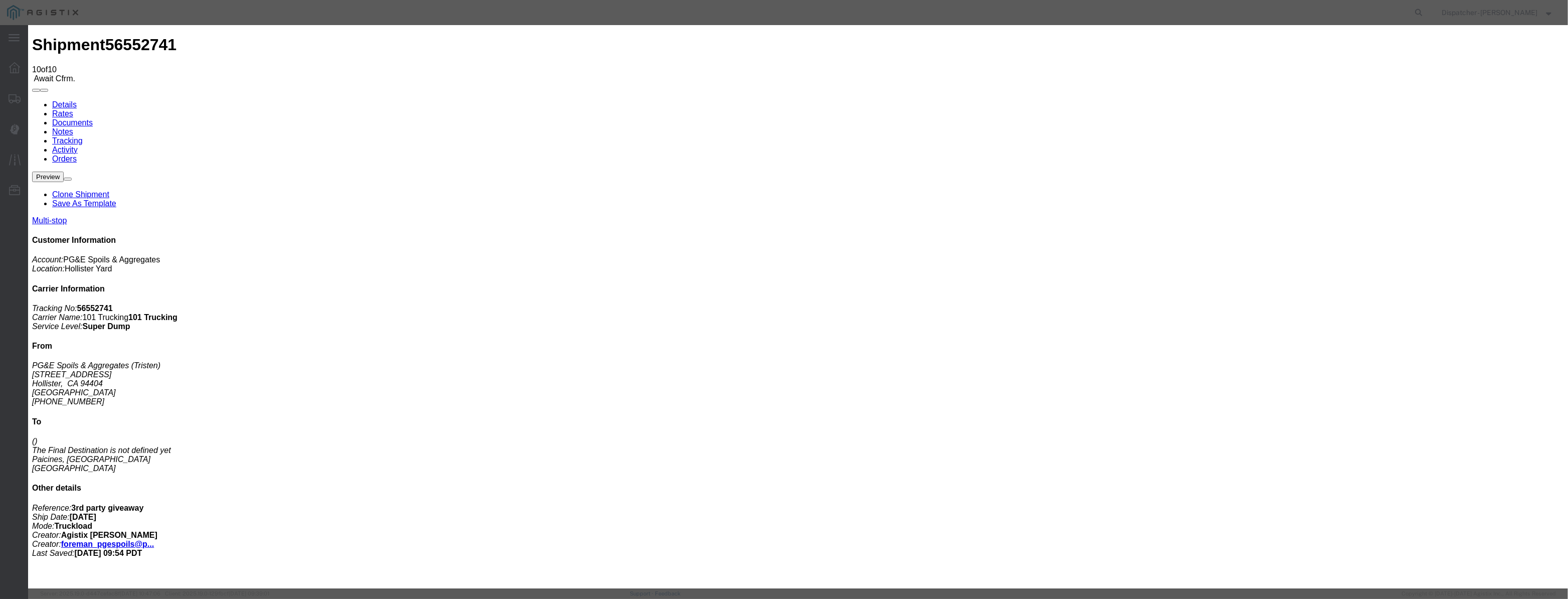
click
drag, startPoint x: 770, startPoint y: 124, endPoint x: 614, endPoint y: 140, distance: 156.8
drag, startPoint x: 779, startPoint y: 130, endPoint x: 463, endPoint y: 138, distance: 316.1
drag, startPoint x: 646, startPoint y: 125, endPoint x: 650, endPoint y: 111, distance: 14.6
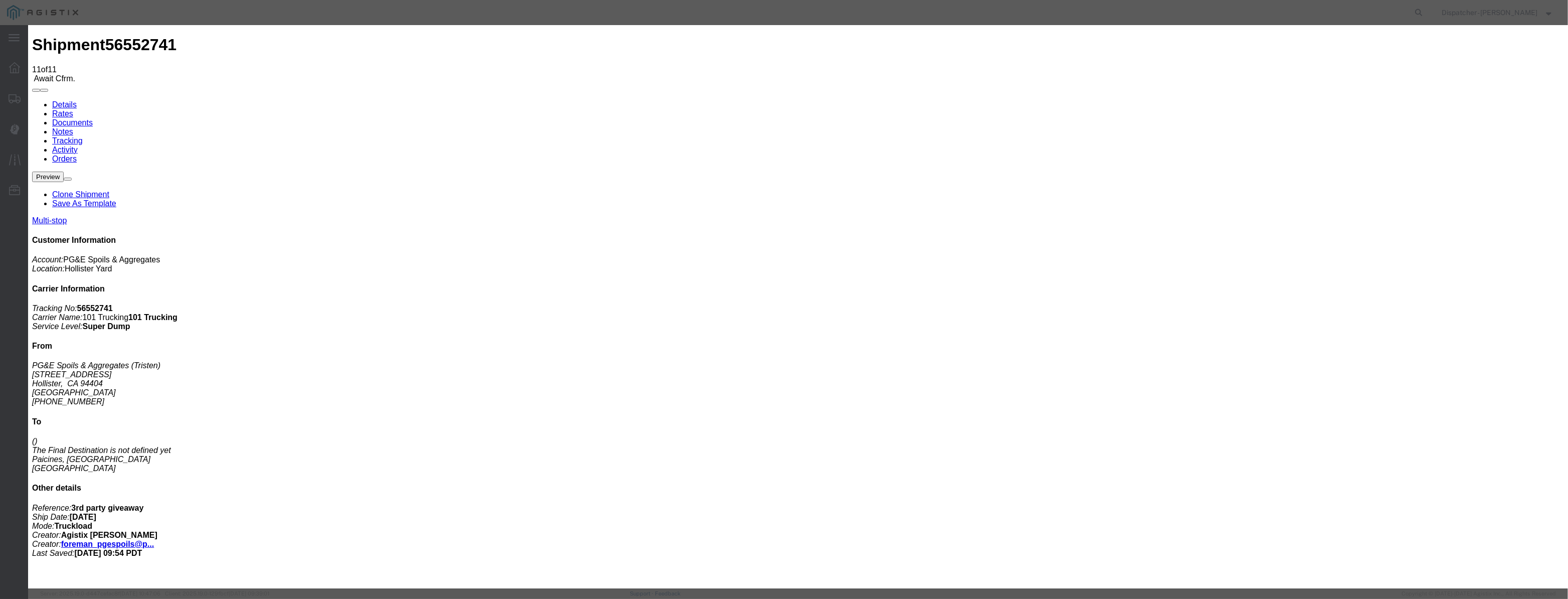
drag, startPoint x: 650, startPoint y: 111, endPoint x: 645, endPoint y: 121, distance: 11.2
drag, startPoint x: 644, startPoint y: 122, endPoint x: 691, endPoint y: 130, distance: 47.7
paste input "[DATE]"
drag, startPoint x: 742, startPoint y: 142, endPoint x: 750, endPoint y: 149, distance: 10.6
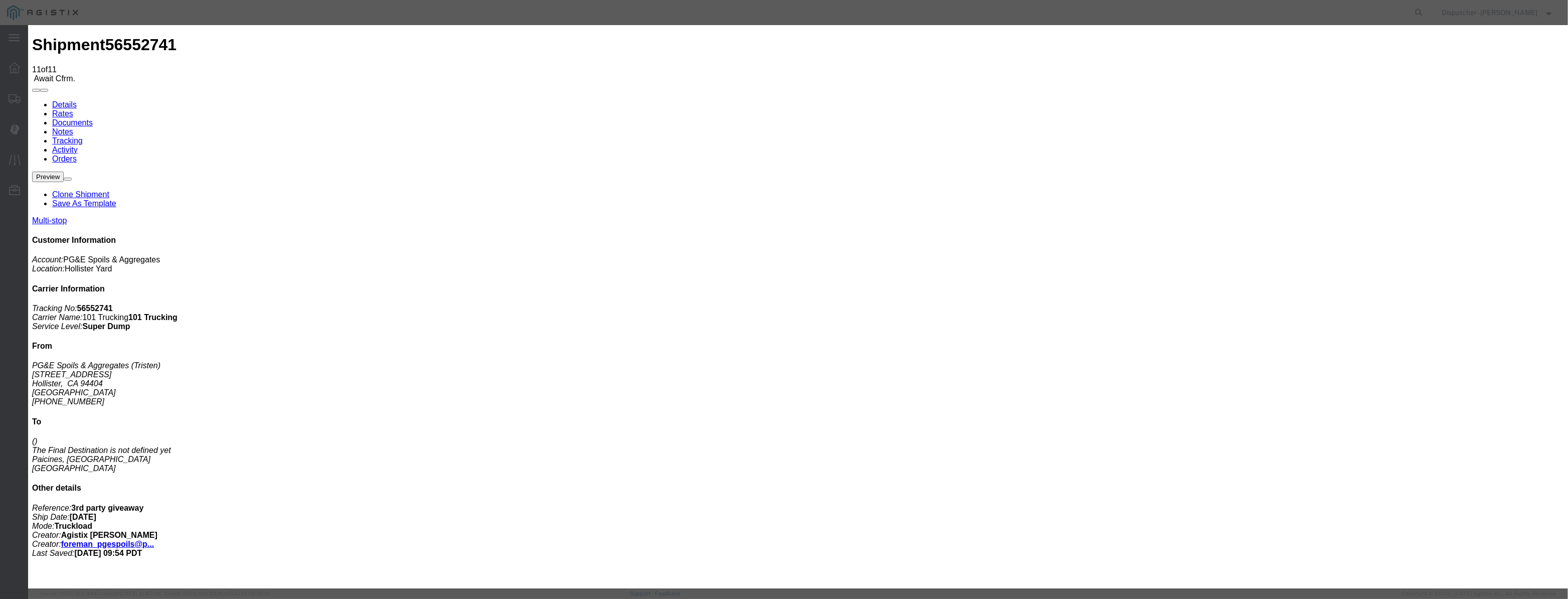
scroll to position [0, 0]
drag, startPoint x: 1013, startPoint y: 119, endPoint x: 1009, endPoint y: 128, distance: 9.8
drag, startPoint x: 780, startPoint y: 131, endPoint x: 461, endPoint y: 164, distance: 320.7
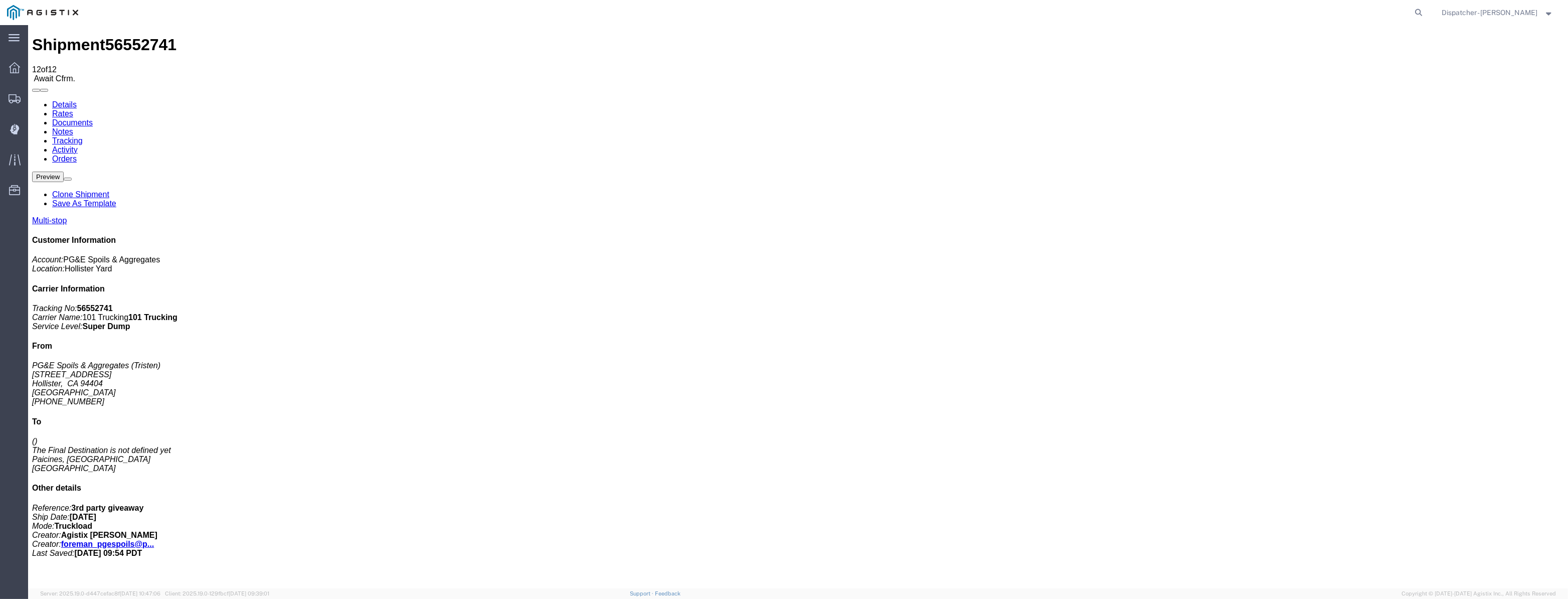
drag, startPoint x: 816, startPoint y: 366, endPoint x: 802, endPoint y: 371, distance: 14.9
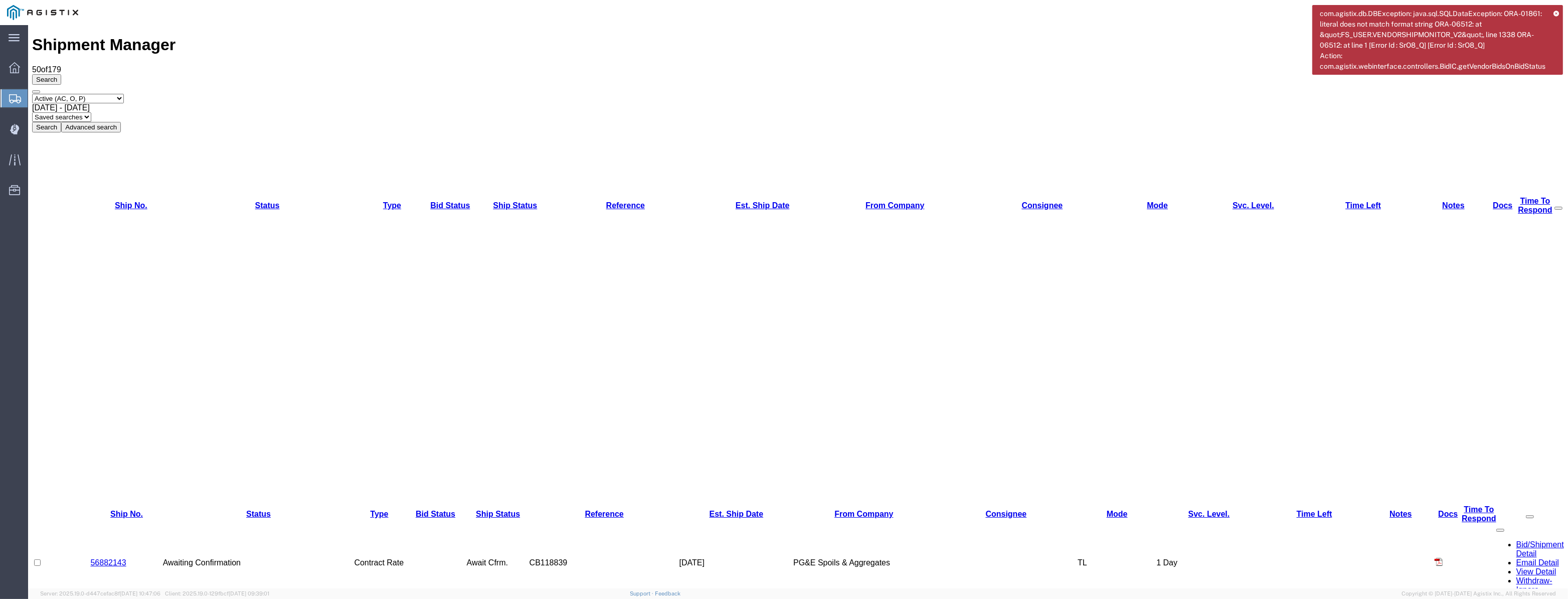
drag, startPoint x: 178, startPoint y: 72, endPoint x: 194, endPoint y: 71, distance: 16.0
drag, startPoint x: 301, startPoint y: 140, endPoint x: 296, endPoint y: 139, distance: 5.1
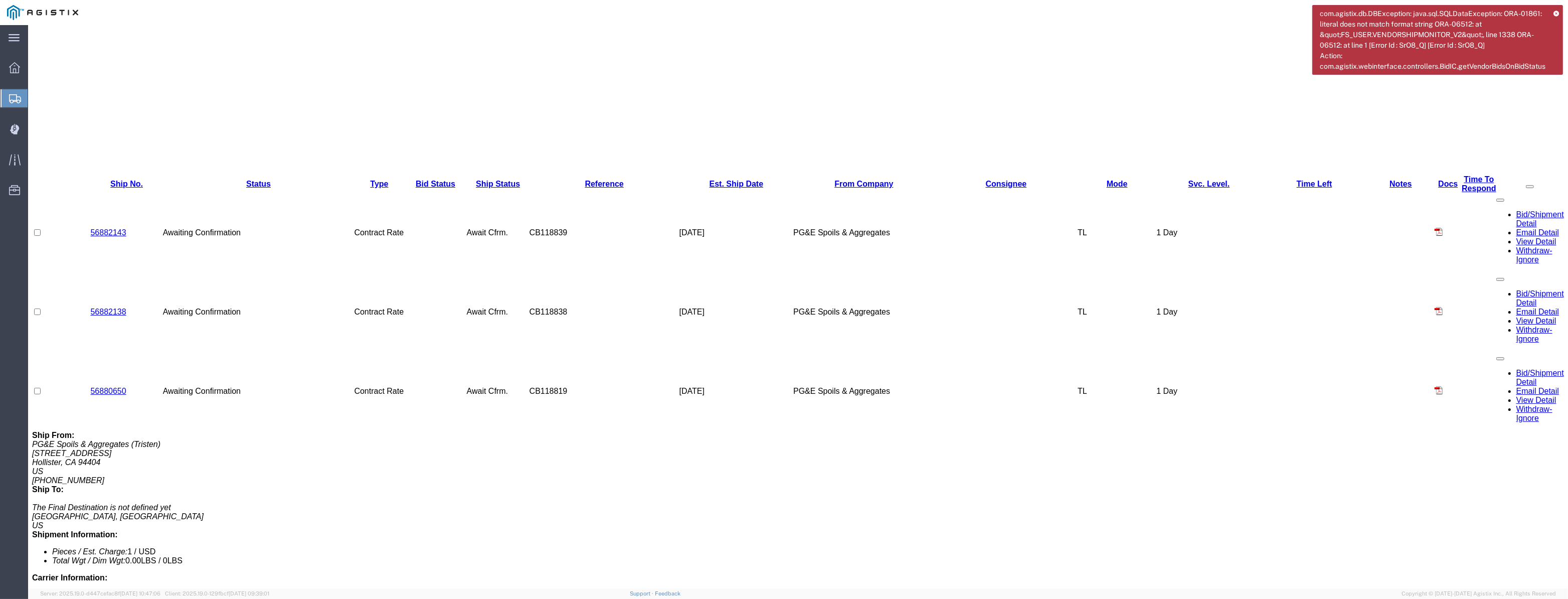
scroll to position [495, 0]
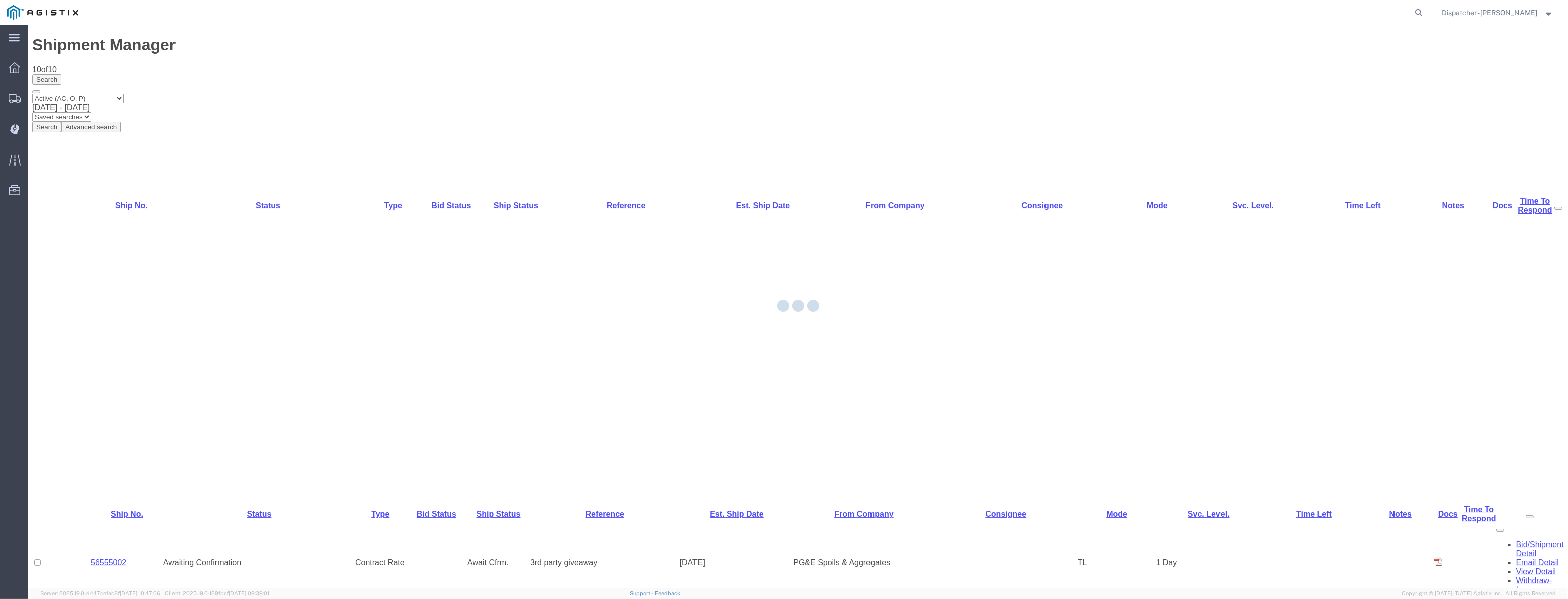
drag, startPoint x: 119, startPoint y: 178, endPoint x: 148, endPoint y: 203, distance: 38.3
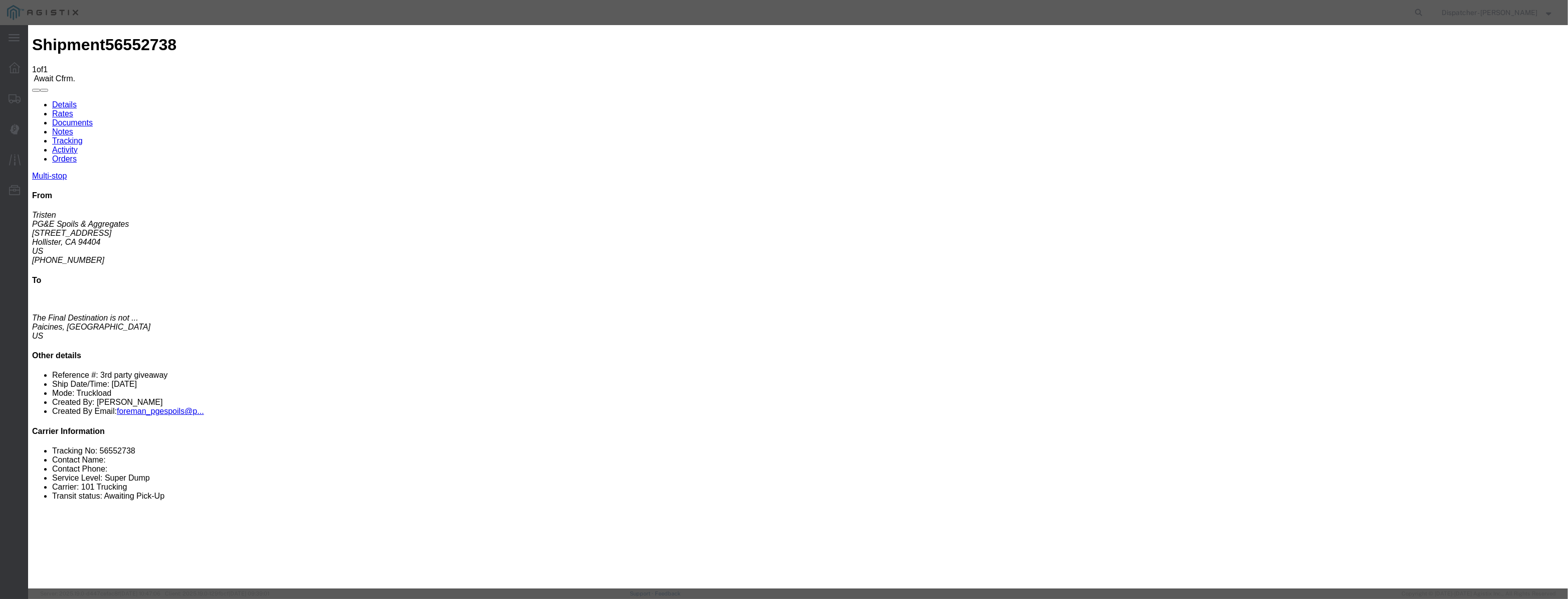
drag, startPoint x: 629, startPoint y: 113, endPoint x: 632, endPoint y: 121, distance: 8.5
drag, startPoint x: 636, startPoint y: 115, endPoint x: 642, endPoint y: 124, distance: 10.8
paste input "[DATE]"
drag, startPoint x: 745, startPoint y: 142, endPoint x: 744, endPoint y: 152, distance: 10.0
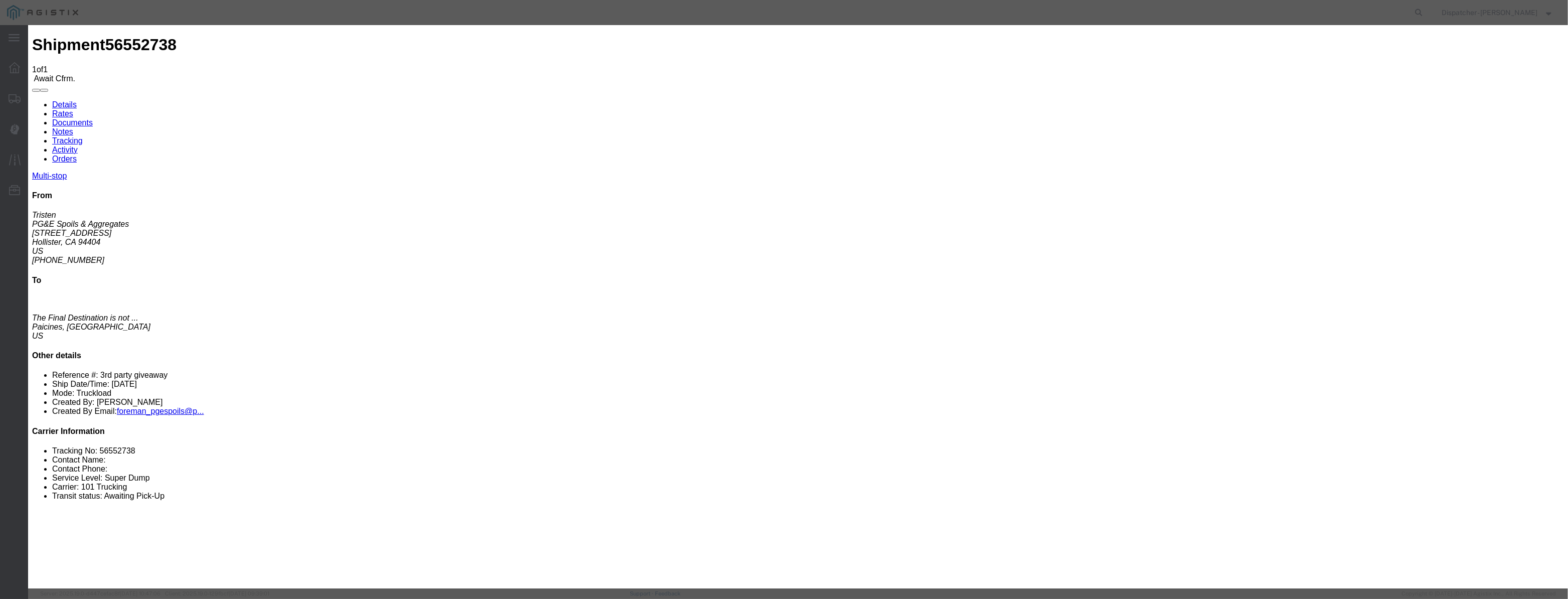
scroll to position [0, 0]
drag, startPoint x: 935, startPoint y: 121, endPoint x: 933, endPoint y: 133, distance: 12.2
drag, startPoint x: 745, startPoint y: 132, endPoint x: 354, endPoint y: 178, distance: 393.7
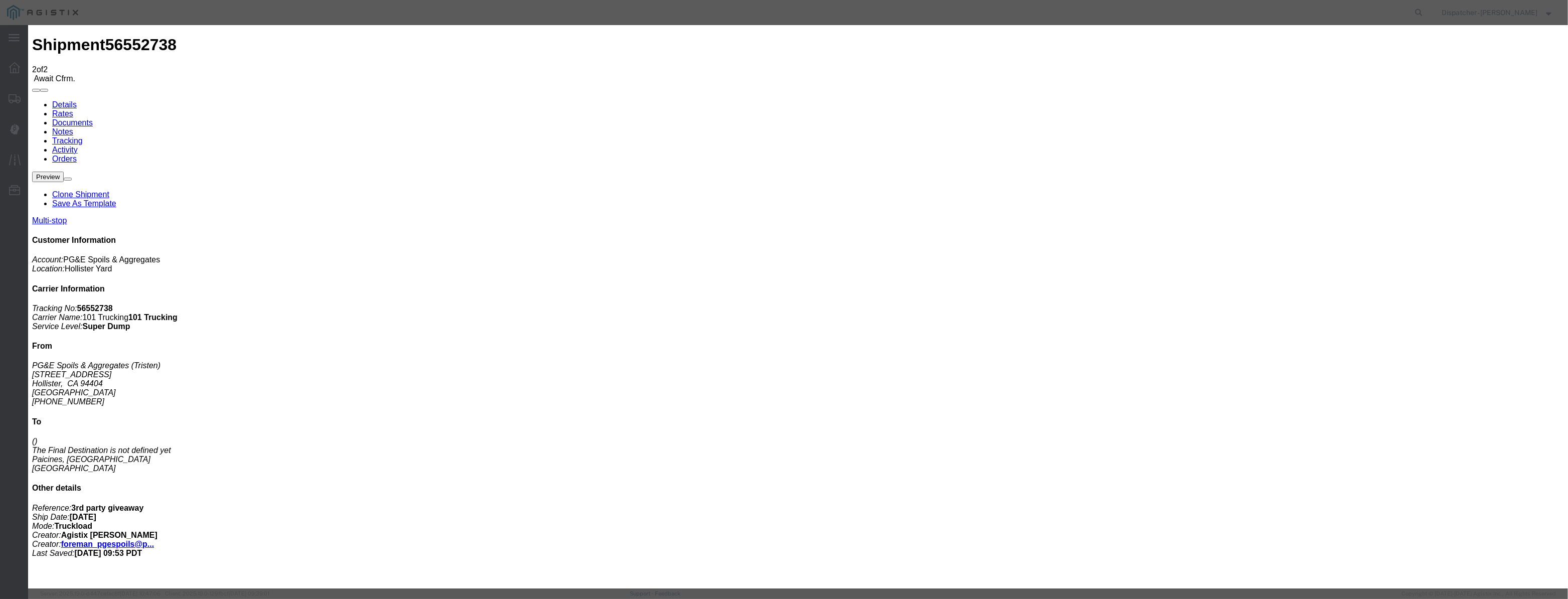
drag, startPoint x: 629, startPoint y: 113, endPoint x: 632, endPoint y: 117, distance: 5.0
drag, startPoint x: 635, startPoint y: 121, endPoint x: 656, endPoint y: 124, distance: 21.2
paste input "[DATE]"
drag, startPoint x: 752, startPoint y: 141, endPoint x: 762, endPoint y: 152, distance: 14.9
drag, startPoint x: 926, startPoint y: 132, endPoint x: 925, endPoint y: 138, distance: 6.1
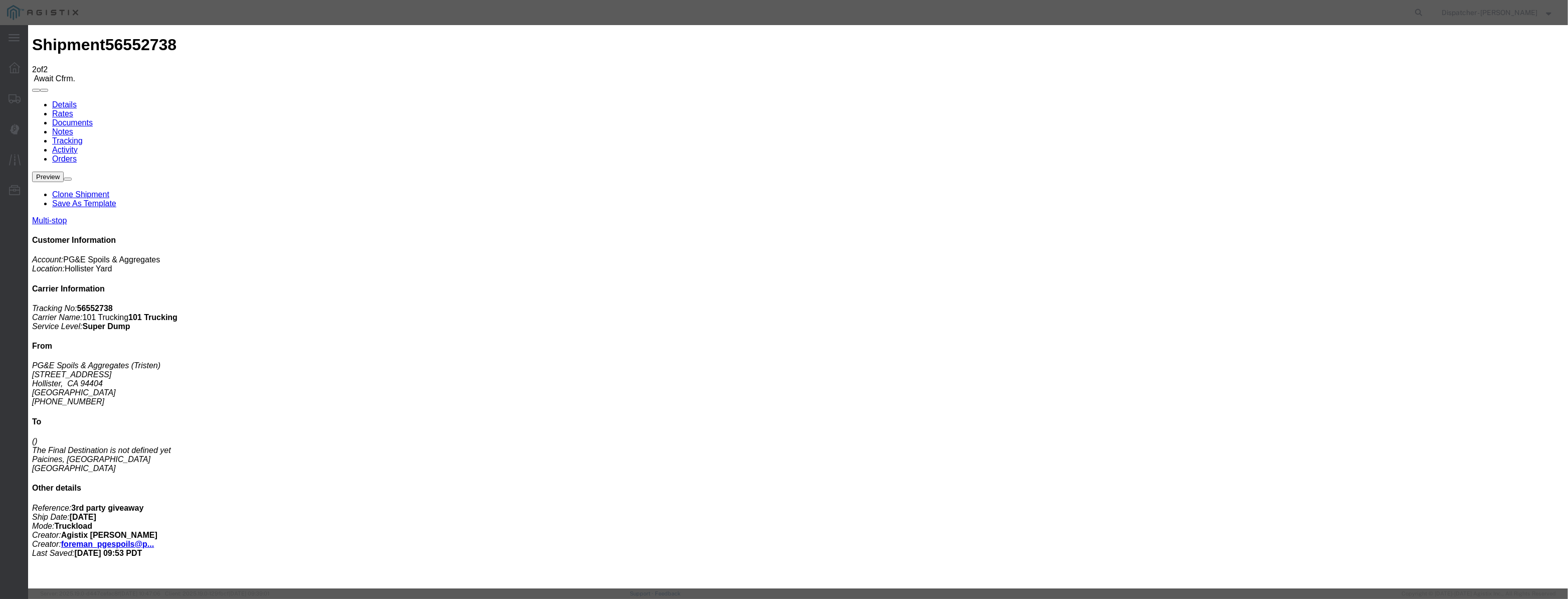
drag, startPoint x: 743, startPoint y: 124, endPoint x: 476, endPoint y: 166, distance: 270.3
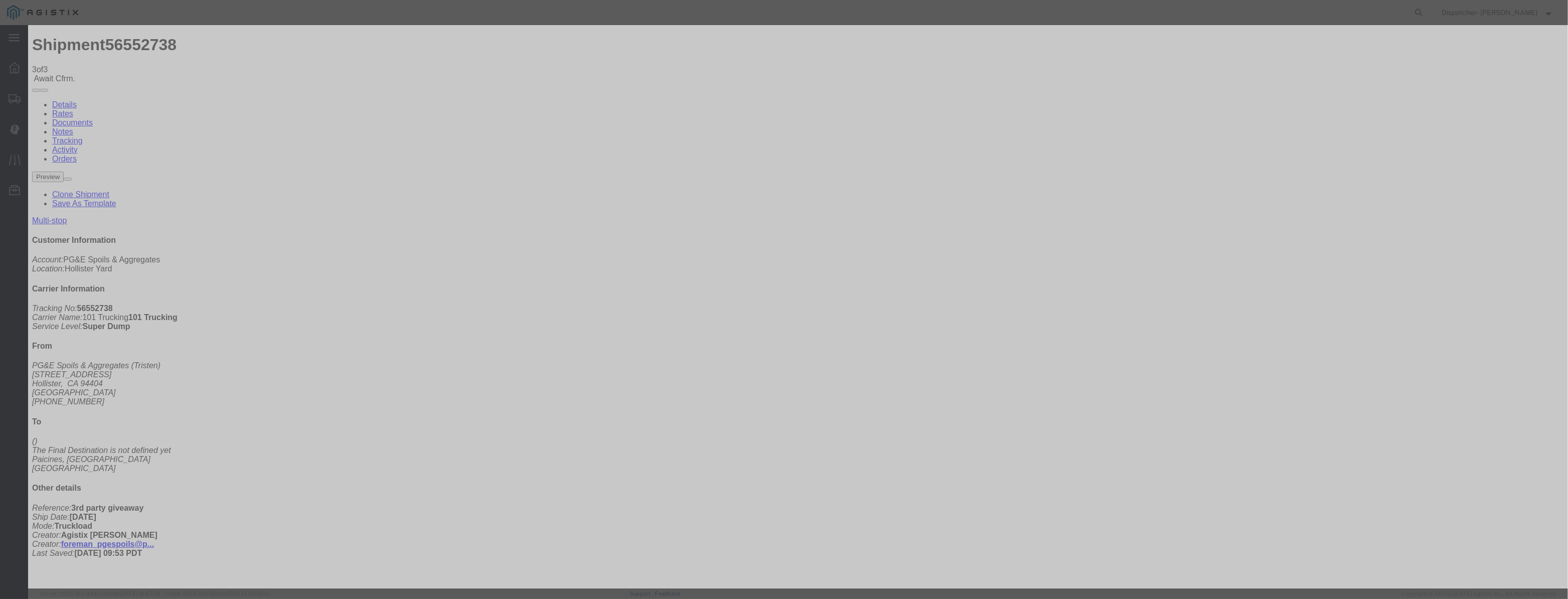
drag, startPoint x: 653, startPoint y: 122, endPoint x: 688, endPoint y: 128, distance: 35.5
paste input "[DATE]"
drag, startPoint x: 773, startPoint y: 131, endPoint x: 460, endPoint y: 146, distance: 313.4
drag, startPoint x: 640, startPoint y: 130, endPoint x: 645, endPoint y: 113, distance: 17.7
drag, startPoint x: 645, startPoint y: 113, endPoint x: 641, endPoint y: 121, distance: 8.9
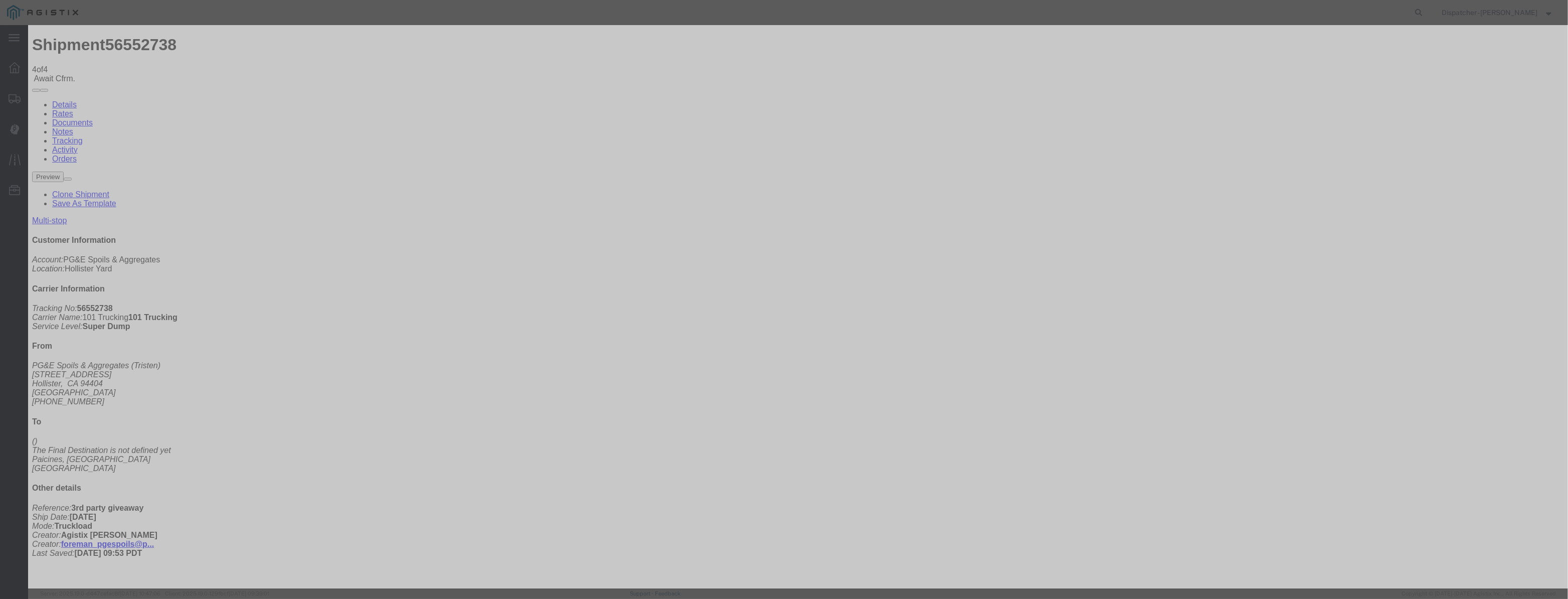
drag, startPoint x: 641, startPoint y: 121, endPoint x: 661, endPoint y: 130, distance: 21.9
paste input "[DATE]"
drag, startPoint x: 782, startPoint y: 129, endPoint x: 505, endPoint y: 122, distance: 277.1
drag, startPoint x: 632, startPoint y: 114, endPoint x: 639, endPoint y: 127, distance: 14.8
paste input "[DATE]"
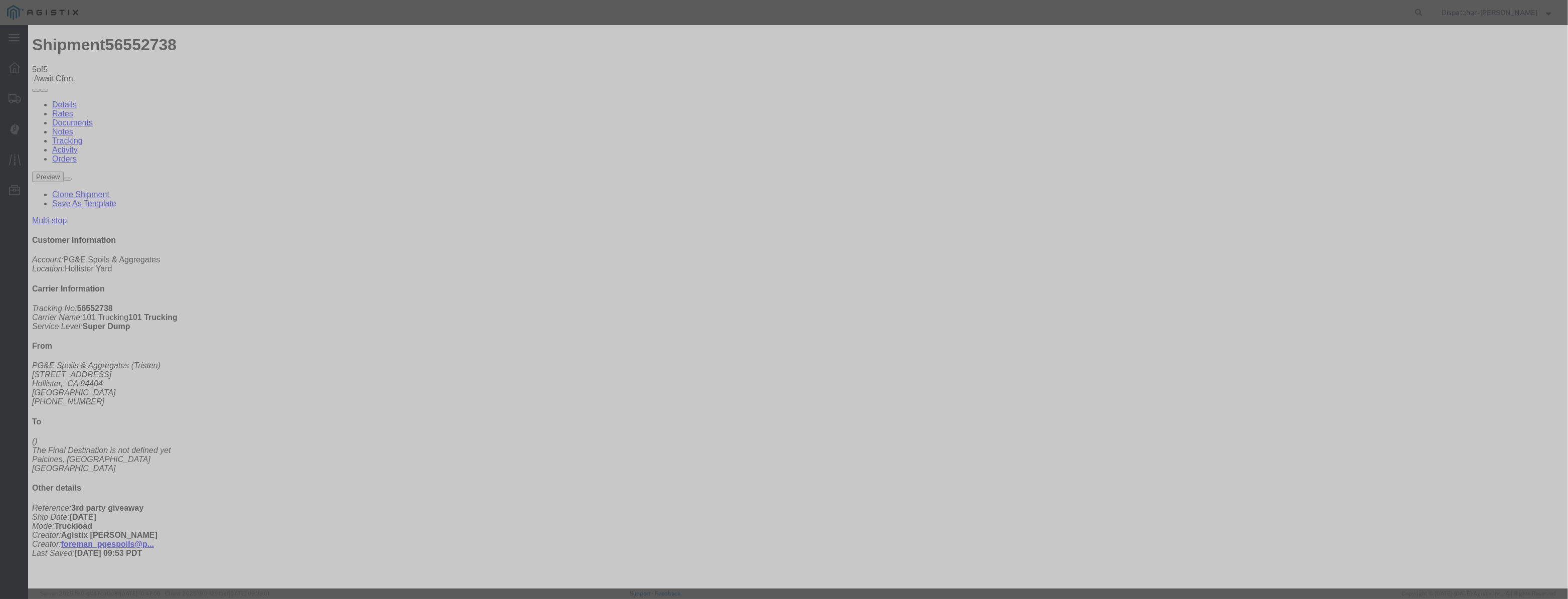
scroll to position [0, 2]
drag, startPoint x: 738, startPoint y: 147, endPoint x: 740, endPoint y: 152, distance: 5.4
drag, startPoint x: 727, startPoint y: 144, endPoint x: 728, endPoint y: 152, distance: 8.1
drag, startPoint x: 779, startPoint y: 125, endPoint x: 495, endPoint y: 115, distance: 284.2
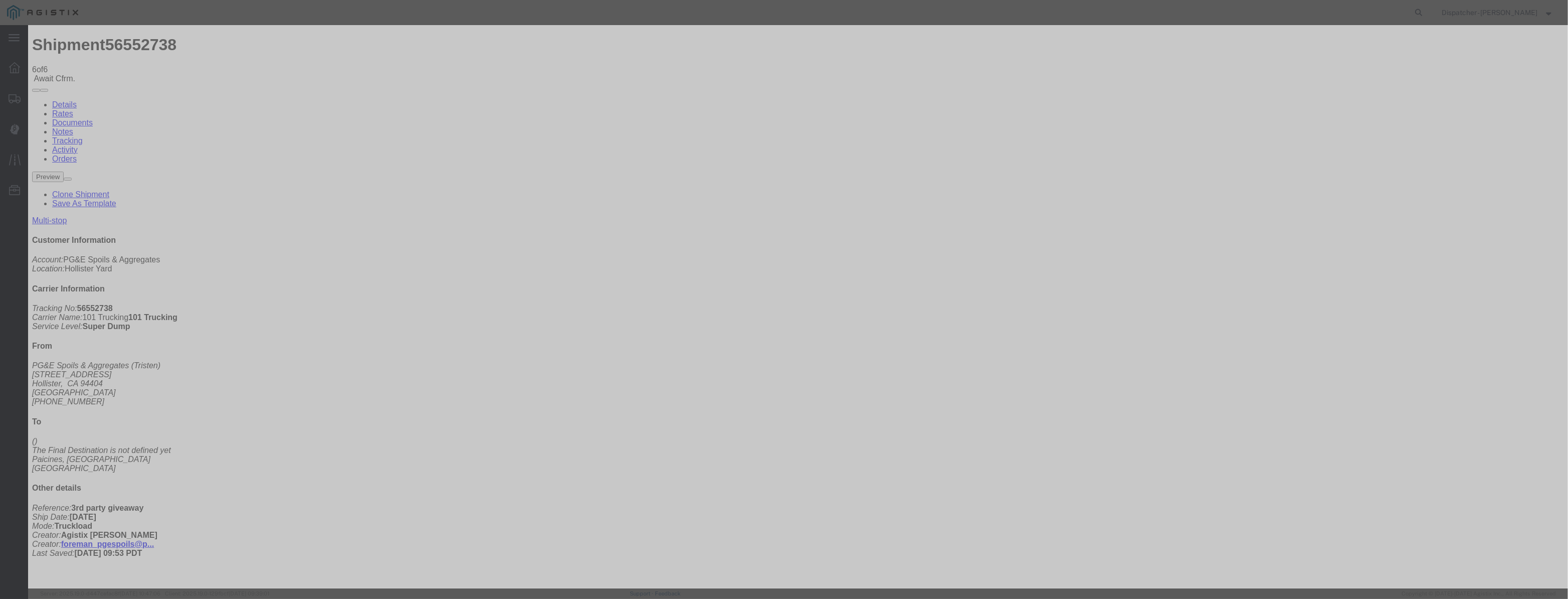
drag, startPoint x: 626, startPoint y: 122, endPoint x: 628, endPoint y: 117, distance: 5.4
drag, startPoint x: 636, startPoint y: 127, endPoint x: 689, endPoint y: 133, distance: 53.3
paste input "[DATE]"
drag, startPoint x: 785, startPoint y: 131, endPoint x: 431, endPoint y: 131, distance: 354.0
drag, startPoint x: 627, startPoint y: 124, endPoint x: 640, endPoint y: 111, distance: 18.4
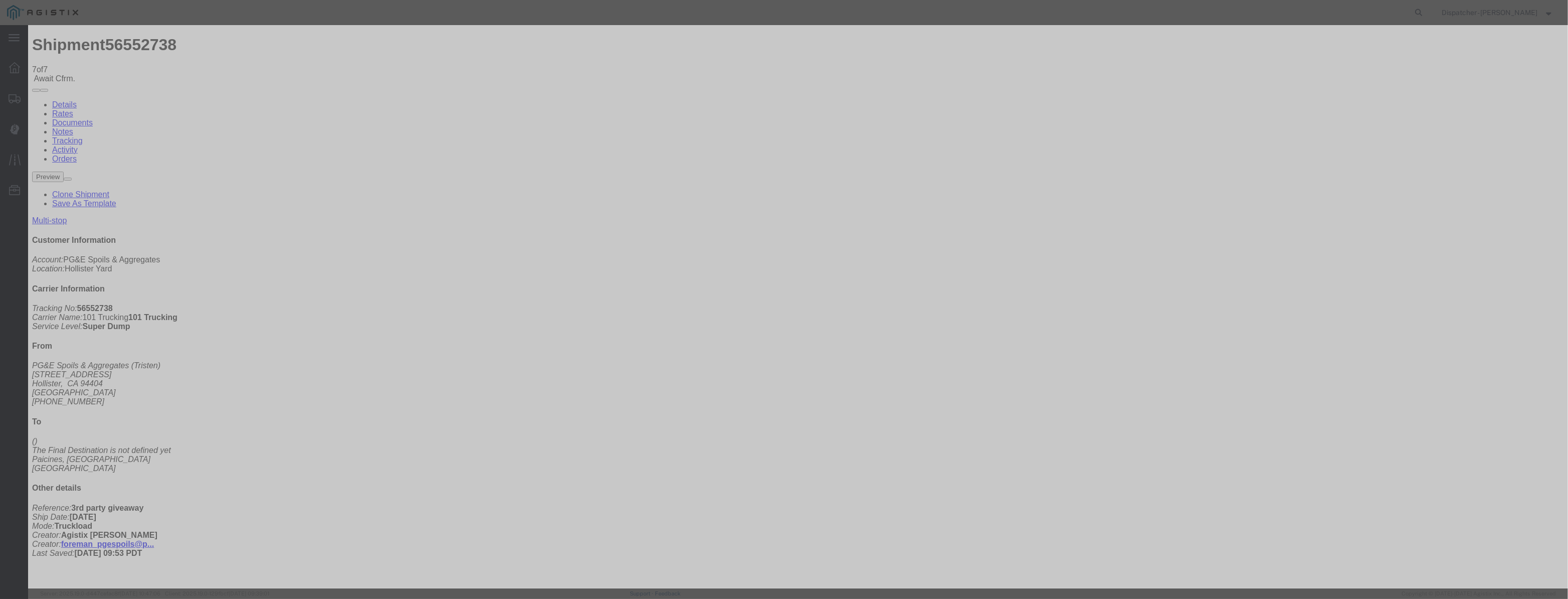
drag, startPoint x: 640, startPoint y: 111, endPoint x: 640, endPoint y: 117, distance: 6.0
drag, startPoint x: 641, startPoint y: 123, endPoint x: 656, endPoint y: 124, distance: 15.0
paste input "[DATE]"
drag, startPoint x: 763, startPoint y: 141, endPoint x: 749, endPoint y: 150, distance: 16.6
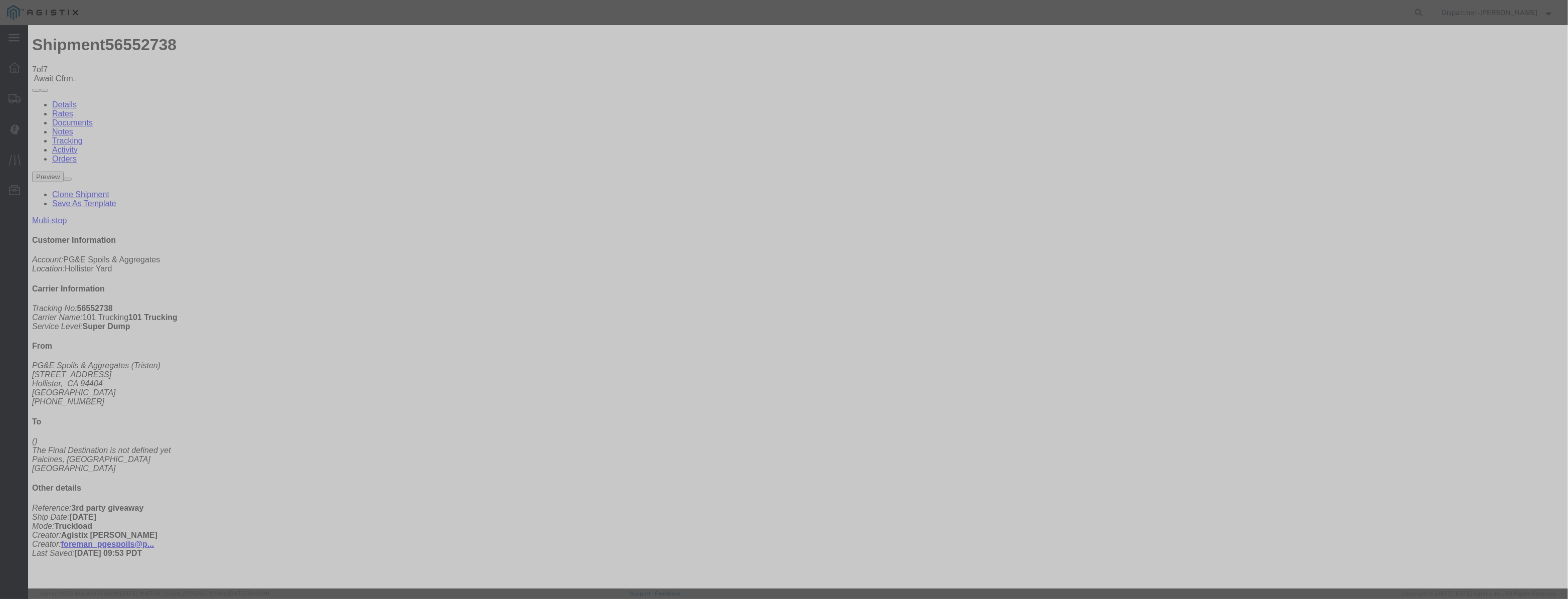
scroll to position [0, 0]
drag, startPoint x: 972, startPoint y: 119, endPoint x: 968, endPoint y: 130, distance: 11.7
drag, startPoint x: 754, startPoint y: 130, endPoint x: 472, endPoint y: 135, distance: 282.0
drag, startPoint x: 634, startPoint y: 115, endPoint x: 636, endPoint y: 124, distance: 9.2
drag, startPoint x: 636, startPoint y: 124, endPoint x: 716, endPoint y: 131, distance: 80.3
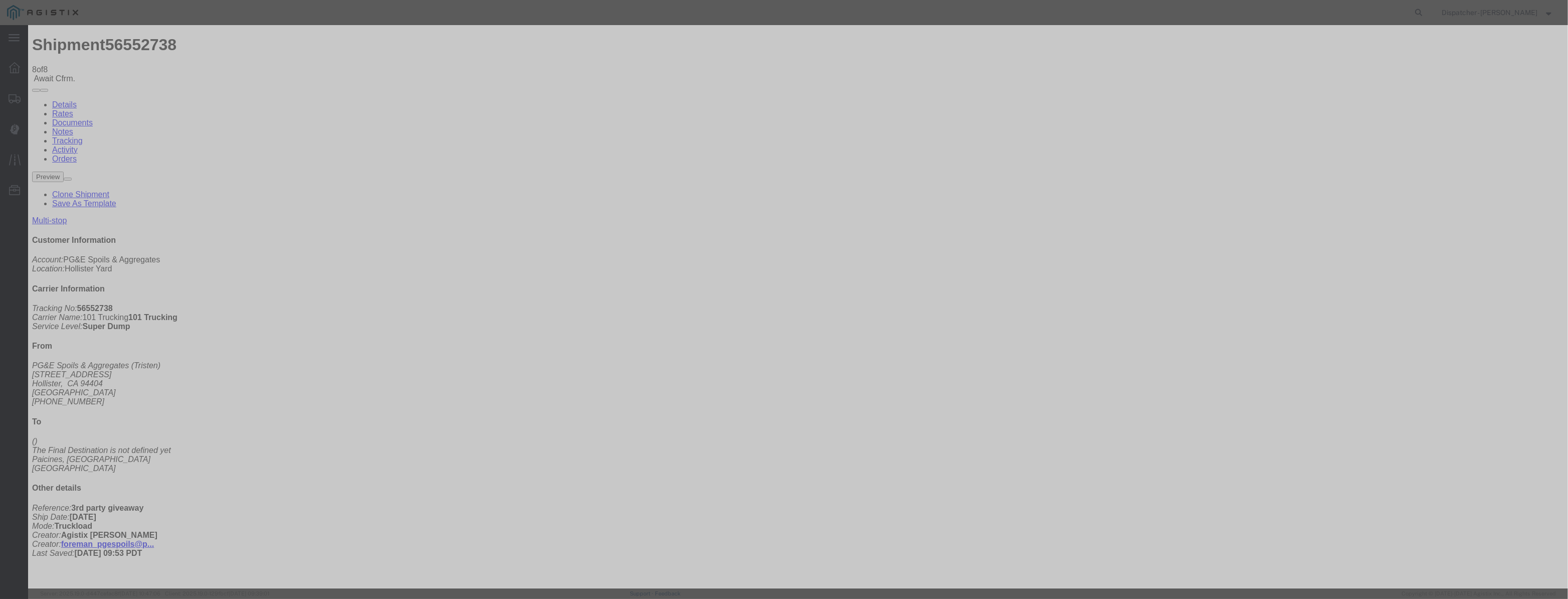
paste input "[DATE]"
drag, startPoint x: 756, startPoint y: 135, endPoint x: 755, endPoint y: 141, distance: 6.1
drag, startPoint x: 753, startPoint y: 143, endPoint x: 749, endPoint y: 152, distance: 9.8
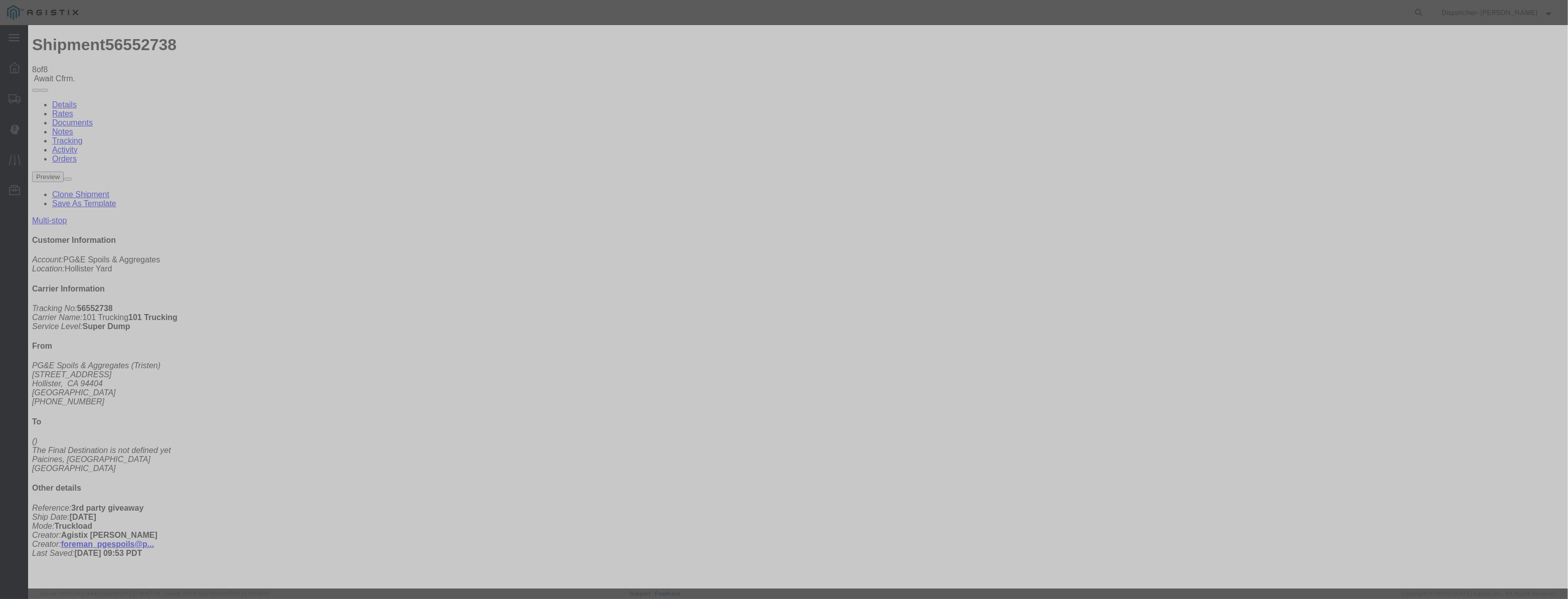
drag, startPoint x: 923, startPoint y: 127, endPoint x: 925, endPoint y: 133, distance: 6.3
drag, startPoint x: 779, startPoint y: 130, endPoint x: 254, endPoint y: 141, distance: 525.1
drag, startPoint x: 640, startPoint y: 128, endPoint x: 654, endPoint y: 130, distance: 14.1
paste input "[DATE]"
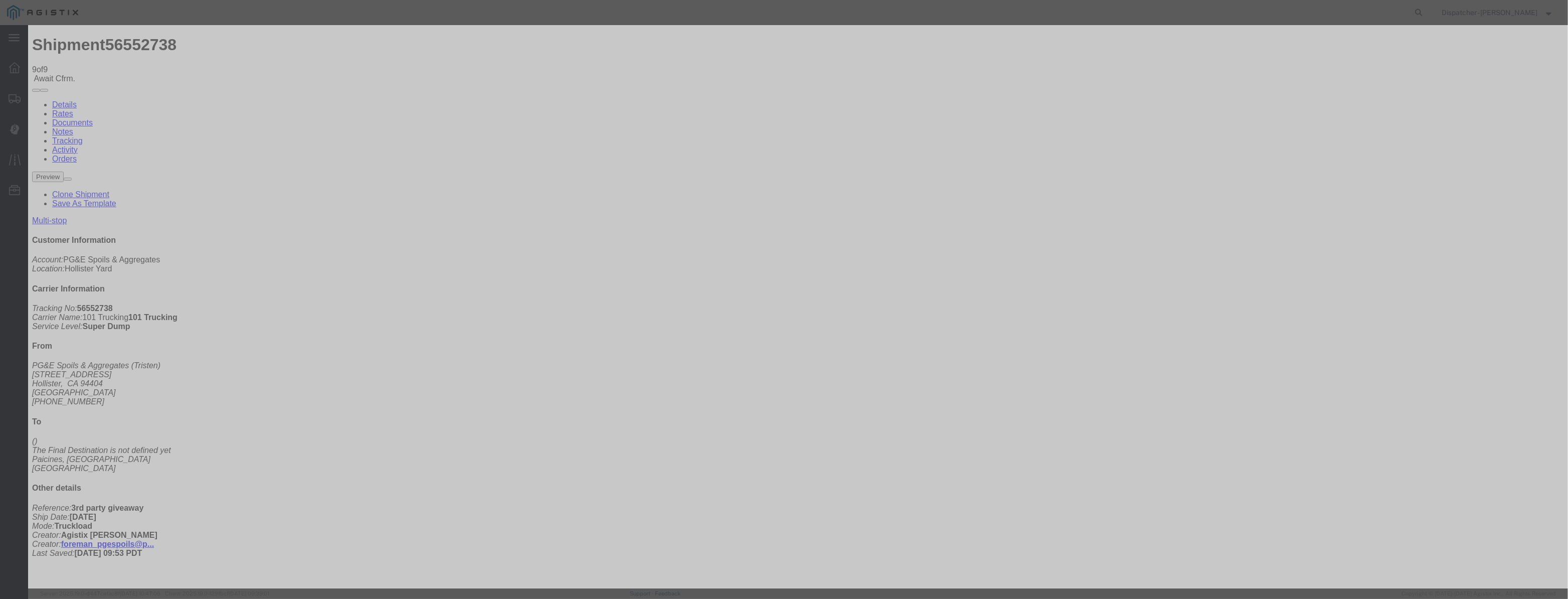
drag, startPoint x: 730, startPoint y: 141, endPoint x: 732, endPoint y: 152, distance: 11.2
drag, startPoint x: 931, startPoint y: 127, endPoint x: 933, endPoint y: 132, distance: 5.4
drag, startPoint x: 779, startPoint y: 132, endPoint x: 486, endPoint y: 146, distance: 293.3
drag, startPoint x: 640, startPoint y: 127, endPoint x: 653, endPoint y: 113, distance: 19.1
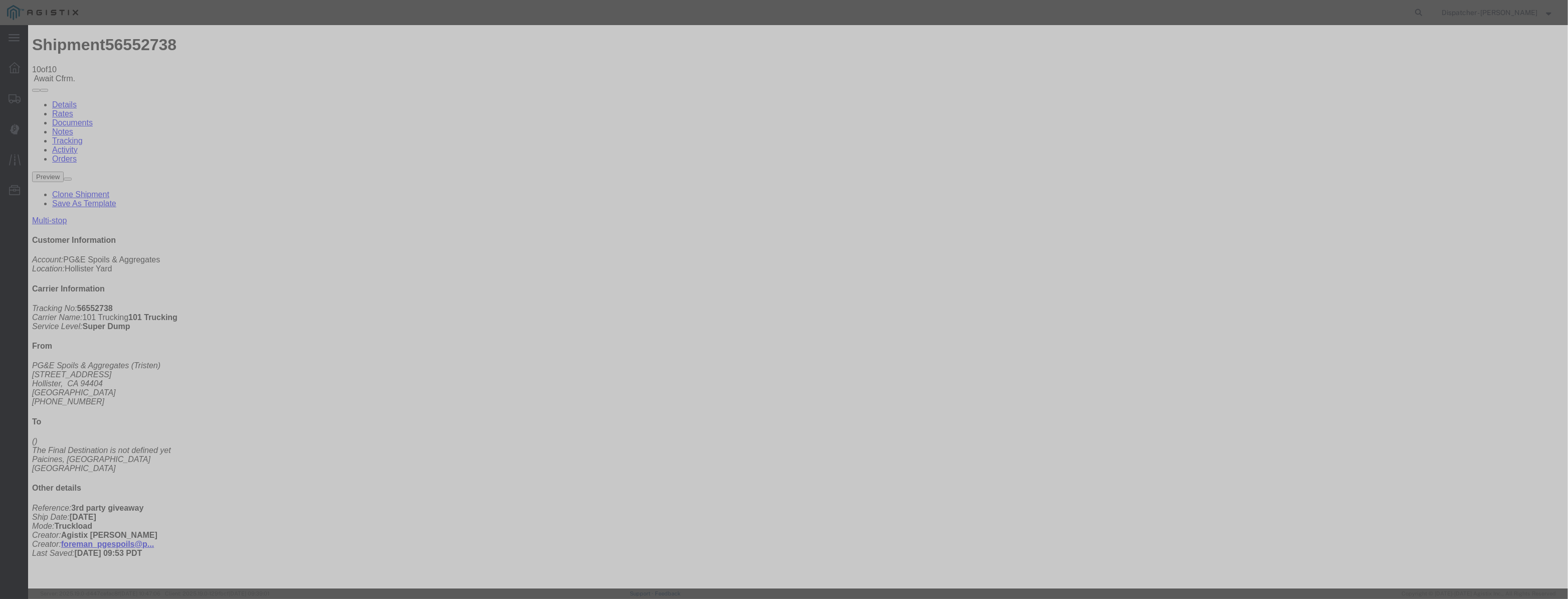
paste input "[DATE]"
drag, startPoint x: 933, startPoint y: 125, endPoint x: 933, endPoint y: 133, distance: 8.0
drag, startPoint x: 928, startPoint y: 123, endPoint x: 929, endPoint y: 133, distance: 10.0
drag, startPoint x: 773, startPoint y: 127, endPoint x: 548, endPoint y: 130, distance: 225.0
drag, startPoint x: 650, startPoint y: 113, endPoint x: 647, endPoint y: 120, distance: 7.6
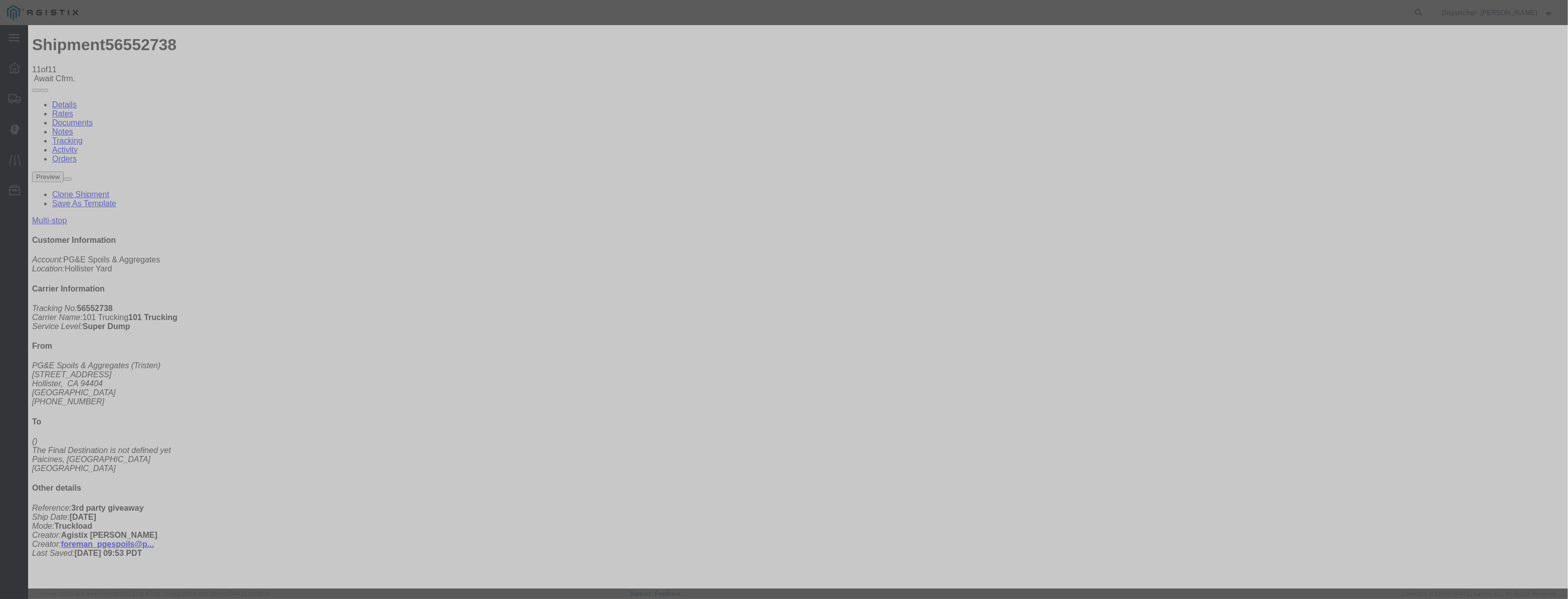
drag, startPoint x: 647, startPoint y: 120, endPoint x: 654, endPoint y: 124, distance: 8.1
paste input "[DATE]"
drag, startPoint x: 951, startPoint y: 124, endPoint x: 953, endPoint y: 132, distance: 8.2
drag, startPoint x: 781, startPoint y: 129, endPoint x: 565, endPoint y: 149, distance: 216.9
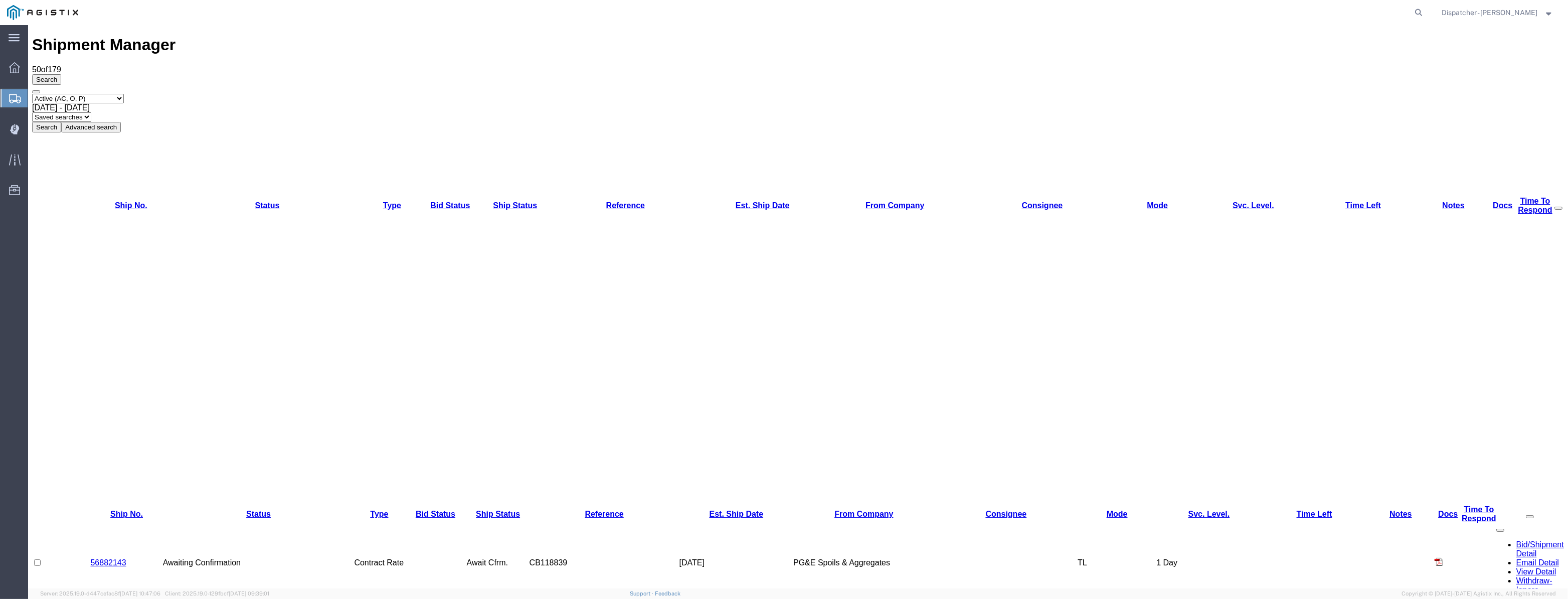
click at [224, 74] on div "Search Select status Active (AC, O, P) All Approved Awaiting Confirmation (AC) …" at bounding box center [798, 103] width 1532 height 58
click at [89, 103] on span "[DATE] - [DATE]" at bounding box center [61, 108] width 58 height 9
click at [61, 122] on button "Search" at bounding box center [47, 127] width 29 height 10
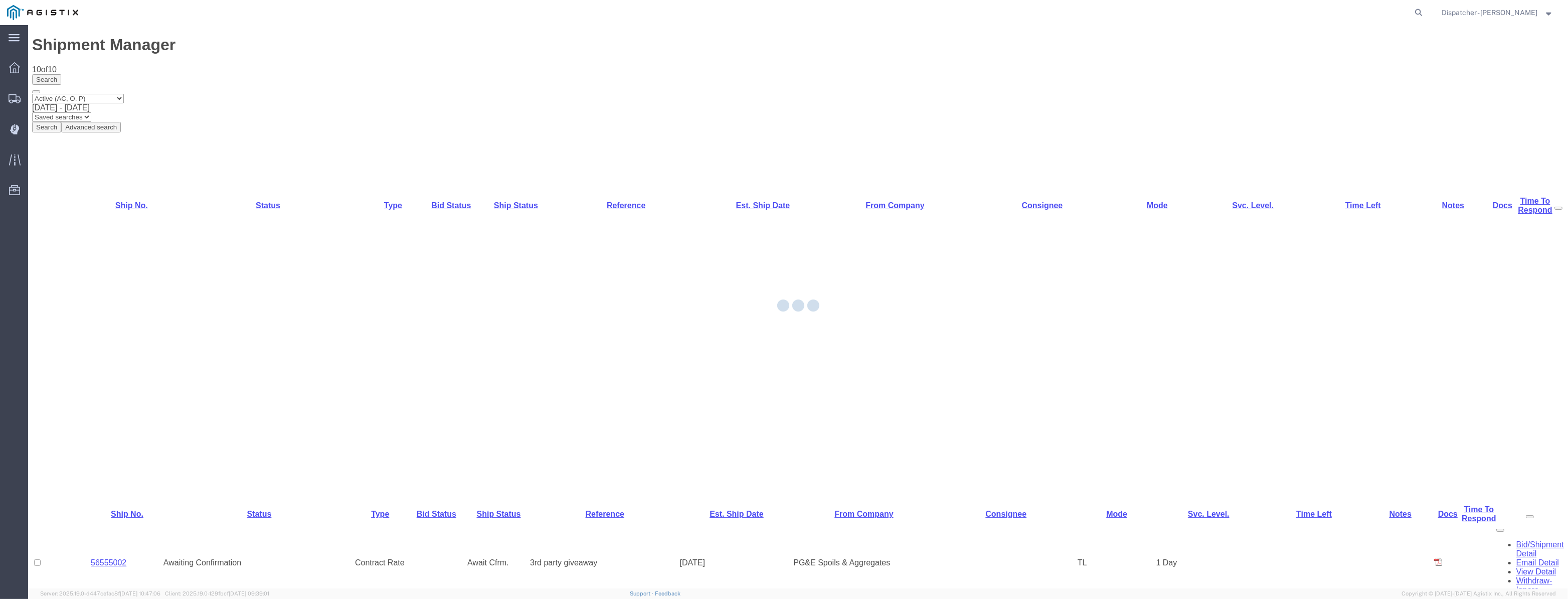
click at [118, 201] on div at bounding box center [798, 306] width 1540 height 563
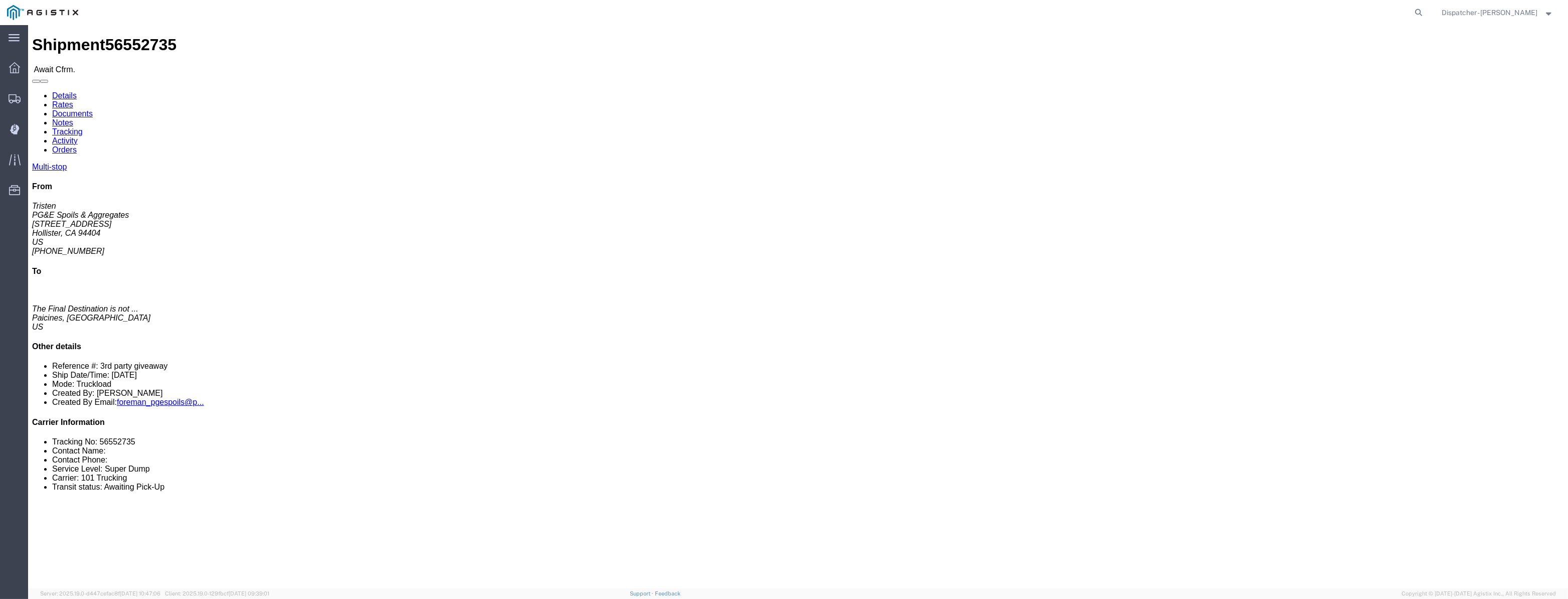
click link "Tracking"
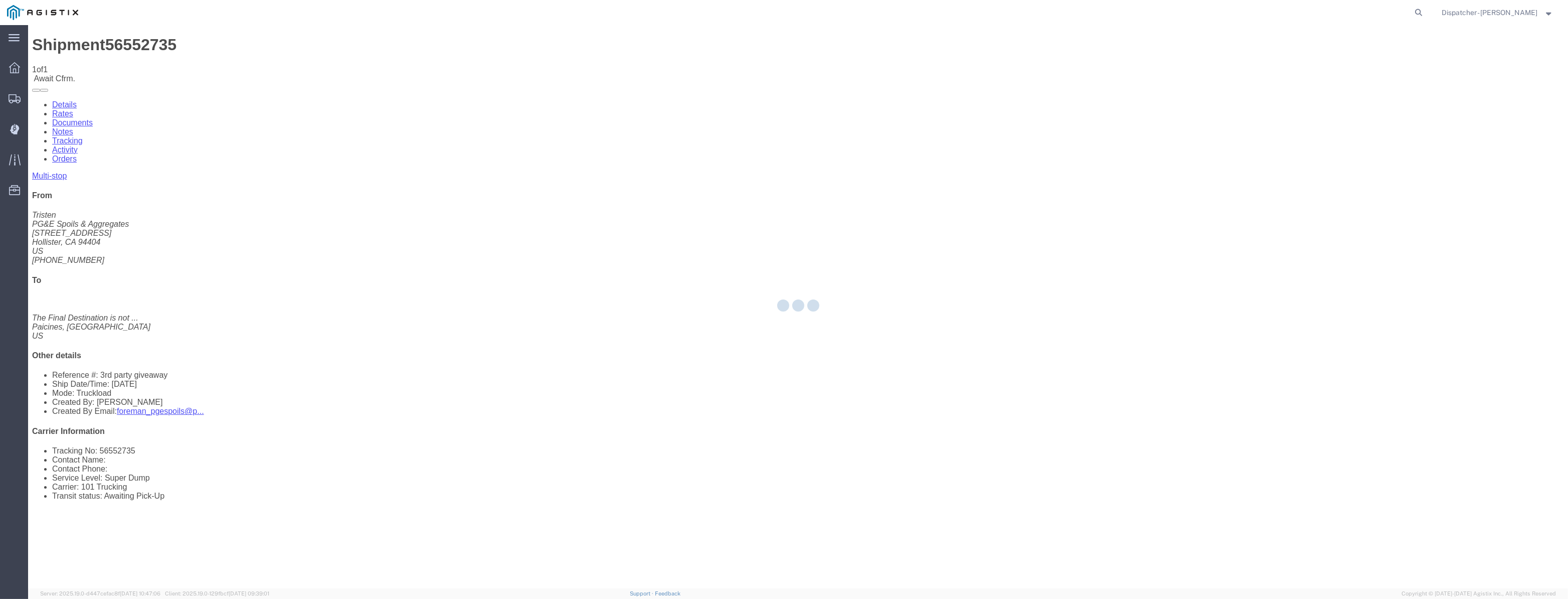
click at [745, 100] on div at bounding box center [798, 306] width 1540 height 563
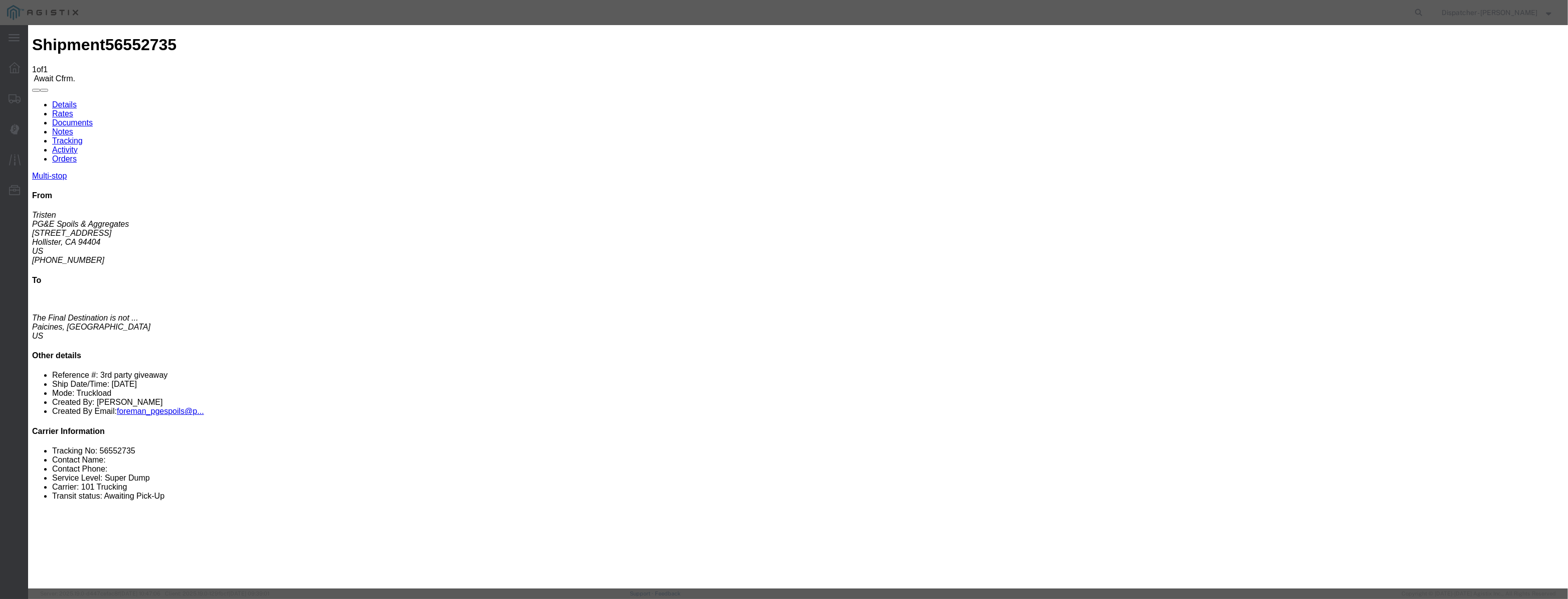
type input "[DATE]"
type input "12:00 PM"
drag, startPoint x: 645, startPoint y: 117, endPoint x: 644, endPoint y: 124, distance: 7.1
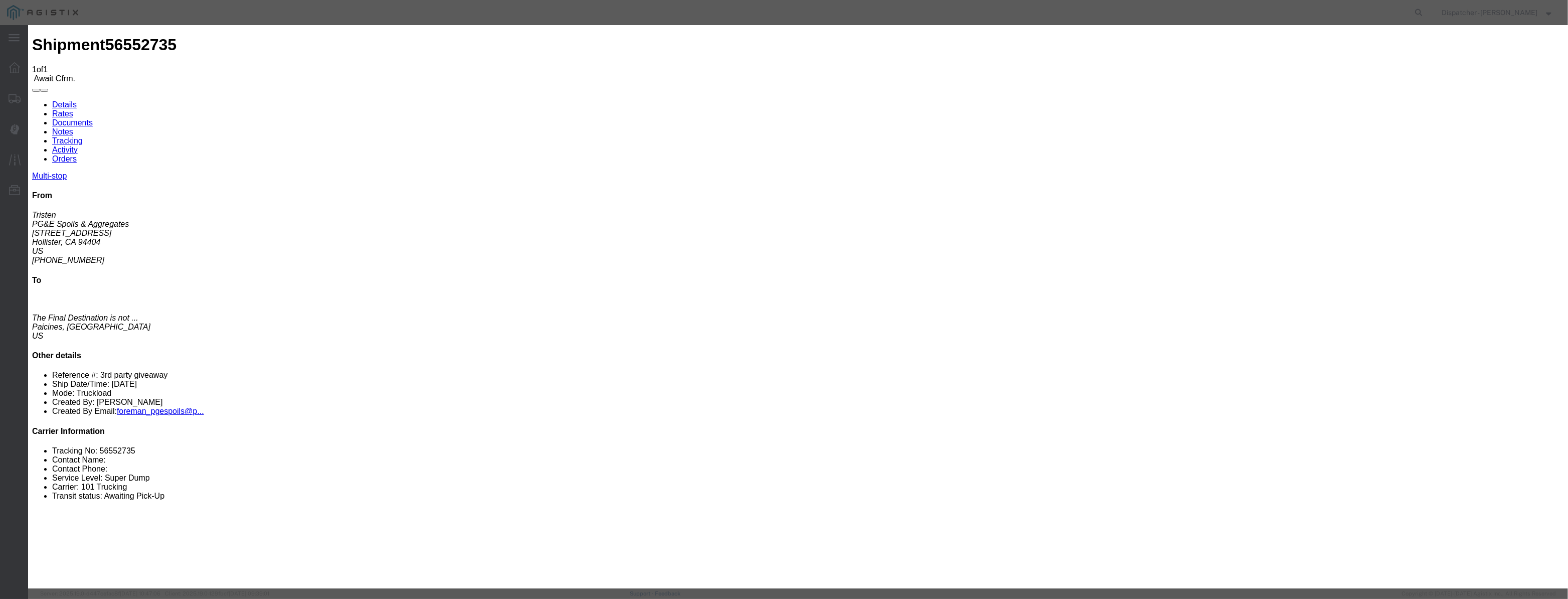
drag, startPoint x: 644, startPoint y: 125, endPoint x: 672, endPoint y: 127, distance: 28.1
paste input "[DATE]"
type input "[DATE]"
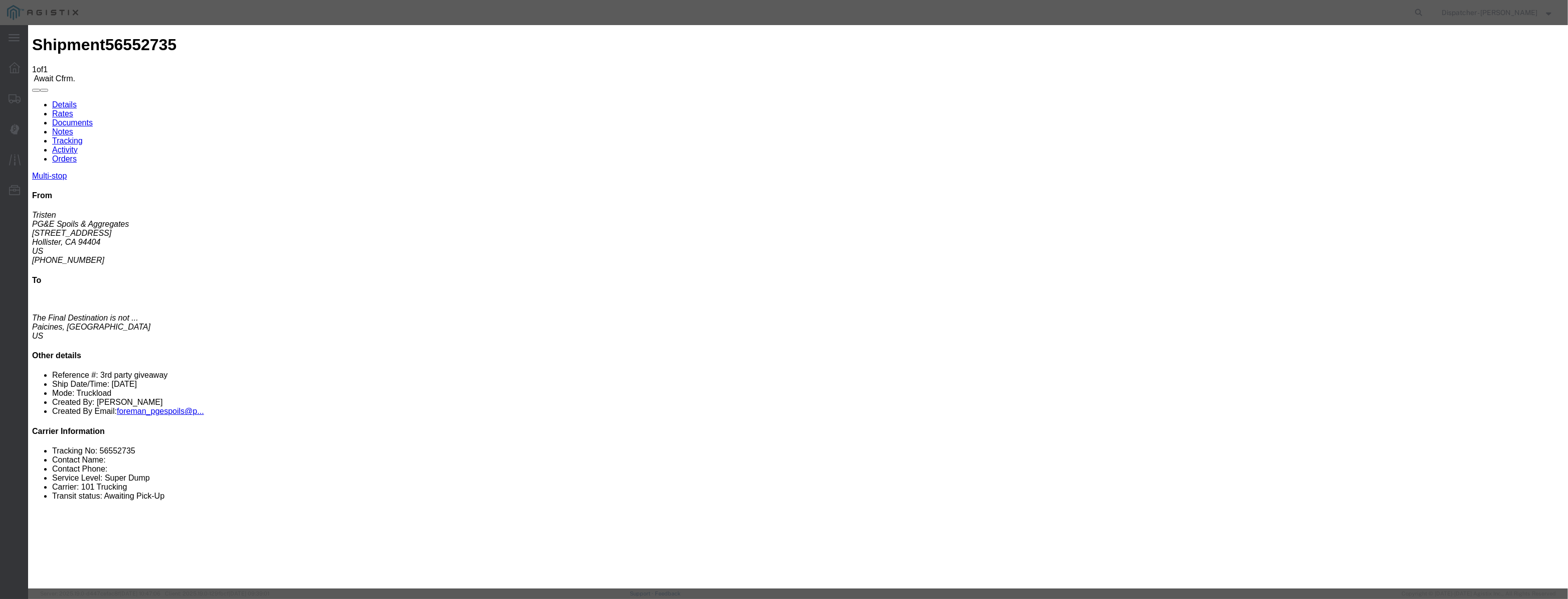
drag, startPoint x: 740, startPoint y: 141, endPoint x: 744, endPoint y: 152, distance: 11.7
select select "ARVPULOC"
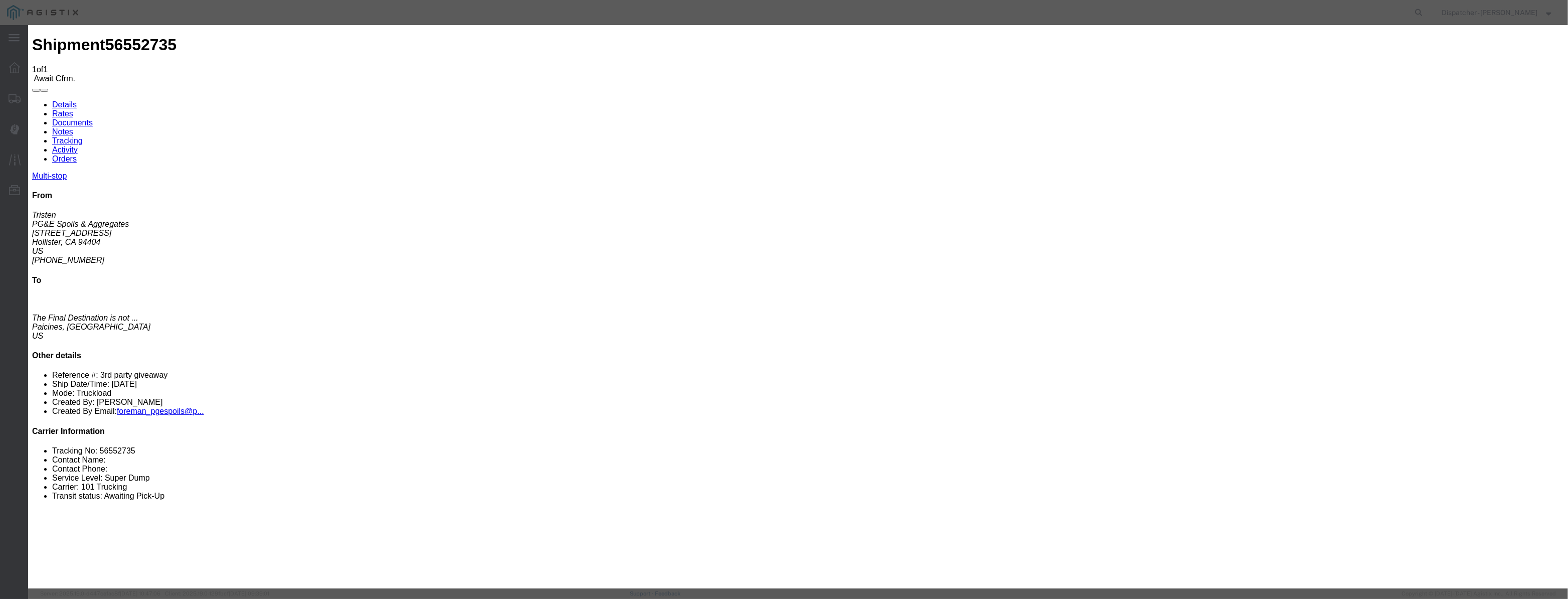
drag, startPoint x: 949, startPoint y: 131, endPoint x: 951, endPoint y: 138, distance: 7.3
select select "{"pickupDeliveryInfoId": "122395393","pickupOrDelivery": "P","stopNum": "1","lo…"
select select "CA"
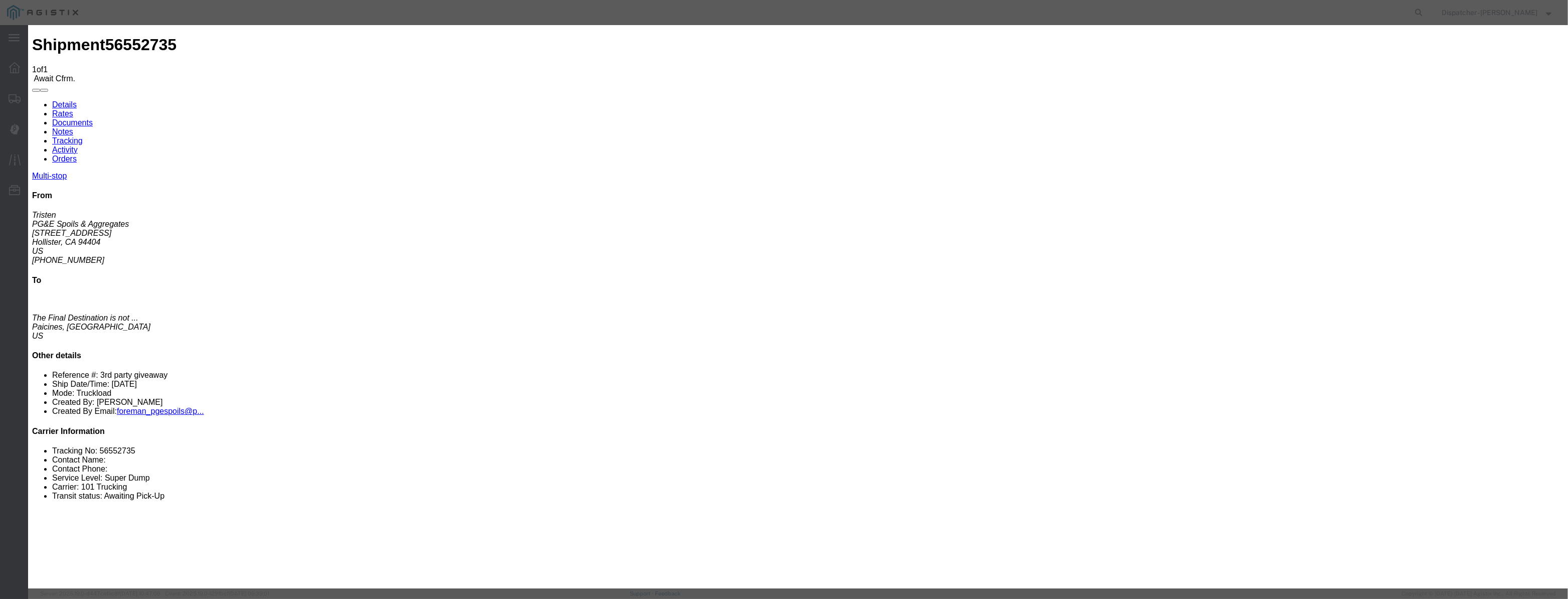
type input "Hollister"
drag, startPoint x: 781, startPoint y: 131, endPoint x: 513, endPoint y: 141, distance: 268.2
type input "6:35 AM"
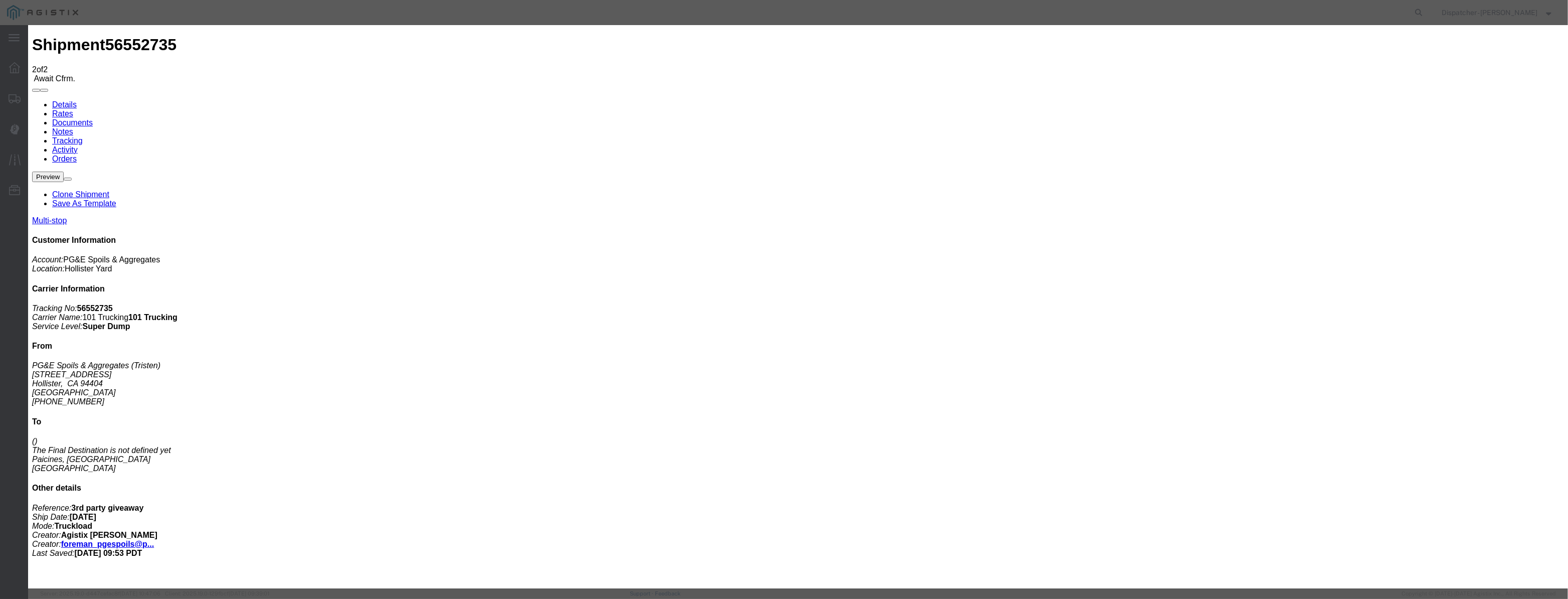
type input "[DATE]"
type input "12:00 PM"
drag, startPoint x: 643, startPoint y: 125, endPoint x: 648, endPoint y: 116, distance: 10.3
drag, startPoint x: 648, startPoint y: 114, endPoint x: 644, endPoint y: 123, distance: 9.8
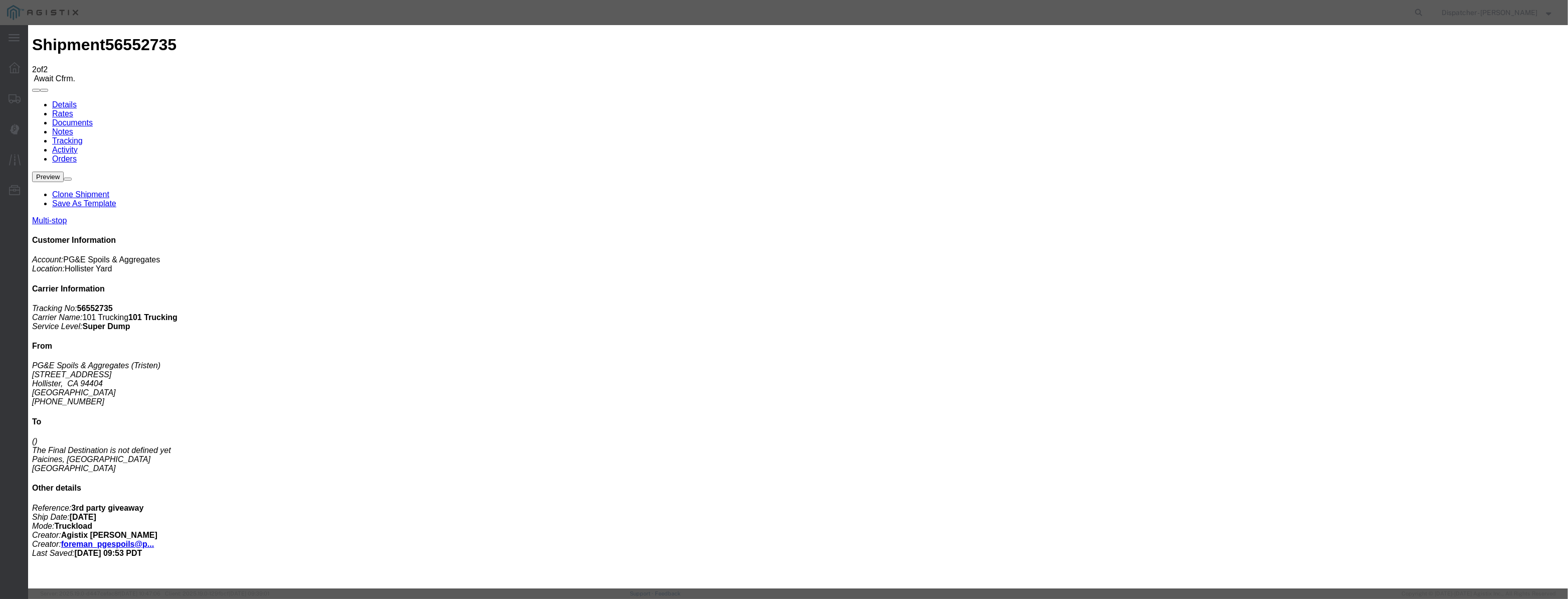
drag, startPoint x: 644, startPoint y: 123, endPoint x: 670, endPoint y: 133, distance: 27.9
paste input "[DATE]"
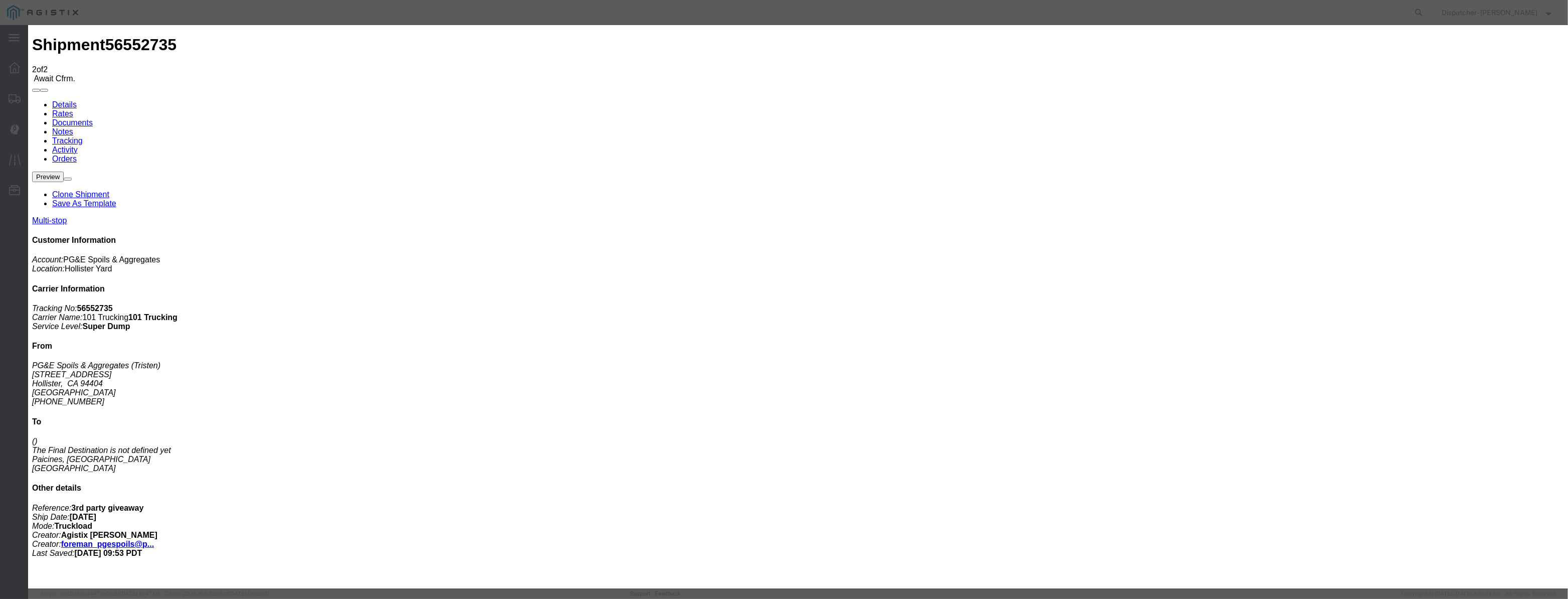
type input "[DATE]"
select select "DPTPULOC"
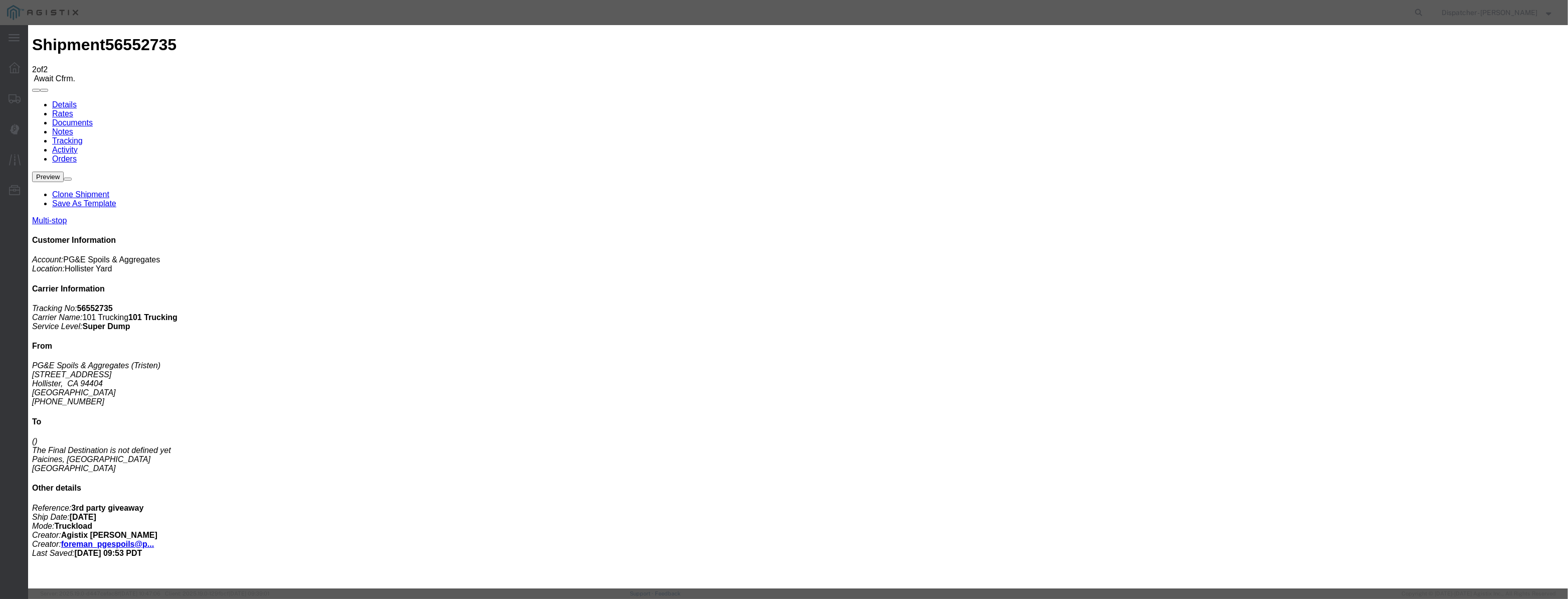
select select "{"pickupDeliveryInfoId": "122395393","pickupOrDelivery": "P","stopNum": "1","lo…"
select select "CA"
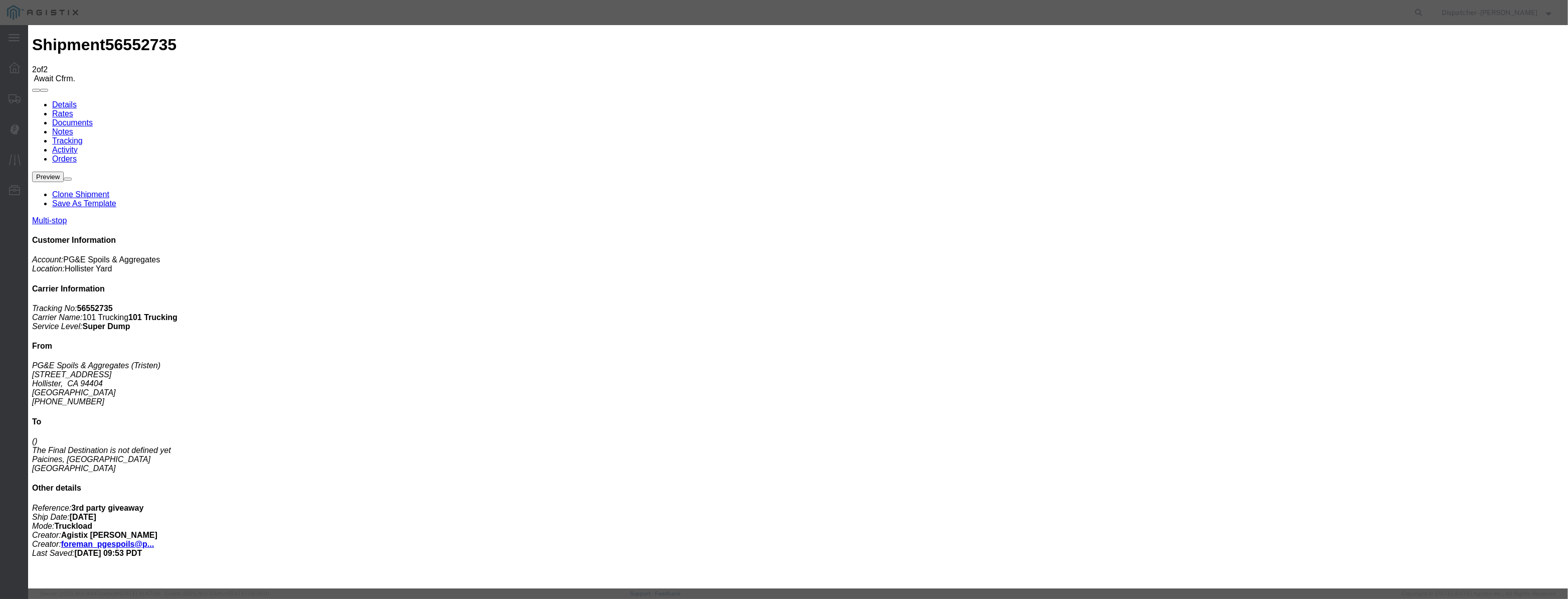
type input "Hollister"
drag, startPoint x: 772, startPoint y: 127, endPoint x: 518, endPoint y: 113, distance: 254.4
type input "6:40 AM"
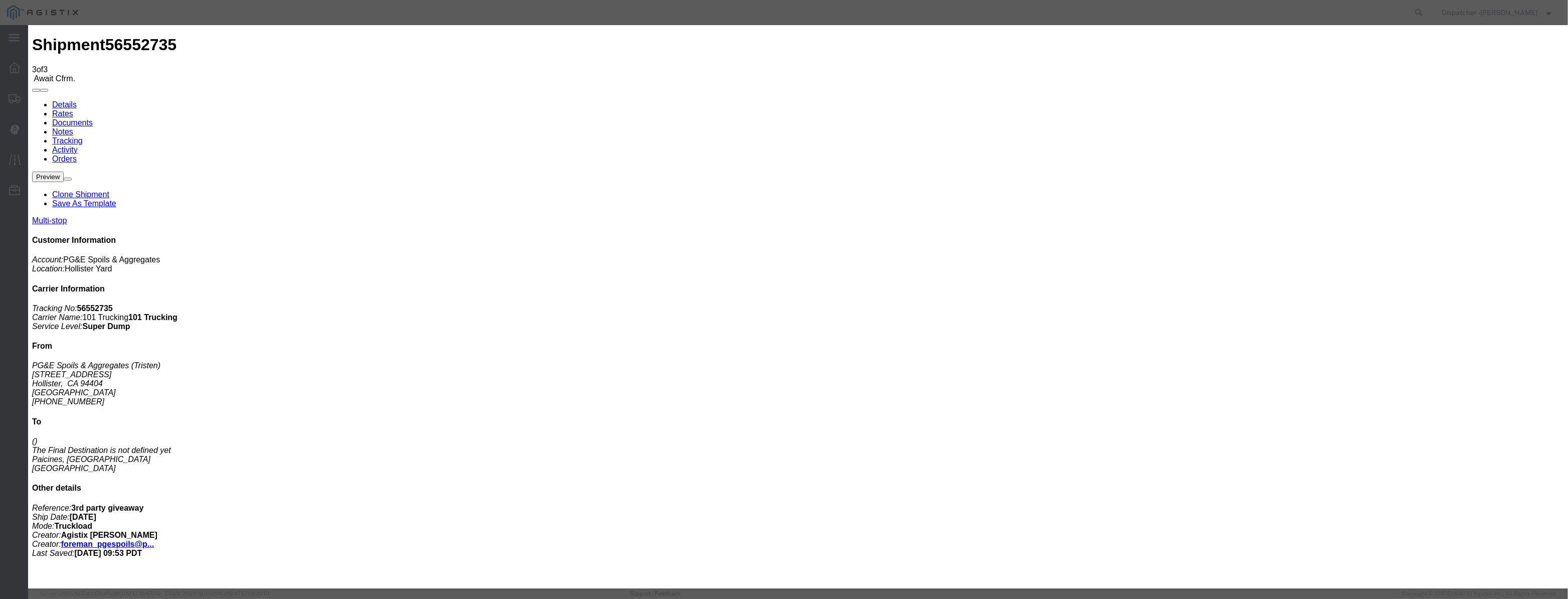
type input "[DATE]"
type input "12:00 PM"
drag, startPoint x: 645, startPoint y: 113, endPoint x: 645, endPoint y: 124, distance: 11.0
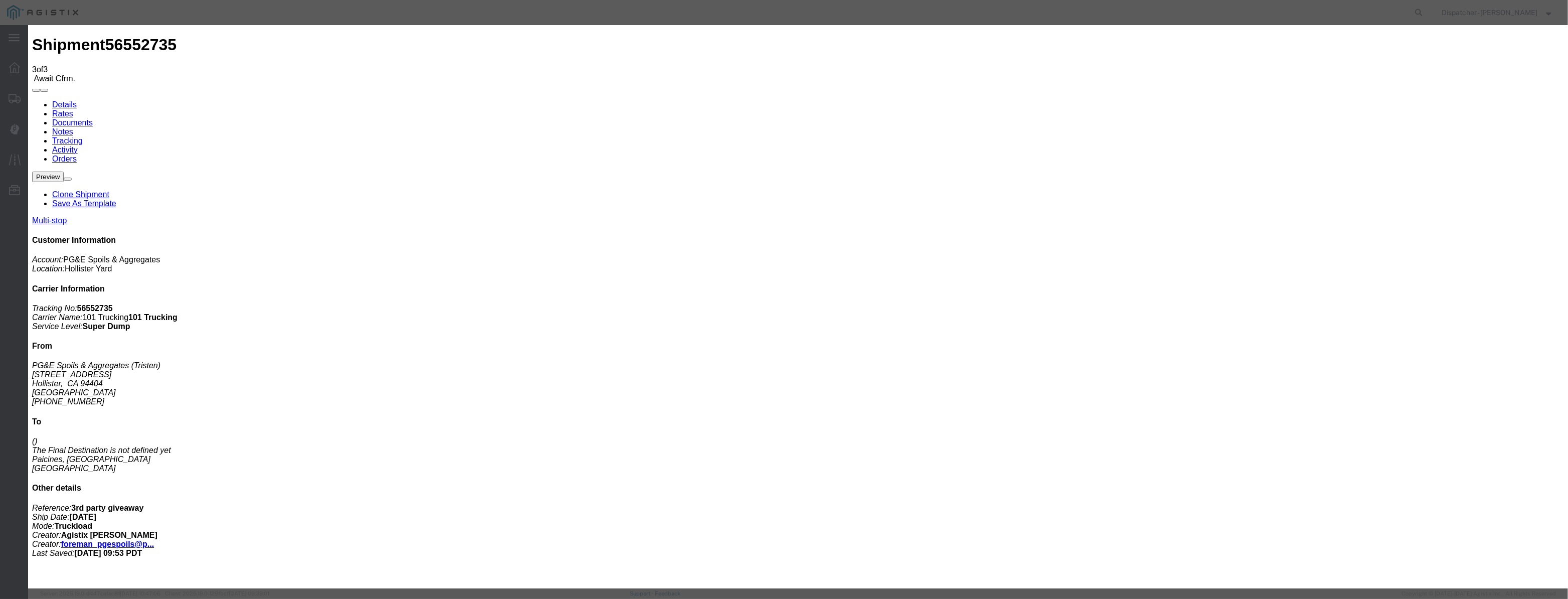
drag, startPoint x: 645, startPoint y: 125, endPoint x: 682, endPoint y: 130, distance: 37.3
paste input "[DATE]"
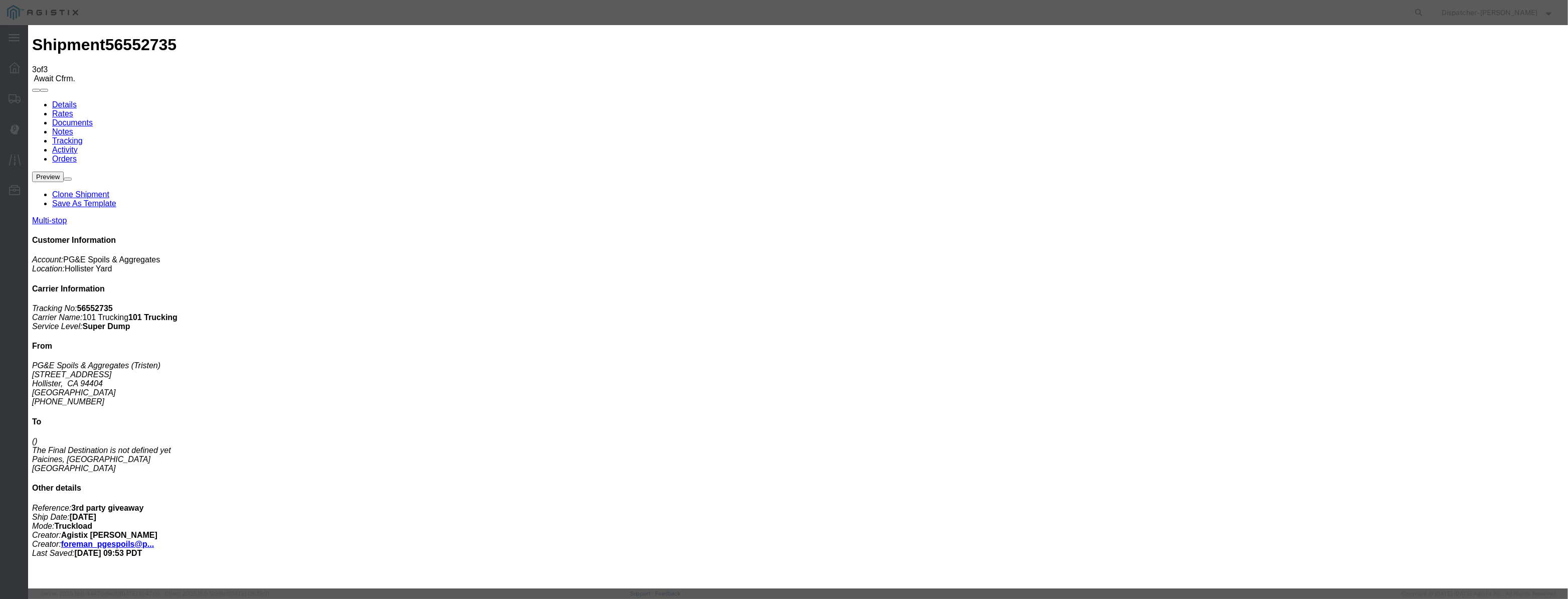
type input "[DATE]"
drag, startPoint x: 738, startPoint y: 141, endPoint x: 741, endPoint y: 148, distance: 7.6
select select "ARVDLVLOC"
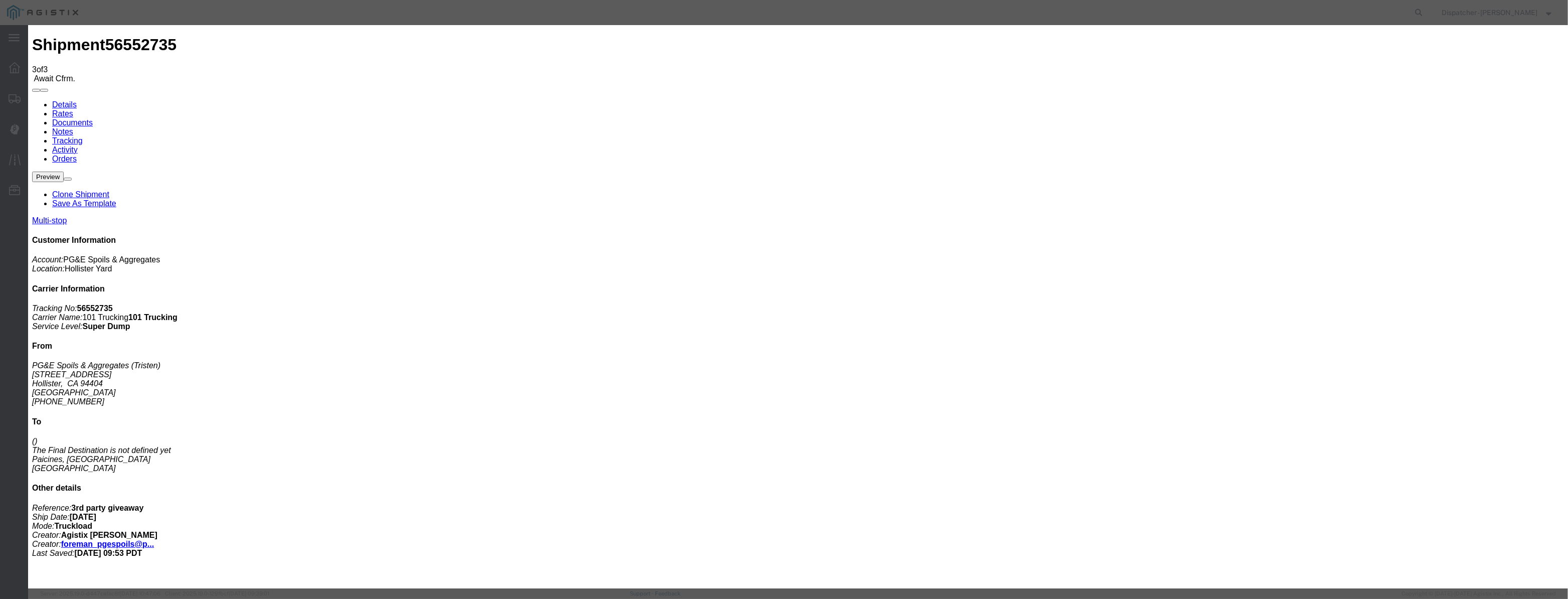
select select "{"pickupDeliveryInfoId": "122395394","pickupOrDelivery": "D","stopNum": "2","lo…"
select select "CA"
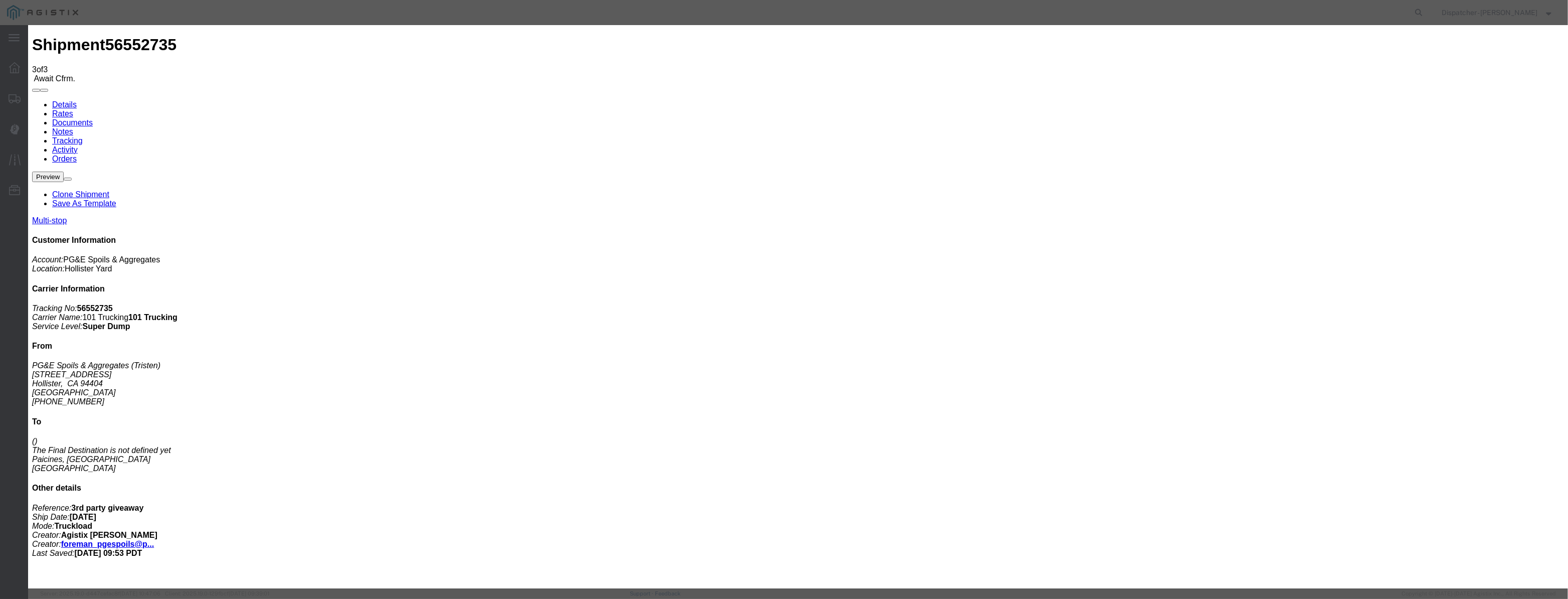
type input "Paicines"
drag, startPoint x: 767, startPoint y: 124, endPoint x: 481, endPoint y: 137, distance: 286.3
type input "7:35 AM"
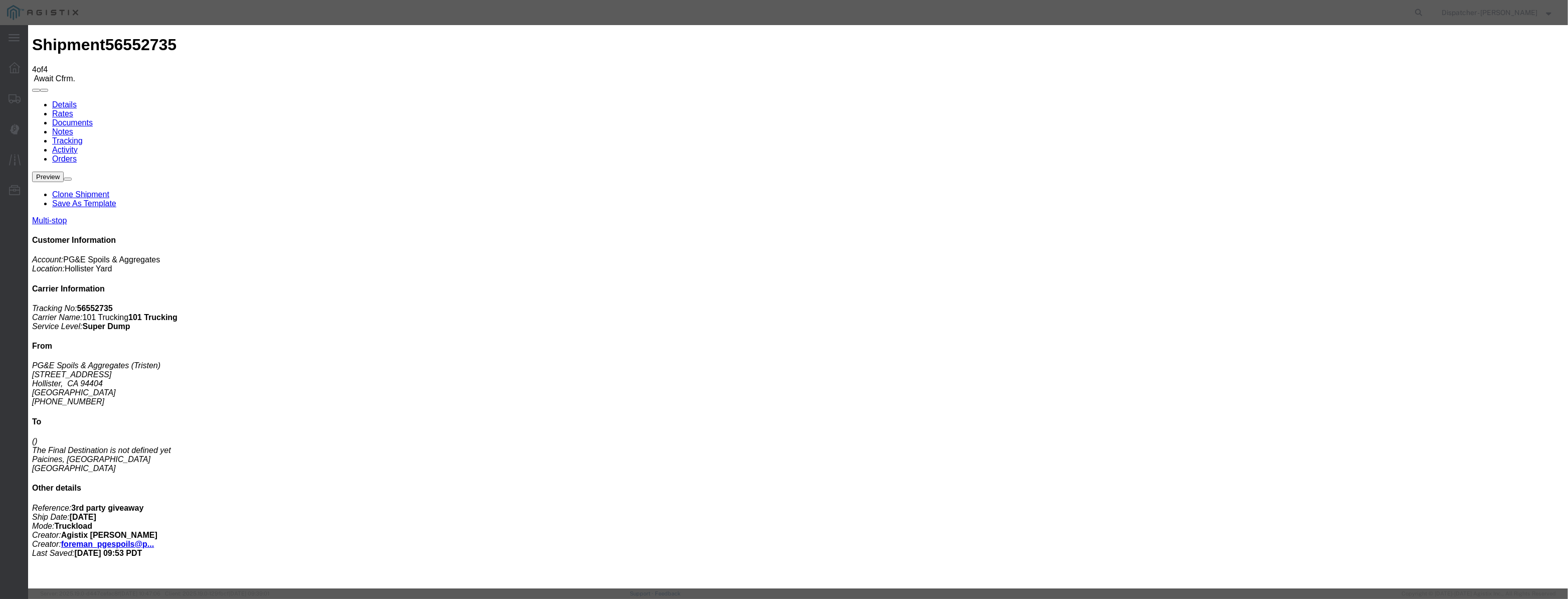
type input "[DATE]"
type input "12:00 PM"
drag, startPoint x: 642, startPoint y: 111, endPoint x: 643, endPoint y: 118, distance: 7.1
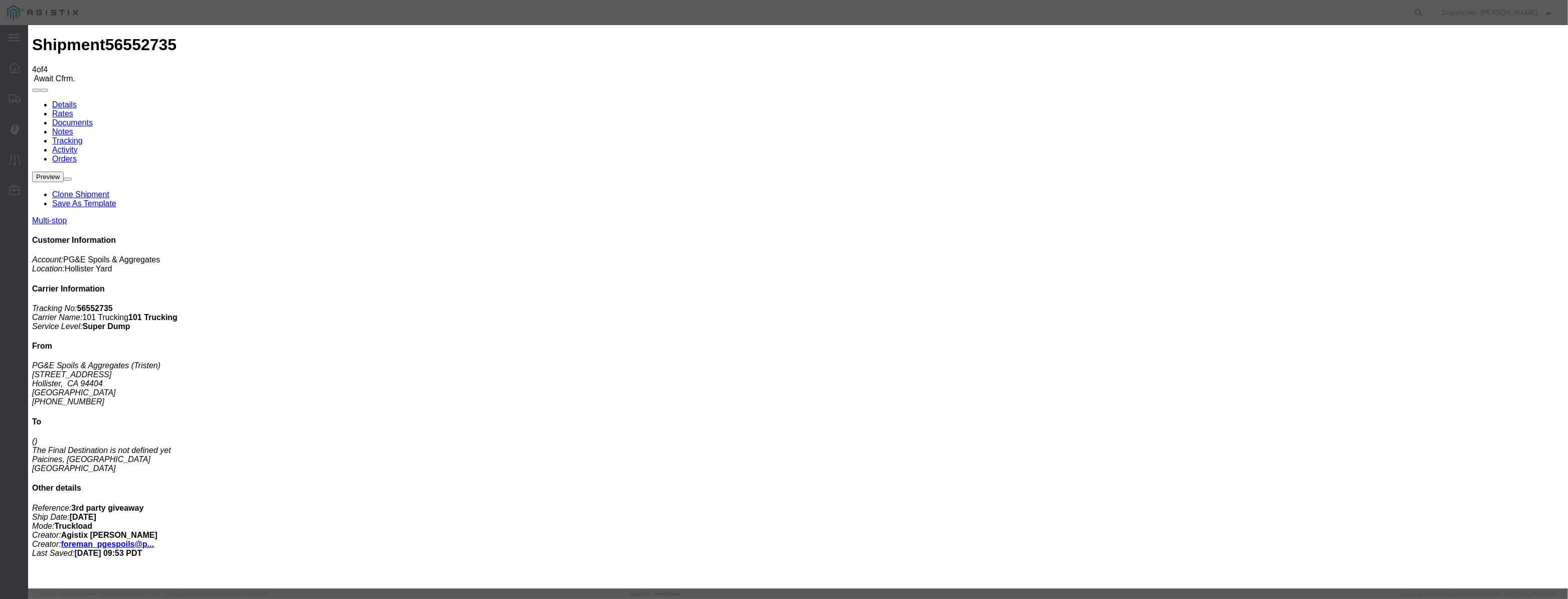
drag, startPoint x: 644, startPoint y: 121, endPoint x: 684, endPoint y: 133, distance: 41.8
paste input "[DATE]"
type input "[DATE]"
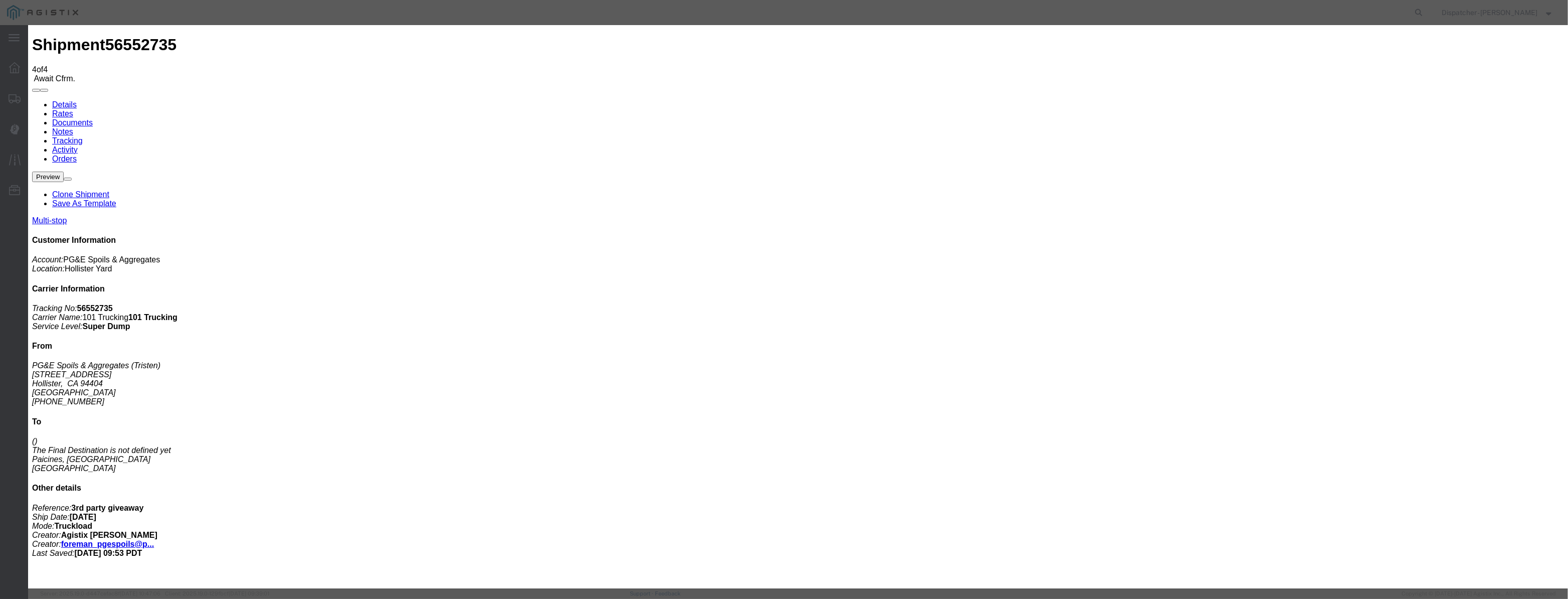
select select "DPTDLVLOC"
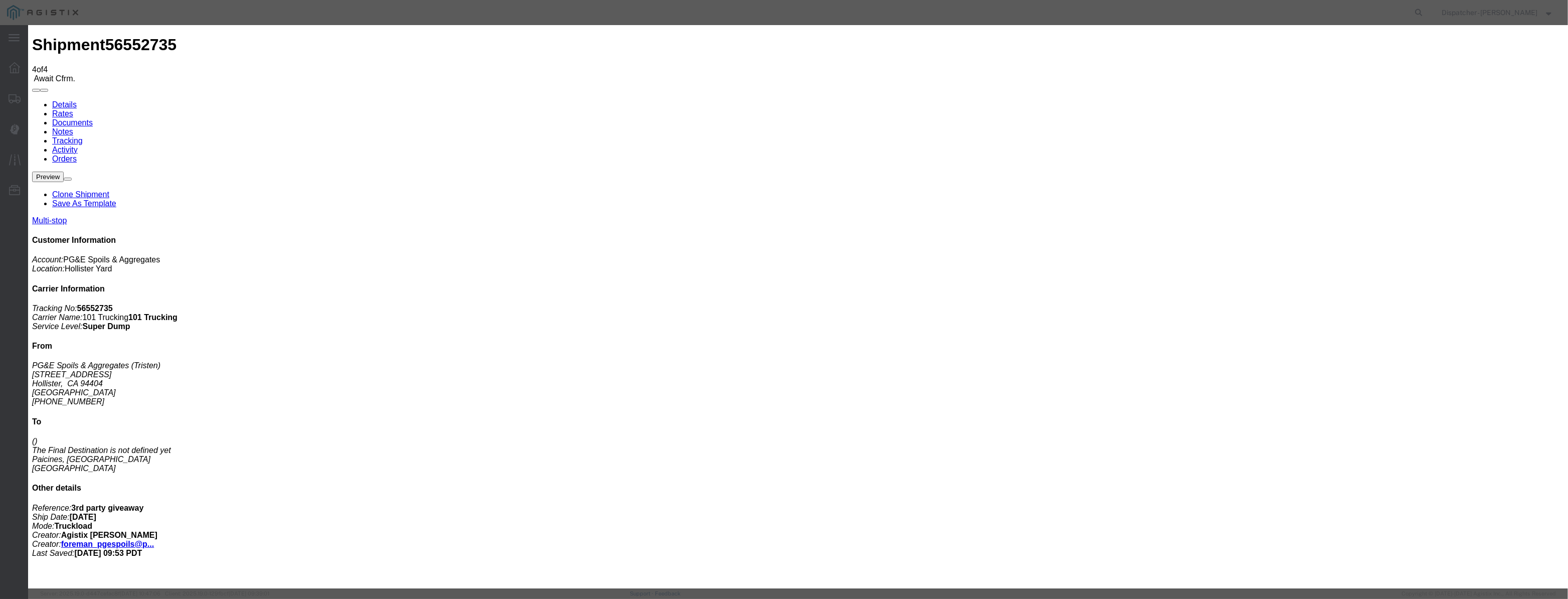
select select "{"pickupDeliveryInfoId": "122395394","pickupOrDelivery": "D","stopNum": "2","lo…"
select select "CA"
type input "Paicines"
drag, startPoint x: 767, startPoint y: 125, endPoint x: 403, endPoint y: 116, distance: 364.1
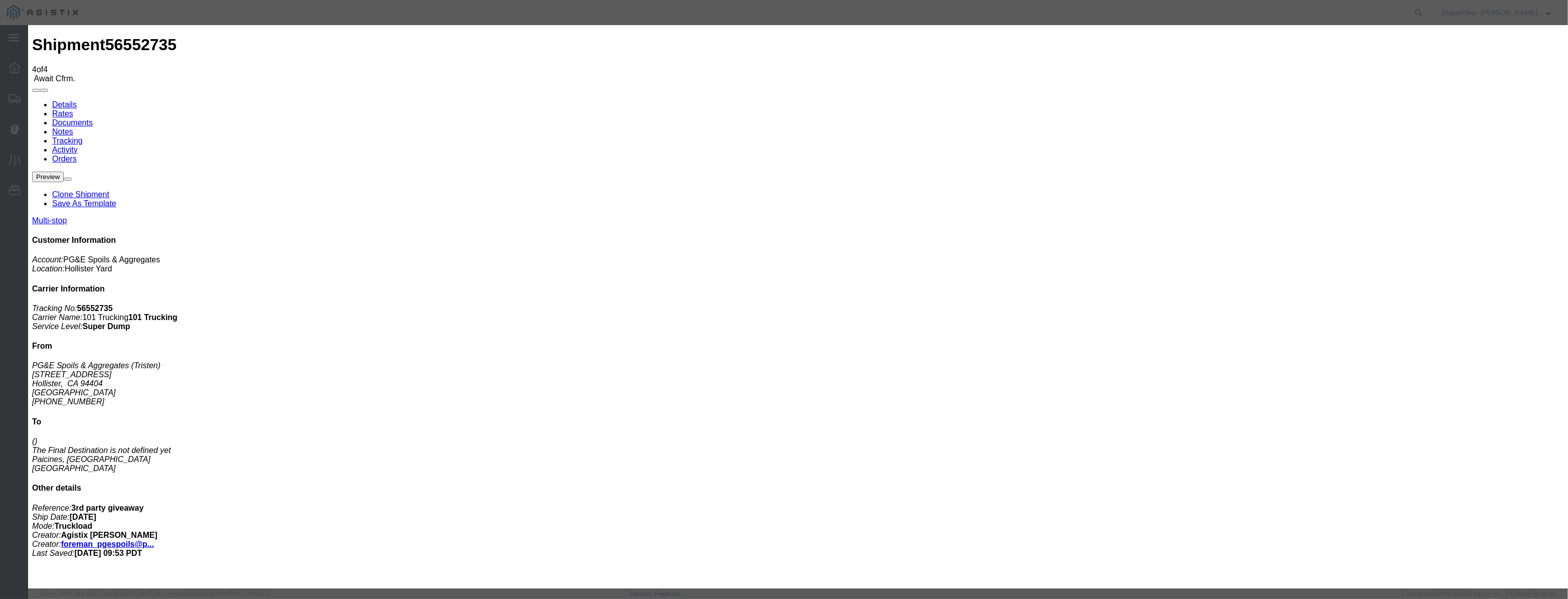
type input "7:55 AM"
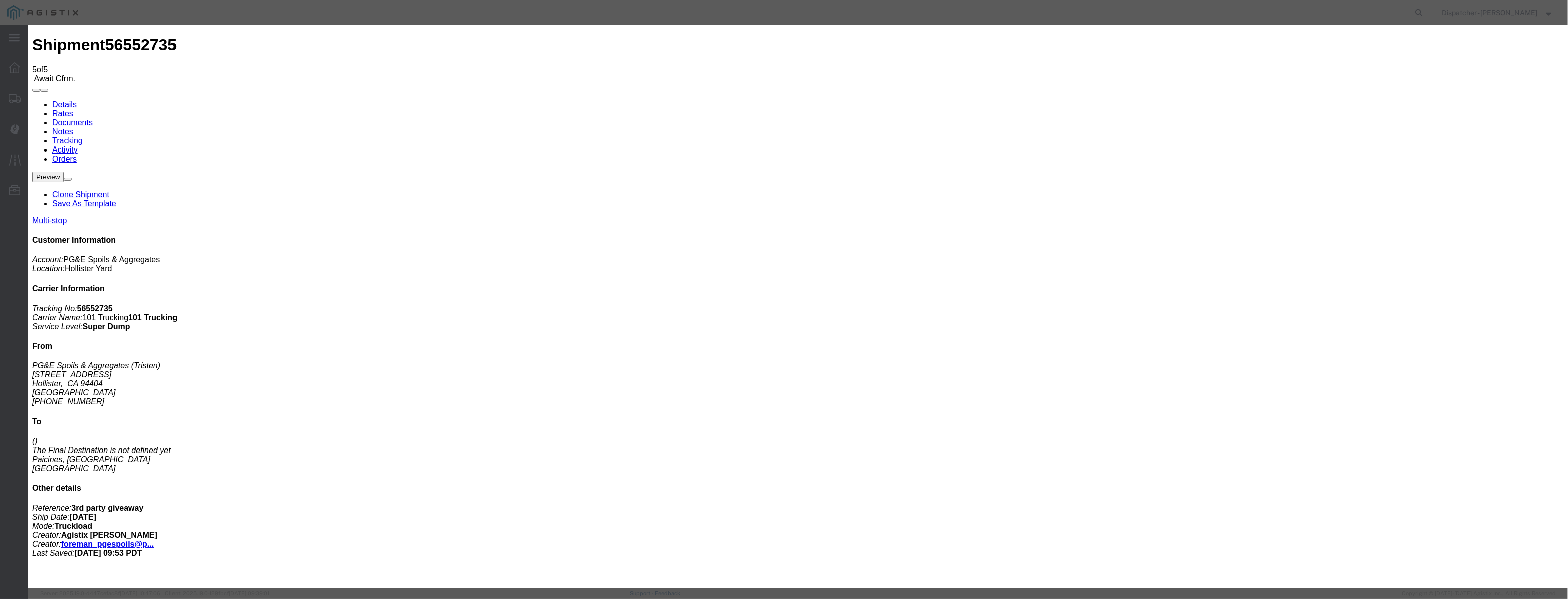
type input "[DATE]"
type input "12:00 PM"
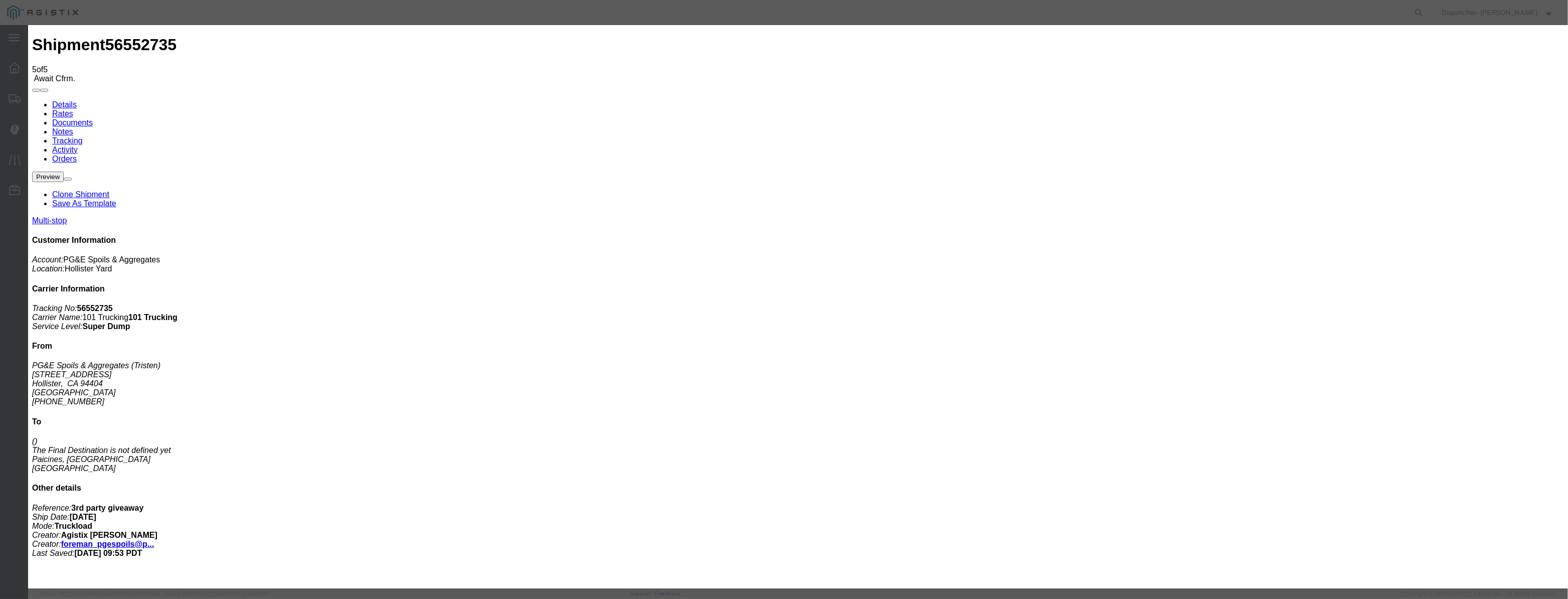
paste input "[DATE]"
type input "[DATE]"
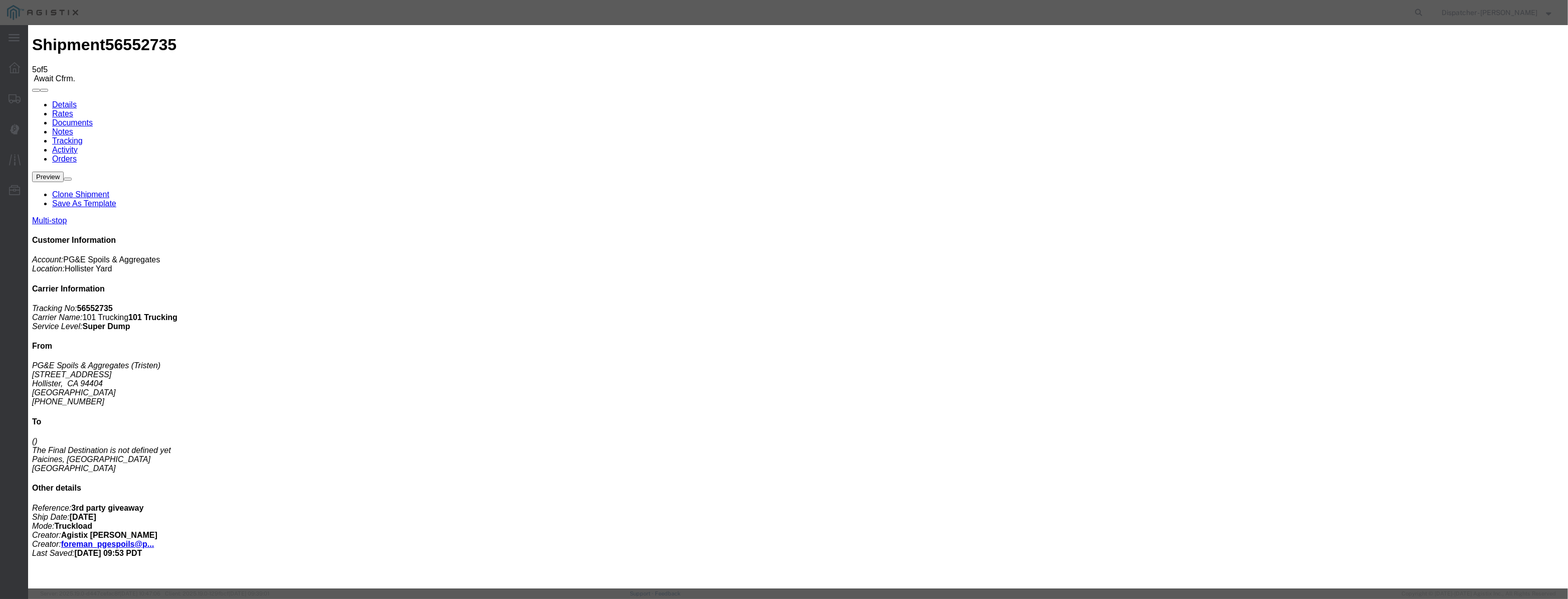
select select "ARVPULOC"
drag, startPoint x: 955, startPoint y: 127, endPoint x: 955, endPoint y: 133, distance: 6.0
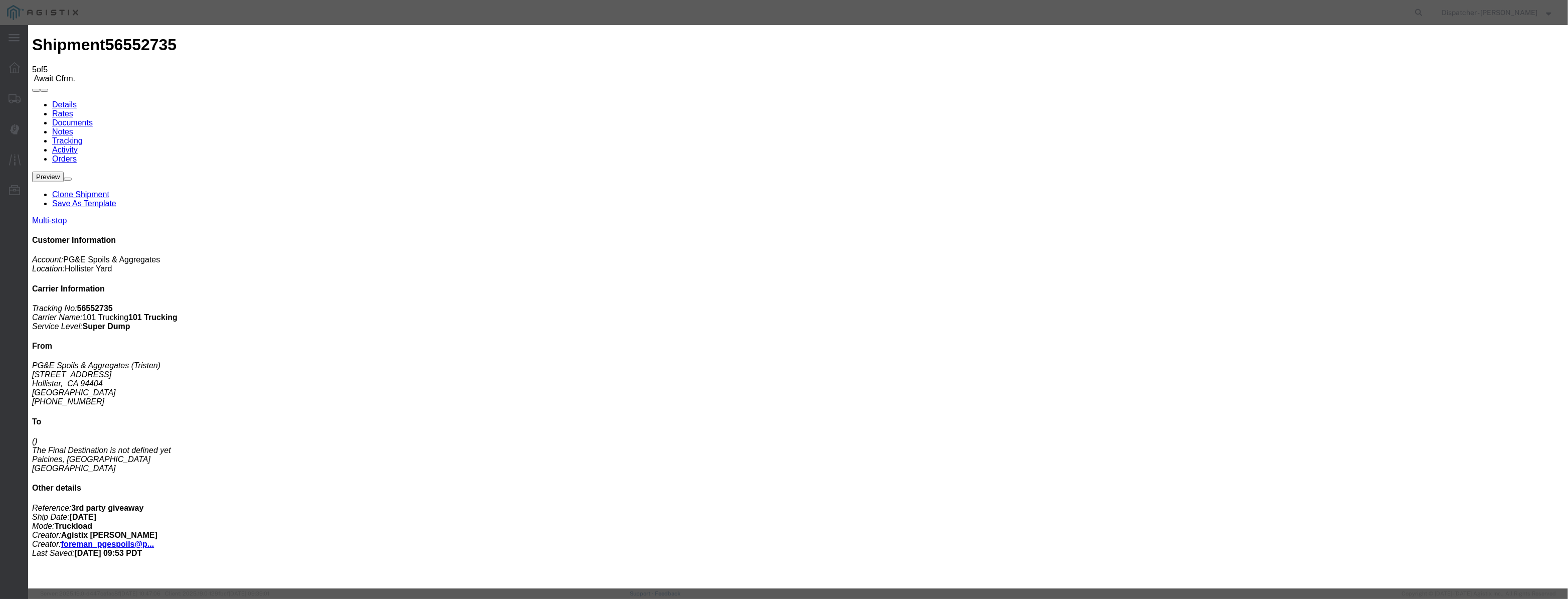
select select "{"pickupDeliveryInfoId": "122395393","pickupOrDelivery": "P","stopNum": "1","lo…"
select select "CA"
type input "Hollister"
drag, startPoint x: 779, startPoint y: 131, endPoint x: 494, endPoint y: 116, distance: 285.4
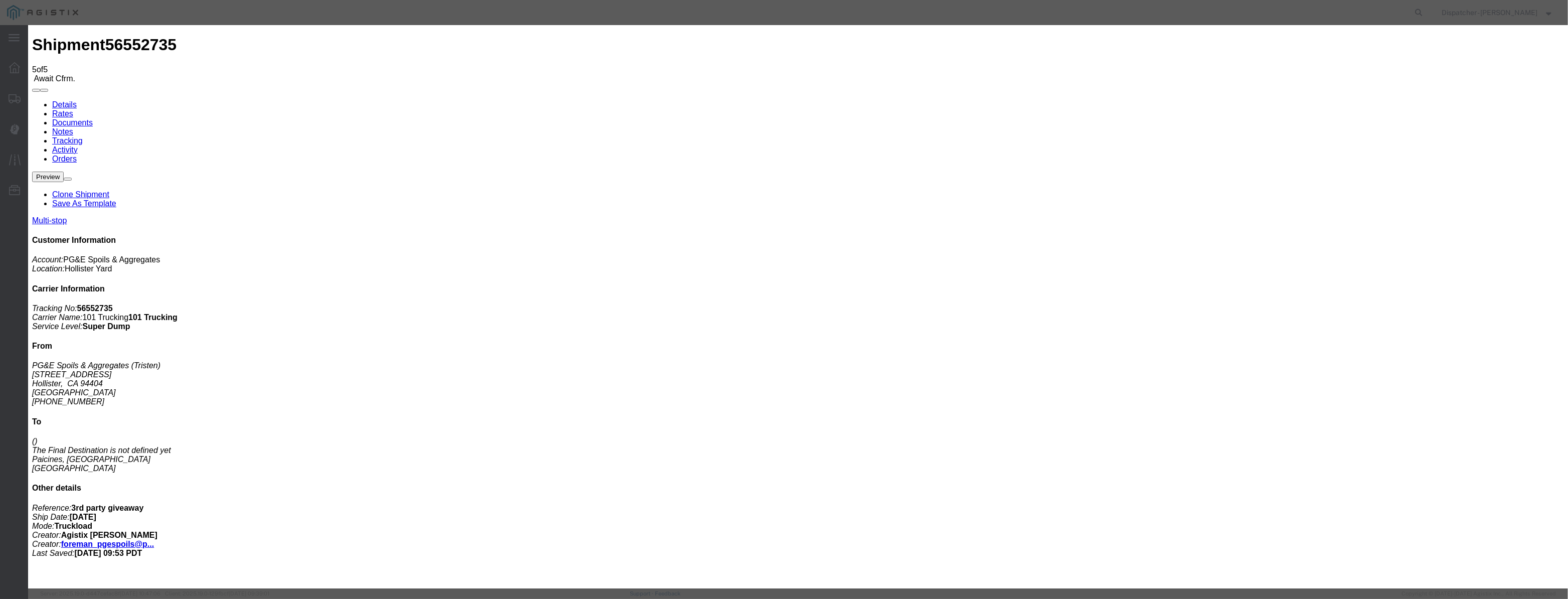
type input "12:15 PM"
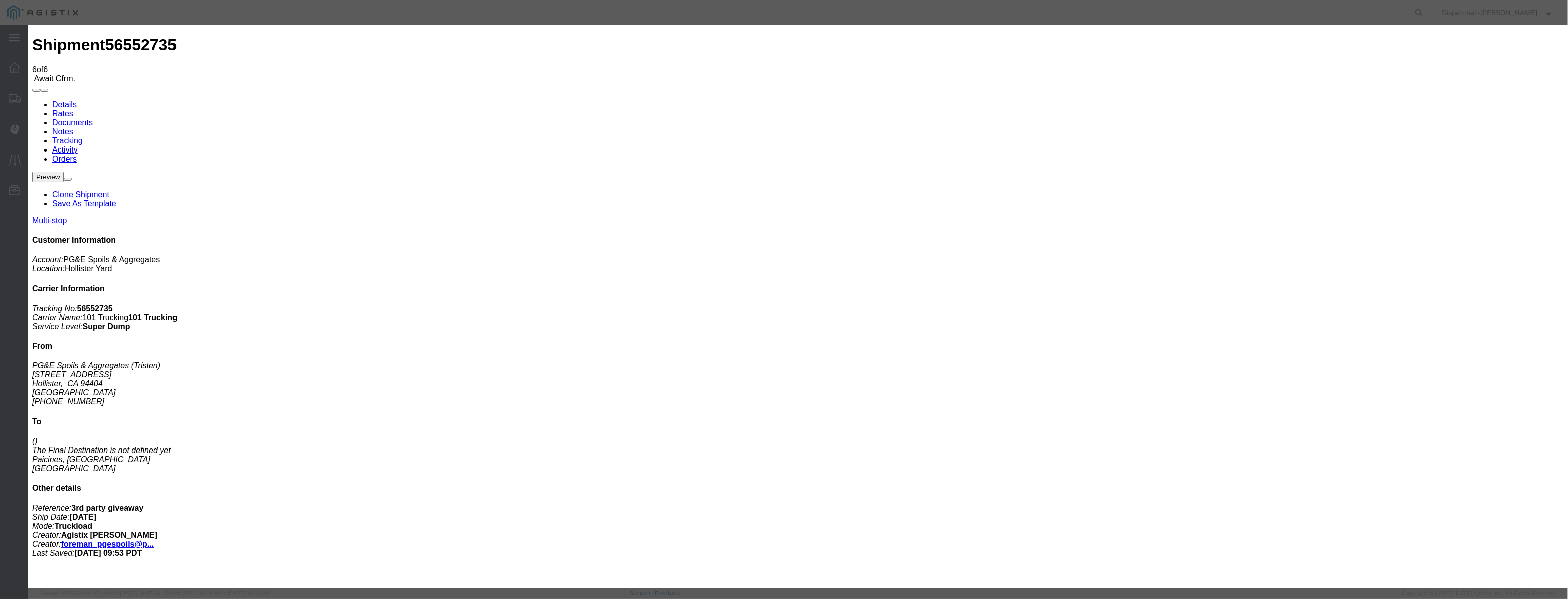
type input "[DATE]"
type input "12:00 PM"
drag, startPoint x: 642, startPoint y: 115, endPoint x: 642, endPoint y: 121, distance: 6.0
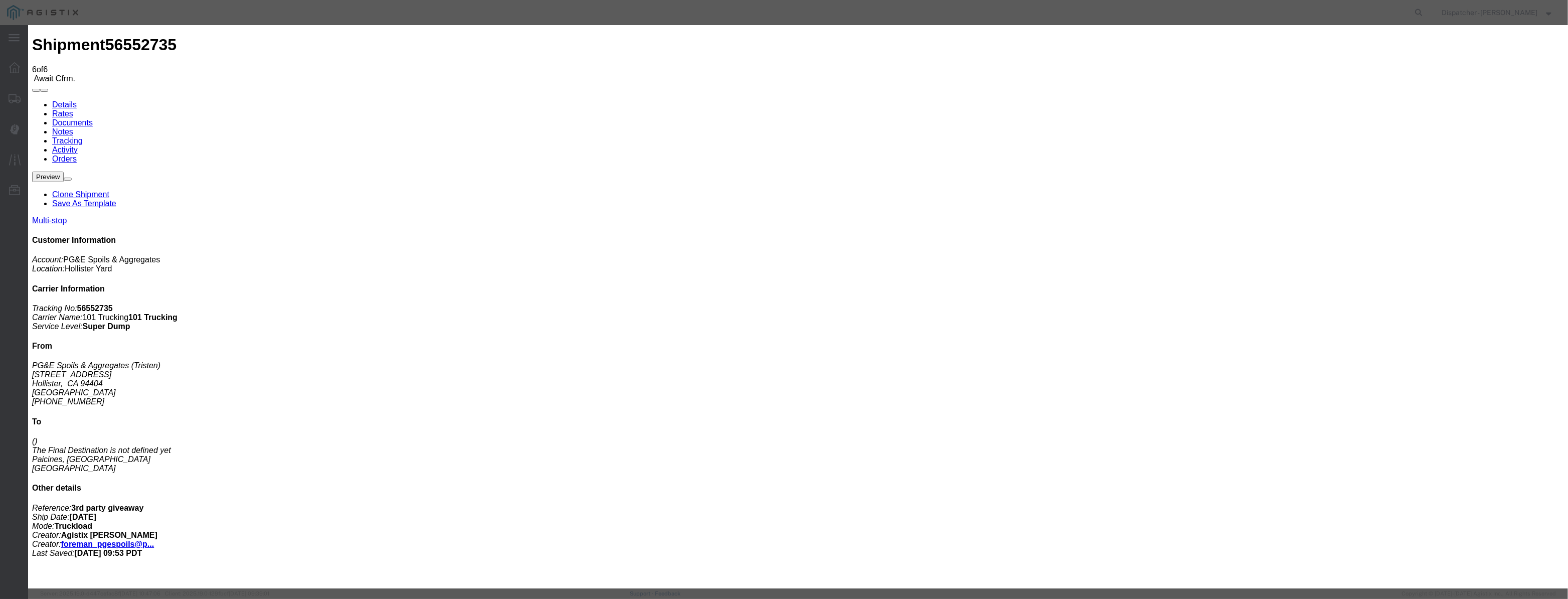
drag, startPoint x: 642, startPoint y: 121, endPoint x: 703, endPoint y: 130, distance: 61.7
paste input "[DATE]"
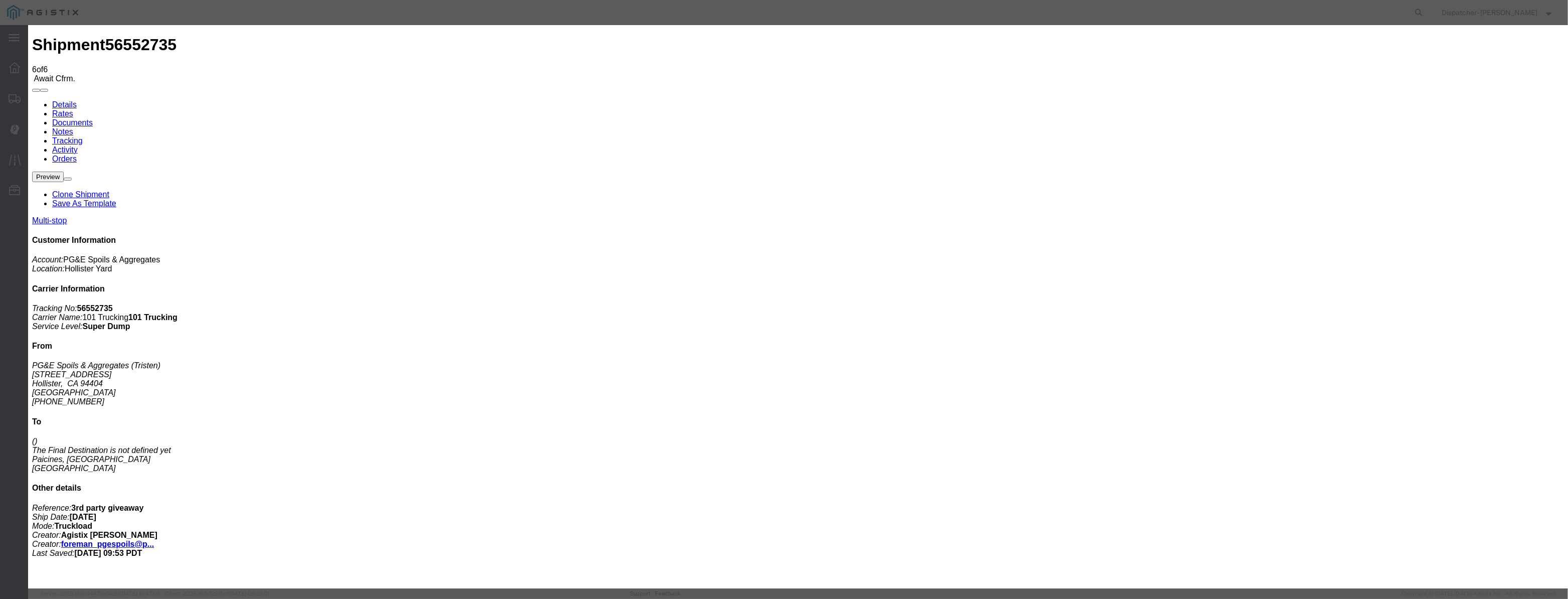
type input "[DATE]"
select select "DPTPULOC"
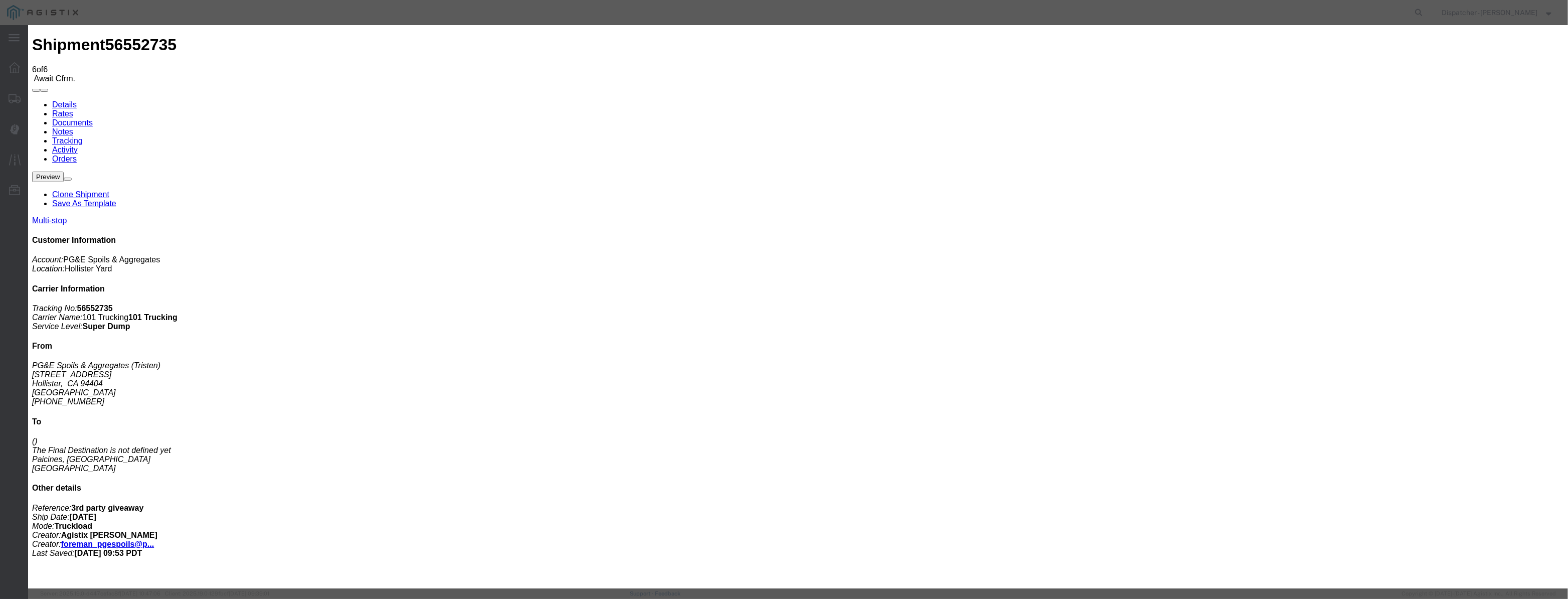
drag, startPoint x: 950, startPoint y: 125, endPoint x: 951, endPoint y: 133, distance: 8.1
select select "{"pickupDeliveryInfoId": "122395393","pickupOrDelivery": "P","stopNum": "1","lo…"
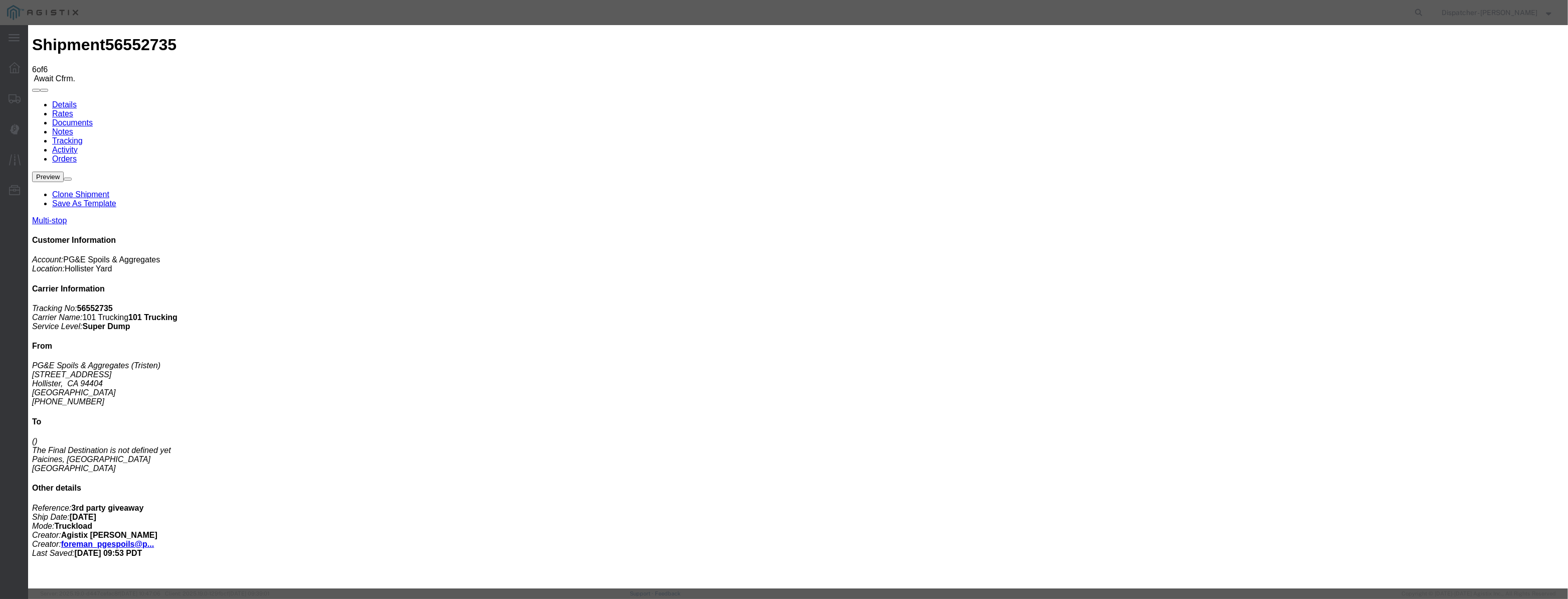
select select "CA"
type input "Hollister"
drag, startPoint x: 783, startPoint y: 128, endPoint x: 497, endPoint y: 144, distance: 286.4
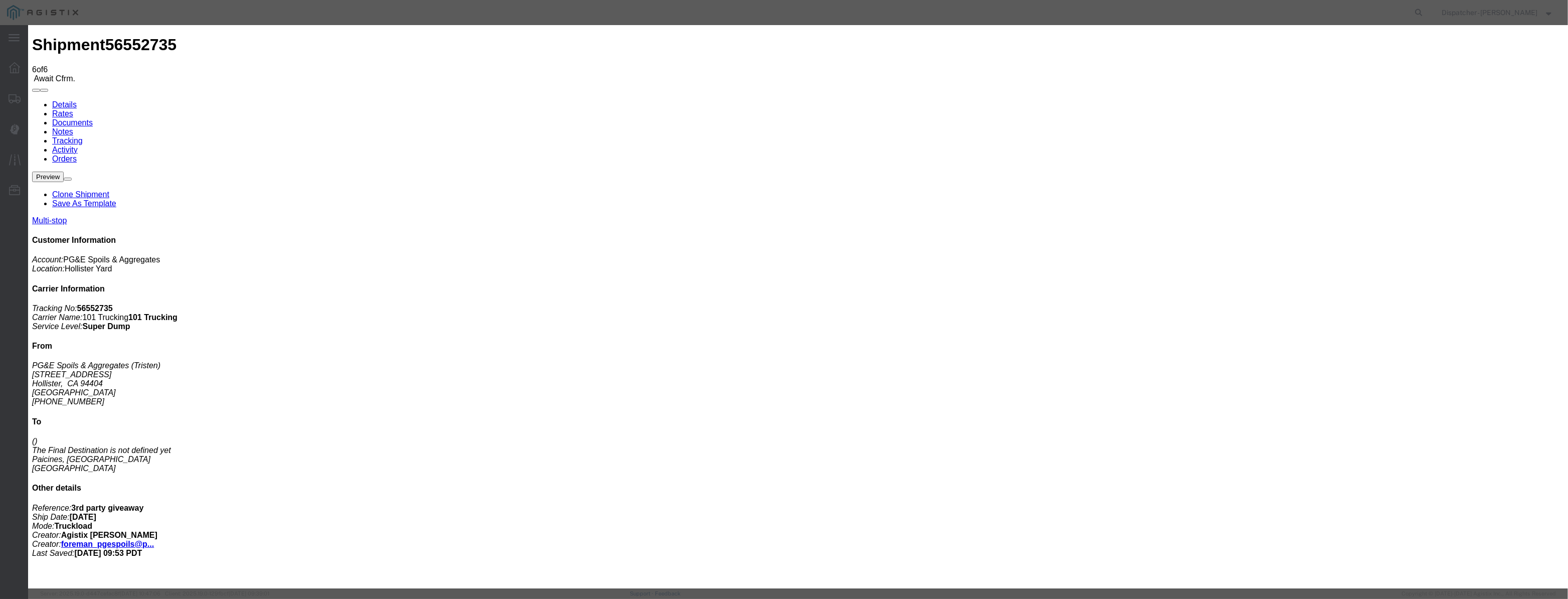
drag, startPoint x: 757, startPoint y: 130, endPoint x: 602, endPoint y: 128, distance: 155.0
type input "12:25 PM"
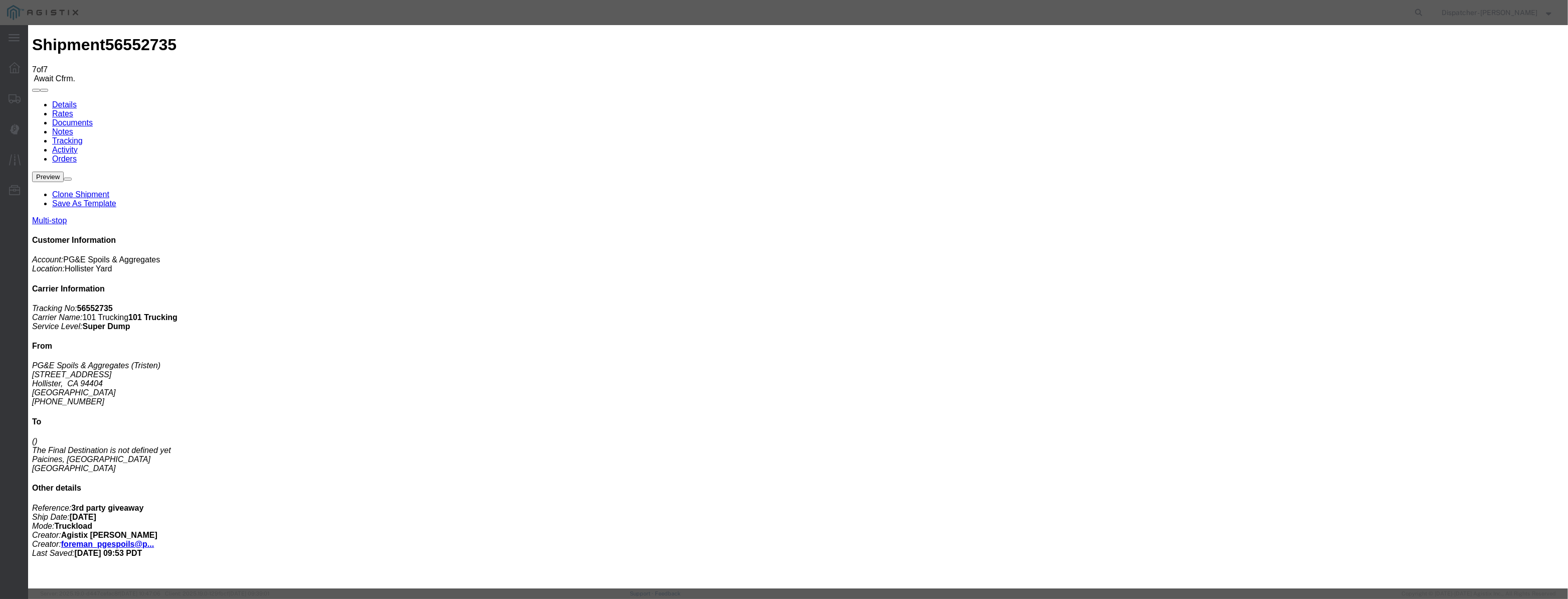
type input "[DATE]"
type input "12:00 PM"
drag, startPoint x: 642, startPoint y: 127, endPoint x: 645, endPoint y: 113, distance: 14.3
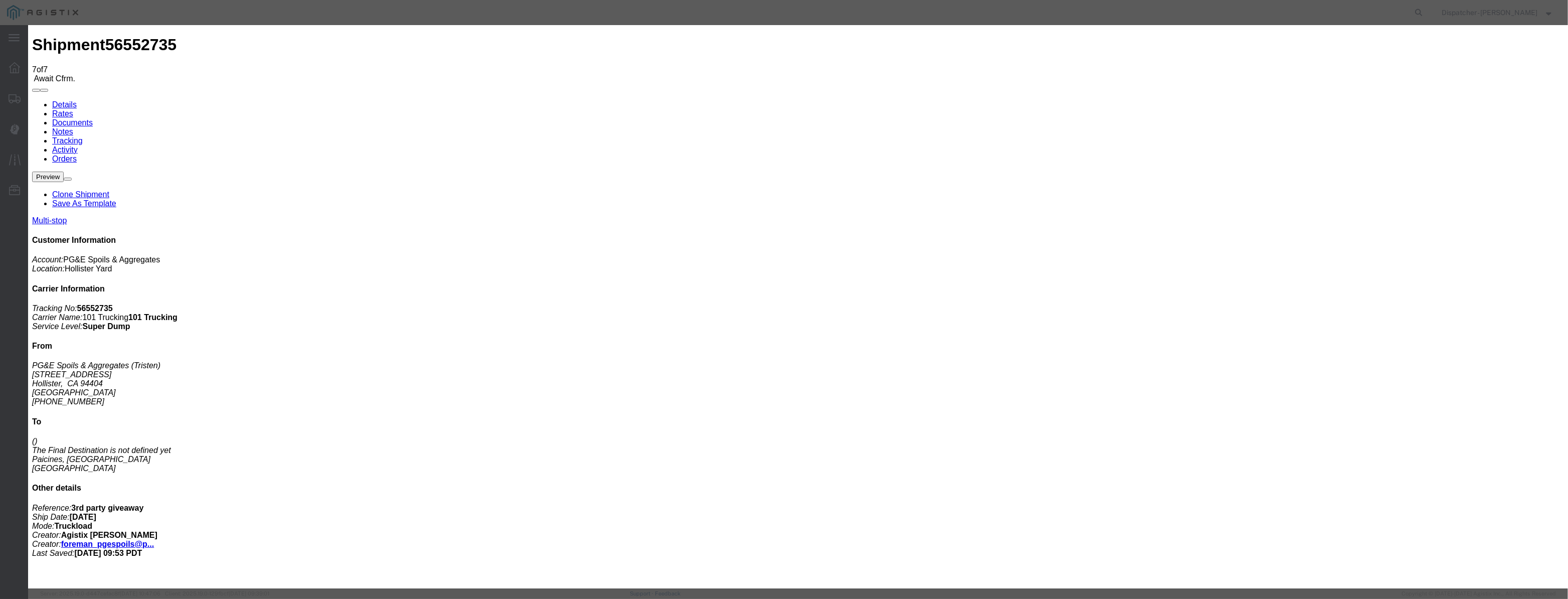
paste input "[DATE]"
type input "[DATE]"
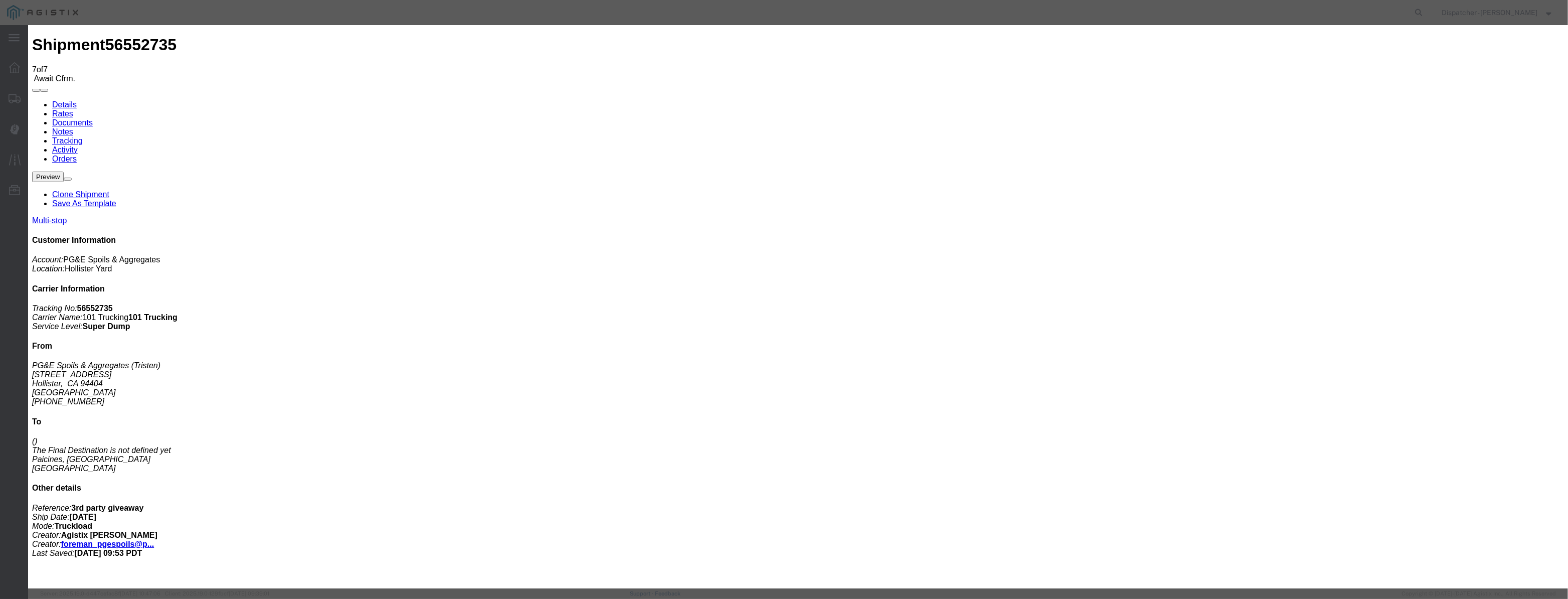
scroll to position [0, 0]
select select "ARVDLVLOC"
drag, startPoint x: 961, startPoint y: 124, endPoint x: 963, endPoint y: 132, distance: 8.2
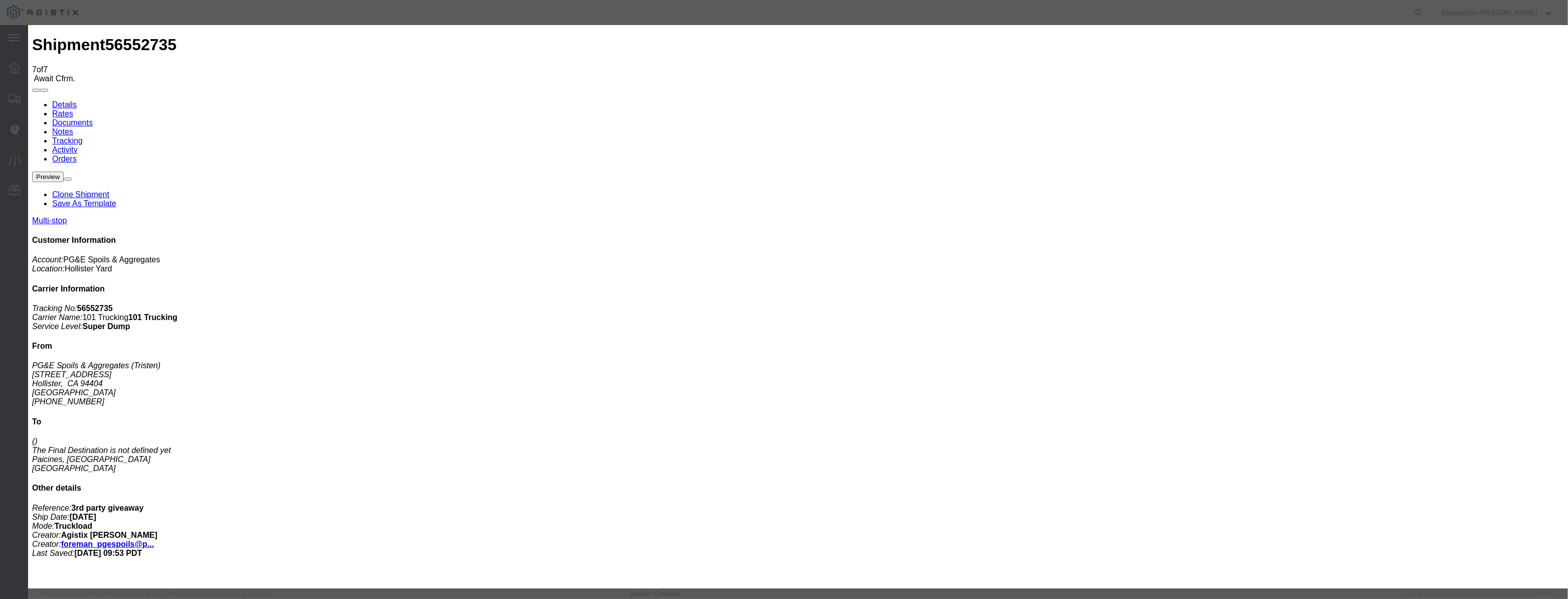
select select "{"pickupDeliveryInfoId": "122395394","pickupOrDelivery": "D","stopNum": "2","lo…"
select select "CA"
type input "Paicines"
drag, startPoint x: 767, startPoint y: 129, endPoint x: 391, endPoint y: 103, distance: 376.9
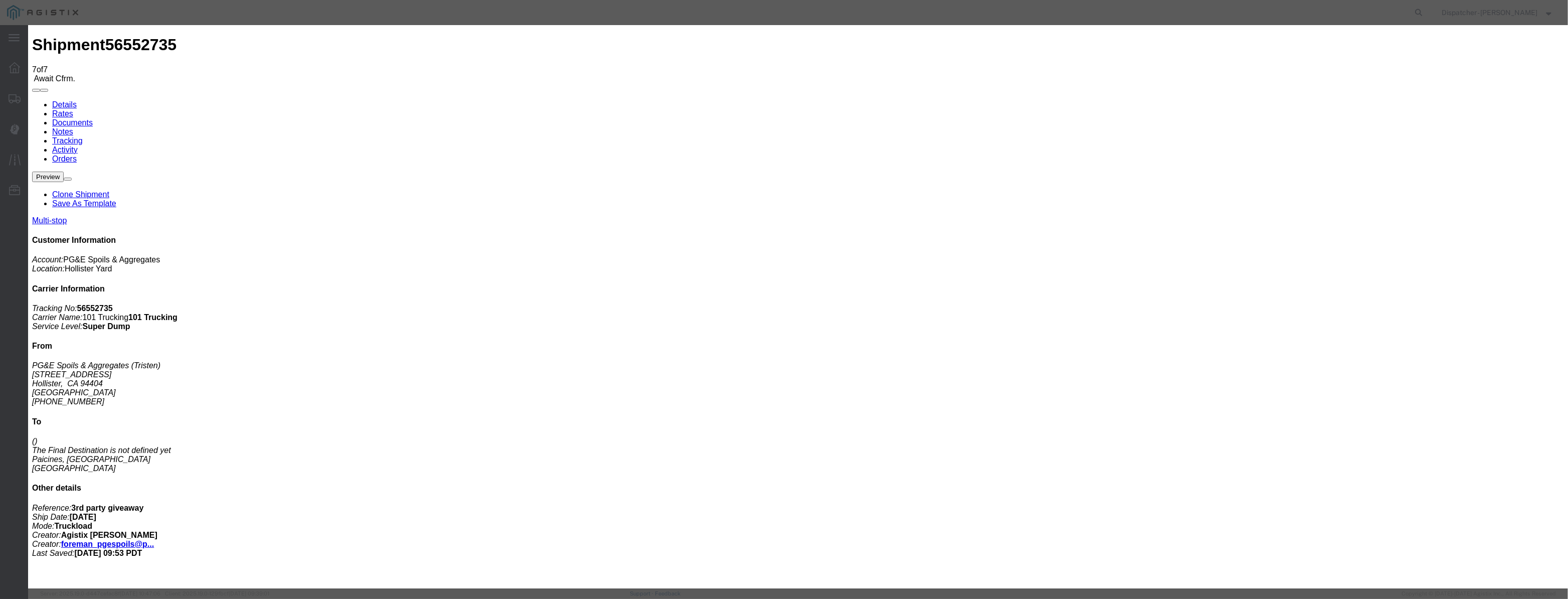
type input "1:25 PM"
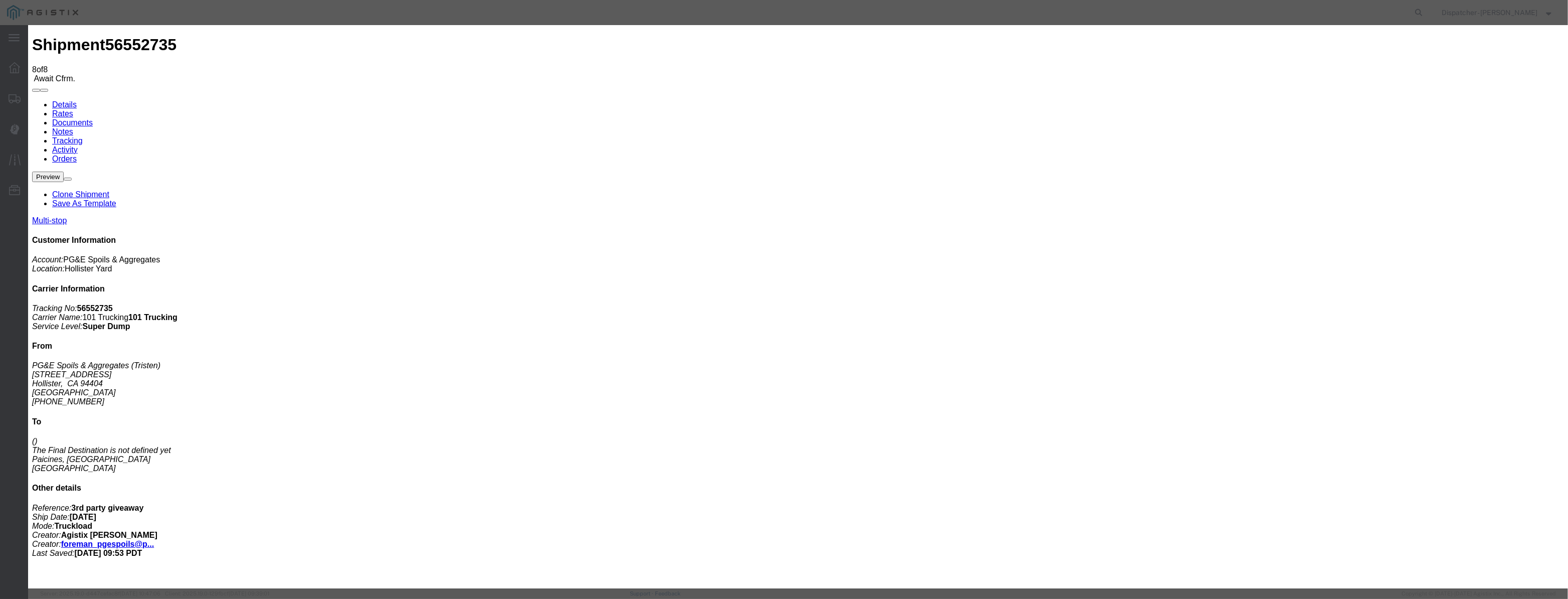
type input "[DATE]"
type input "12:00 PM"
drag, startPoint x: 640, startPoint y: 122, endPoint x: 682, endPoint y: 128, distance: 42.4
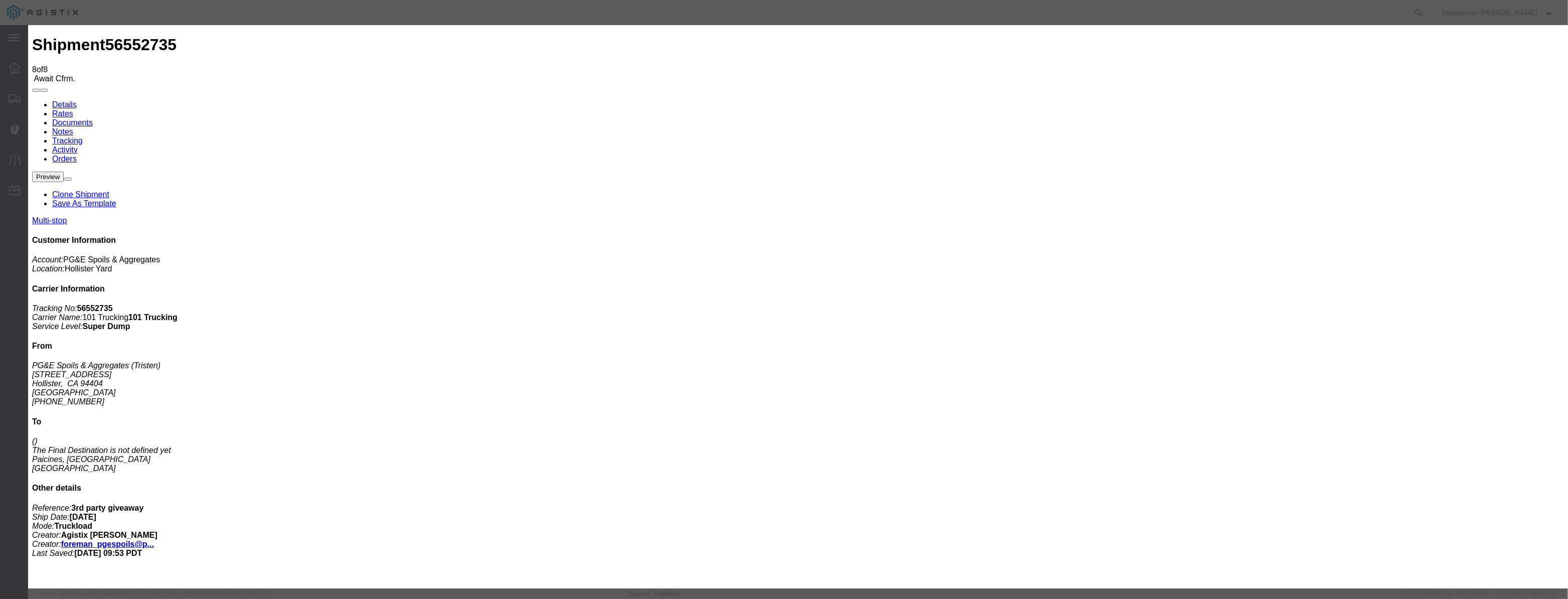
paste input "[DATE]"
type input "[DATE]"
drag, startPoint x: 735, startPoint y: 136, endPoint x: 743, endPoint y: 147, distance: 13.6
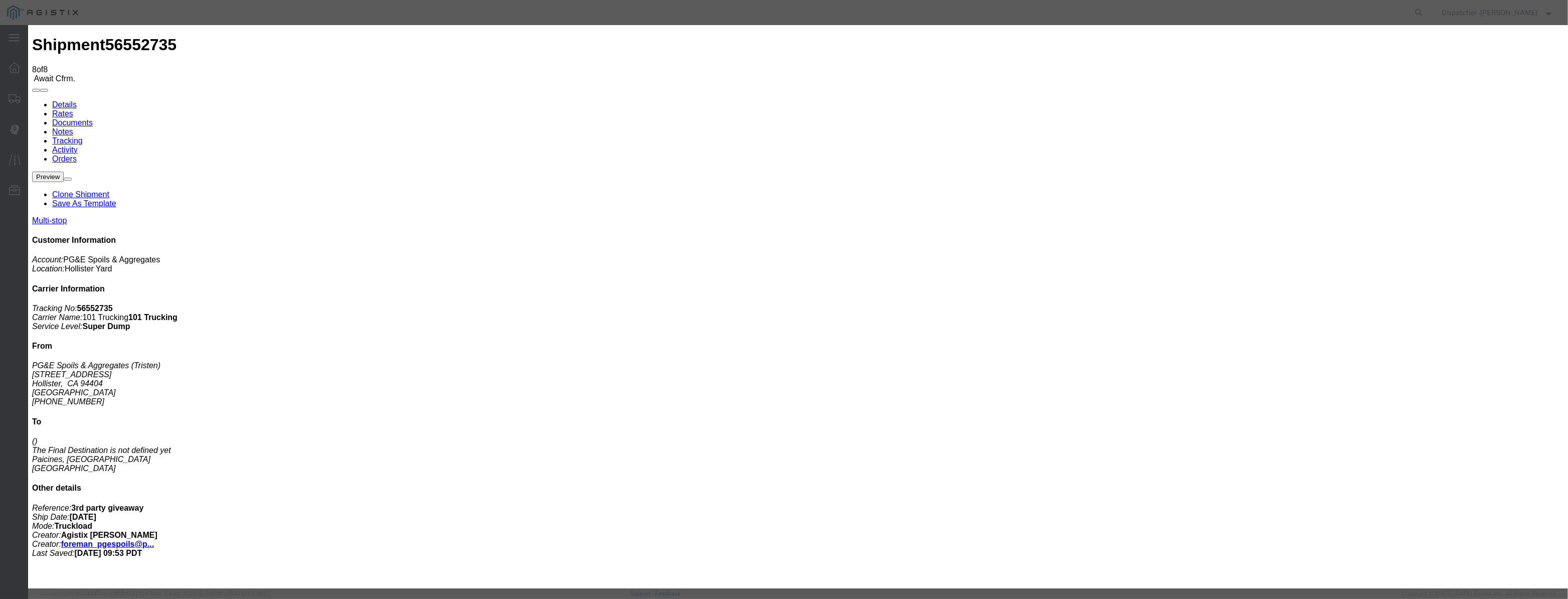
drag, startPoint x: 752, startPoint y: 147, endPoint x: 753, endPoint y: 152, distance: 5.1
select select "DPTDLVLOC"
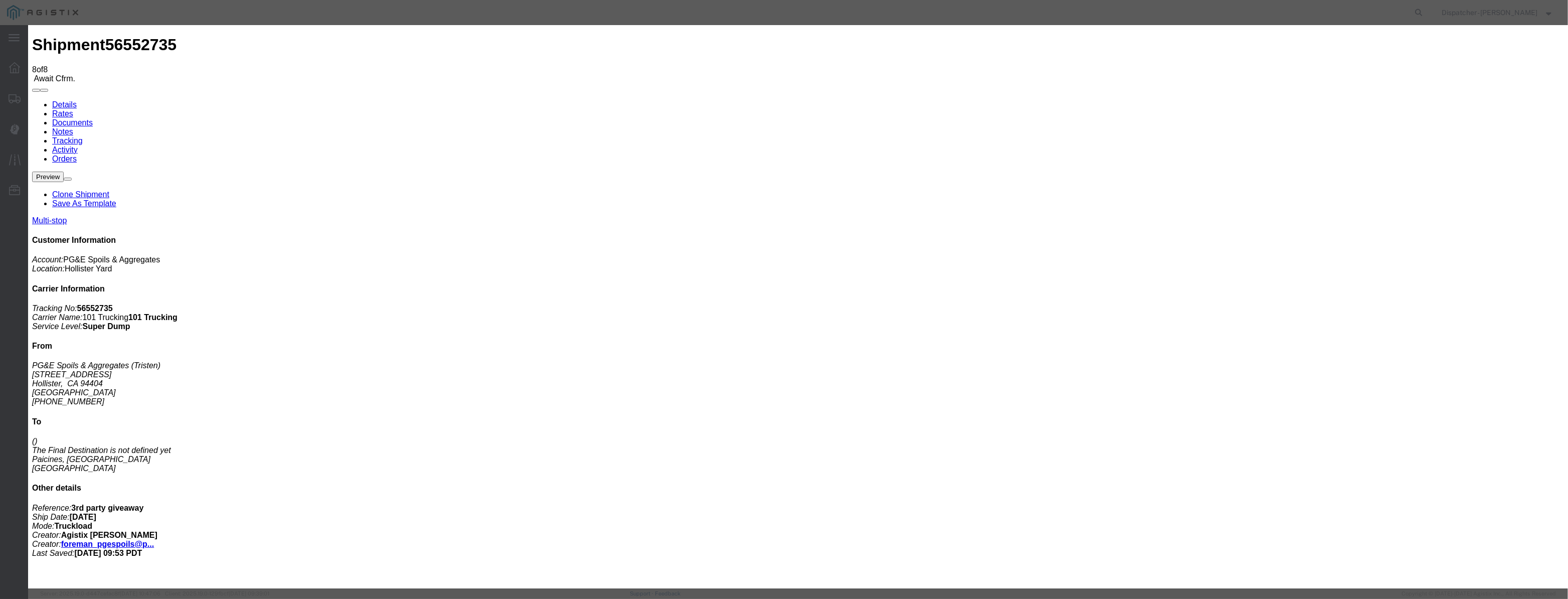
select select "{"pickupDeliveryInfoId": "122395394","pickupOrDelivery": "D","stopNum": "2","lo…"
select select "CA"
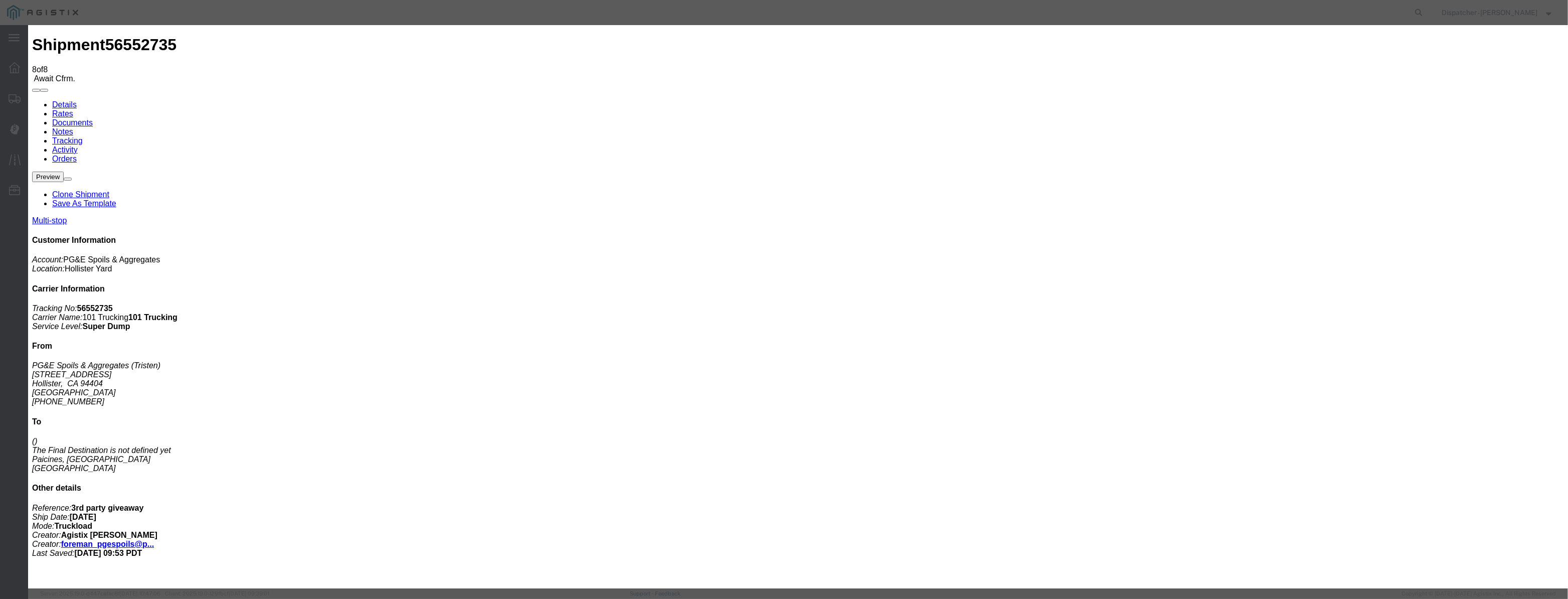
type input "Paicines"
drag, startPoint x: 787, startPoint y: 131, endPoint x: 431, endPoint y: 164, distance: 357.5
type input "1:45 PM"
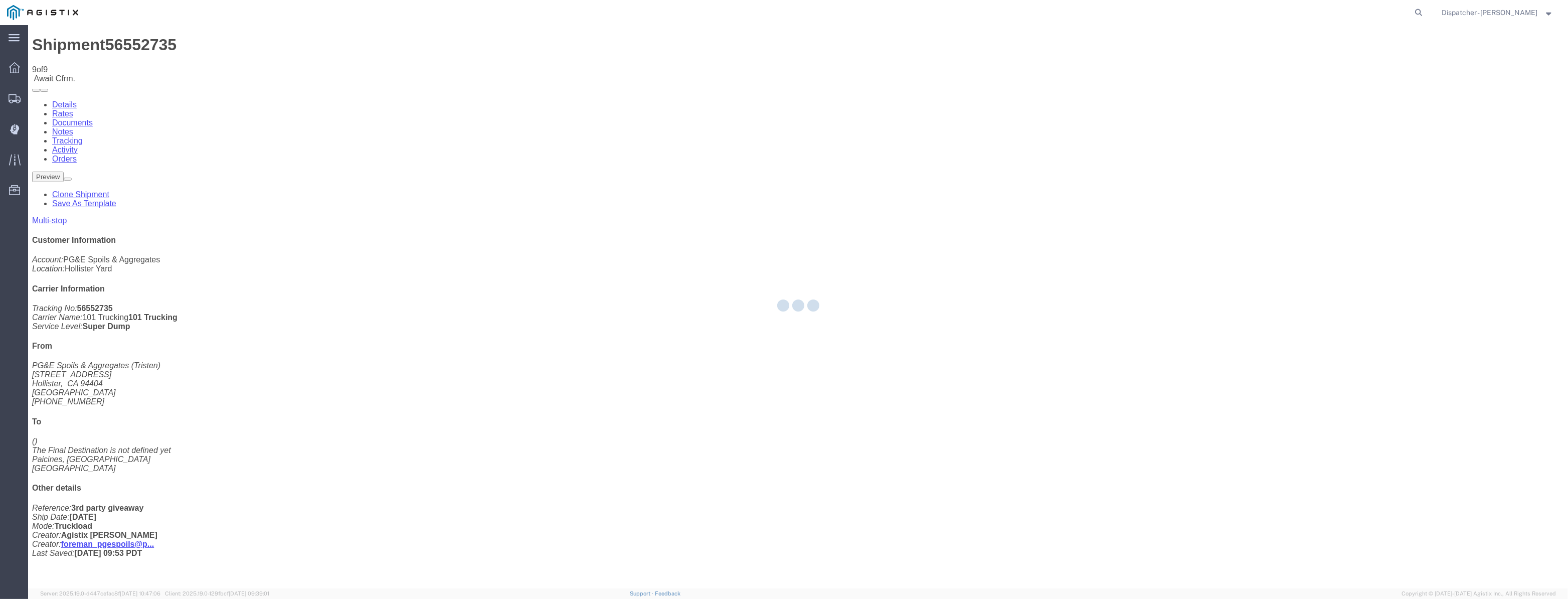
click at [1316, 93] on div at bounding box center [798, 306] width 1540 height 563
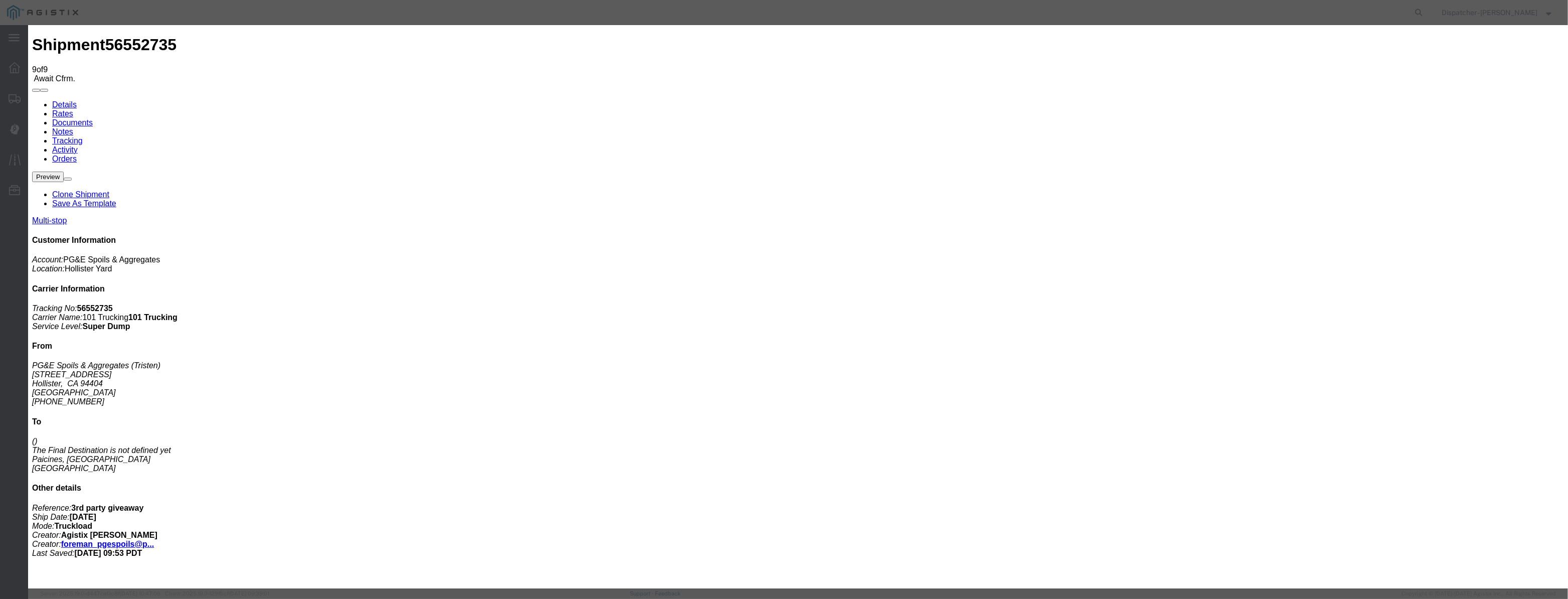
type input "[DATE]"
type input "12:00 PM"
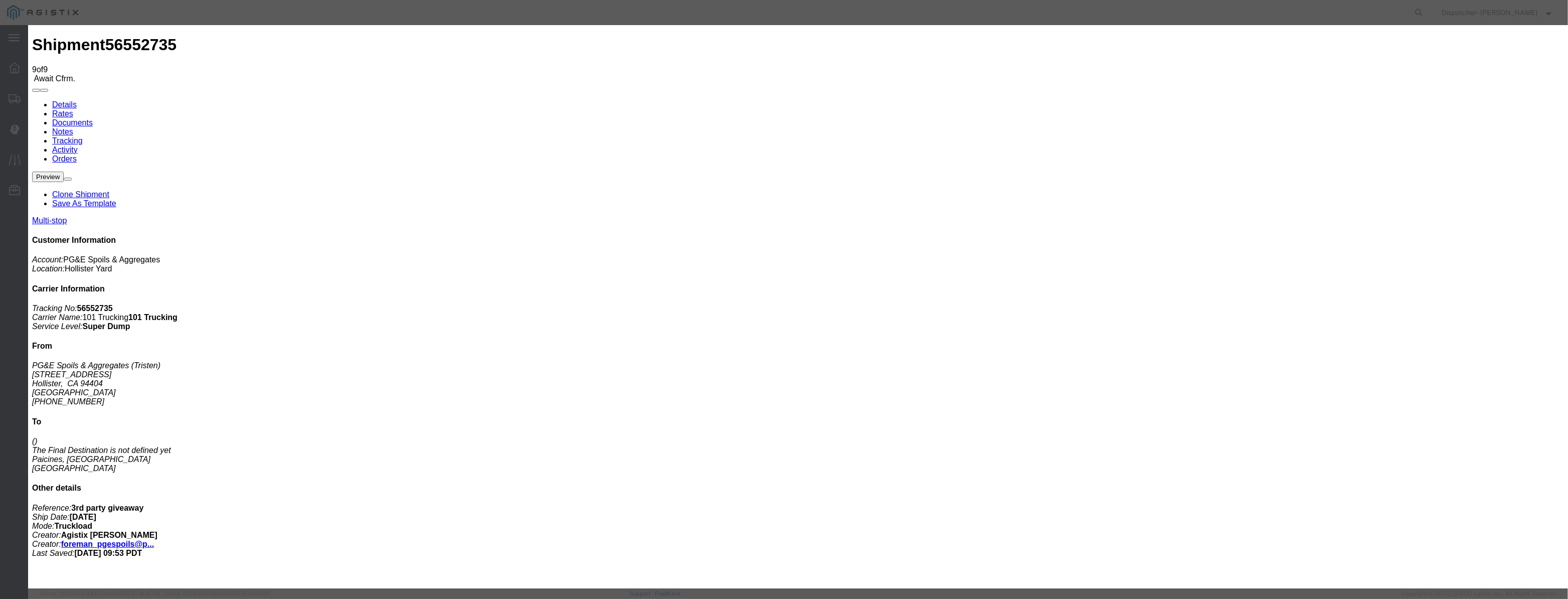
paste input "[DATE]"
type input "[DATE]"
drag, startPoint x: 730, startPoint y: 135, endPoint x: 749, endPoint y: 145, distance: 21.5
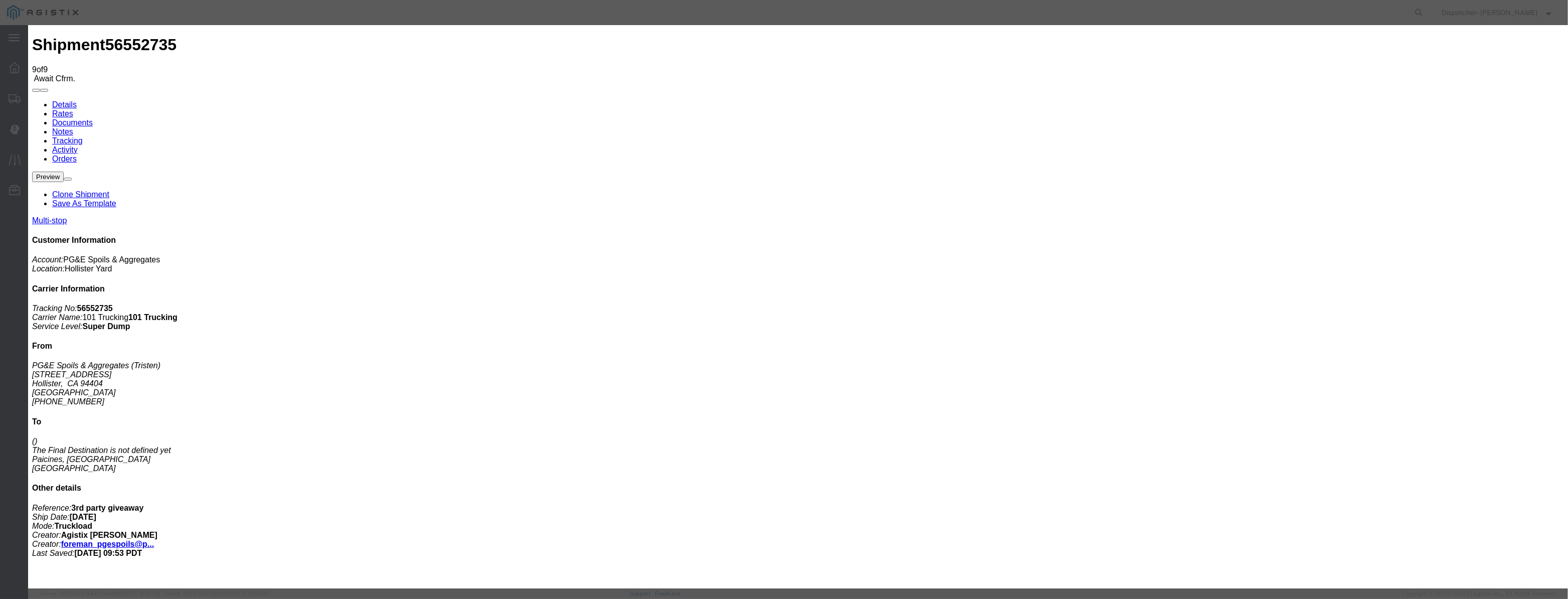
select select "ARVPULOC"
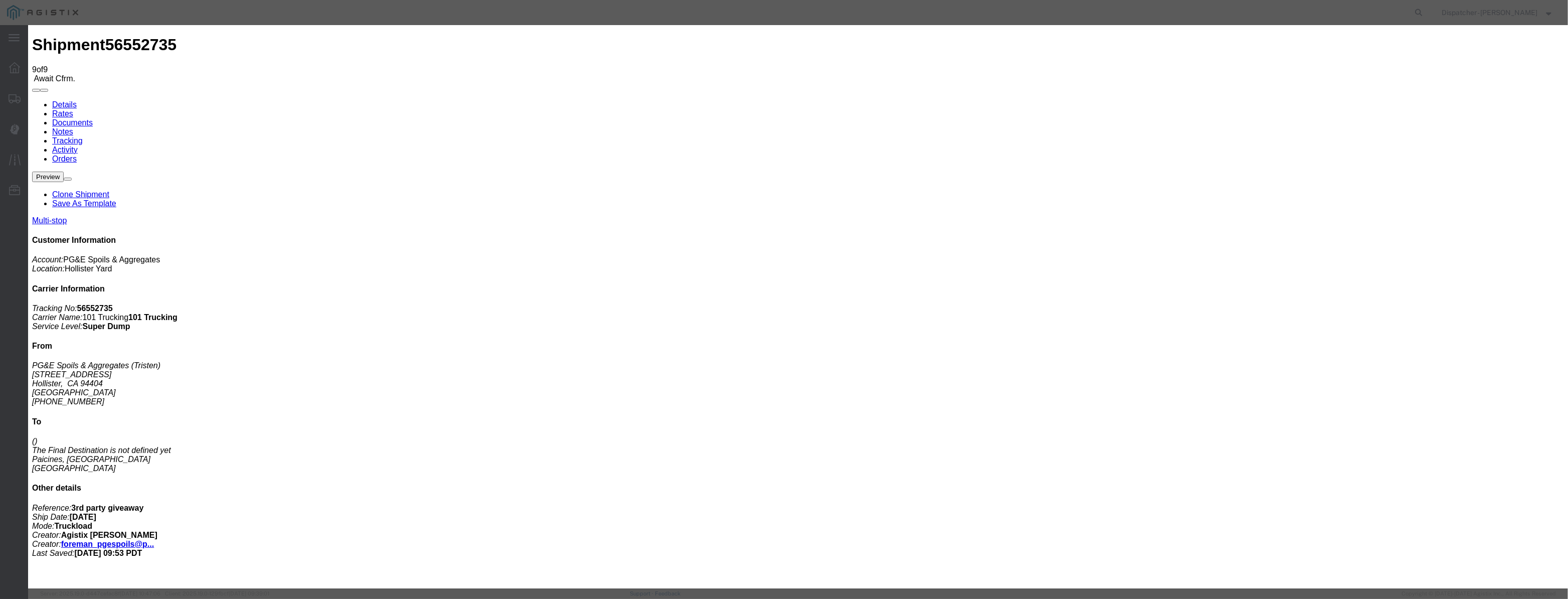
drag, startPoint x: 920, startPoint y: 127, endPoint x: 923, endPoint y: 133, distance: 6.7
select select "{"pickupDeliveryInfoId": "122395393","pickupOrDelivery": "P","stopNum": "1","lo…"
select select "CA"
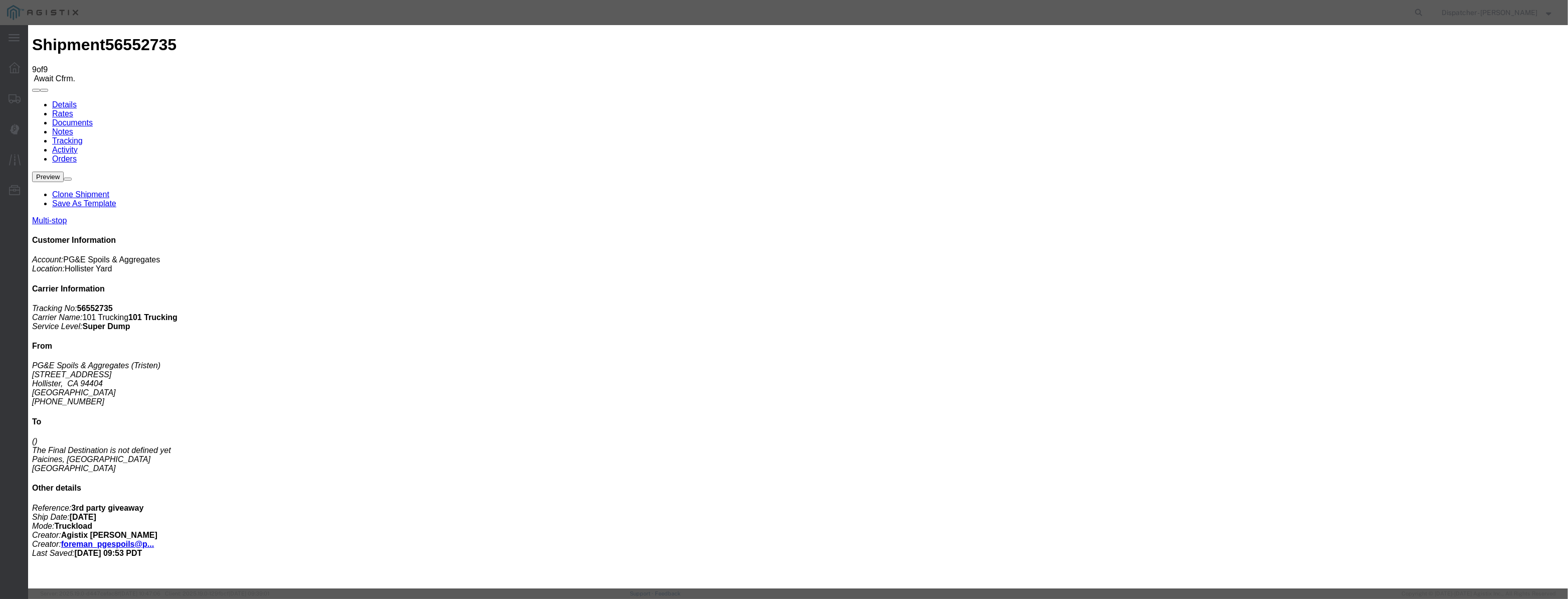
type input "Hollister"
drag, startPoint x: 779, startPoint y: 127, endPoint x: 511, endPoint y: 128, distance: 268.0
type input "2:45 PM"
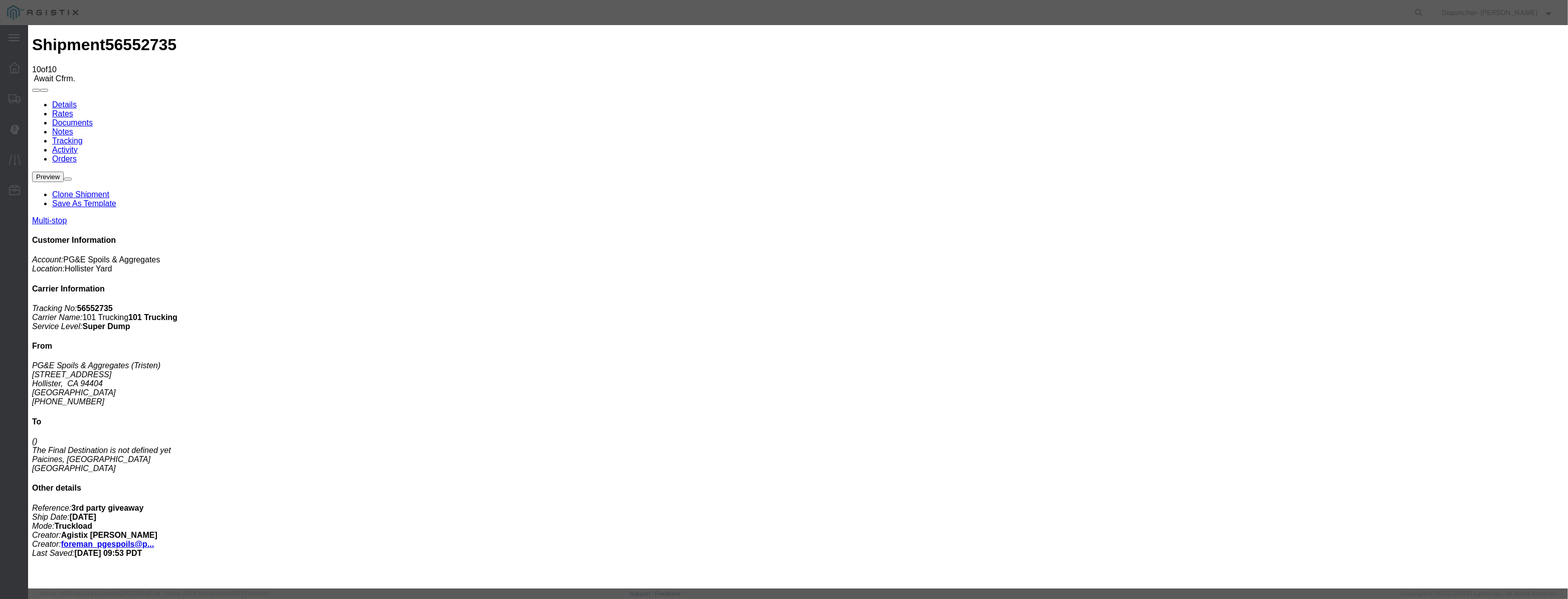
type input "[DATE]"
type input "12:00 PM"
drag, startPoint x: 631, startPoint y: 118, endPoint x: 635, endPoint y: 125, distance: 8.1
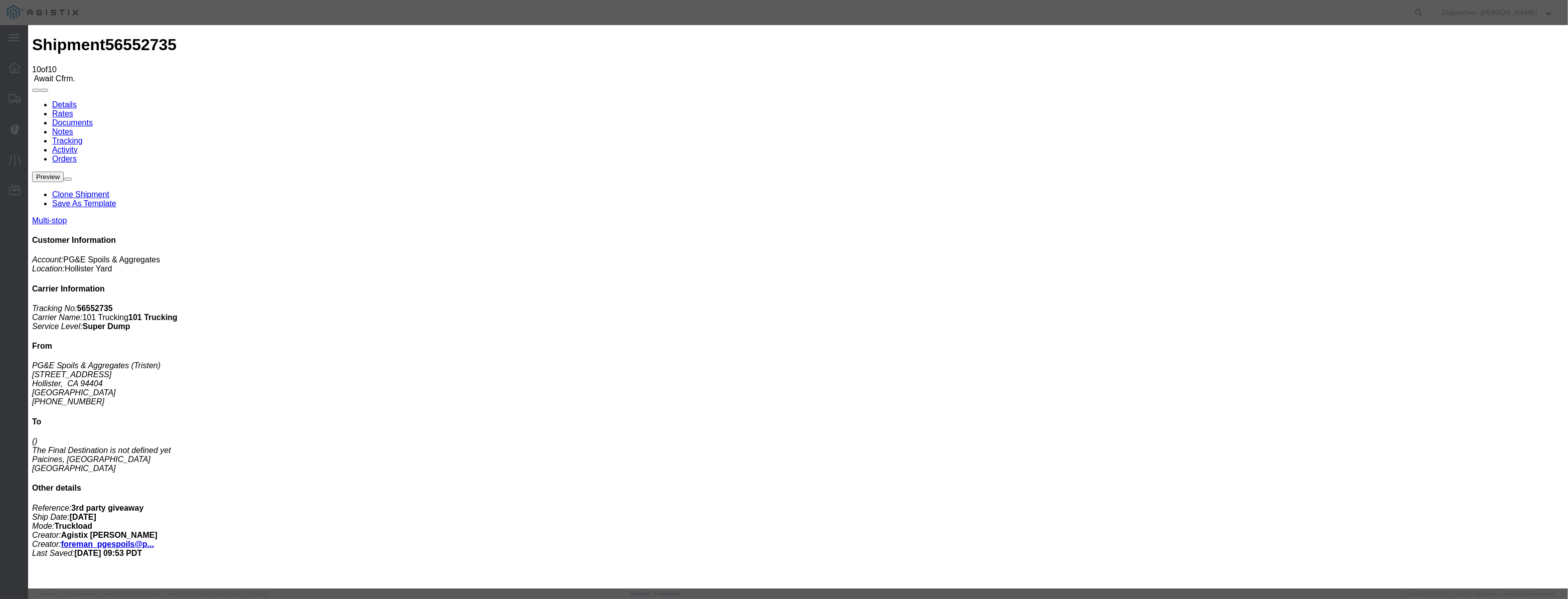
drag, startPoint x: 635, startPoint y: 125, endPoint x: 653, endPoint y: 129, distance: 18.4
paste input "[DATE]"
type input "[DATE]"
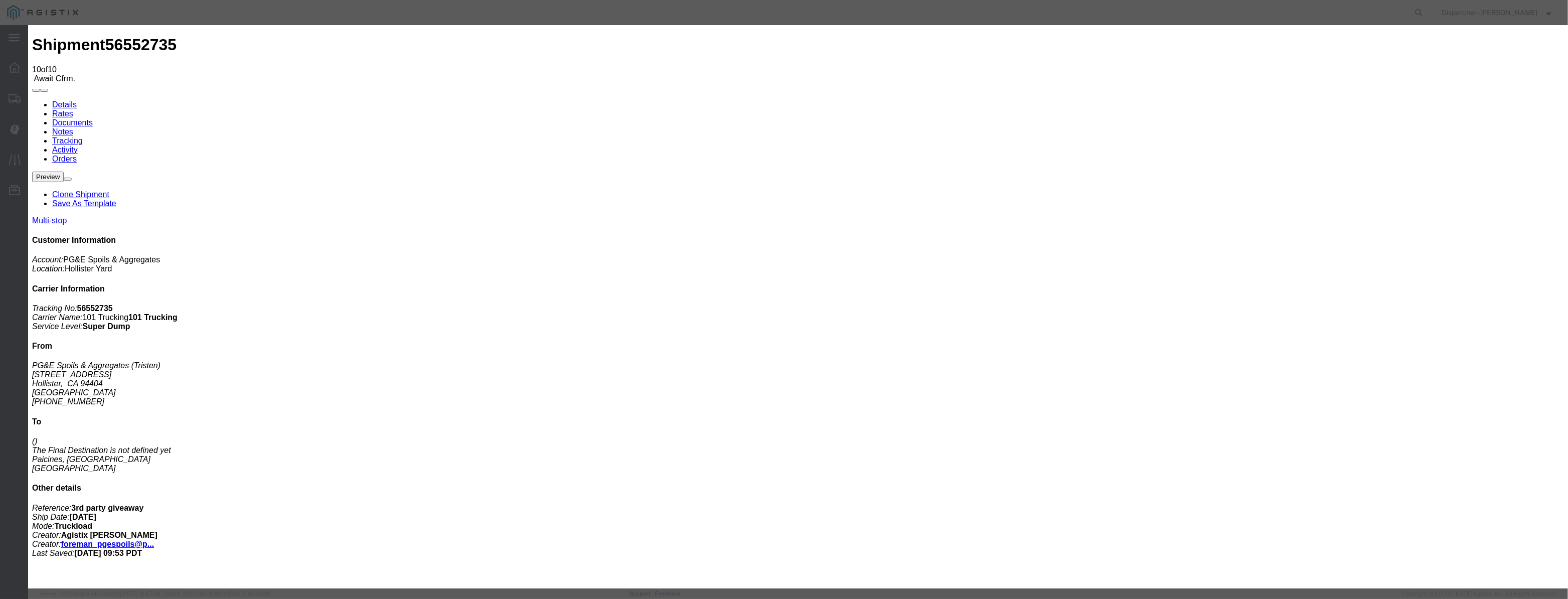
drag, startPoint x: 724, startPoint y: 141, endPoint x: 732, endPoint y: 152, distance: 13.6
select select "BREAKSTART"
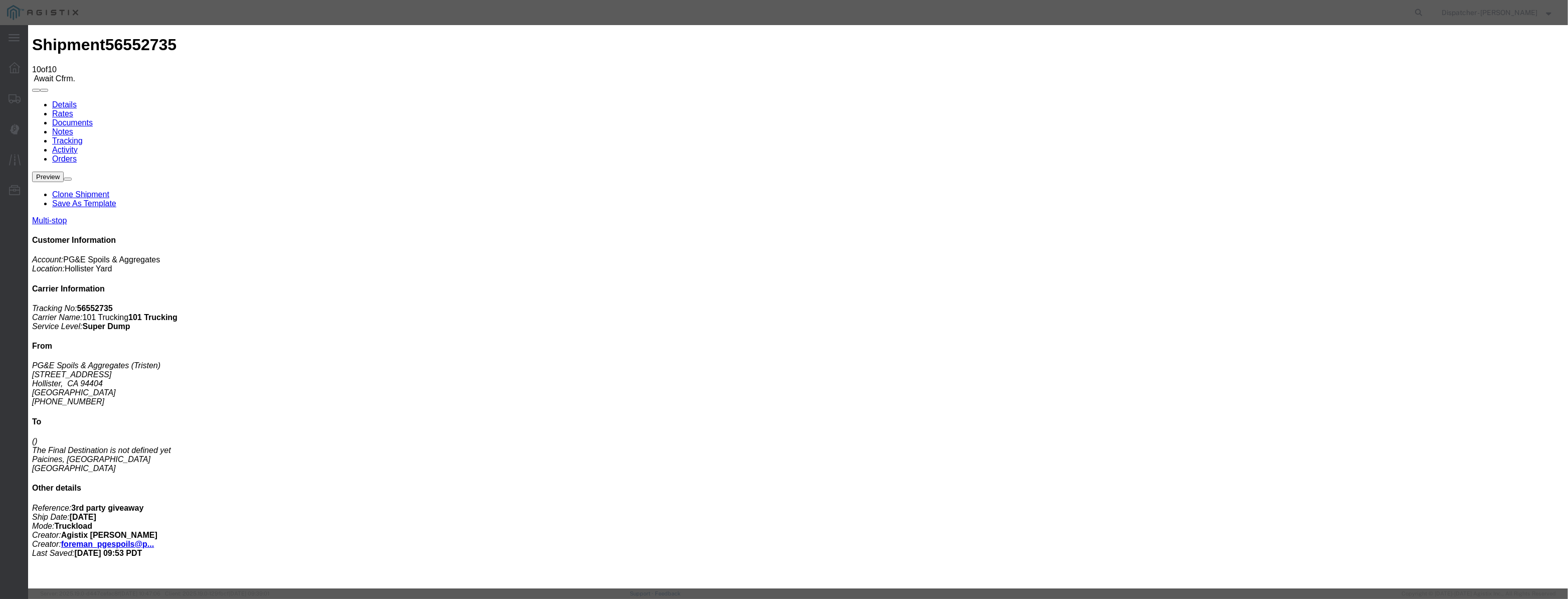
select select "{"pickupDeliveryInfoId": "122395393","pickupOrDelivery": "P","stopNum": "1","lo…"
select select "CA"
type input "Hollister"
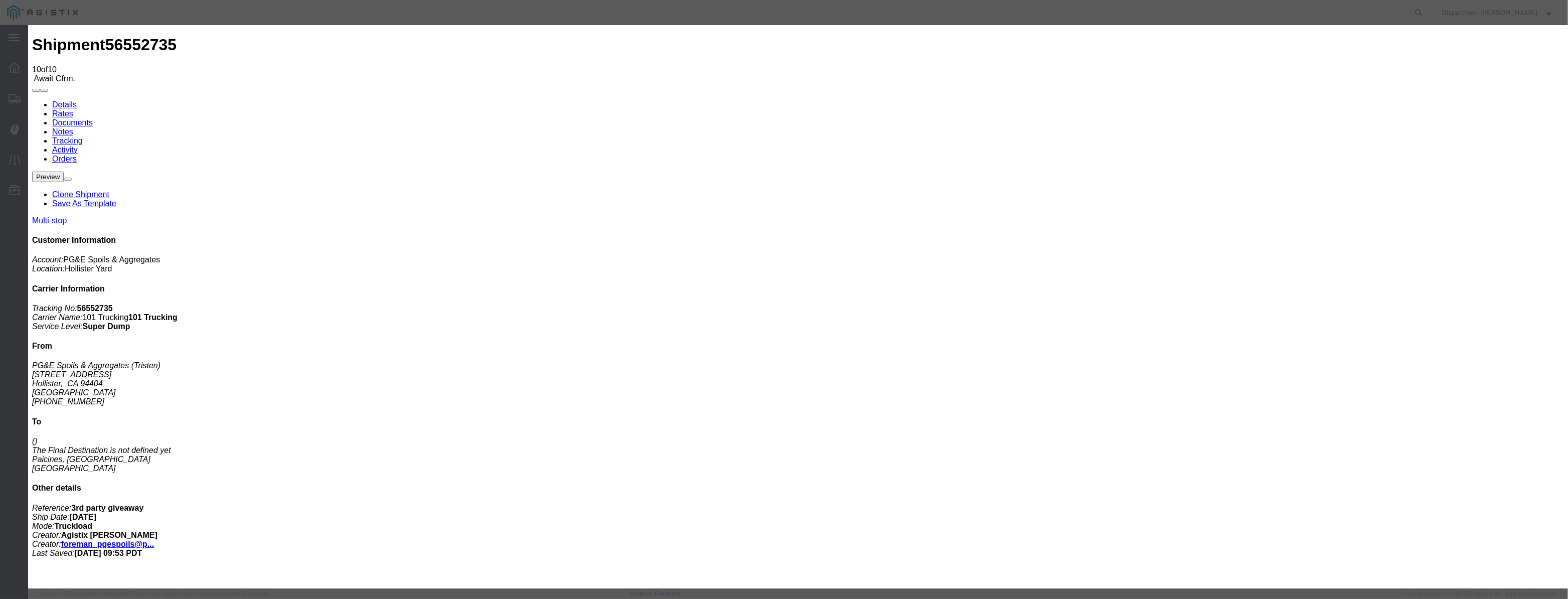
drag, startPoint x: 764, startPoint y: 129, endPoint x: 557, endPoint y: 143, distance: 207.5
type input "2:45 PM"
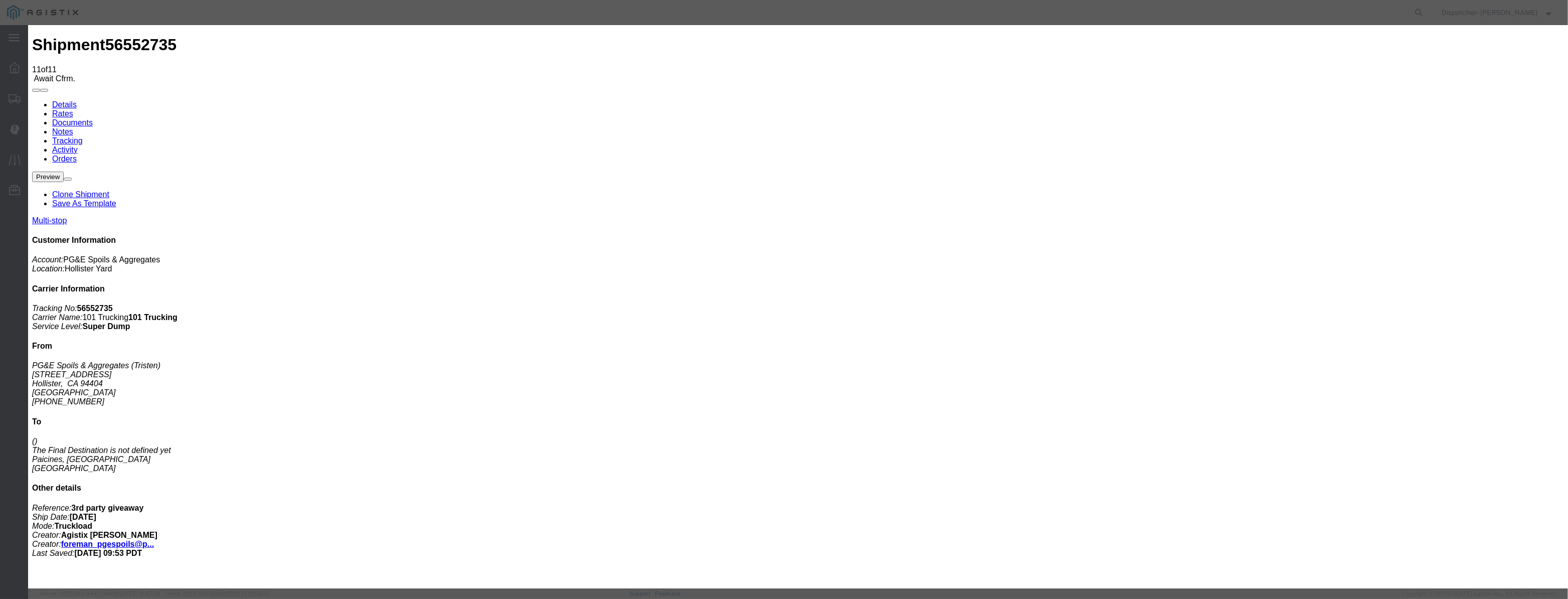
type input "[DATE]"
type input "12:00 PM"
drag, startPoint x: 639, startPoint y: 128, endPoint x: 656, endPoint y: 115, distance: 21.4
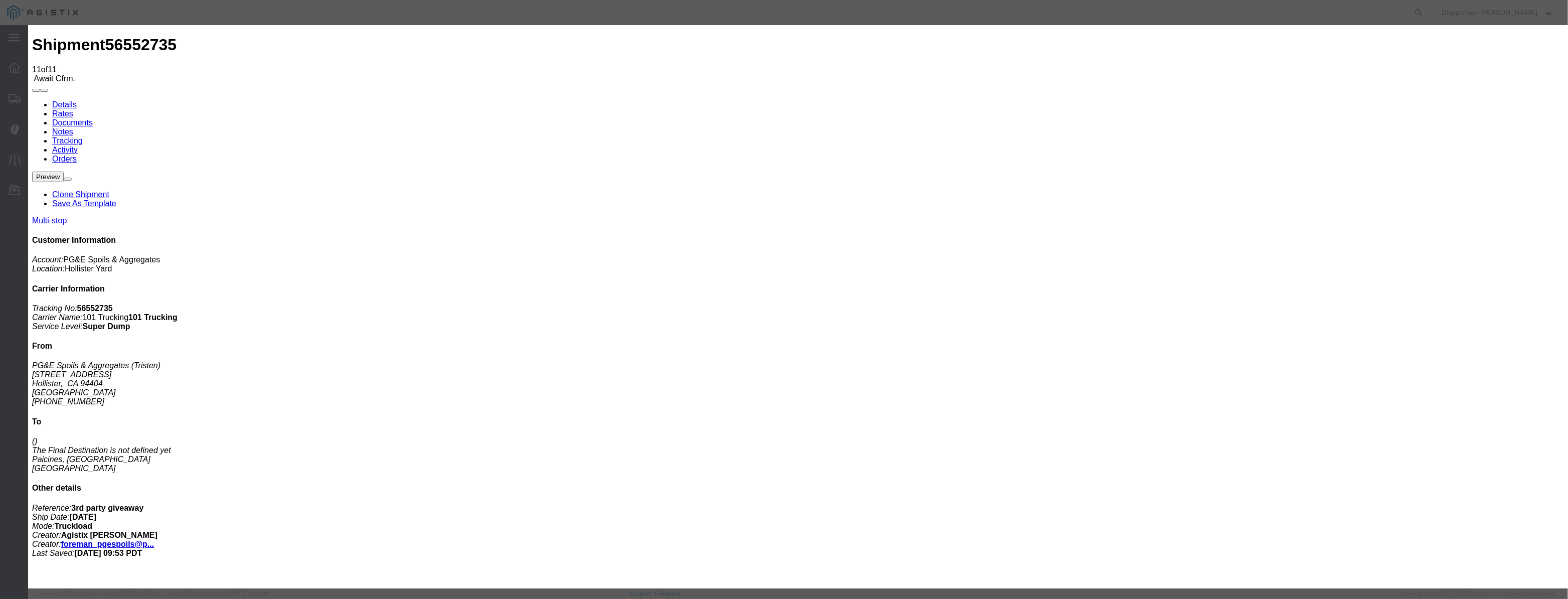
paste input "[DATE]"
type input "[DATE]"
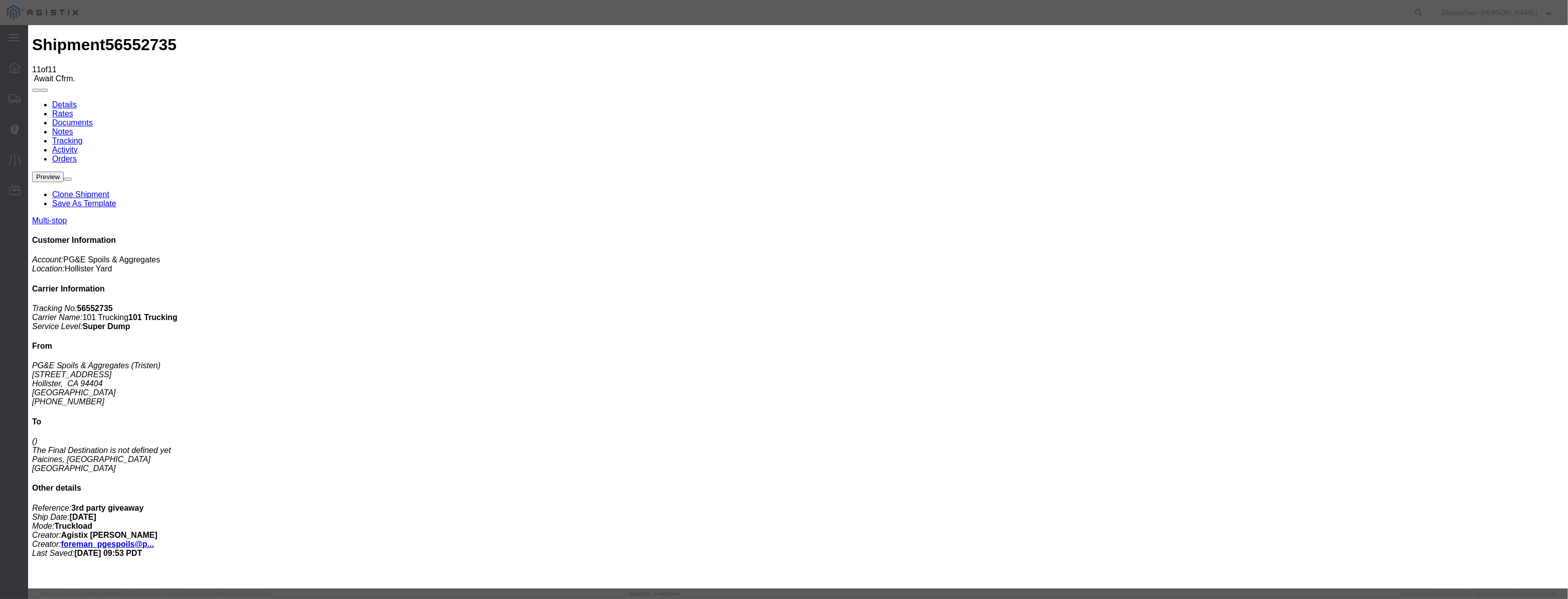
scroll to position [0, 0]
select select "BREAKSTOP"
drag, startPoint x: 927, startPoint y: 131, endPoint x: 928, endPoint y: 136, distance: 5.1
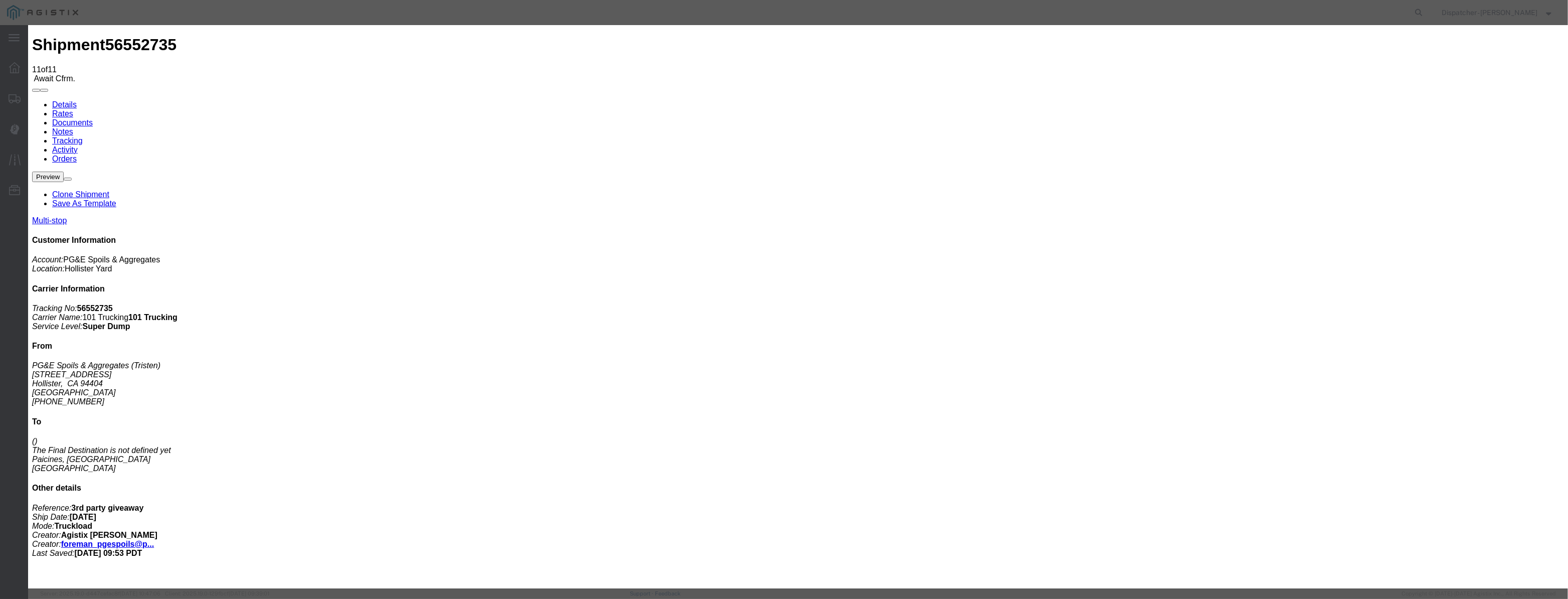
select select "{"pickupDeliveryInfoId": "122395393","pickupOrDelivery": "P","stopNum": "1","lo…"
select select "CA"
type input "Hollister"
drag, startPoint x: 780, startPoint y: 127, endPoint x: 403, endPoint y: 186, distance: 381.6
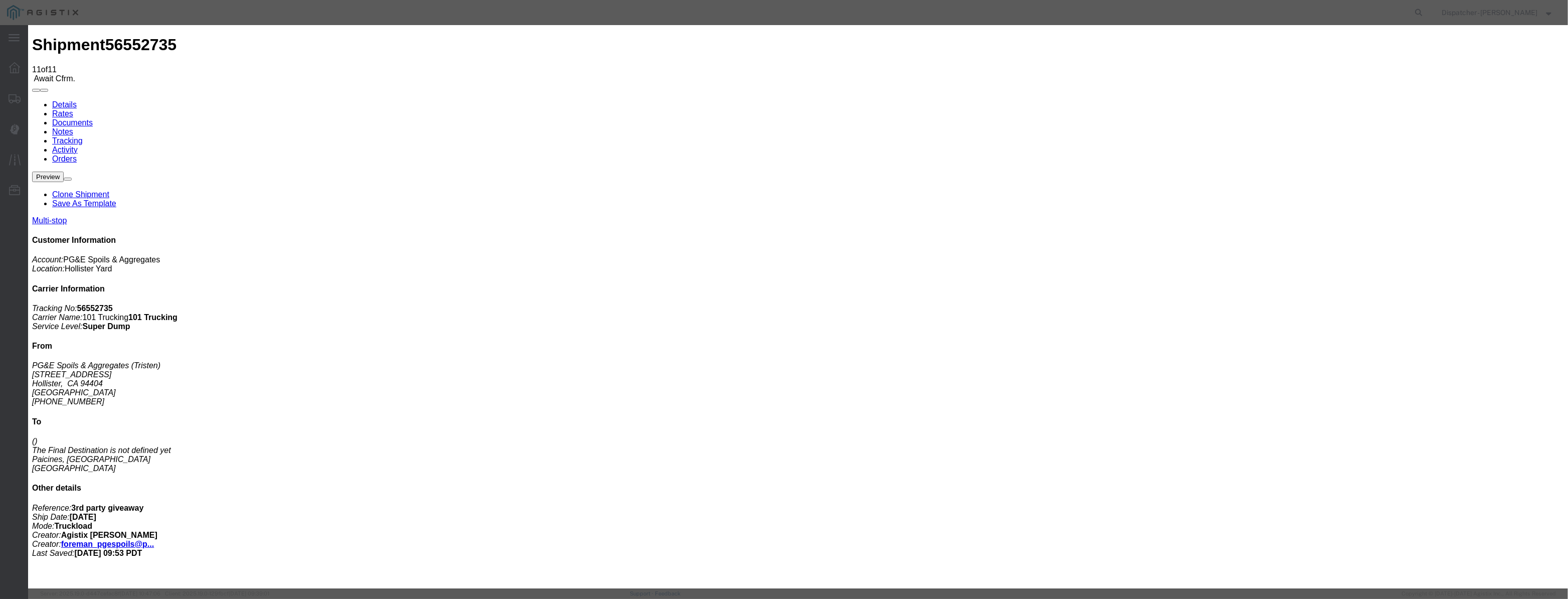
type input "3:15 PM"
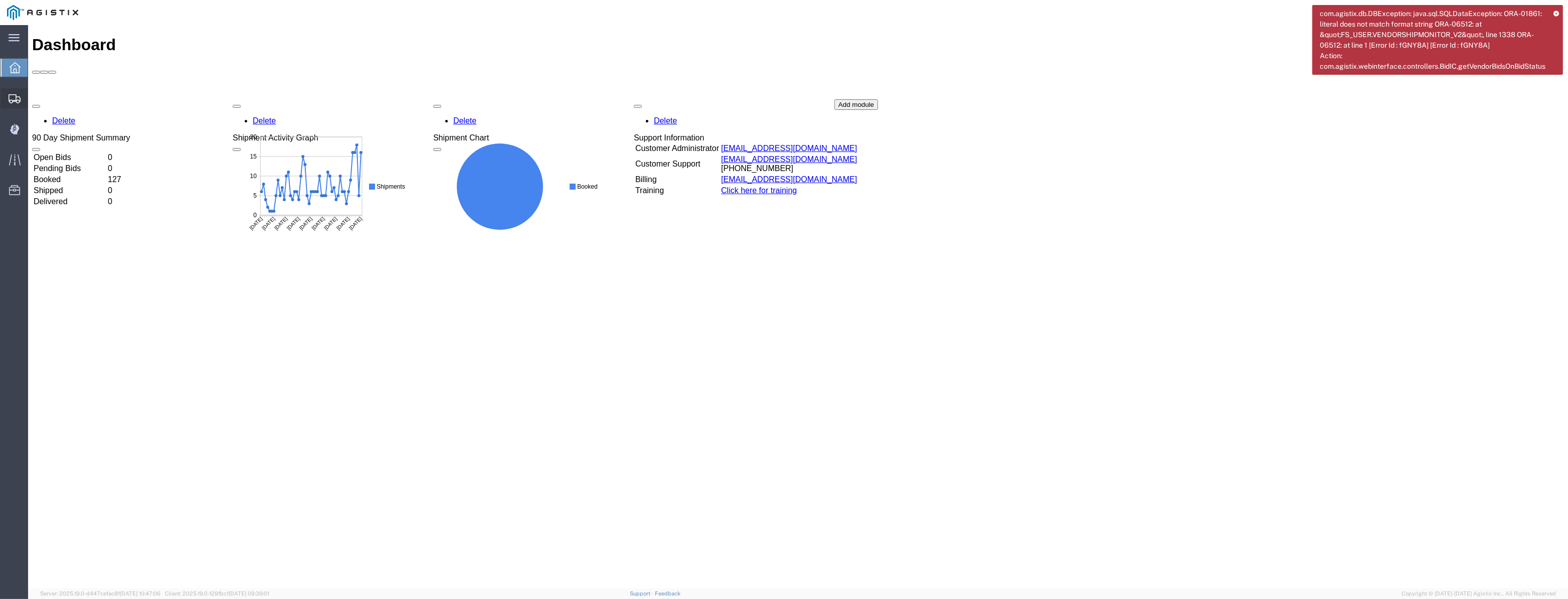
click at [13, 96] on icon at bounding box center [15, 99] width 12 height 9
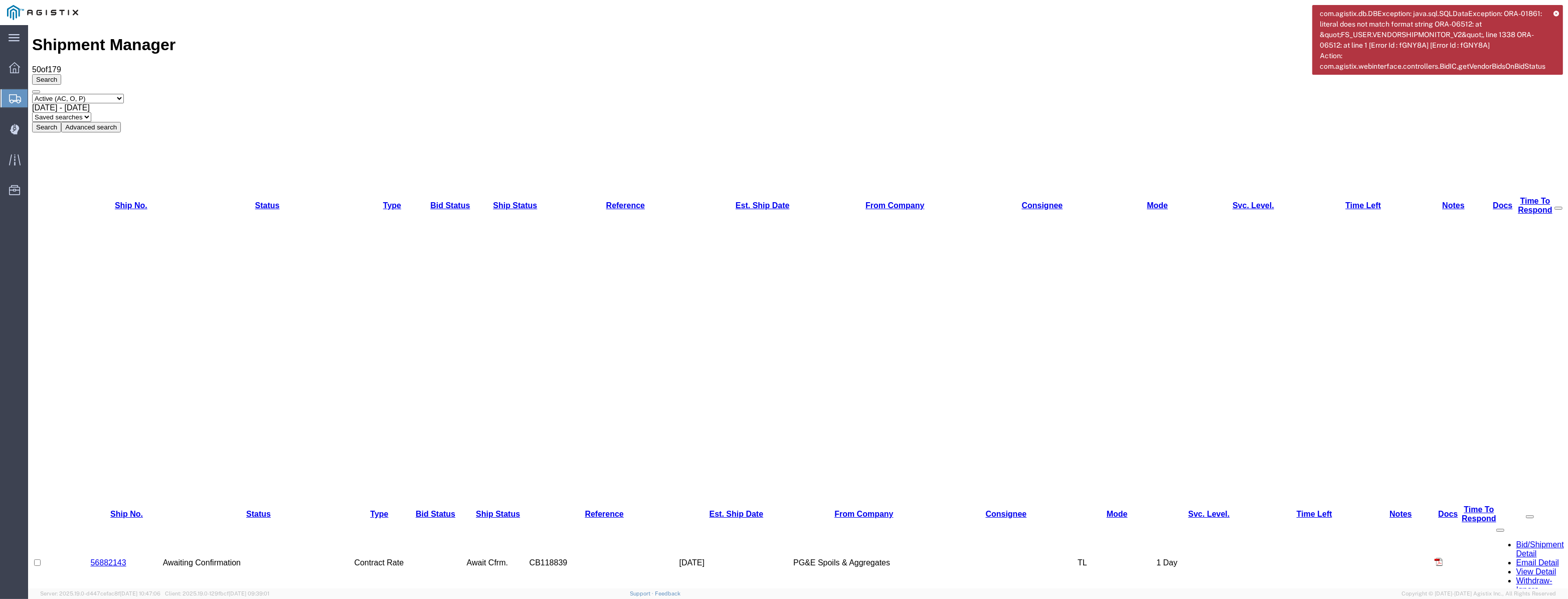
click at [1564, 9] on nav "Dispatcher - [PERSON_NAME]" at bounding box center [788, 12] width 1561 height 25
click at [1555, 13] on icon at bounding box center [1556, 13] width 5 height 5
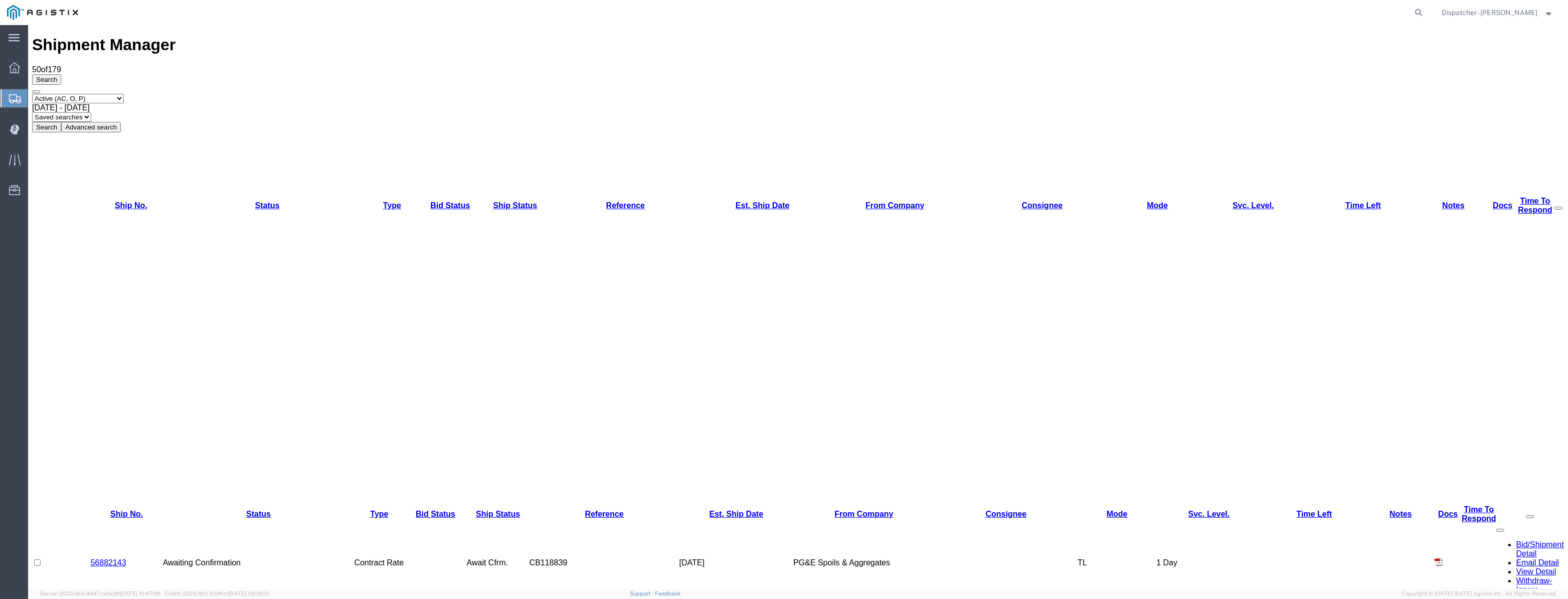
click at [243, 103] on div "[DATE] - [DATE]" at bounding box center [798, 108] width 1532 height 9
click at [89, 103] on span "[DATE] - [DATE]" at bounding box center [61, 108] width 58 height 9
drag, startPoint x: 235, startPoint y: 74, endPoint x: 278, endPoint y: 80, distance: 43.4
click at [237, 103] on div "[DATE] - [DATE]" at bounding box center [798, 108] width 1532 height 9
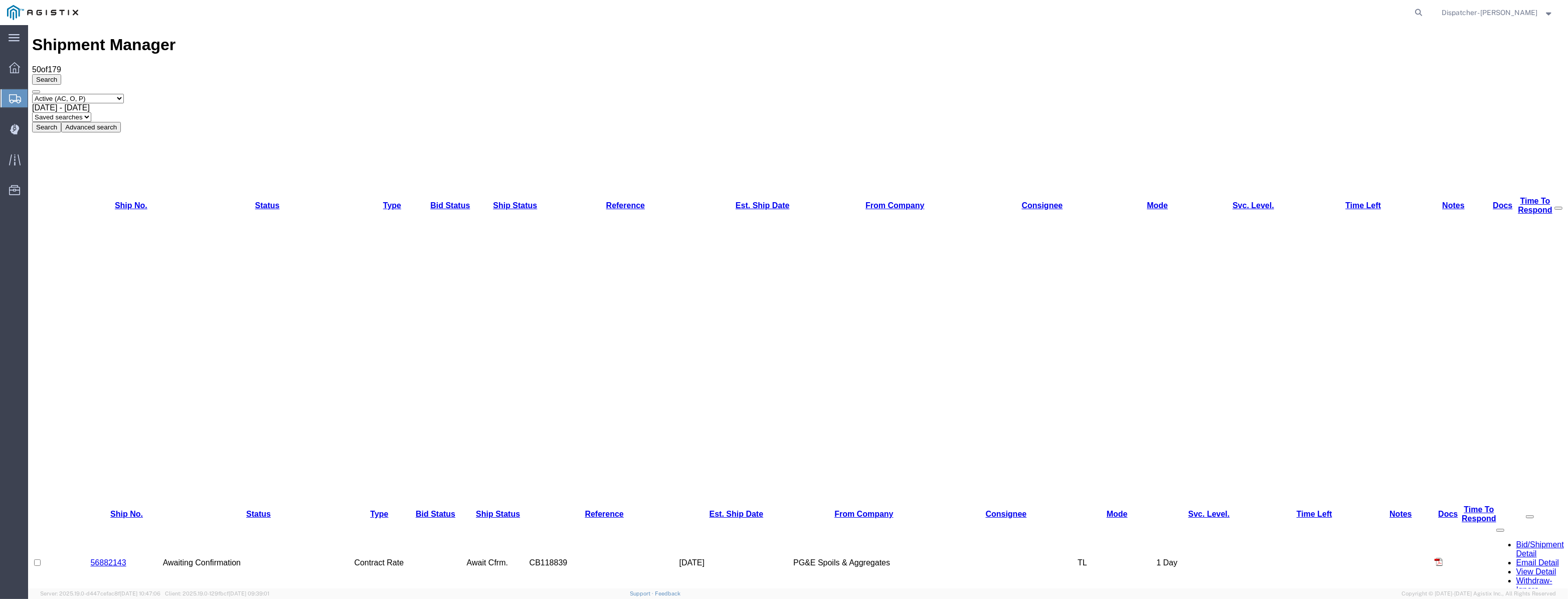
click at [357, 94] on div "Select status Active (AC, O, P) All Approved Awaiting Confirmation (AC) Booked …" at bounding box center [798, 113] width 1532 height 38
click at [61, 122] on button "Search" at bounding box center [47, 127] width 29 height 10
click at [1430, 74] on div "Search Select status Active (AC, O, P) All Approved Awaiting Confirmation (AC) …" at bounding box center [798, 103] width 1532 height 58
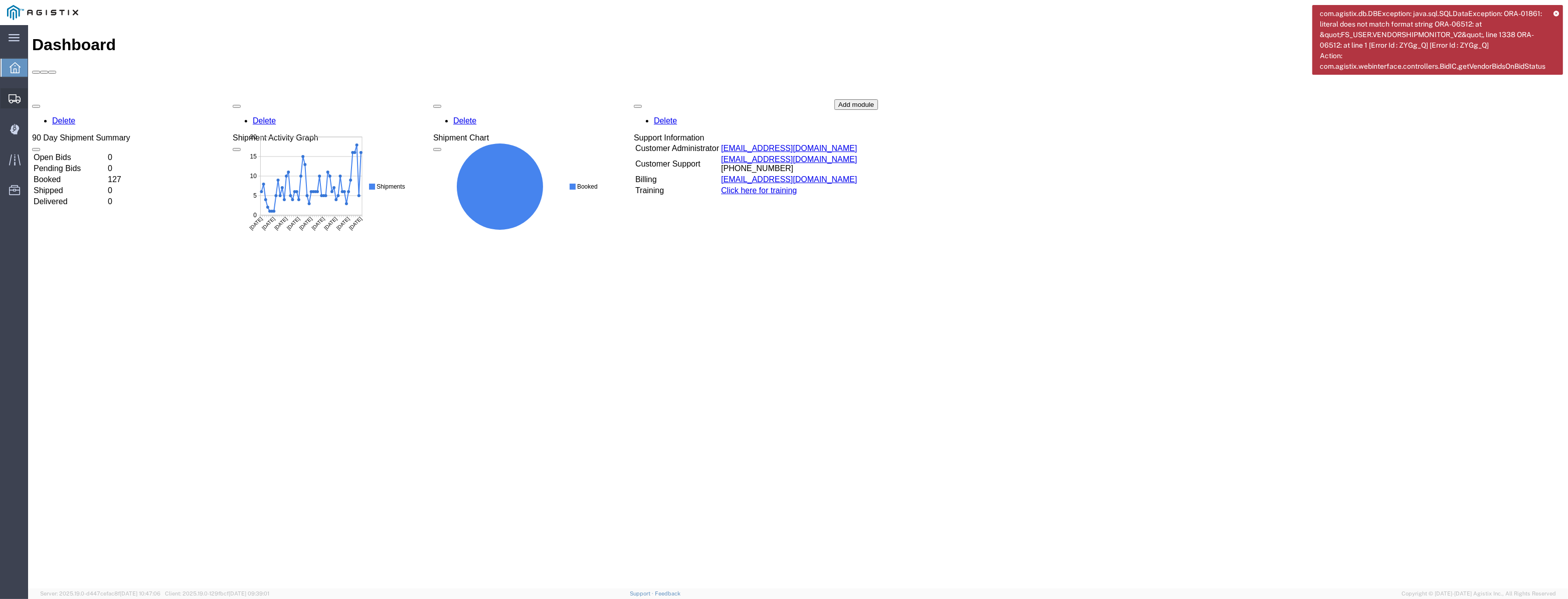
click at [26, 96] on div at bounding box center [15, 98] width 28 height 20
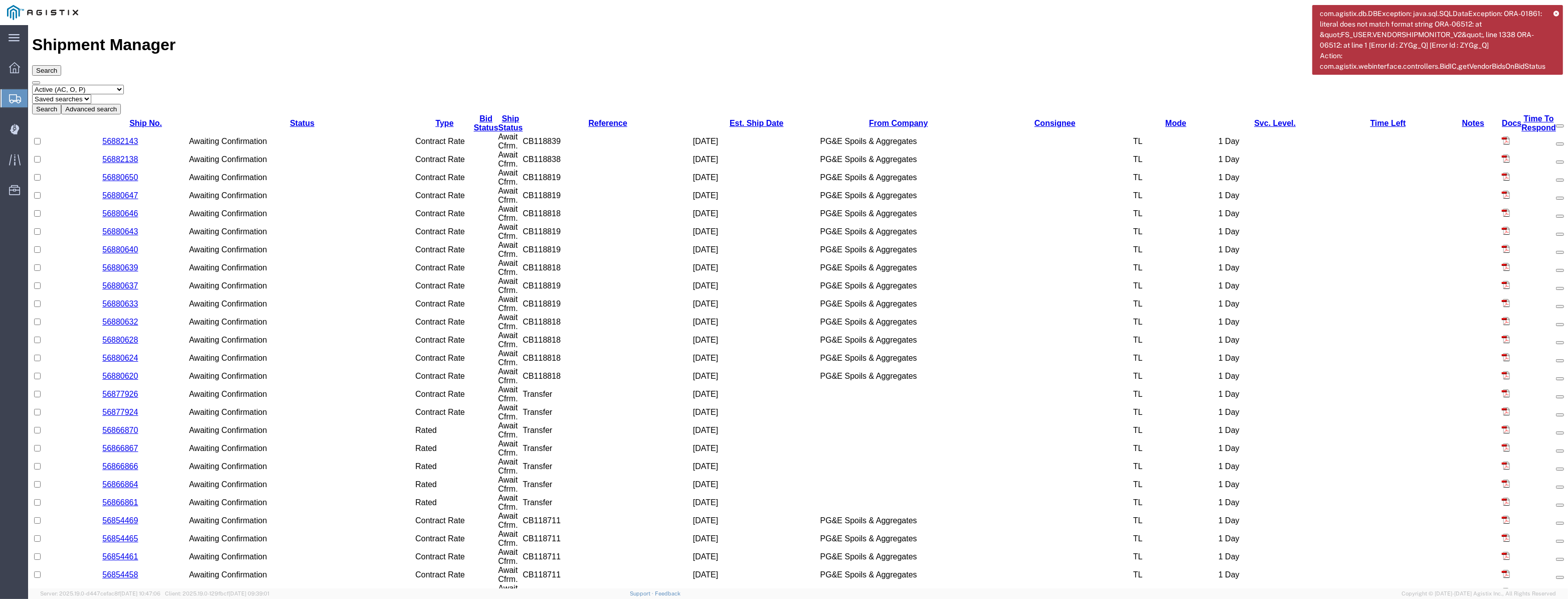
click at [118, 85] on select "Select status Active (AC, O, P) All Approved Awaiting Confirmation (AC) Booked …" at bounding box center [78, 89] width 92 height 10
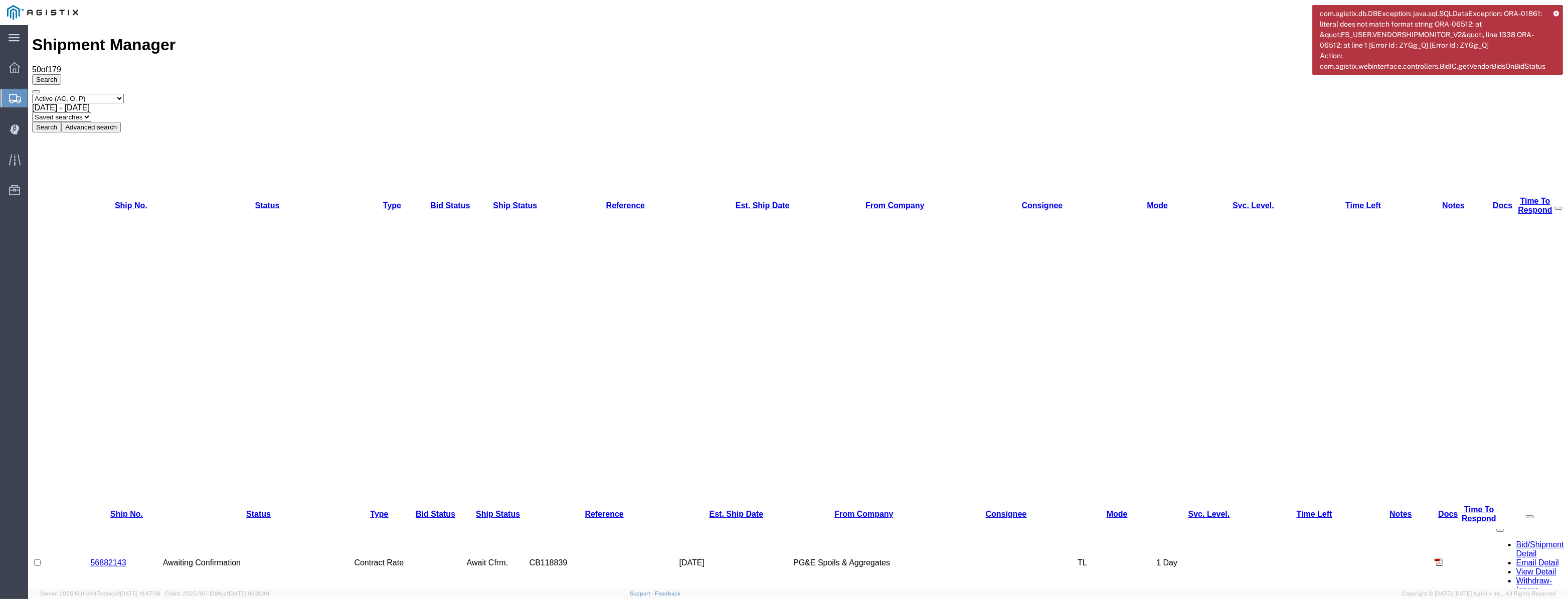
select select "ALL"
click at [32, 94] on select "Select status Active (AC, O, P) All Approved Awaiting Confirmation (AC) Booked …" at bounding box center [78, 99] width 92 height 10
click at [175, 103] on div "[DATE] - [DATE]" at bounding box center [798, 108] width 1532 height 9
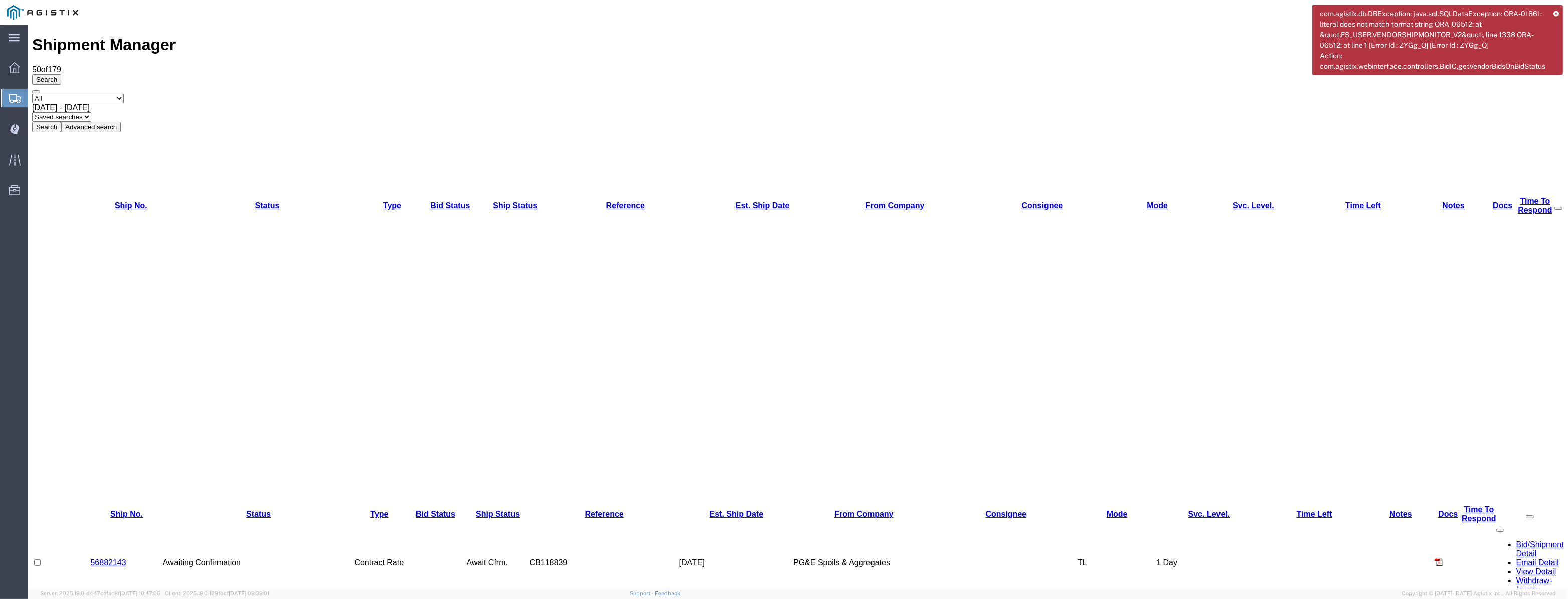
click at [61, 122] on button "Search" at bounding box center [47, 127] width 29 height 10
click at [89, 103] on span "[DATE] - [DATE]" at bounding box center [61, 108] width 58 height 9
drag, startPoint x: 400, startPoint y: 240, endPoint x: 396, endPoint y: 231, distance: 9.8
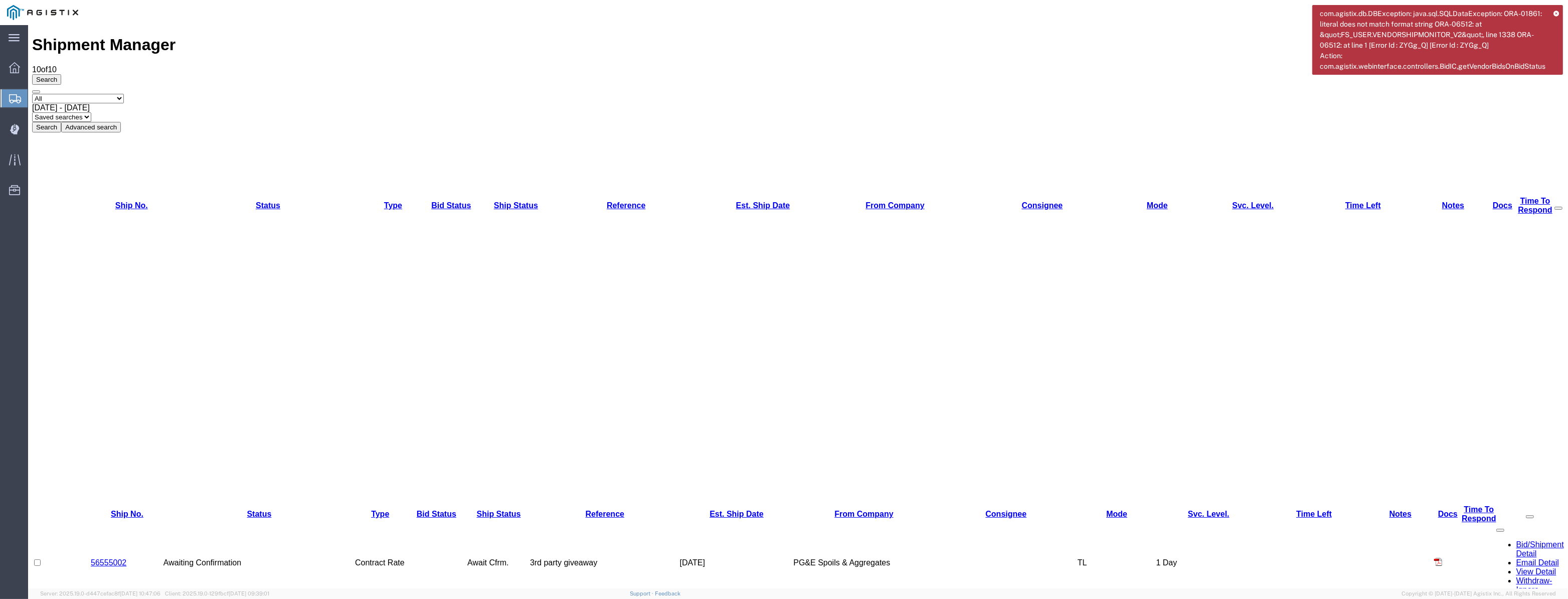
click at [61, 122] on button "Search" at bounding box center [47, 127] width 29 height 10
click at [1555, 13] on icon at bounding box center [1556, 13] width 5 height 5
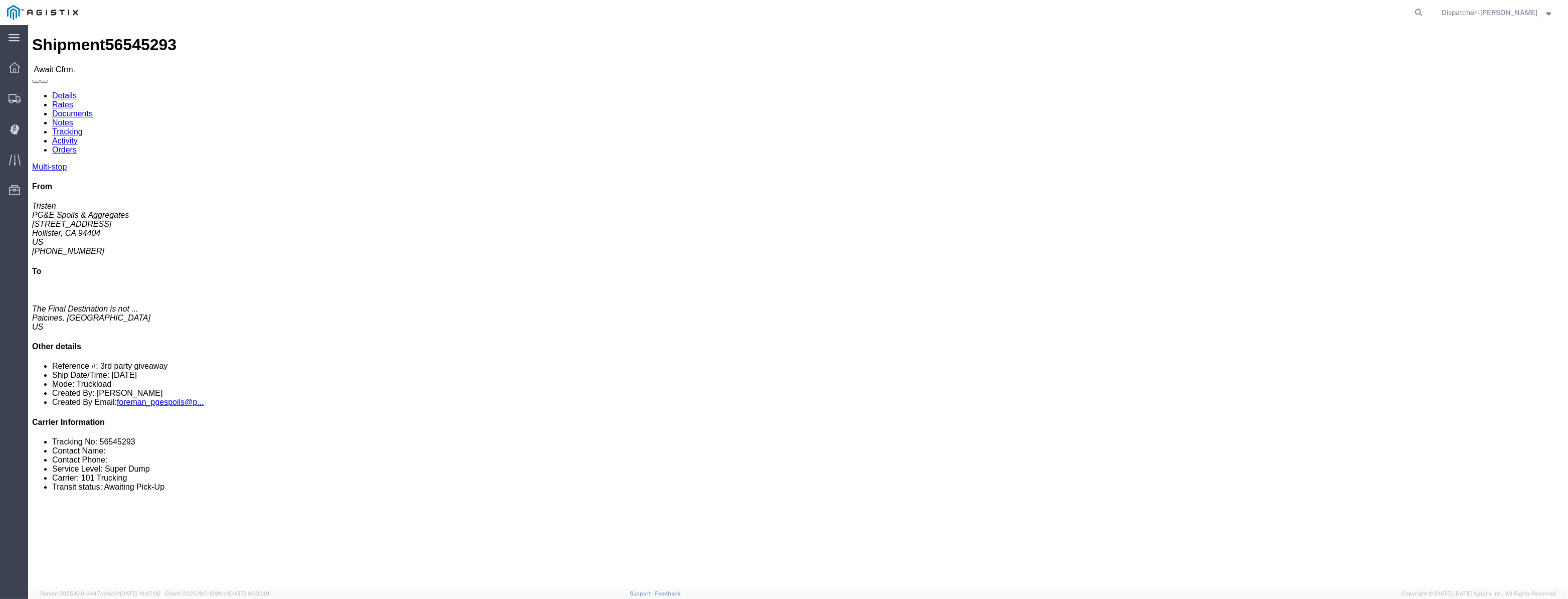
click link "Tracking"
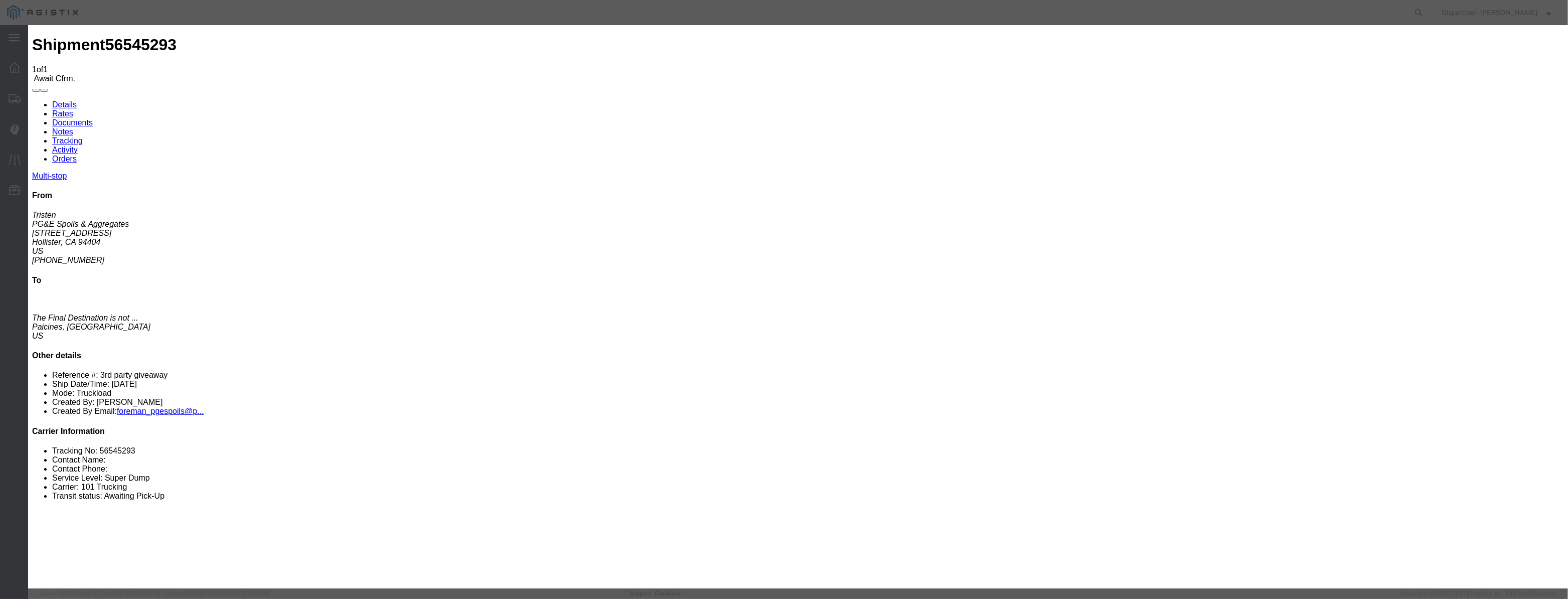
type input "[DATE]"
type input "12:00 PM"
drag, startPoint x: 628, startPoint y: 125, endPoint x: 649, endPoint y: 130, distance: 21.6
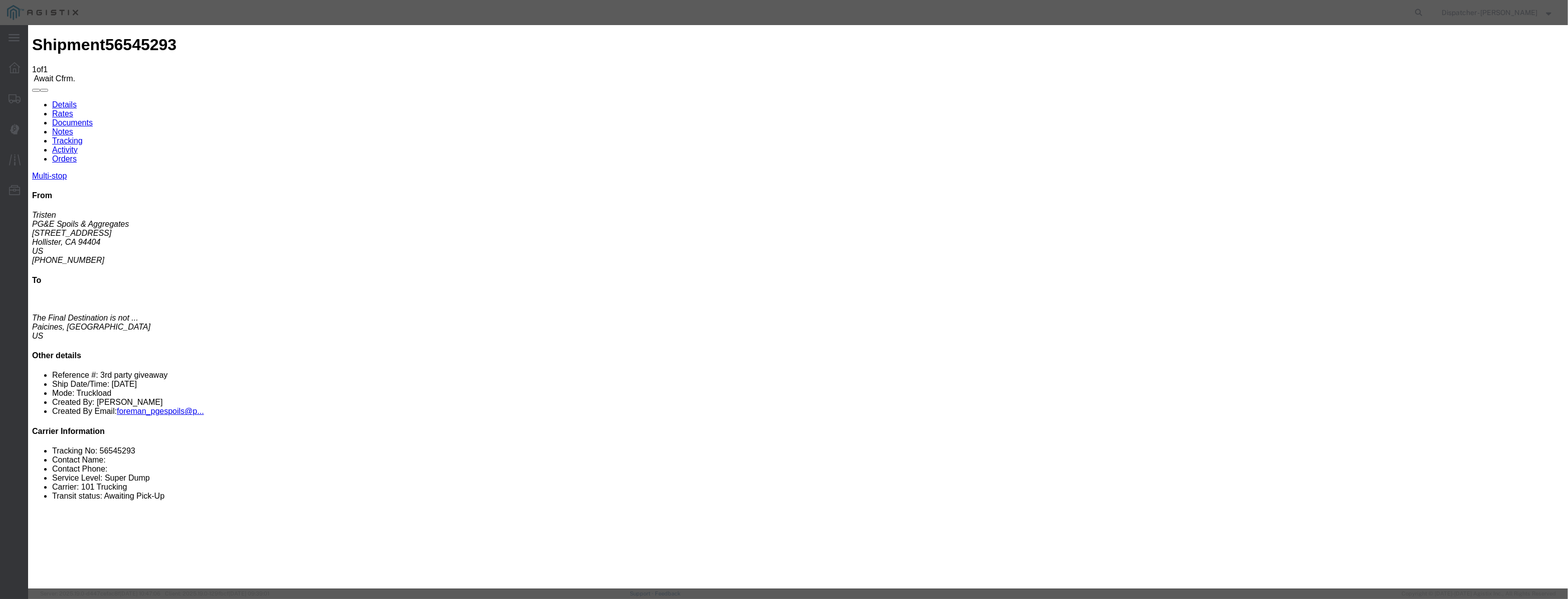
paste input "[DATE]"
type input "[DATE]"
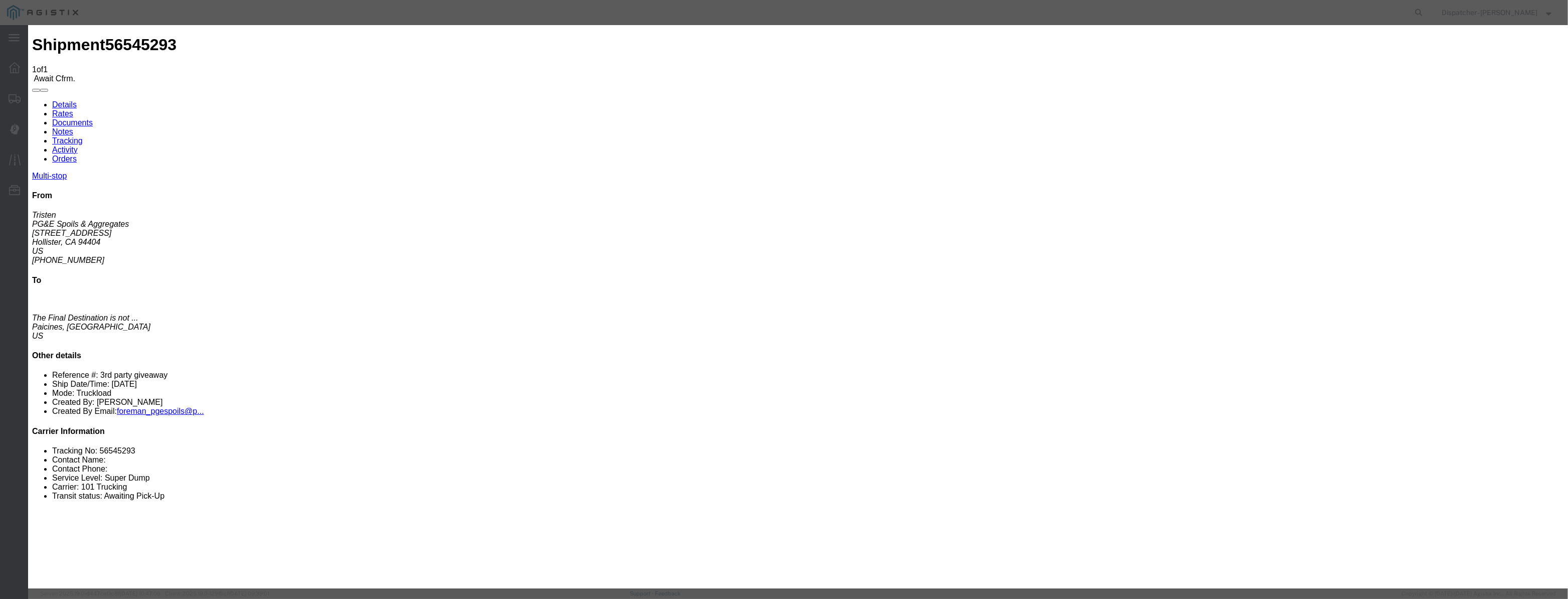
scroll to position [0, 0]
select select "ARVPULOC"
drag, startPoint x: 933, startPoint y: 125, endPoint x: 933, endPoint y: 133, distance: 8.0
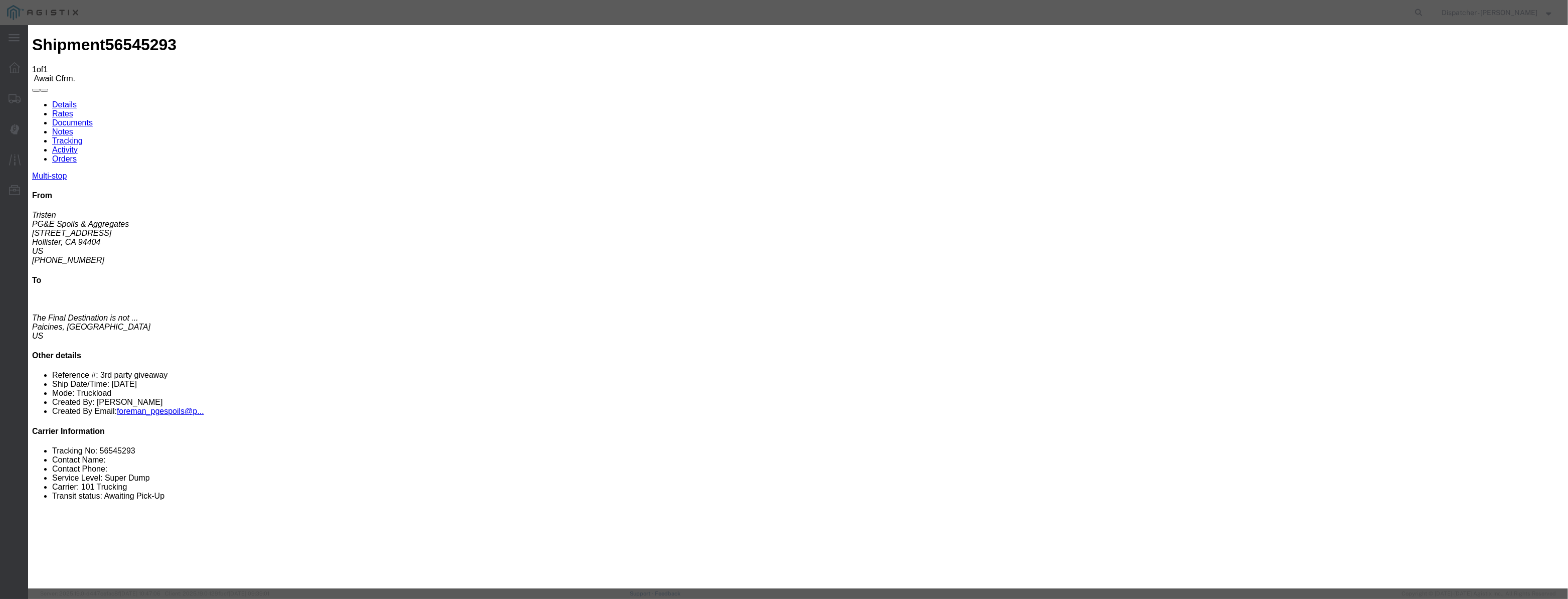
select select "{"pickupDeliveryInfoId": "122380193","pickupOrDelivery": "P","stopNum": "1","lo…"
select select "CA"
type input "Hollister"
drag, startPoint x: 765, startPoint y: 128, endPoint x: 434, endPoint y: 122, distance: 331.1
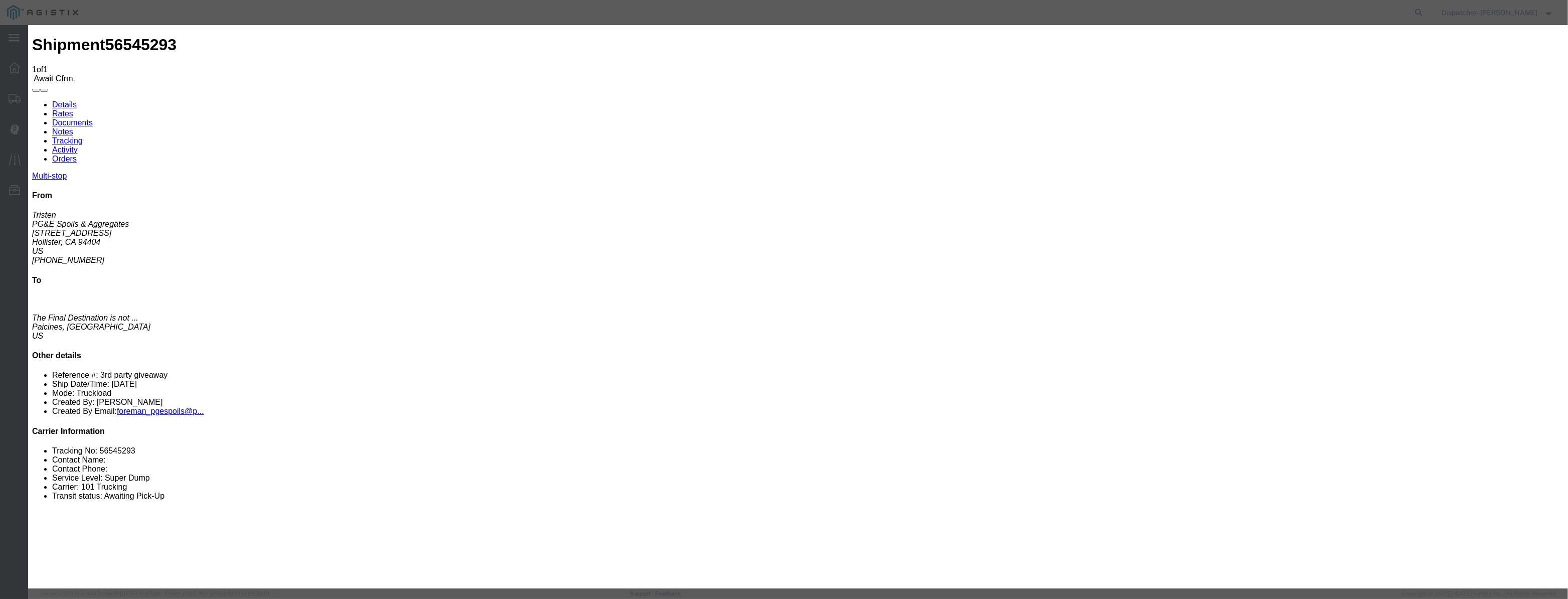
type input "6:15 AM"
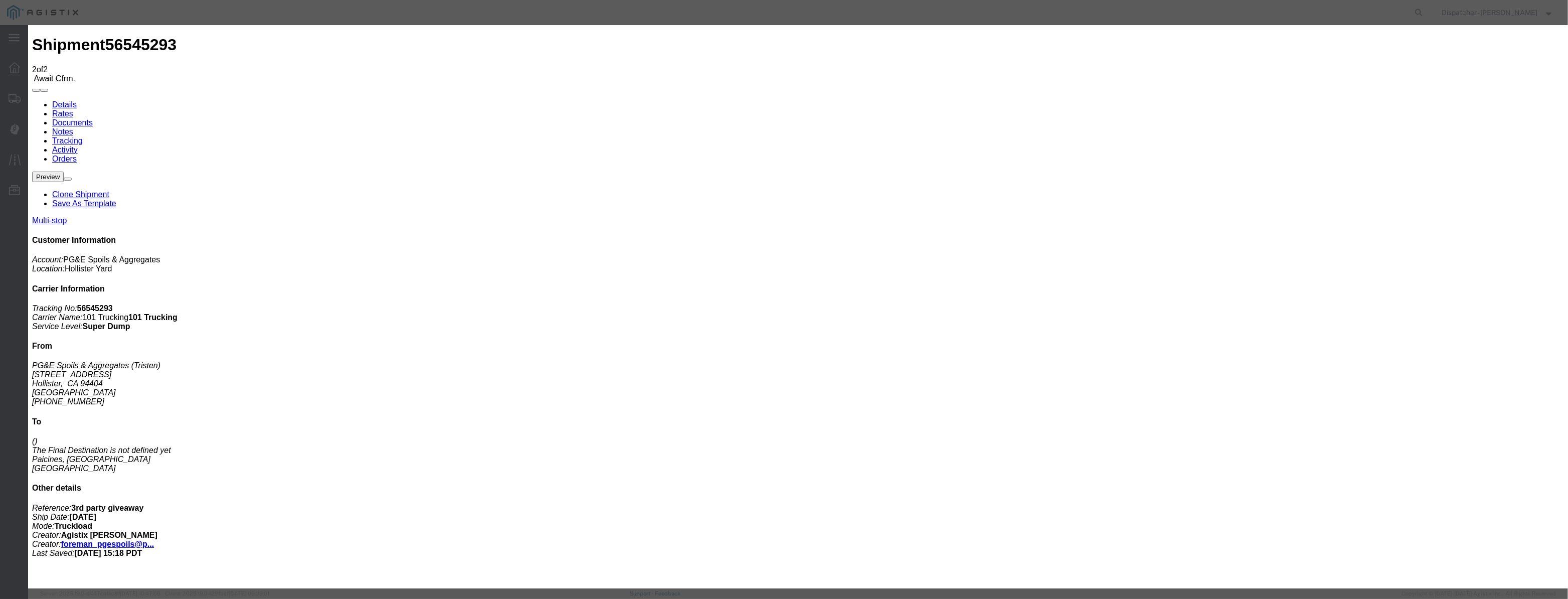
type input "[DATE]"
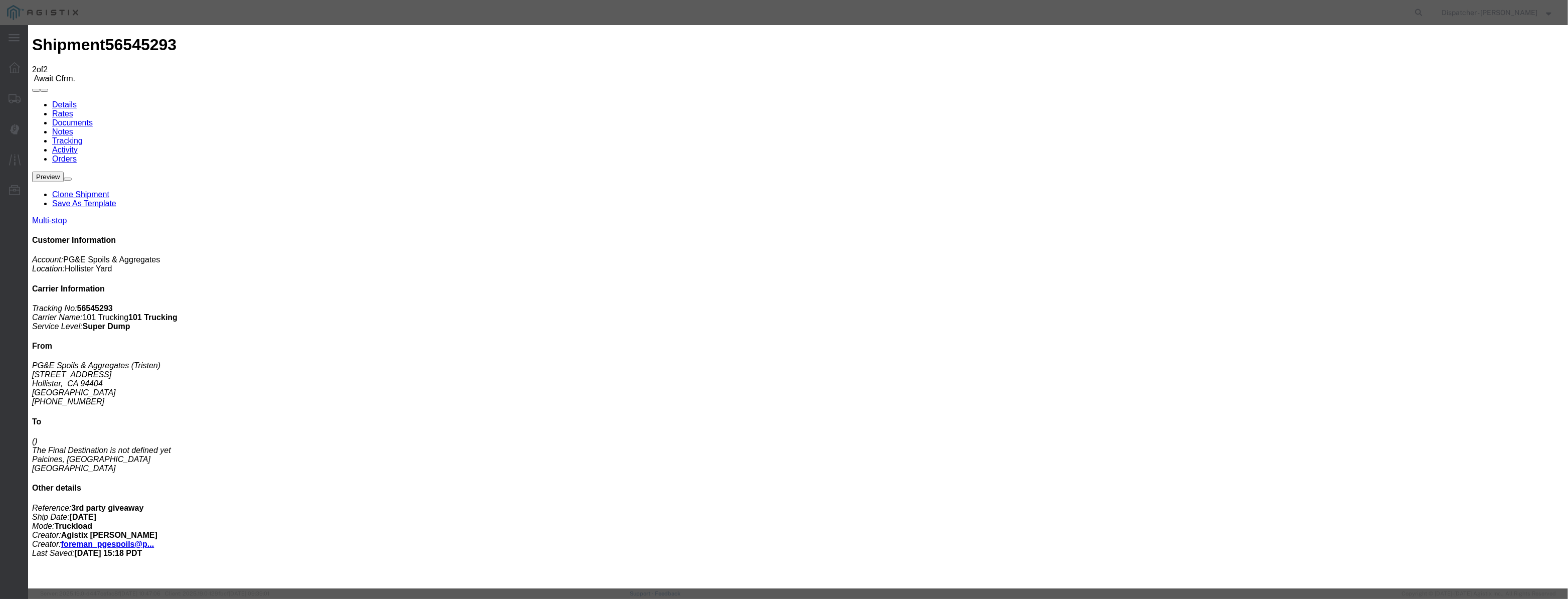
type input "[DATE]"
type input "12:00 PM"
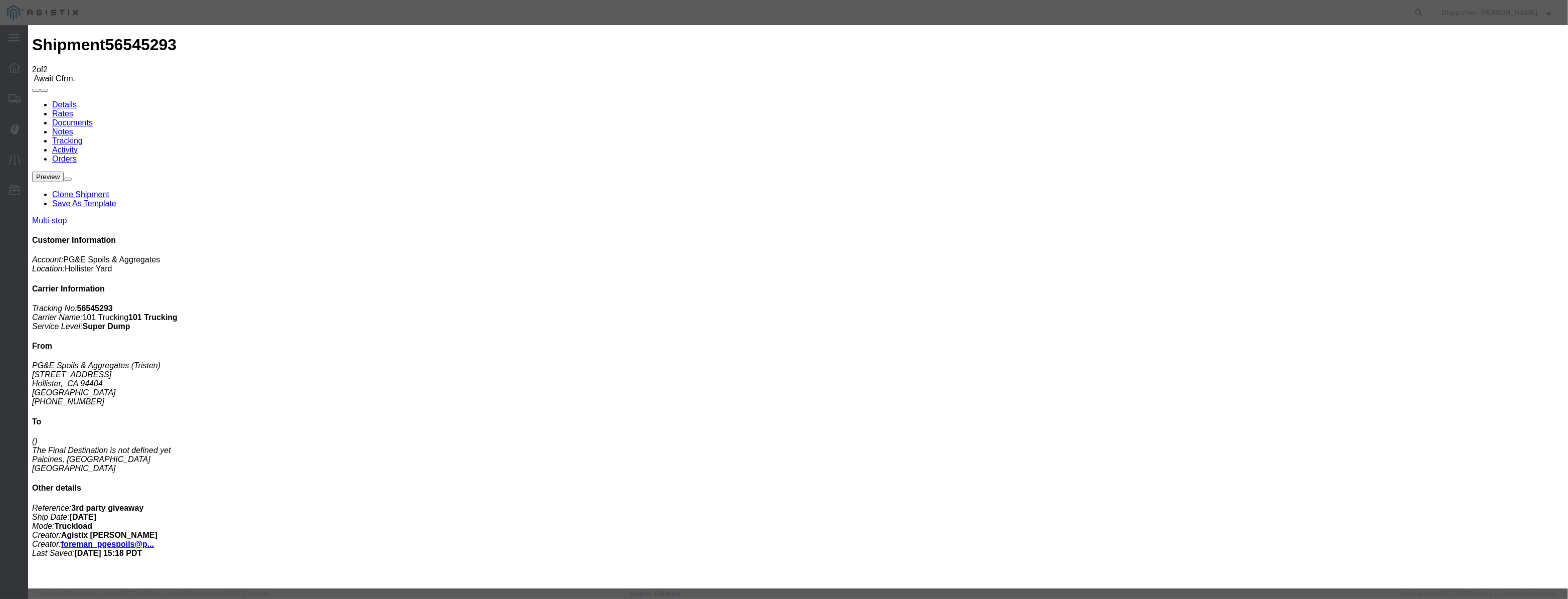
type input "[DATE]"
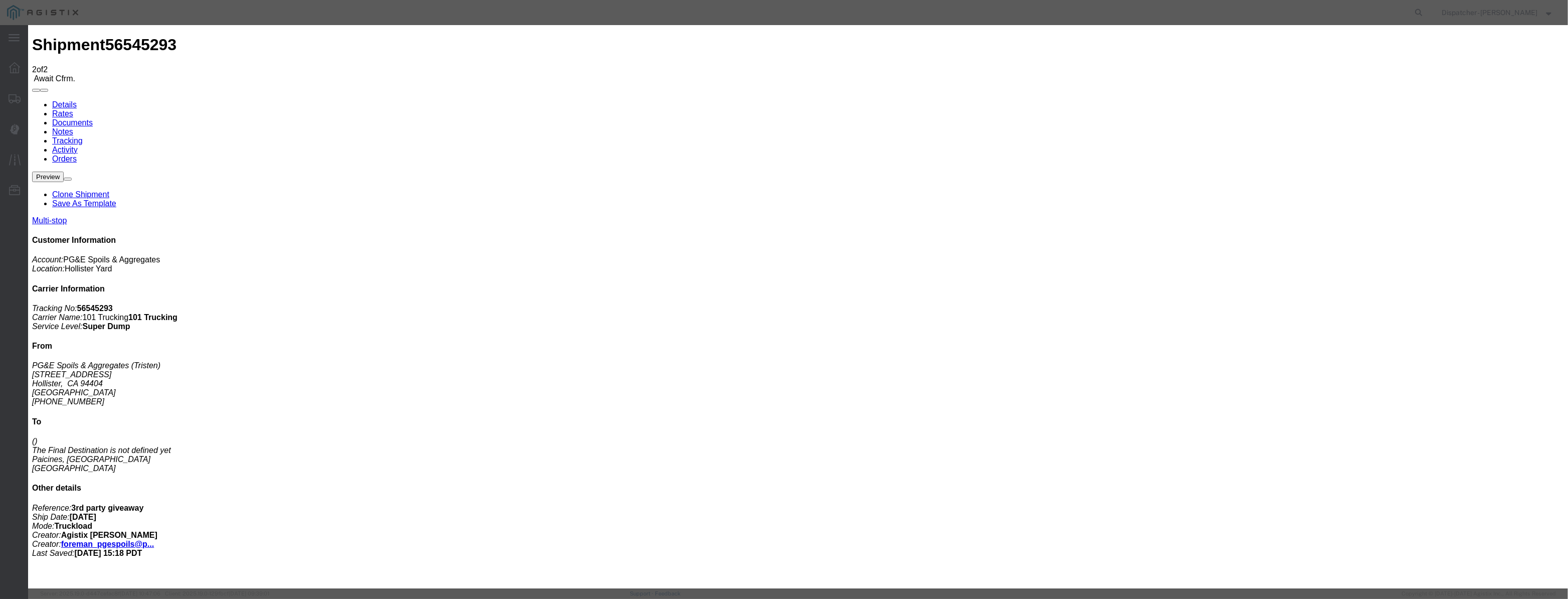
select select "ARVPULOC"
select select "{"pickupDeliveryInfoId": "122380193","pickupOrDelivery": "P","stopNum": "1","lo…"
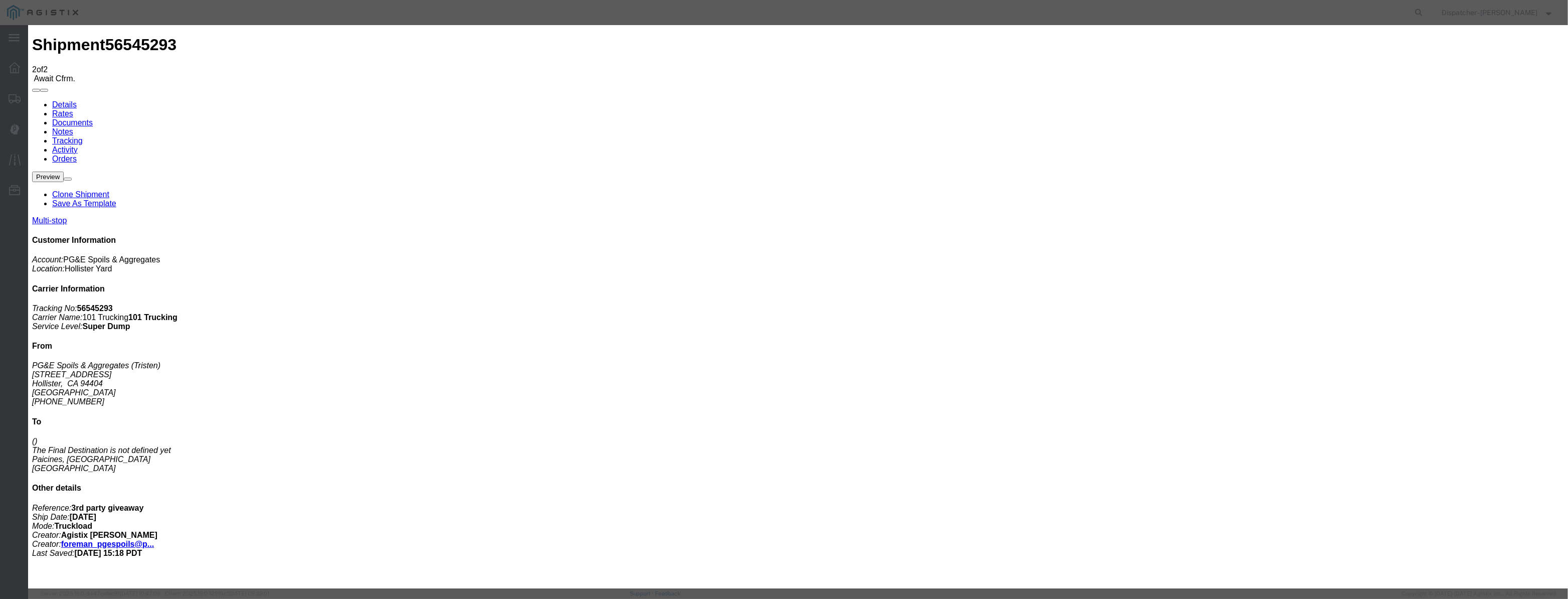
select select "CA"
type input "Hollister"
drag, startPoint x: 783, startPoint y: 130, endPoint x: 397, endPoint y: 164, distance: 387.5
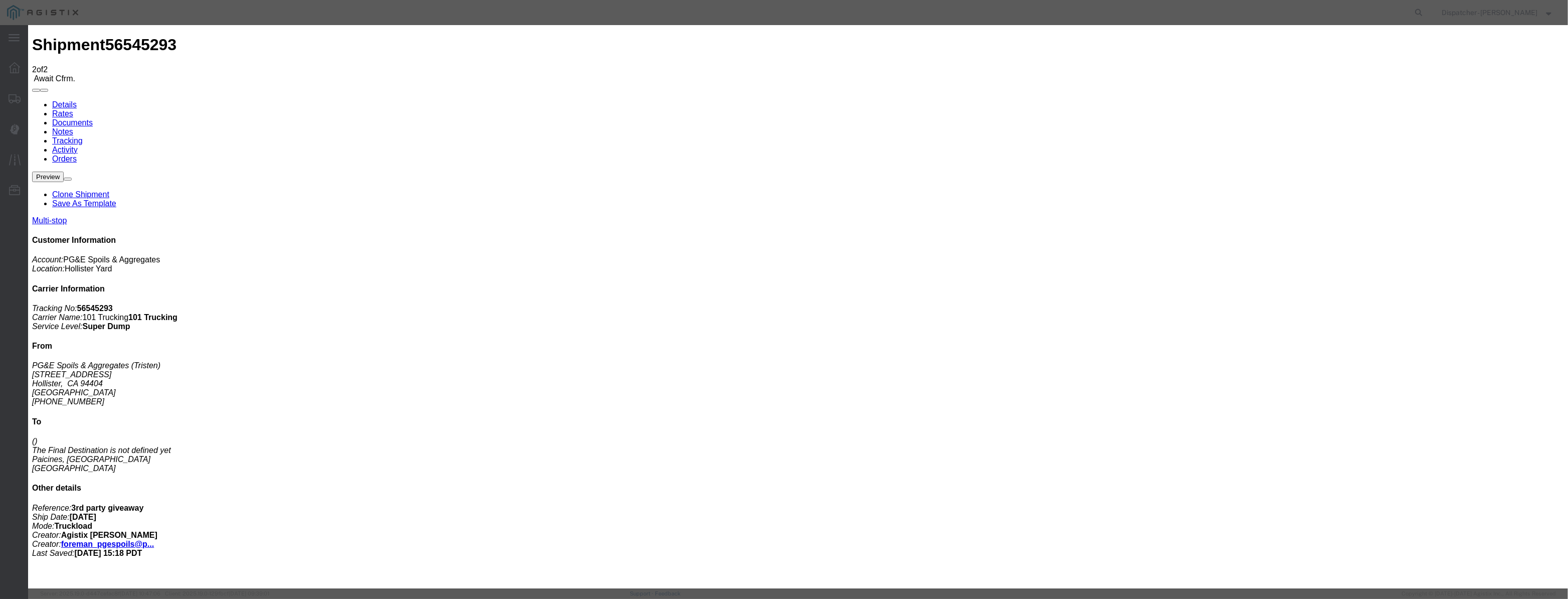
type input "6:15 AM"
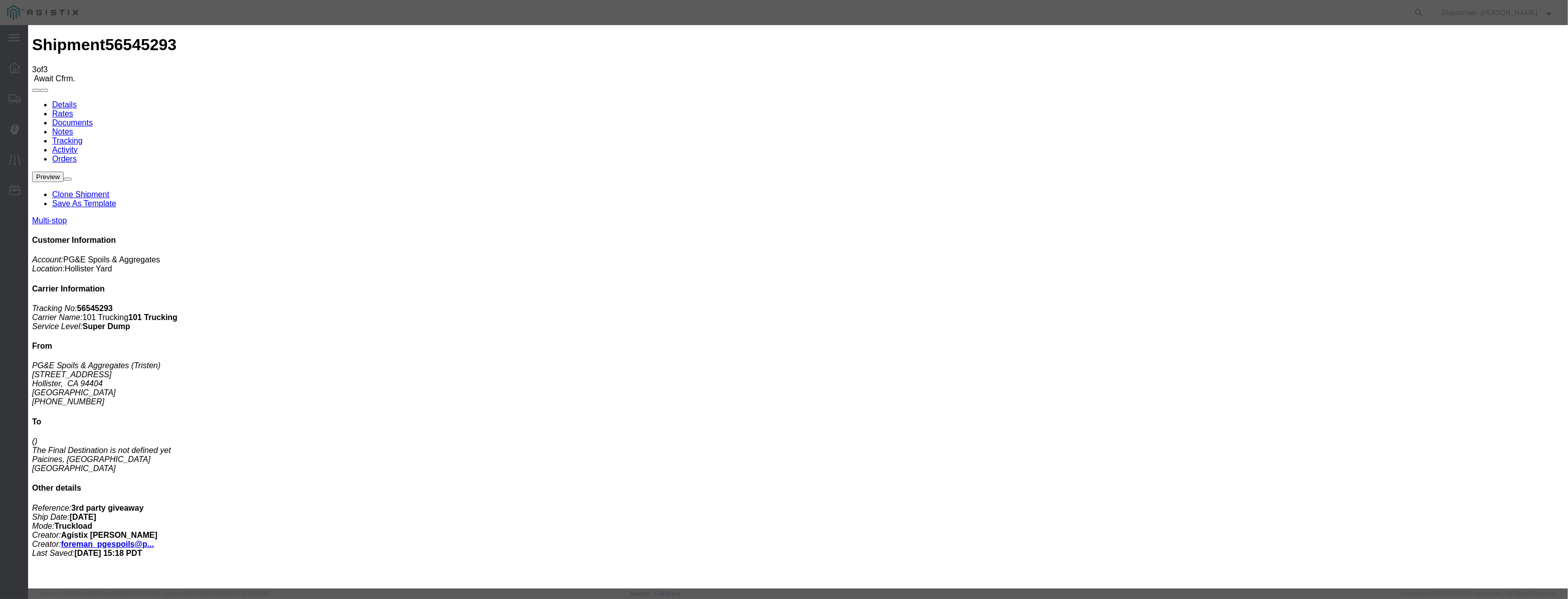
type input "[DATE]"
type input "12:00 PM"
drag, startPoint x: 642, startPoint y: 127, endPoint x: 657, endPoint y: 131, distance: 15.5
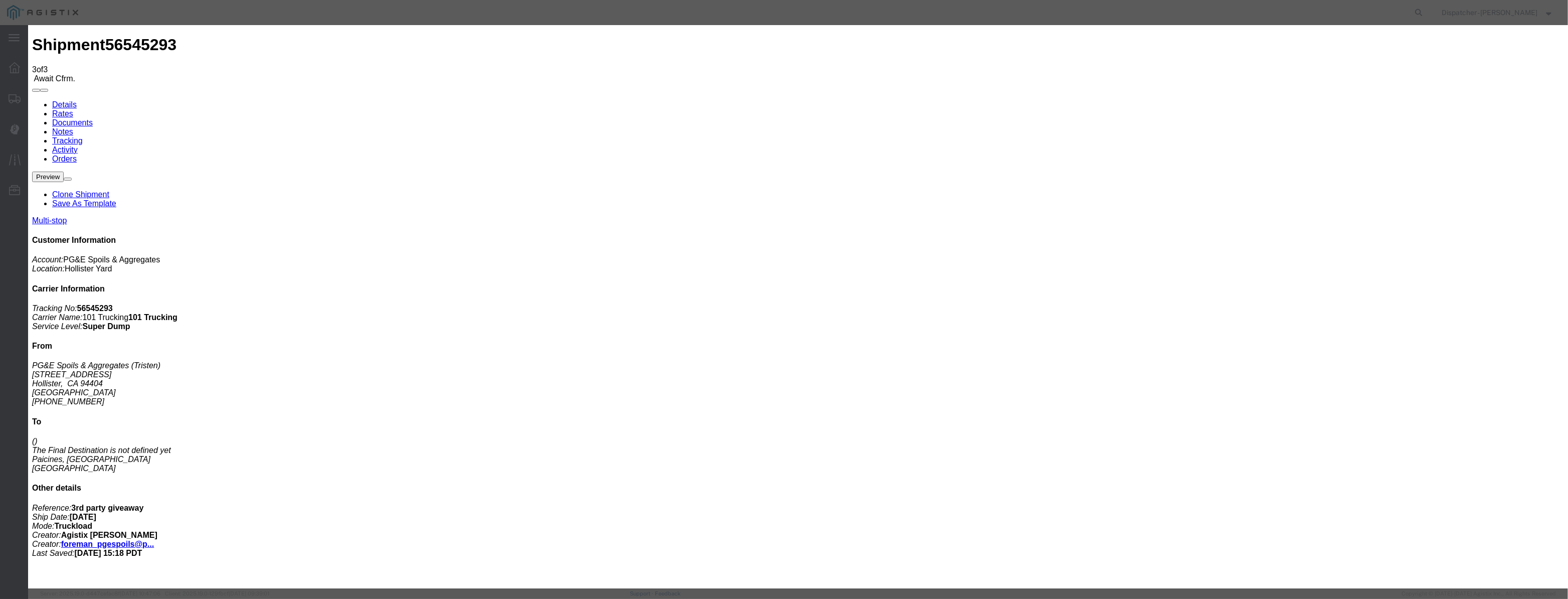
paste input "[DATE]"
type input "[DATE]"
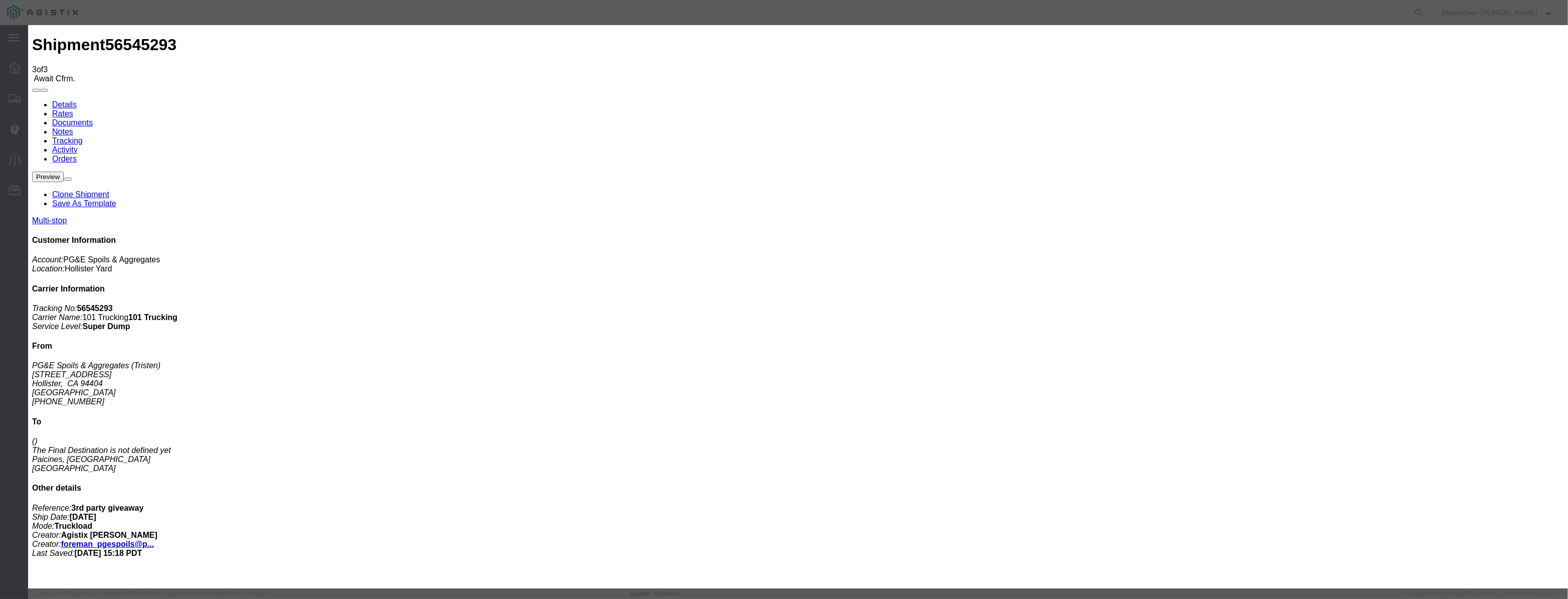
scroll to position [0, 0]
select select "ARVPULOC"
select select "{"pickupDeliveryInfoId": "122380193","pickupOrDelivery": "P","stopNum": "1","lo…"
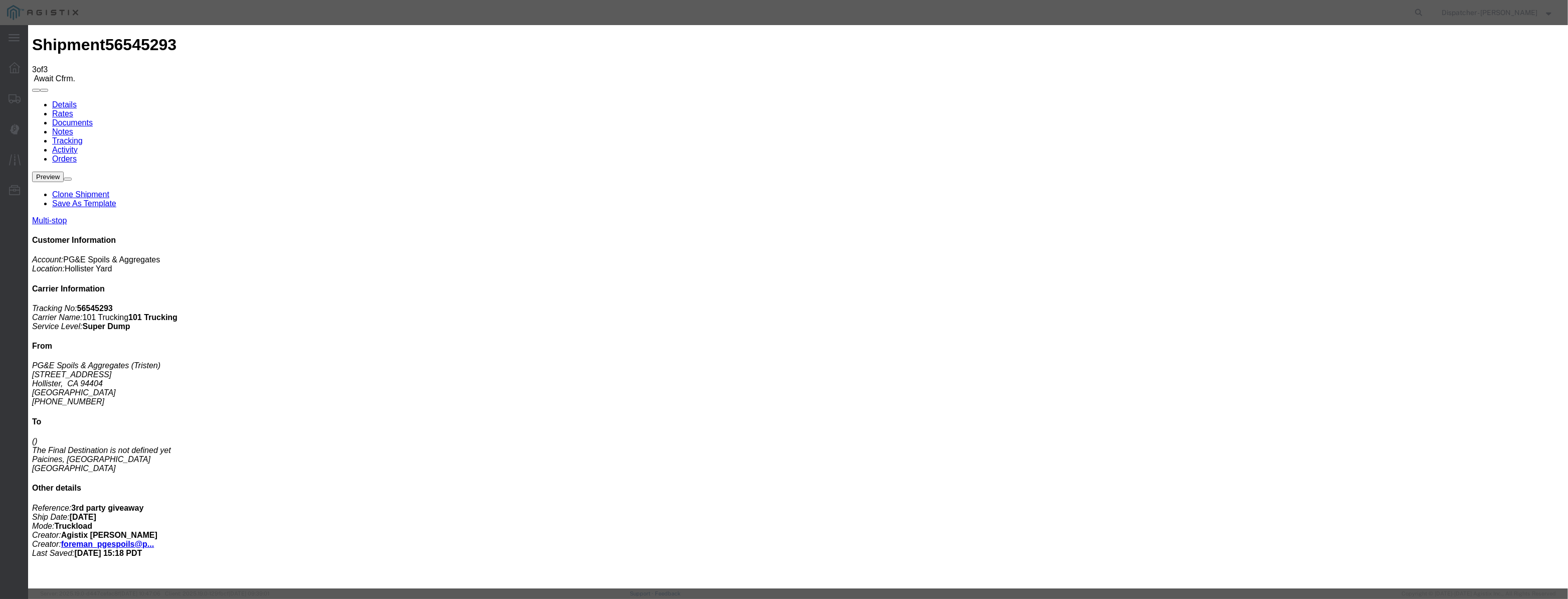
select select "CA"
type input "Hollister"
drag, startPoint x: 746, startPoint y: 130, endPoint x: 553, endPoint y: 149, distance: 193.9
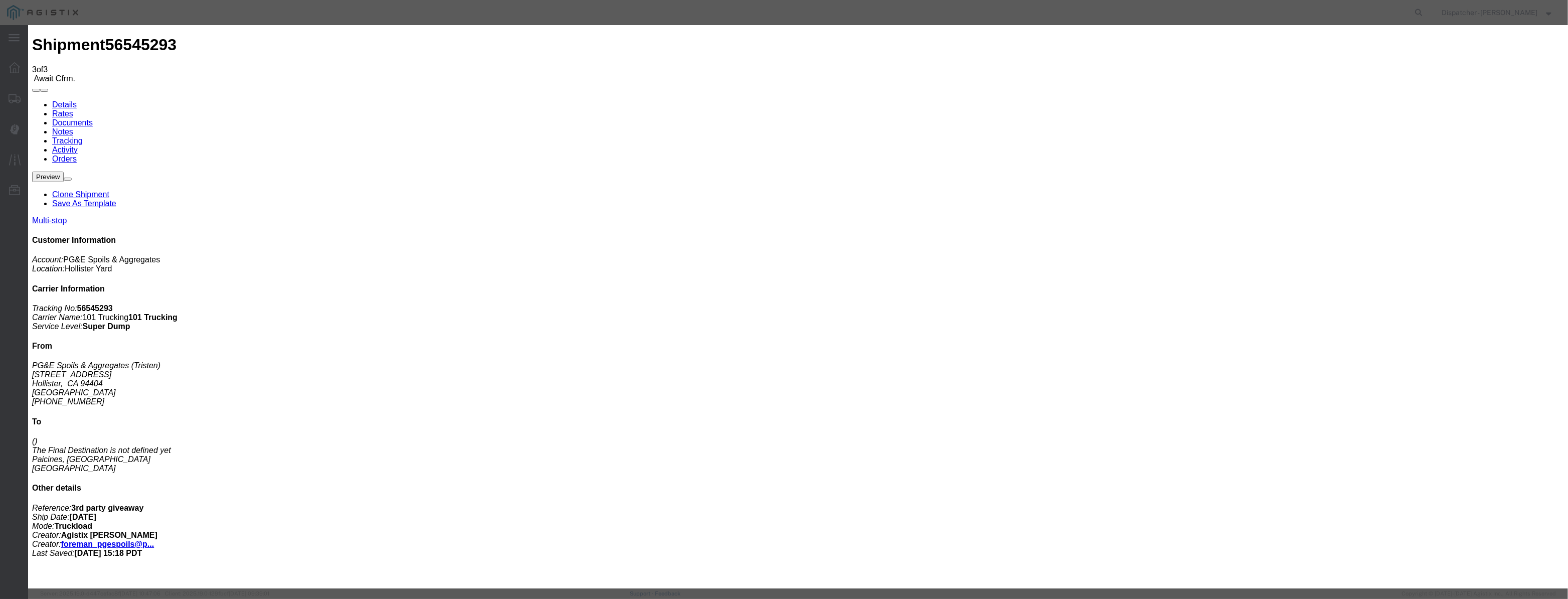
type input "6:25 AM"
drag, startPoint x: 642, startPoint y: 145, endPoint x: 642, endPoint y: 152, distance: 7.0
select select "DPTPULOC"
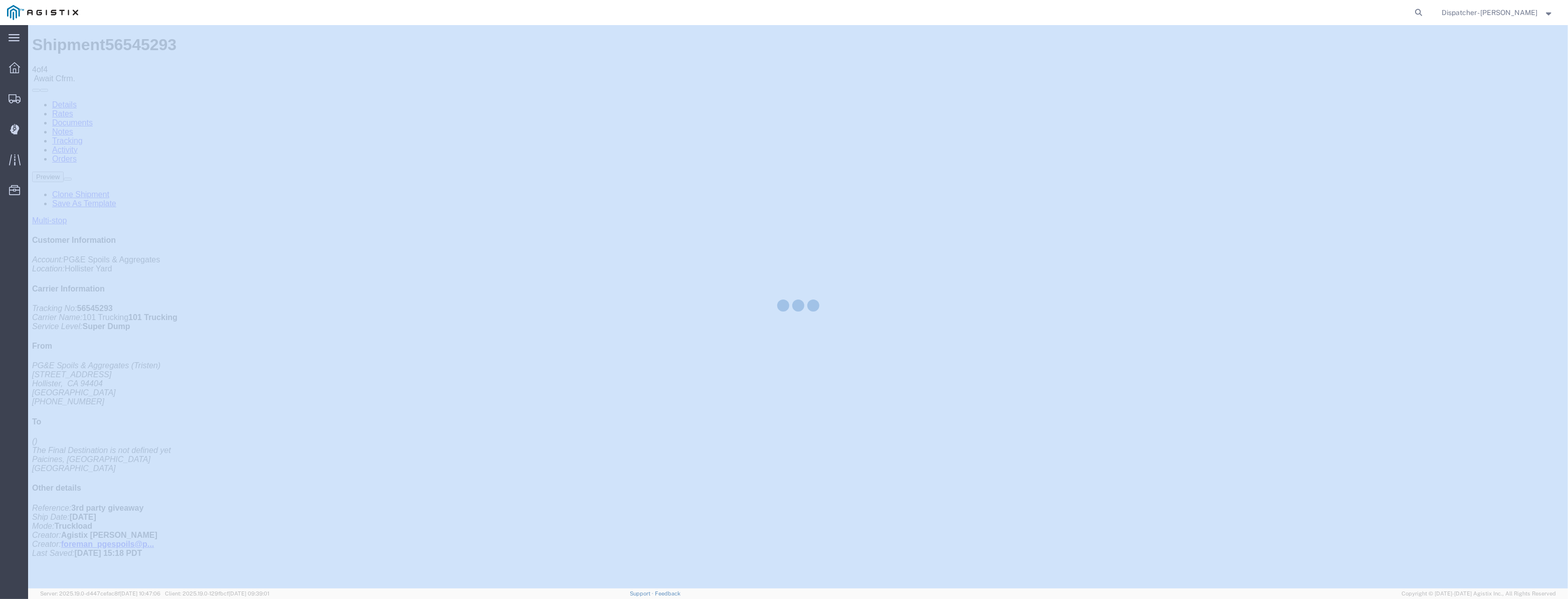
click at [1322, 96] on div at bounding box center [798, 306] width 1540 height 563
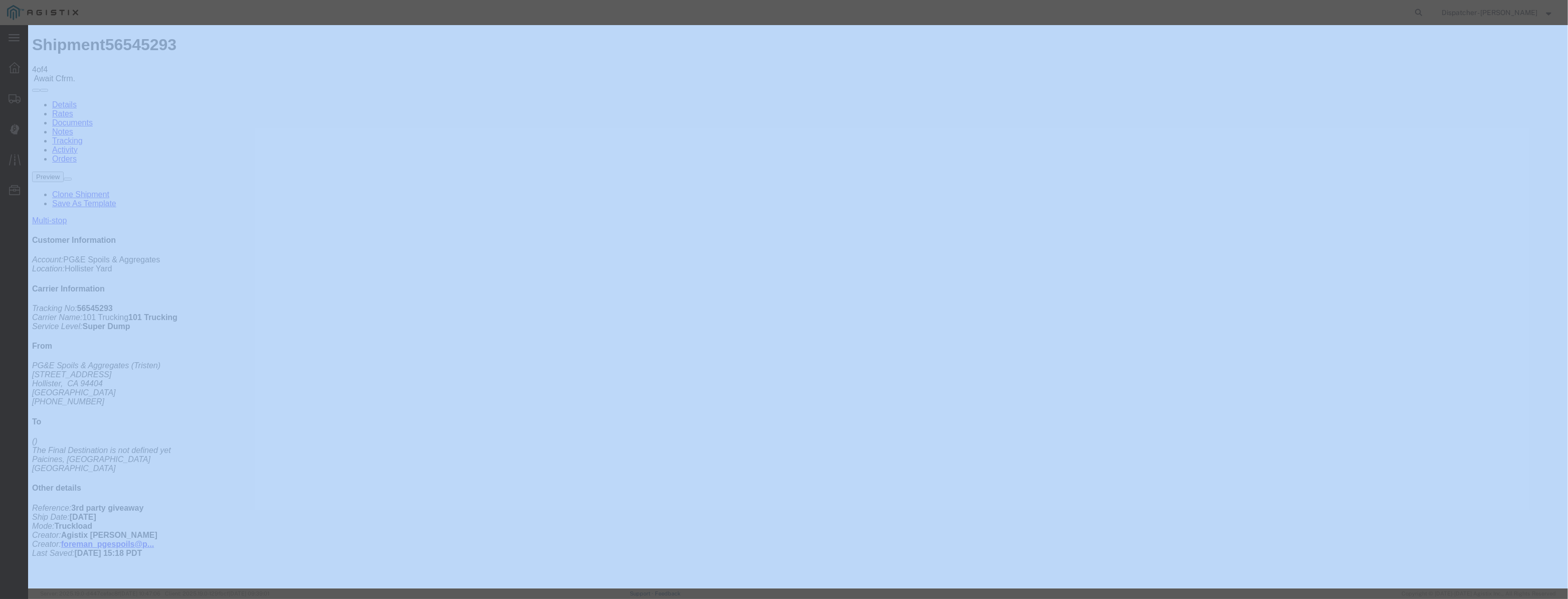
type input "[DATE]"
type input "12:00 PM"
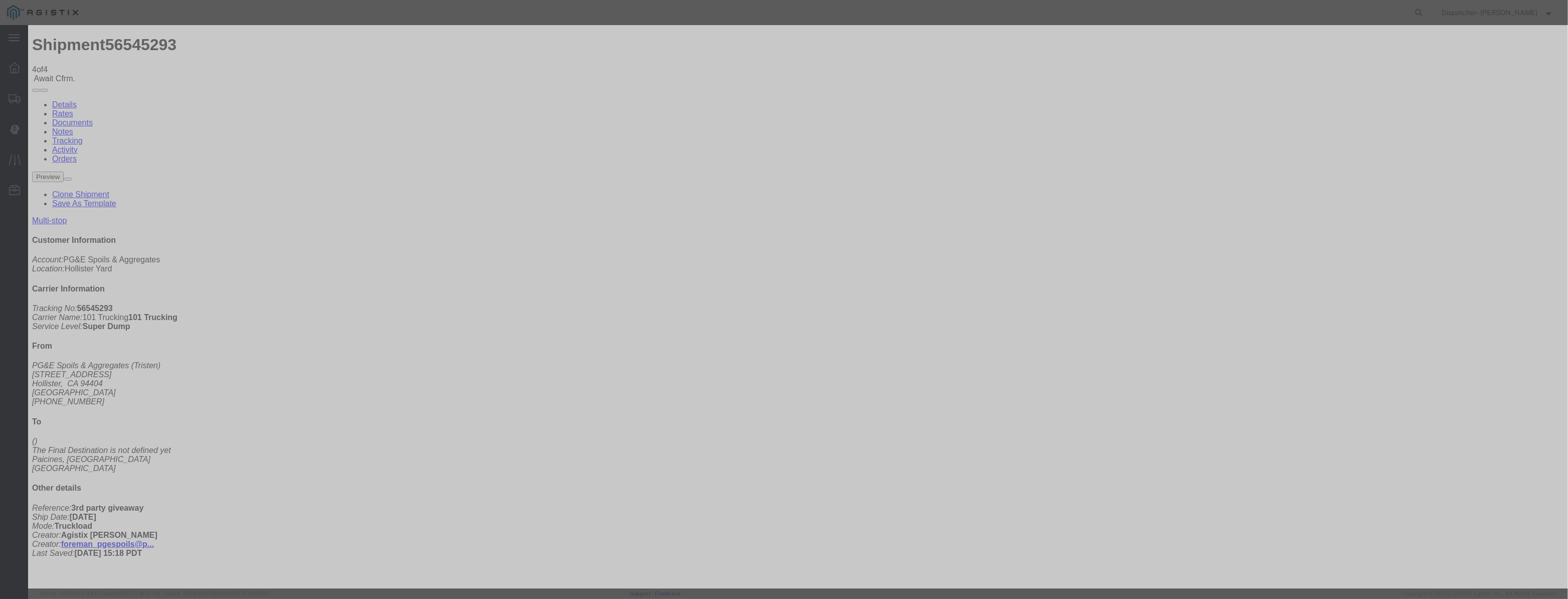
drag, startPoint x: 647, startPoint y: 129, endPoint x: 744, endPoint y: 147, distance: 98.7
paste input "[DATE]"
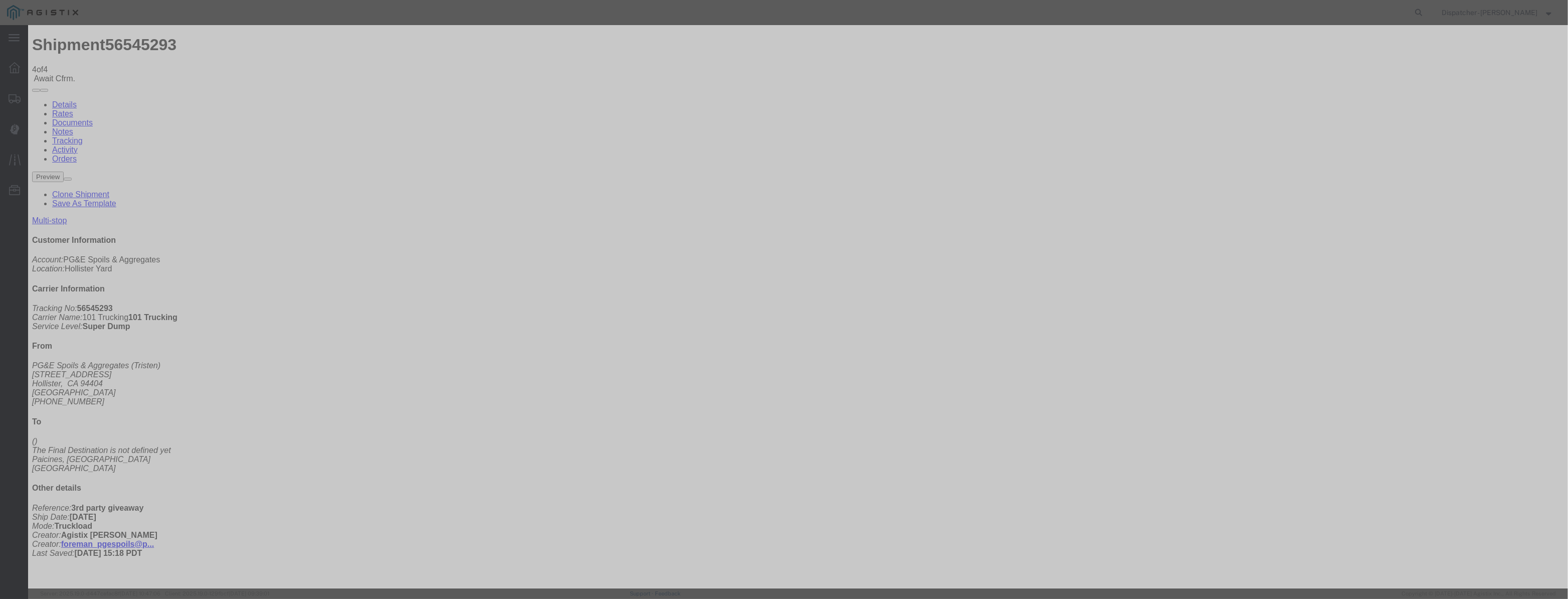
scroll to position [0, 2]
type input "[DATE]"
drag, startPoint x: 751, startPoint y: 147, endPoint x: 753, endPoint y: 152, distance: 5.4
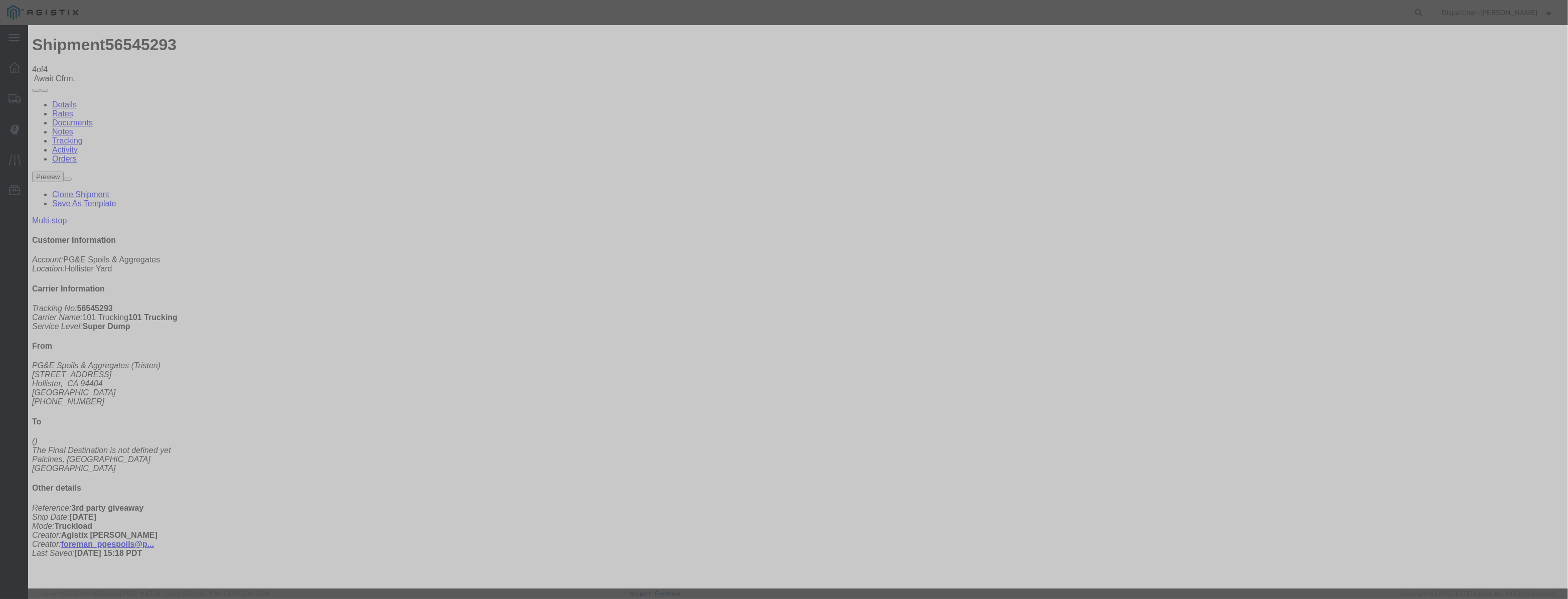
select select "ARVDLVLOC"
select select "{"pickupDeliveryInfoId": "122380194","pickupOrDelivery": "D","stopNum": "2","lo…"
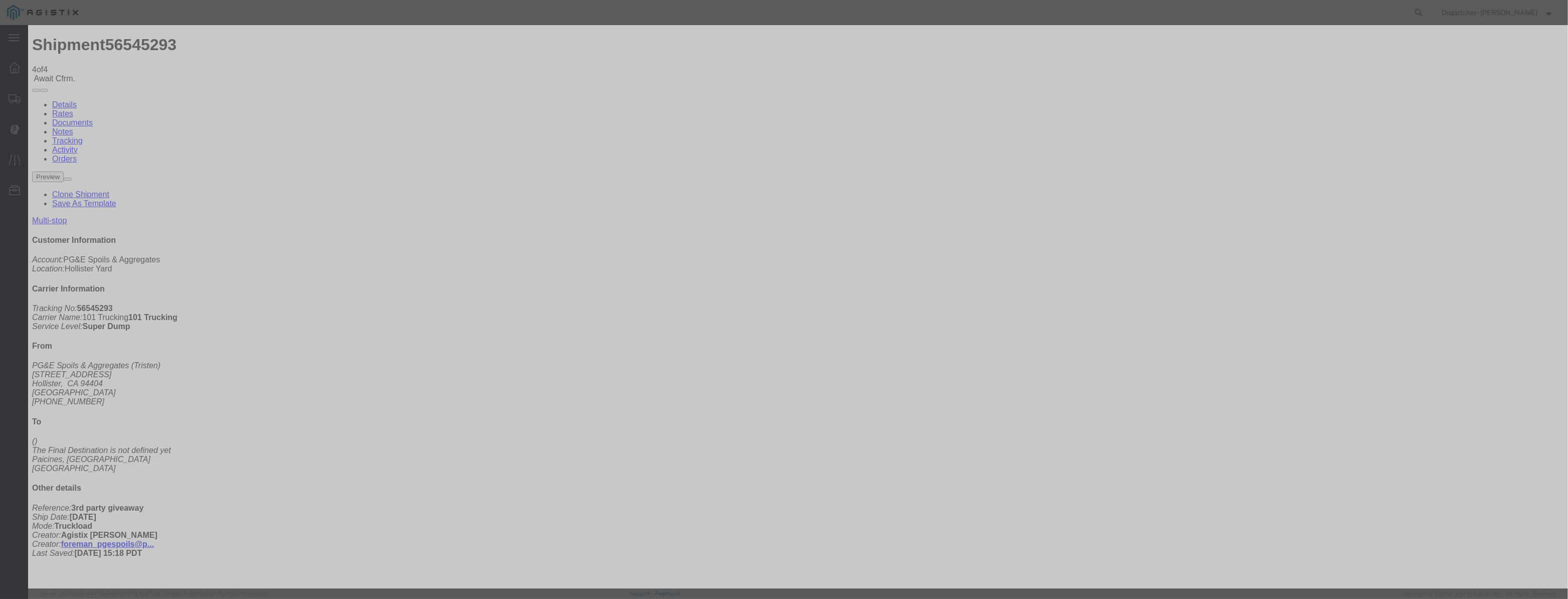
select select "CA"
type input "Paicines"
drag, startPoint x: 777, startPoint y: 127, endPoint x: 527, endPoint y: 152, distance: 251.2
type input "7:20 AM"
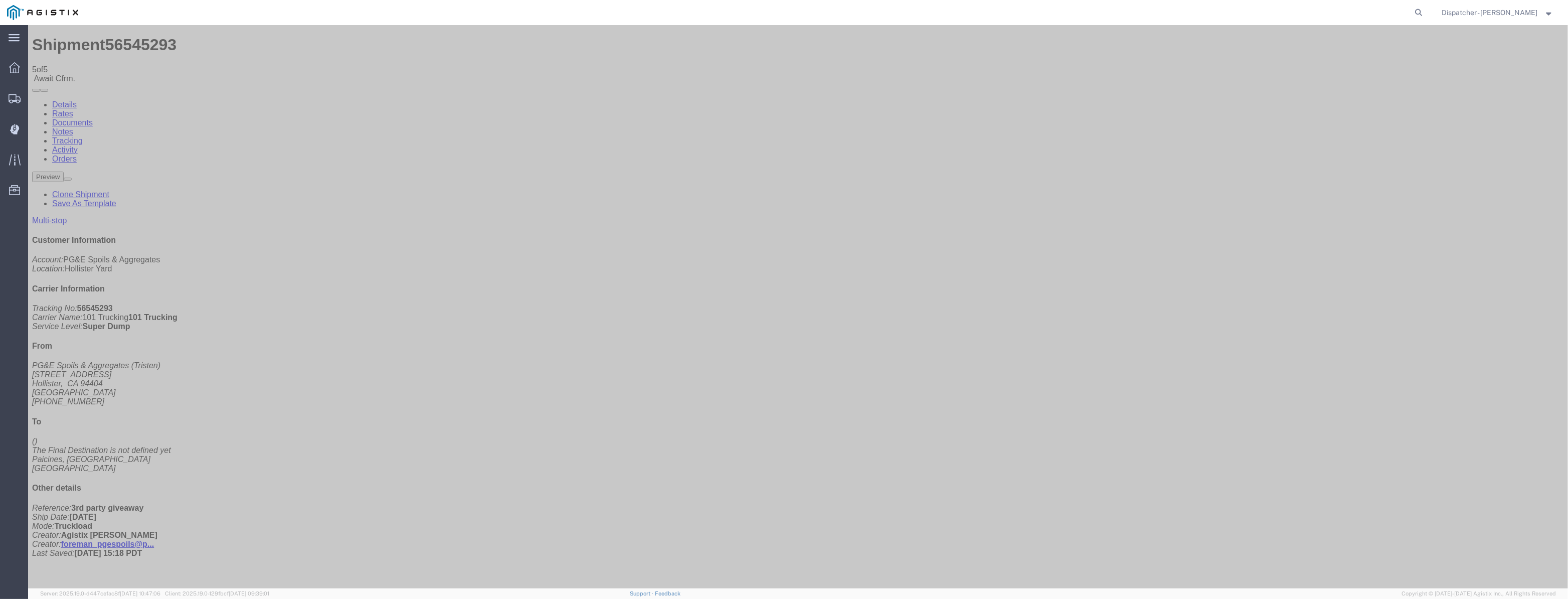
drag, startPoint x: 1346, startPoint y: 122, endPoint x: 1318, endPoint y: 97, distance: 37.5
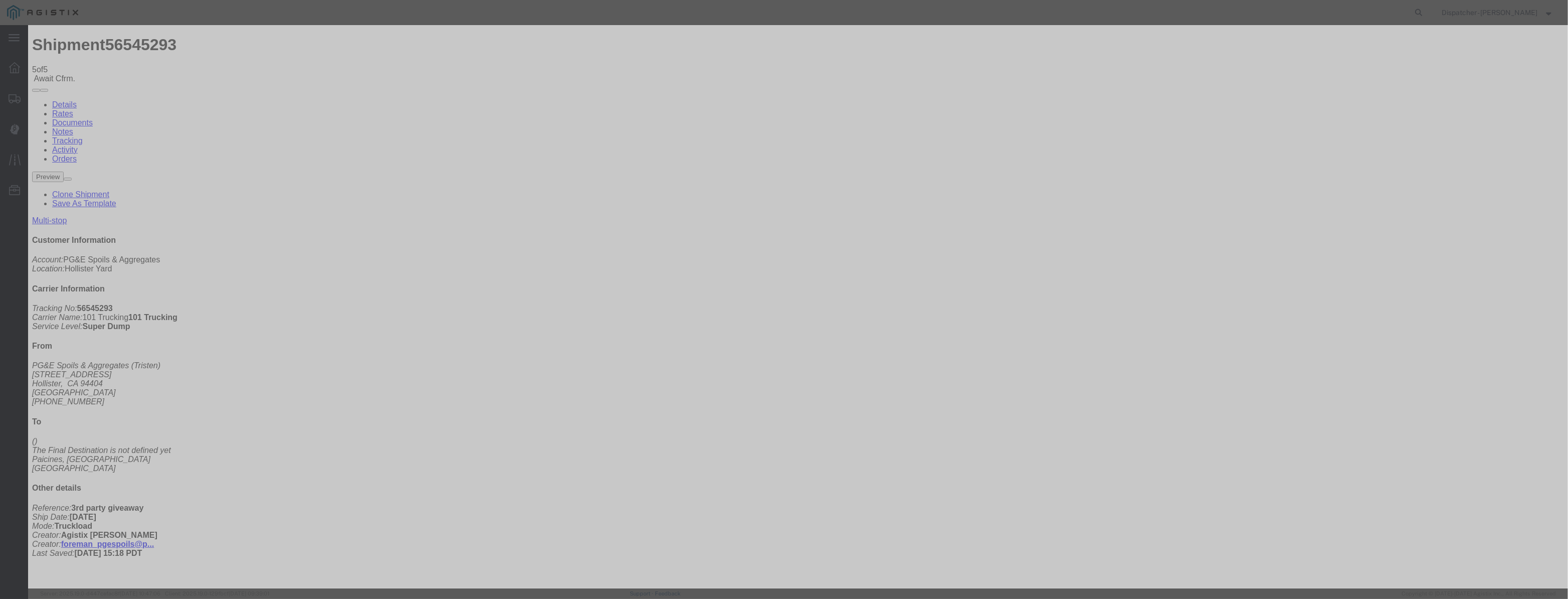
type input "[DATE]"
type input "12:00 PM"
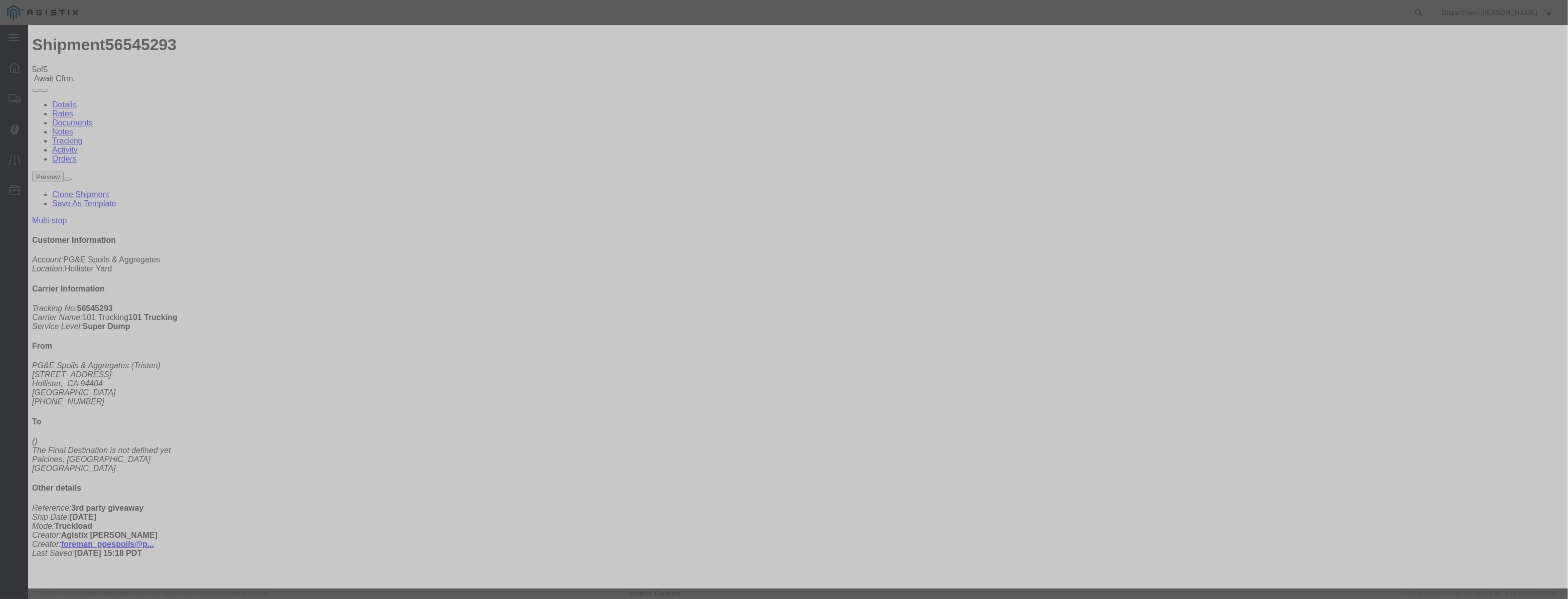
drag, startPoint x: 638, startPoint y: 129, endPoint x: 645, endPoint y: 116, distance: 14.8
drag, startPoint x: 650, startPoint y: 122, endPoint x: 673, endPoint y: 132, distance: 25.1
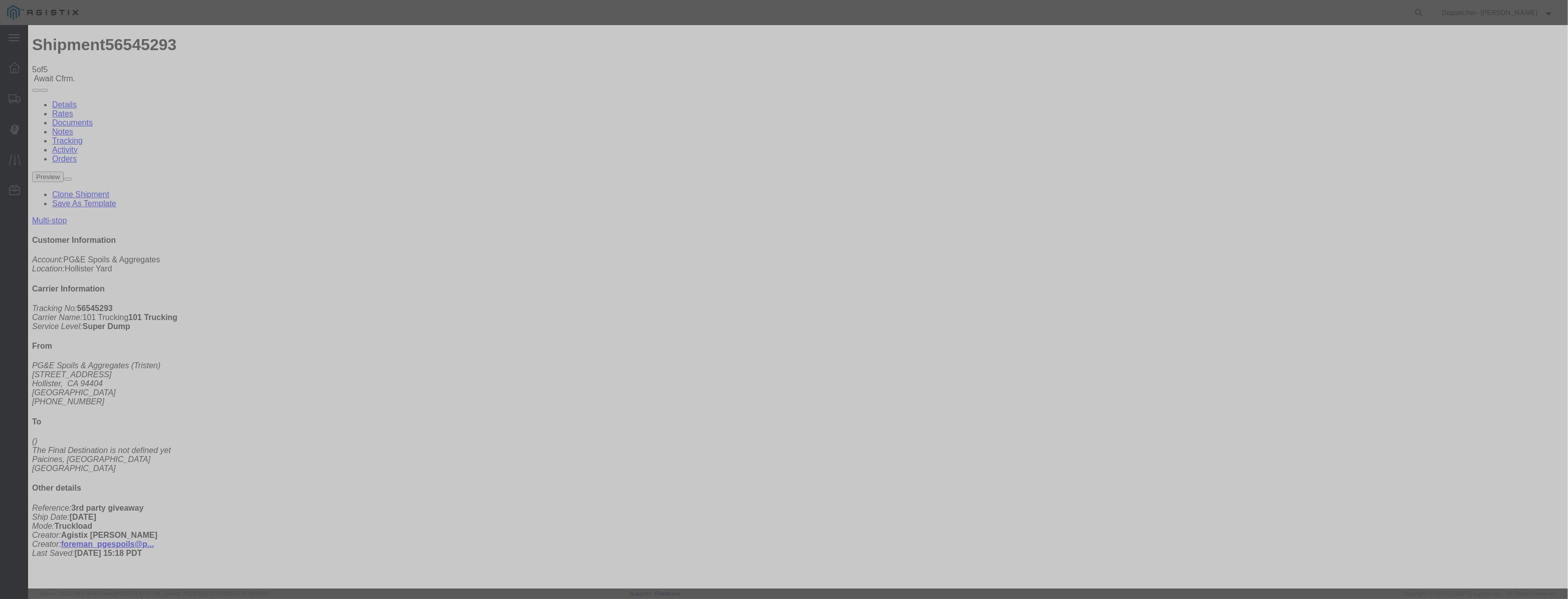
paste input "[DATE]"
type input "[DATE]"
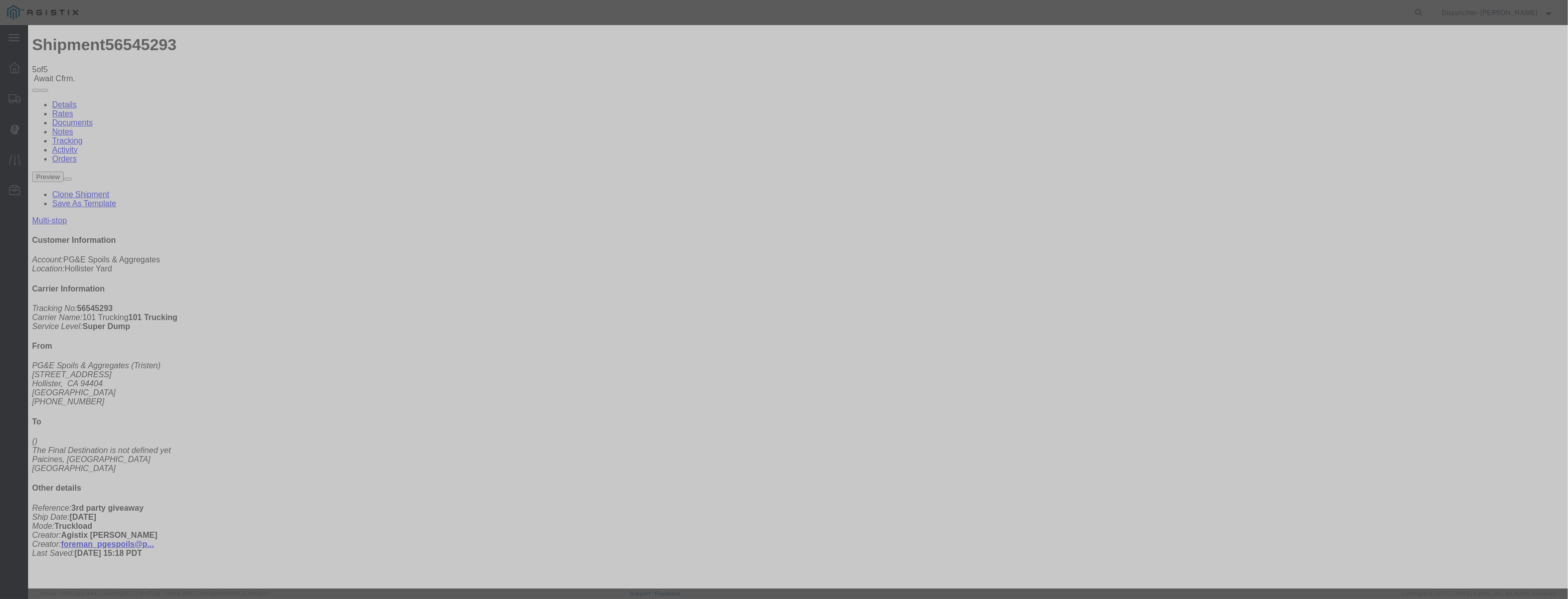
select select "DPTDLVLOC"
drag, startPoint x: 923, startPoint y: 128, endPoint x: 926, endPoint y: 133, distance: 5.8
select select "{"pickupDeliveryInfoId": "122380194","pickupOrDelivery": "D","stopNum": "2","lo…"
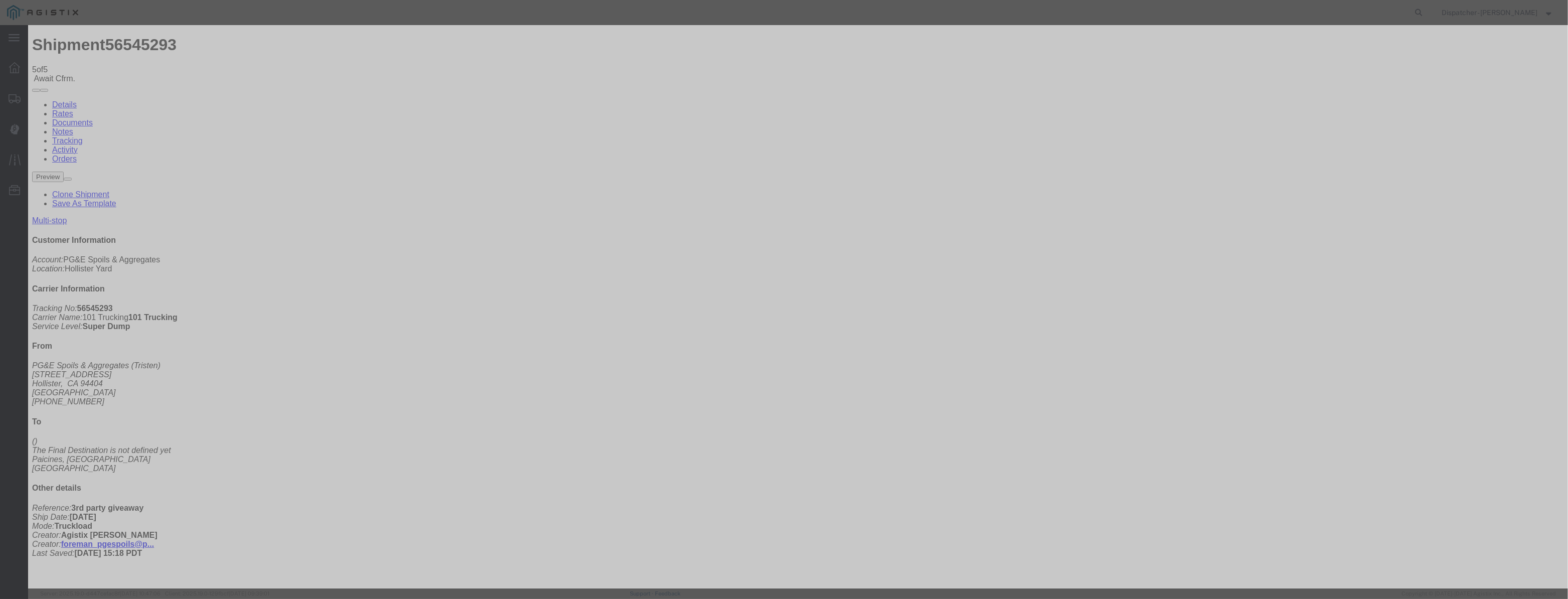
select select "CA"
type input "Paicines"
drag, startPoint x: 783, startPoint y: 128, endPoint x: 450, endPoint y: 163, distance: 334.8
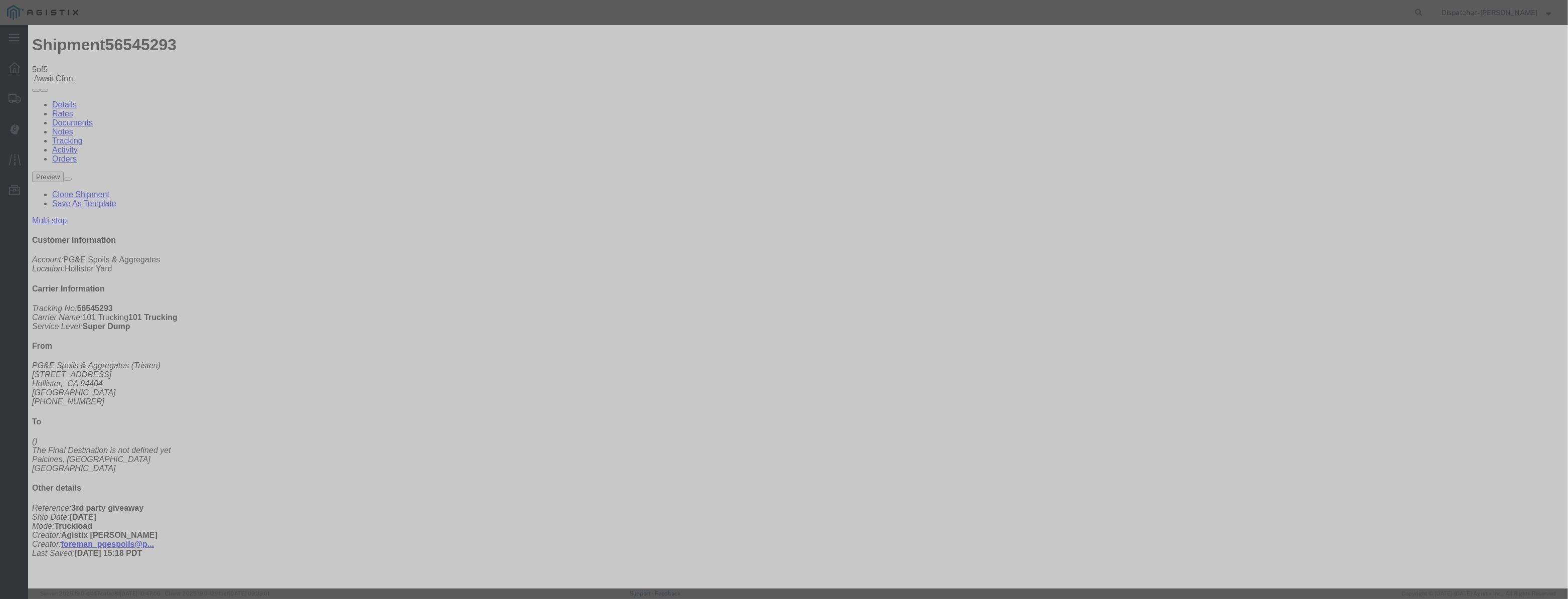
type input "7:35 AM"
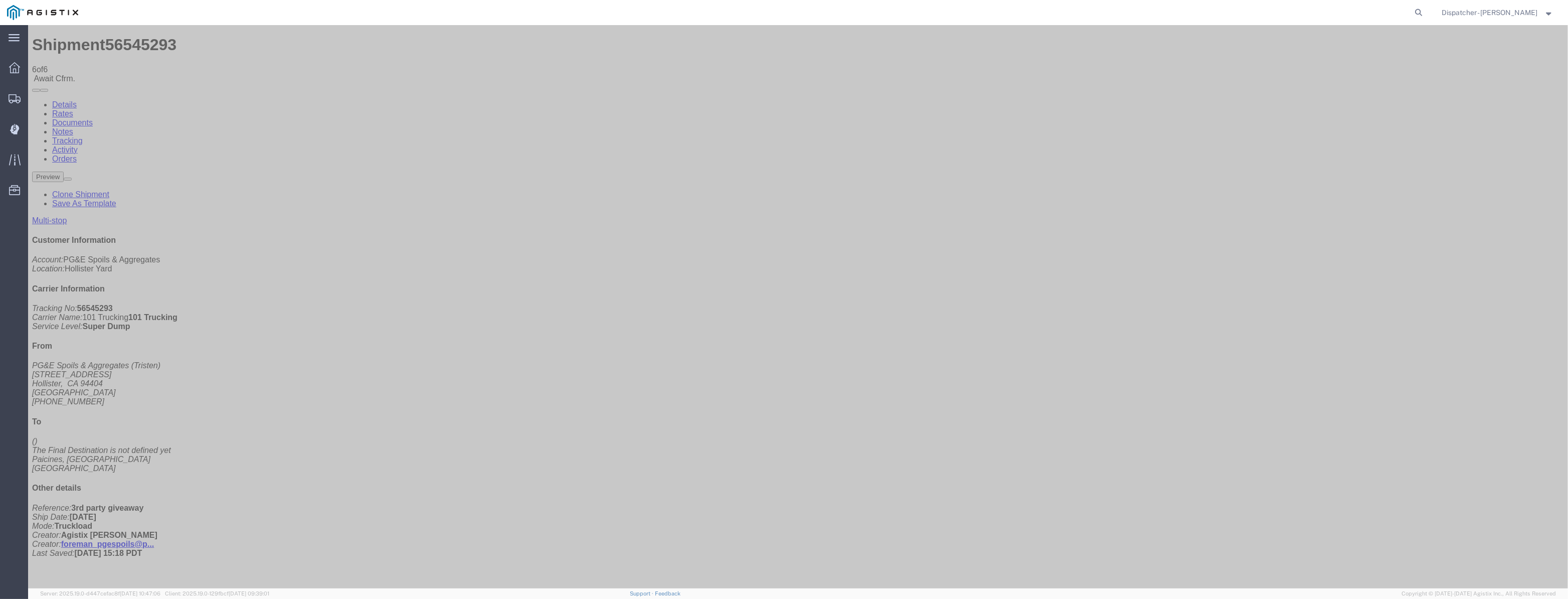
drag, startPoint x: 1355, startPoint y: 122, endPoint x: 1324, endPoint y: 98, distance: 39.2
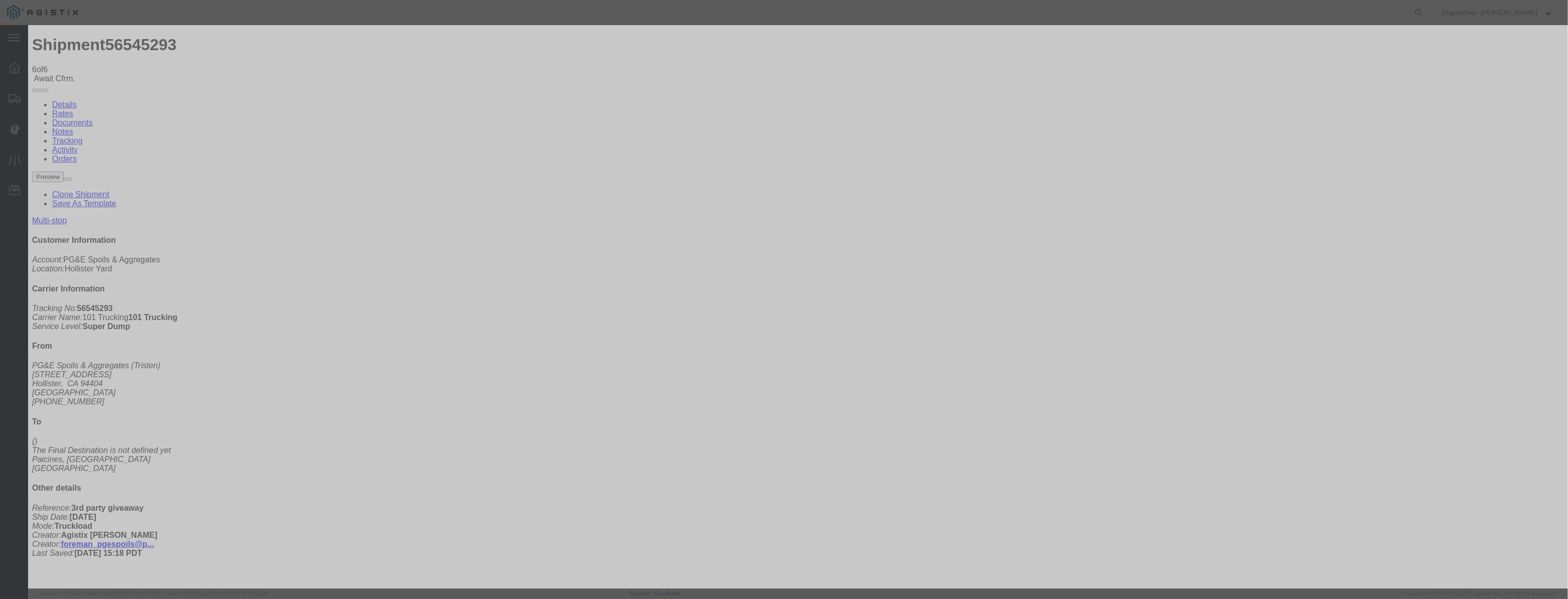
type input "[DATE]"
type input "12:00 PM"
drag, startPoint x: 644, startPoint y: 125, endPoint x: 746, endPoint y: 147, distance: 104.3
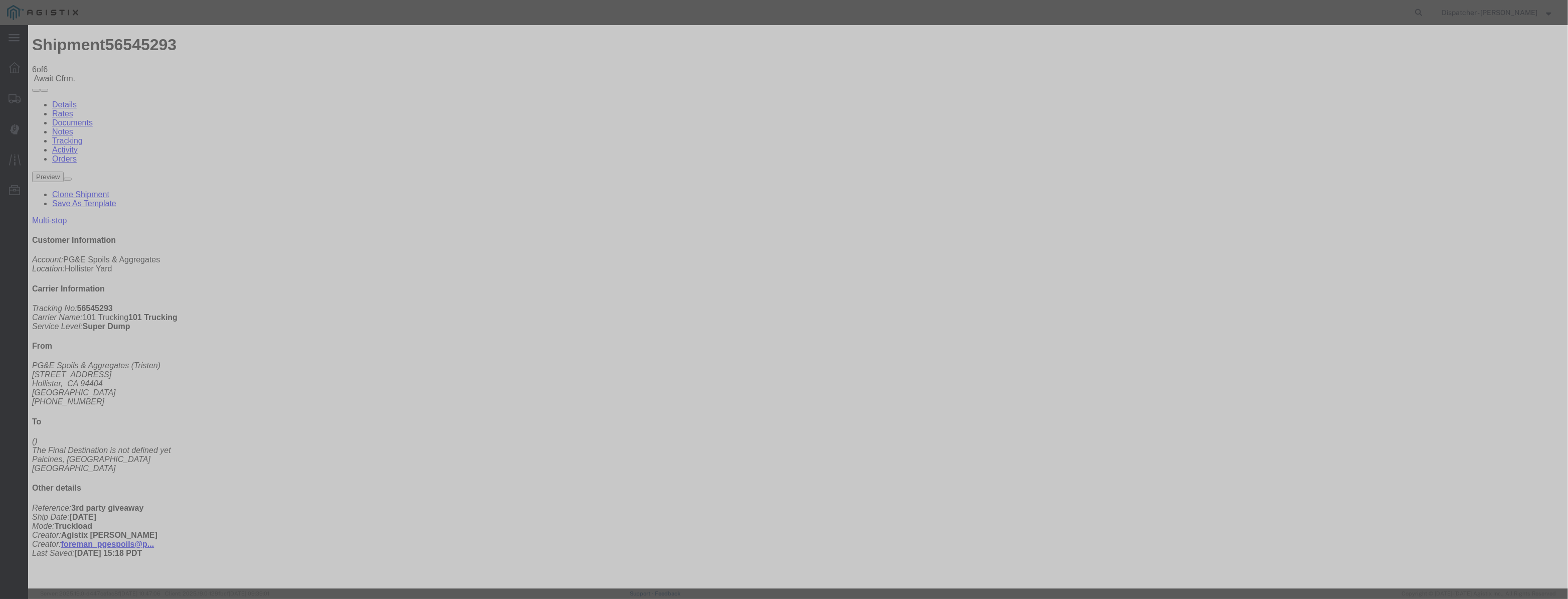
paste input "[DATE]"
type input "[DATE]"
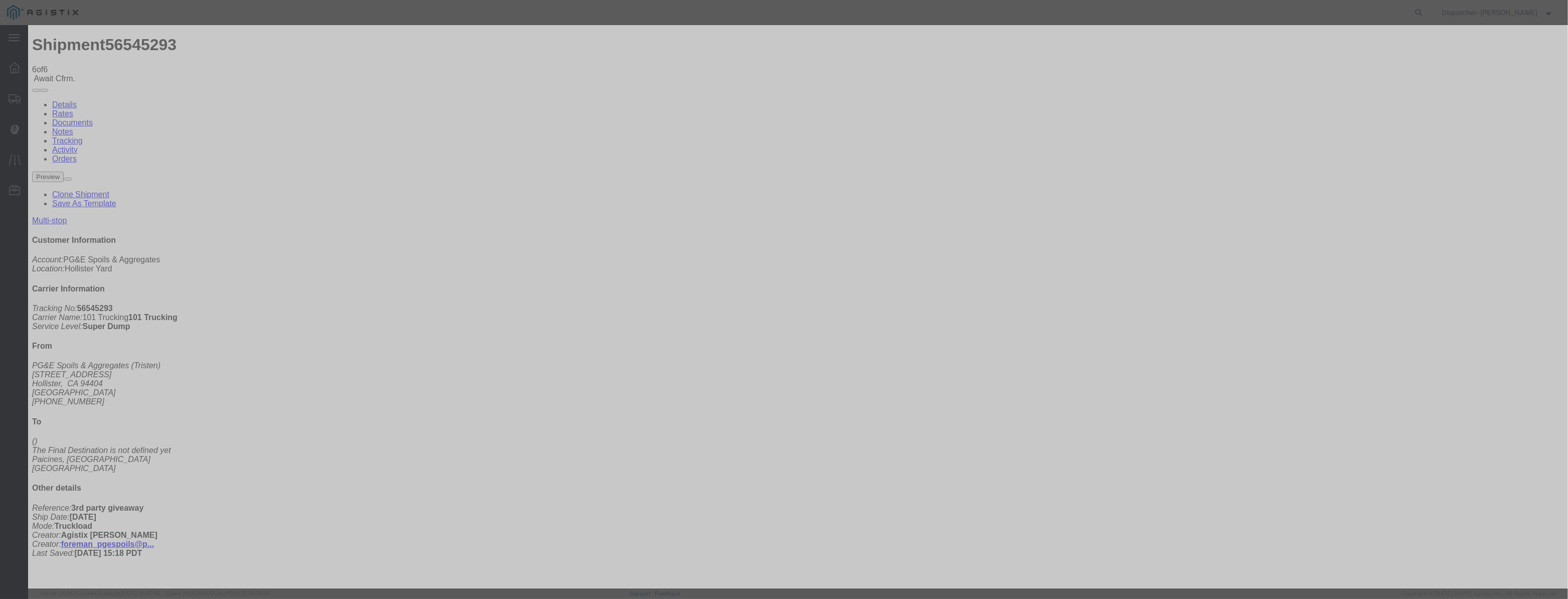
scroll to position [0, 0]
select select "ARVPULOC"
drag, startPoint x: 964, startPoint y: 128, endPoint x: 967, endPoint y: 133, distance: 5.8
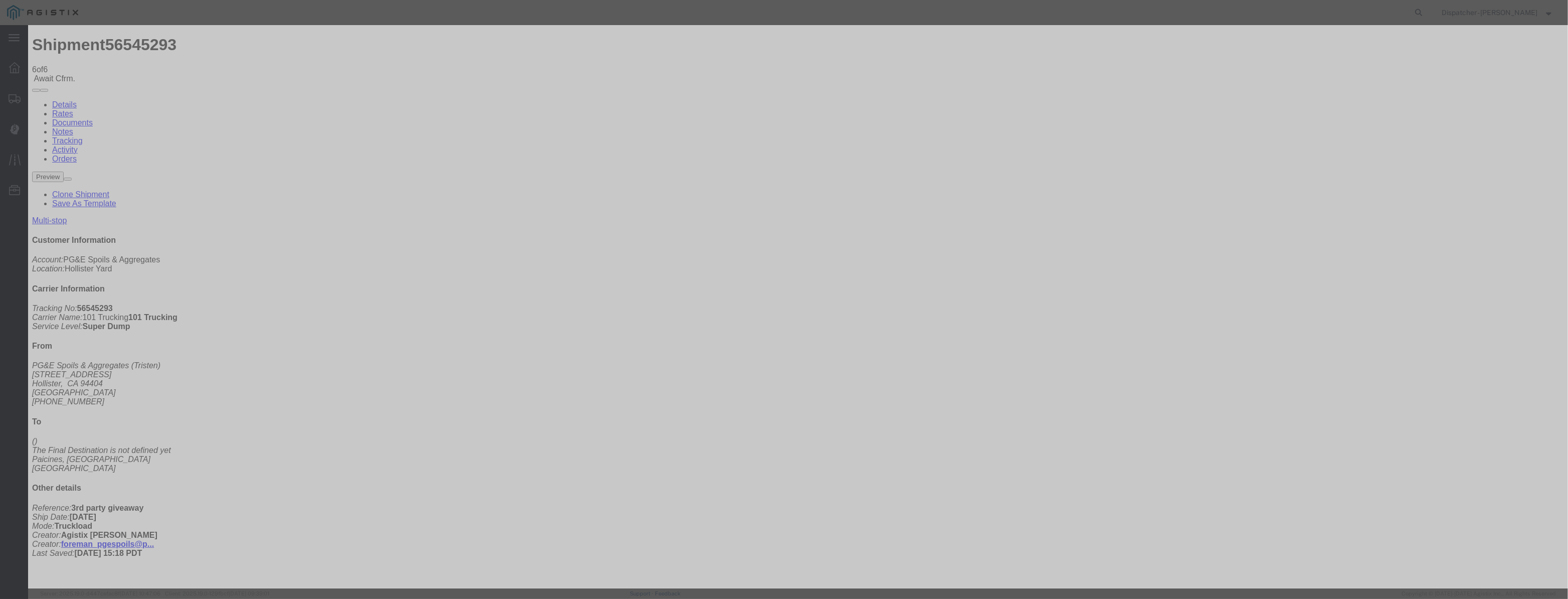
select select "{"pickupDeliveryInfoId": "122380193","pickupOrDelivery": "P","stopNum": "1","lo…"
select select "CA"
type input "Hollister"
drag, startPoint x: 767, startPoint y: 130, endPoint x: 506, endPoint y: 146, distance: 261.5
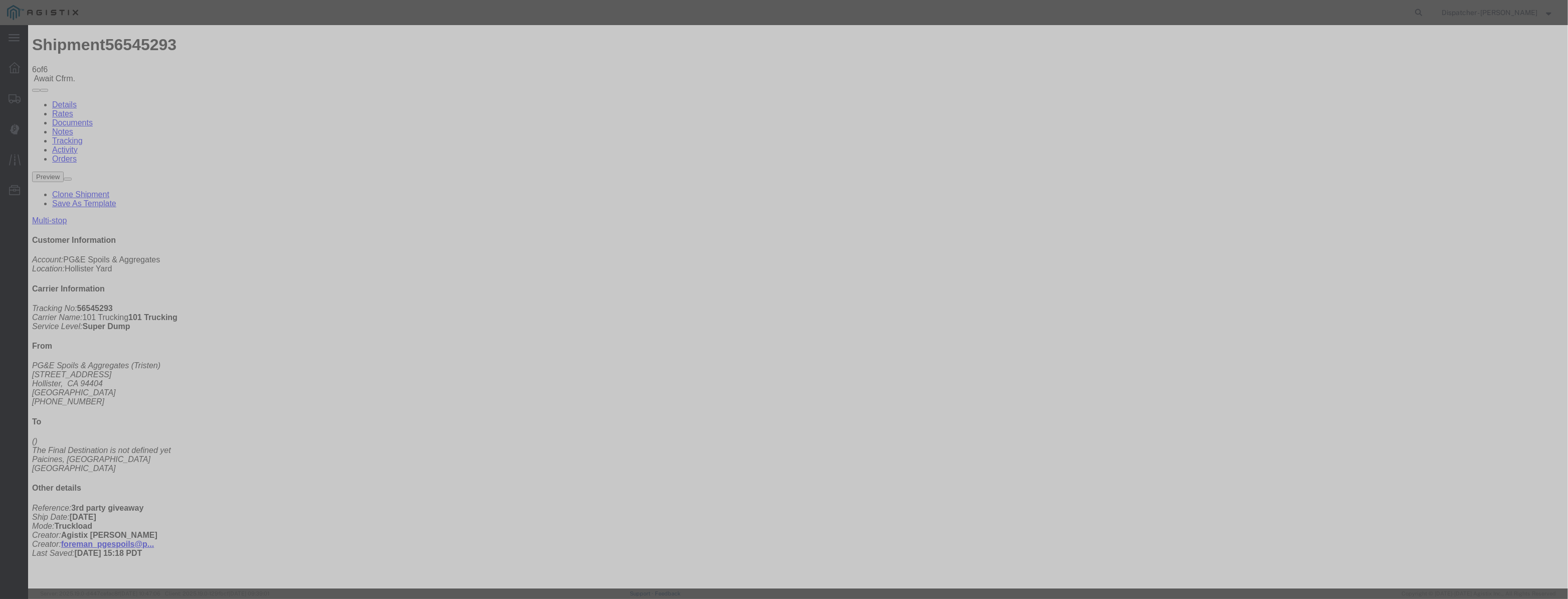
type input "1:15 PM"
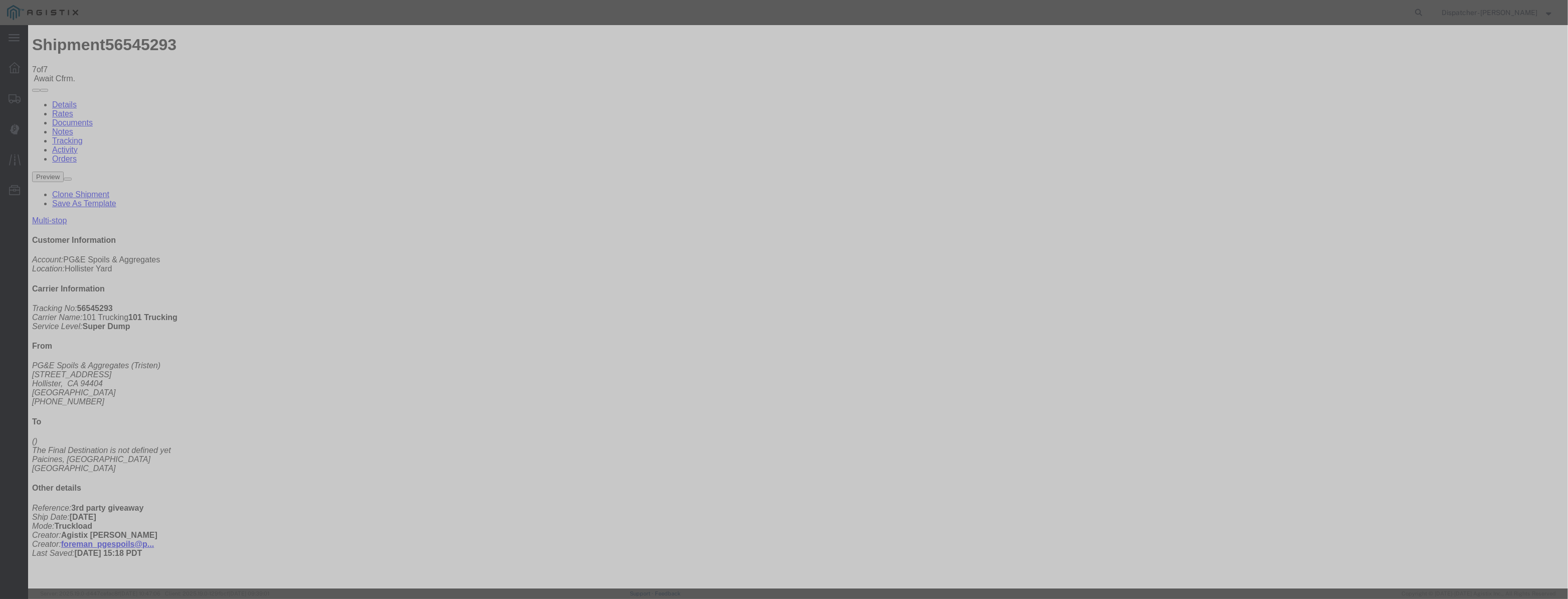
type input "[DATE]"
type input "12:00 PM"
drag, startPoint x: 639, startPoint y: 130, endPoint x: 640, endPoint y: 119, distance: 11.0
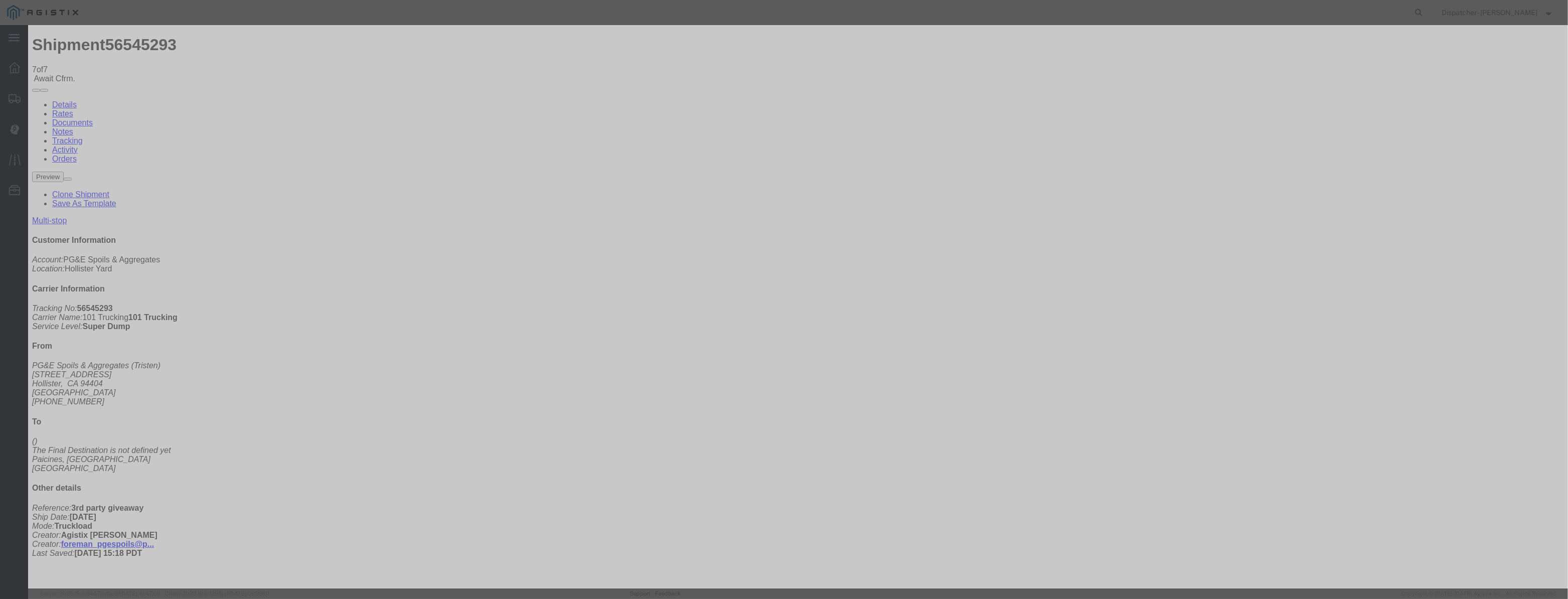
drag, startPoint x: 643, startPoint y: 121, endPoint x: 697, endPoint y: 136, distance: 56.0
paste input "[DATE]"
type input "[DATE]"
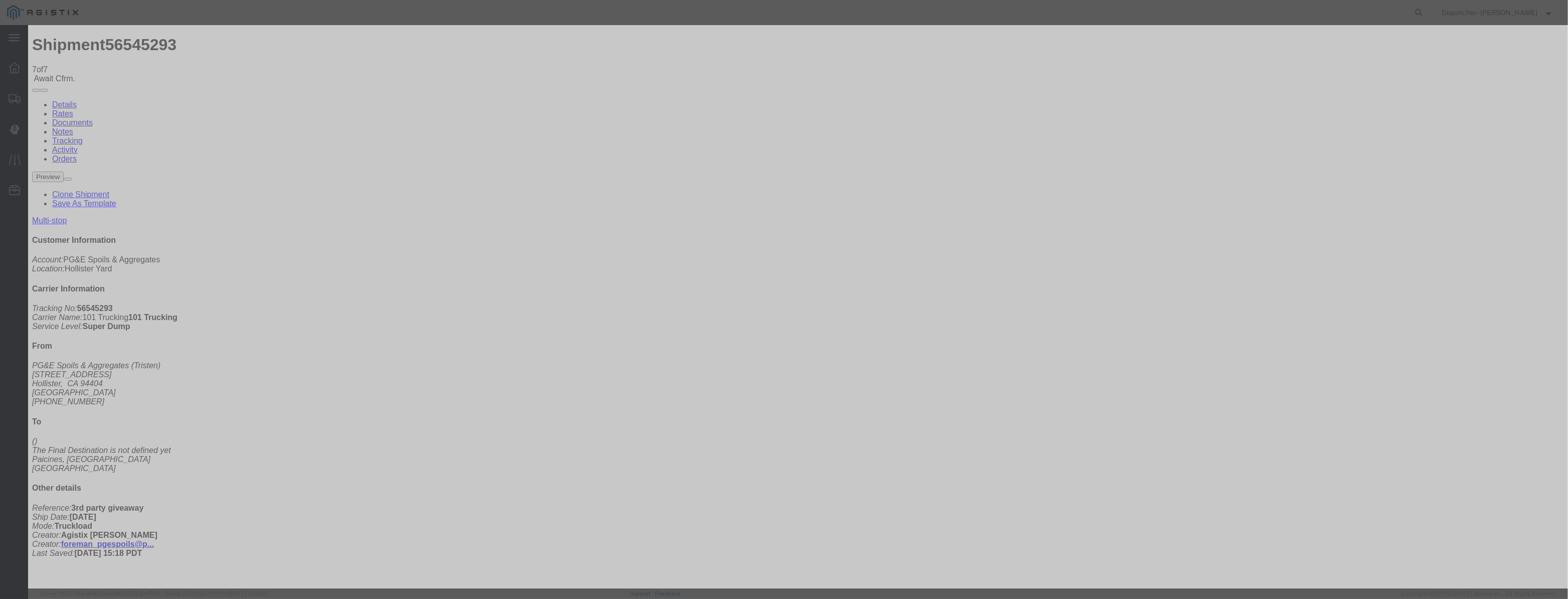
drag, startPoint x: 750, startPoint y: 141, endPoint x: 748, endPoint y: 149, distance: 8.2
select select "DPTPULOC"
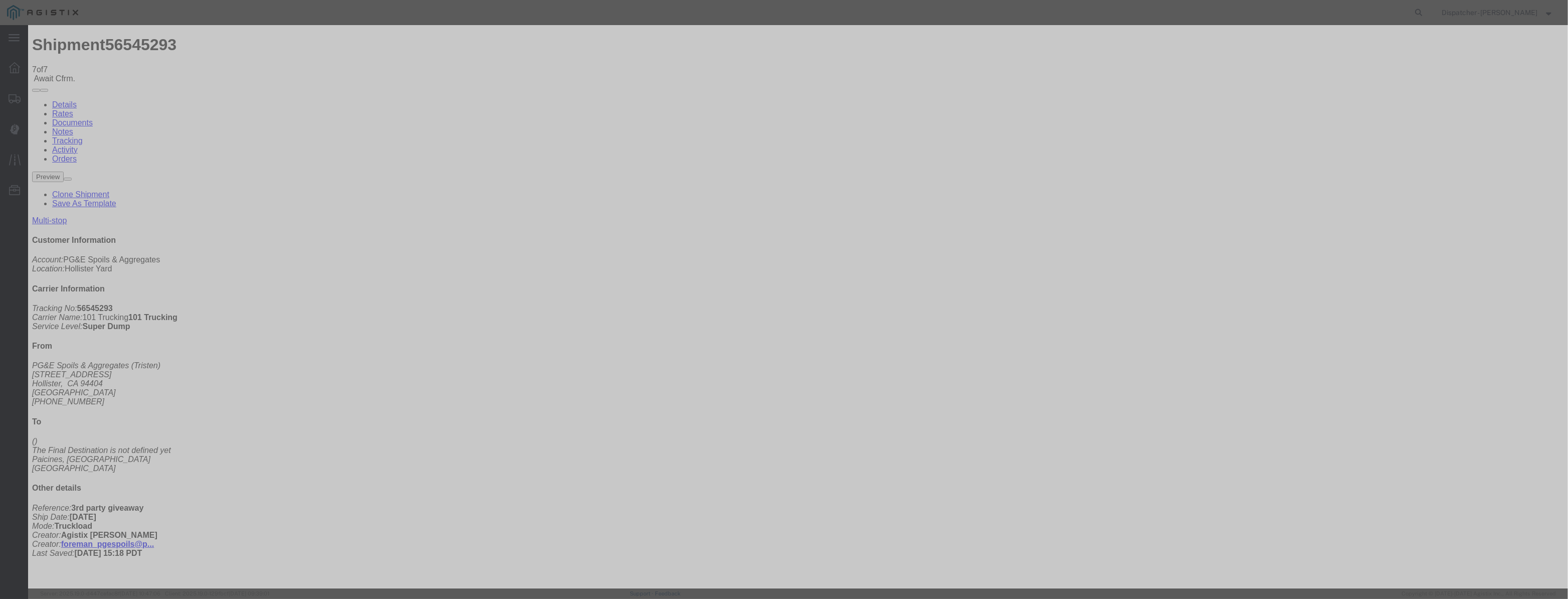
select select "{"pickupDeliveryInfoId": "122380193","pickupOrDelivery": "P","stopNum": "1","lo…"
select select "CA"
type input "Hollister"
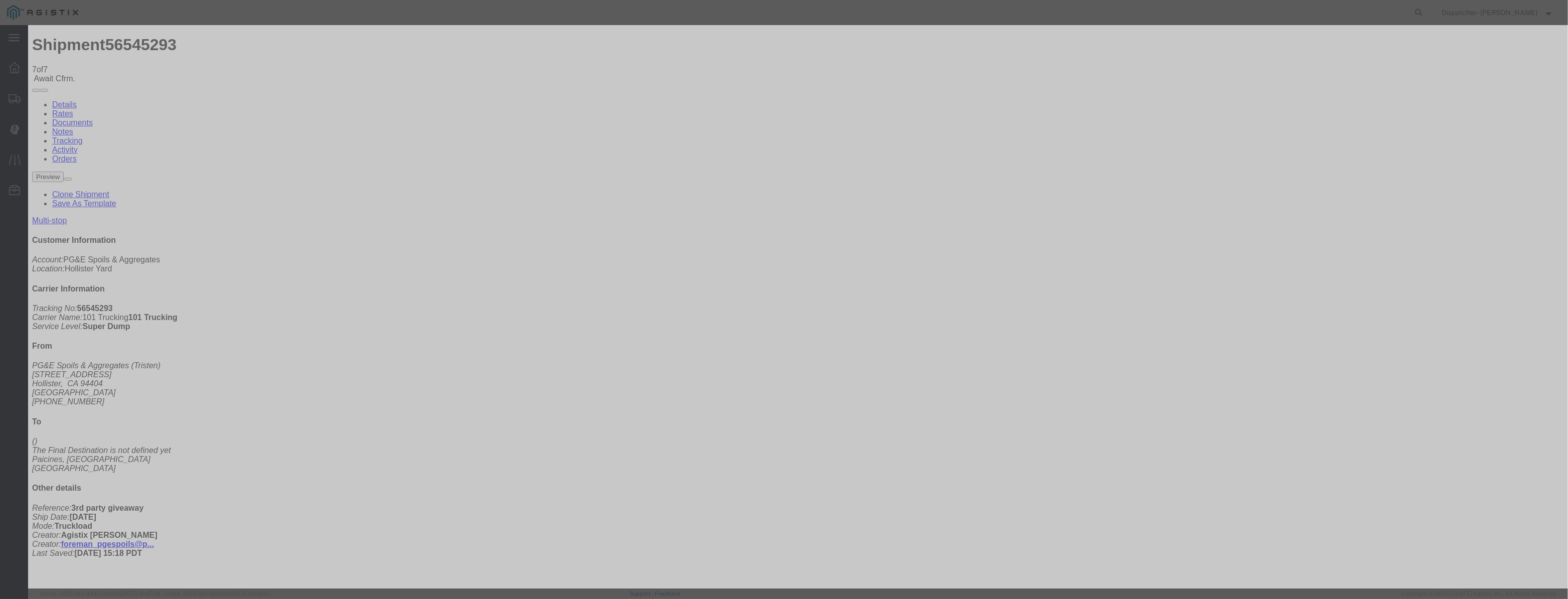
drag, startPoint x: 778, startPoint y: 130, endPoint x: 381, endPoint y: 179, distance: 400.0
type input "1:25 PM"
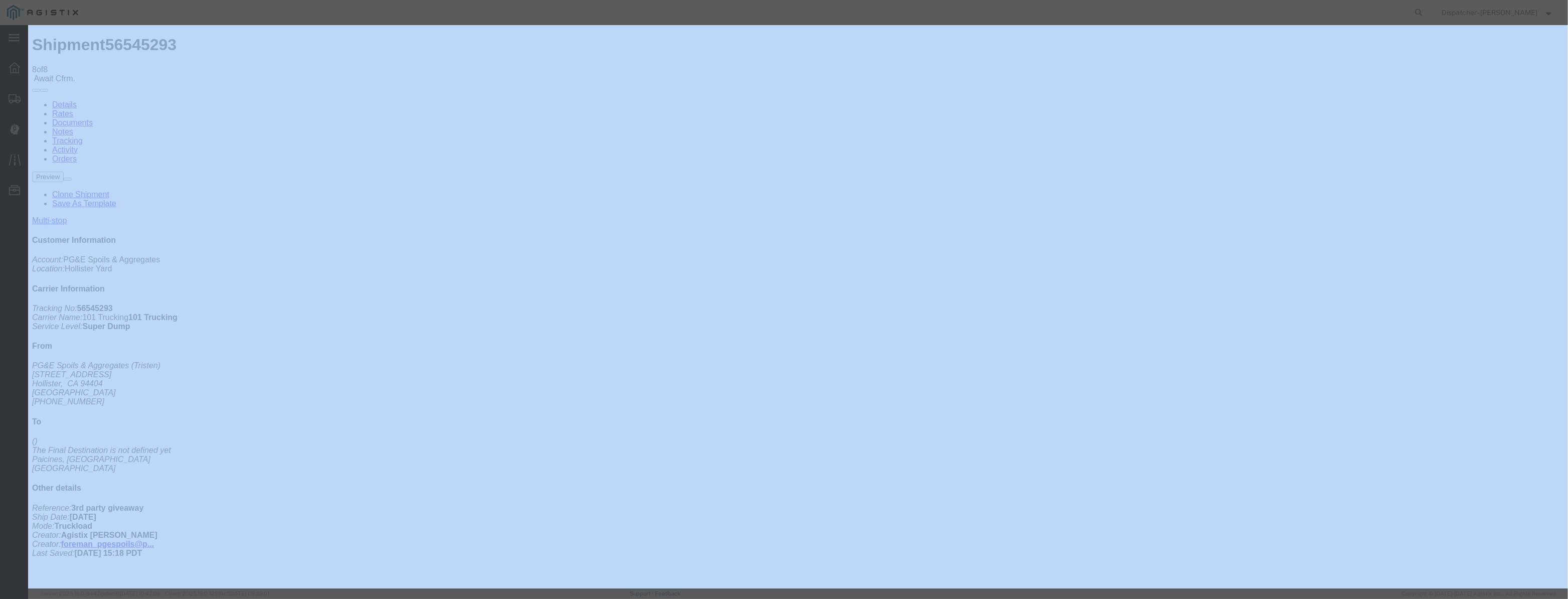
type input "[DATE]"
type input "12:00 PM"
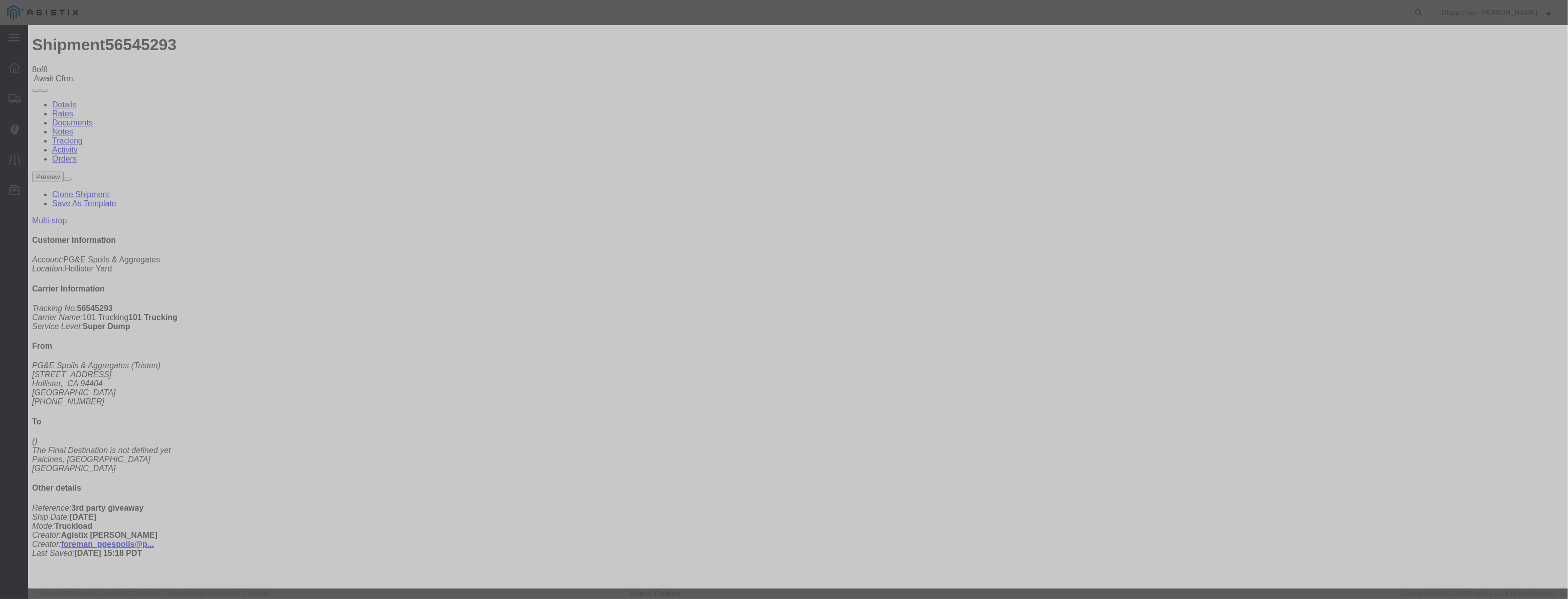
paste input "[DATE]"
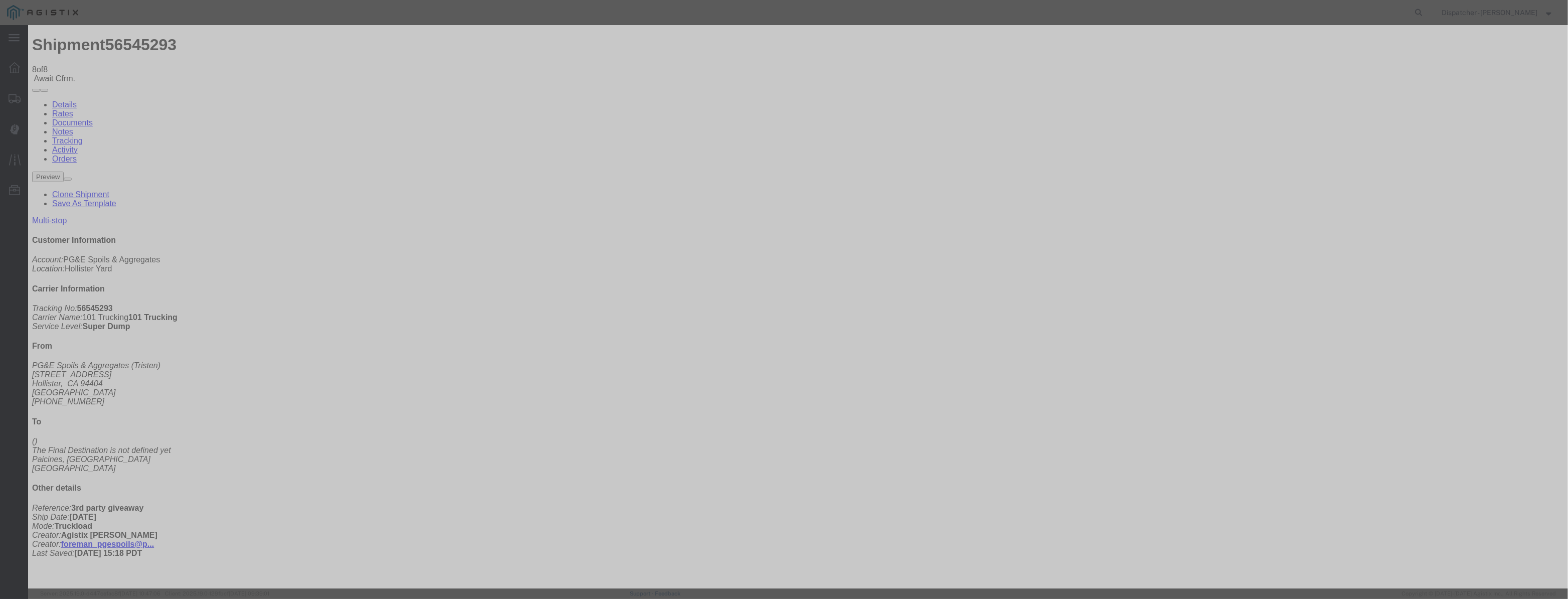
type input "[DATE]"
select select "ARVDLVLOC"
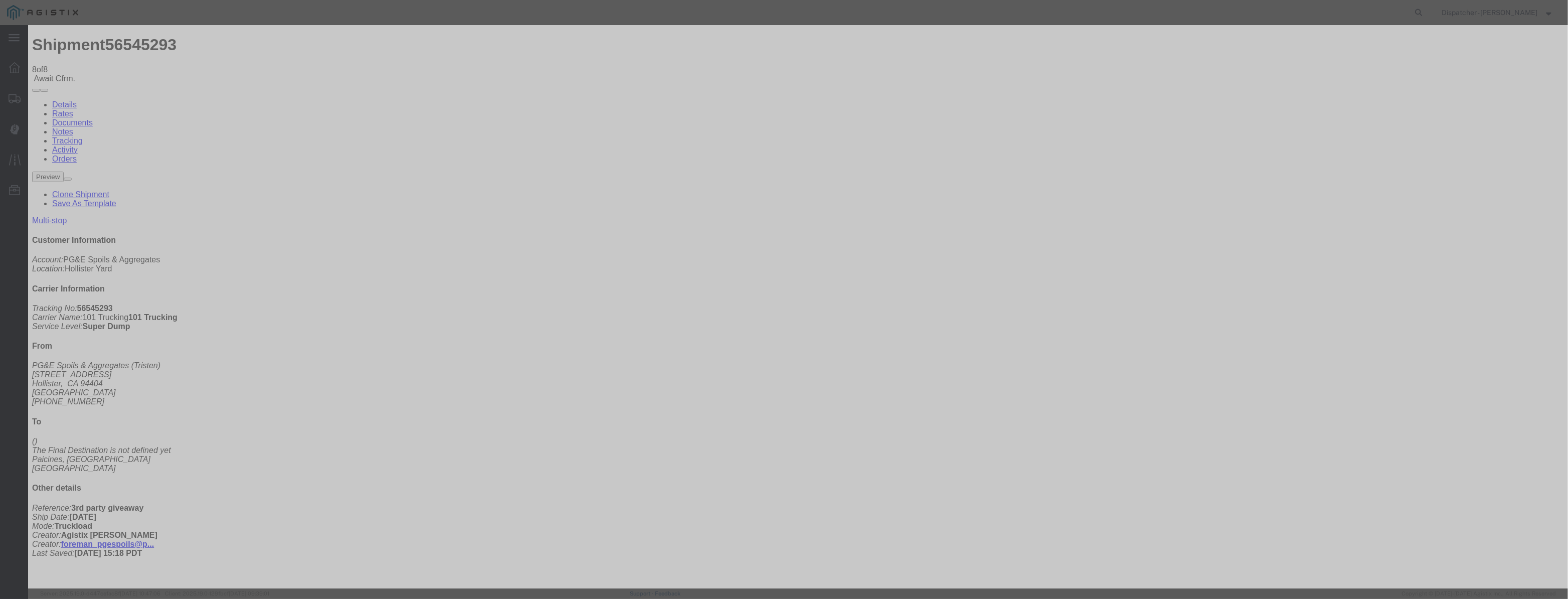
drag, startPoint x: 998, startPoint y: 128, endPoint x: 997, endPoint y: 133, distance: 5.1
select select "{"pickupDeliveryInfoId": "122380194","pickupOrDelivery": "D","stopNum": "2","lo…"
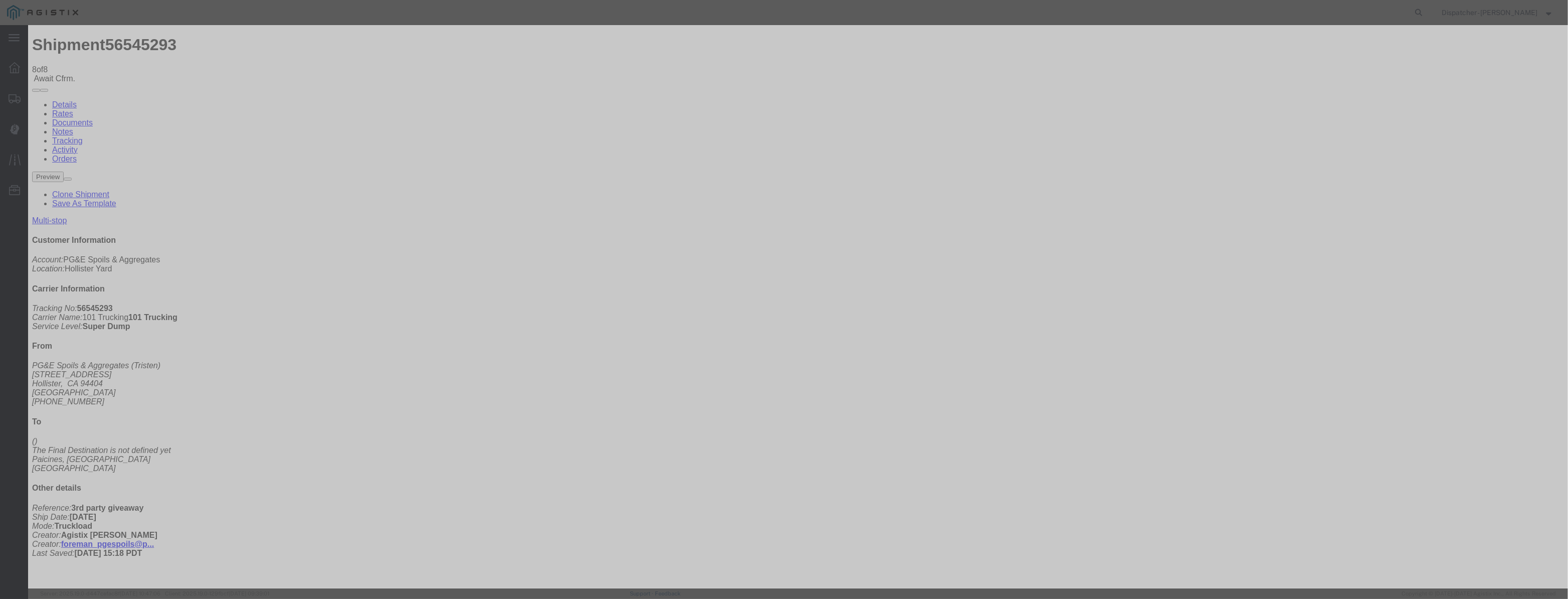
select select "CA"
type input "Paicines"
drag, startPoint x: 774, startPoint y: 126, endPoint x: 366, endPoint y: 124, distance: 408.0
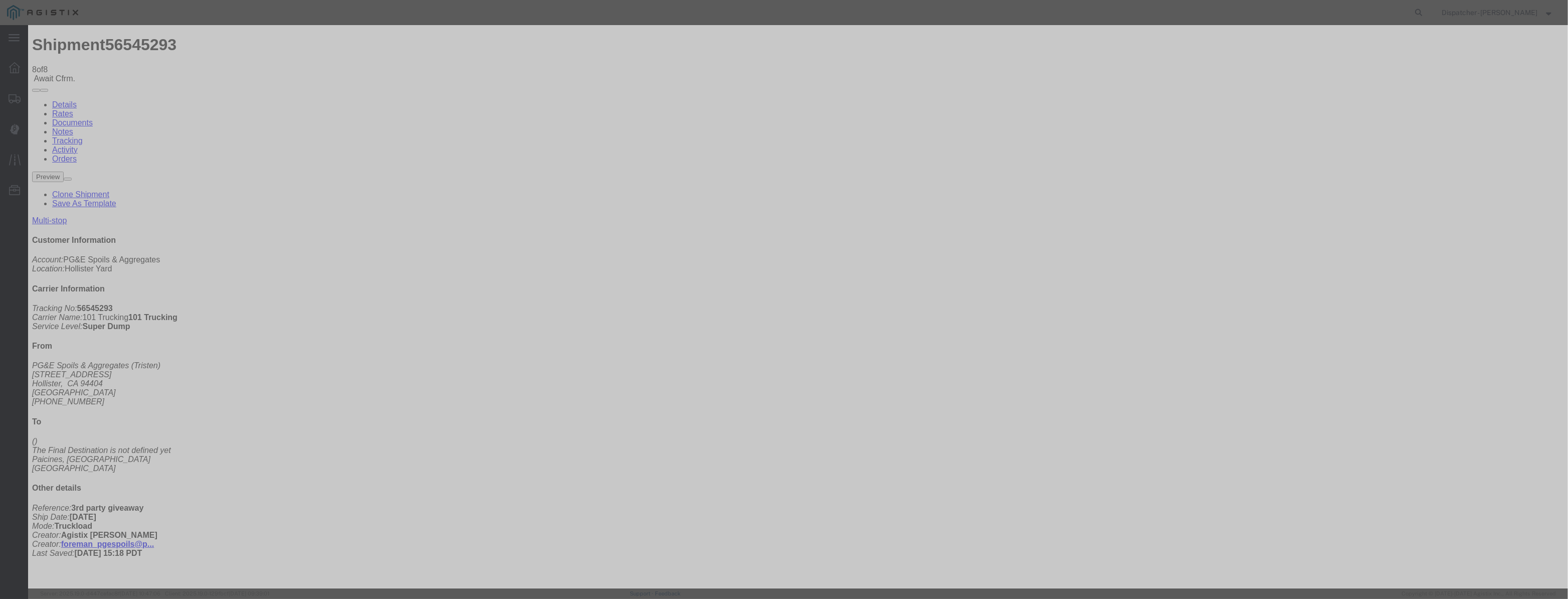
type input "2:25 PM"
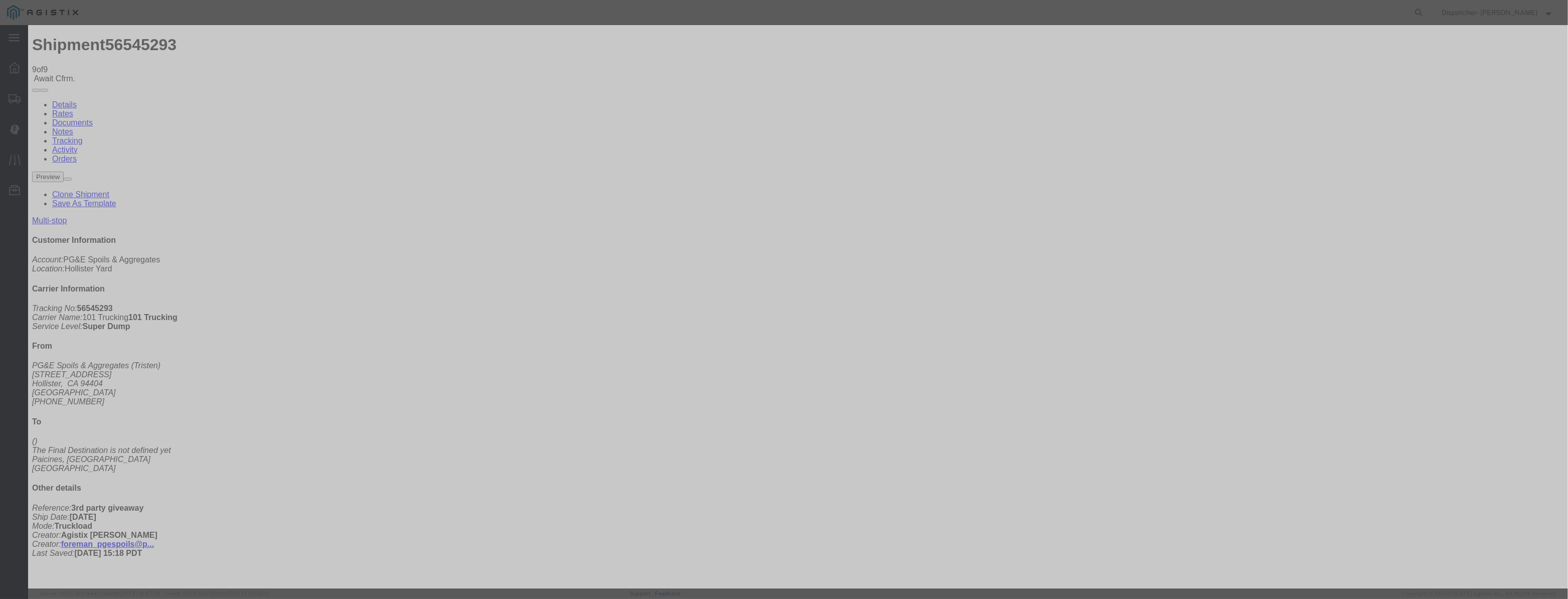
type input "[DATE]"
type input "12:00 PM"
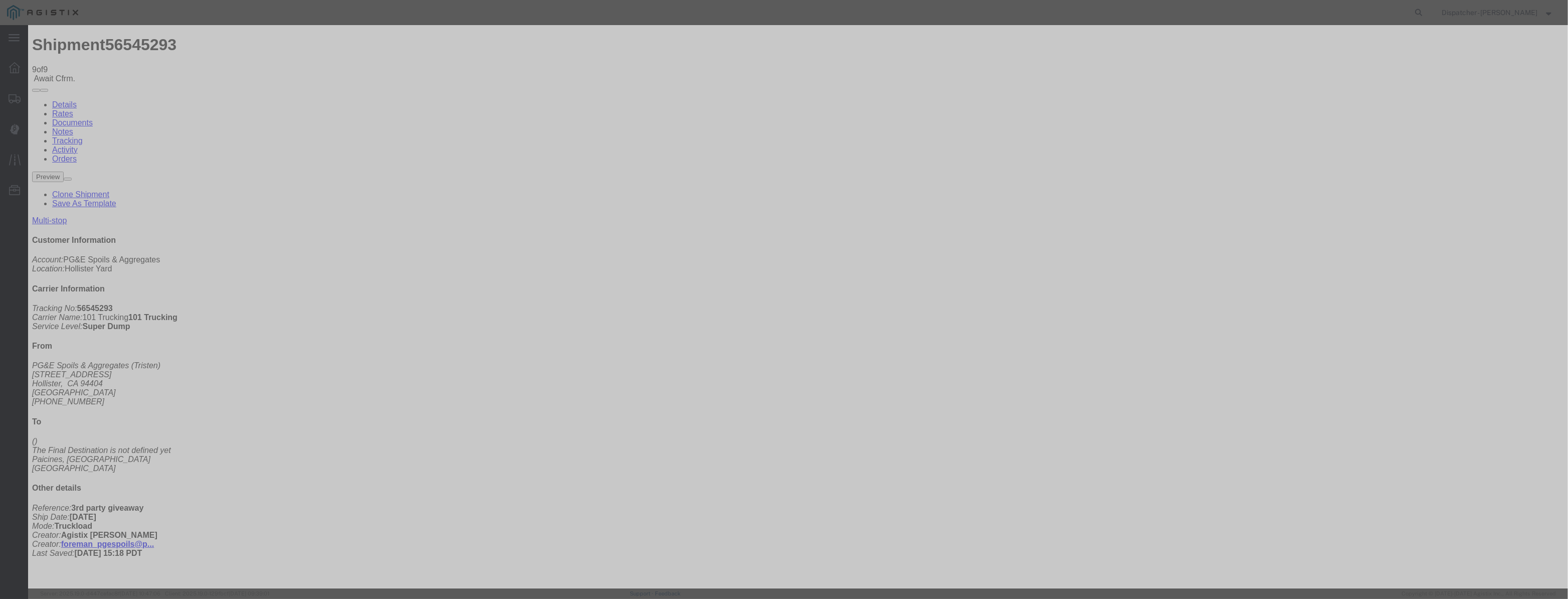
paste input "[DATE]"
type input "[DATE]"
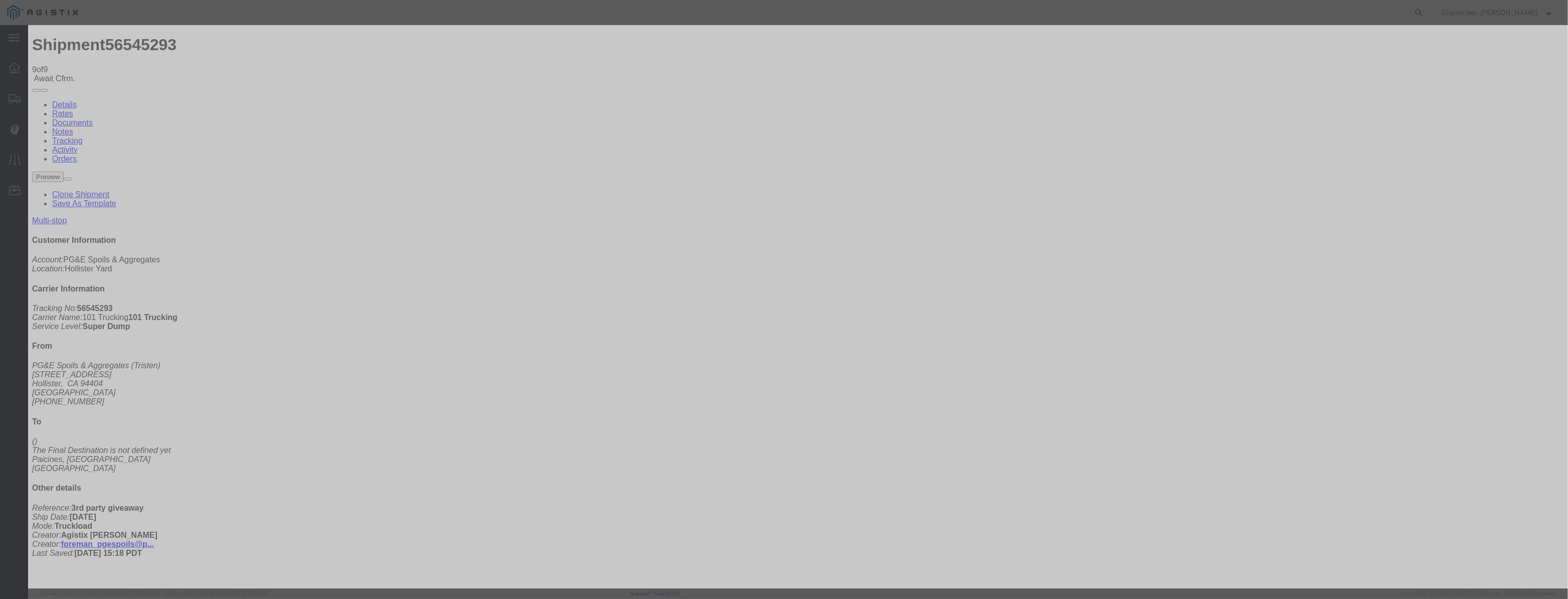
scroll to position [0, 0]
select select "DPTDLVLOC"
drag, startPoint x: 912, startPoint y: 127, endPoint x: 914, endPoint y: 133, distance: 6.3
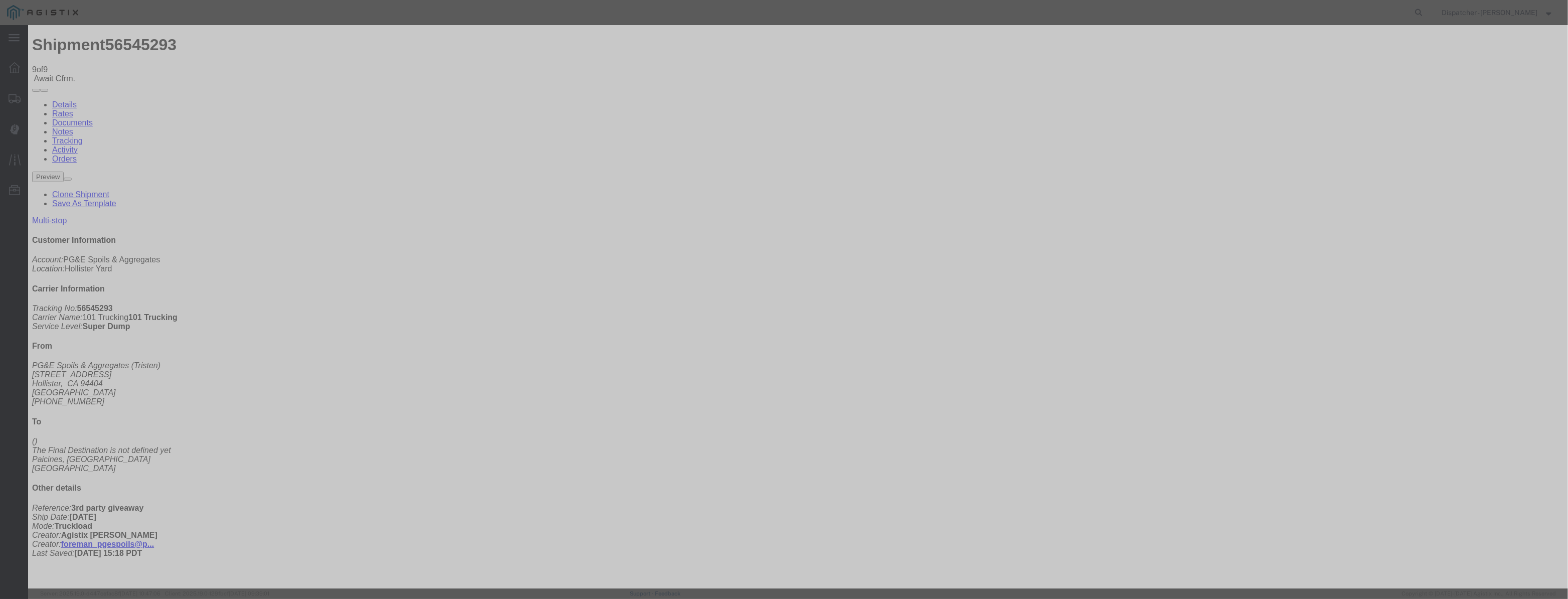
select select "{"pickupDeliveryInfoId": "122380194","pickupOrDelivery": "D","stopNum": "2","lo…"
select select "CA"
type input "Paicines"
drag, startPoint x: 771, startPoint y: 127, endPoint x: 590, endPoint y: 137, distance: 181.3
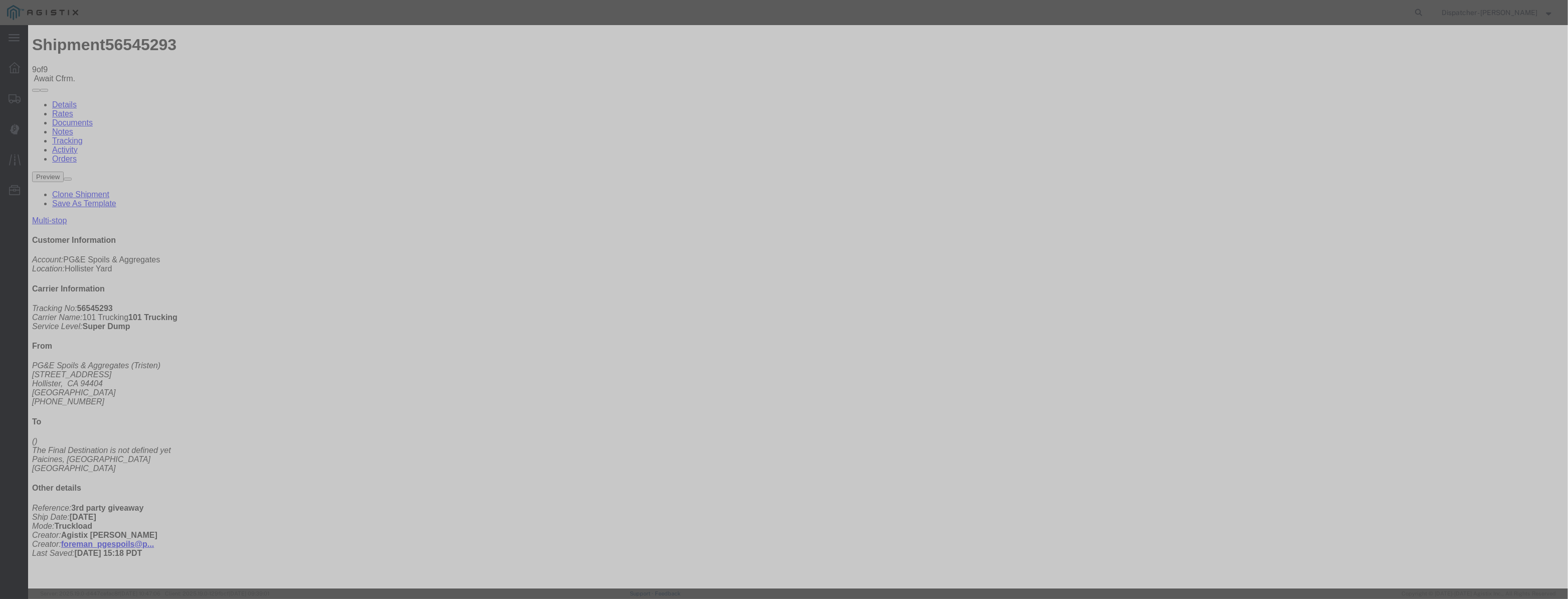
type input "2:45 PM"
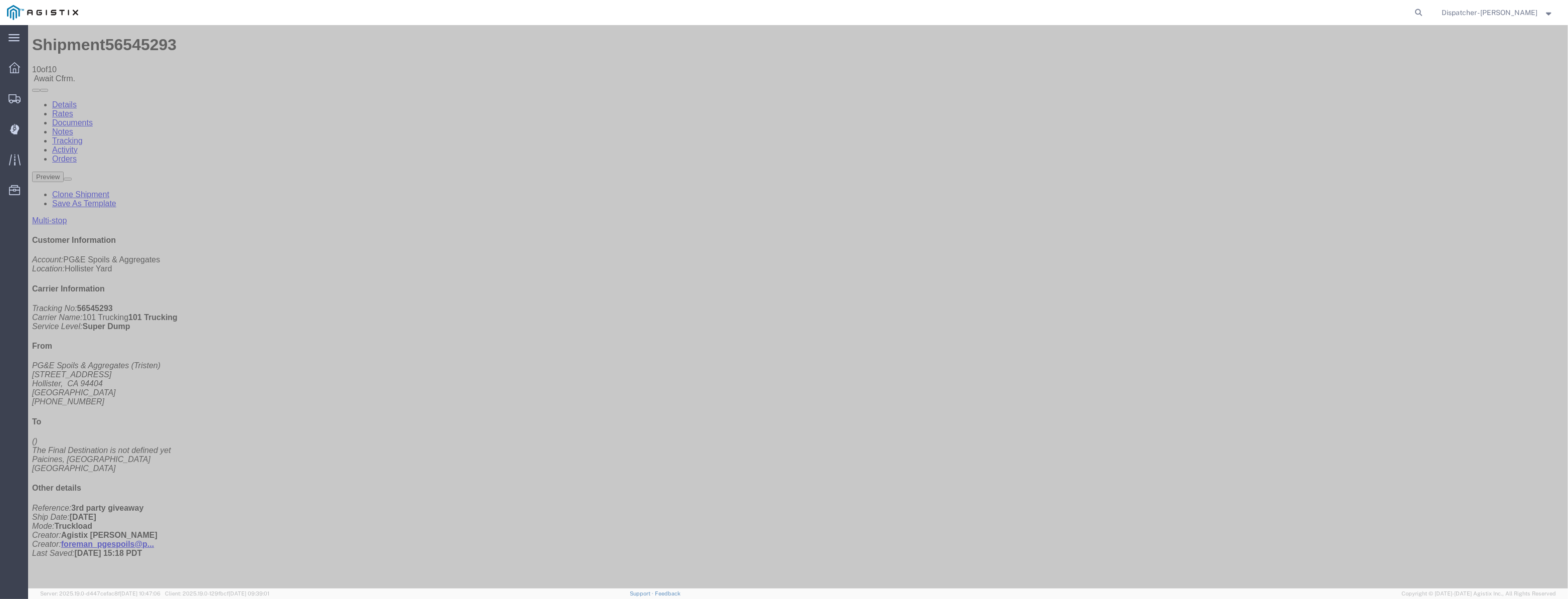
drag, startPoint x: 1360, startPoint y: 121, endPoint x: 1332, endPoint y: 96, distance: 37.5
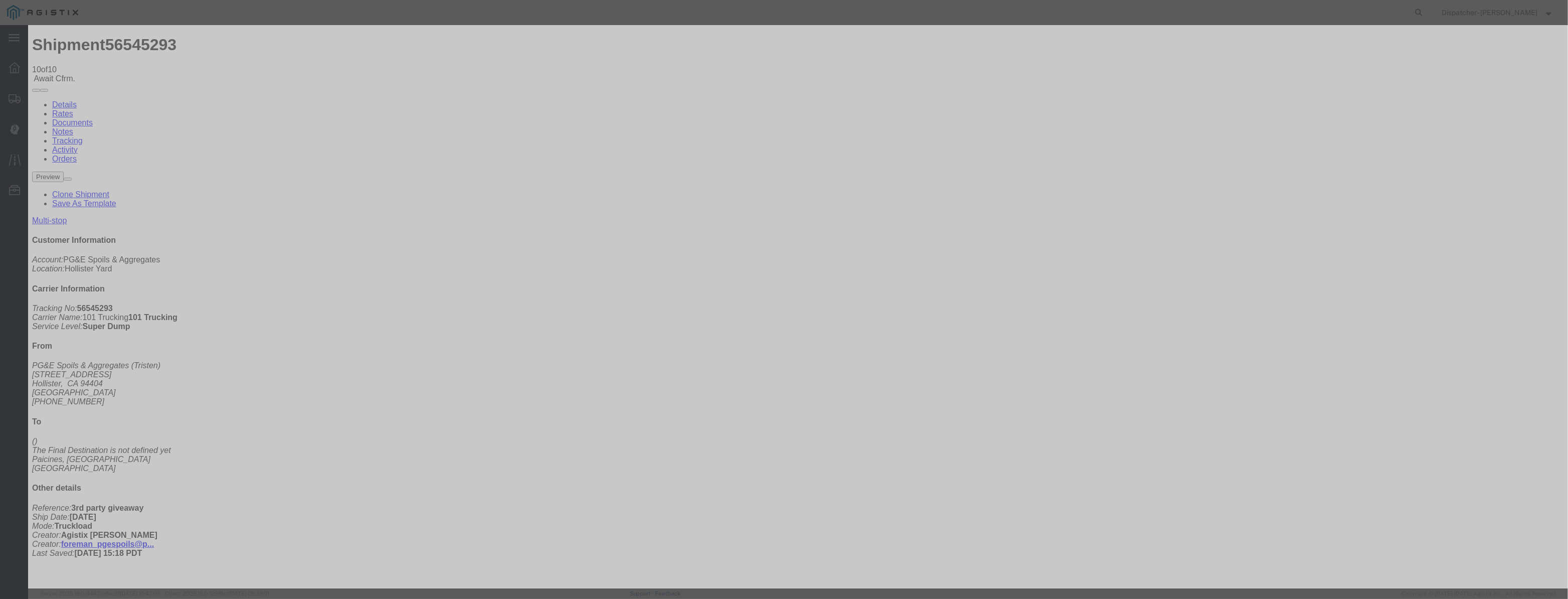
type input "[DATE]"
type input "12:00 PM"
drag, startPoint x: 642, startPoint y: 122, endPoint x: 657, endPoint y: 121, distance: 15.0
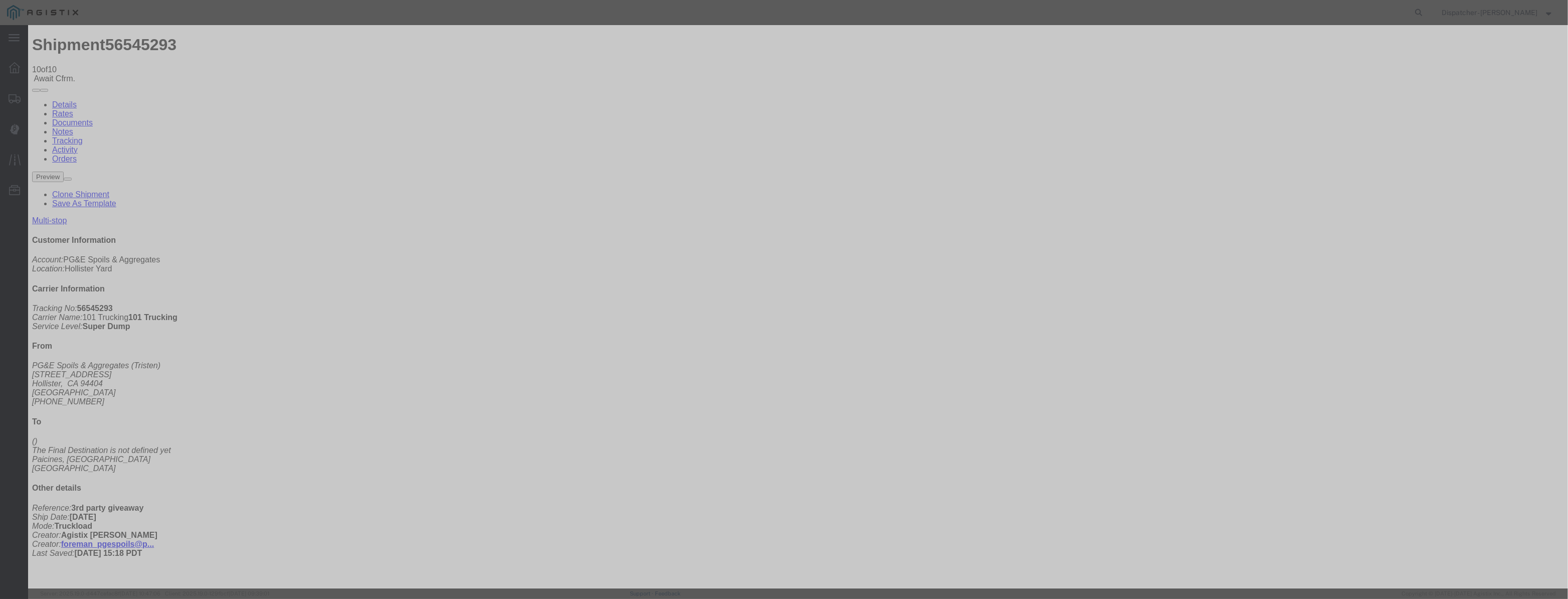
scroll to position [0, 0]
paste input "8/20"
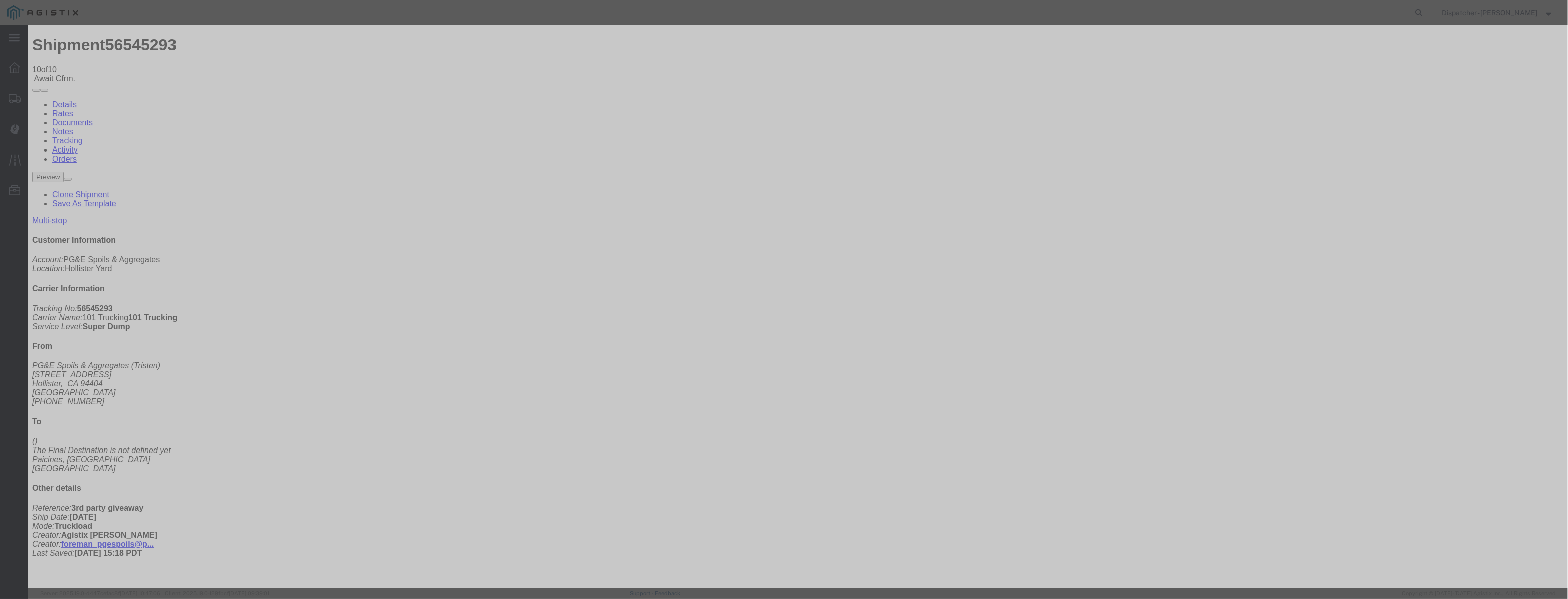
scroll to position [0, 2]
type input "[DATE]"
select select "ARVPULOC"
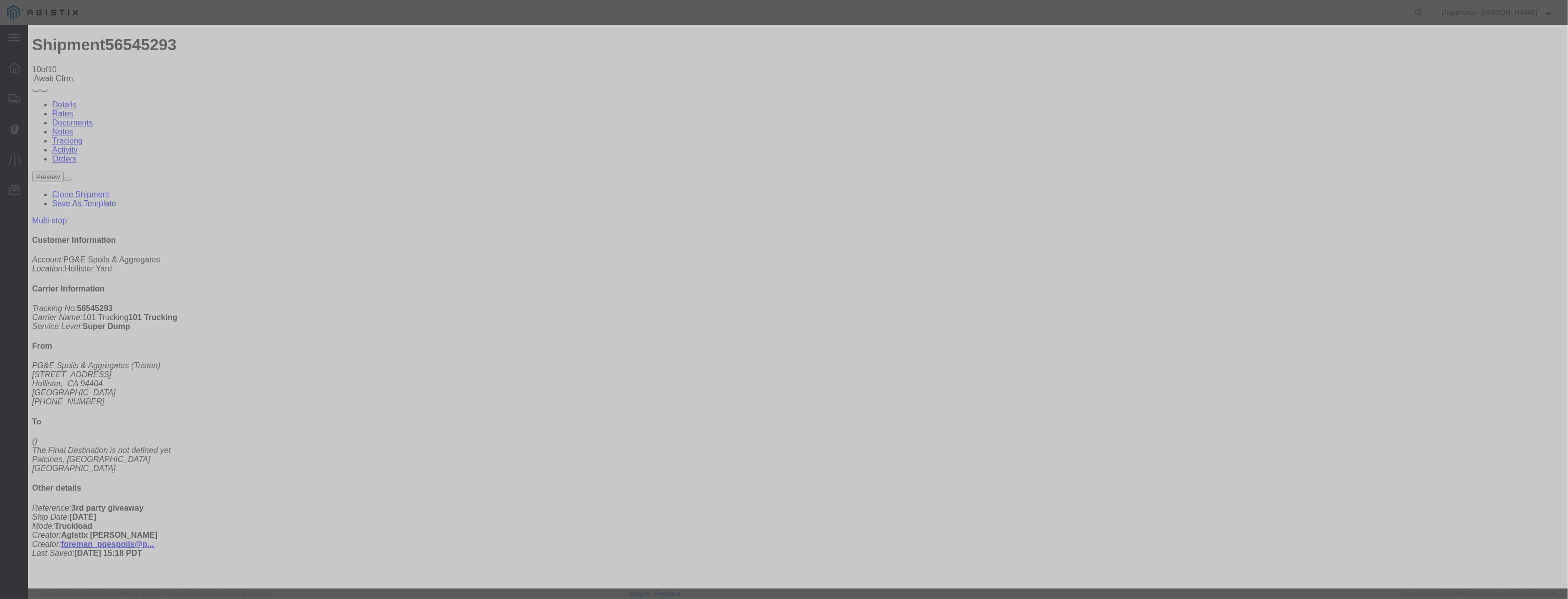
select select "{"pickupDeliveryInfoId": "122380193","pickupOrDelivery": "P","stopNum": "1","lo…"
select select "CA"
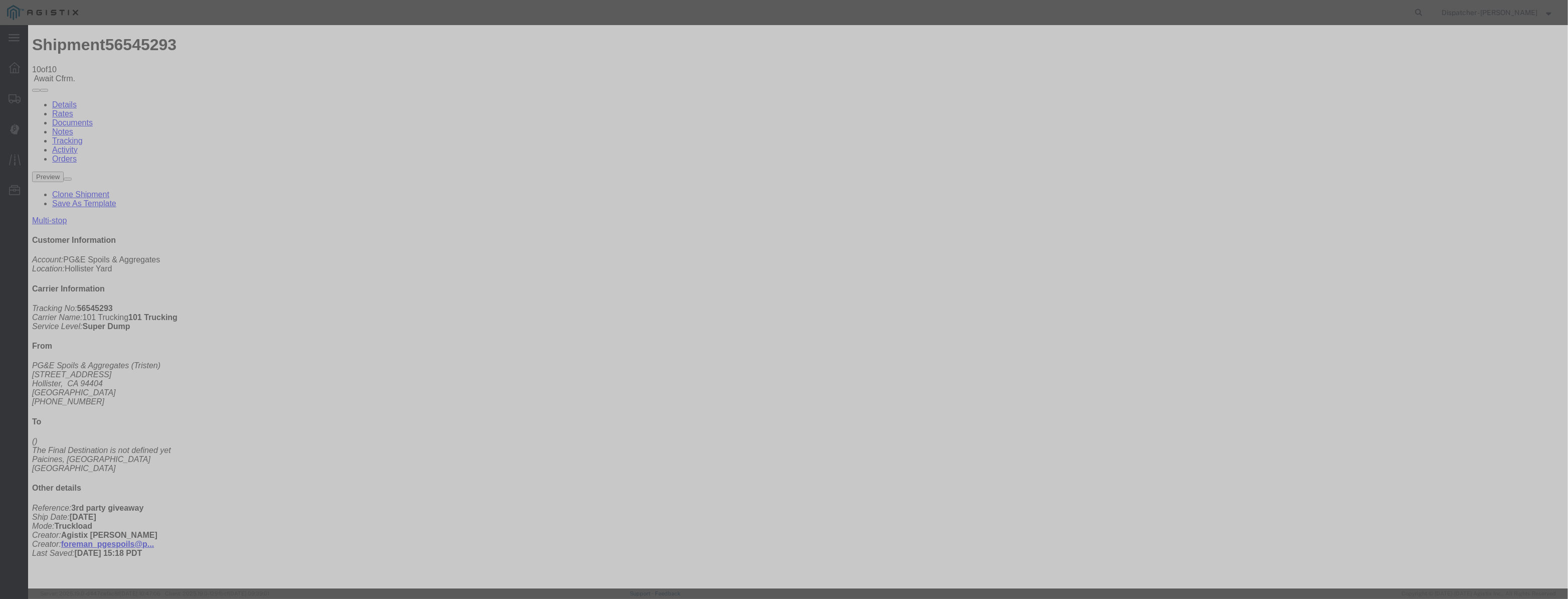
type input "Hollister"
drag, startPoint x: 761, startPoint y: 127, endPoint x: 531, endPoint y: 132, distance: 230.1
type input "3:45 PM"
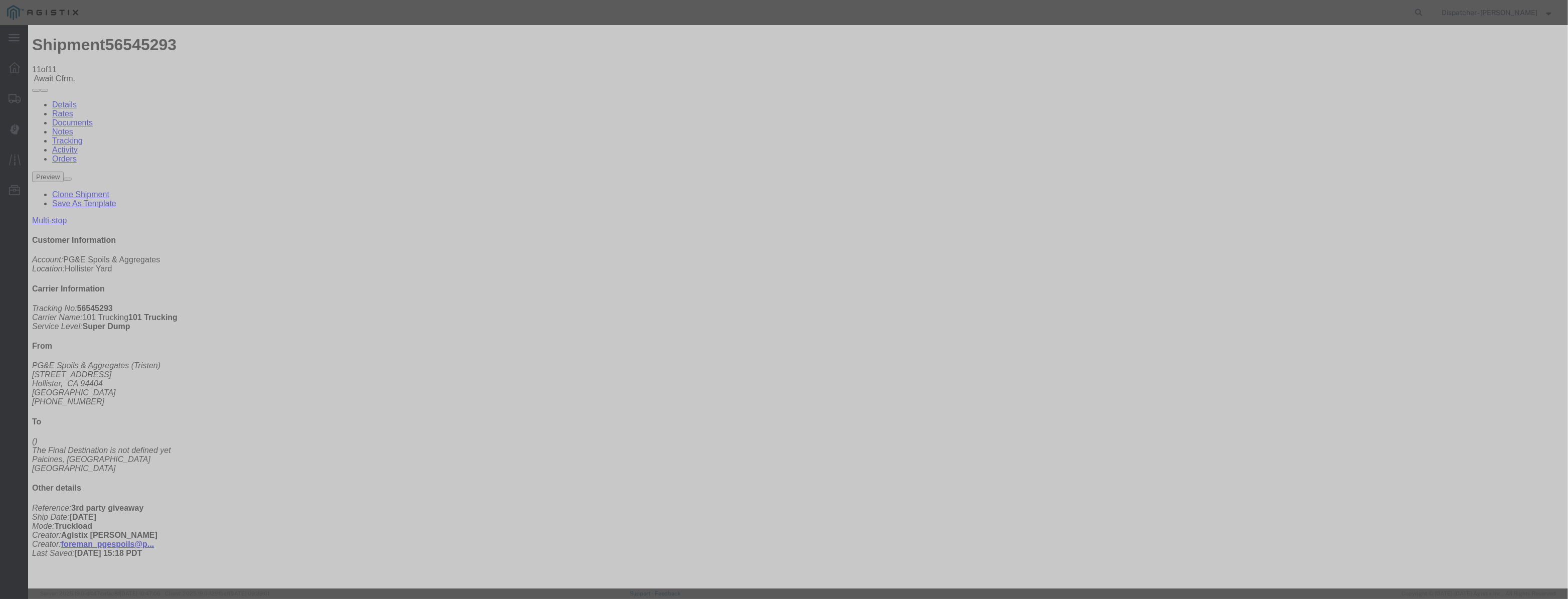
type input "[DATE]"
type input "12:00 PM"
drag, startPoint x: 640, startPoint y: 127, endPoint x: 655, endPoint y: 131, distance: 15.5
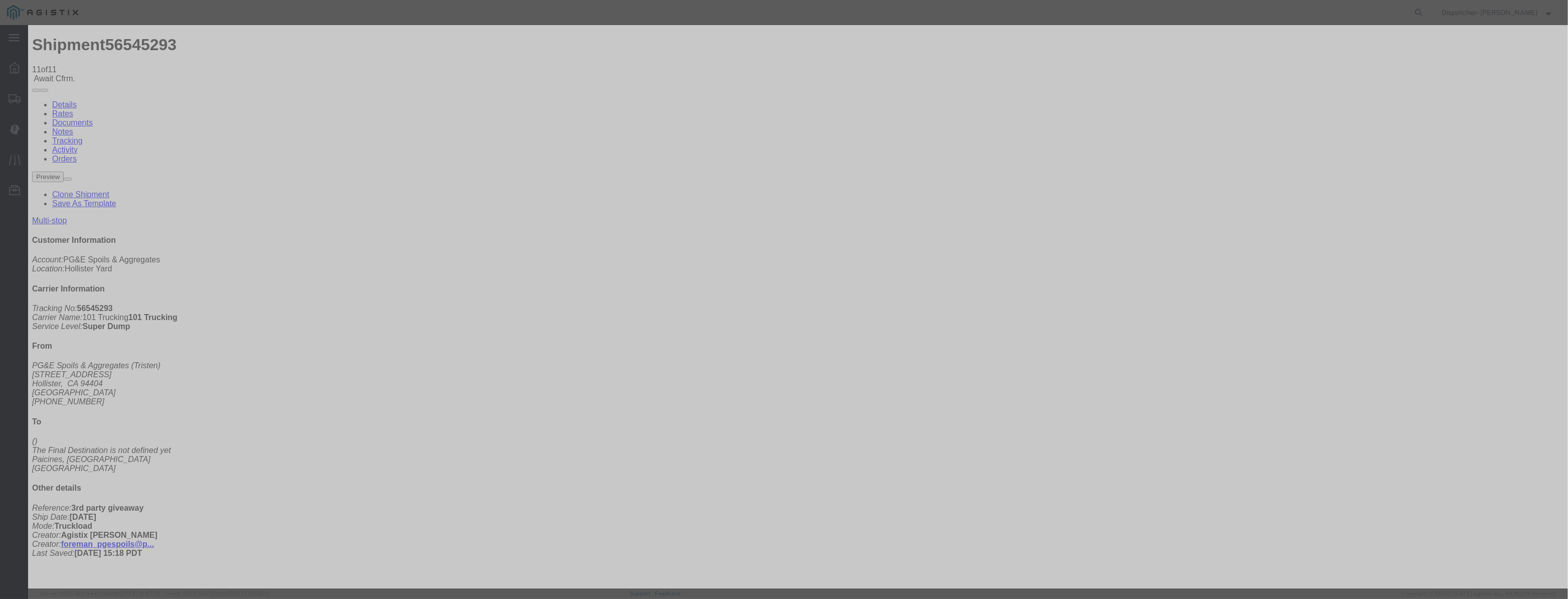
paste input "[DATE]"
type input "[DATE]"
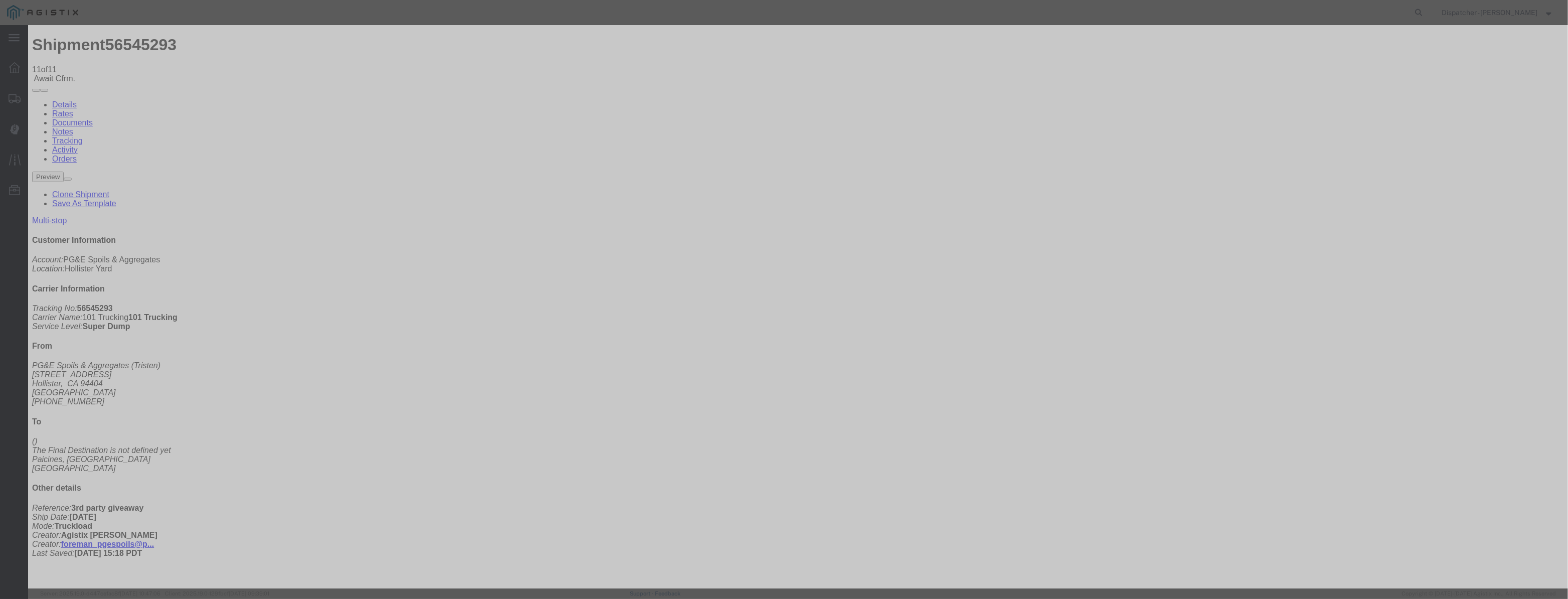
scroll to position [0, 0]
select select "BREAKSTART"
select select "{"pickupDeliveryInfoId": "122380193","pickupOrDelivery": "P","stopNum": "1","lo…"
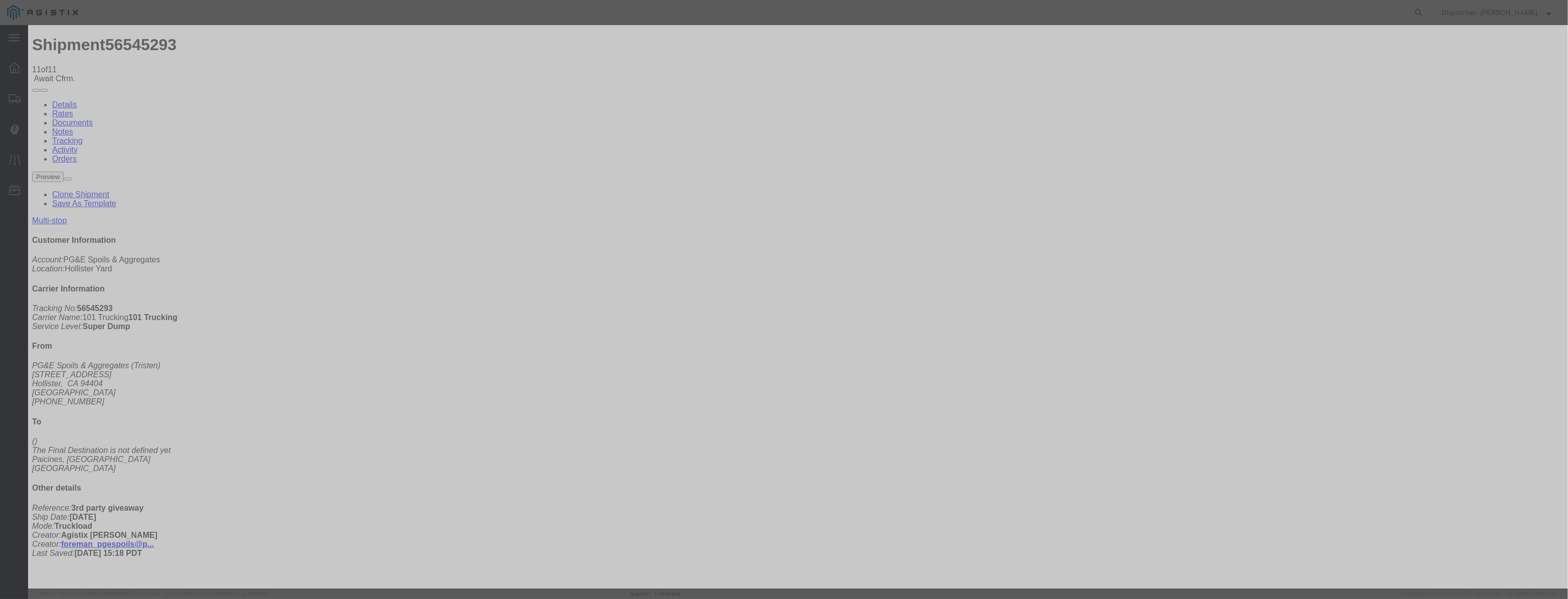
select select "CA"
type input "Hollister"
drag, startPoint x: 781, startPoint y: 130, endPoint x: 338, endPoint y: 153, distance: 443.6
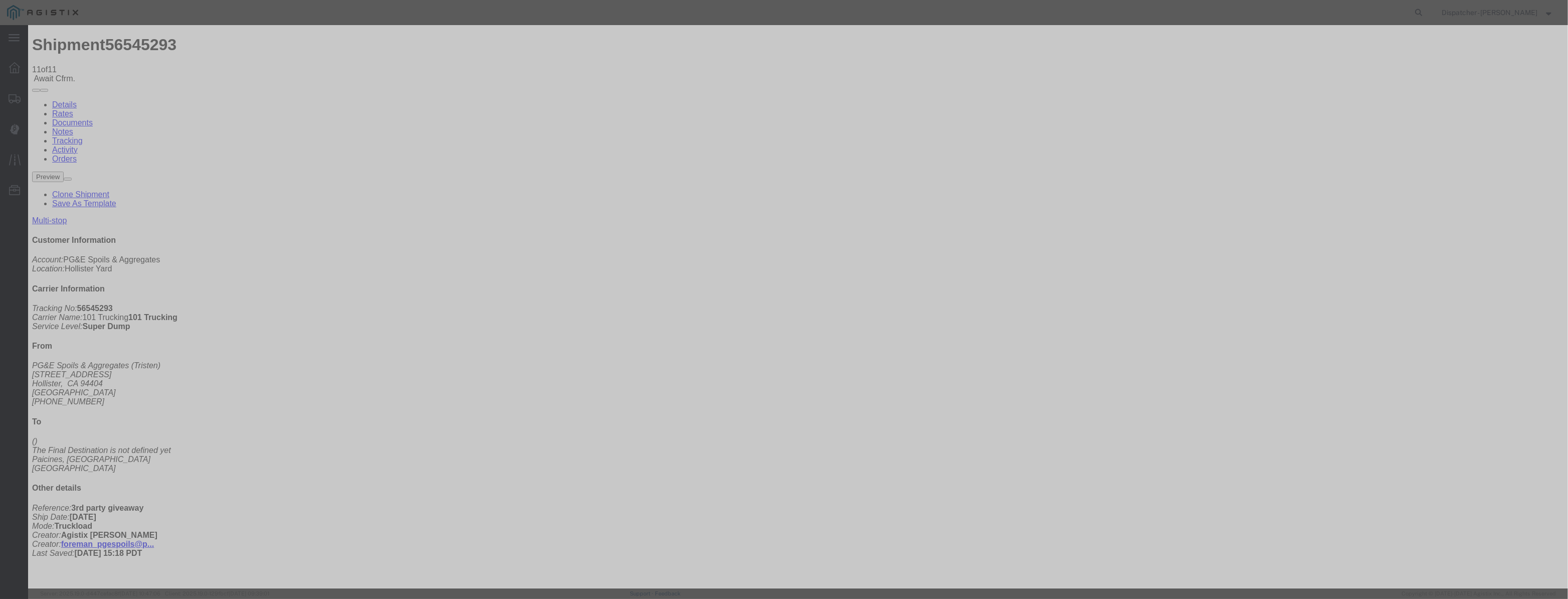
type input "3:45 PM"
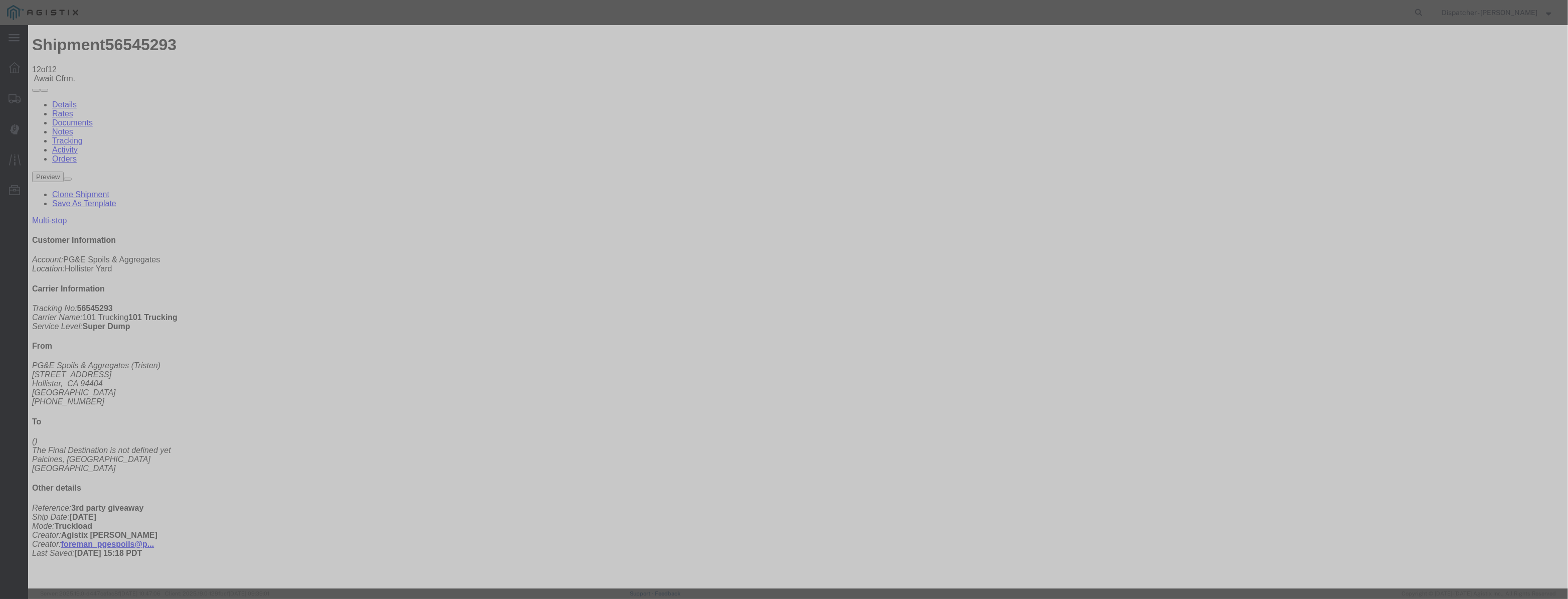
type input "[DATE]"
type input "12:00 PM"
drag, startPoint x: 651, startPoint y: 111, endPoint x: 646, endPoint y: 121, distance: 11.2
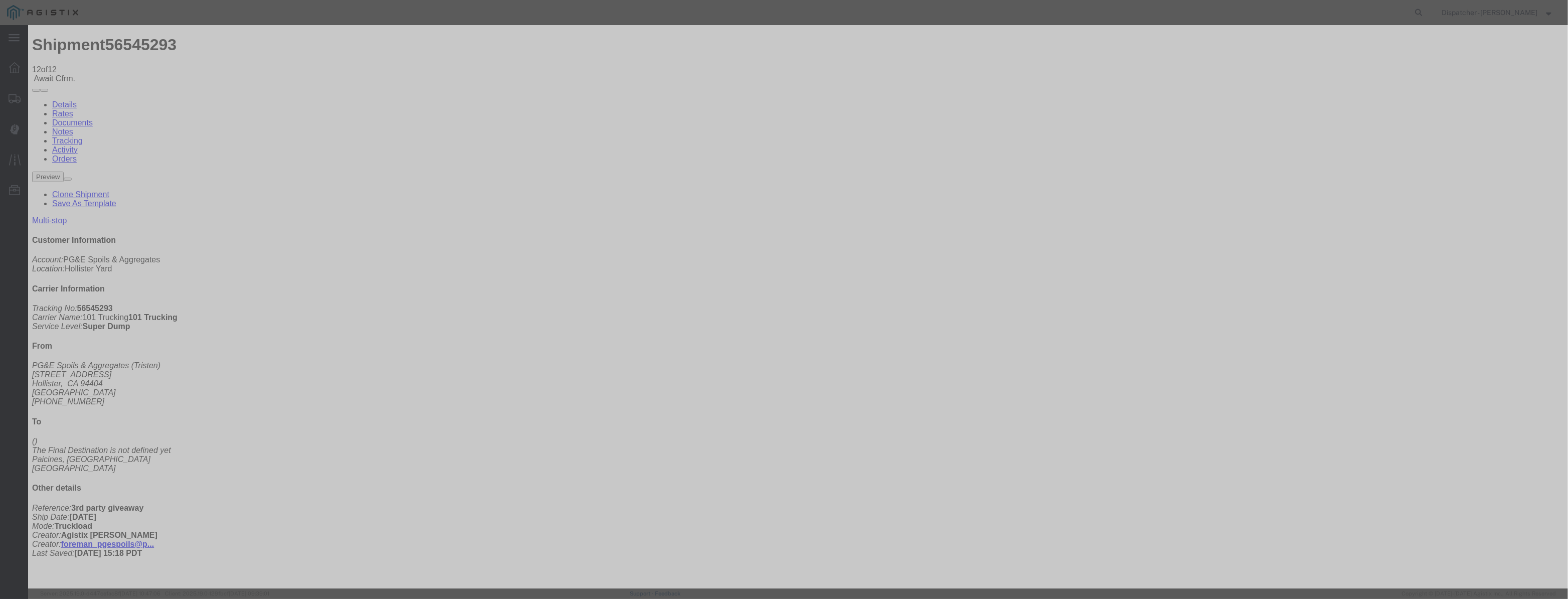
drag, startPoint x: 645, startPoint y: 122, endPoint x: 674, endPoint y: 130, distance: 30.1
paste input "[DATE]"
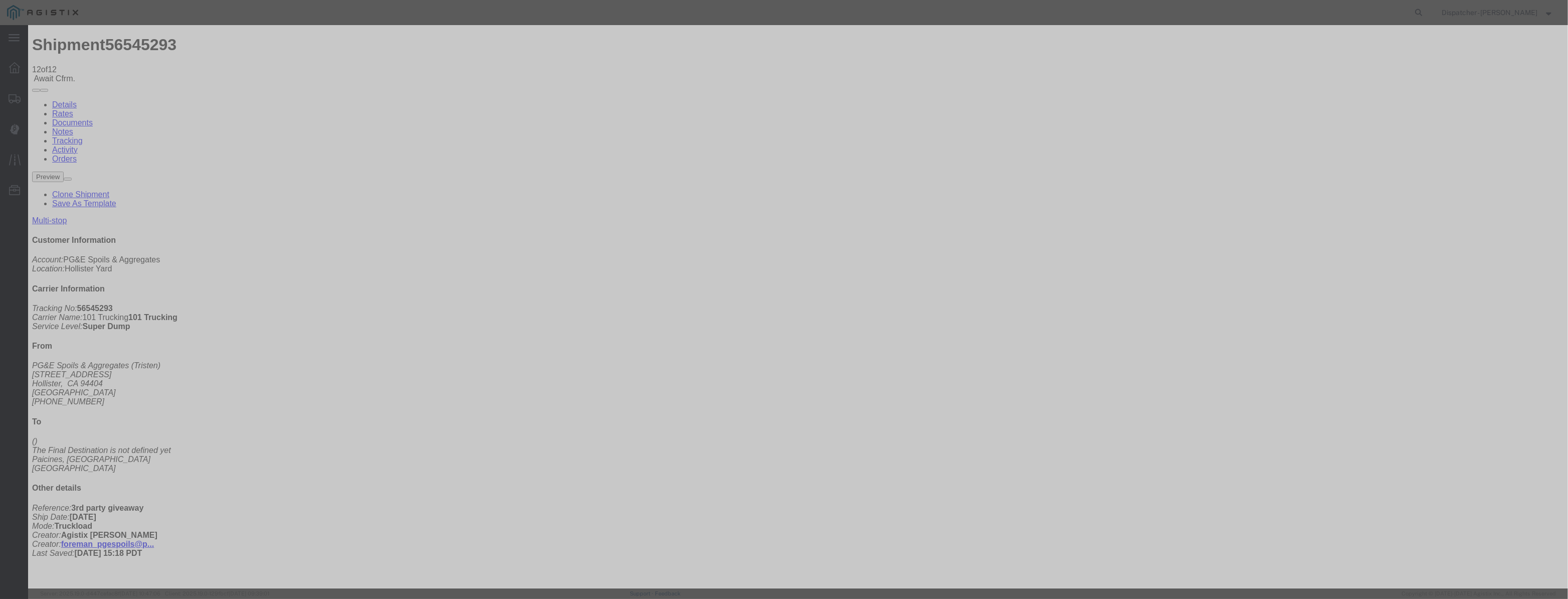
scroll to position [0, 2]
type input "[DATE]"
drag, startPoint x: 744, startPoint y: 143, endPoint x: 745, endPoint y: 148, distance: 5.1
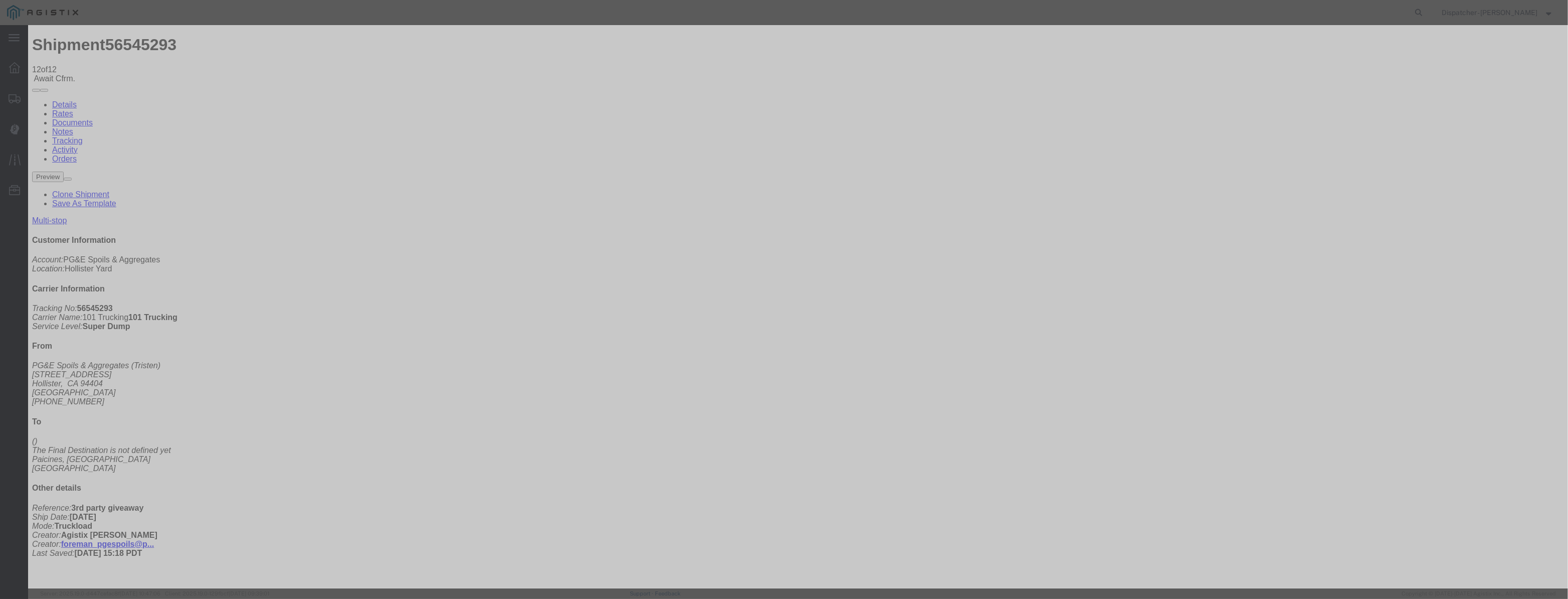
select select "BREAKSTOP"
drag, startPoint x: 939, startPoint y: 127, endPoint x: 940, endPoint y: 138, distance: 11.0
select select "{"pickupDeliveryInfoId": "122380193","pickupOrDelivery": "P","stopNum": "1","lo…"
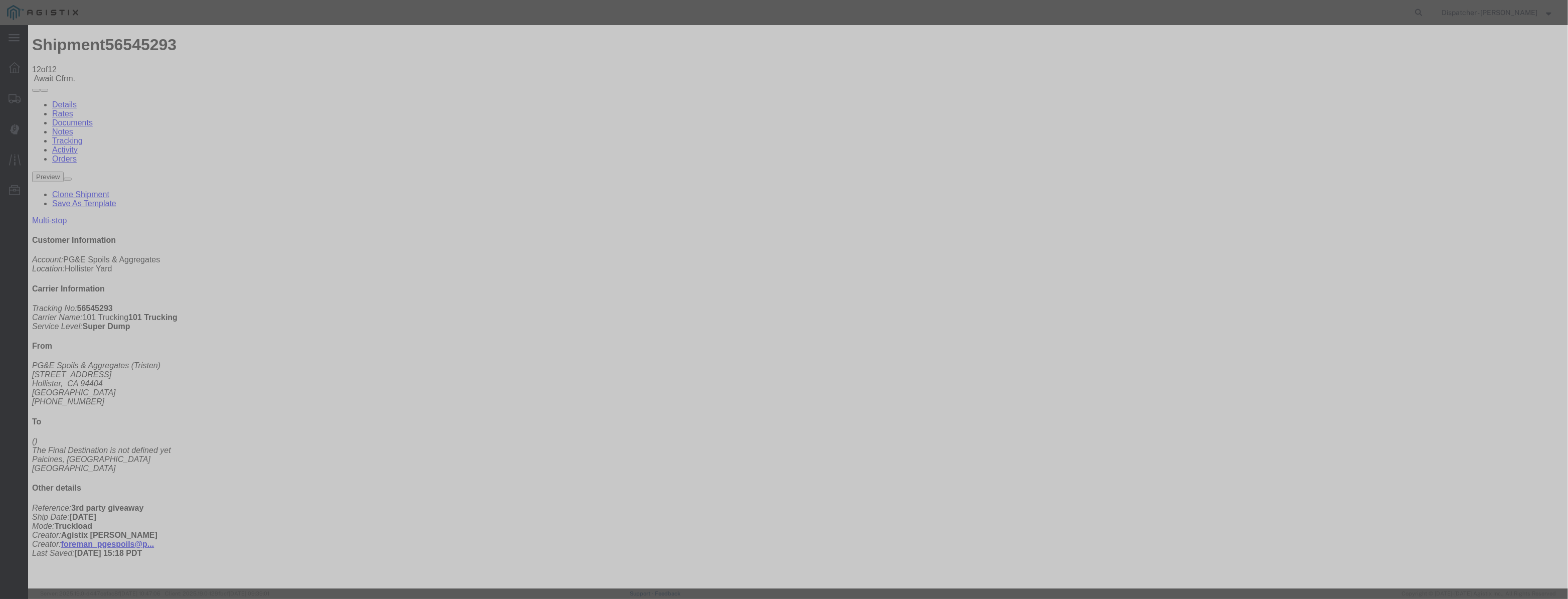
select select "CA"
type input "Hollister"
drag, startPoint x: 789, startPoint y: 130, endPoint x: 493, endPoint y: 155, distance: 297.1
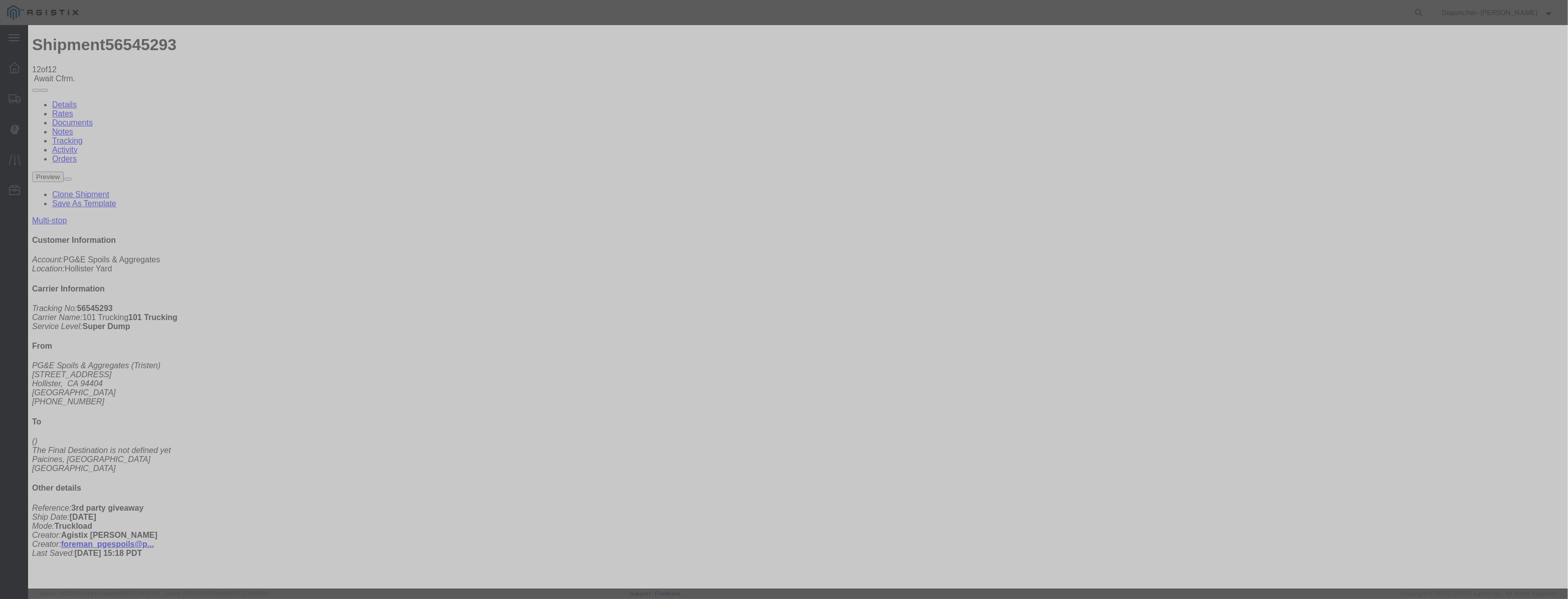
type input "4:15 PM"
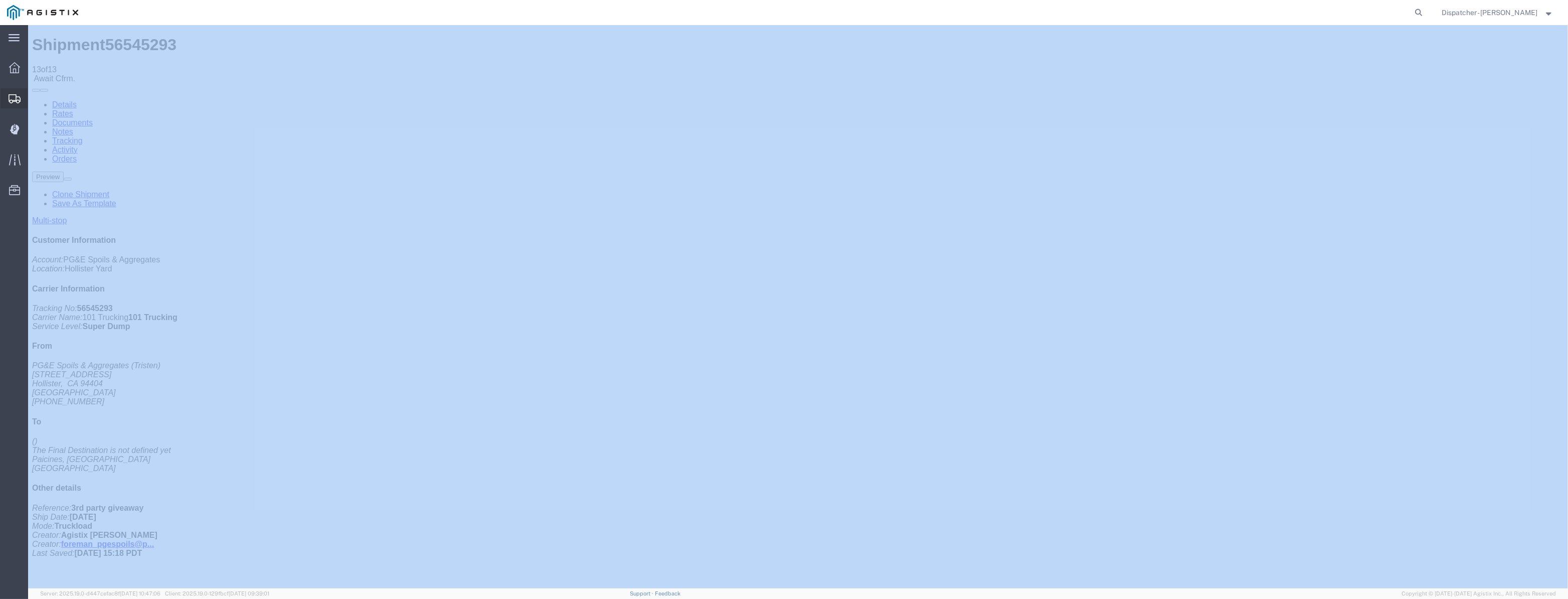
click at [6, 99] on div at bounding box center [15, 98] width 28 height 20
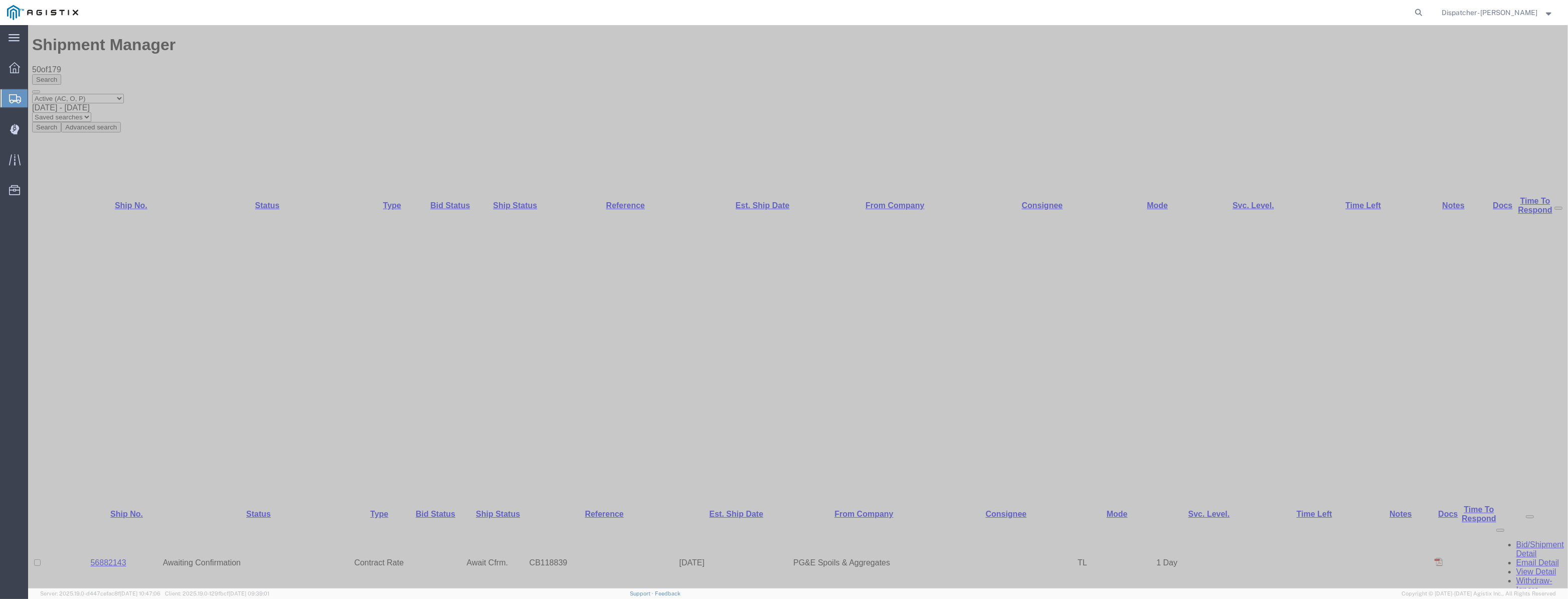
drag, startPoint x: 121, startPoint y: 68, endPoint x: 132, endPoint y: 68, distance: 11.0
click at [121, 94] on select "Select status Active (AC, O, P) All Approved Awaiting Confirmation (AC) Booked …" at bounding box center [78, 99] width 92 height 10
drag, startPoint x: 205, startPoint y: 72, endPoint x: 225, endPoint y: 78, distance: 20.9
click at [205, 103] on div "[DATE] - [DATE]" at bounding box center [798, 108] width 1532 height 9
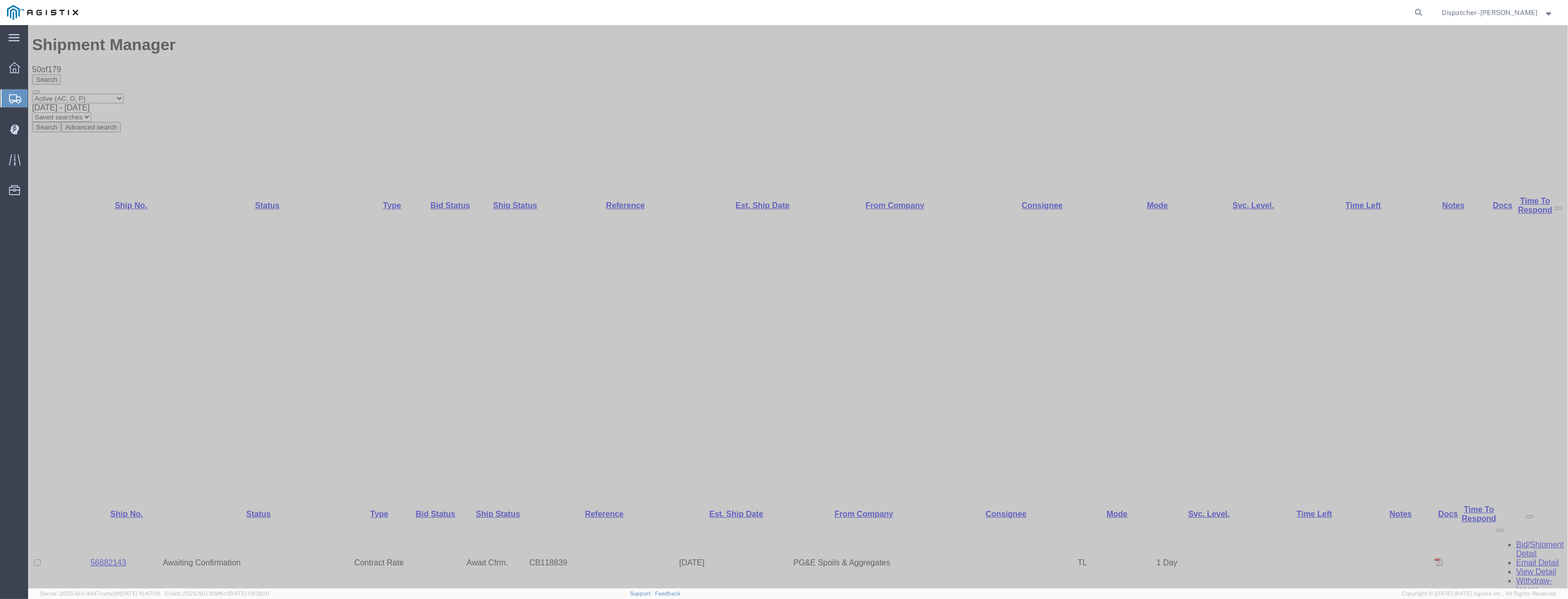
click at [89, 103] on span "[DATE] - [DATE]" at bounding box center [61, 108] width 58 height 9
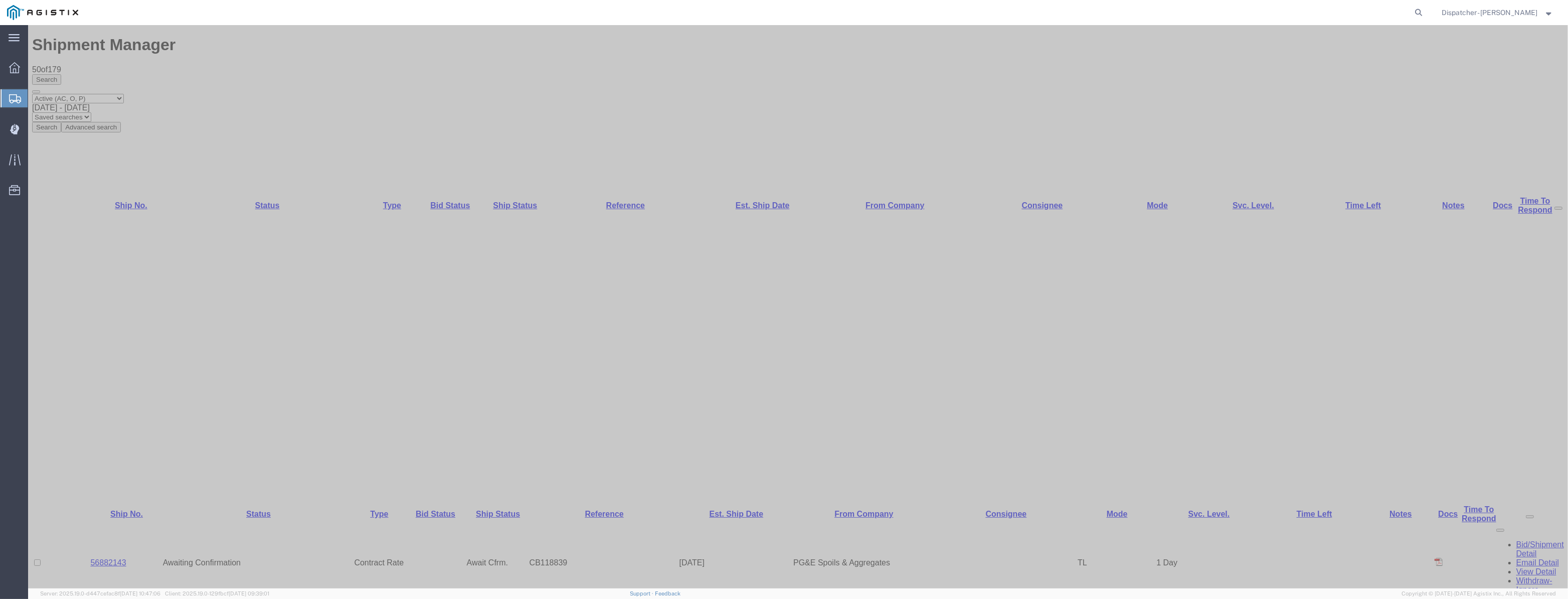
click at [121, 122] on button "Advanced search" at bounding box center [91, 127] width 60 height 10
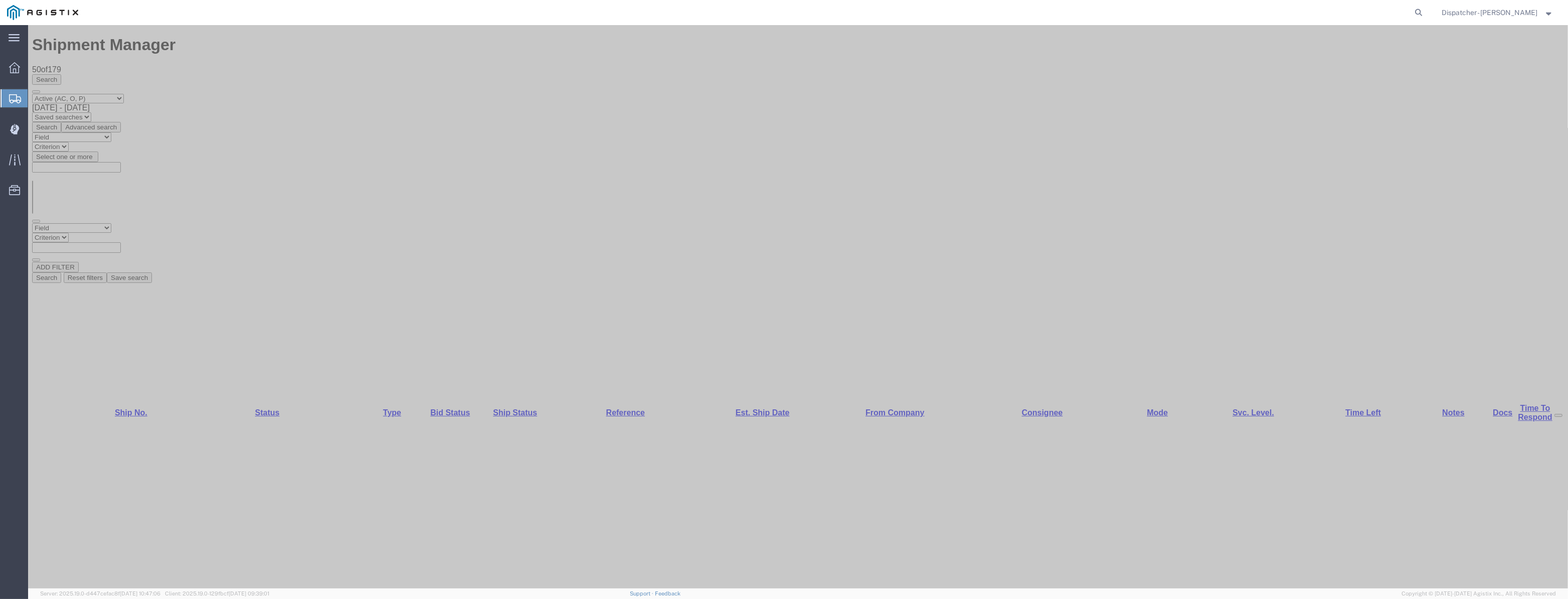
click at [61, 122] on button "Search" at bounding box center [47, 127] width 29 height 10
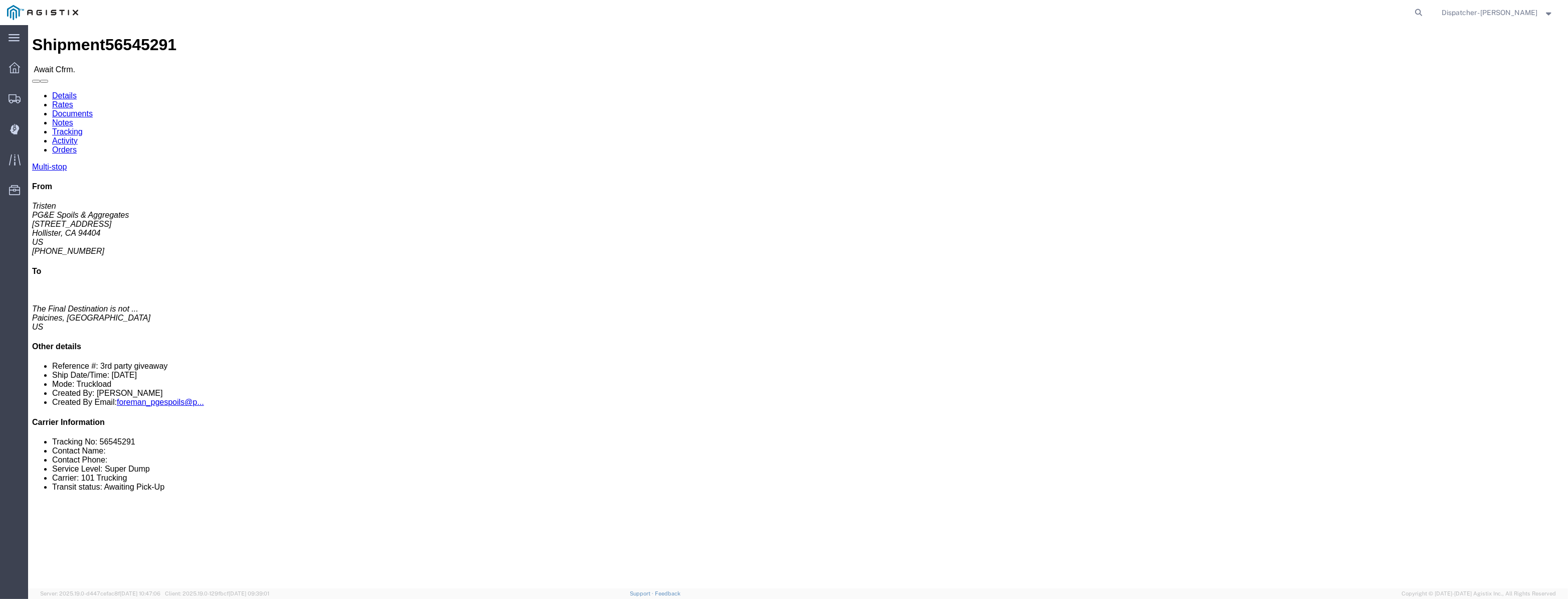
click link "Tracking"
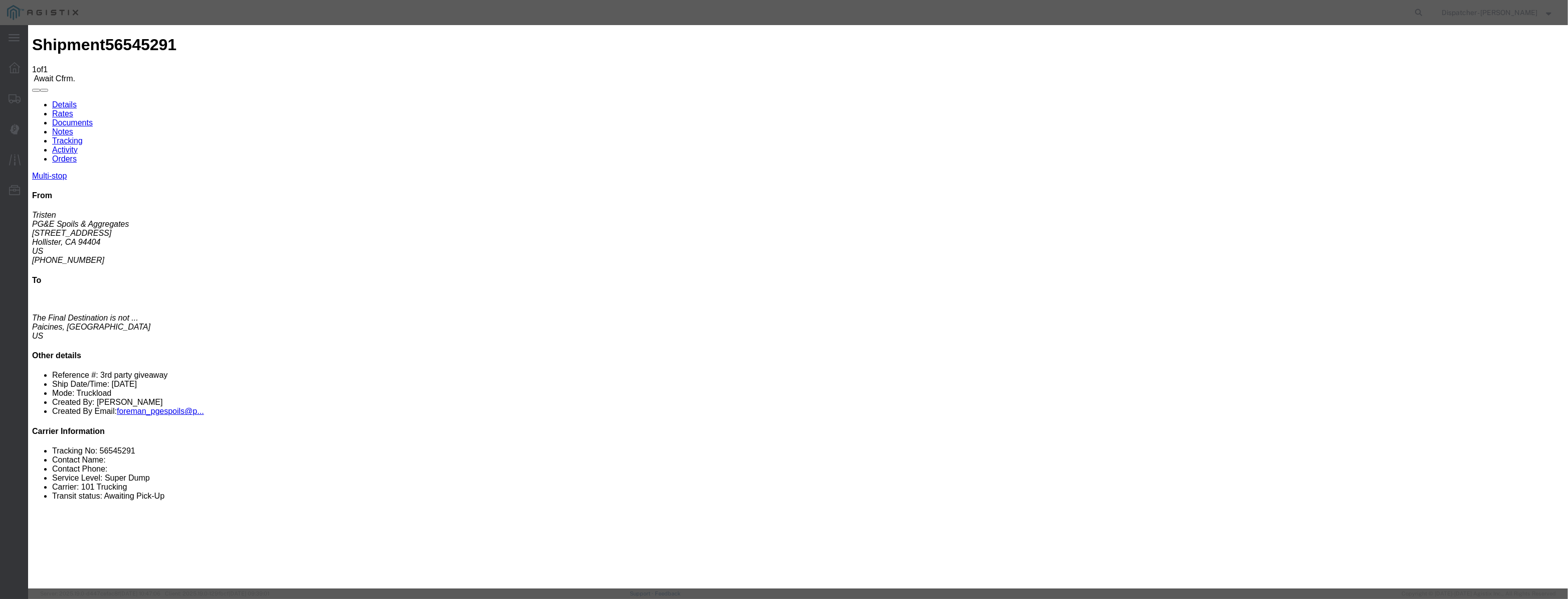
type input "[DATE]"
type input "12:00 PM"
drag, startPoint x: 657, startPoint y: 113, endPoint x: 649, endPoint y: 129, distance: 17.9
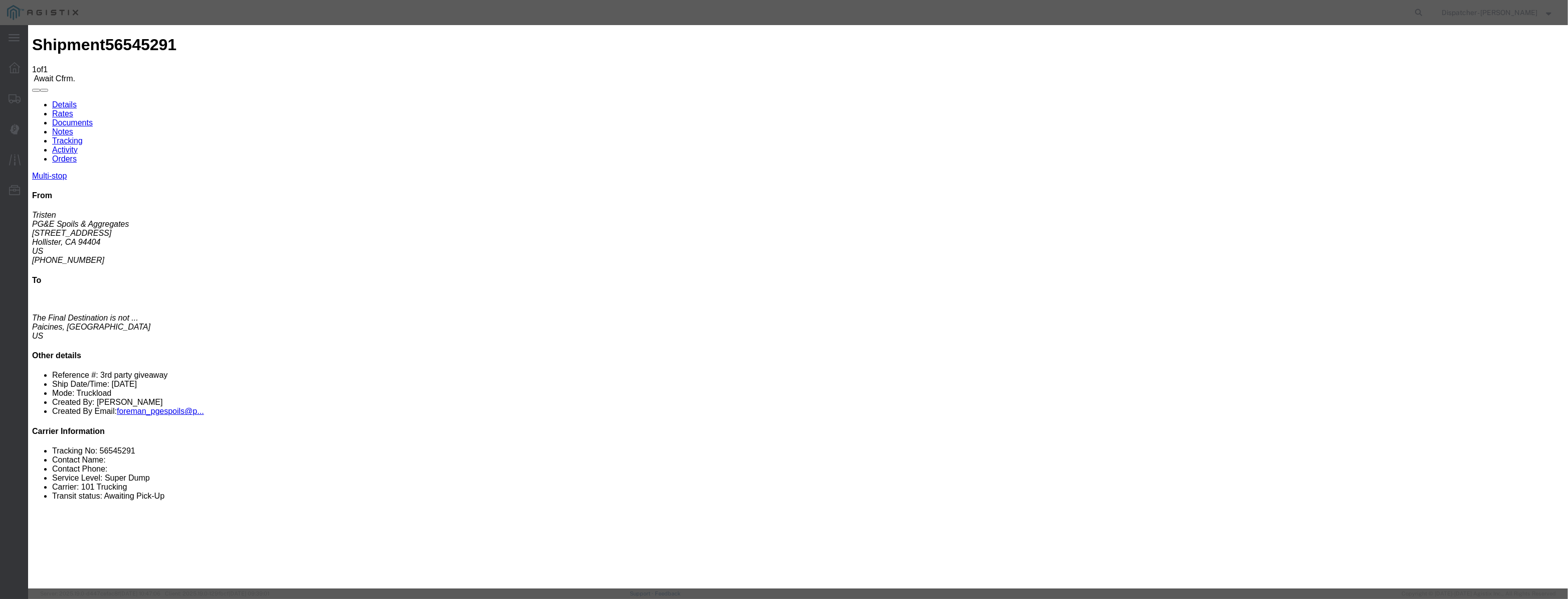
drag, startPoint x: 649, startPoint y: 129, endPoint x: 671, endPoint y: 130, distance: 22.0
paste input "[DATE]"
type input "[DATE]"
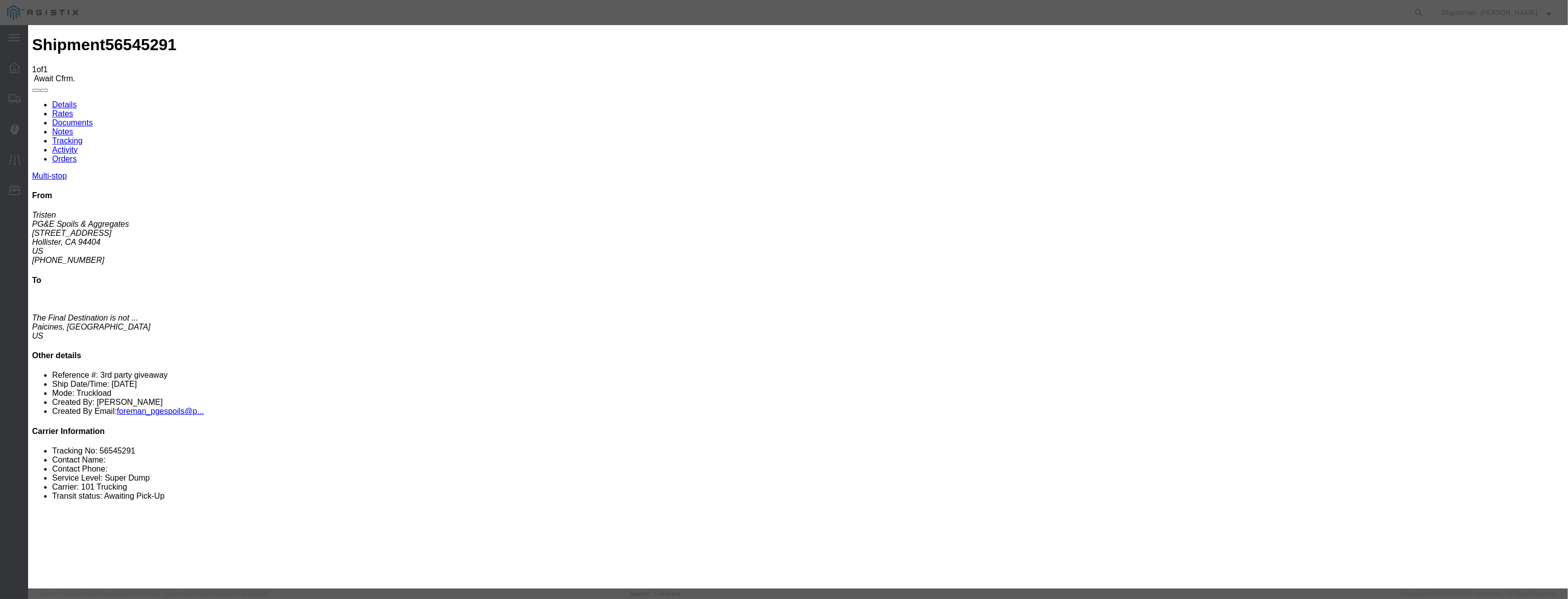
select select "ARVPULOC"
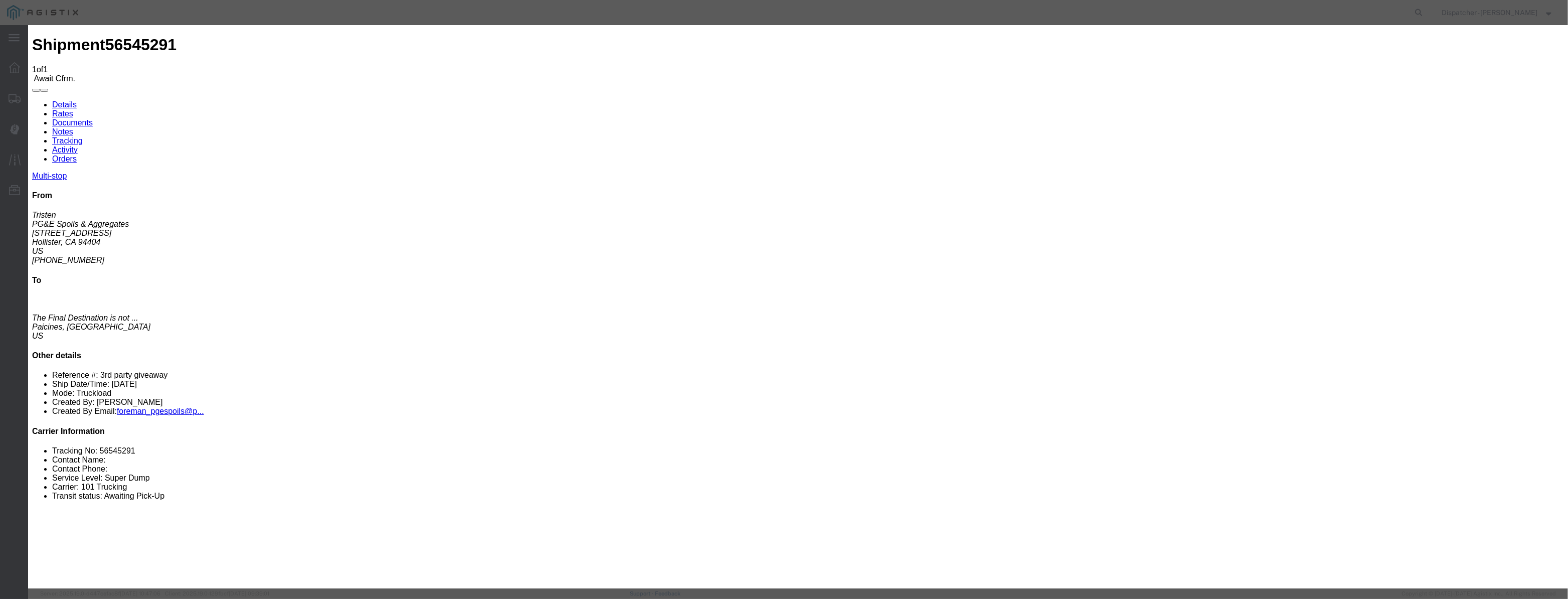
select select "{"pickupDeliveryInfoId": "122380188","pickupOrDelivery": "P","stopNum": "1","lo…"
select select "CA"
type input "Hollister"
drag, startPoint x: 782, startPoint y: 132, endPoint x: 306, endPoint y: 186, distance: 479.1
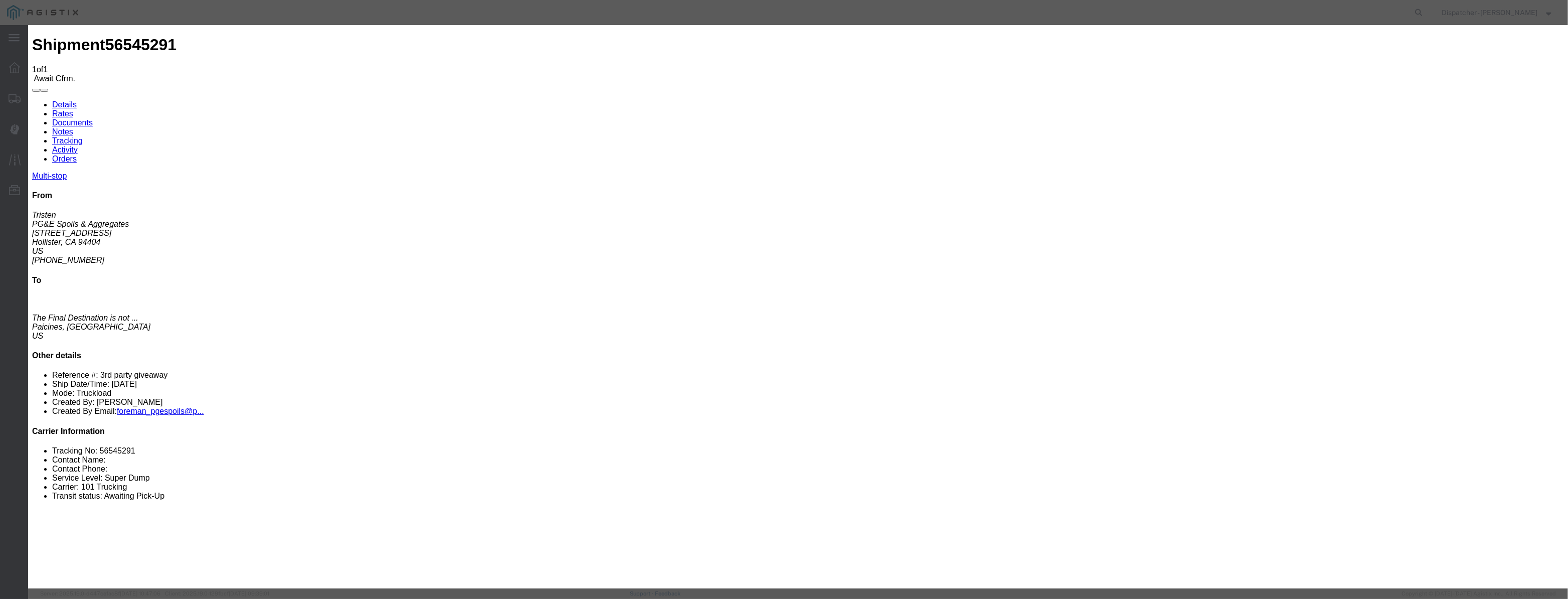
type input "6:15 AM"
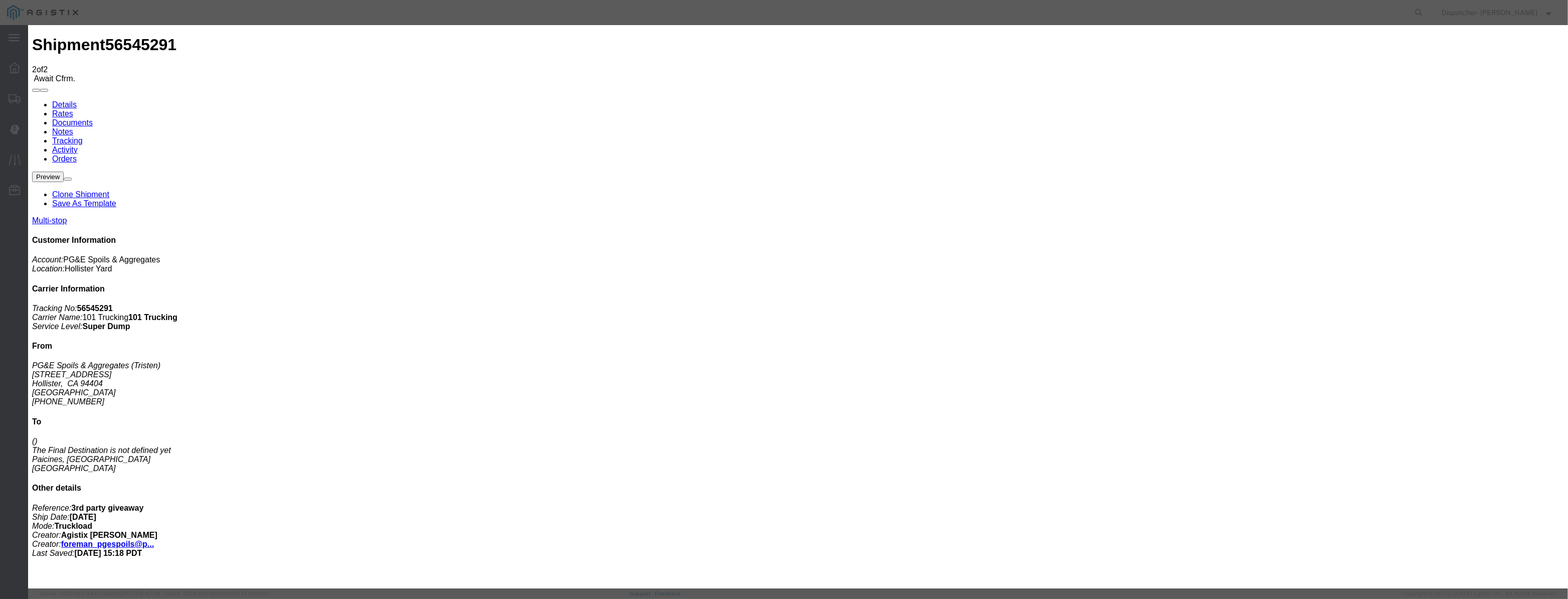
type input "[DATE]"
type input "12:00 PM"
drag, startPoint x: 639, startPoint y: 127, endPoint x: 654, endPoint y: 119, distance: 17.0
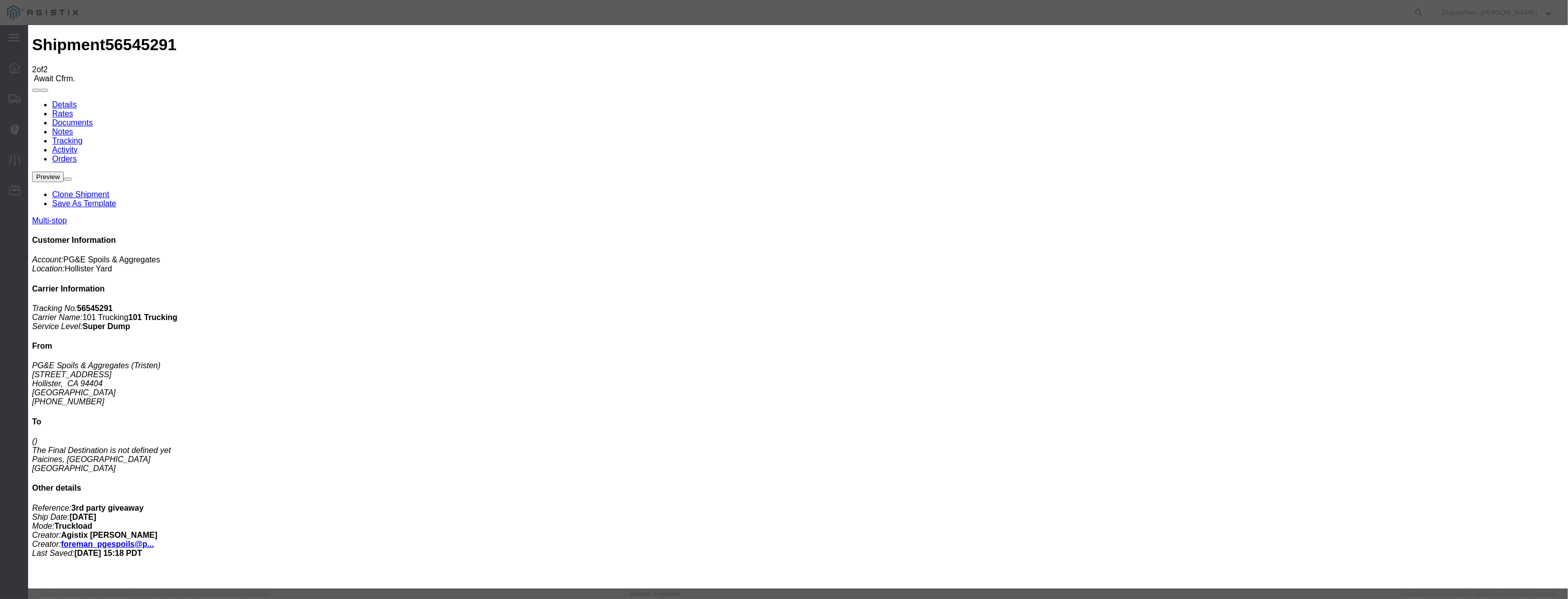
drag, startPoint x: 636, startPoint y: 128, endPoint x: 669, endPoint y: 132, distance: 33.2
paste input "[DATE]"
type input "[DATE]"
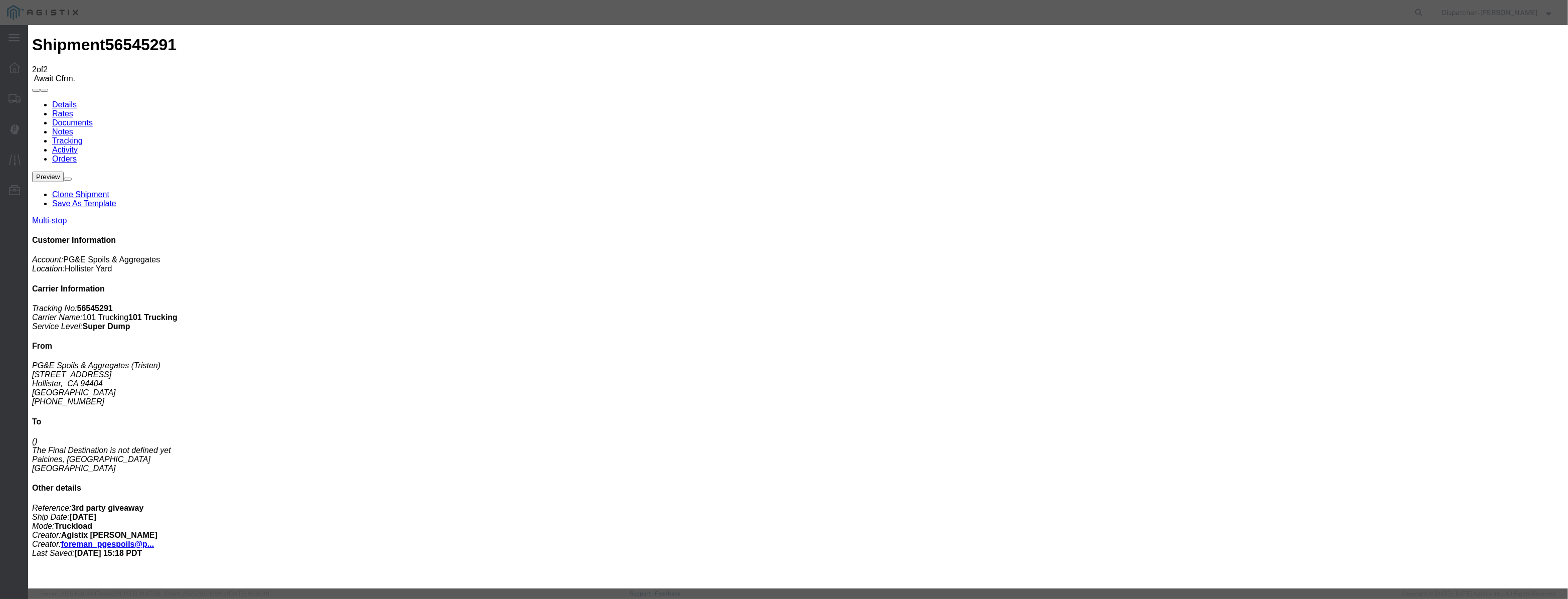
drag, startPoint x: 755, startPoint y: 140, endPoint x: 750, endPoint y: 152, distance: 13.0
select select "DPTPULOC"
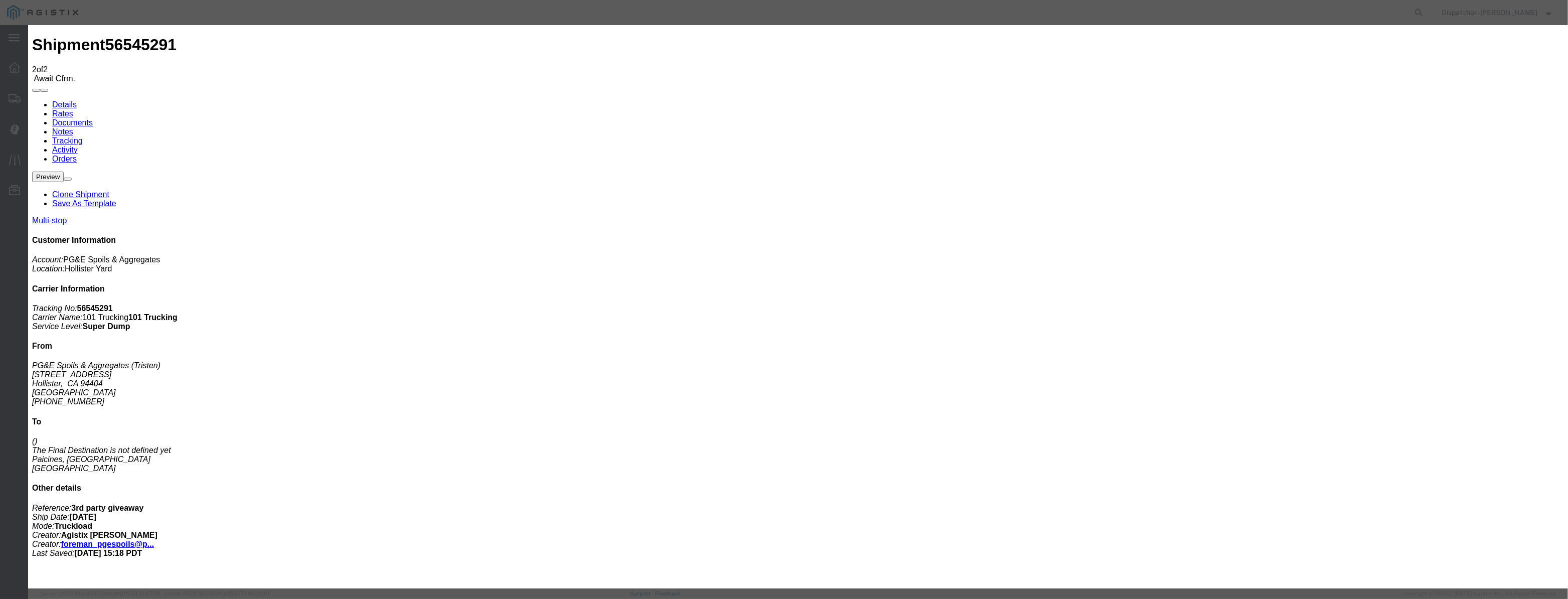
select select "{"pickupDeliveryInfoId": "122380188","pickupOrDelivery": "P","stopNum": "1","lo…"
drag, startPoint x: 775, startPoint y: 126, endPoint x: 466, endPoint y: 141, distance: 309.4
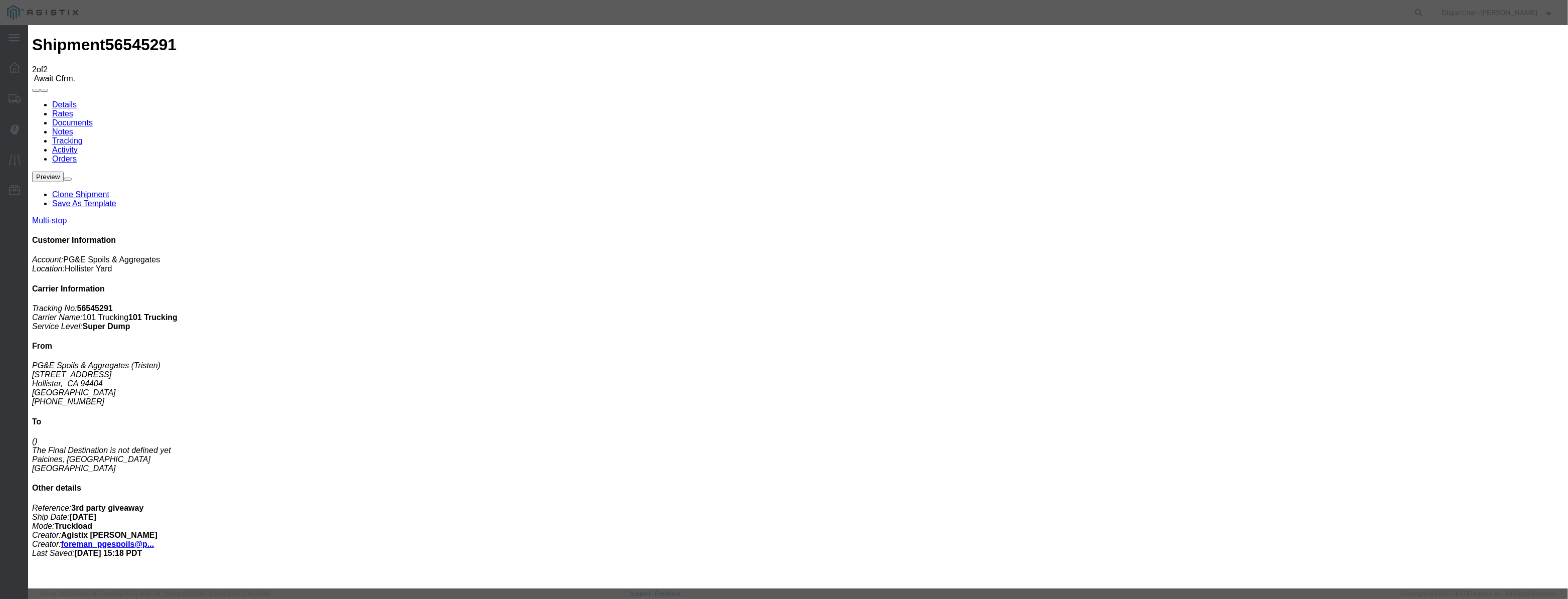
drag, startPoint x: 781, startPoint y: 131, endPoint x: 502, endPoint y: 135, distance: 279.0
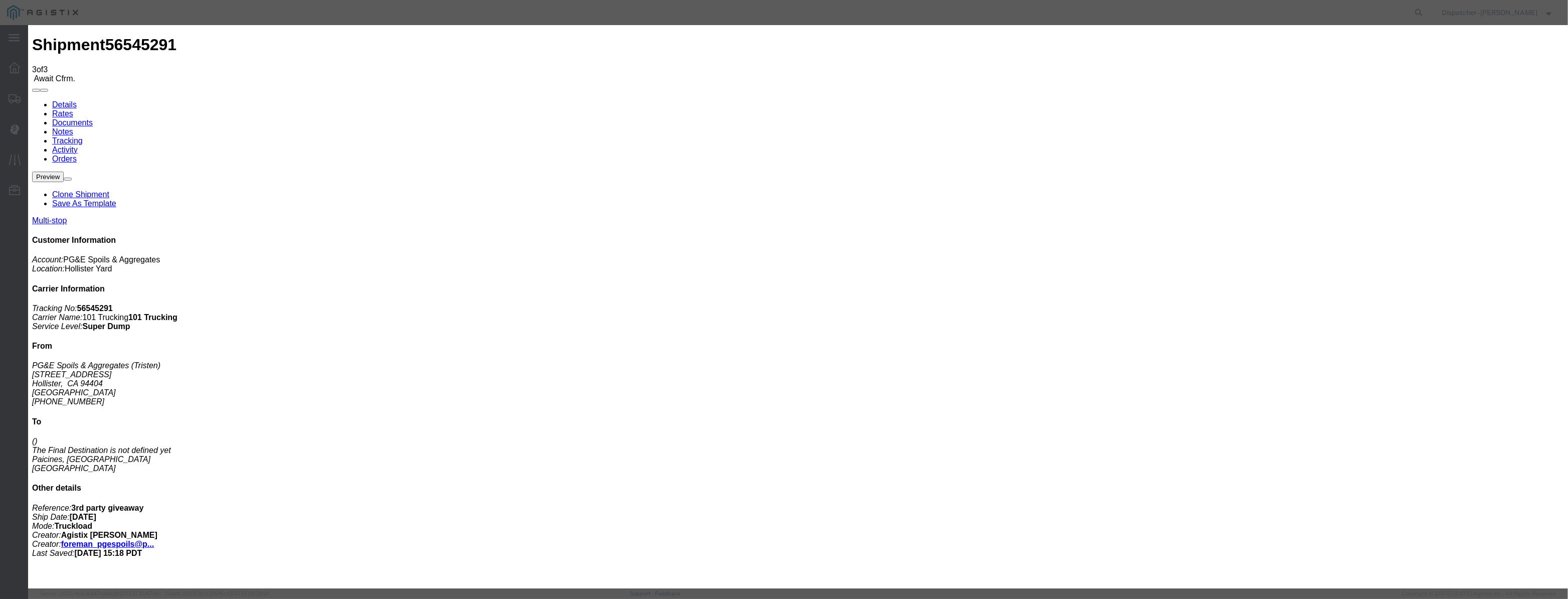
drag, startPoint x: 638, startPoint y: 129, endPoint x: 653, endPoint y: 111, distance: 23.4
drag, startPoint x: 653, startPoint y: 111, endPoint x: 647, endPoint y: 122, distance: 12.5
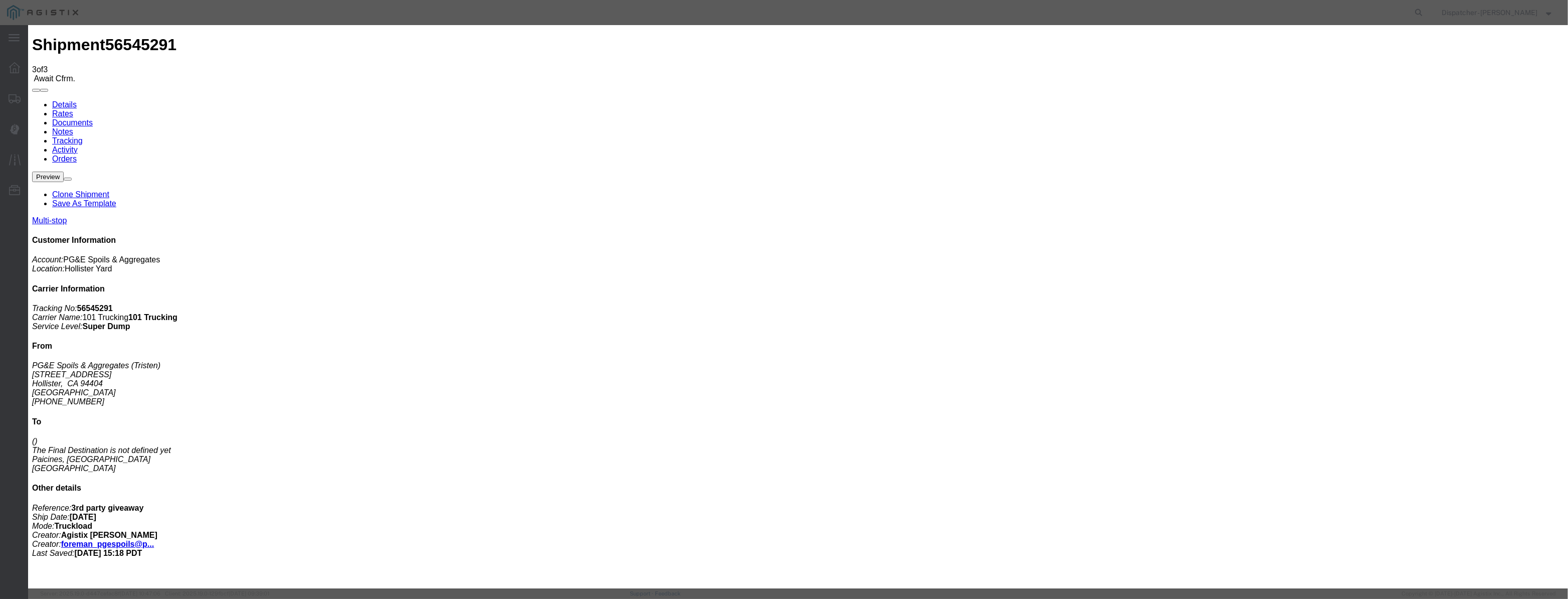
drag, startPoint x: 647, startPoint y: 122, endPoint x: 681, endPoint y: 132, distance: 35.4
paste input "[DATE]"
drag, startPoint x: 727, startPoint y: 141, endPoint x: 726, endPoint y: 149, distance: 8.1
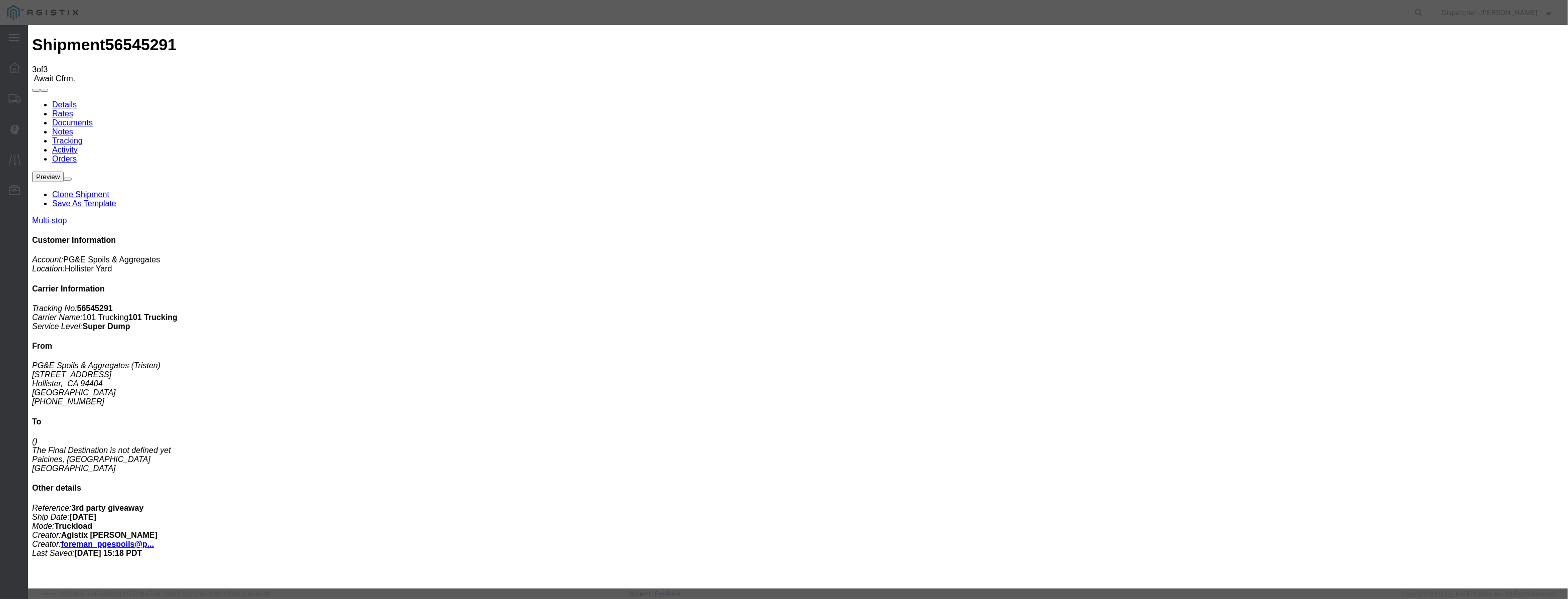
drag, startPoint x: 655, startPoint y: 135, endPoint x: 524, endPoint y: 150, distance: 131.9
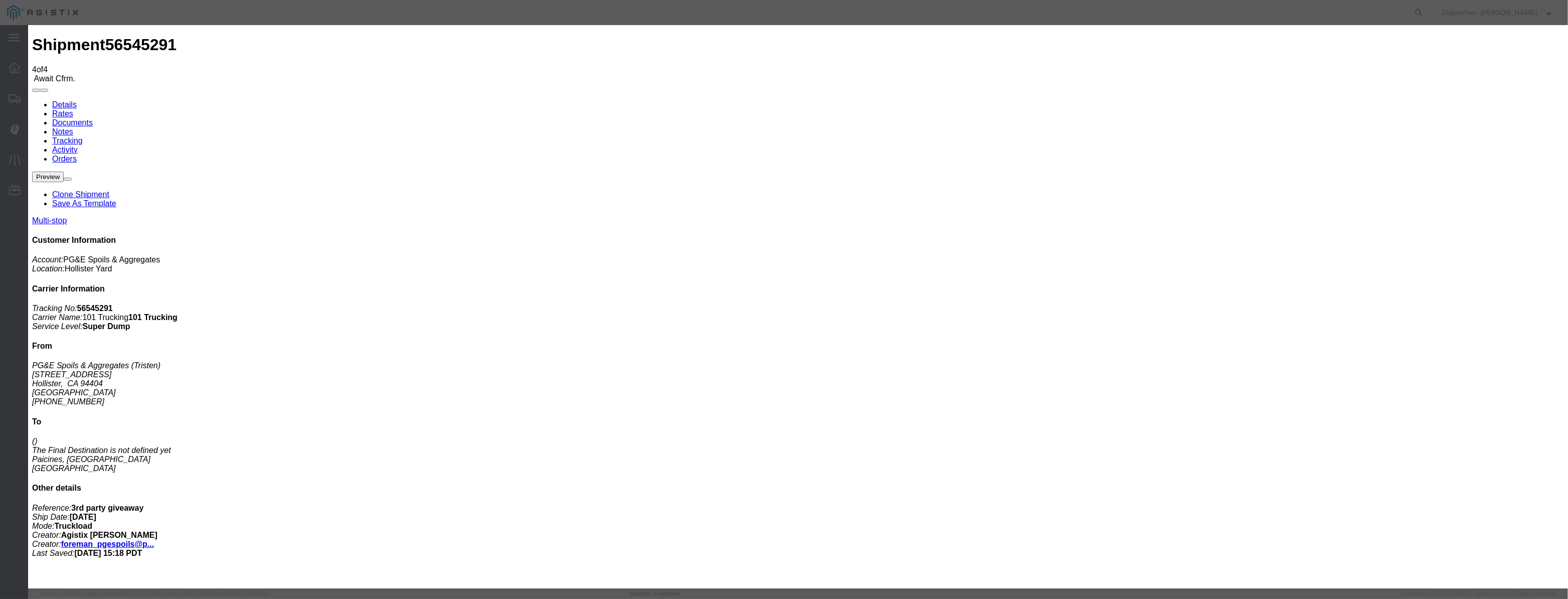
drag, startPoint x: 648, startPoint y: 130, endPoint x: 657, endPoint y: 116, distance: 16.6
drag, startPoint x: 645, startPoint y: 124, endPoint x: 675, endPoint y: 121, distance: 30.1
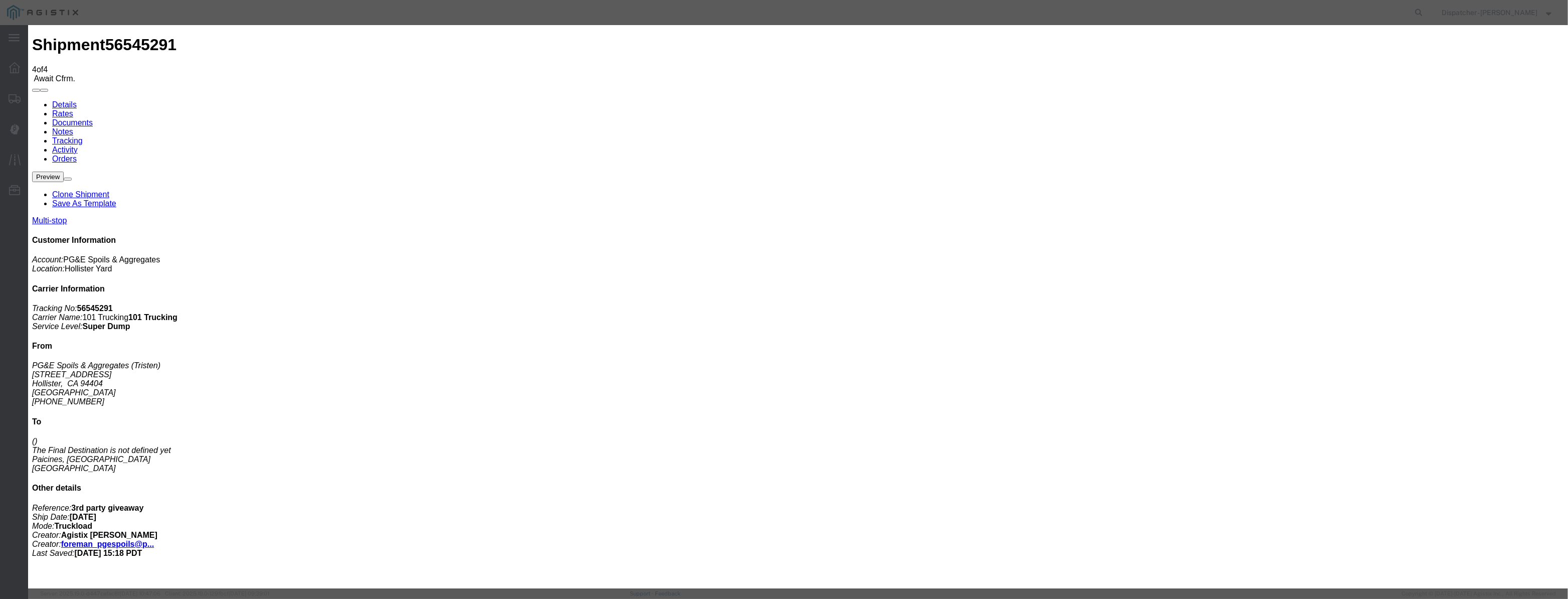
paste input "[DATE]"
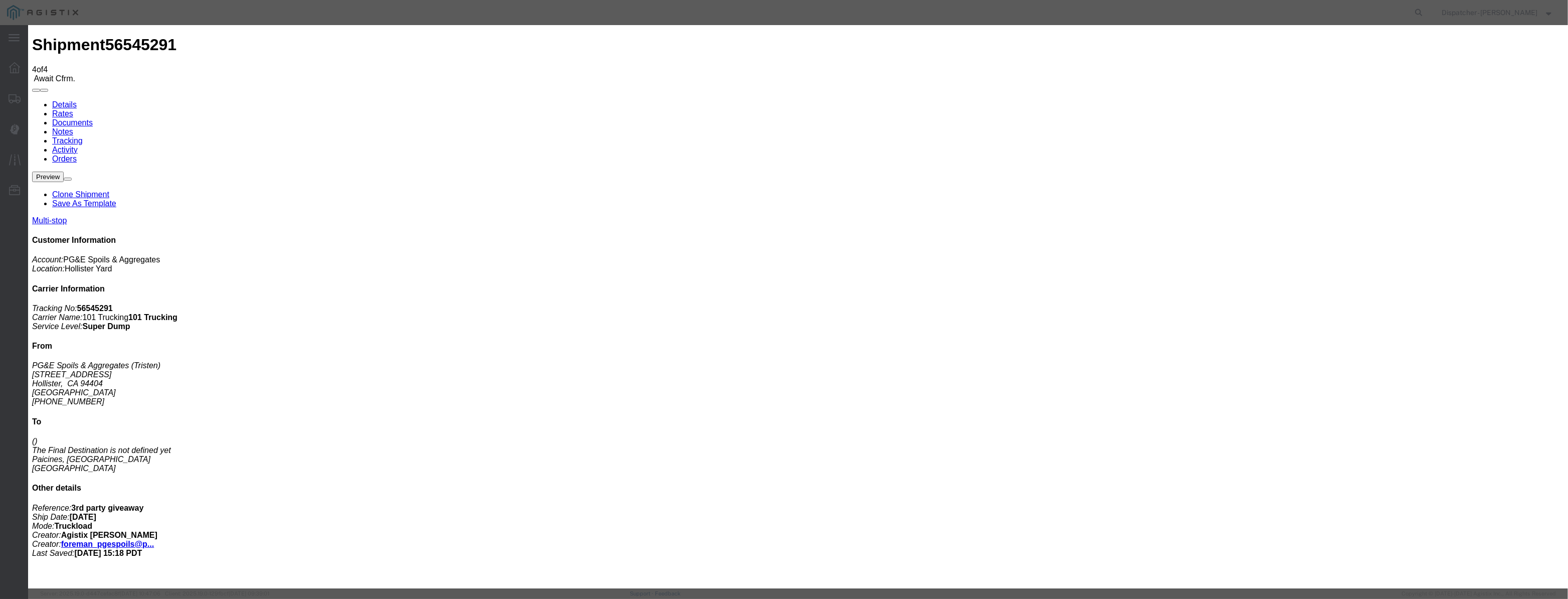
drag, startPoint x: 777, startPoint y: 130, endPoint x: 464, endPoint y: 149, distance: 313.6
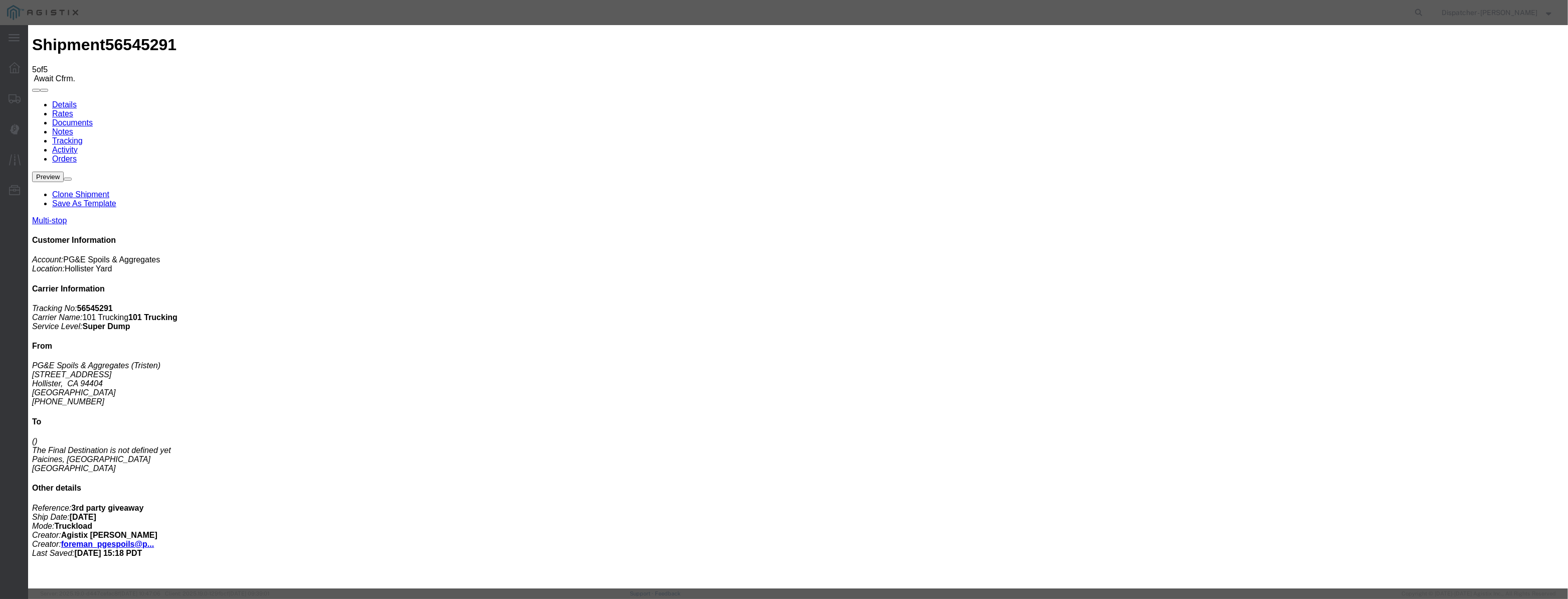
drag, startPoint x: 636, startPoint y: 124, endPoint x: 668, endPoint y: 127, distance: 32.1
paste input "[DATE]"
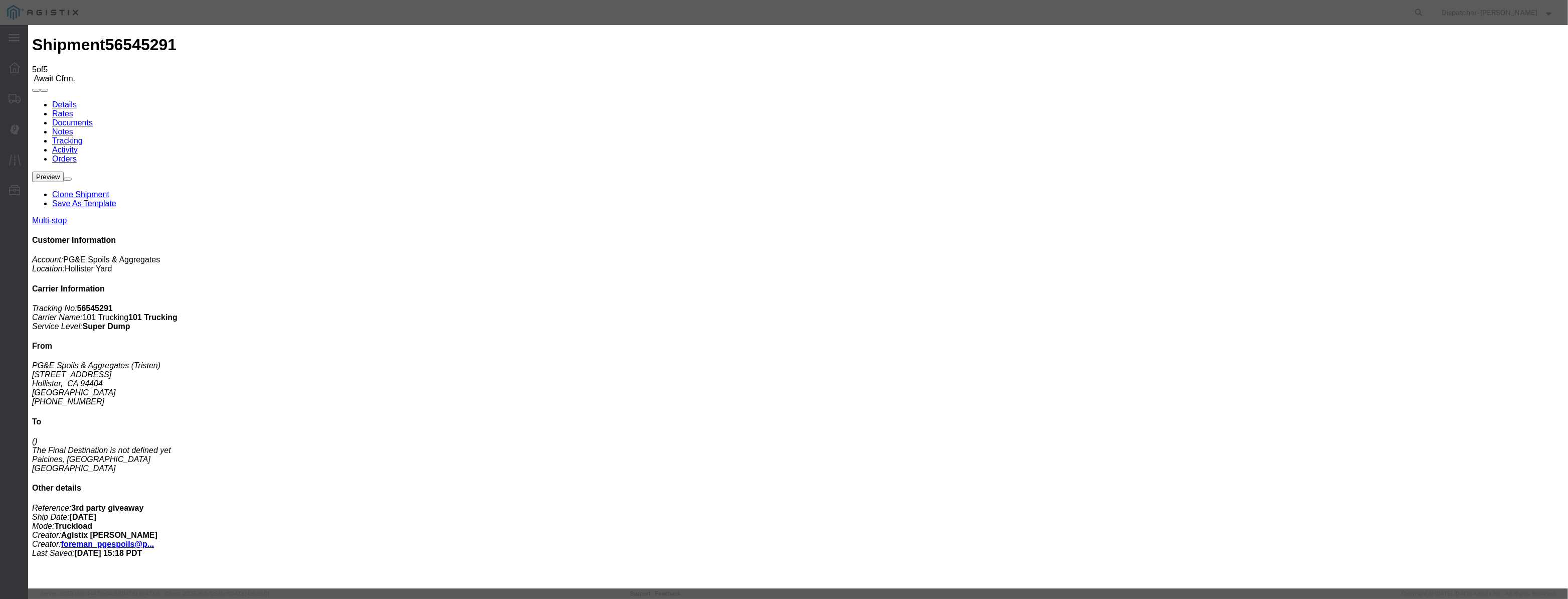
scroll to position [0, 2]
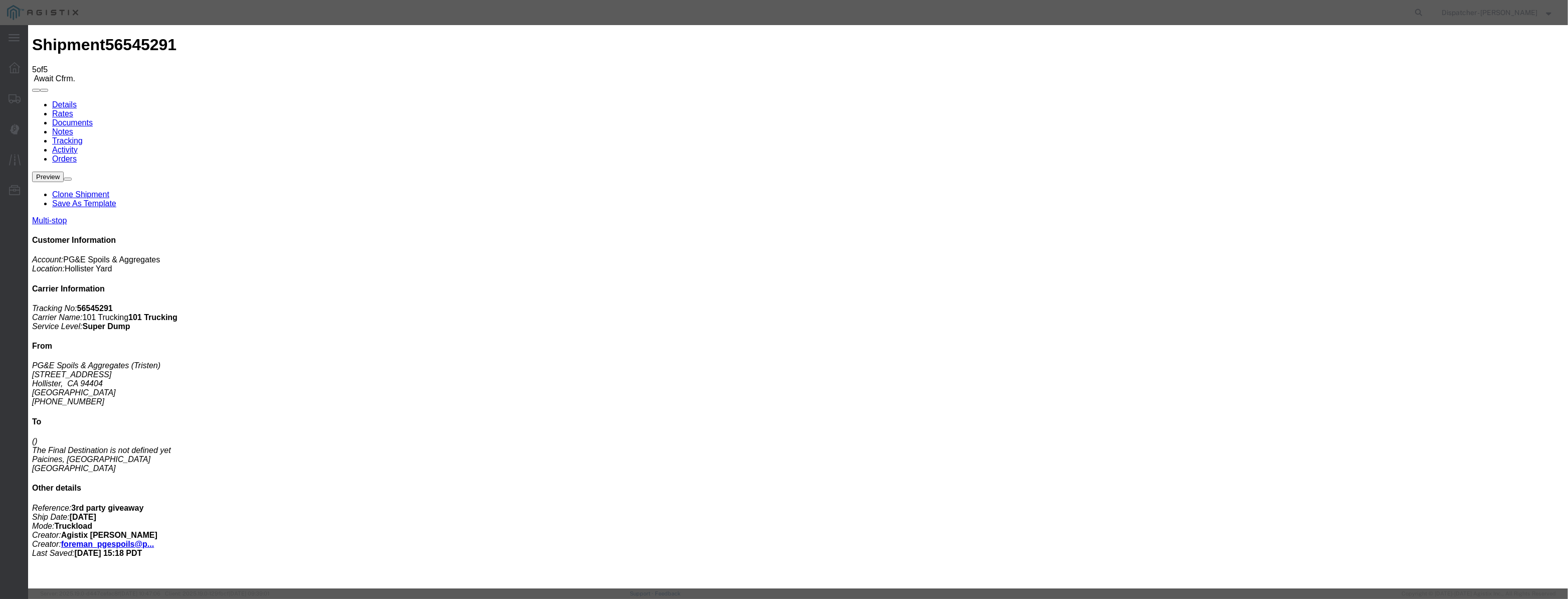
drag, startPoint x: 725, startPoint y: 139, endPoint x: 726, endPoint y: 152, distance: 13.0
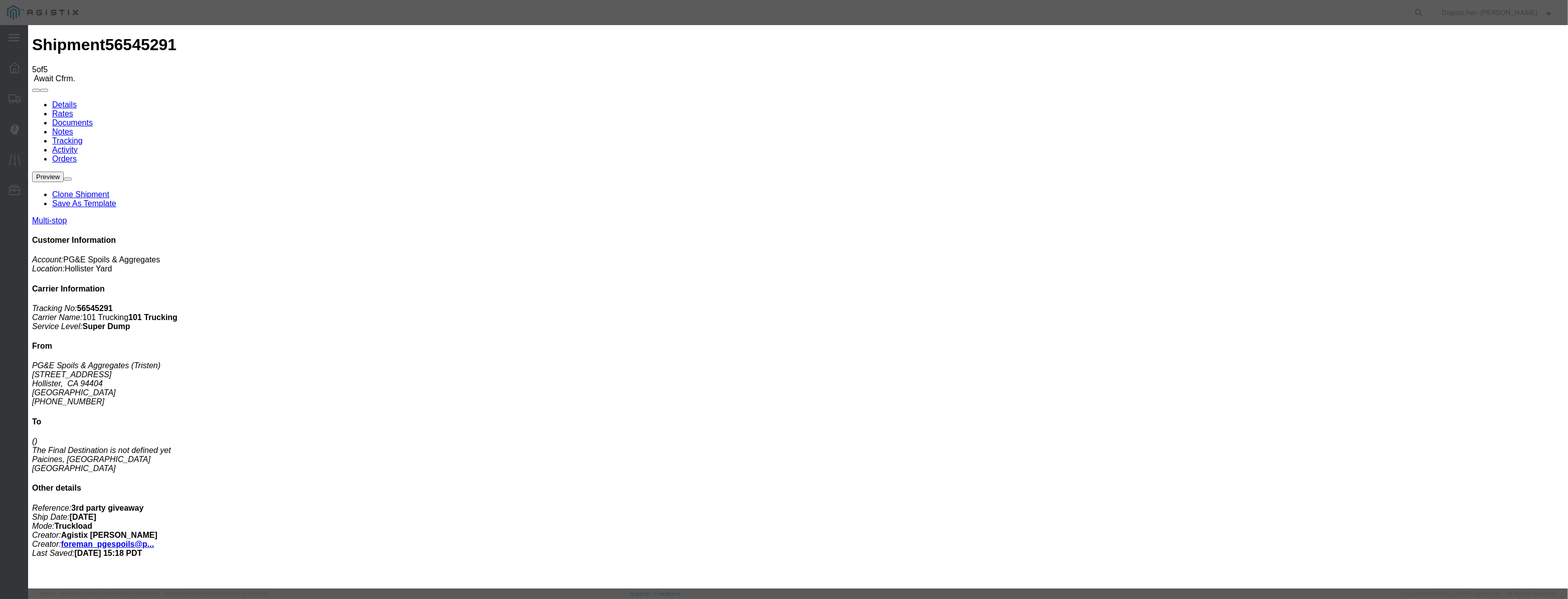
drag, startPoint x: 780, startPoint y: 133, endPoint x: 558, endPoint y: 119, distance: 222.4
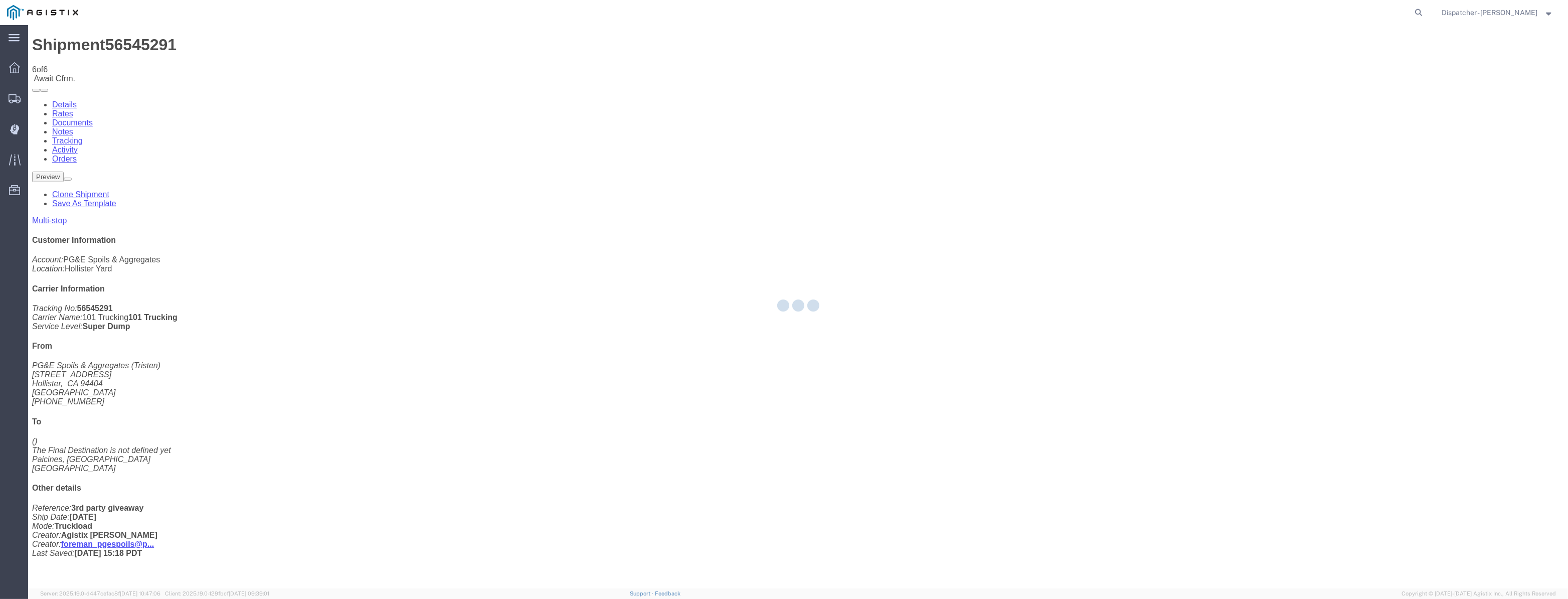
click at [1350, 100] on div at bounding box center [798, 306] width 1540 height 563
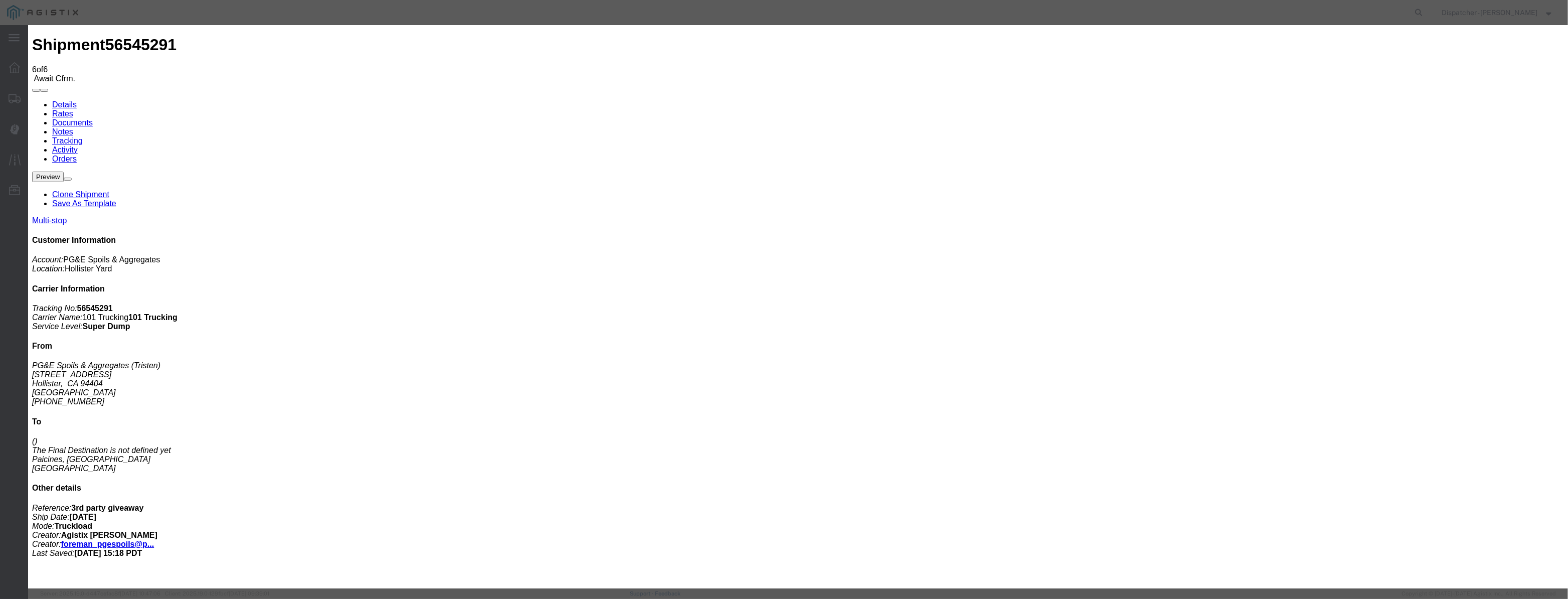
drag, startPoint x: 639, startPoint y: 122, endPoint x: 645, endPoint y: 126, distance: 7.2
drag, startPoint x: 645, startPoint y: 126, endPoint x: 688, endPoint y: 133, distance: 43.6
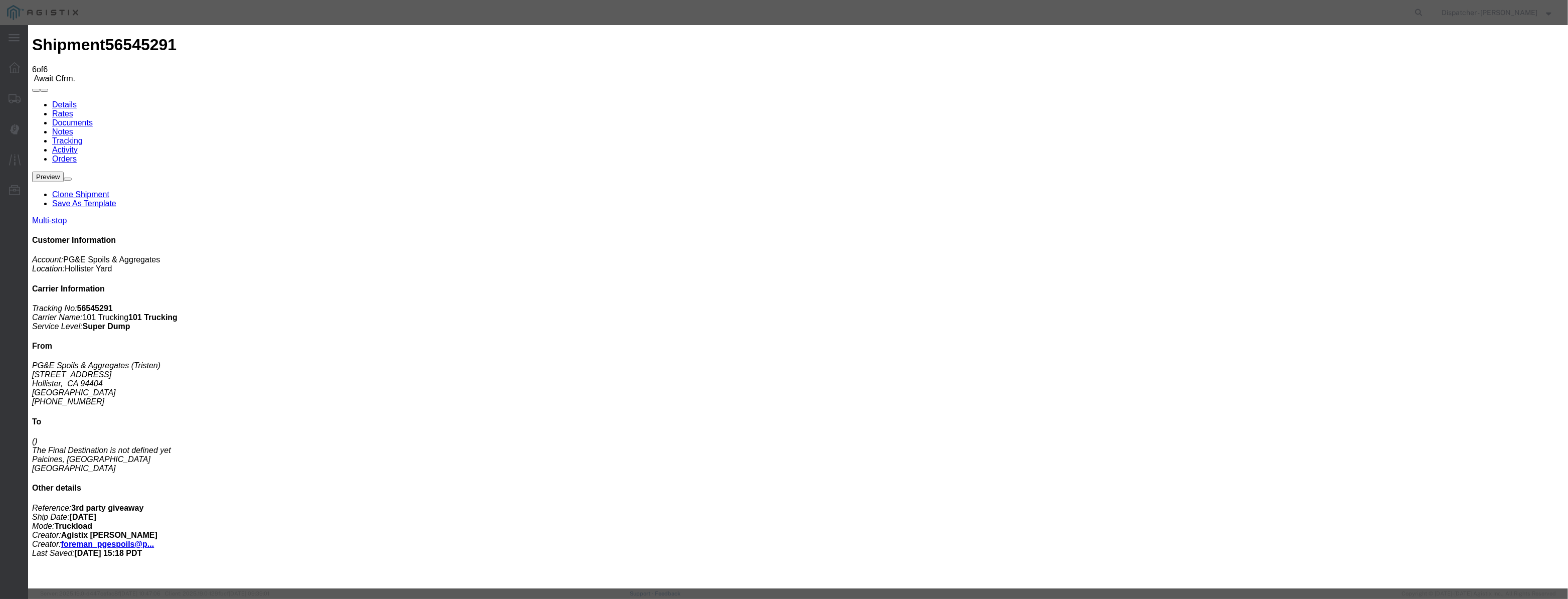
paste input "[DATE]"
drag, startPoint x: 733, startPoint y: 141, endPoint x: 740, endPoint y: 152, distance: 13.0
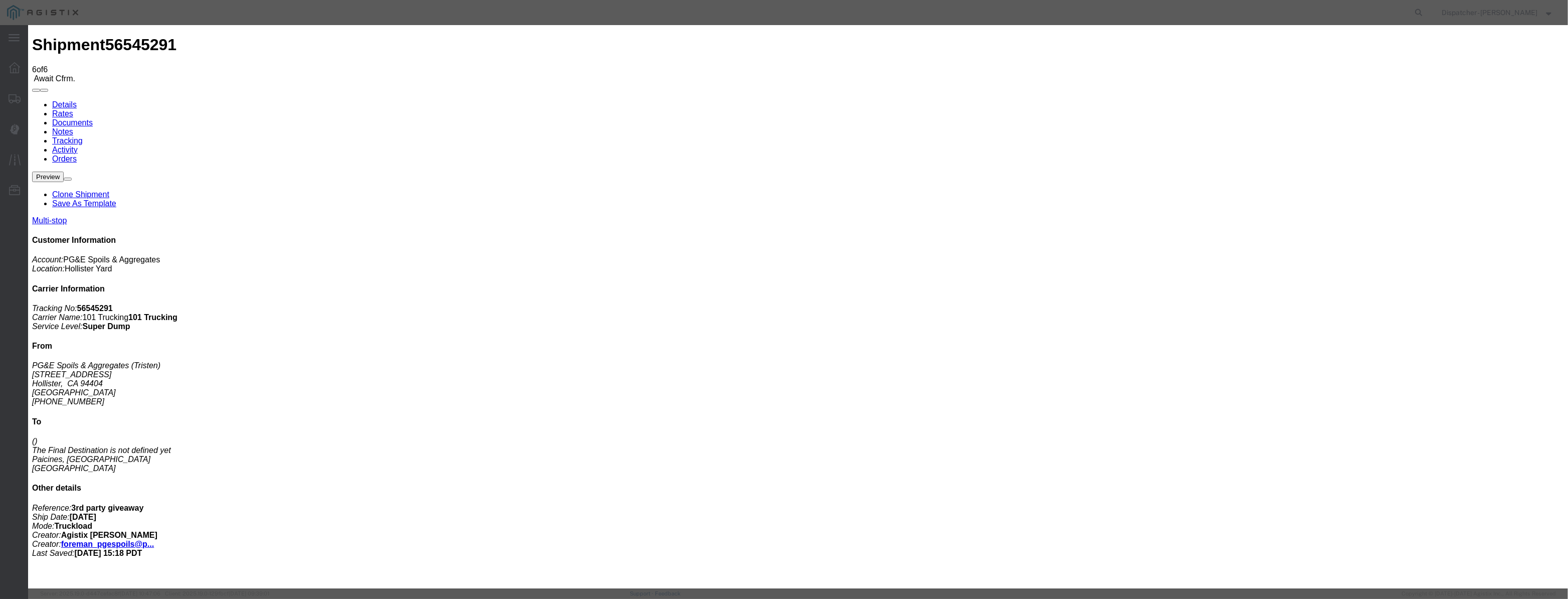
drag, startPoint x: 943, startPoint y: 127, endPoint x: 943, endPoint y: 133, distance: 6.0
drag, startPoint x: 780, startPoint y: 126, endPoint x: 571, endPoint y: 163, distance: 212.2
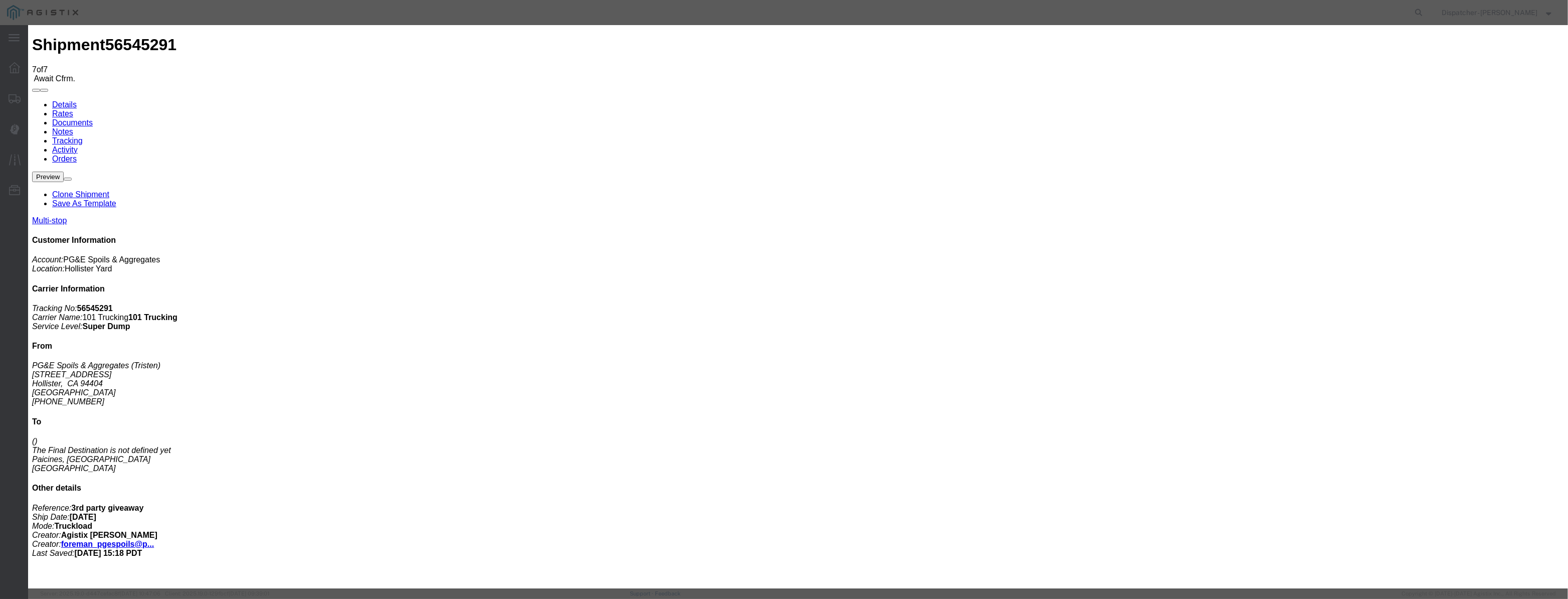
paste input "[DATE]"
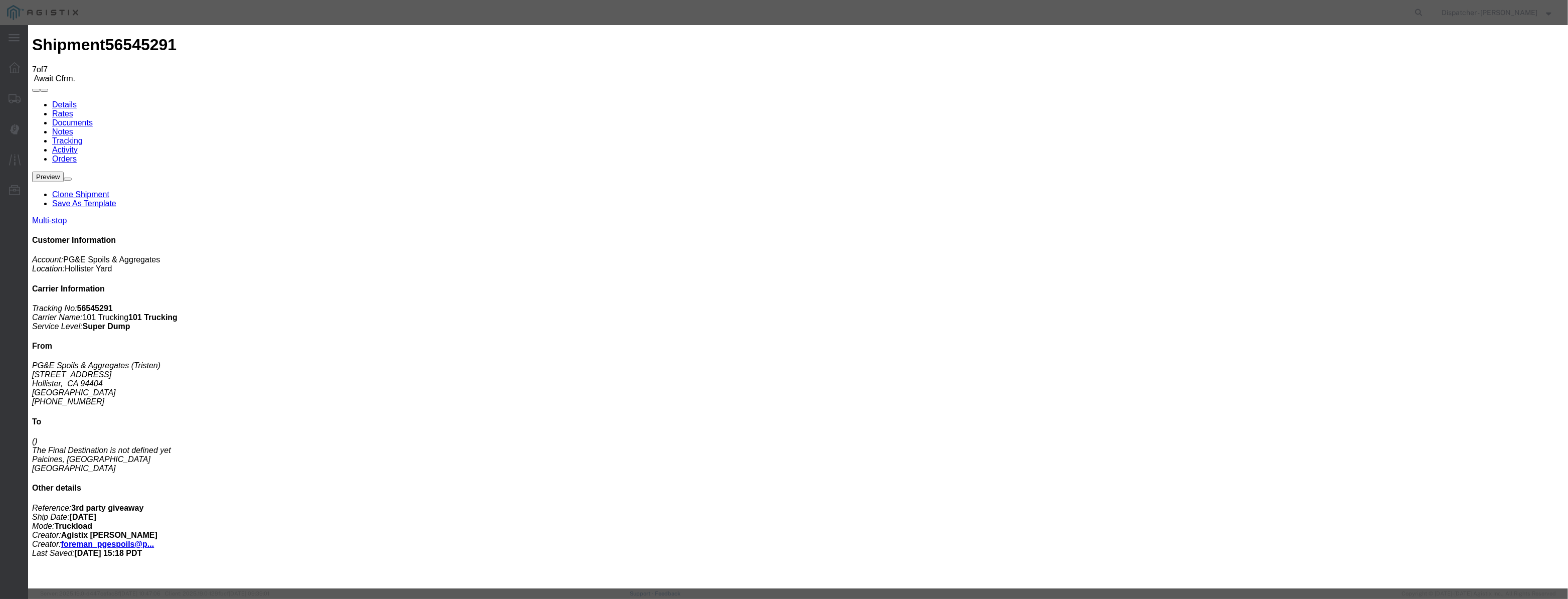
drag, startPoint x: 784, startPoint y: 130, endPoint x: 455, endPoint y: 173, distance: 331.8
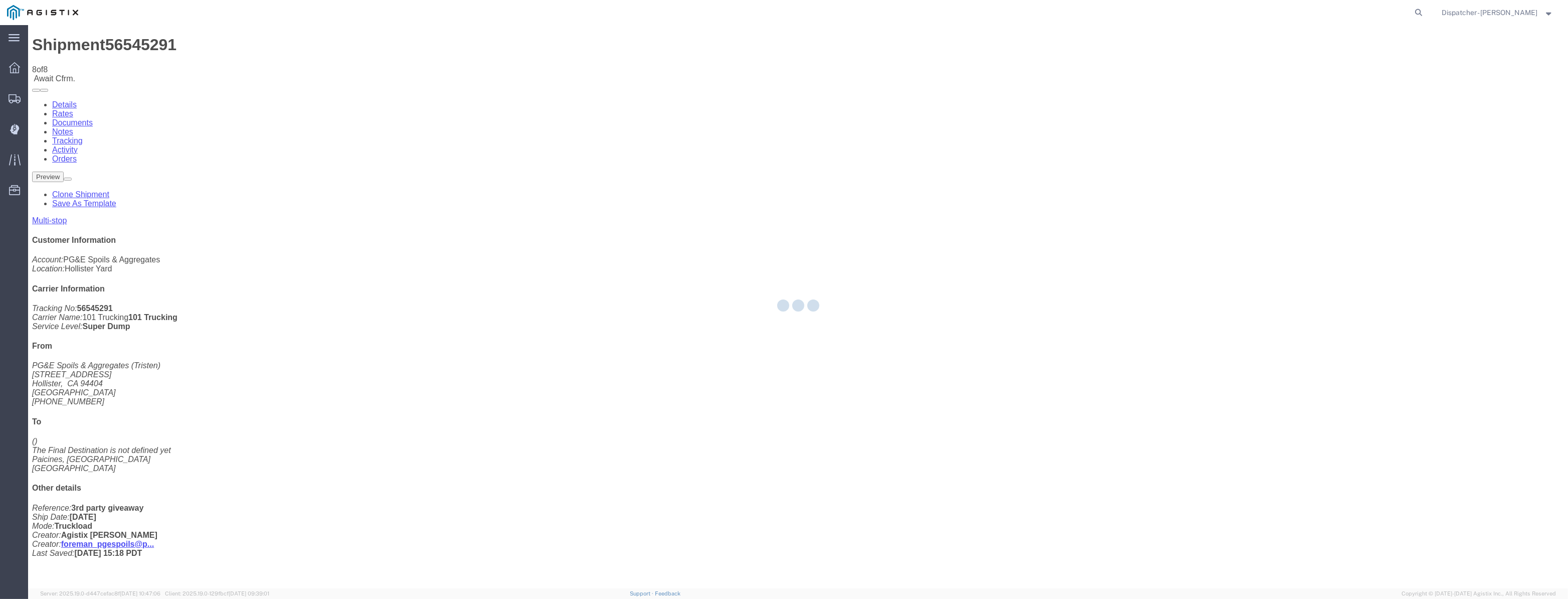
click at [1325, 96] on div at bounding box center [798, 306] width 1540 height 563
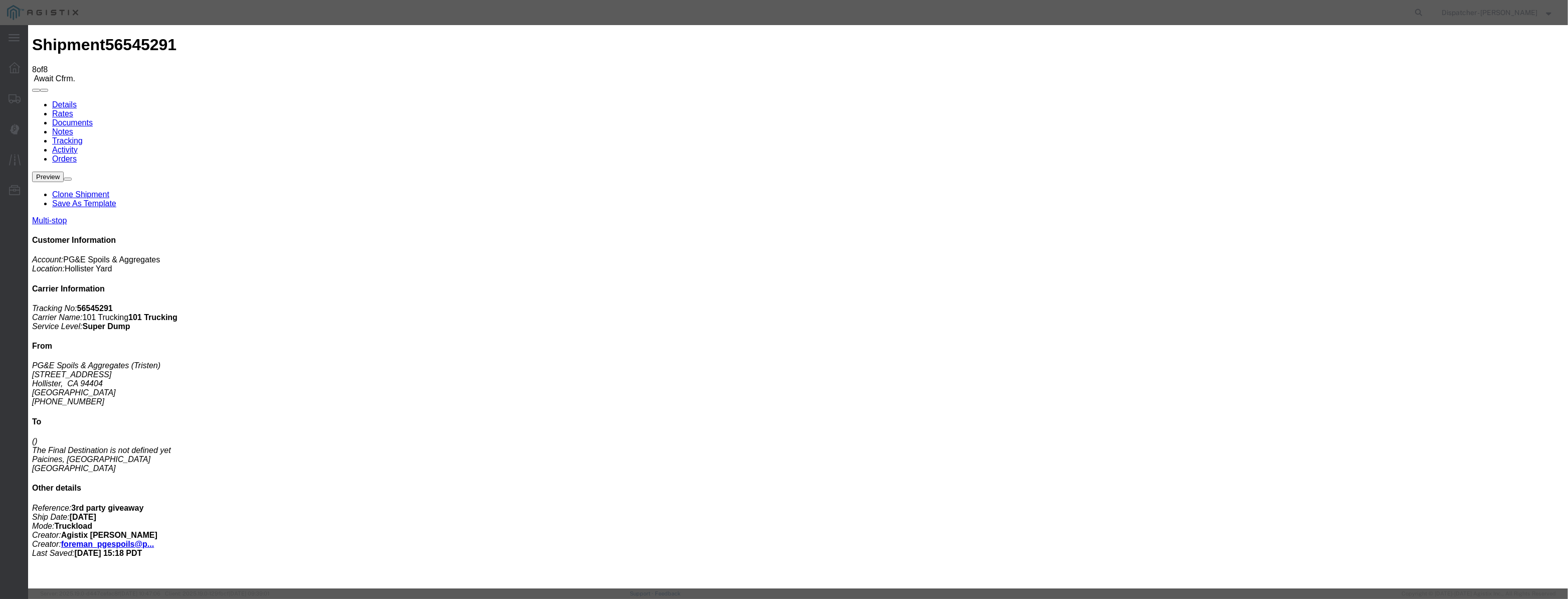
drag, startPoint x: 645, startPoint y: 124, endPoint x: 692, endPoint y: 129, distance: 47.3
paste input "[DATE]"
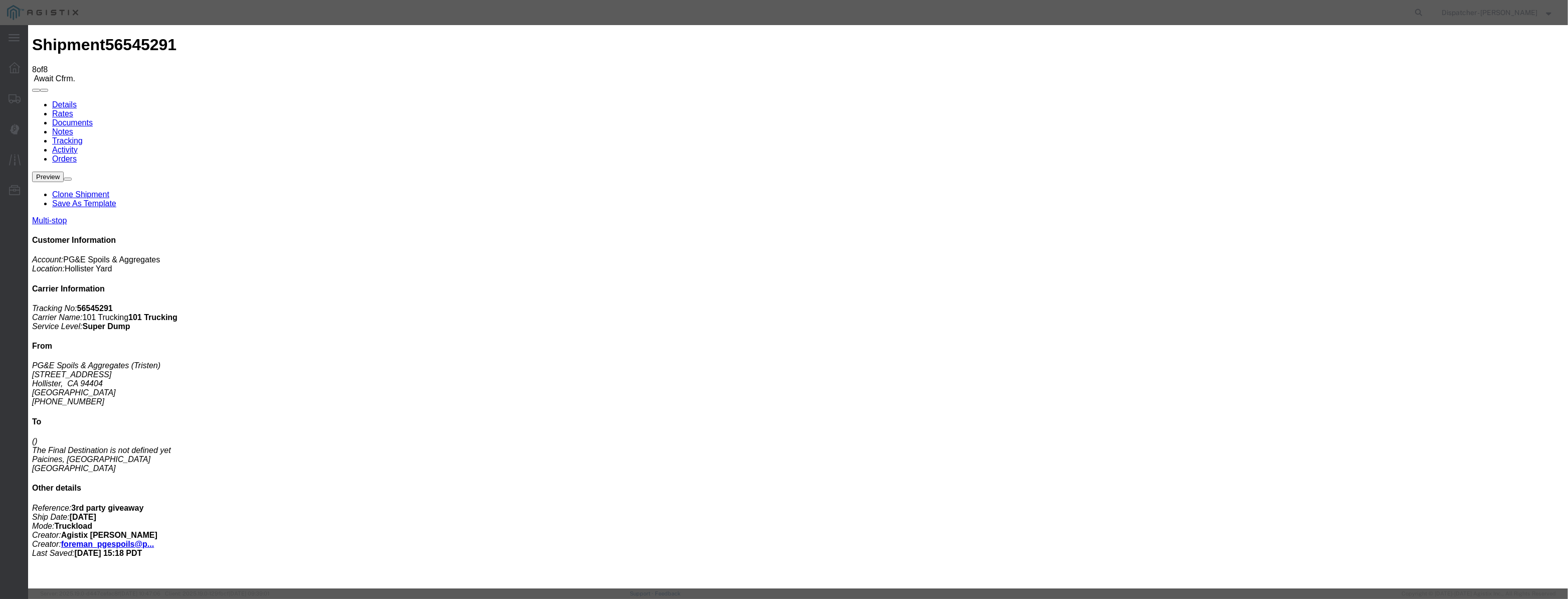
scroll to position [0, 0]
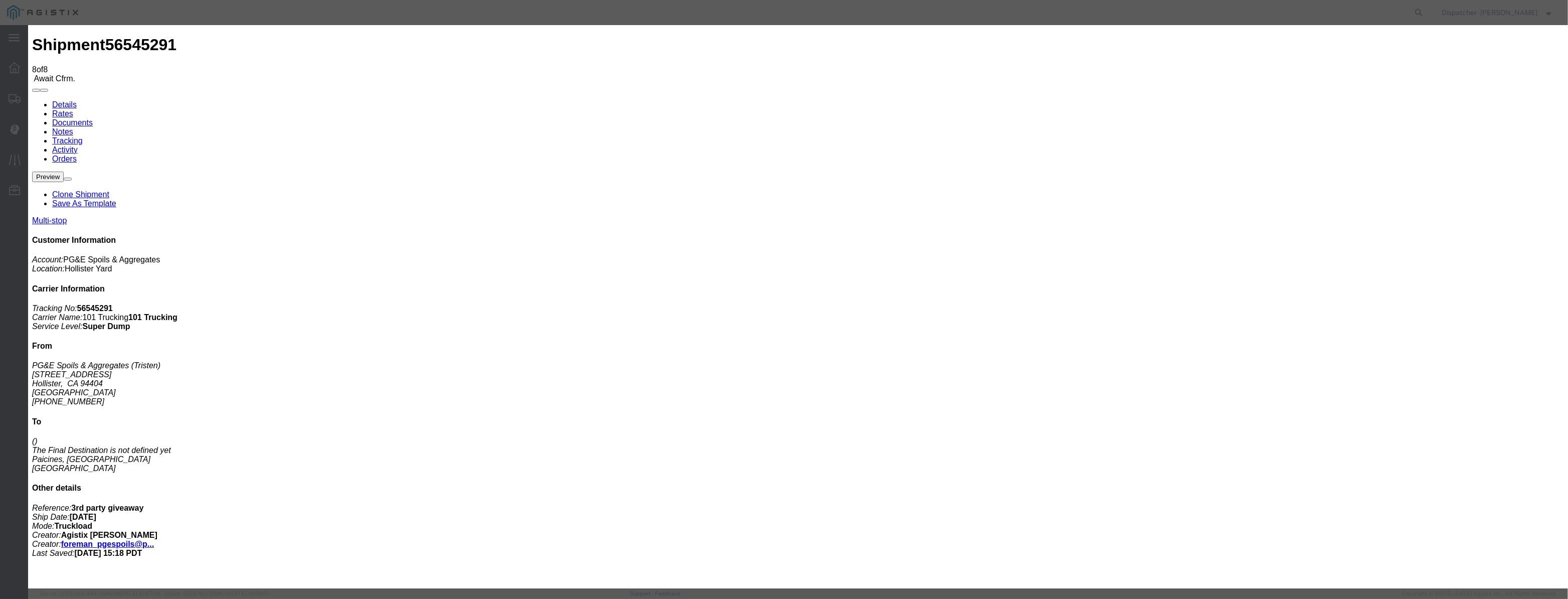
drag, startPoint x: 774, startPoint y: 129, endPoint x: 603, endPoint y: 142, distance: 171.5
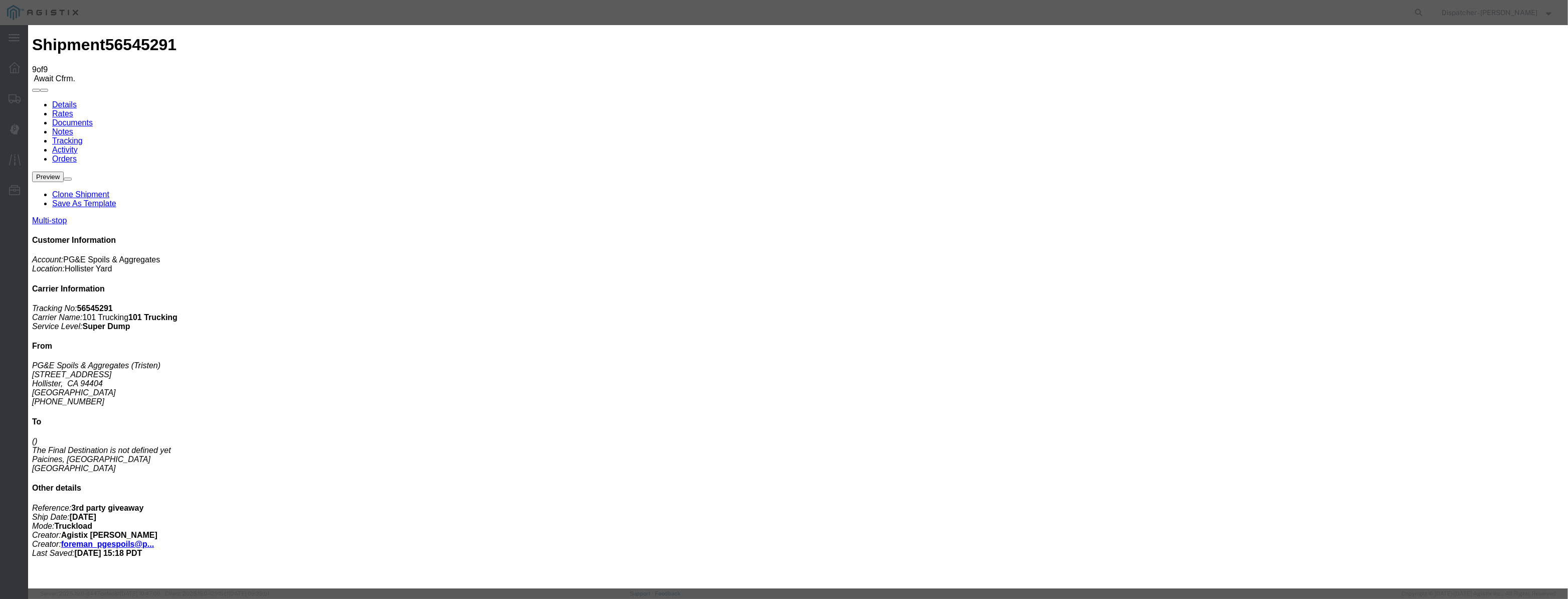
drag, startPoint x: 646, startPoint y: 127, endPoint x: 663, endPoint y: 130, distance: 17.3
paste input "[DATE]"
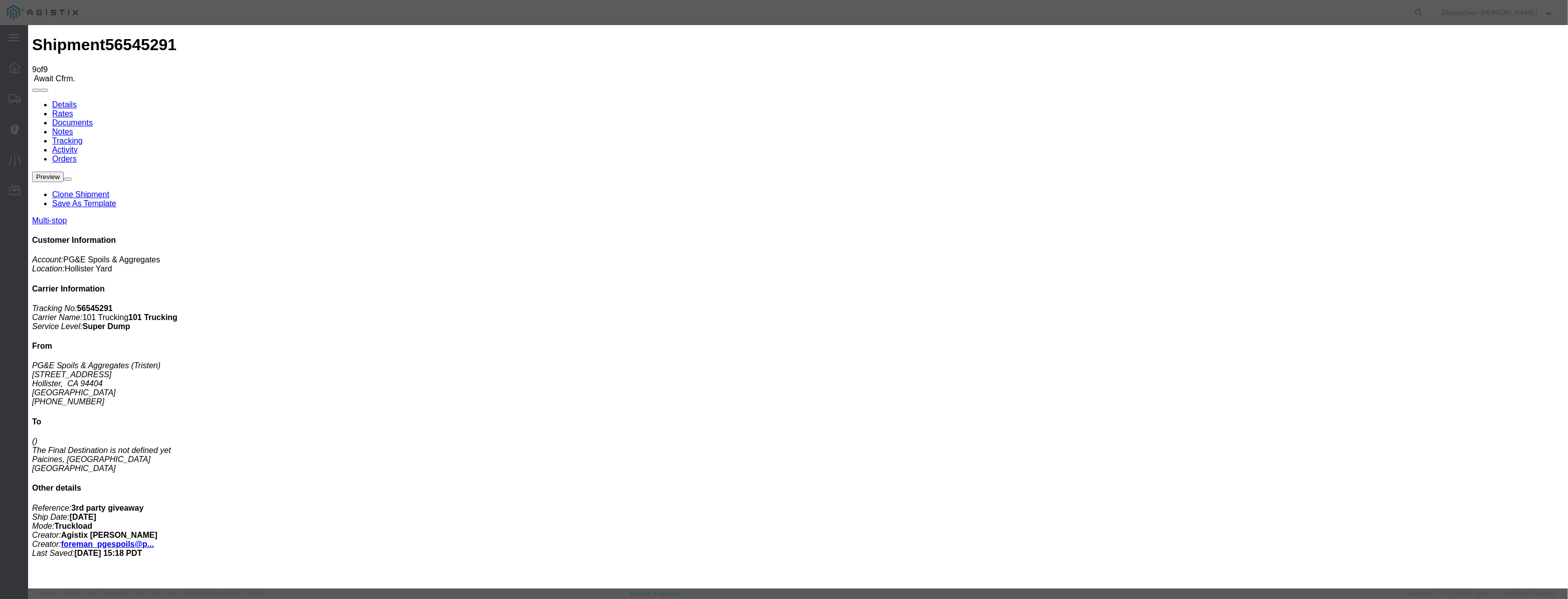
scroll to position [0, 2]
drag, startPoint x: 724, startPoint y: 144, endPoint x: 731, endPoint y: 152, distance: 10.6
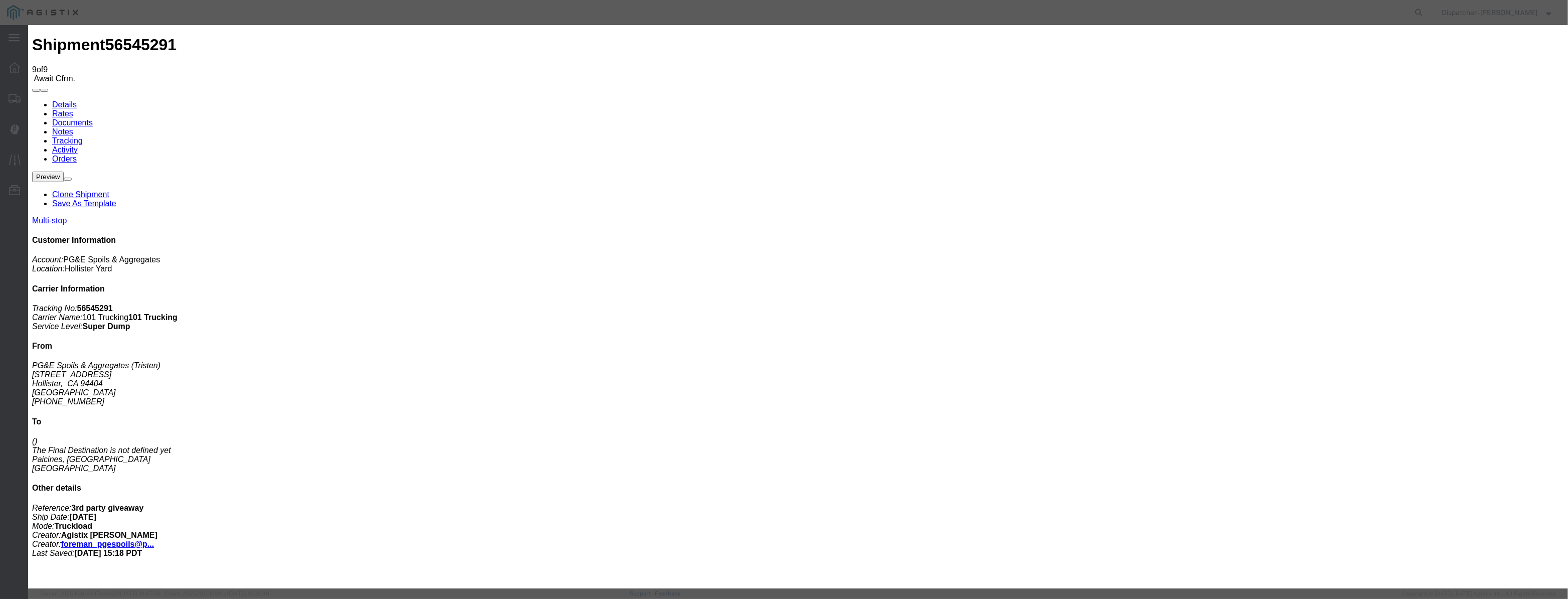
drag, startPoint x: 789, startPoint y: 130, endPoint x: 442, endPoint y: 160, distance: 348.3
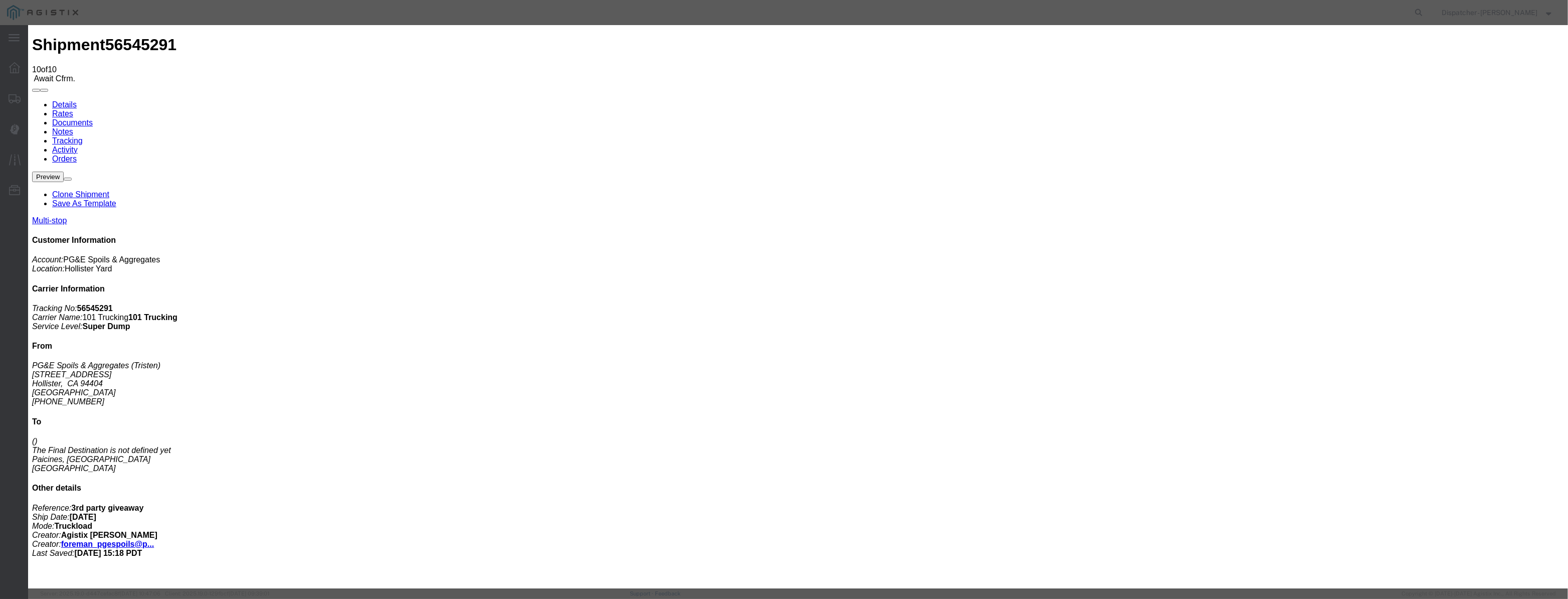
drag, startPoint x: 647, startPoint y: 124, endPoint x: 705, endPoint y: 140, distance: 60.2
paste input "[DATE]"
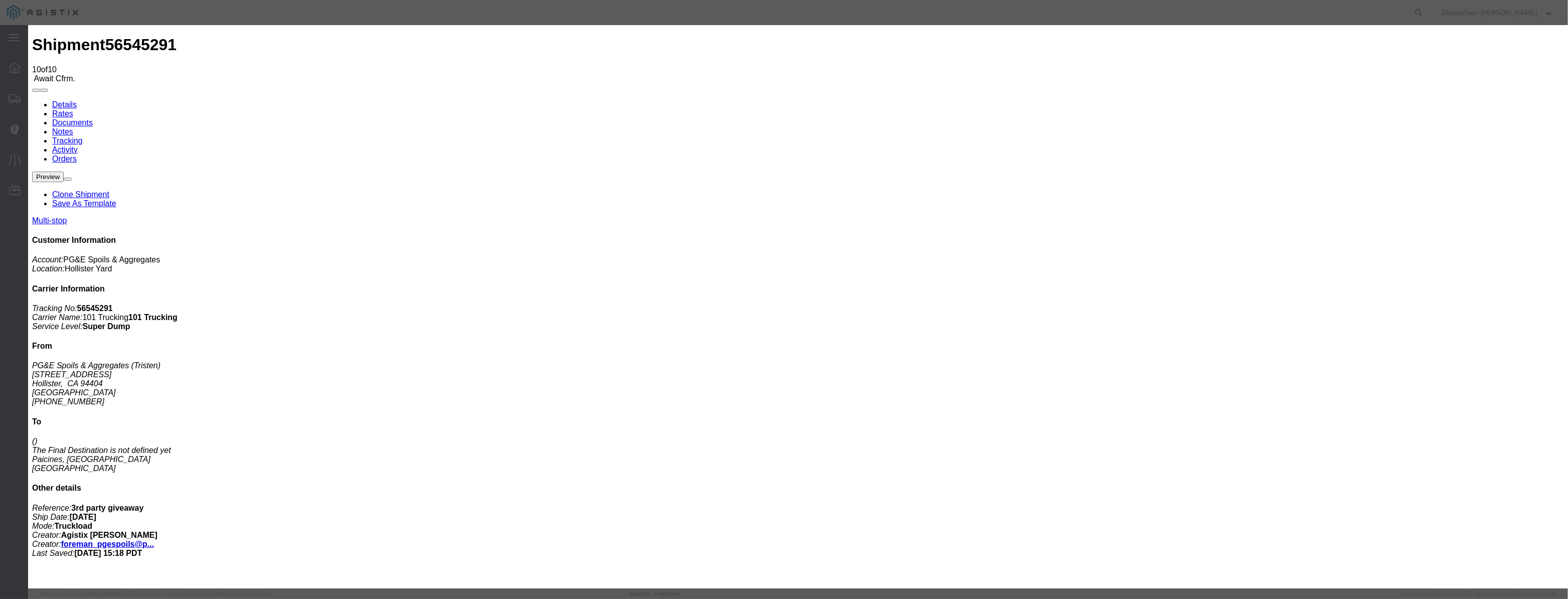
scroll to position [0, 2]
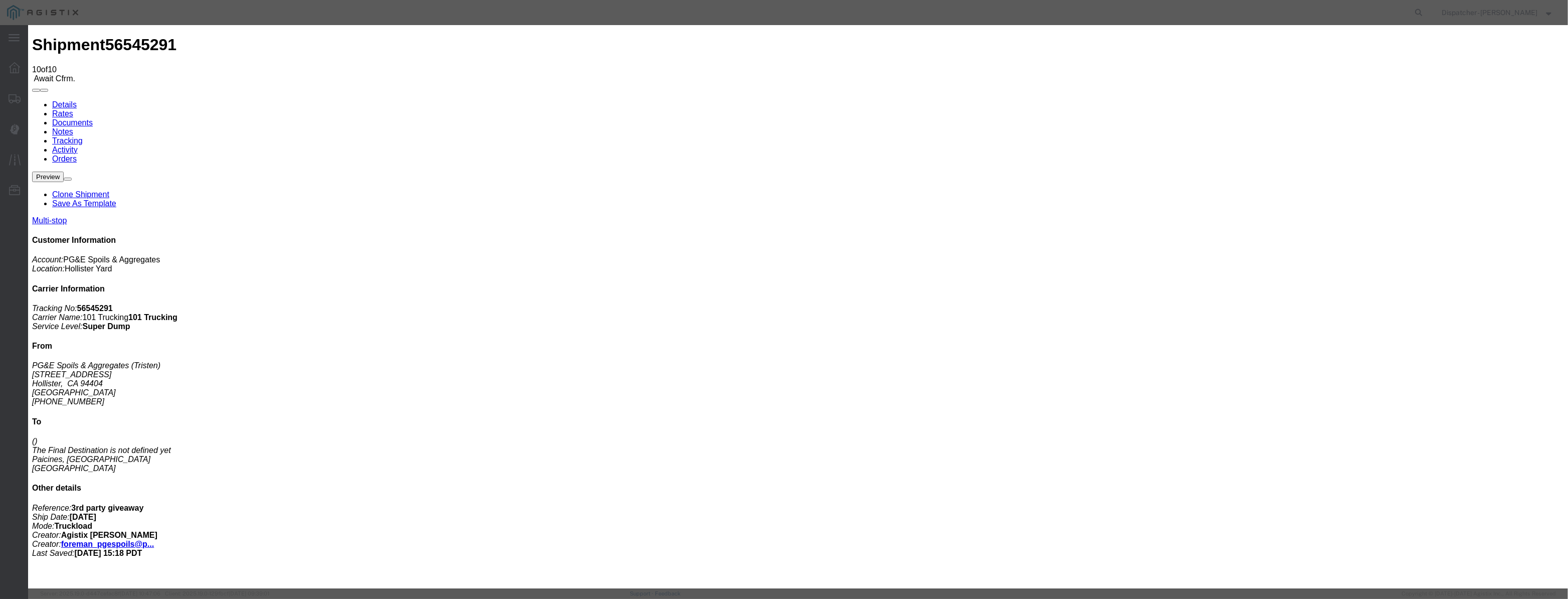
drag, startPoint x: 787, startPoint y: 122, endPoint x: 623, endPoint y: 141, distance: 165.1
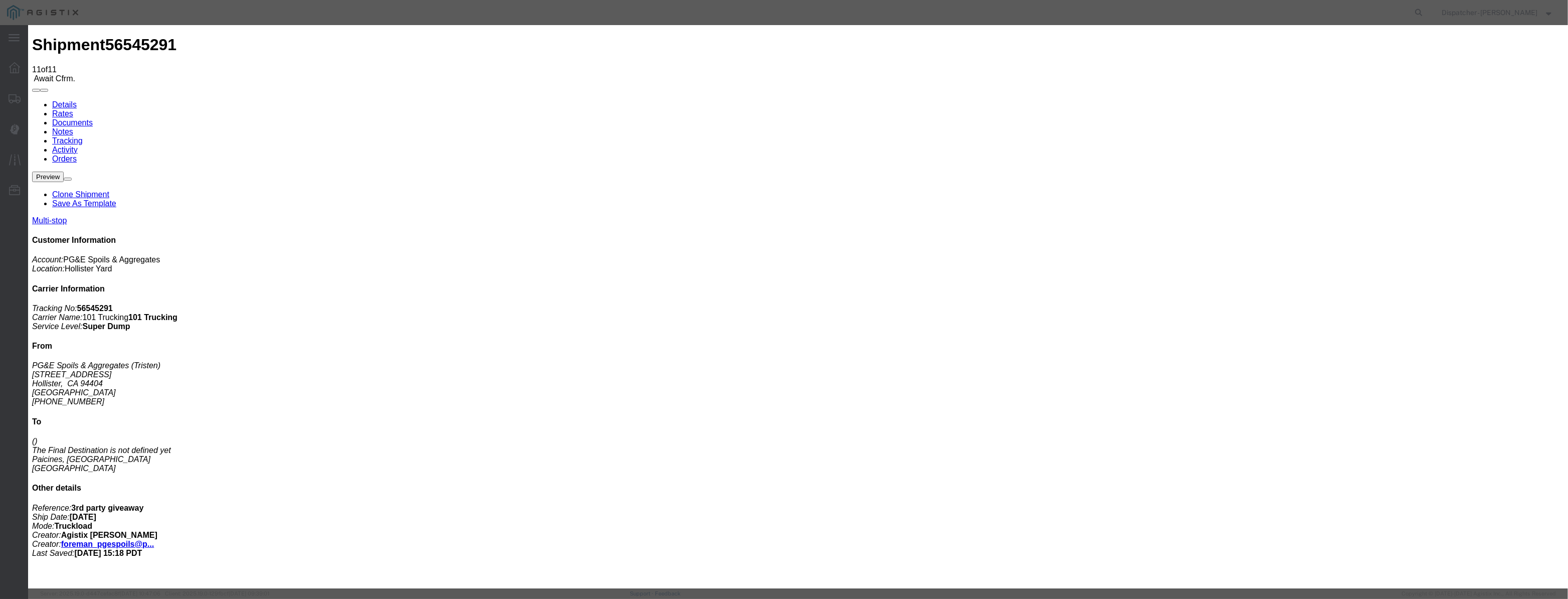
paste input "[DATE]"
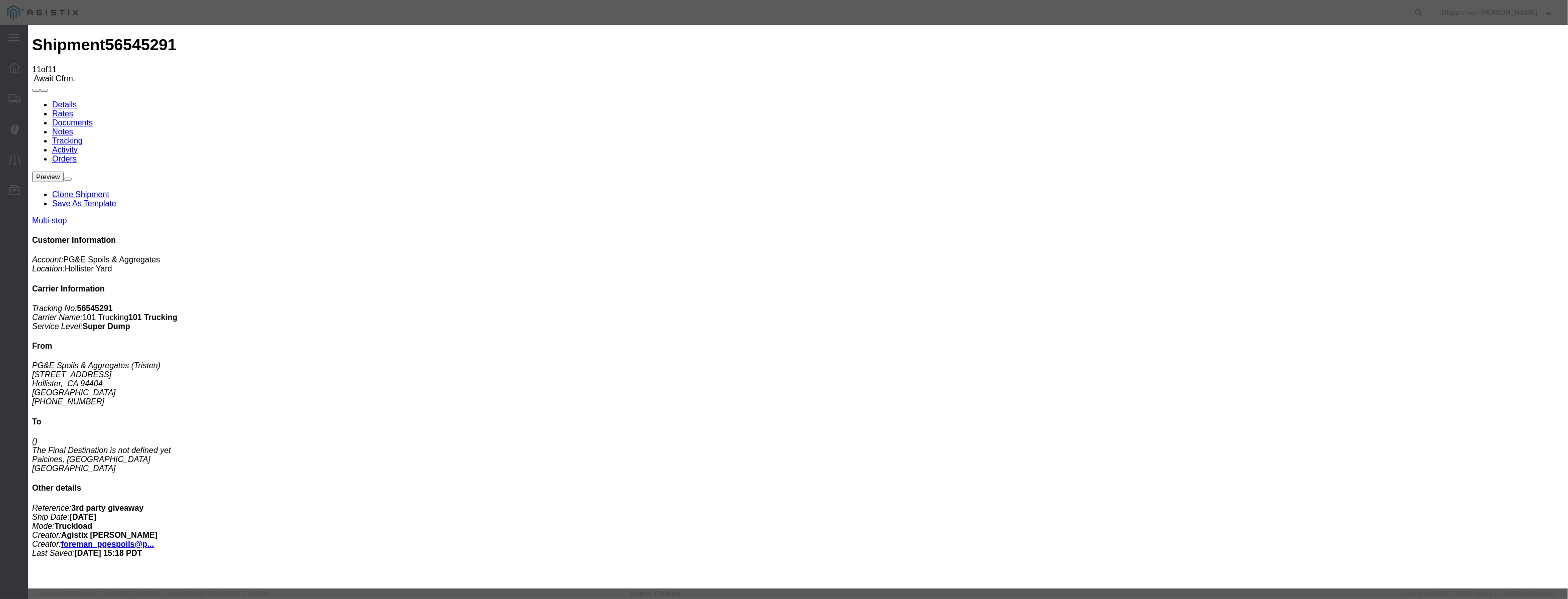
drag, startPoint x: 780, startPoint y: 129, endPoint x: 562, endPoint y: 118, distance: 218.3
